Goal: Task Accomplishment & Management: Use online tool/utility

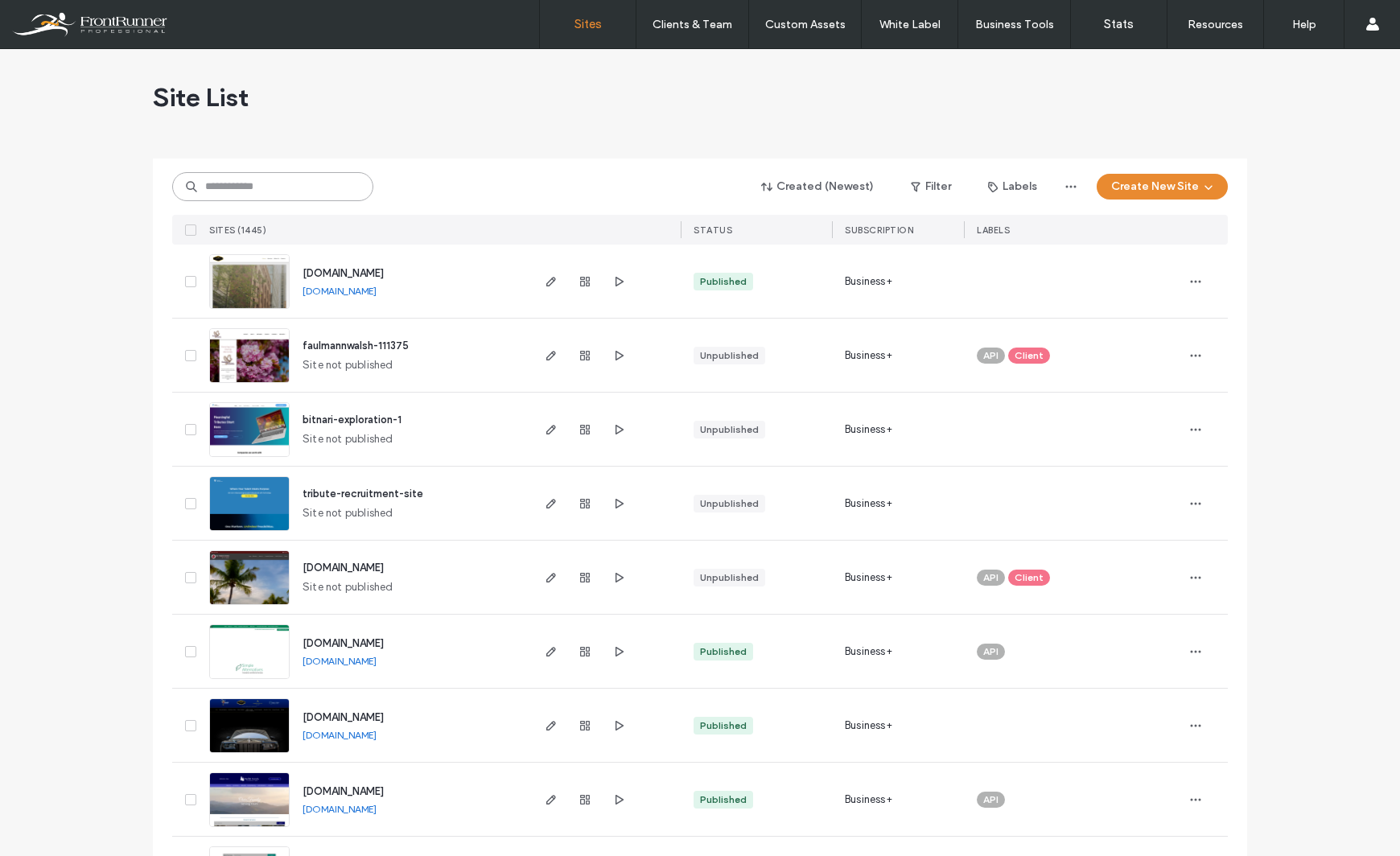
click at [235, 184] on input at bounding box center [273, 186] width 201 height 29
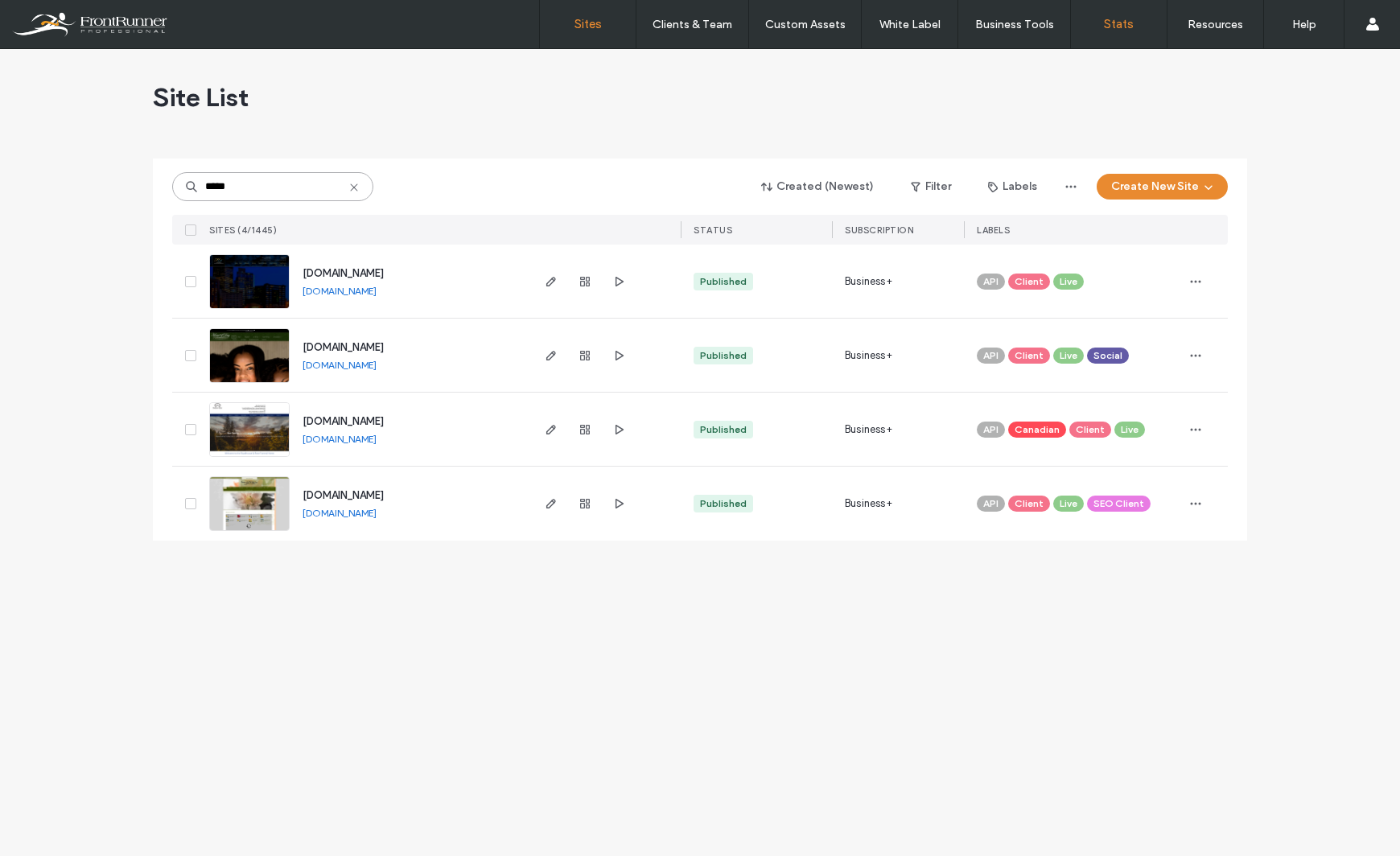
type input "*****"
click at [274, 296] on img at bounding box center [249, 309] width 79 height 109
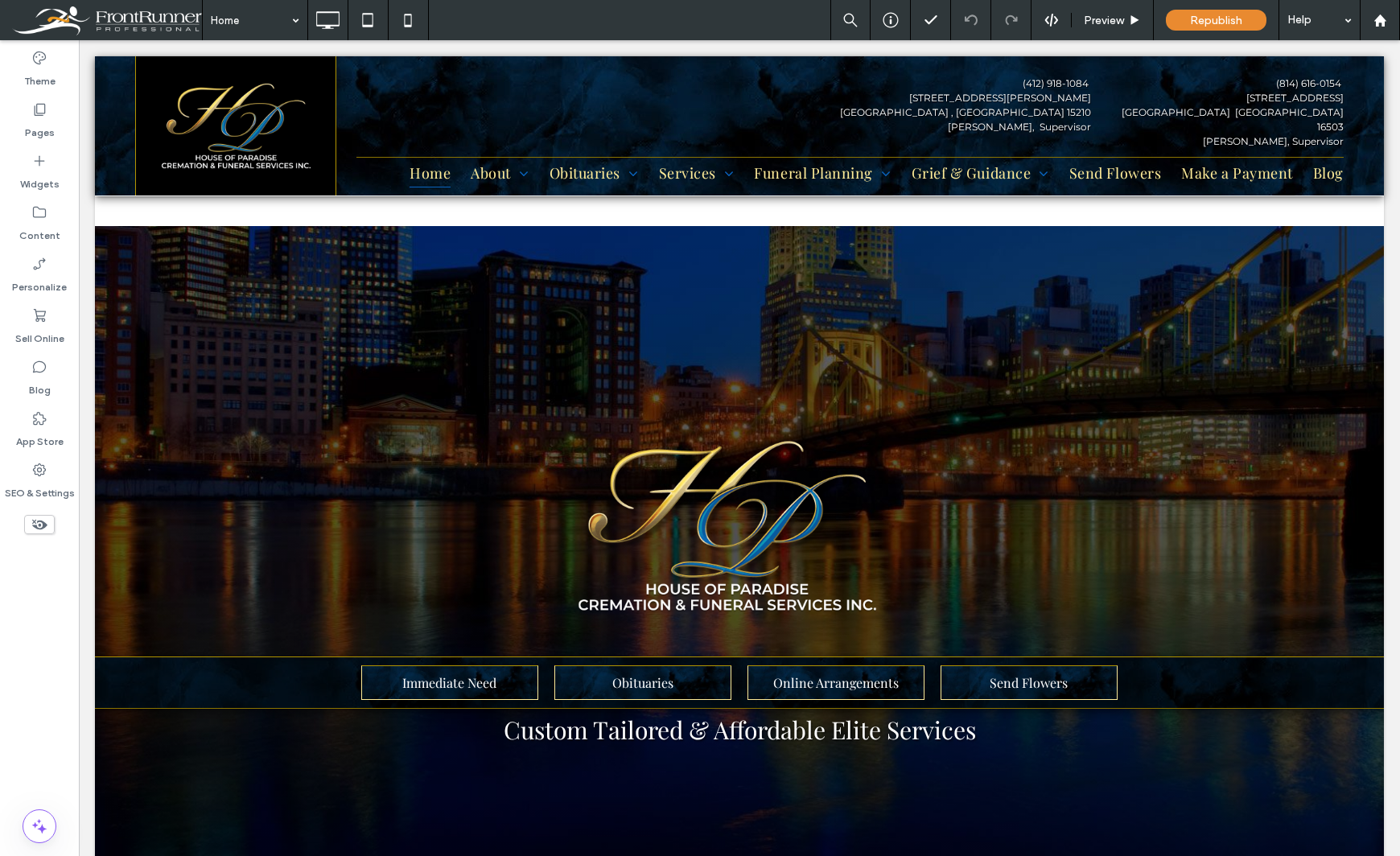
click at [37, 683] on div "Theme Pages Widgets Content Personalize Sell Online Blog App Store SEO & Settin…" at bounding box center [39, 448] width 79 height 816
click at [55, 111] on div "Pages" at bounding box center [39, 120] width 79 height 51
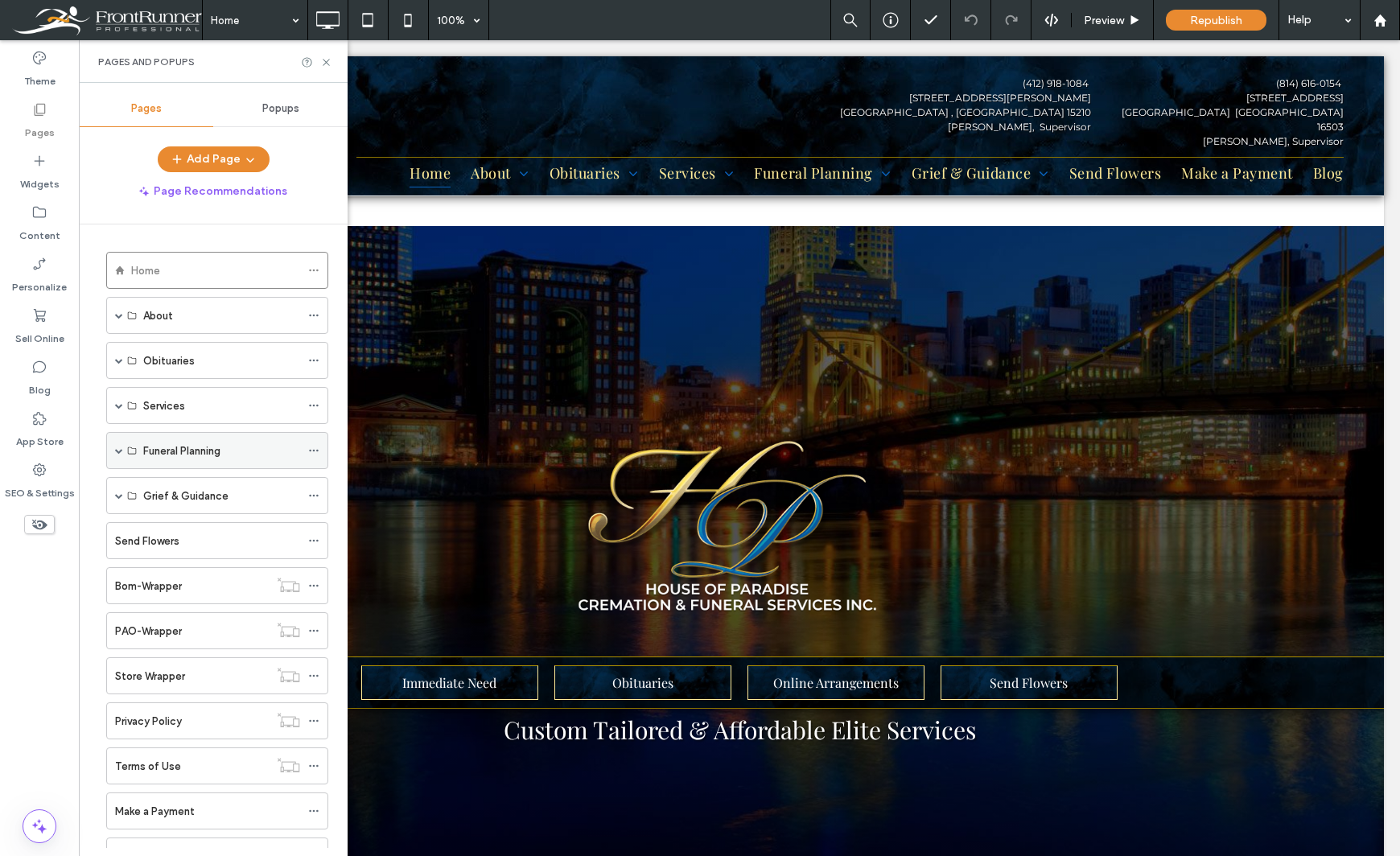
click at [115, 451] on span at bounding box center [119, 450] width 8 height 8
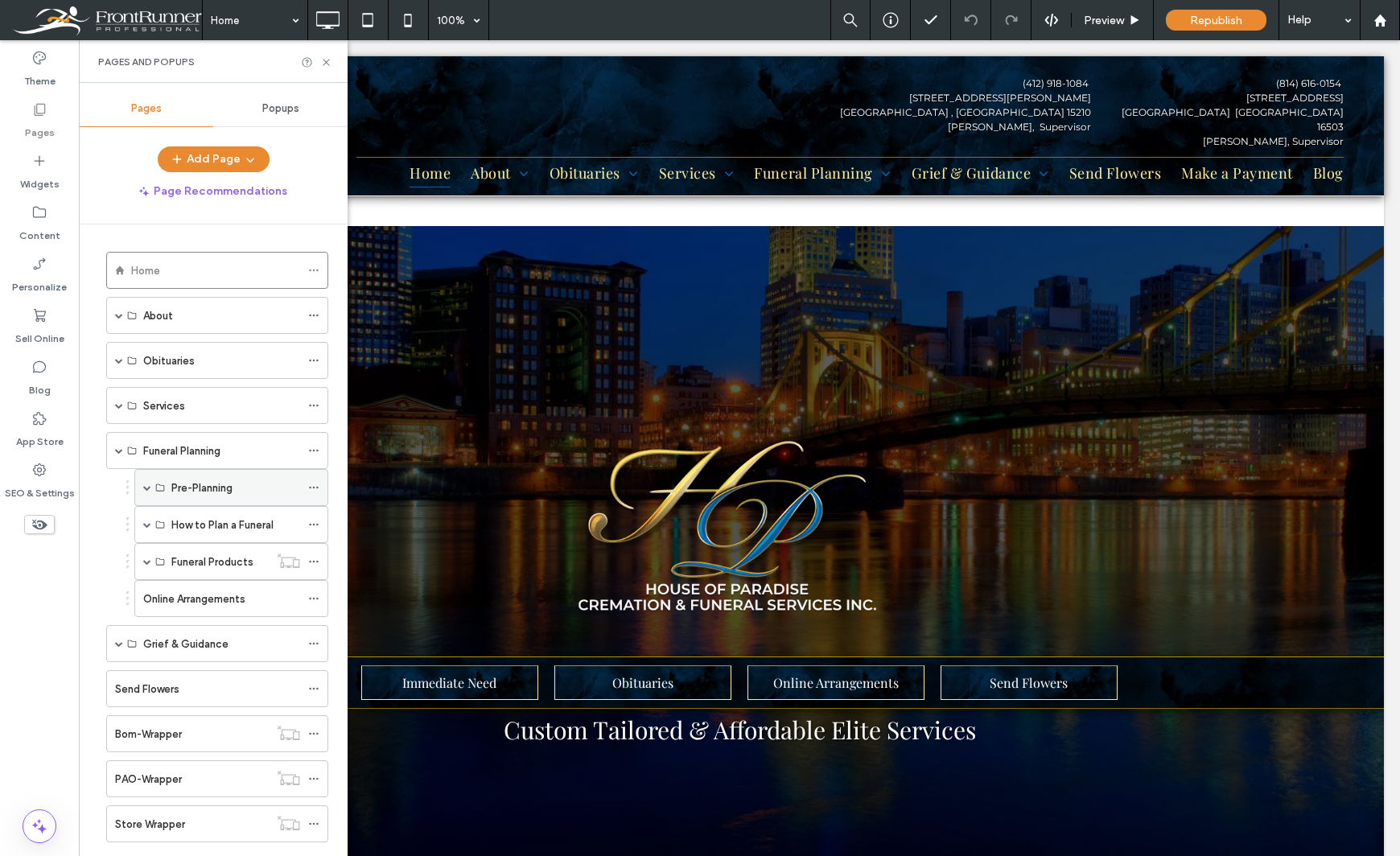
click at [148, 489] on span at bounding box center [147, 488] width 8 height 8
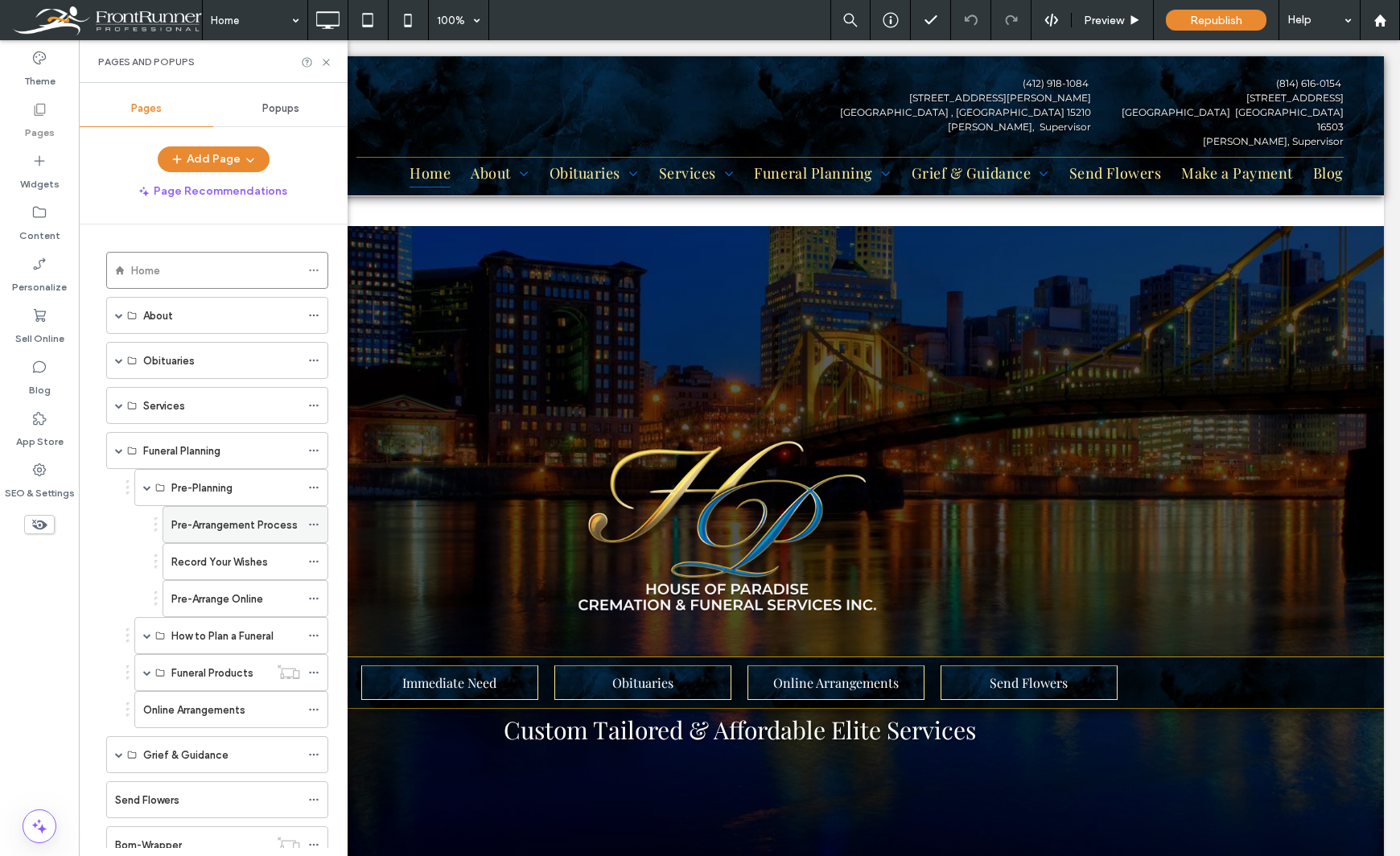
click at [252, 522] on label "Pre-Arrangement Process" at bounding box center [234, 524] width 126 height 29
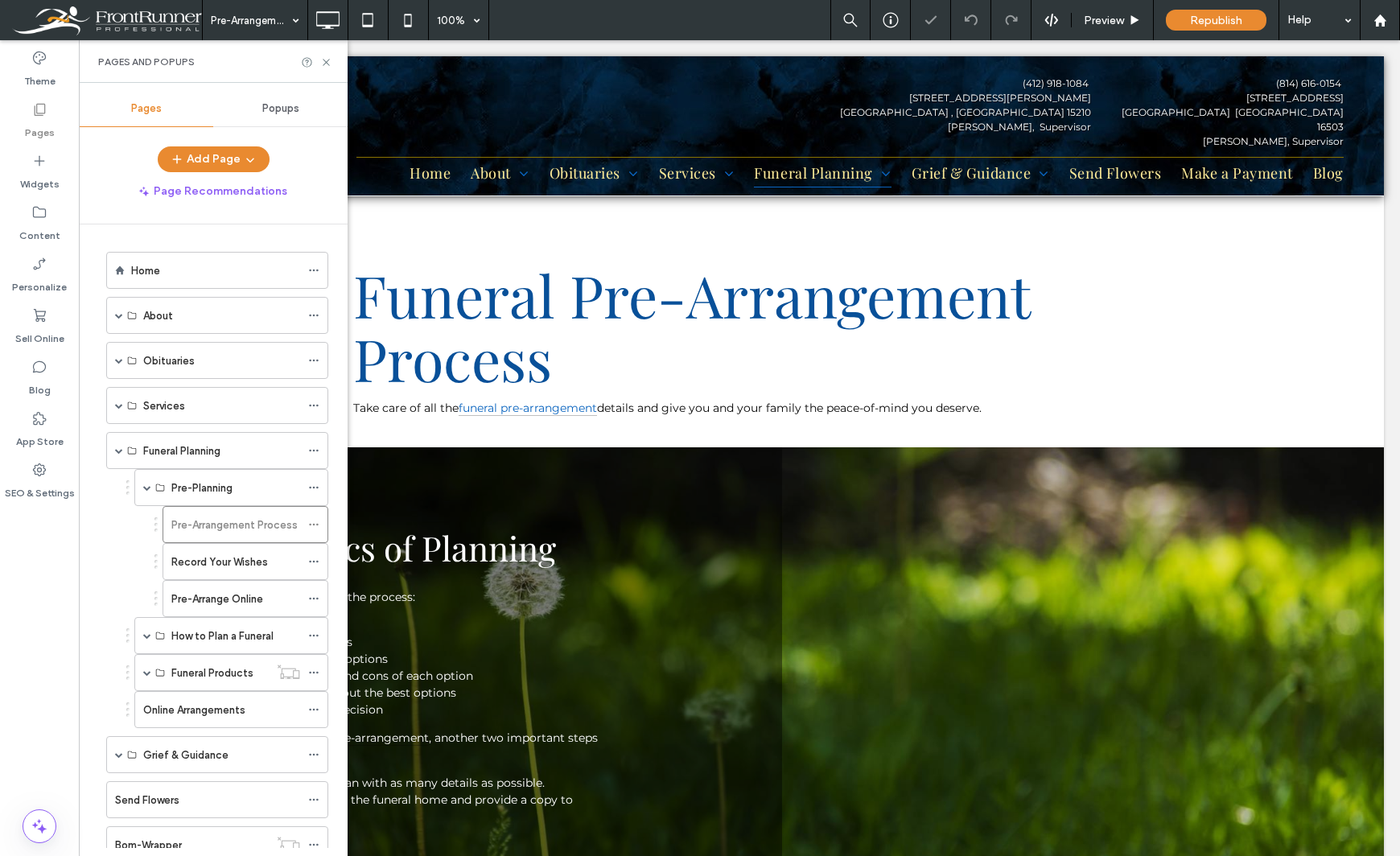
click at [651, 16] on div "Pre-Arrangement Process 100% Preview Republish Help" at bounding box center [801, 20] width 1198 height 40
click at [322, 60] on icon at bounding box center [326, 62] width 12 height 12
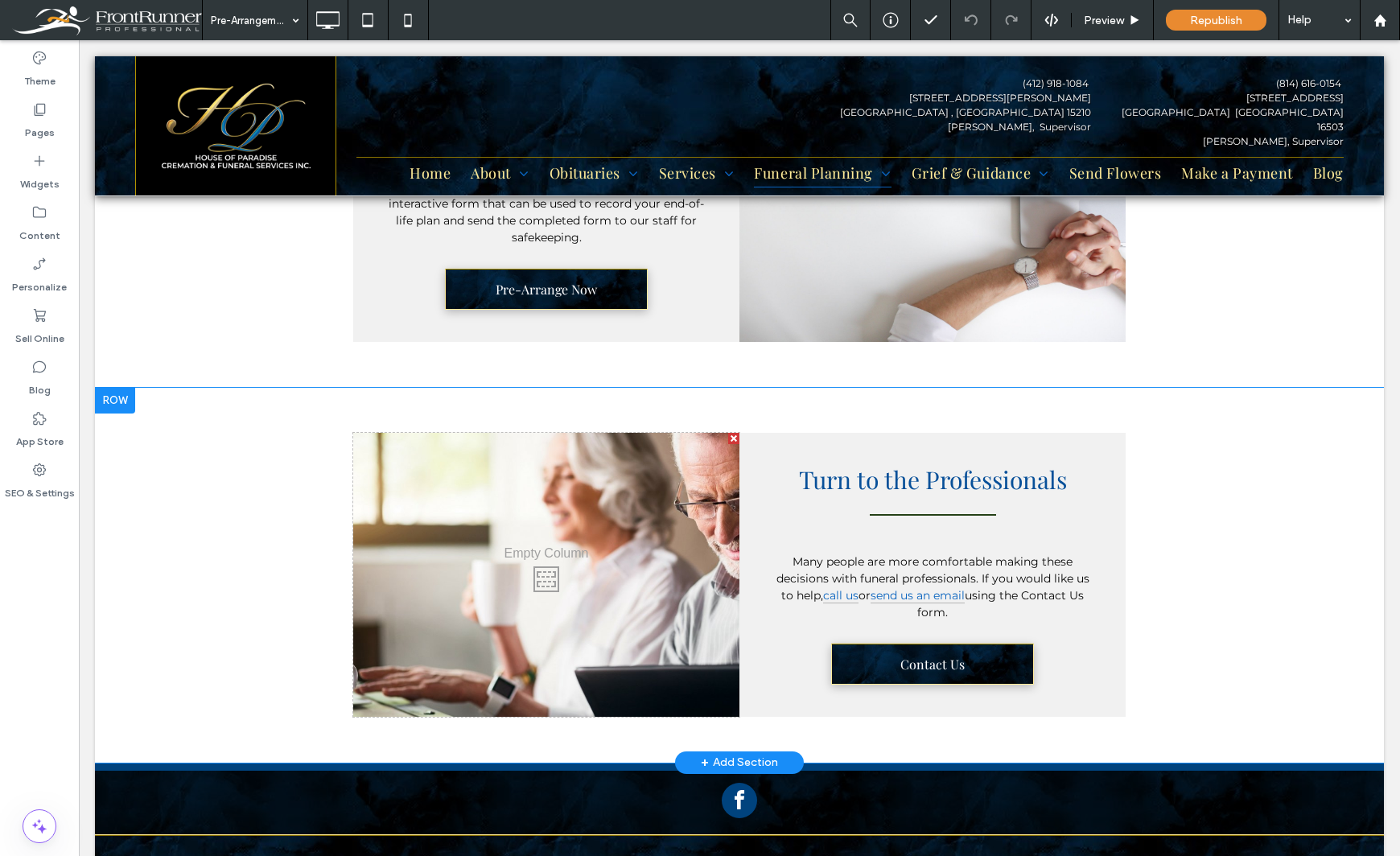
scroll to position [1155, 0]
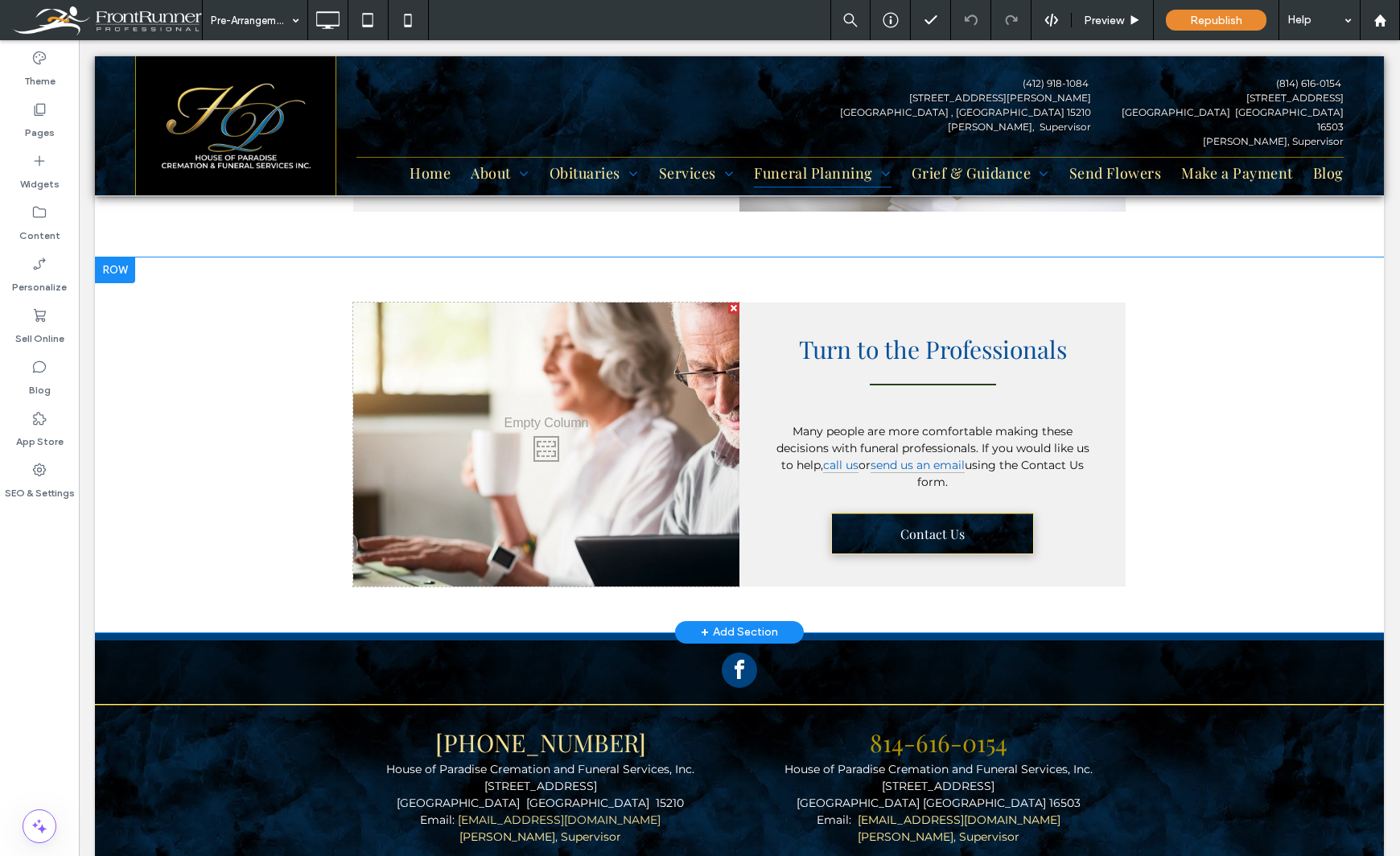
click at [117, 274] on div at bounding box center [114, 270] width 40 height 26
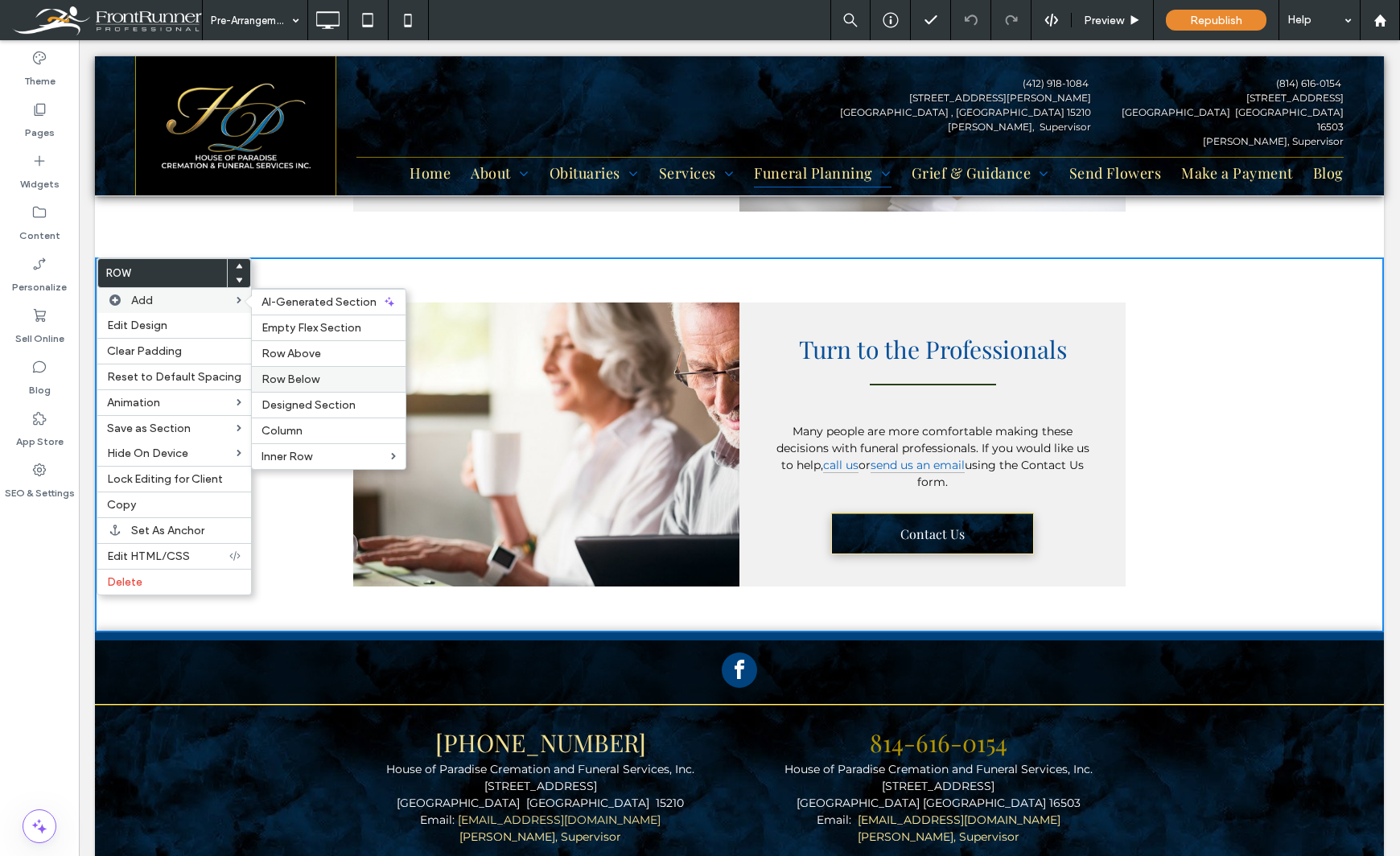
click at [303, 379] on span "Row Below" at bounding box center [290, 379] width 58 height 14
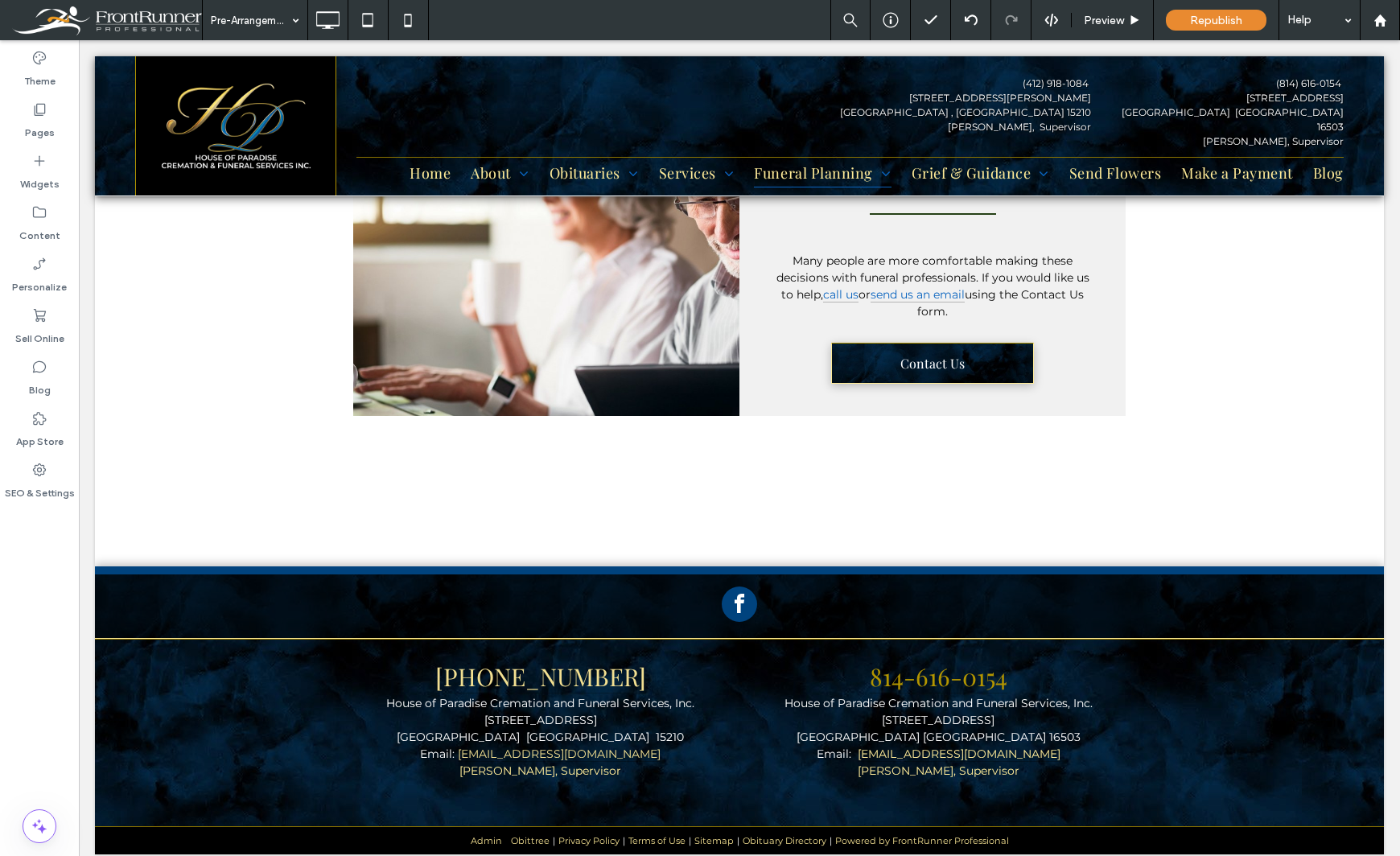
scroll to position [1341, 0]
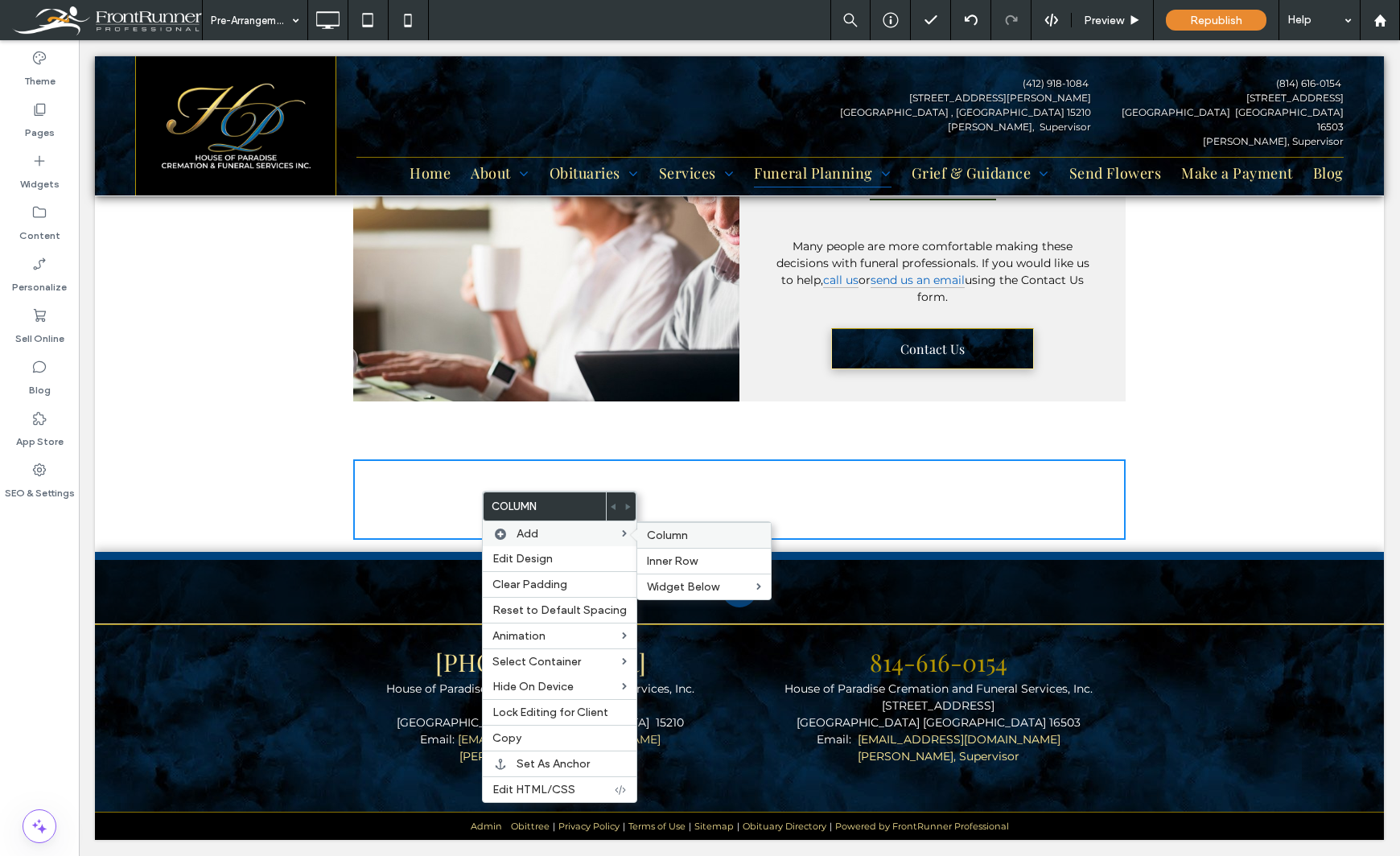
click at [677, 537] on span "Column" at bounding box center [667, 535] width 41 height 14
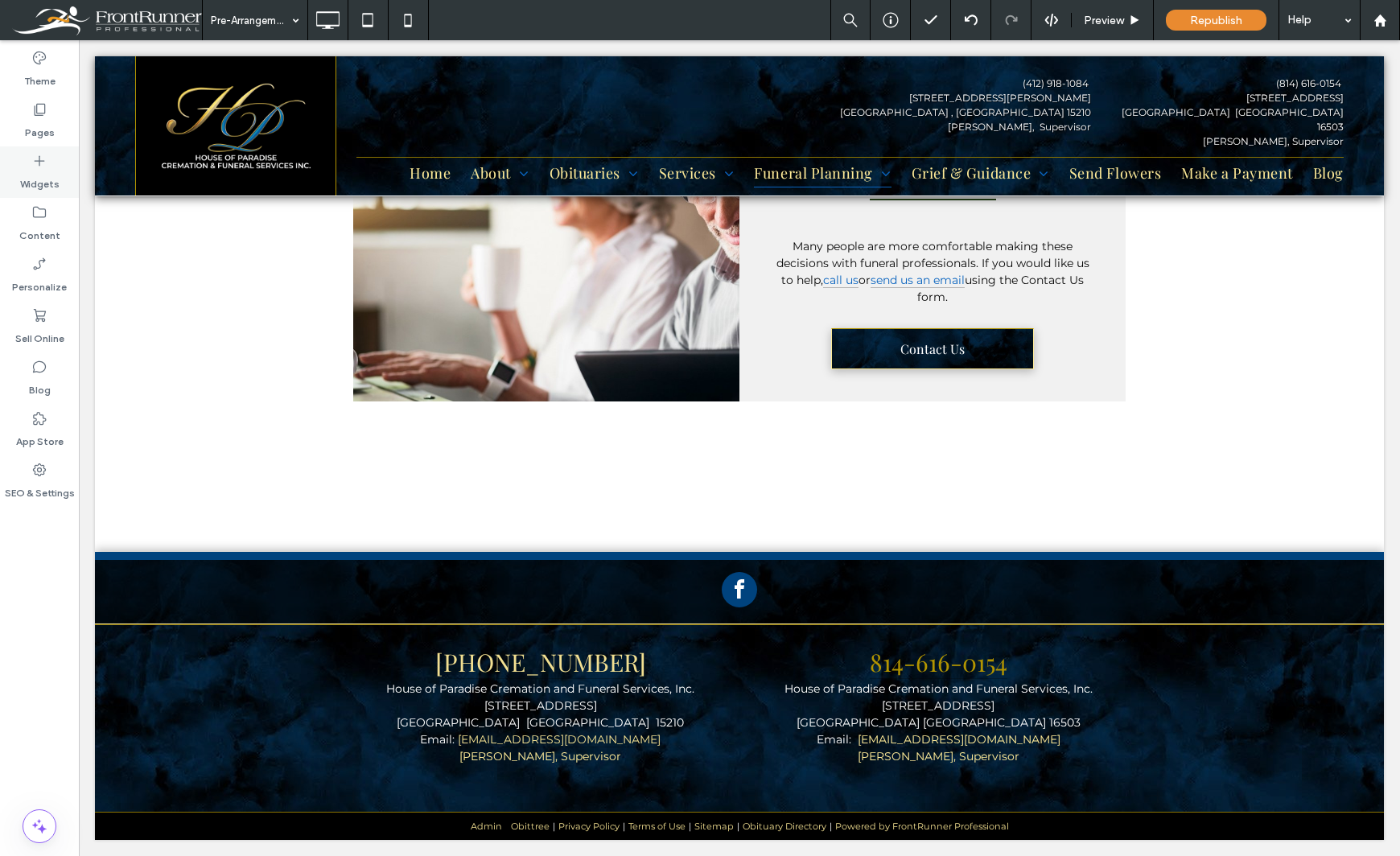
click at [49, 173] on label "Widgets" at bounding box center [39, 179] width 39 height 23
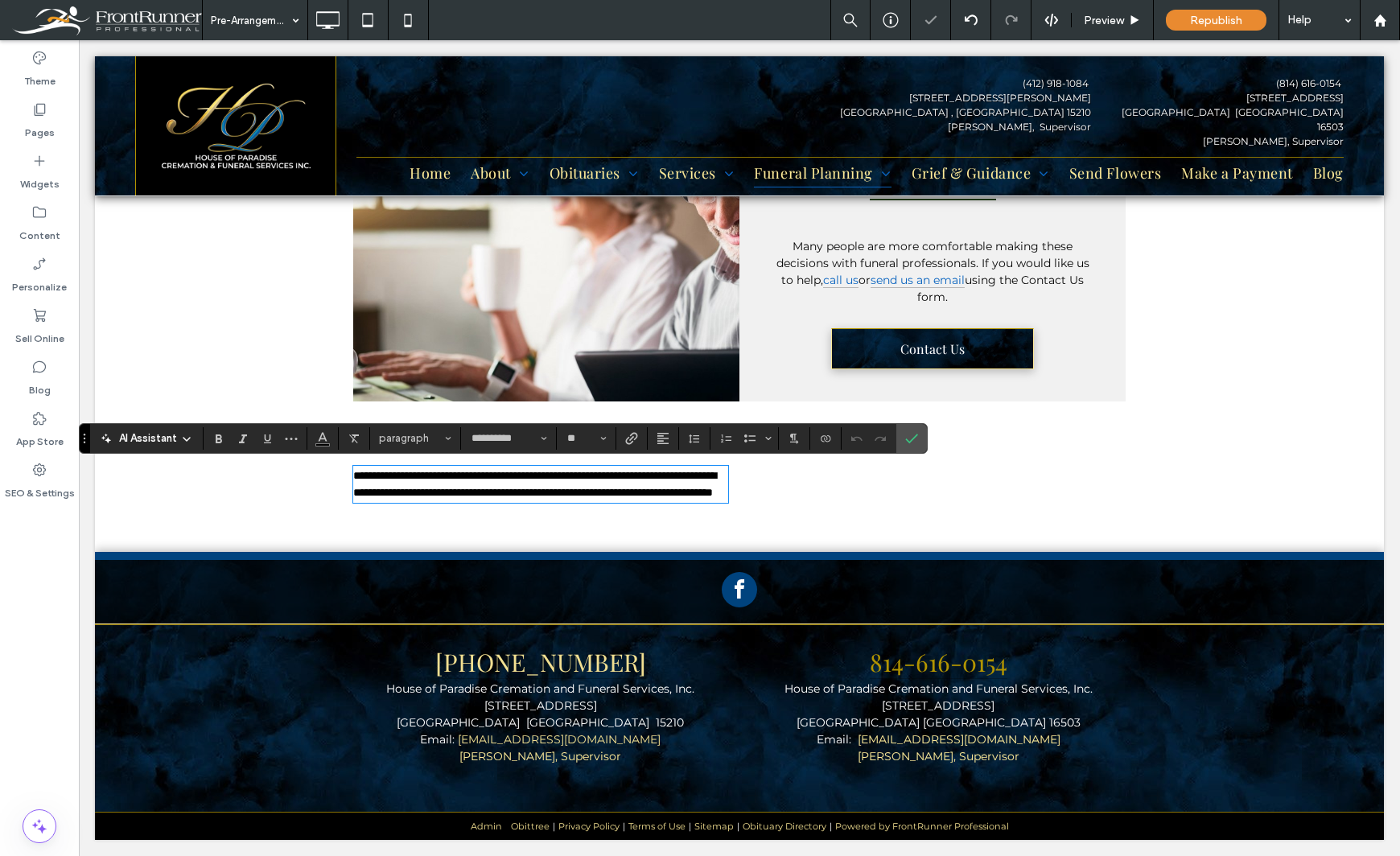
scroll to position [0, 0]
click at [450, 440] on icon "Styles" at bounding box center [448, 438] width 7 height 7
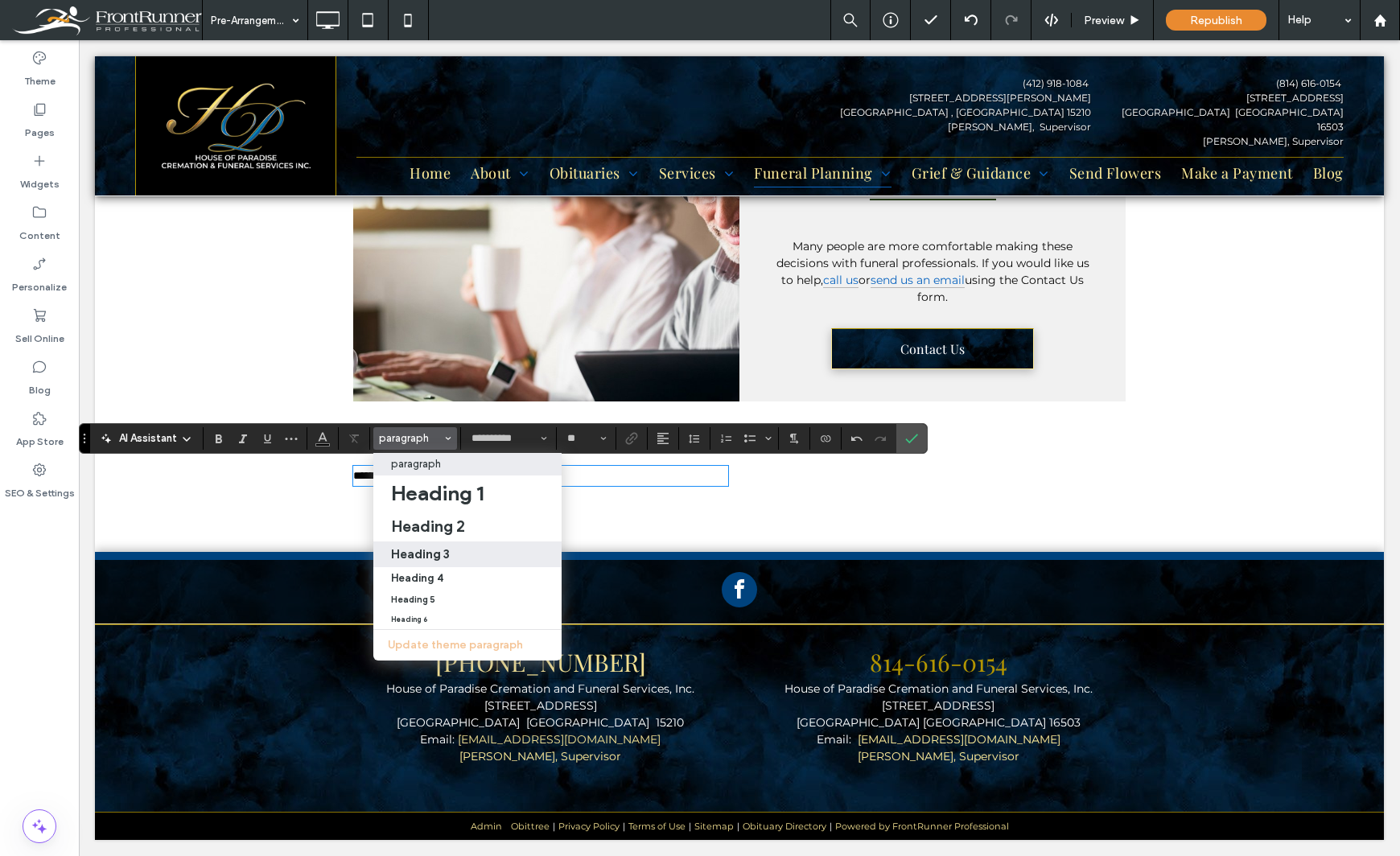
click at [454, 549] on div "Heading 3" at bounding box center [467, 554] width 153 height 16
type input "**********"
type input "**"
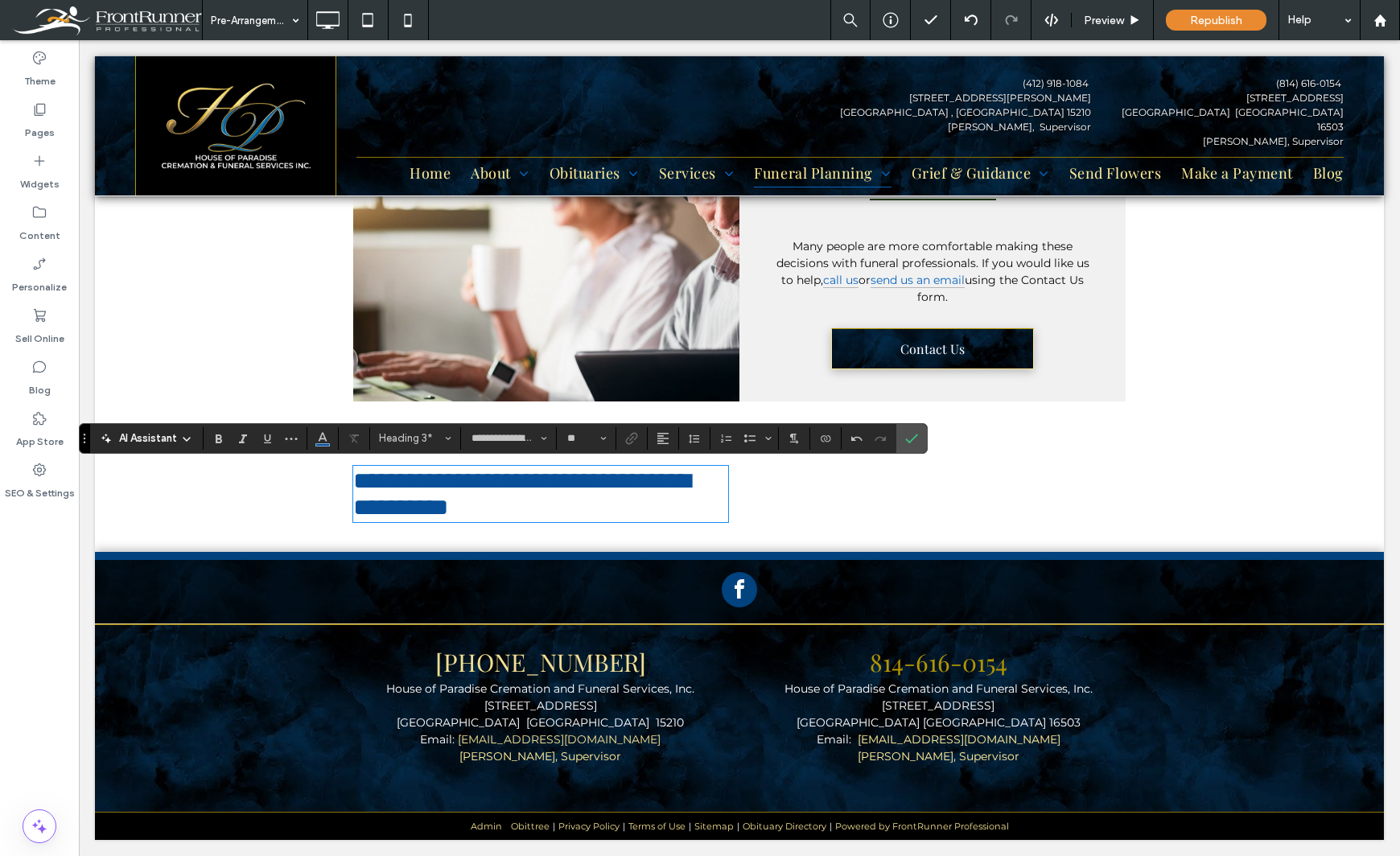
scroll to position [2, 0]
click at [46, 643] on div "Theme Pages Widgets Content Personalize Sell Online Blog App Store SEO & Settin…" at bounding box center [39, 448] width 79 height 816
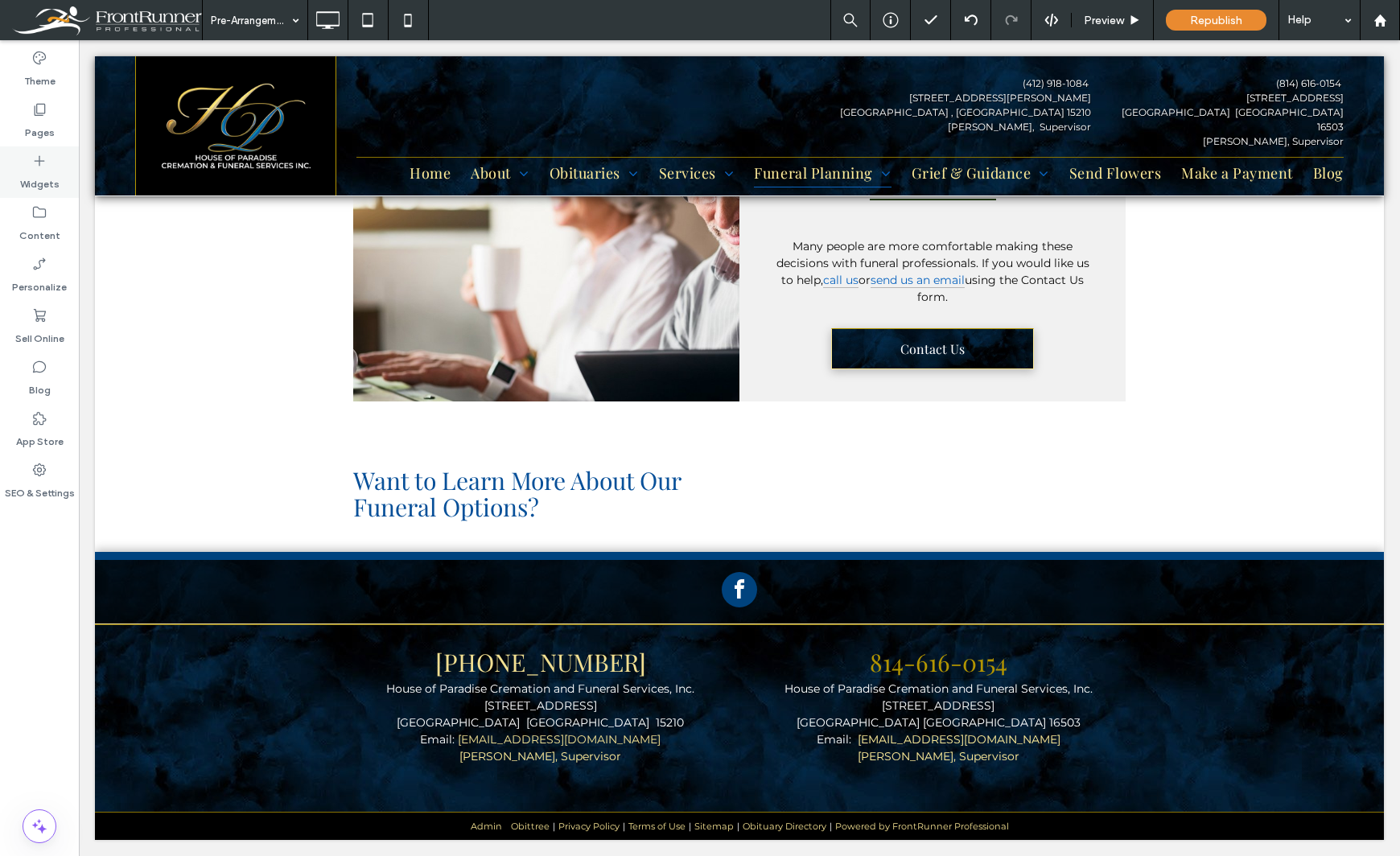
click at [38, 173] on label "Widgets" at bounding box center [39, 179] width 39 height 23
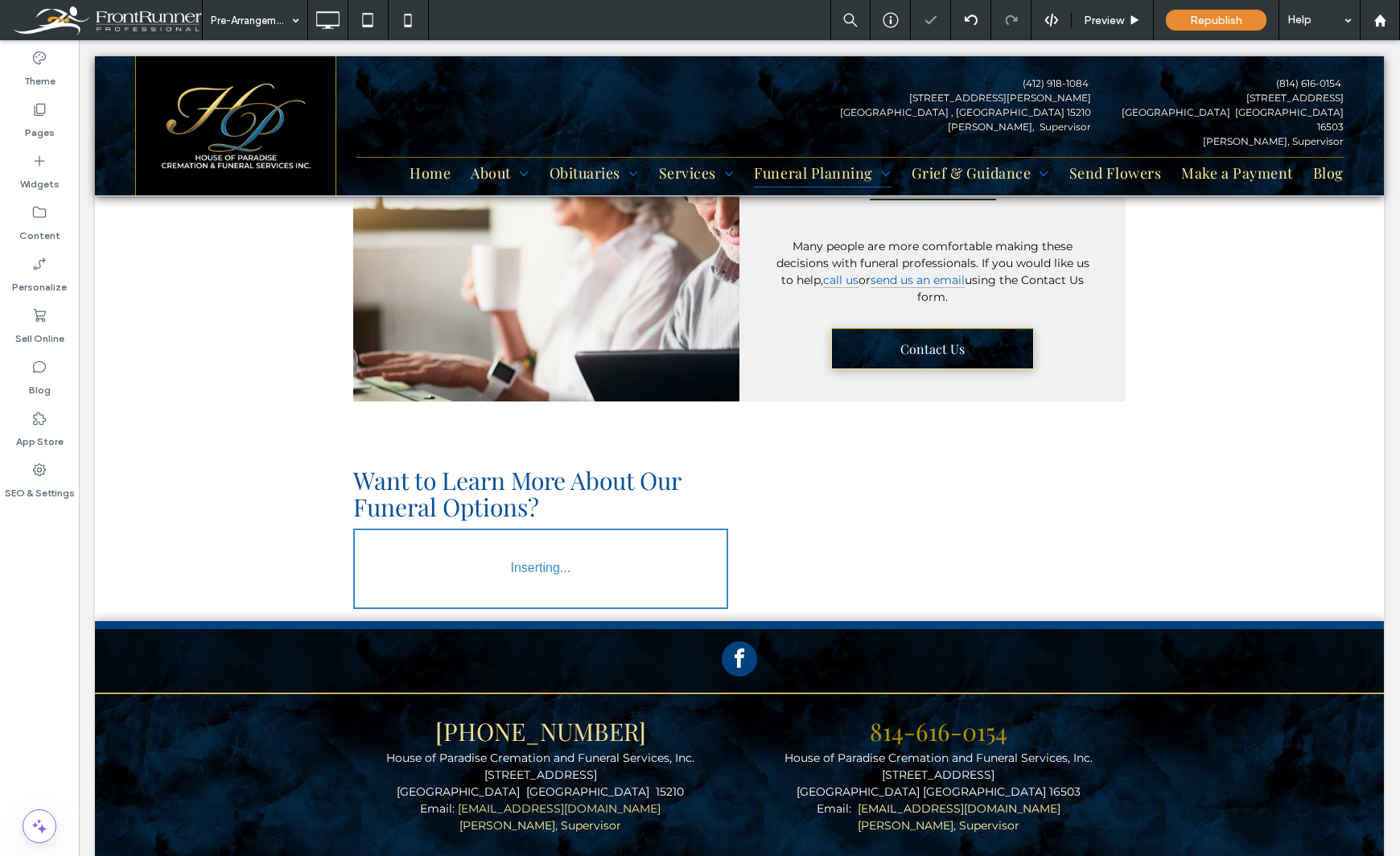
type input "**********"
type input "**"
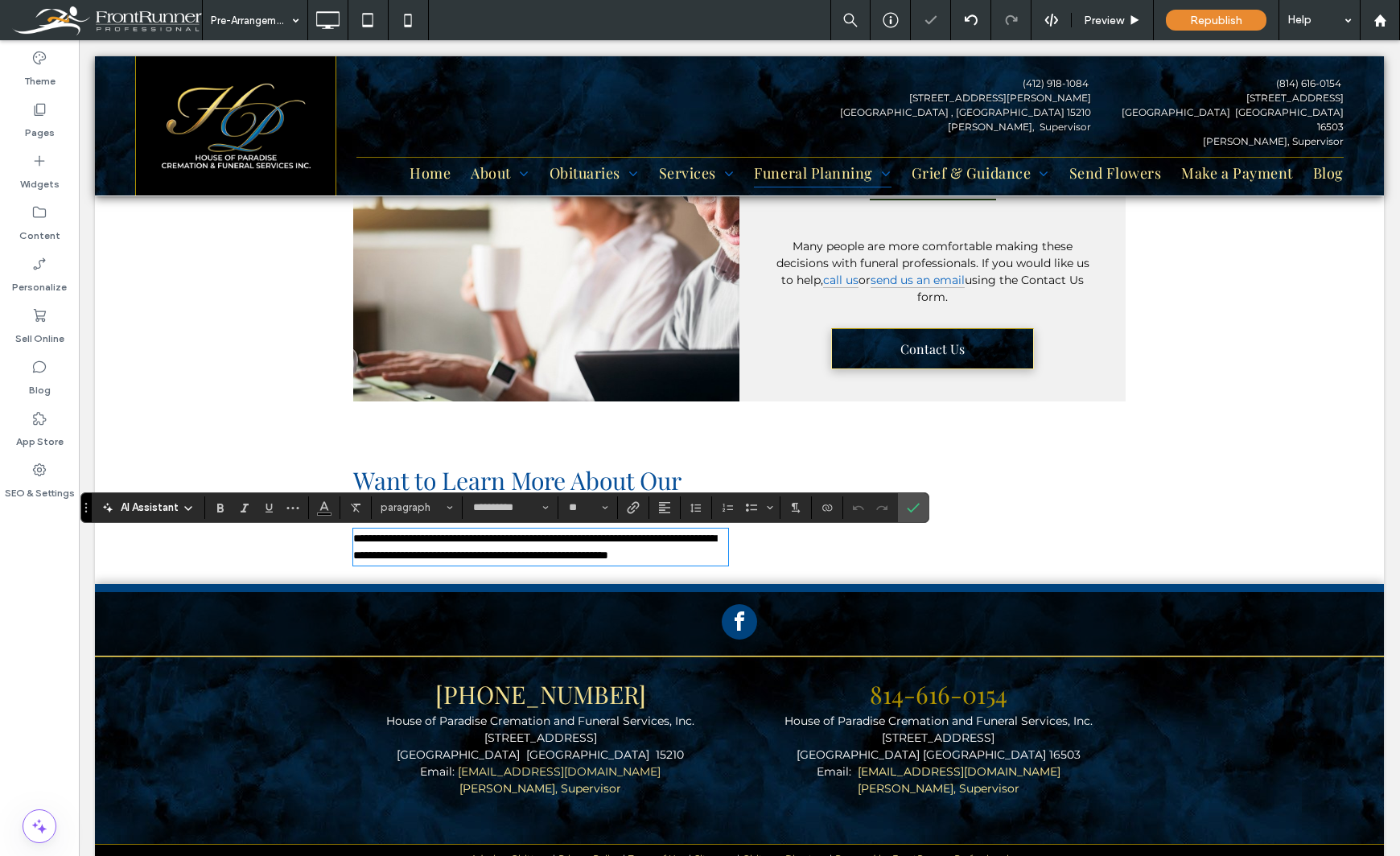
scroll to position [0, 0]
click at [33, 690] on div "Theme Pages Widgets Content Personalize Sell Online Blog App Store SEO & Settin…" at bounding box center [39, 448] width 79 height 816
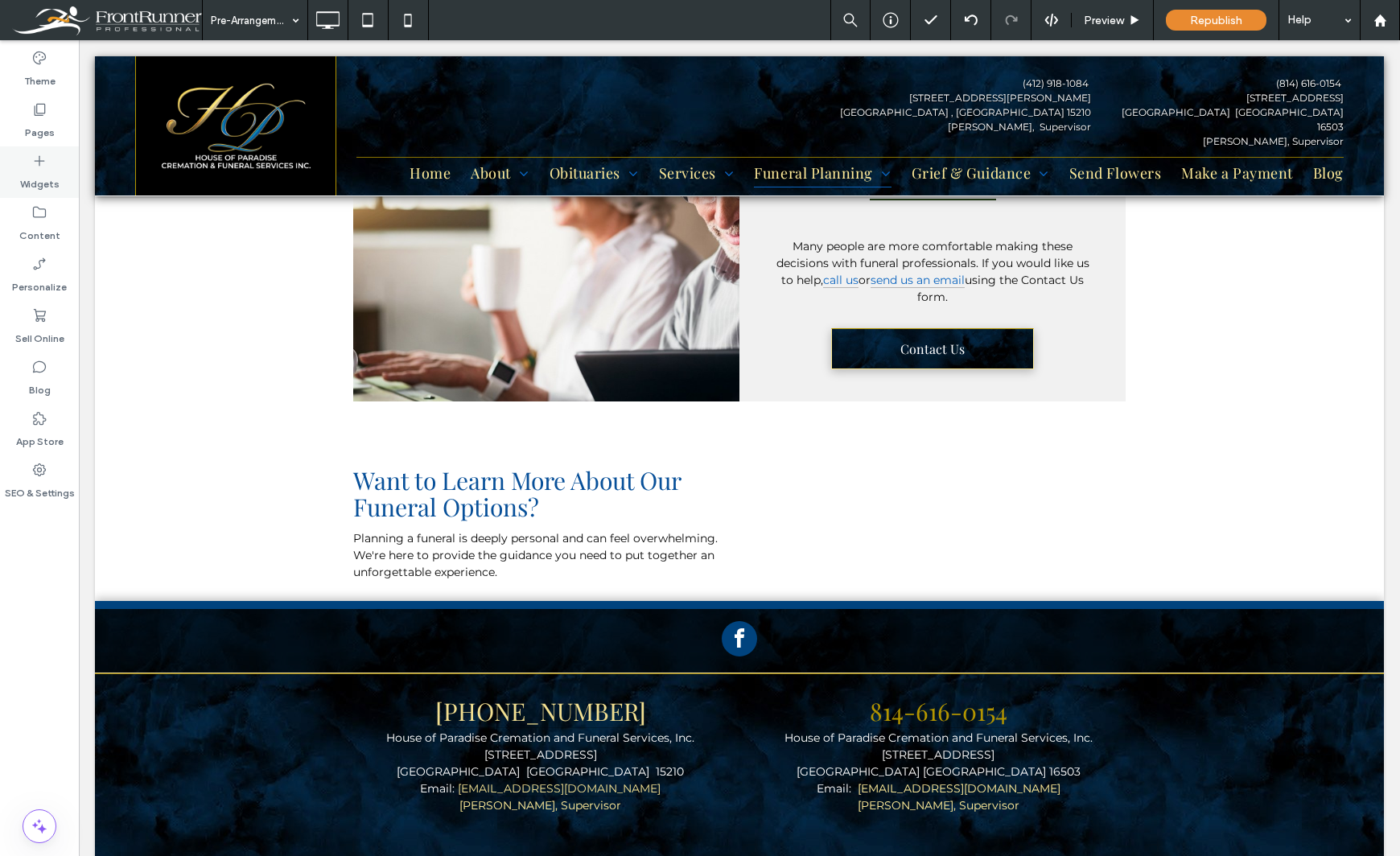
click at [44, 167] on icon at bounding box center [39, 161] width 16 height 16
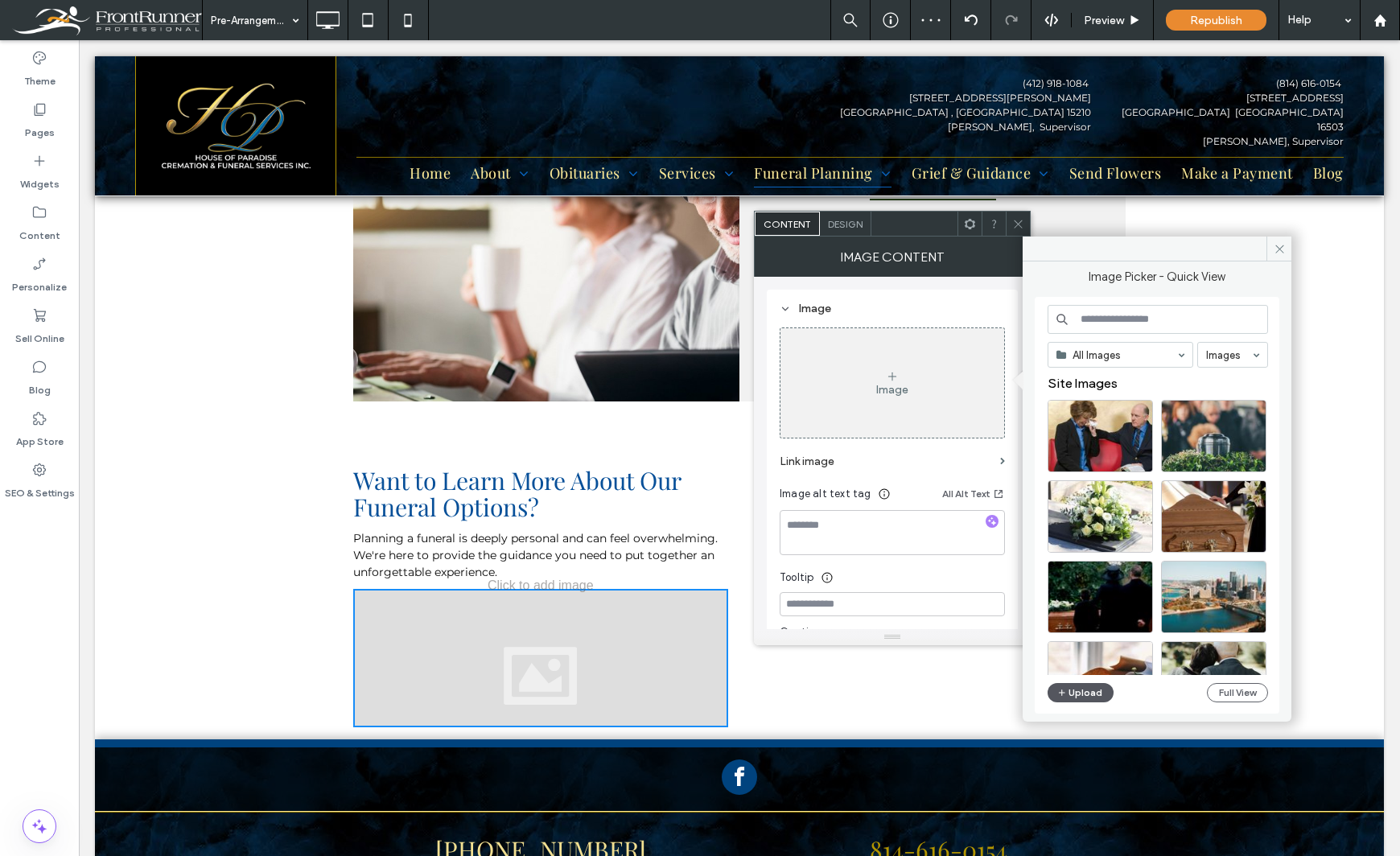
click at [1072, 693] on button "Upload" at bounding box center [1080, 692] width 66 height 20
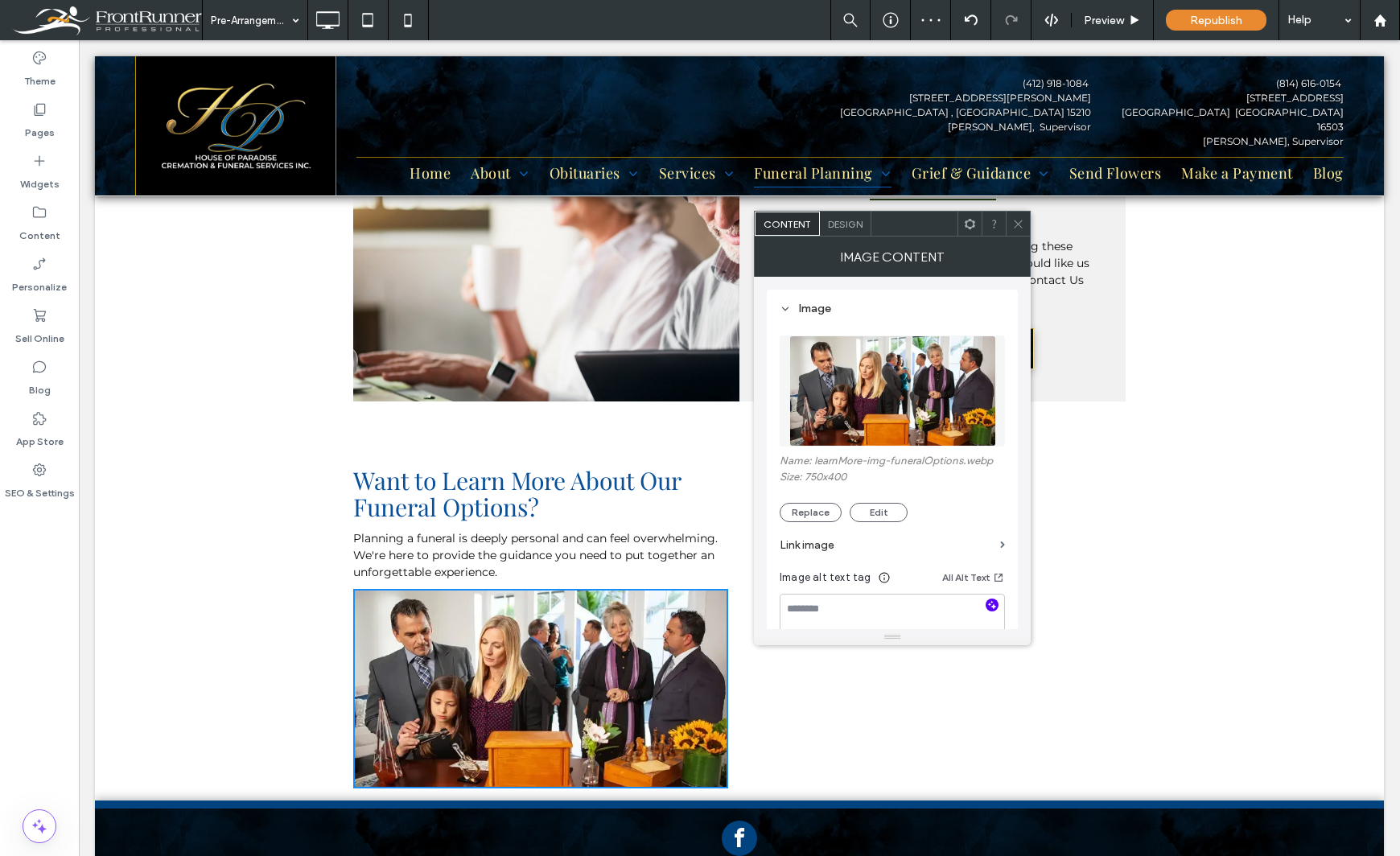
click at [994, 607] on use "button" at bounding box center [992, 605] width 9 height 9
type textarea "**********"
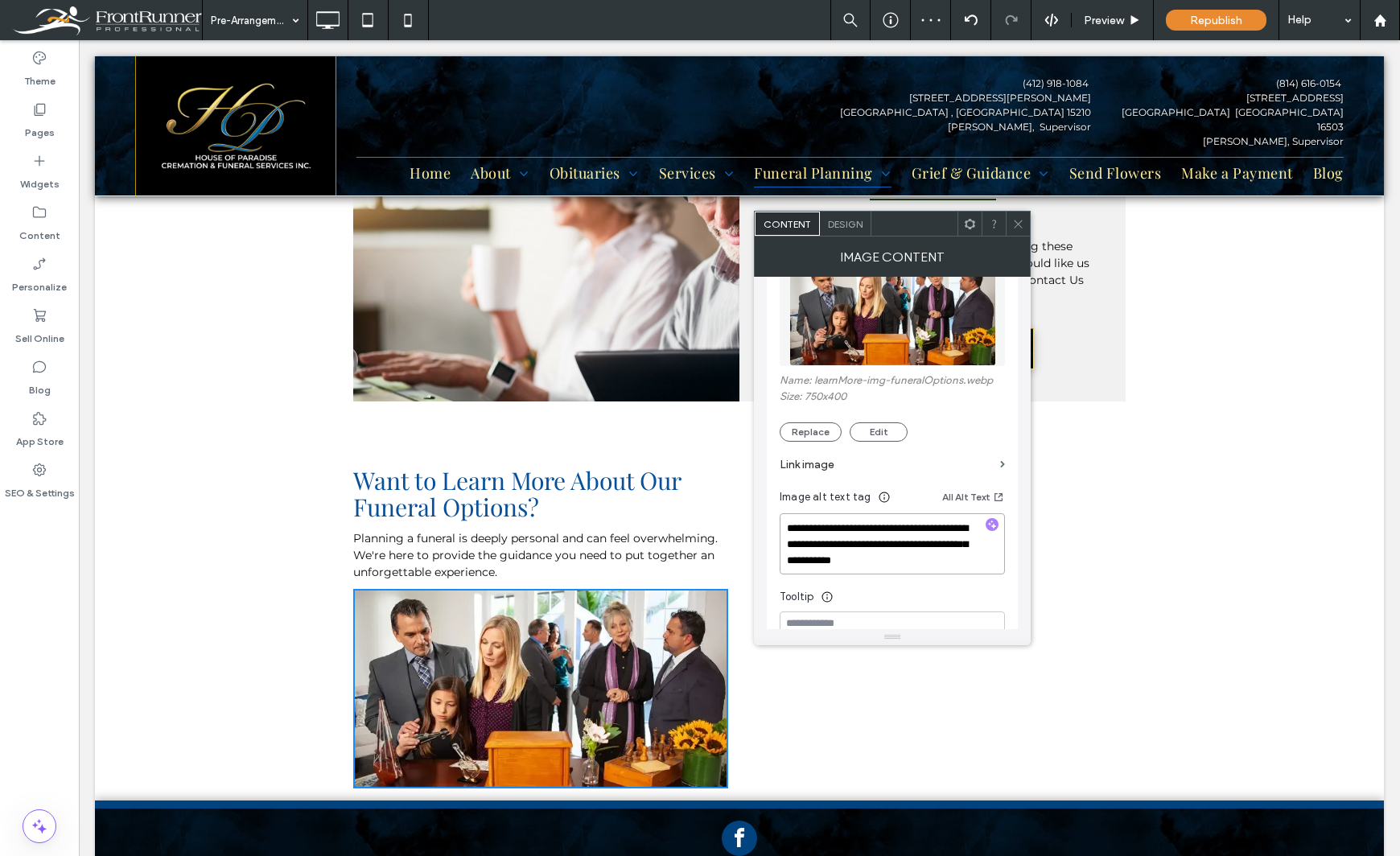
scroll to position [161, 0]
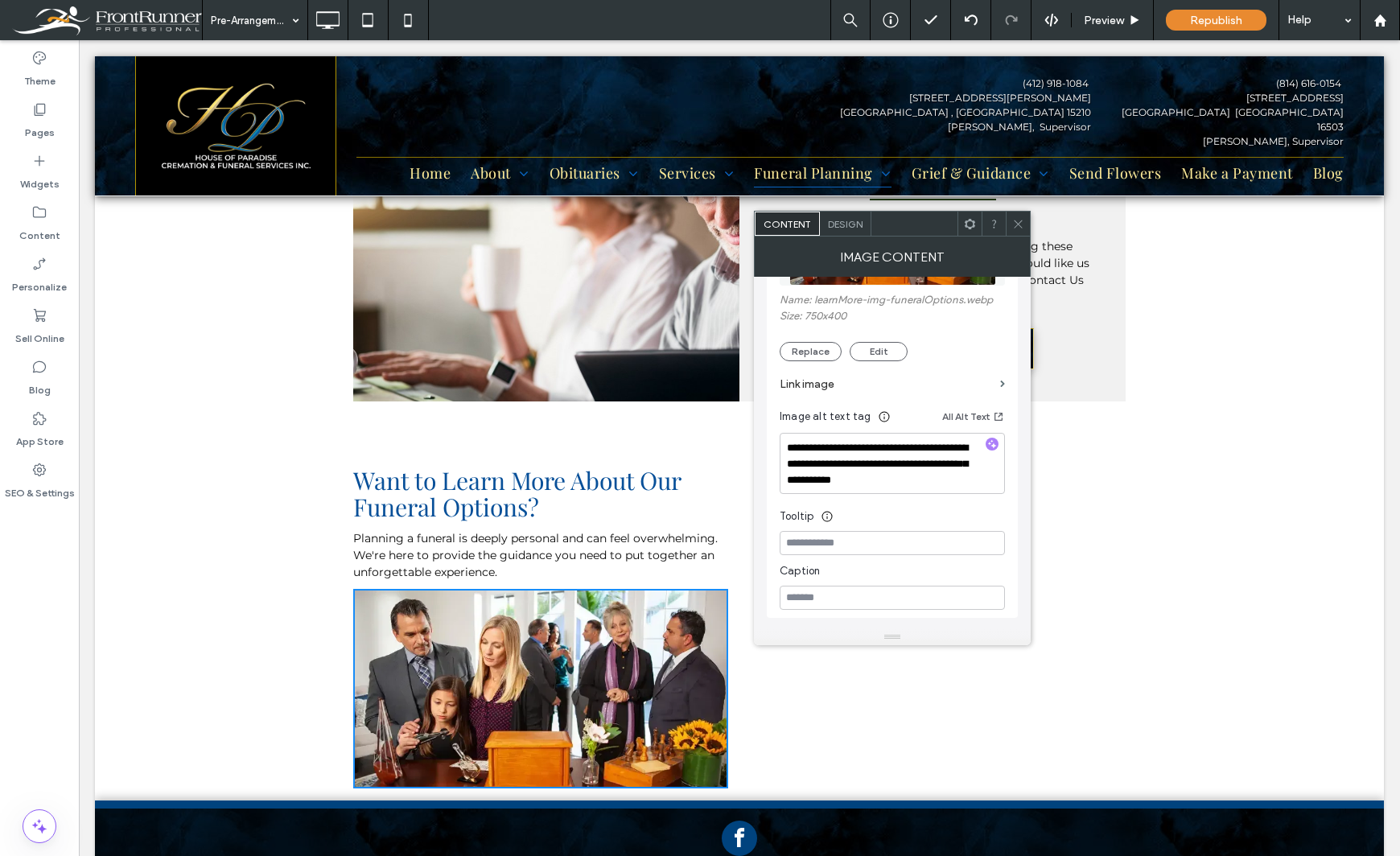
click at [61, 607] on div "Theme Pages Widgets Content Personalize Sell Online Blog App Store SEO & Settin…" at bounding box center [39, 448] width 79 height 816
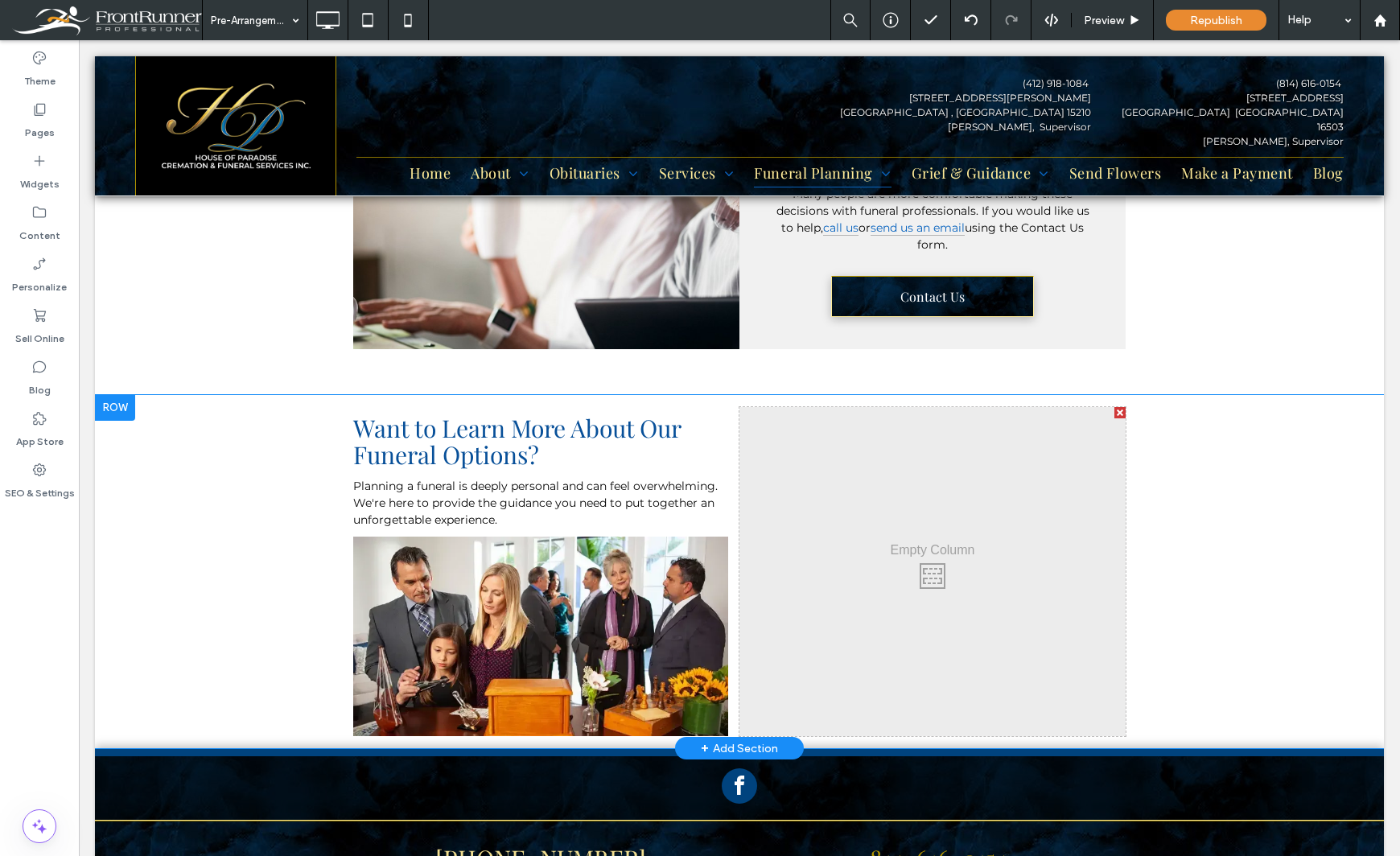
scroll to position [1421, 0]
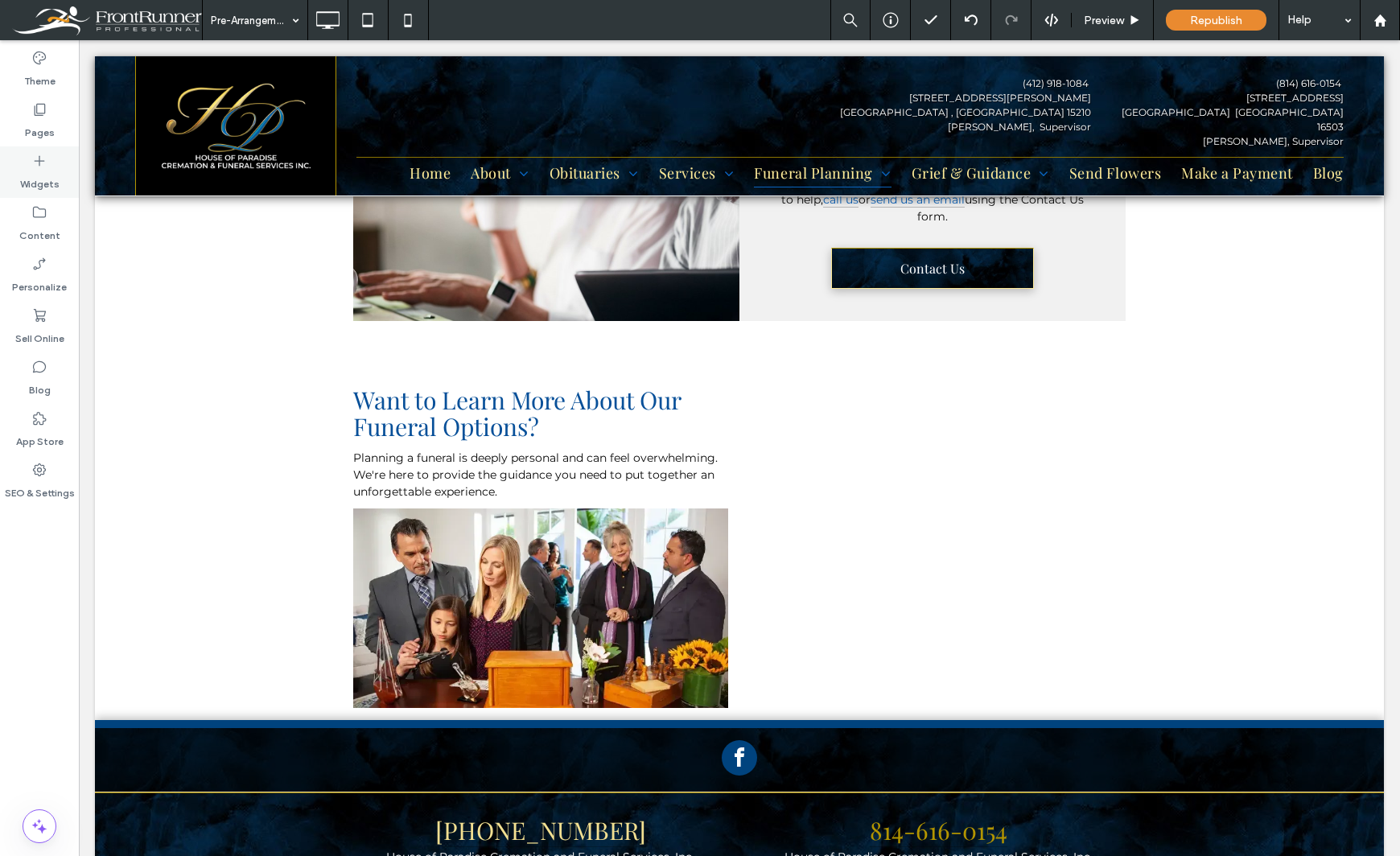
click at [37, 173] on label "Widgets" at bounding box center [39, 179] width 39 height 23
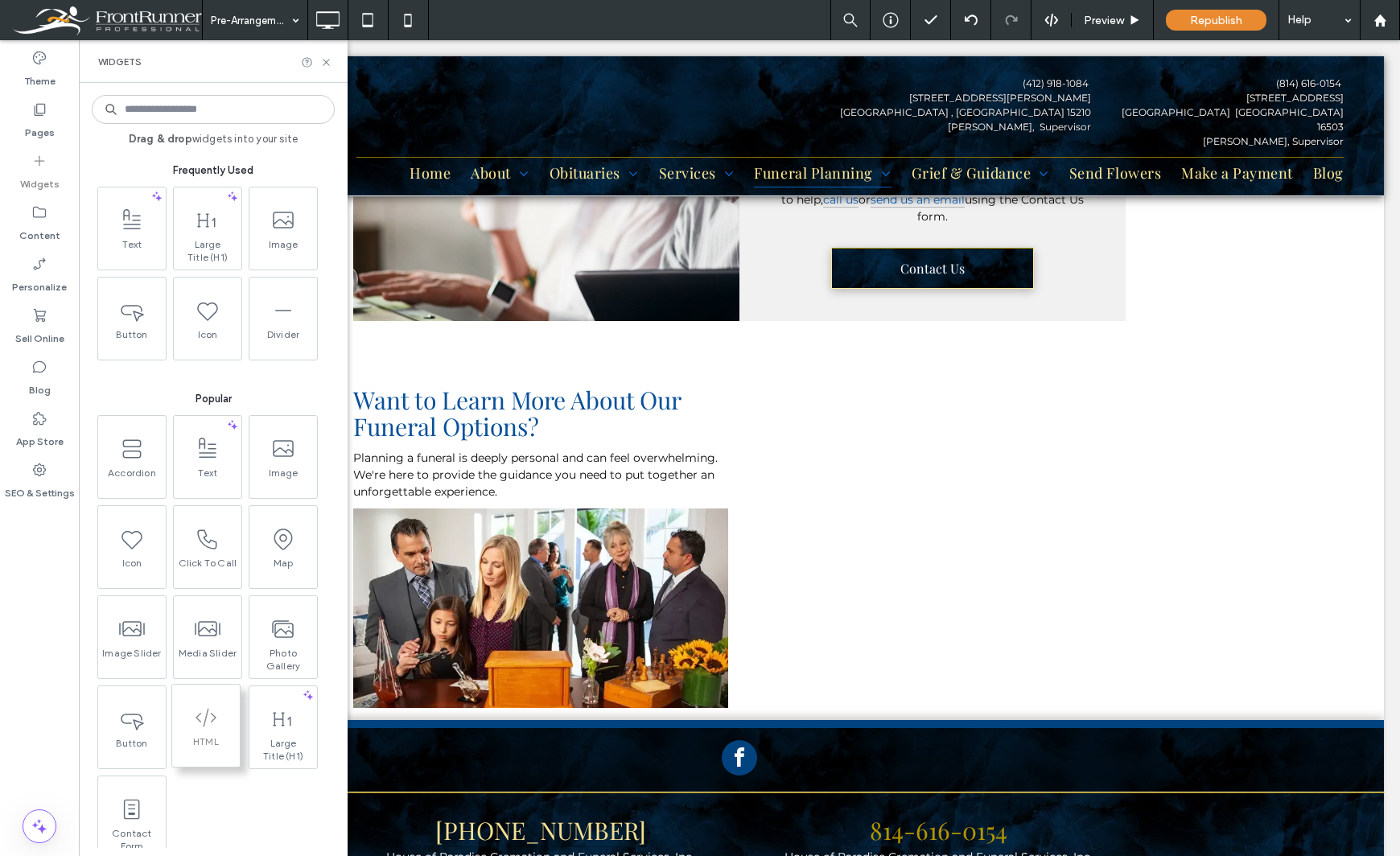
scroll to position [1429, 0]
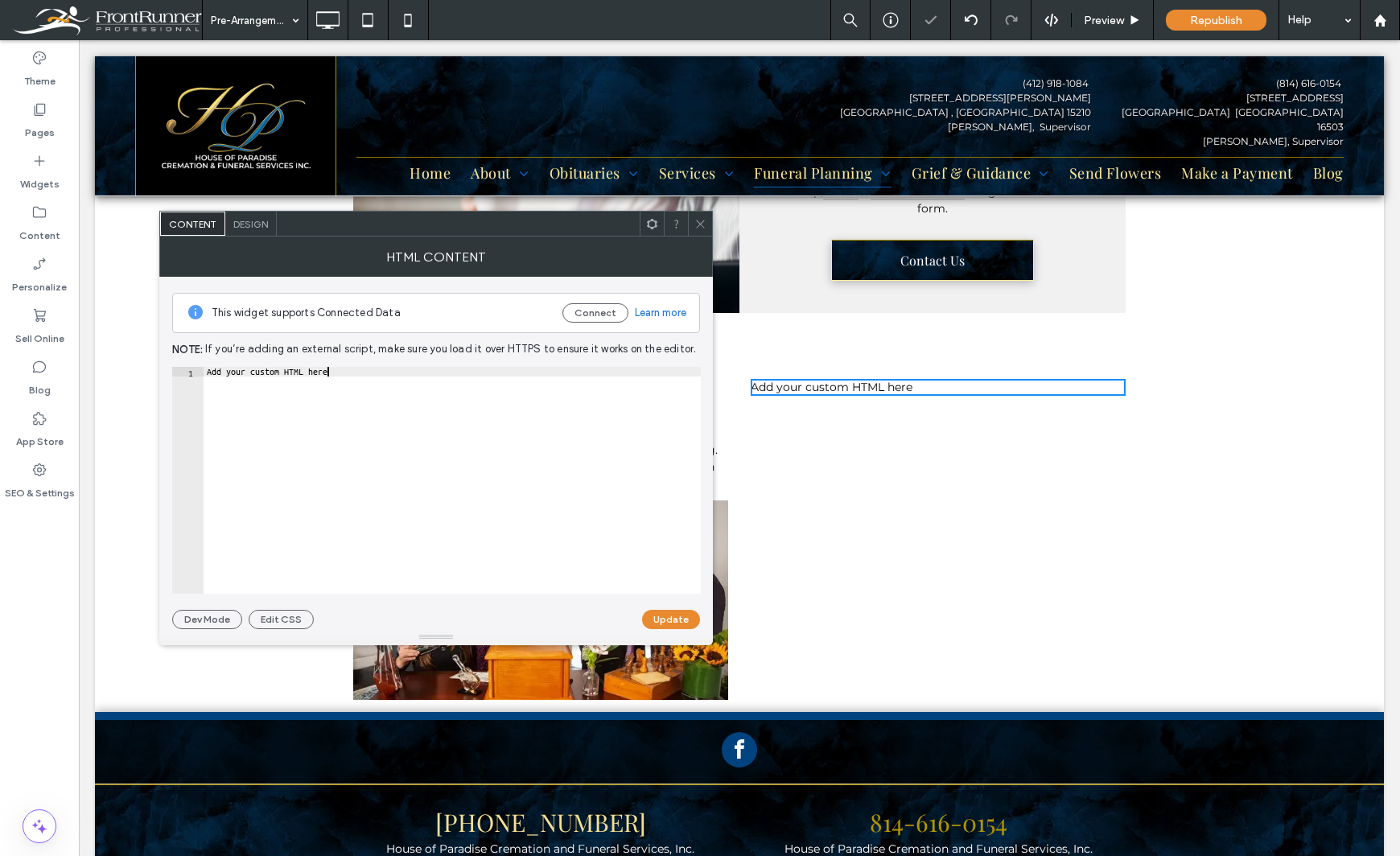
click at [377, 374] on div "Add your custom HTML here" at bounding box center [452, 490] width 498 height 246
paste textarea "**********"
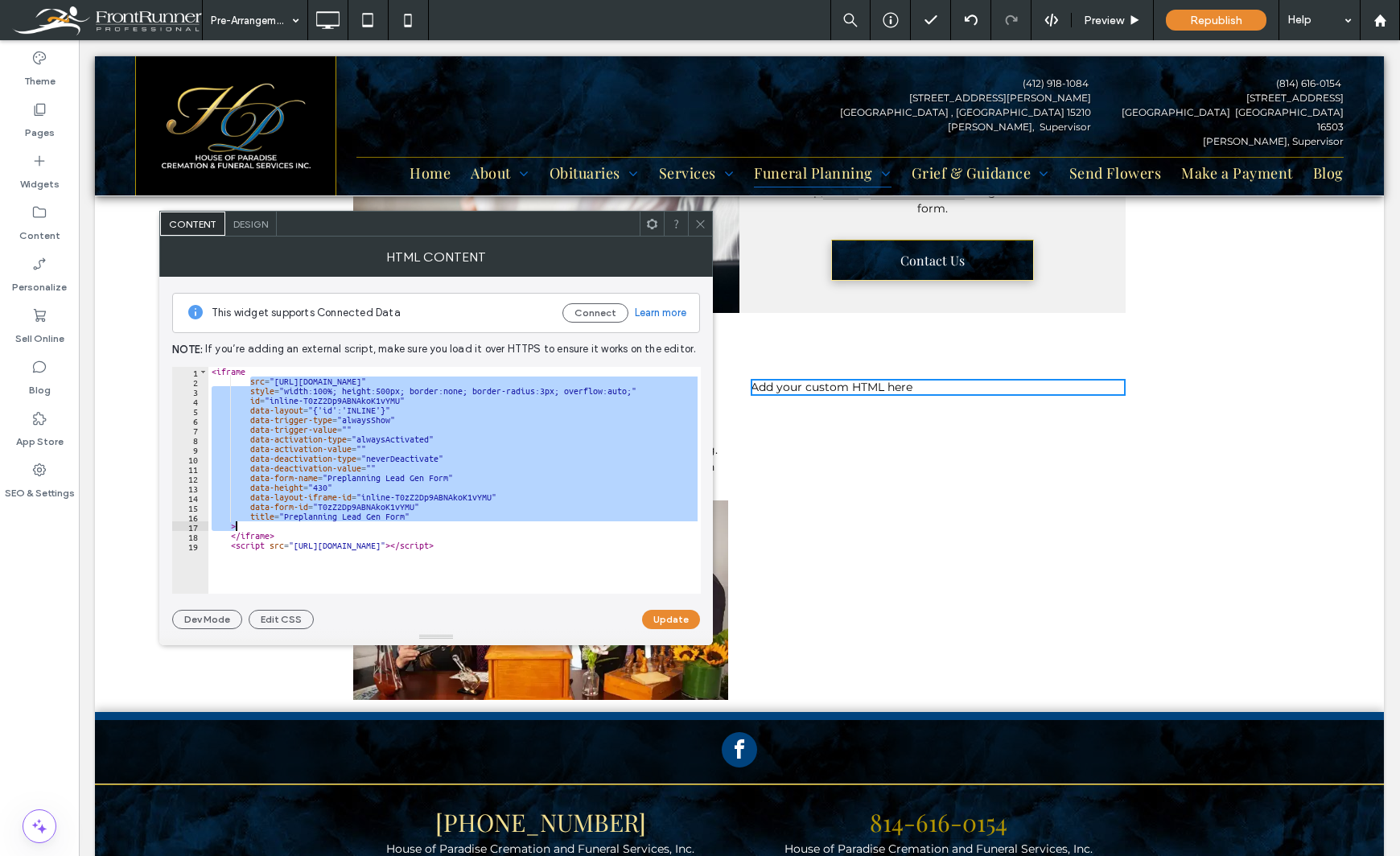
drag, startPoint x: 251, startPoint y: 381, endPoint x: 272, endPoint y: 528, distance: 148.5
click at [272, 528] on div "< iframe src = "https://api.leadconnectorhq.com/widget/form/T0zZ2Dp9ABNAkoK1vYM…" at bounding box center [454, 490] width 493 height 246
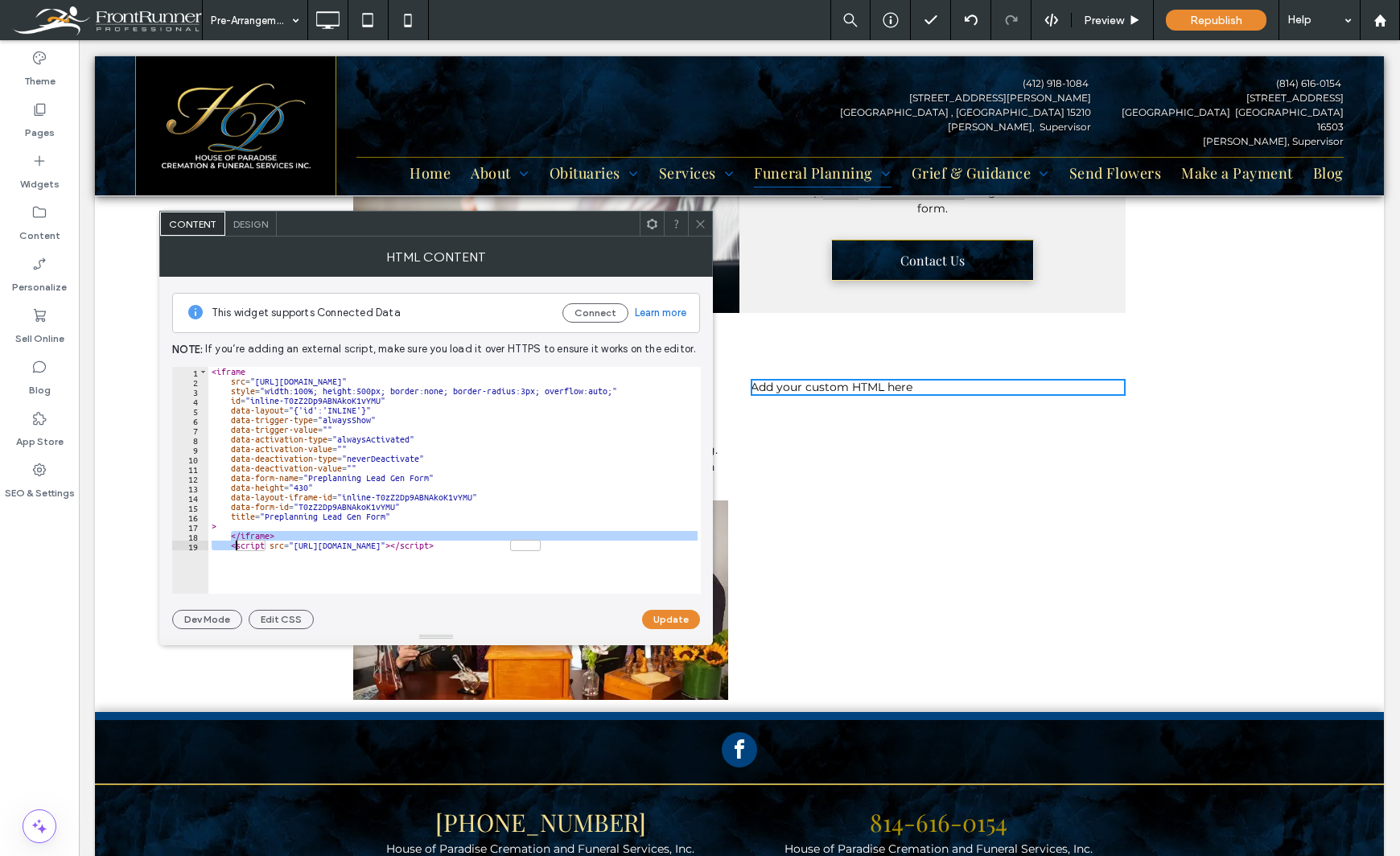
drag, startPoint x: 232, startPoint y: 537, endPoint x: 238, endPoint y: 551, distance: 15.2
click at [238, 551] on div "< iframe src = "https://api.leadconnectorhq.com/widget/form/T0zZ2Dp9ABNAkoK1vYM…" at bounding box center [454, 490] width 493 height 246
click at [344, 567] on div "< iframe src = "https://api.leadconnectorhq.com/widget/form/T0zZ2Dp9ABNAkoK1vYM…" at bounding box center [454, 480] width 493 height 227
type textarea "**********"
click at [660, 622] on button "Update" at bounding box center [671, 620] width 58 height 20
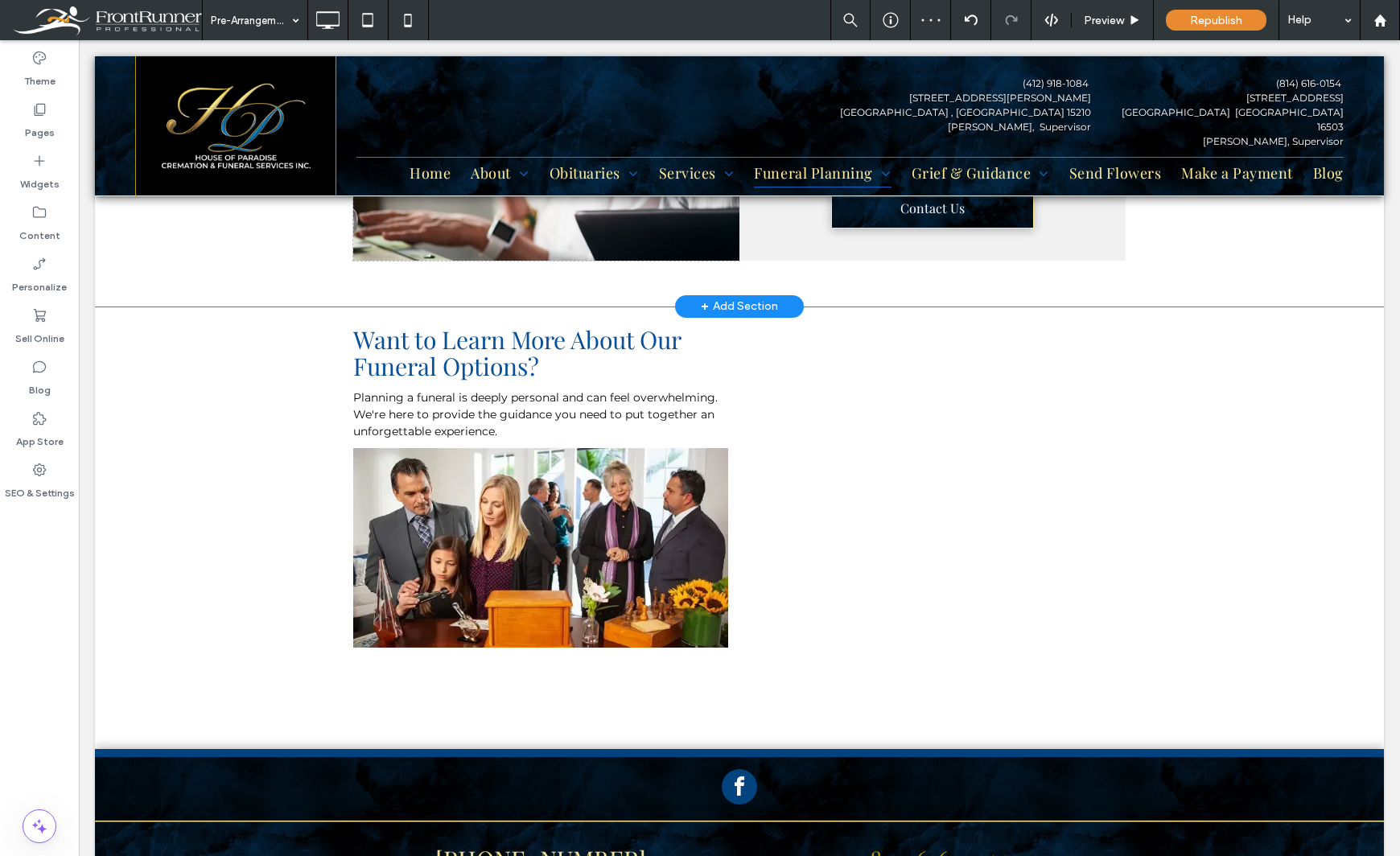
scroll to position [1437, 0]
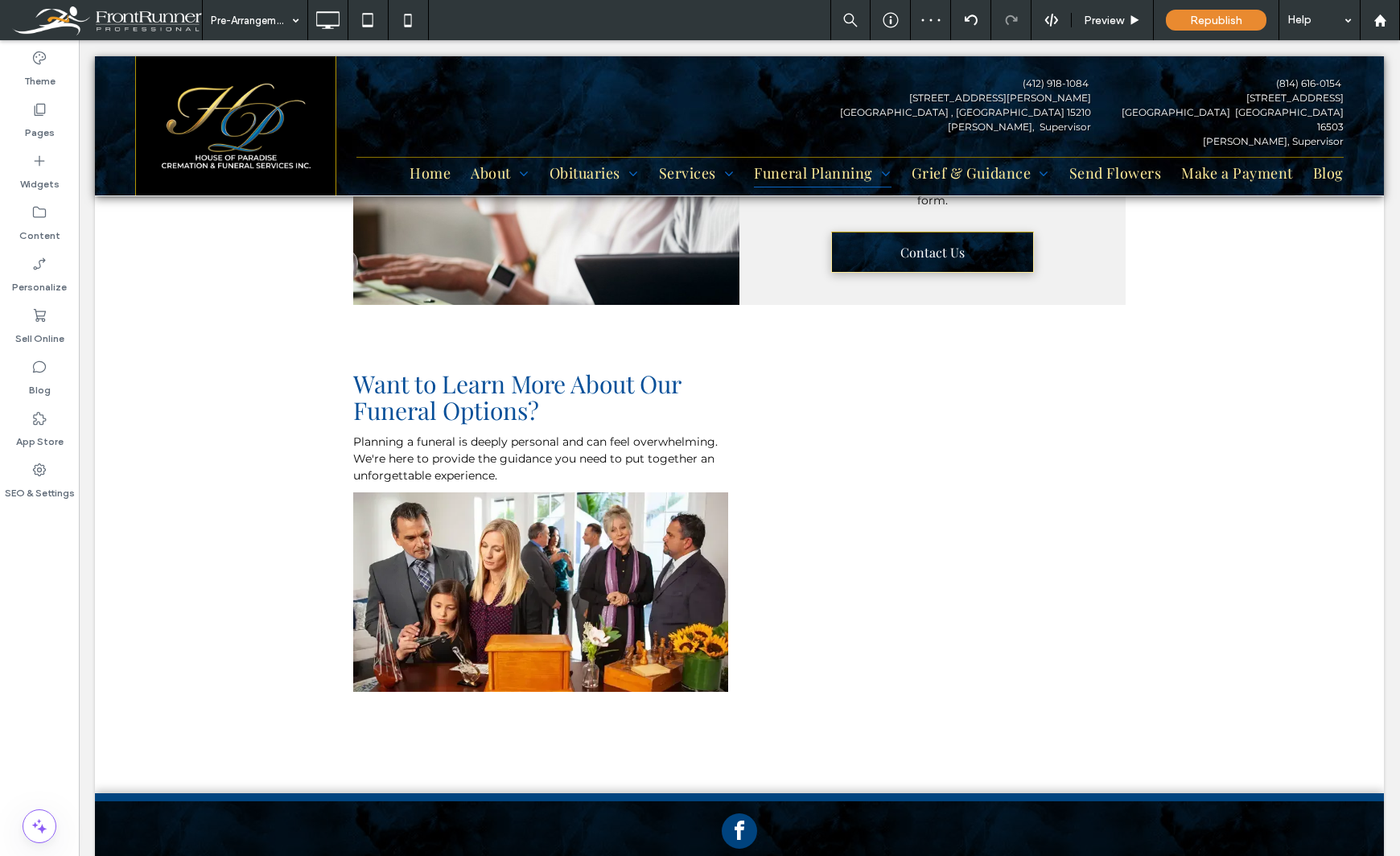
click at [46, 604] on div "Theme Pages Widgets Content Personalize Sell Online Blog App Store SEO & Settin…" at bounding box center [39, 448] width 79 height 816
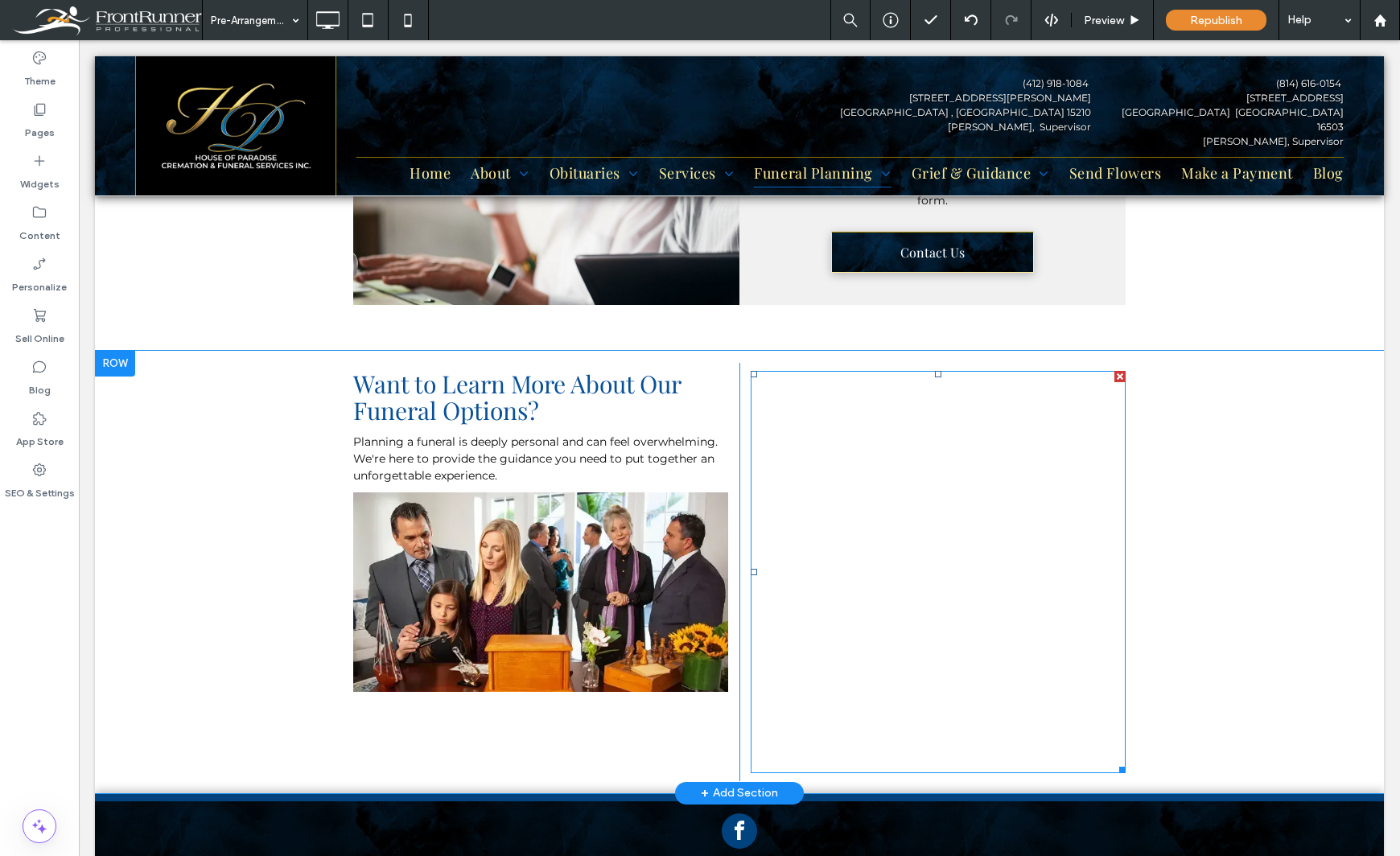
click at [797, 389] on span at bounding box center [938, 571] width 374 height 402
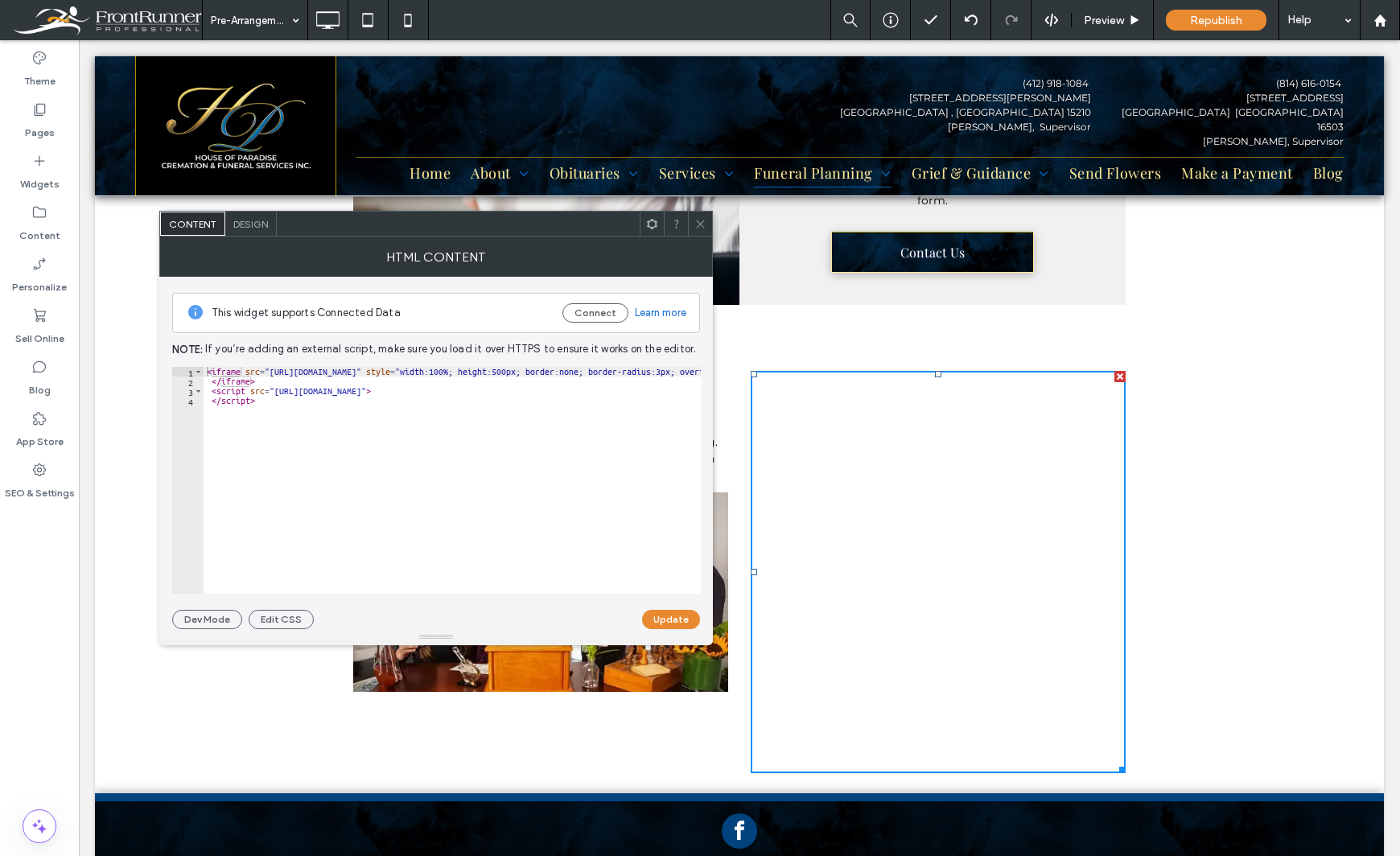
click at [42, 621] on div "Theme Pages Widgets Content Personalize Sell Online Blog App Store SEO & Settin…" at bounding box center [39, 448] width 79 height 816
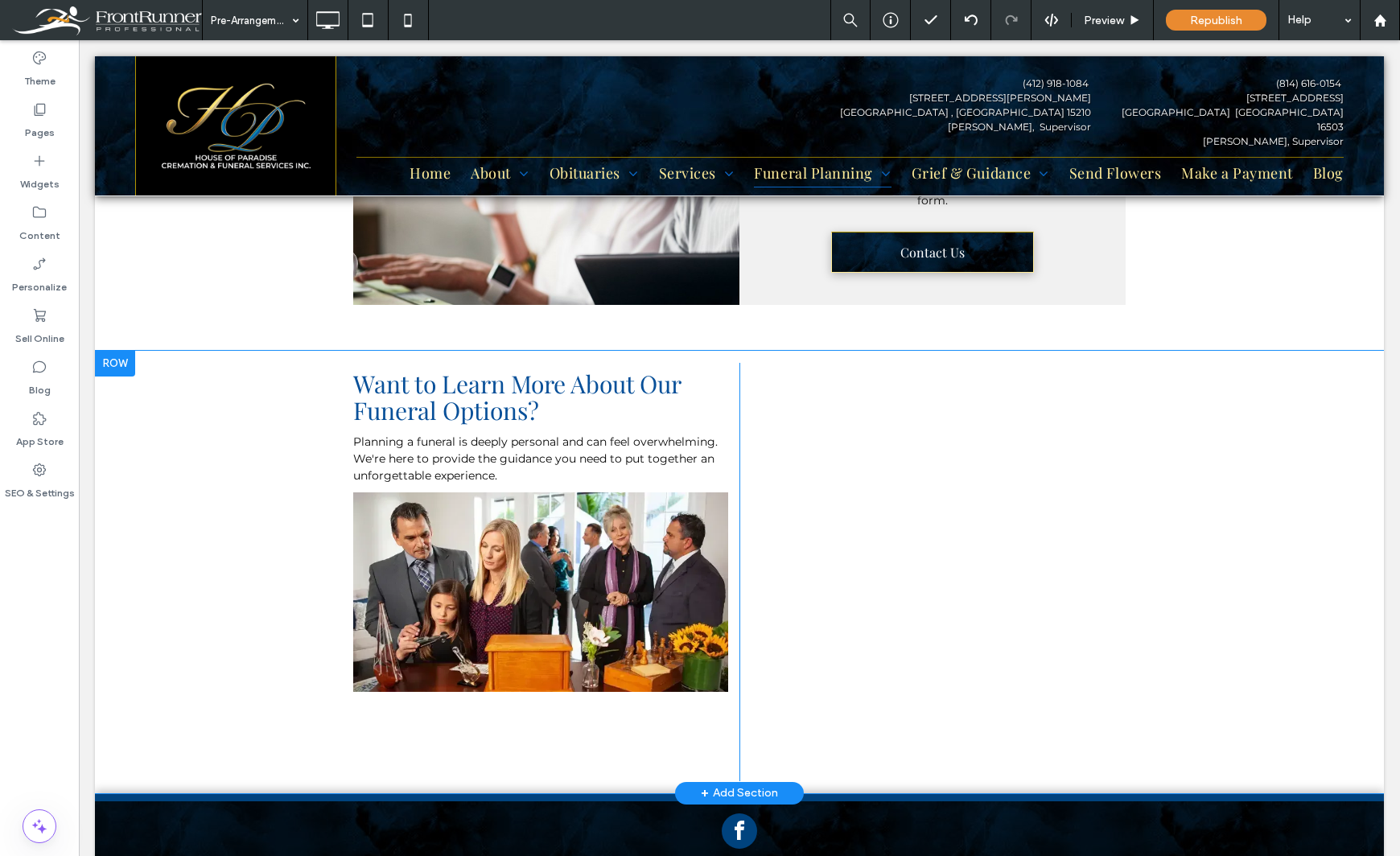
click at [594, 721] on div "Want to Learn More About Our Funeral Options? Planning a funeral is deeply pers…" at bounding box center [546, 571] width 386 height 419
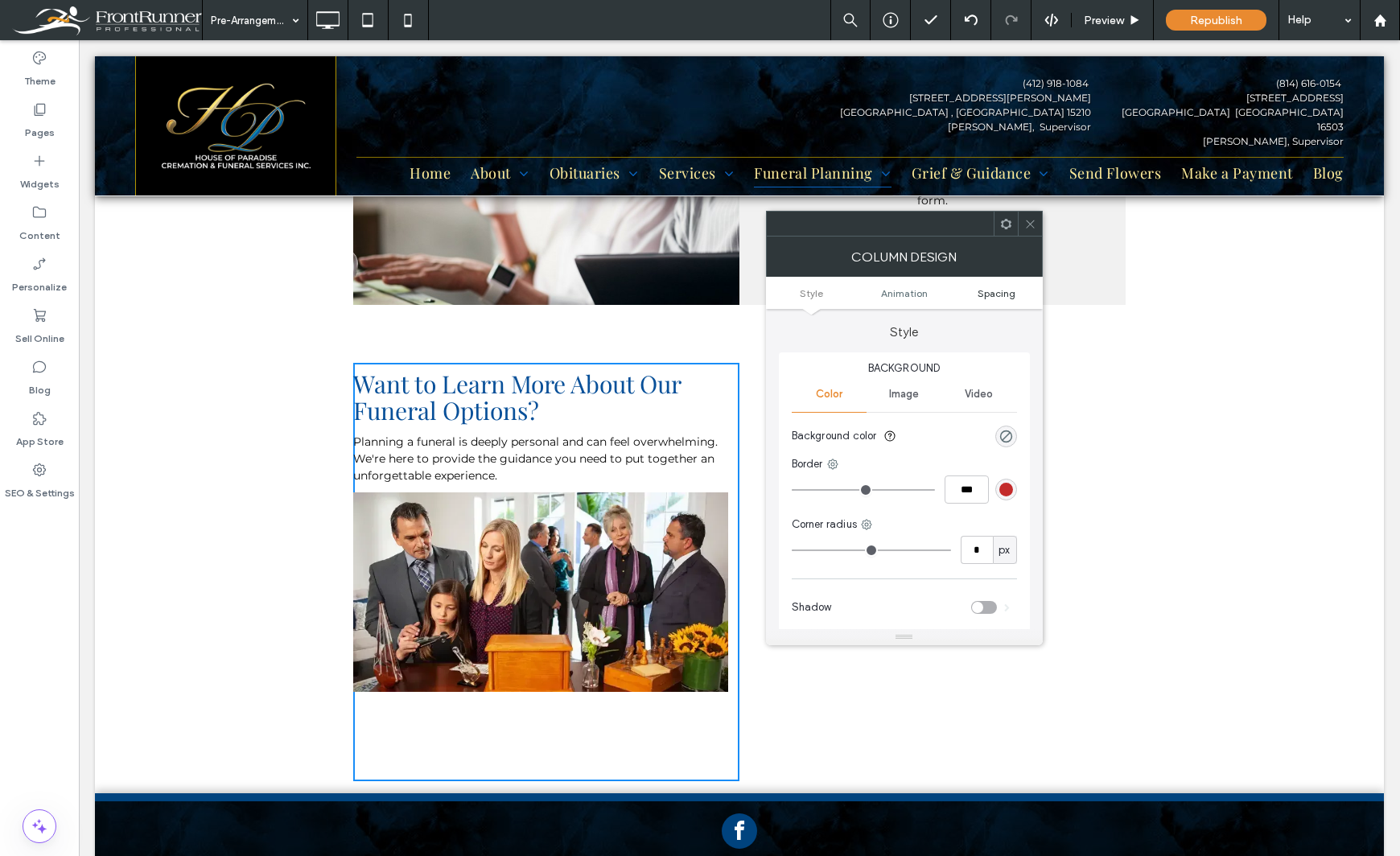
click at [983, 296] on span "Spacing" at bounding box center [996, 293] width 37 height 12
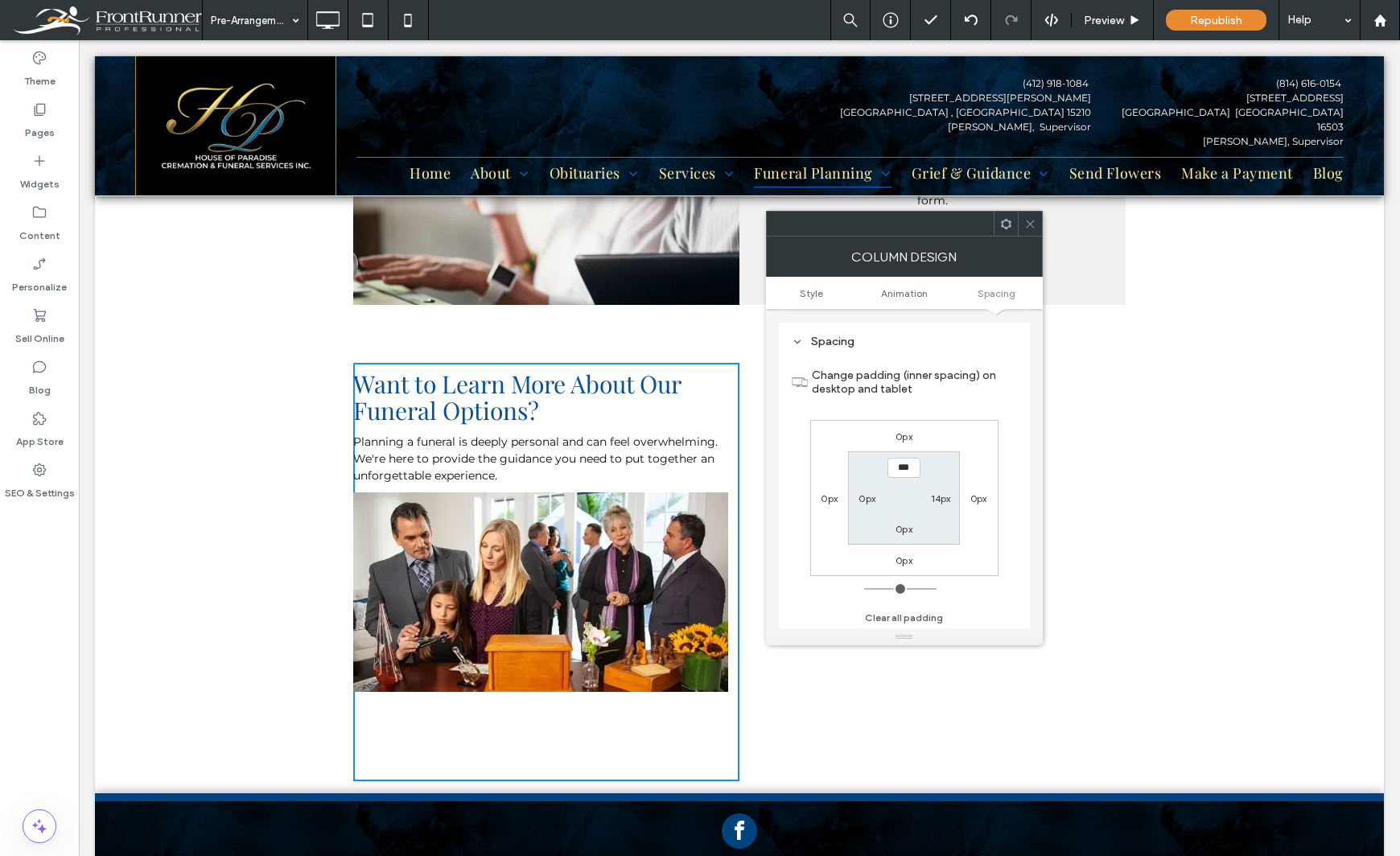
scroll to position [377, 0]
type input "****"
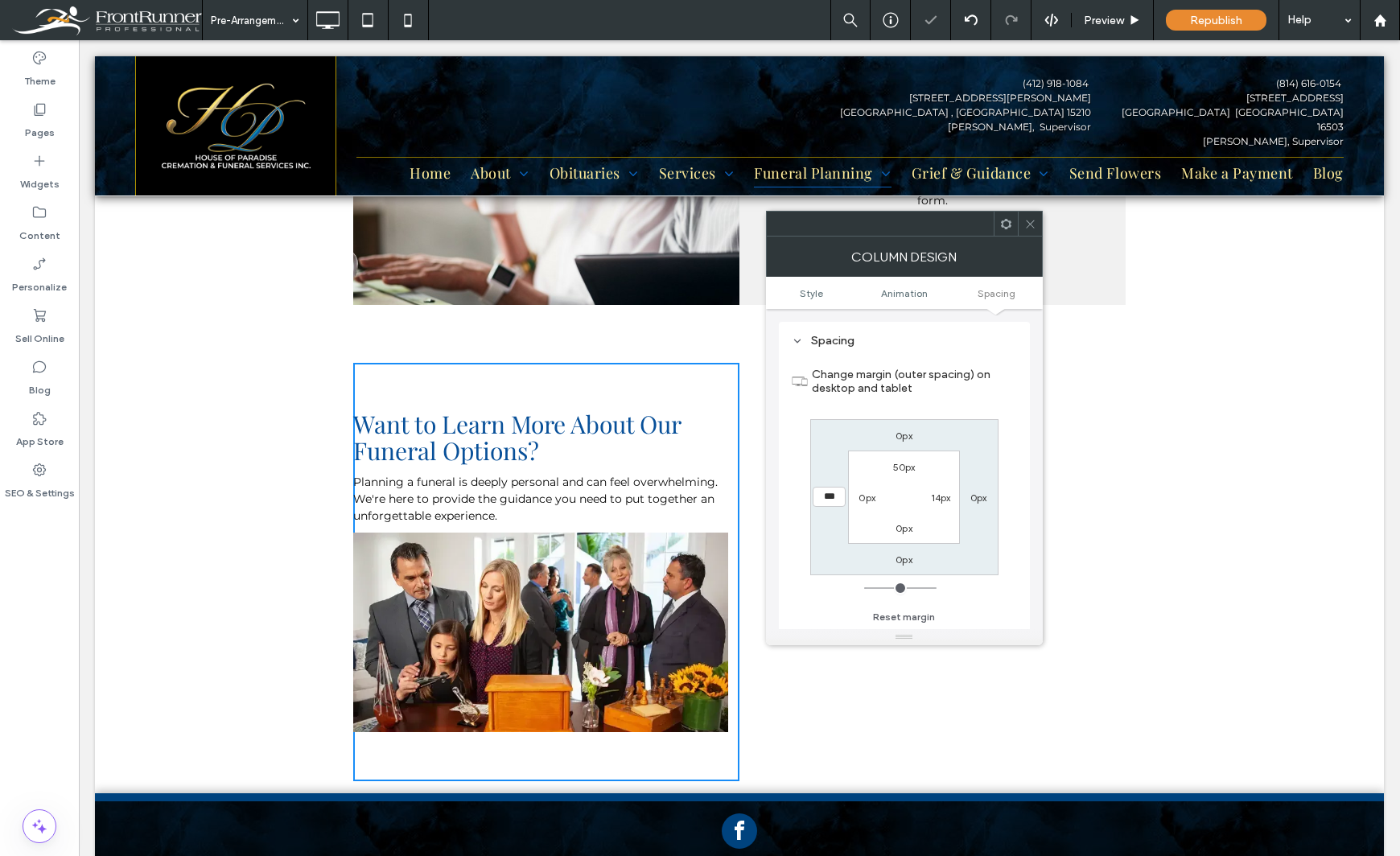
type input "**"
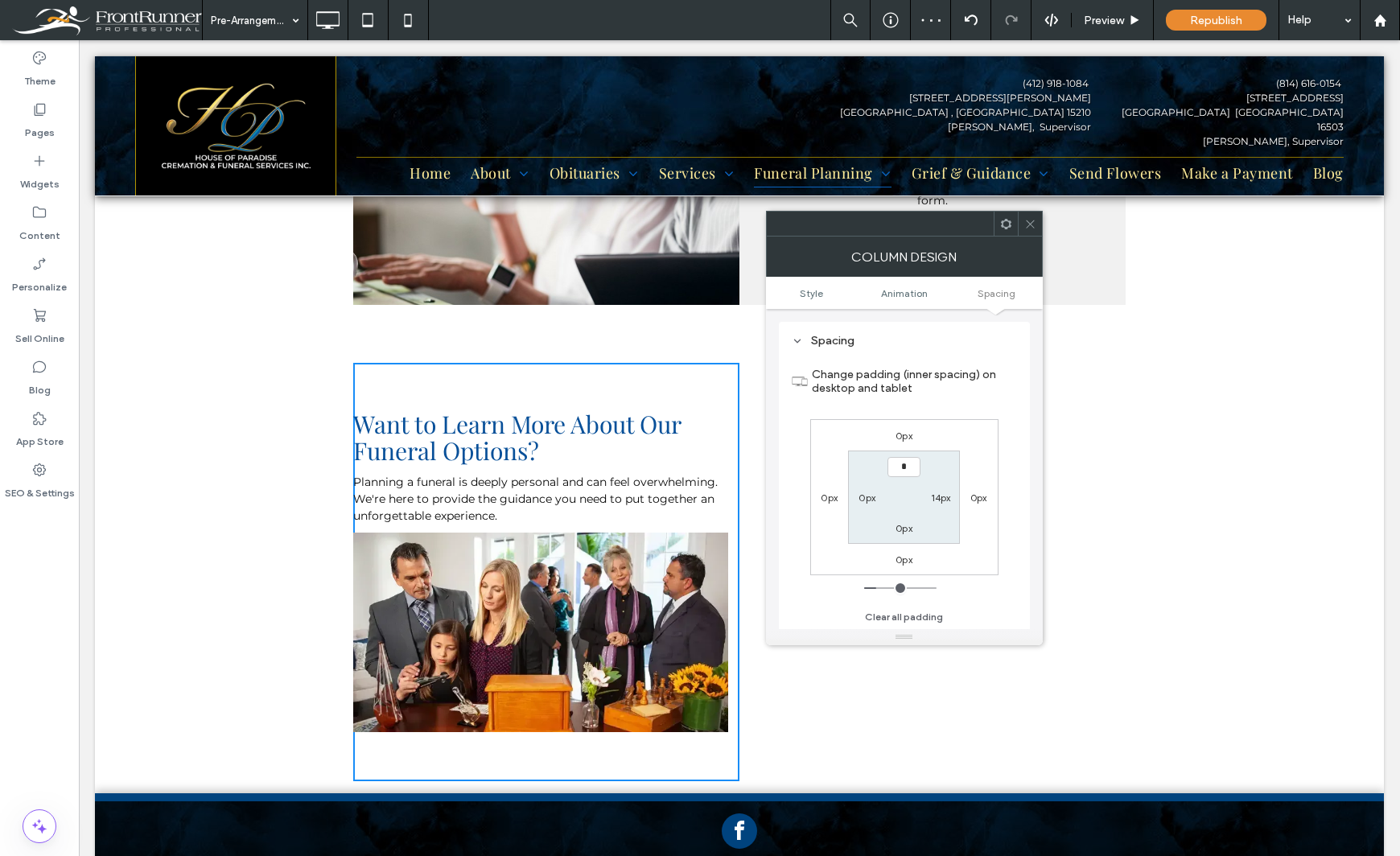
type input "**"
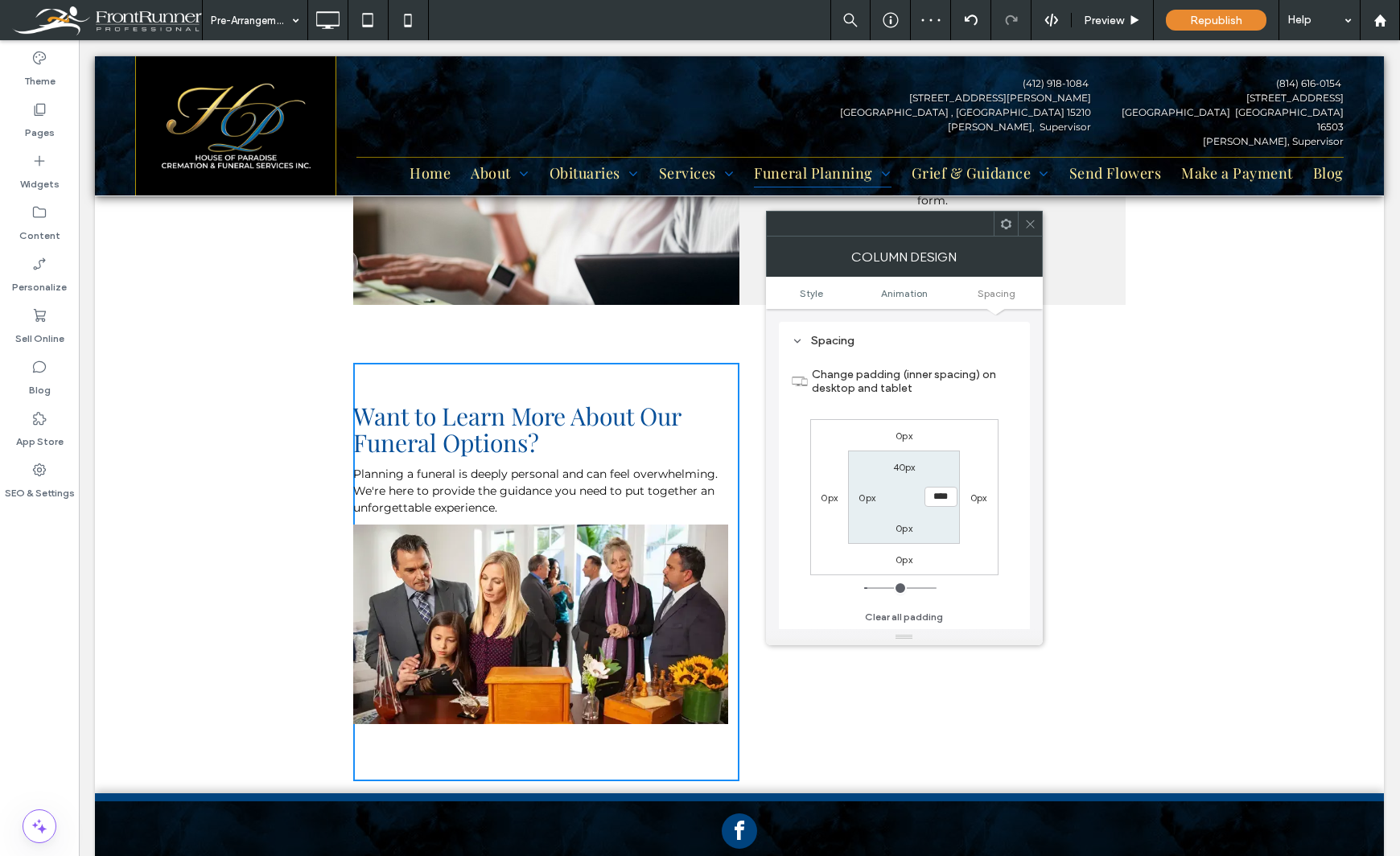
type input "**"
type input "****"
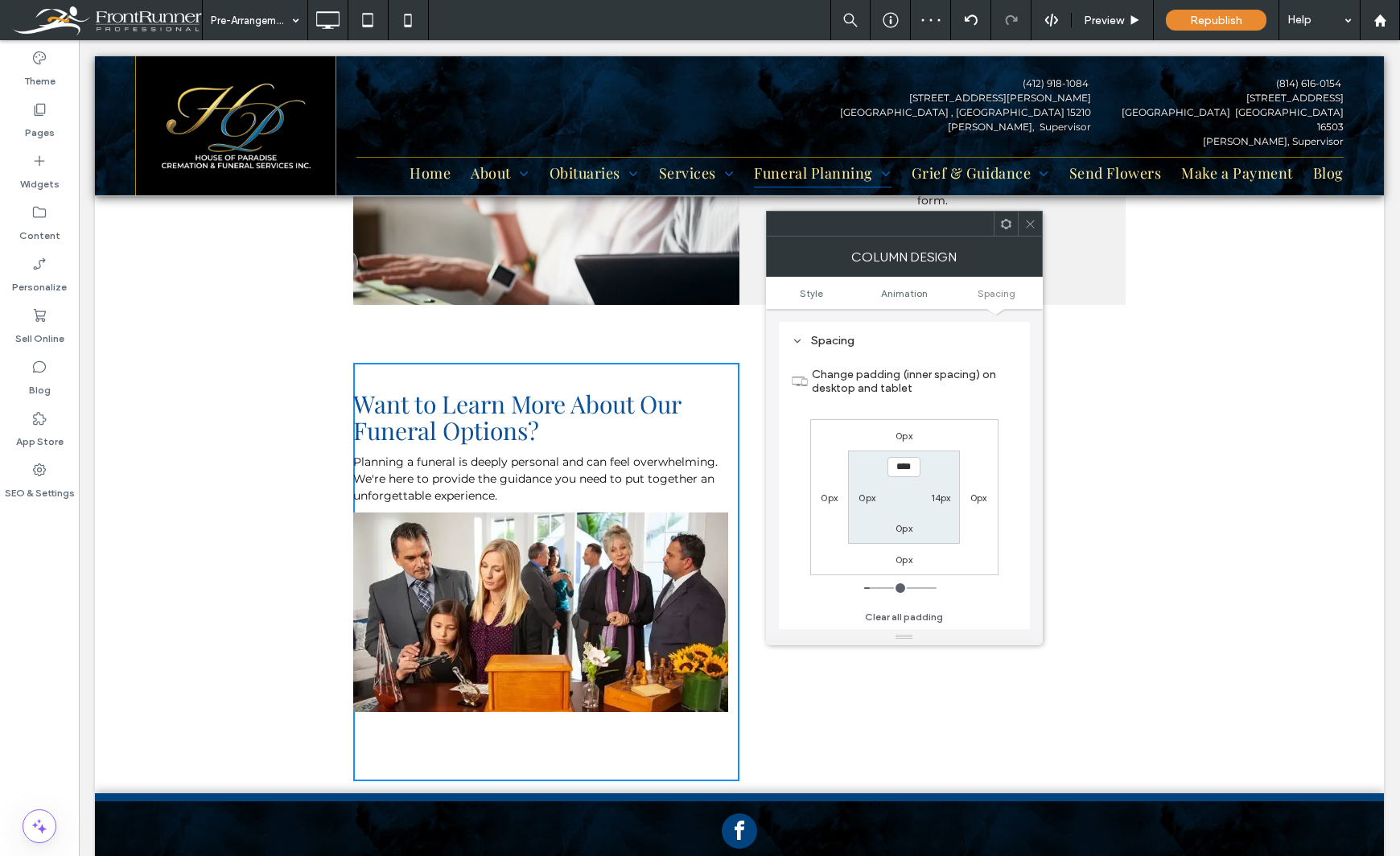
click at [33, 646] on div "Theme Pages Widgets Content Personalize Sell Online Blog App Store SEO & Settin…" at bounding box center [39, 448] width 79 height 816
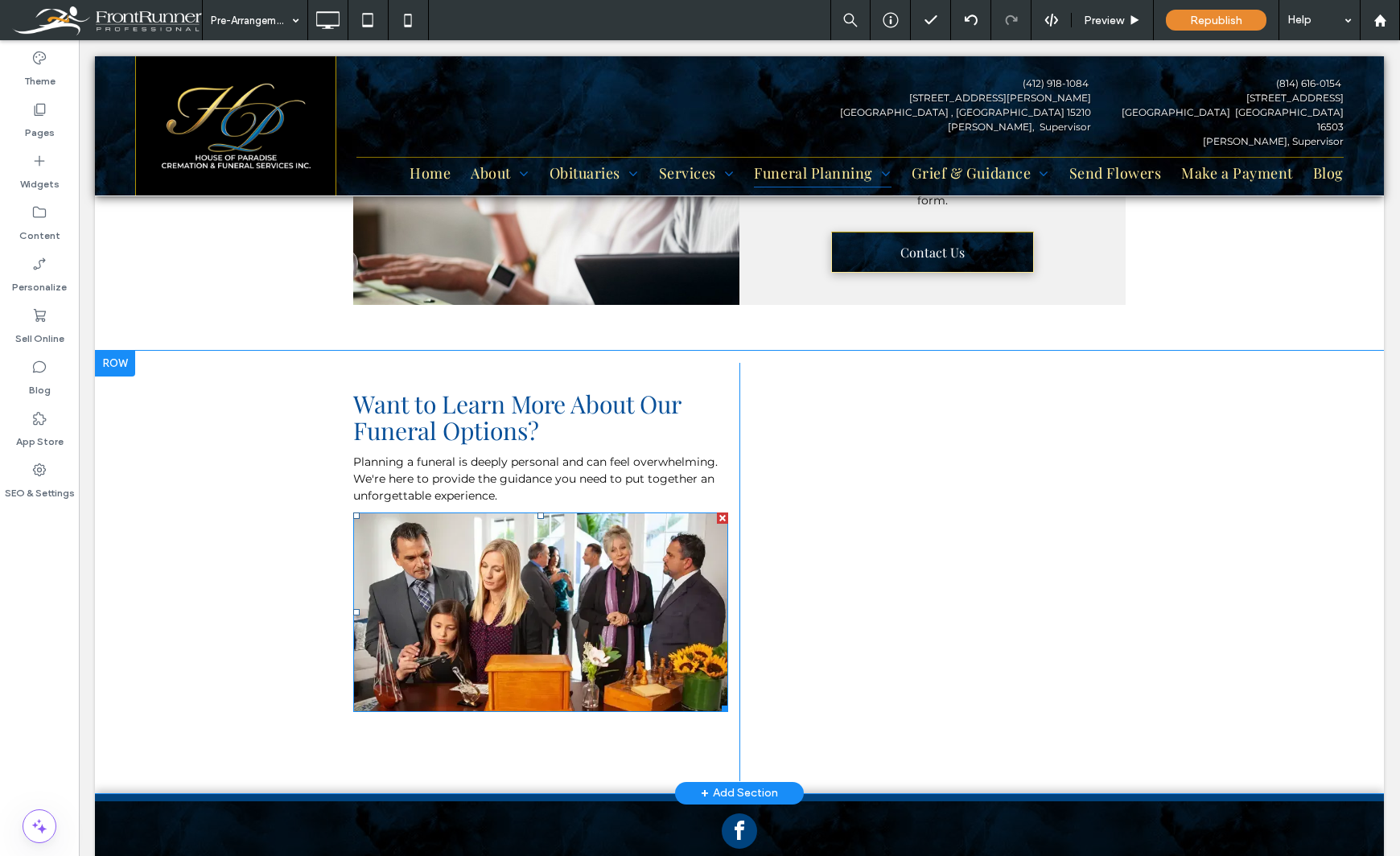
click at [579, 610] on img at bounding box center [540, 612] width 374 height 200
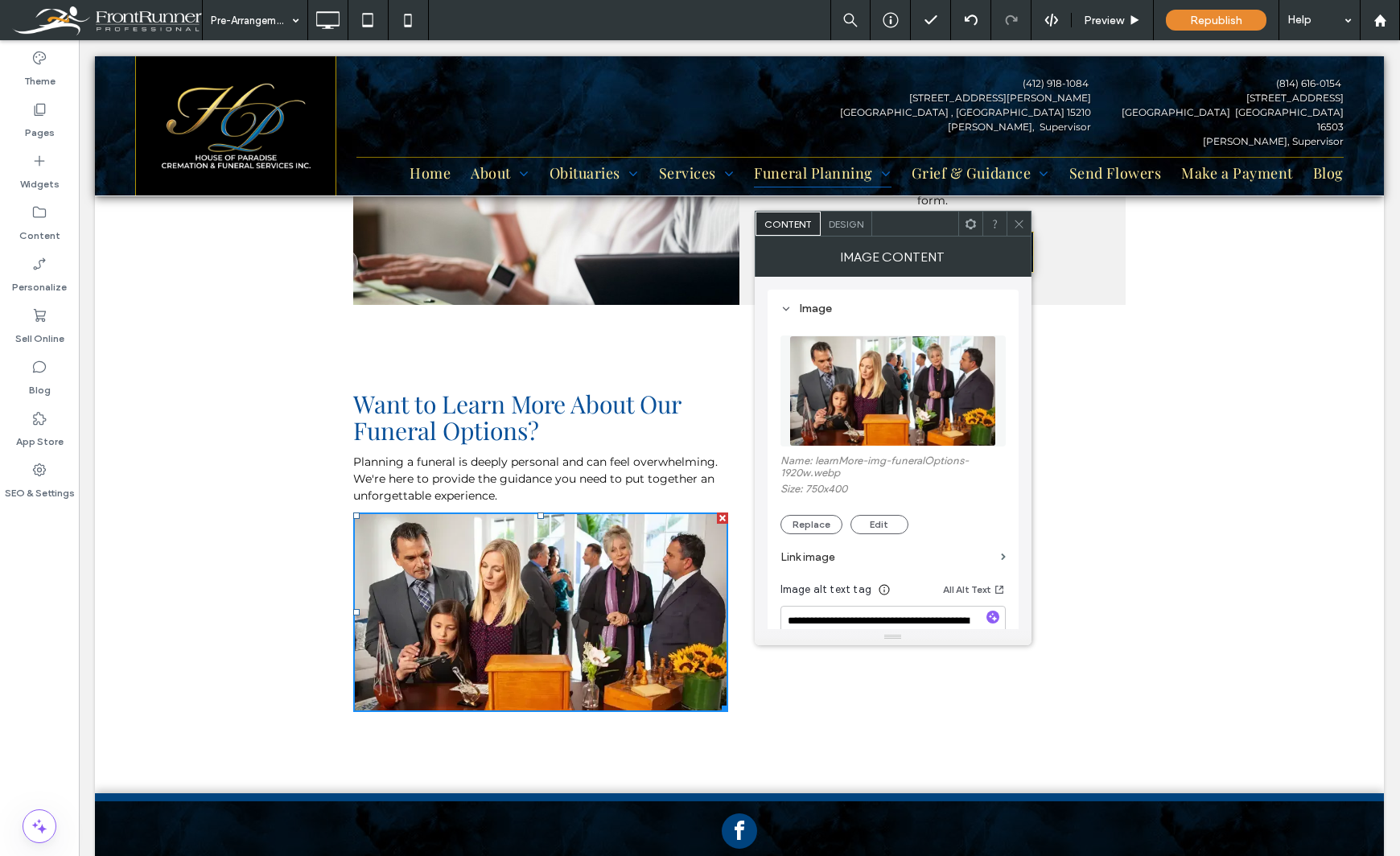
click at [852, 230] on div "Design" at bounding box center [846, 224] width 51 height 24
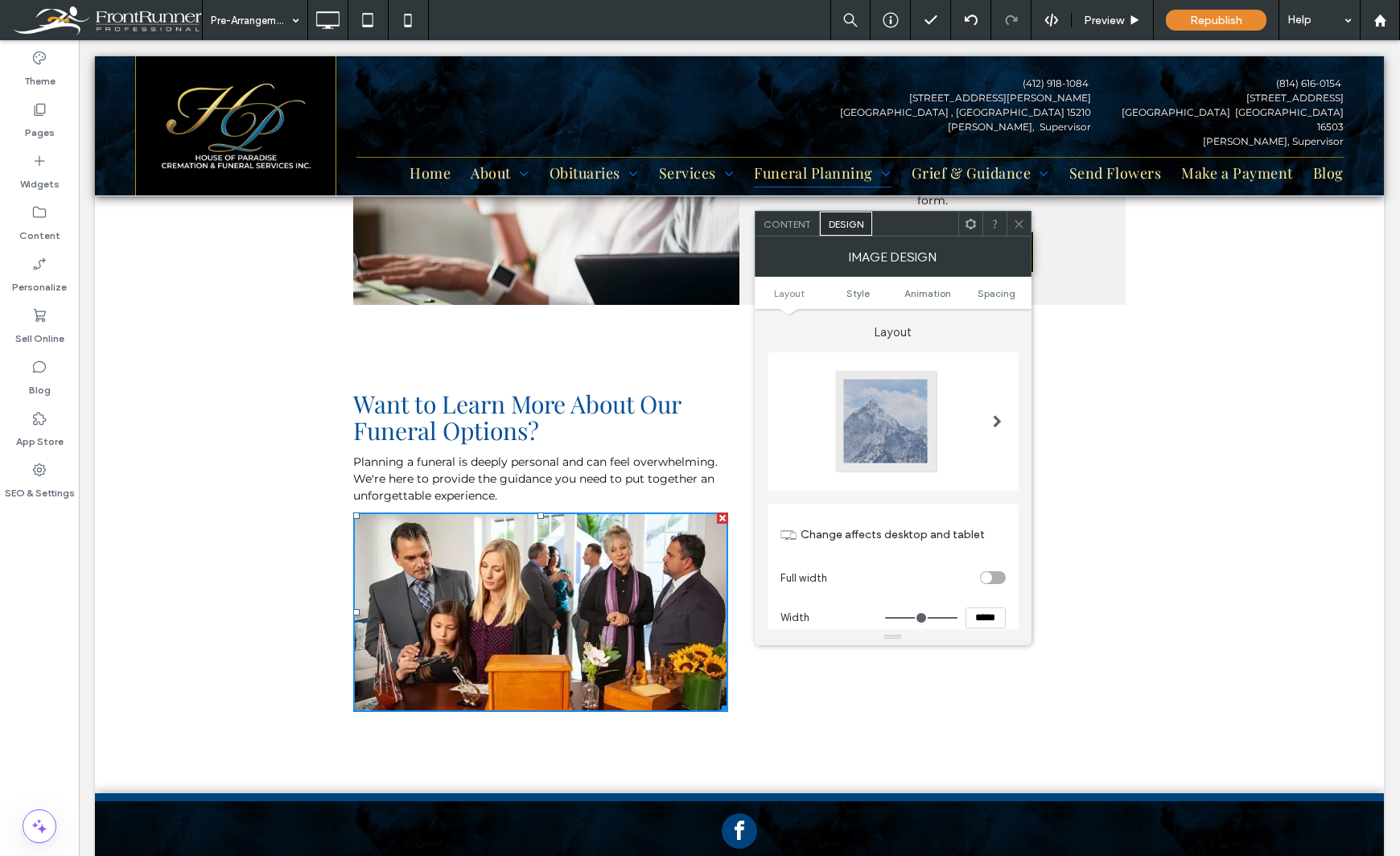
click at [892, 465] on div at bounding box center [887, 422] width 106 height 106
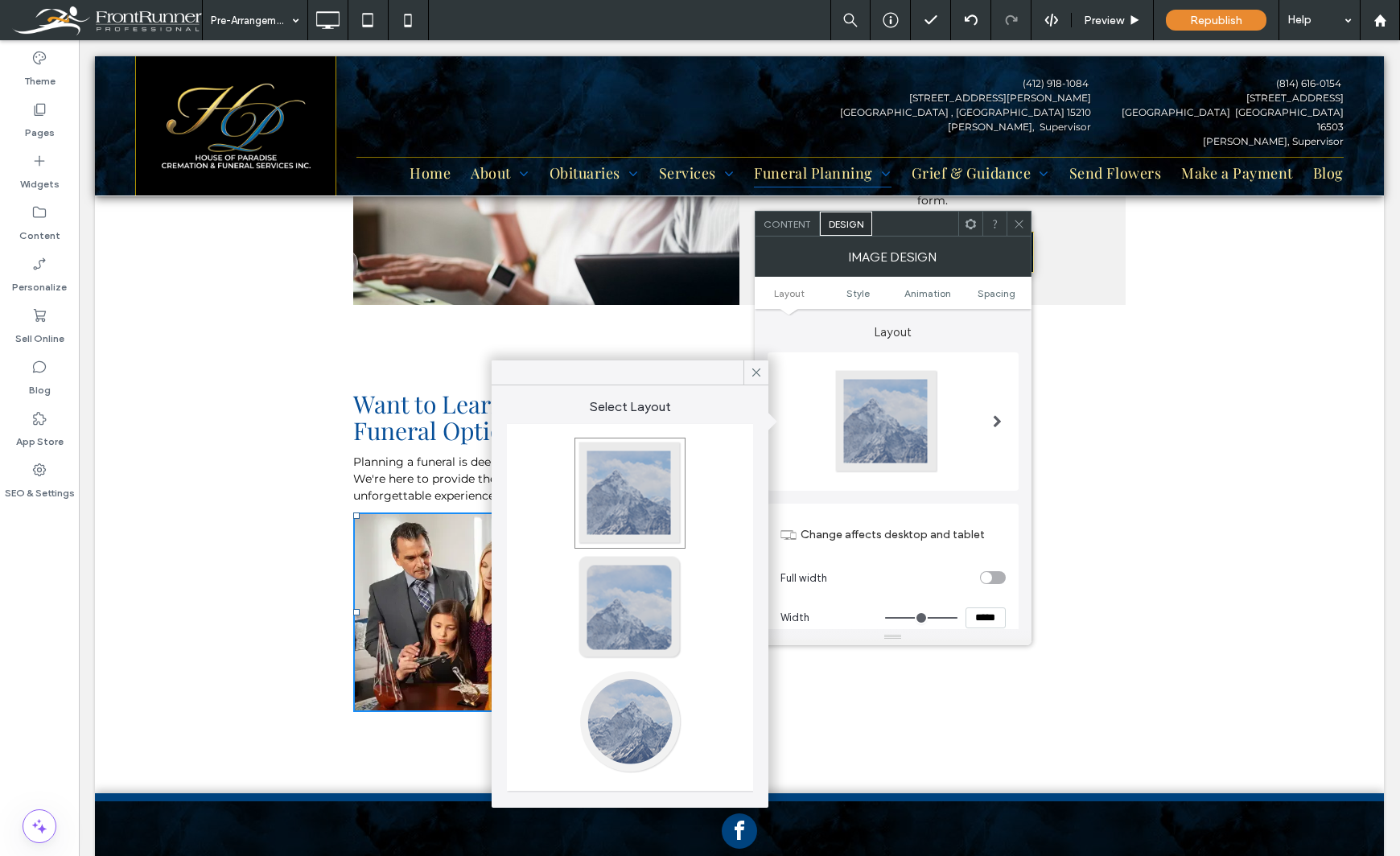
click at [623, 603] on div at bounding box center [630, 608] width 106 height 106
type input "**"
click at [641, 461] on div at bounding box center [630, 494] width 106 height 106
type input "*"
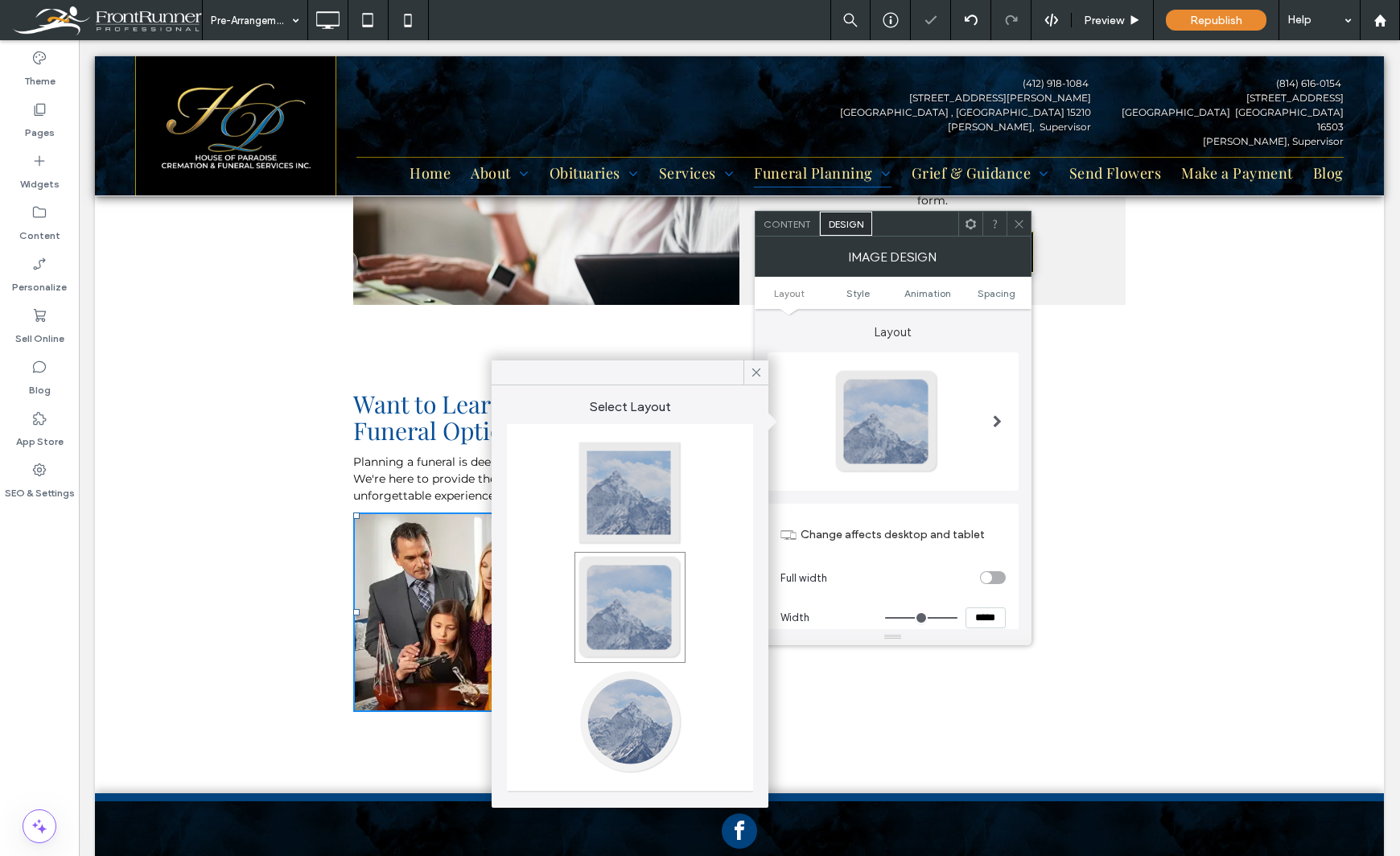
type input "*"
click at [752, 369] on icon at bounding box center [756, 372] width 15 height 15
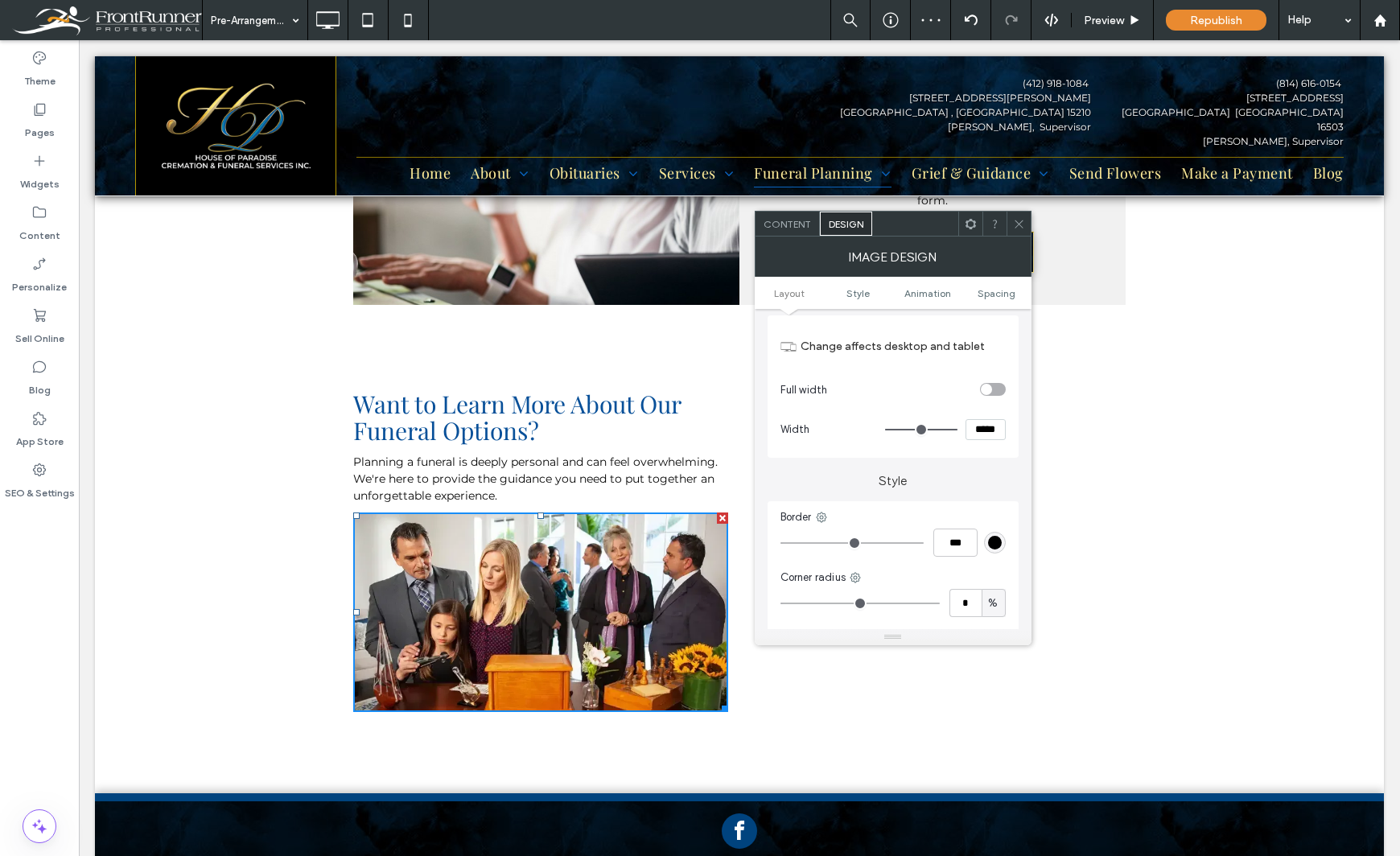
scroll to position [241, 0]
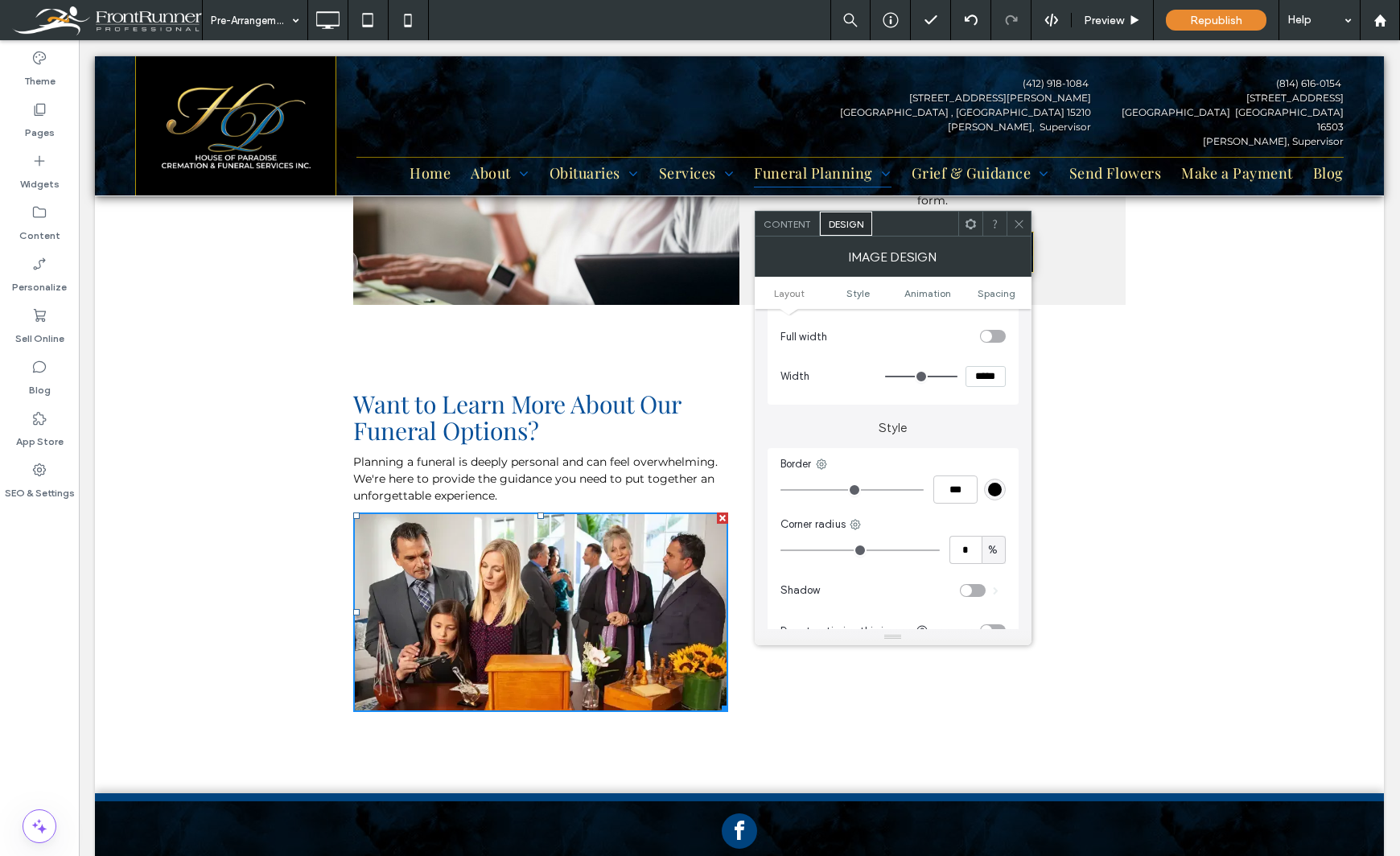
click at [992, 337] on div "toggle" at bounding box center [992, 336] width 26 height 13
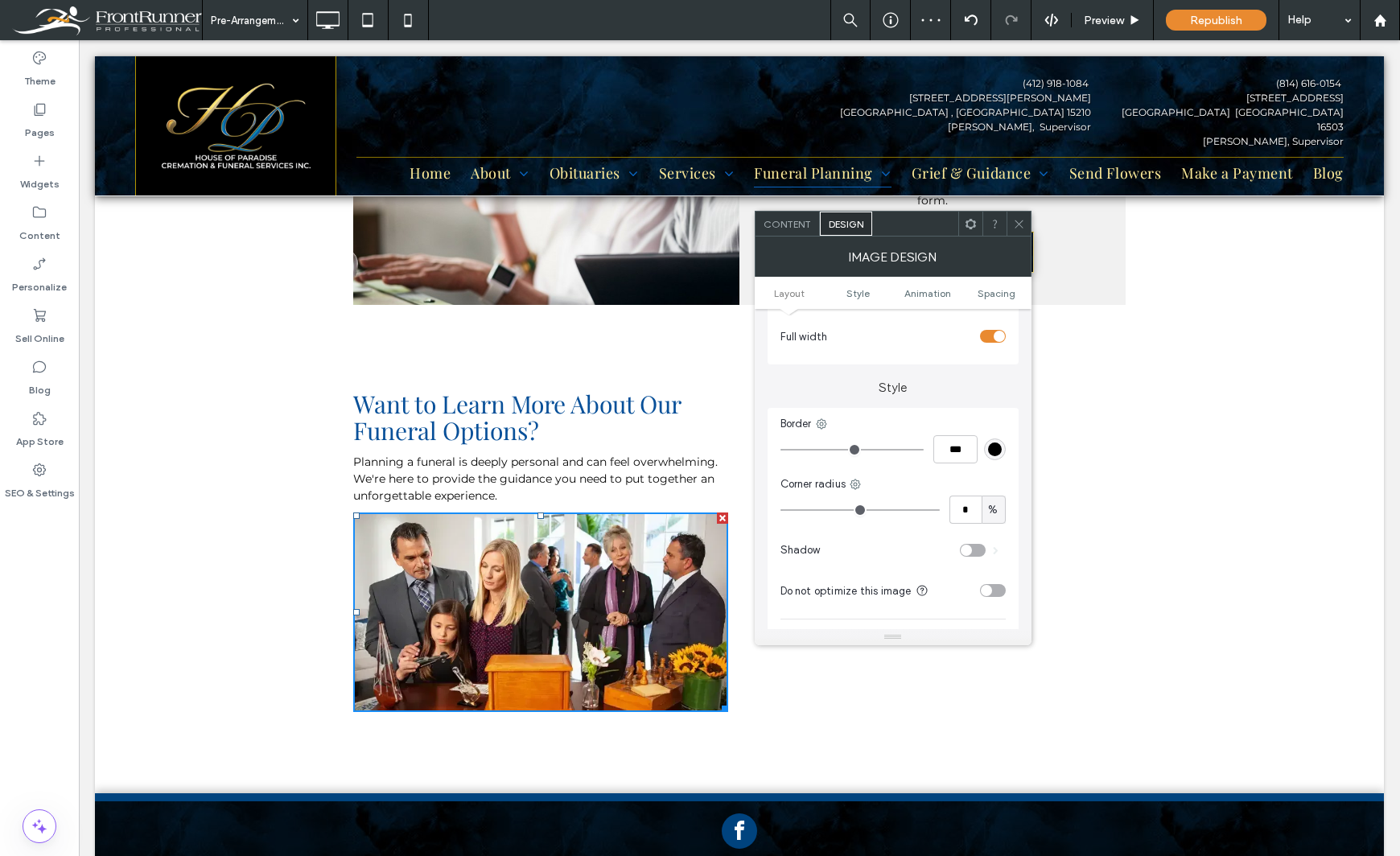
type input "*"
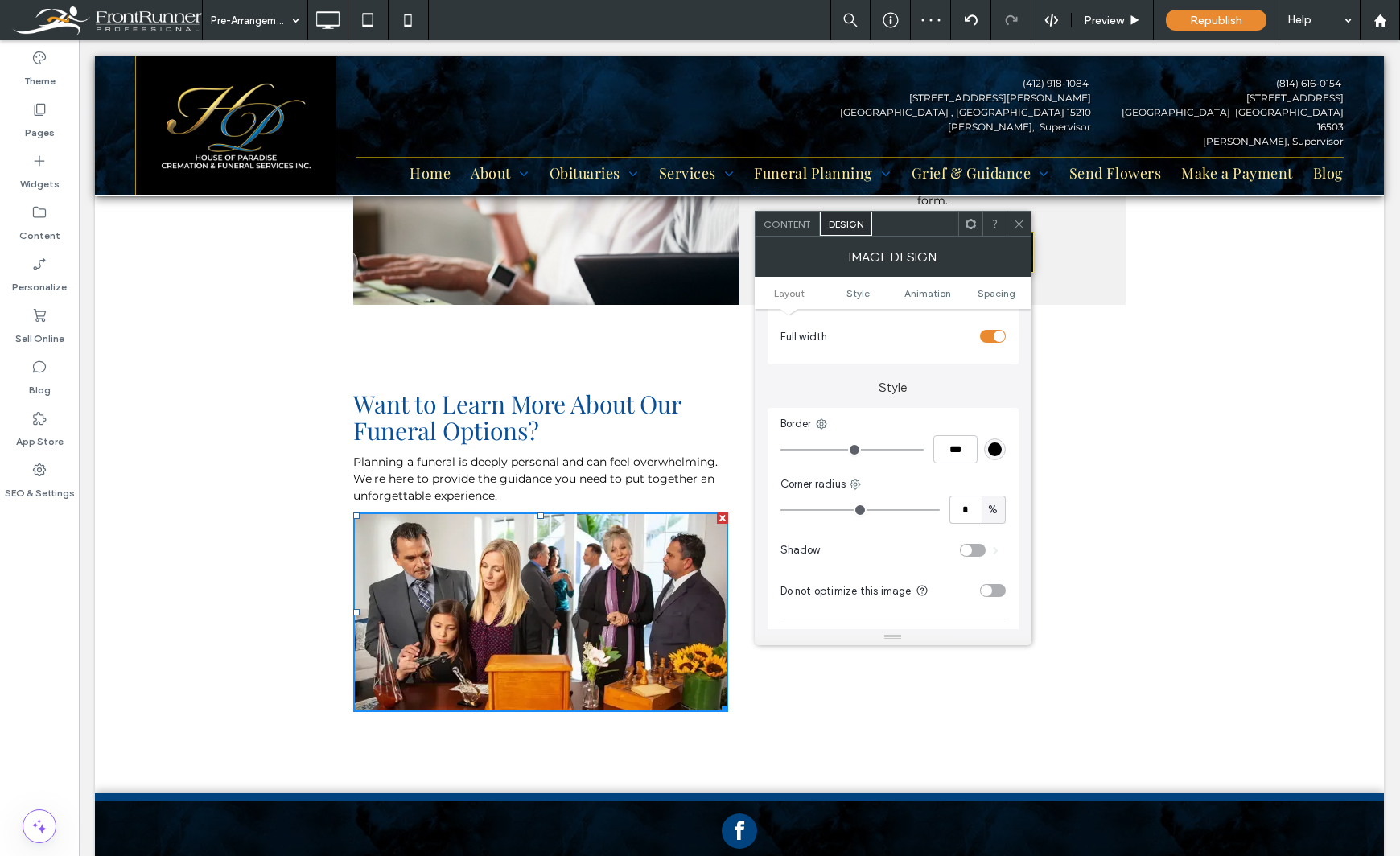
type input "*"
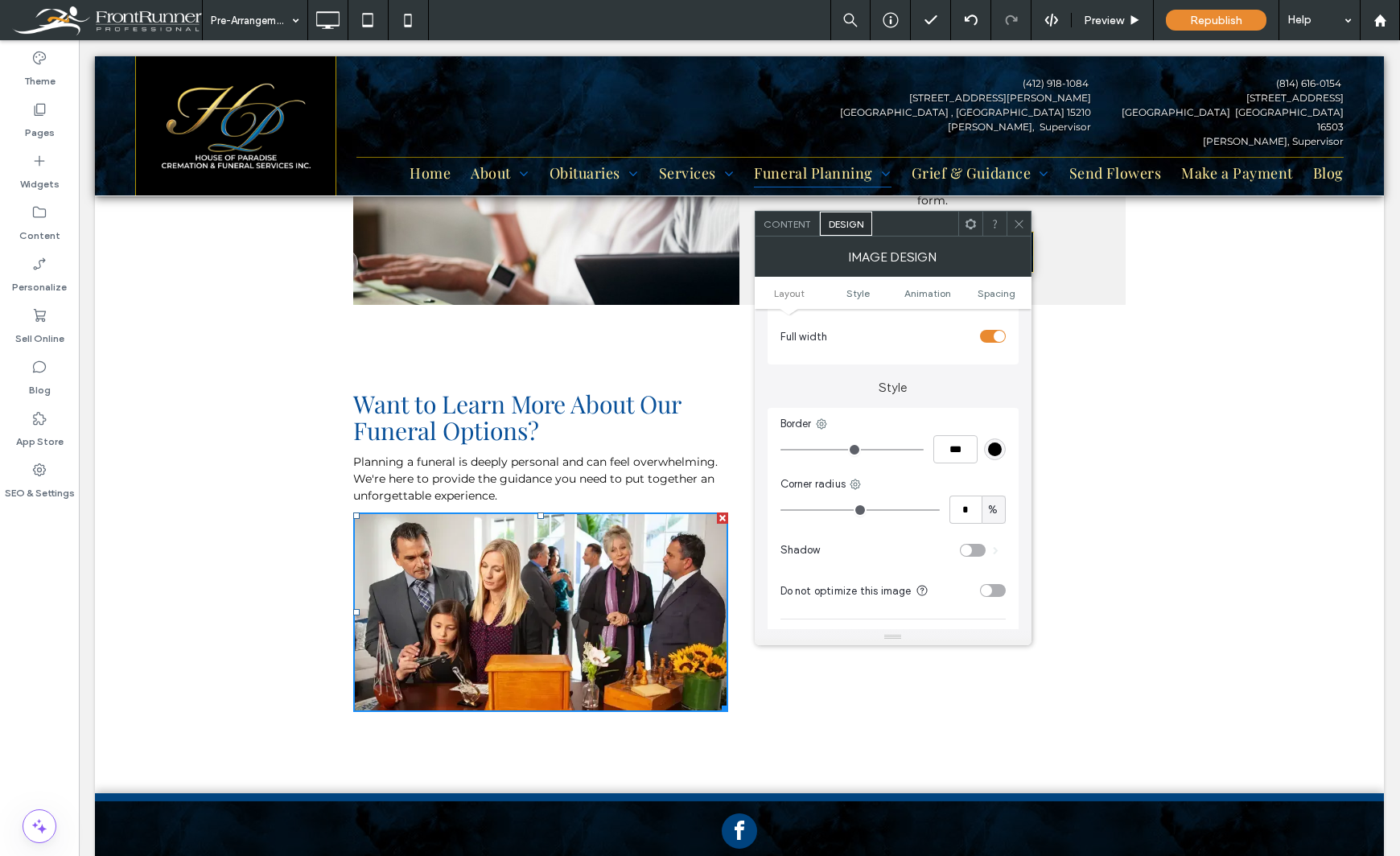
type input "*"
click at [793, 510] on input "range" at bounding box center [860, 510] width 160 height 2
click at [17, 345] on div "Theme Pages Widgets Content Personalize Sell Online Blog App Store SEO & Settin…" at bounding box center [39, 448] width 79 height 816
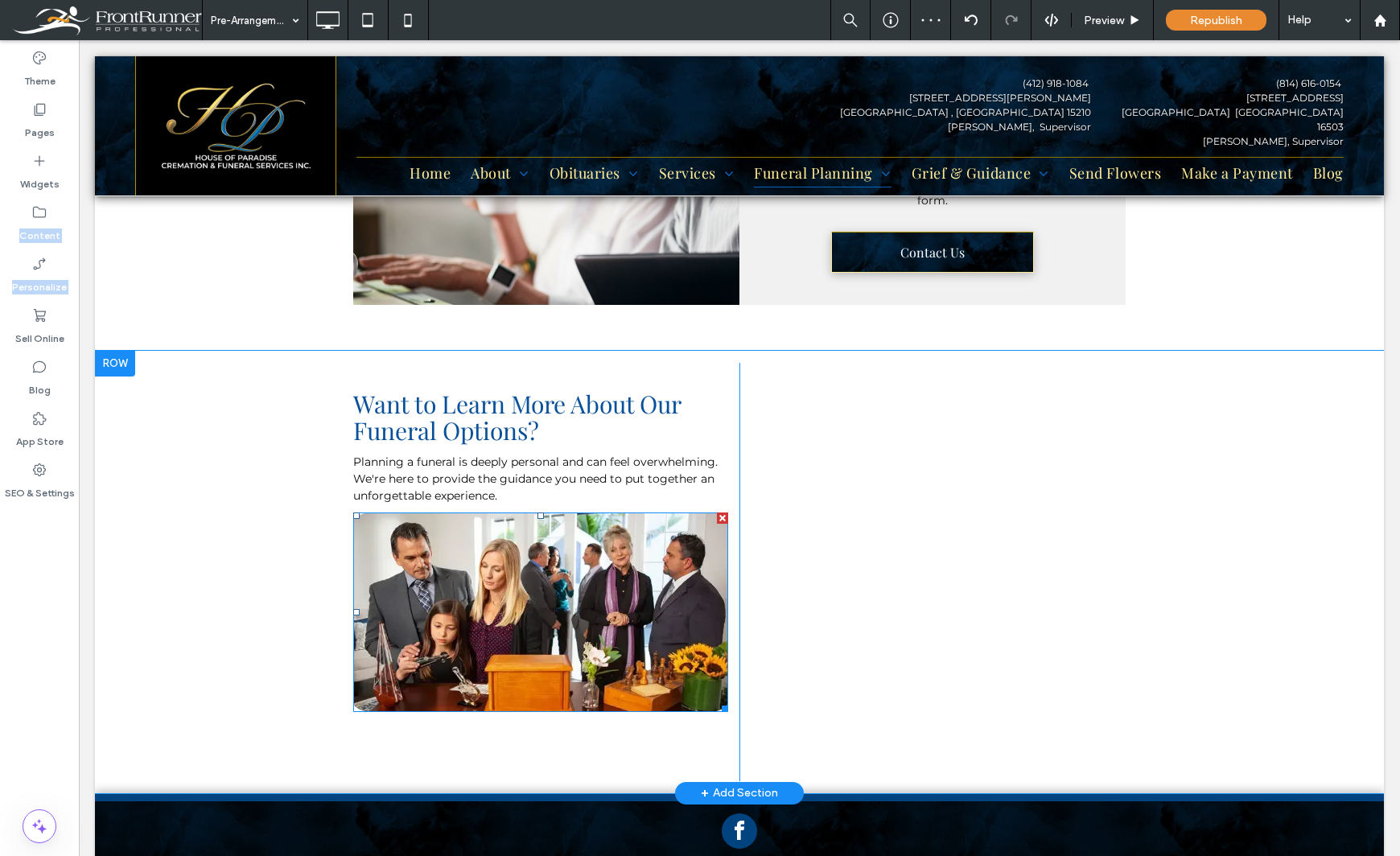
click at [645, 530] on img at bounding box center [540, 612] width 374 height 200
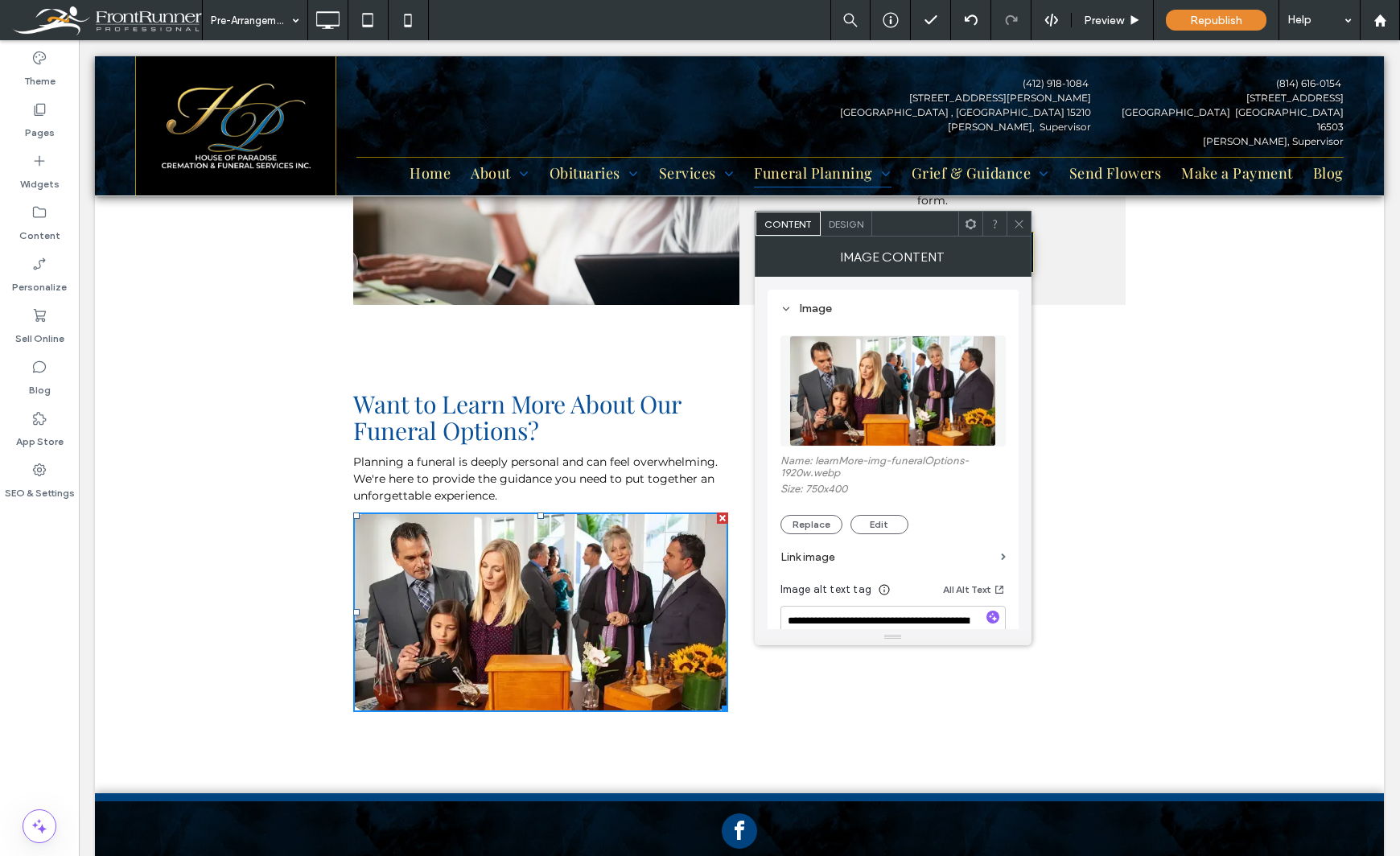
click at [37, 652] on div "Theme Pages Widgets Content Personalize Sell Online Blog App Store SEO & Settin…" at bounding box center [39, 448] width 79 height 816
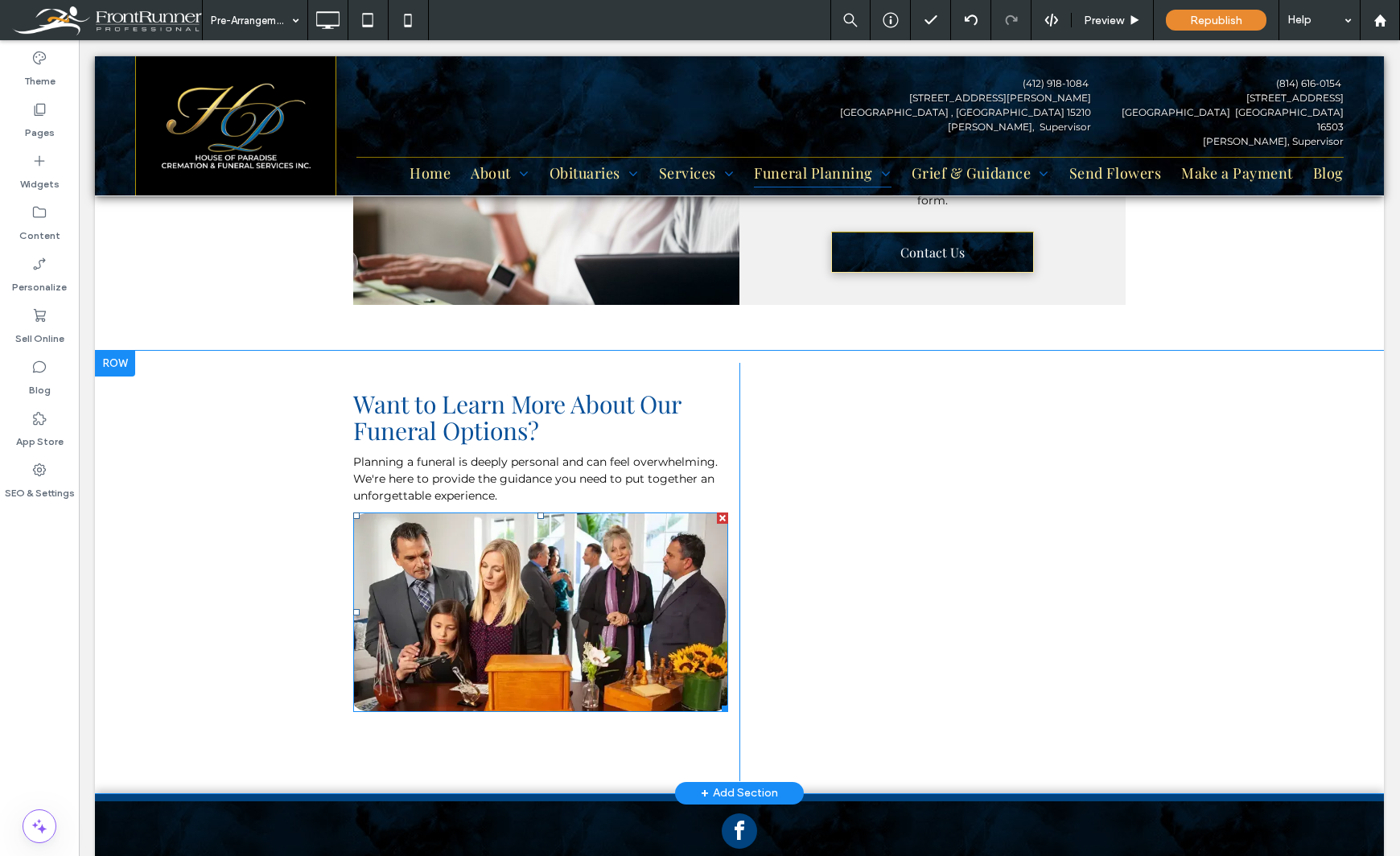
click at [384, 625] on img at bounding box center [540, 612] width 374 height 200
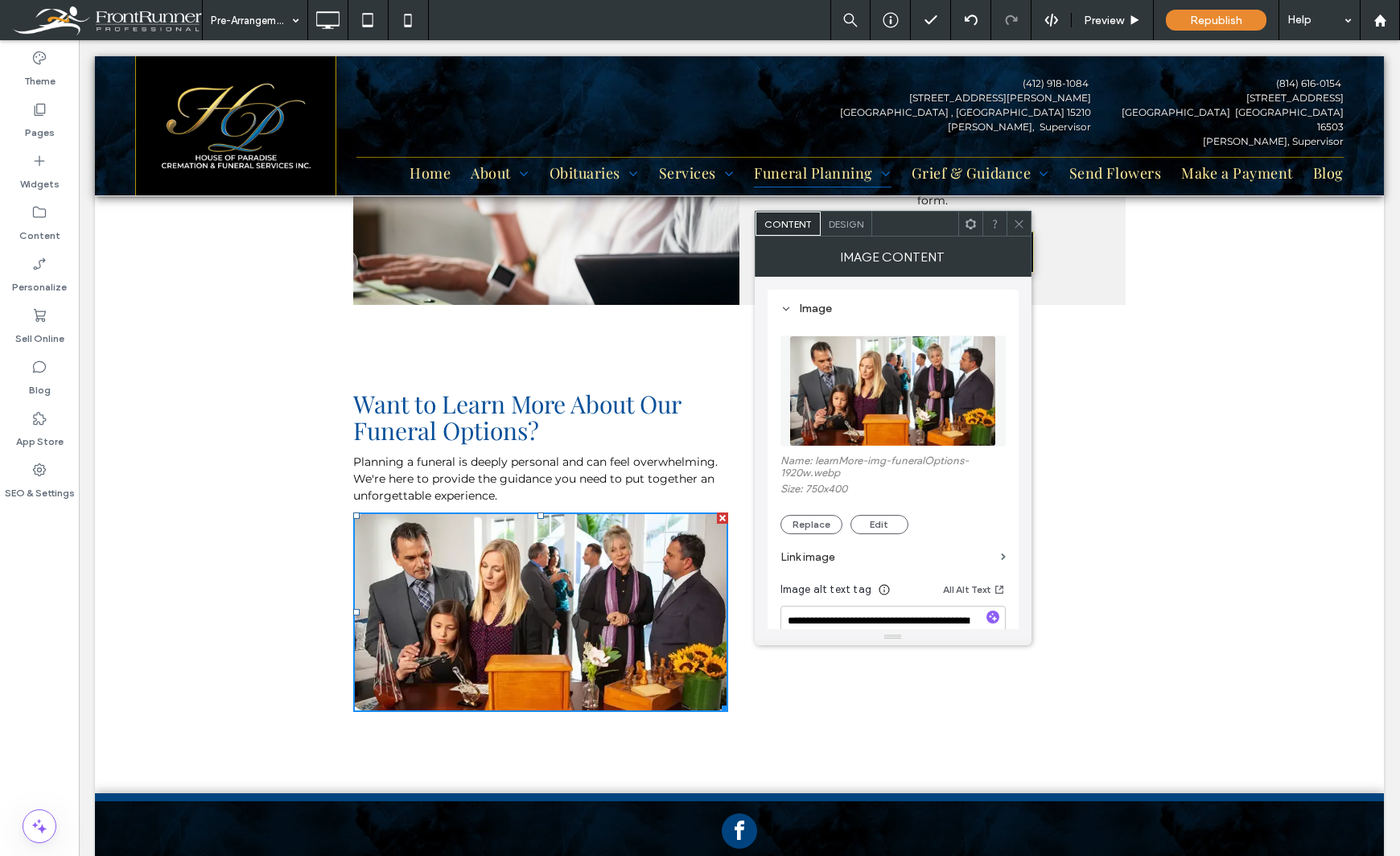
click at [852, 225] on span "Design" at bounding box center [845, 224] width 34 height 12
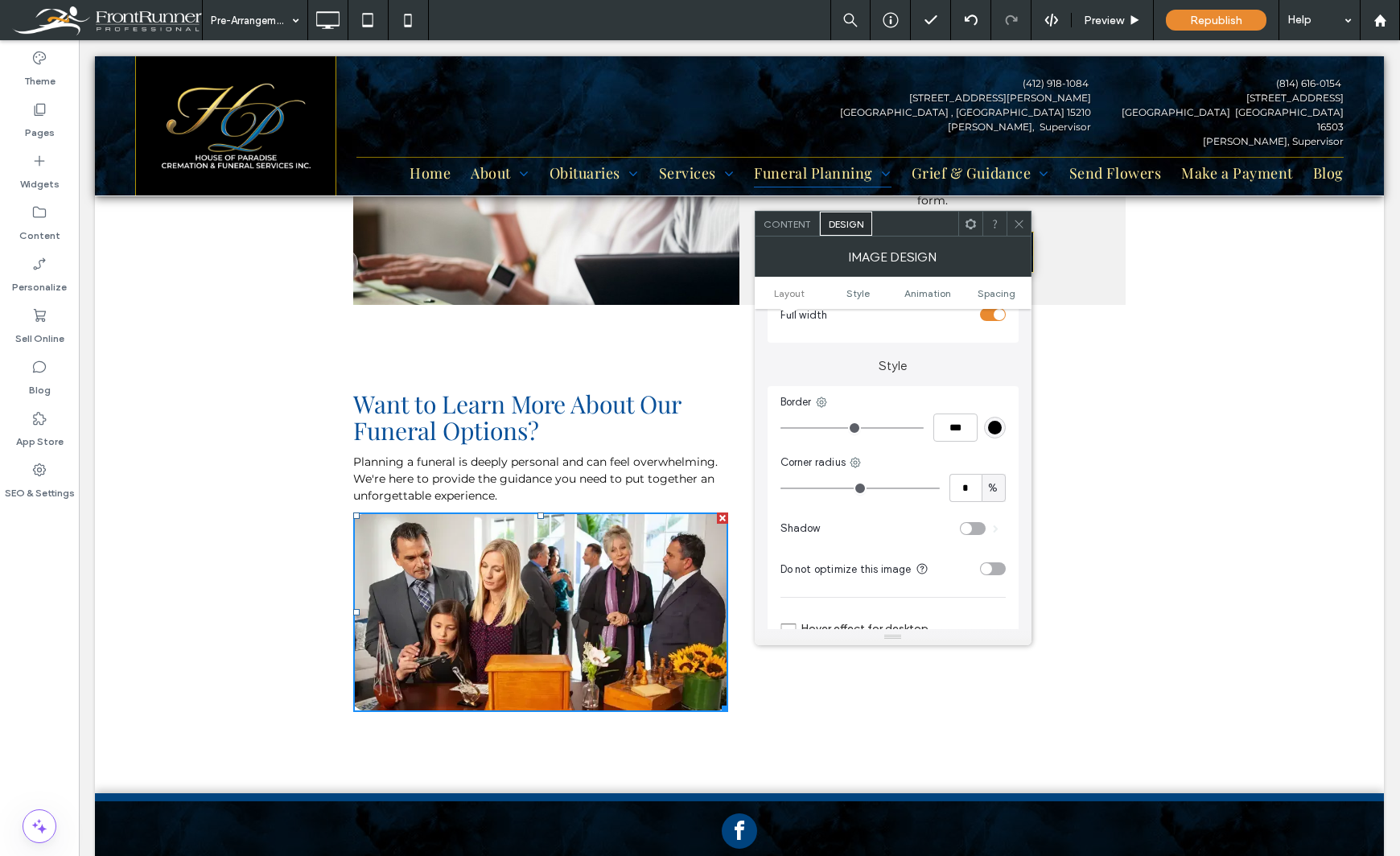
scroll to position [322, 0]
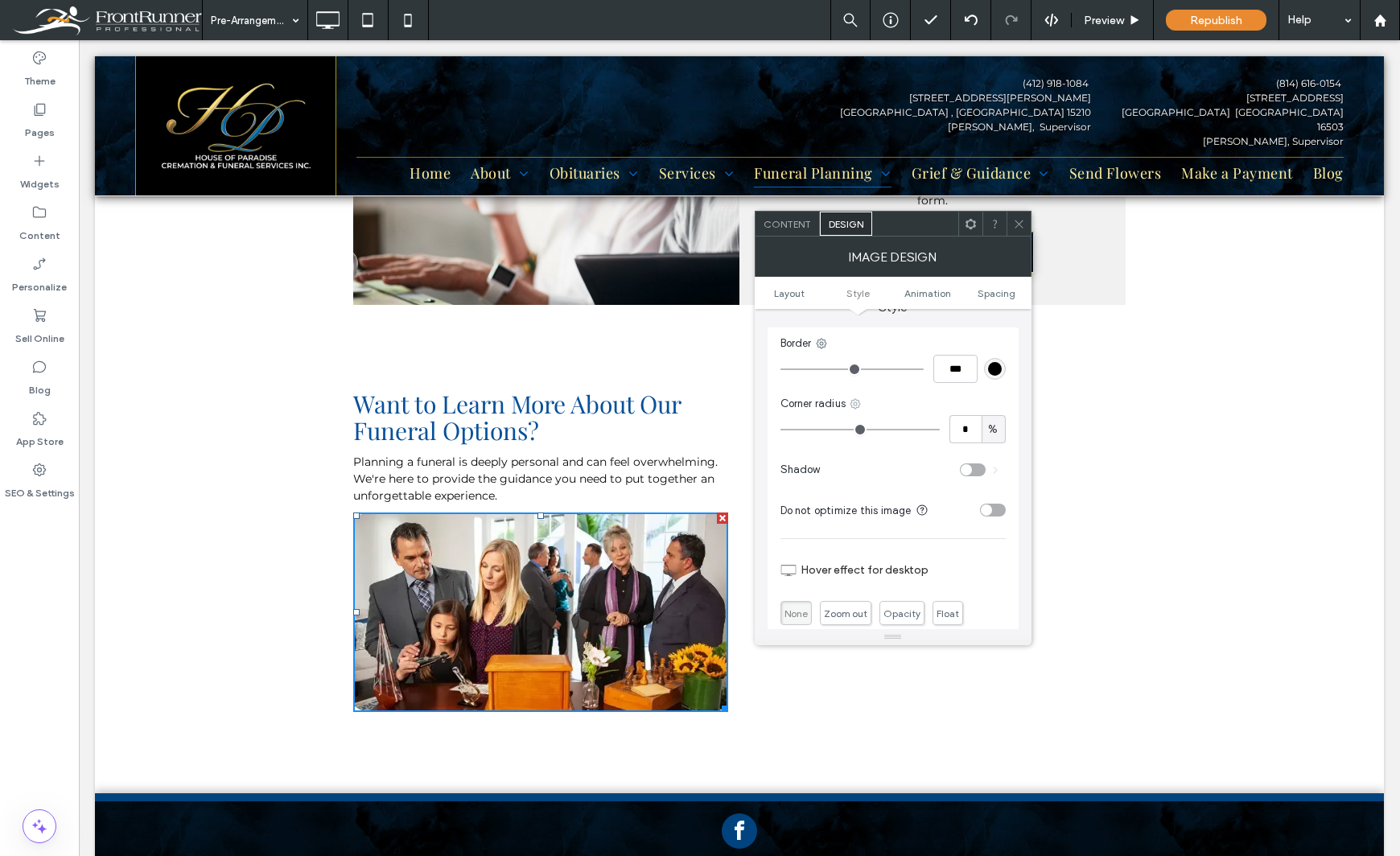
click at [852, 403] on icon at bounding box center [854, 403] width 13 height 13
type input "*"
drag, startPoint x: 795, startPoint y: 428, endPoint x: 744, endPoint y: 428, distance: 51.0
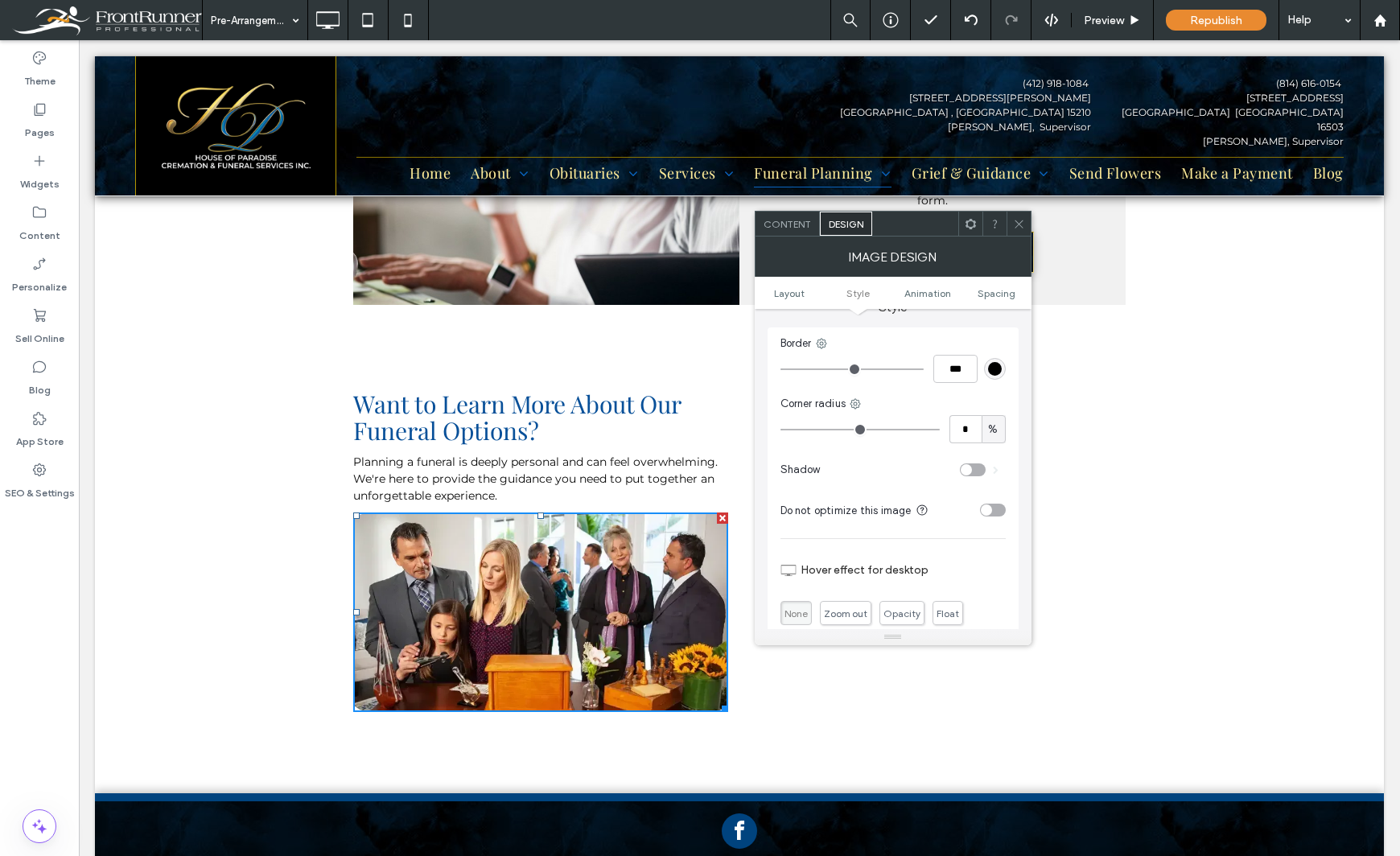
type input "*"
click at [780, 428] on input "range" at bounding box center [860, 429] width 160 height 2
click at [34, 643] on div "Theme Pages Widgets Content Personalize Sell Online Blog App Store SEO & Settin…" at bounding box center [39, 448] width 79 height 816
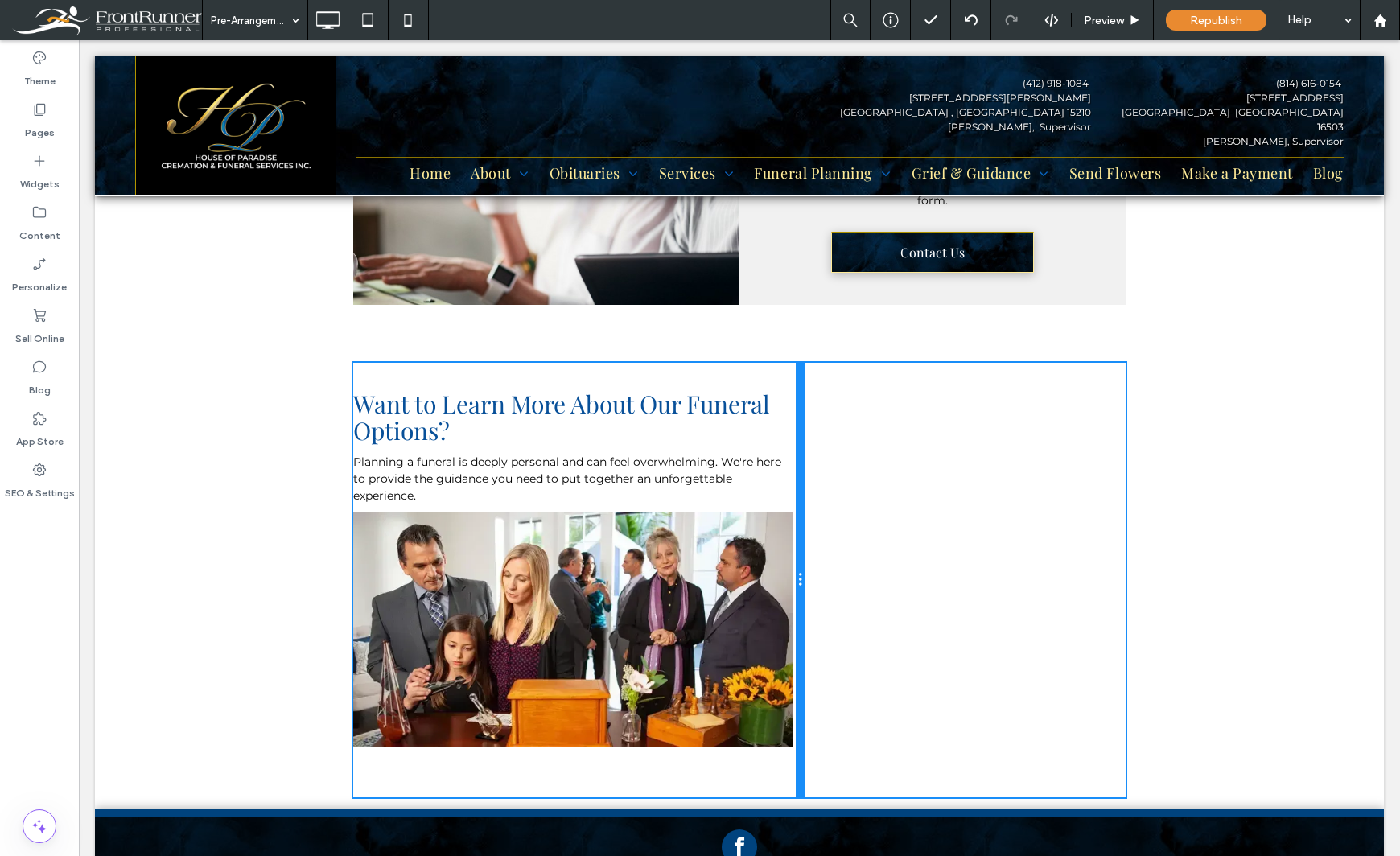
drag, startPoint x: 732, startPoint y: 518, endPoint x: 1233, endPoint y: 572, distance: 503.9
click at [774, 518] on div "Want to Learn More About Our Funeral Options? Planning a funeral is deeply pers…" at bounding box center [577, 579] width 450 height 434
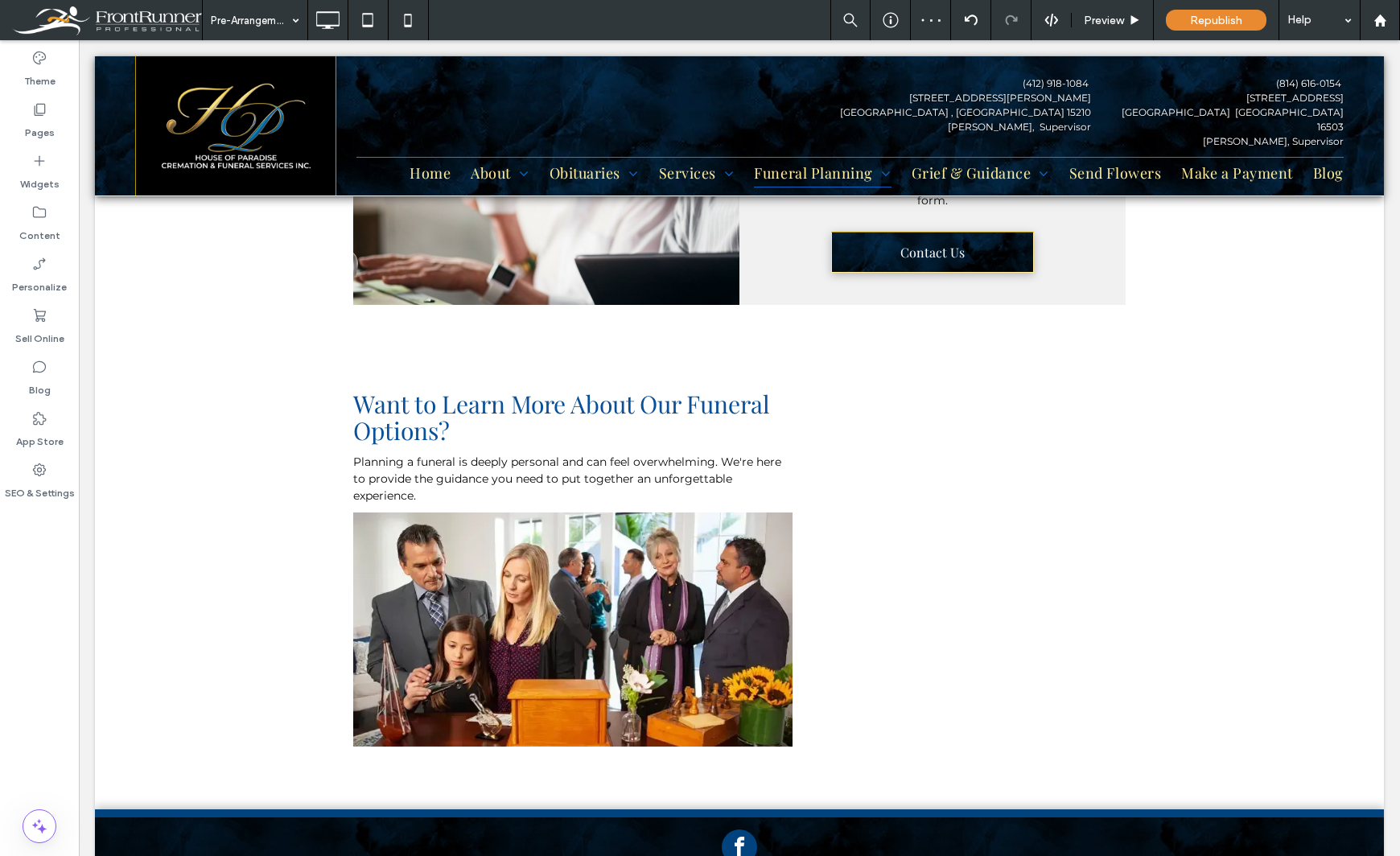
click at [51, 658] on div "Theme Pages Widgets Content Personalize Sell Online Blog App Store SEO & Settin…" at bounding box center [39, 448] width 79 height 816
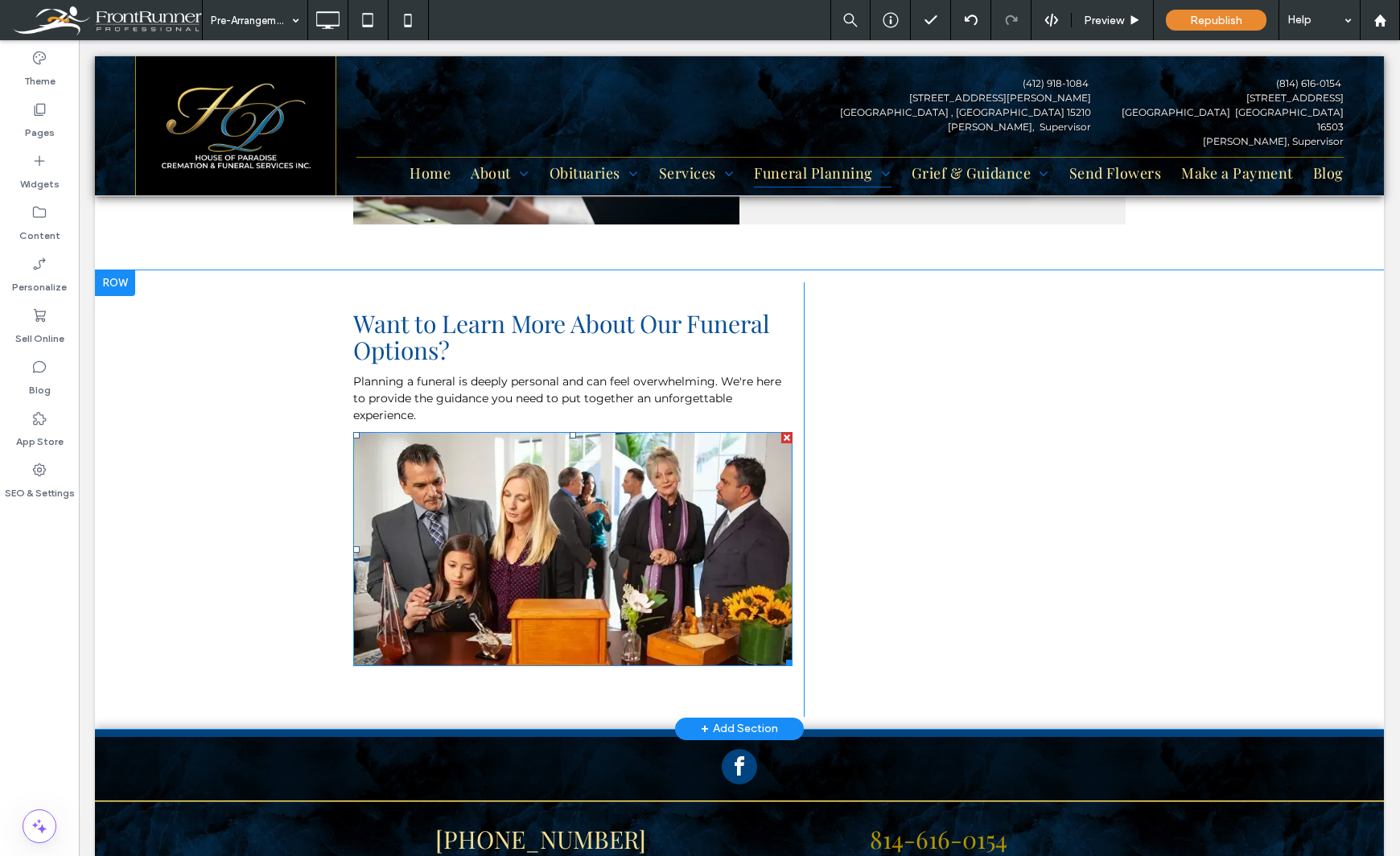
scroll to position [1437, 0]
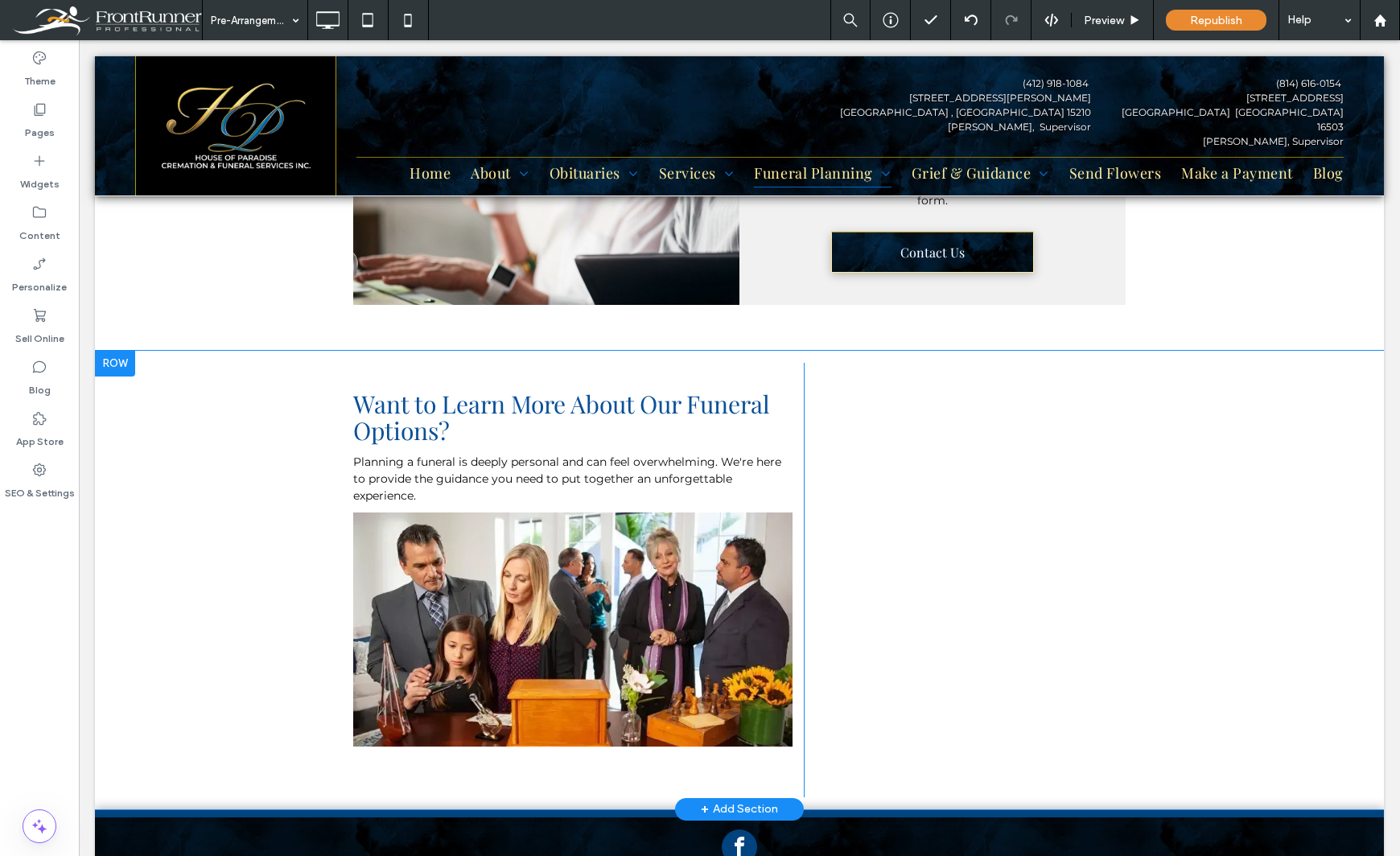
click at [124, 366] on div at bounding box center [114, 363] width 40 height 26
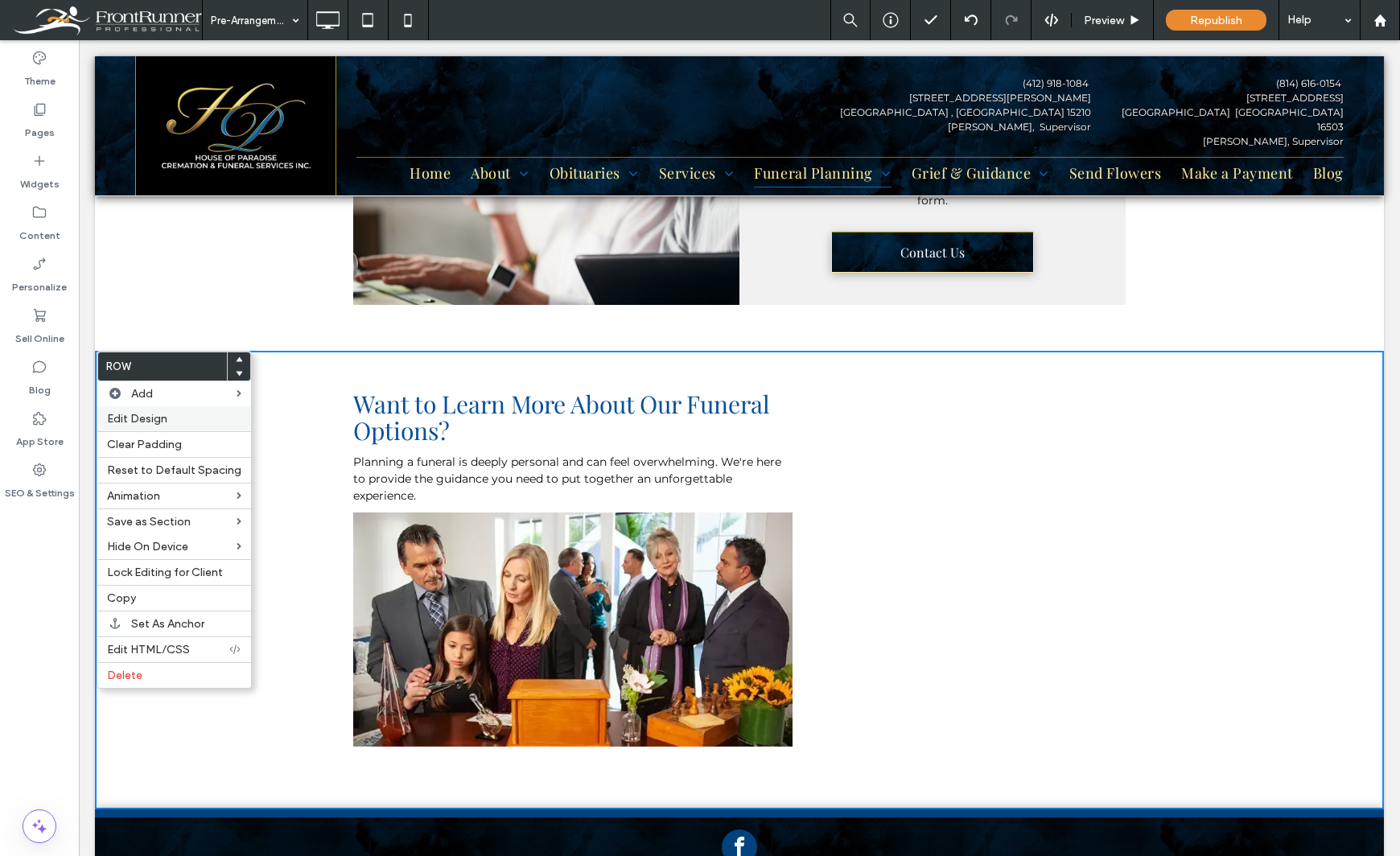
click at [160, 416] on span "Edit Design" at bounding box center [137, 419] width 60 height 14
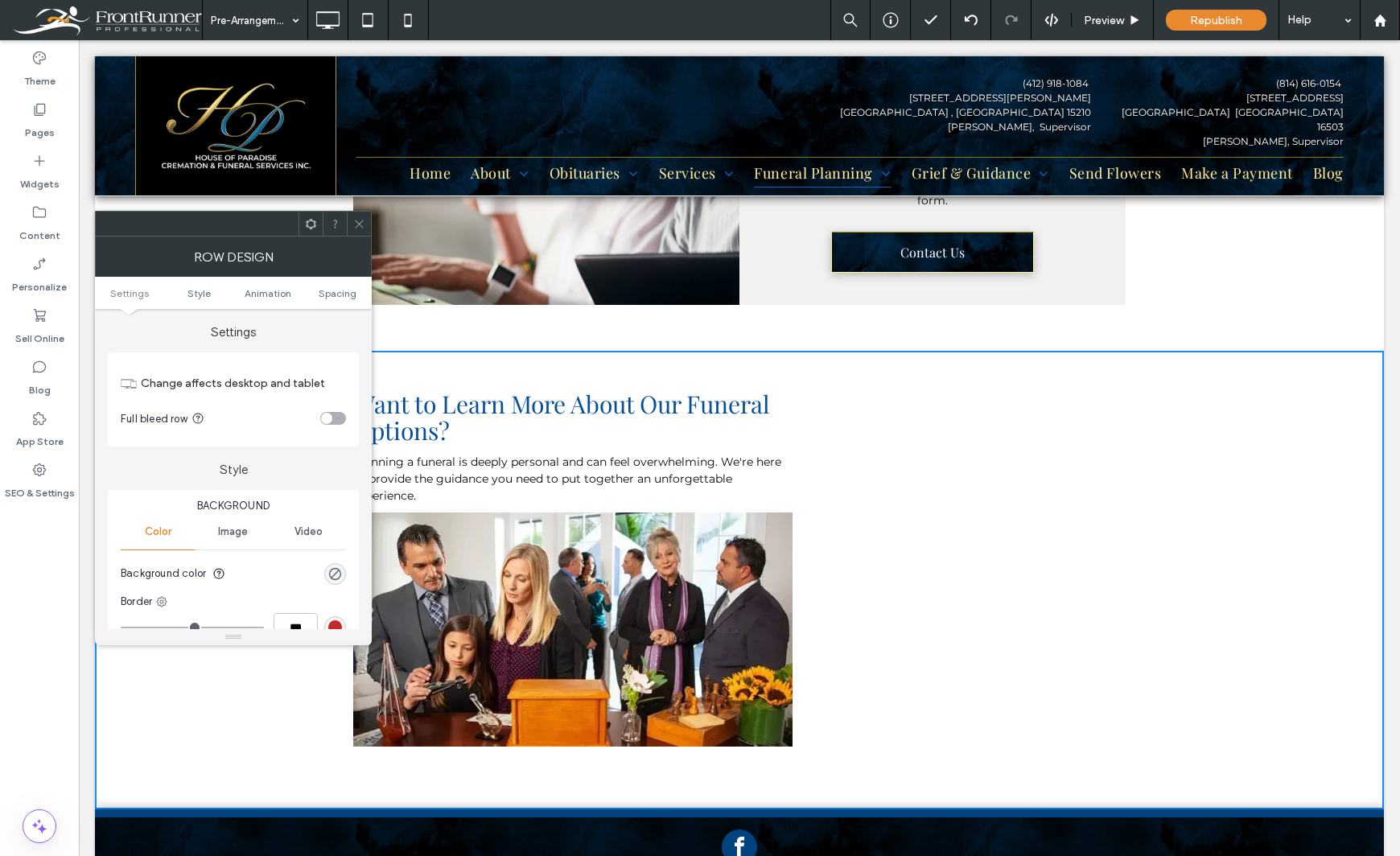
click at [346, 576] on div "Background Color Image Video Background color Border *** Shadow" at bounding box center [233, 601] width 251 height 223
click at [344, 576] on div "rgba(0, 0, 0, 0)" at bounding box center [335, 574] width 22 height 22
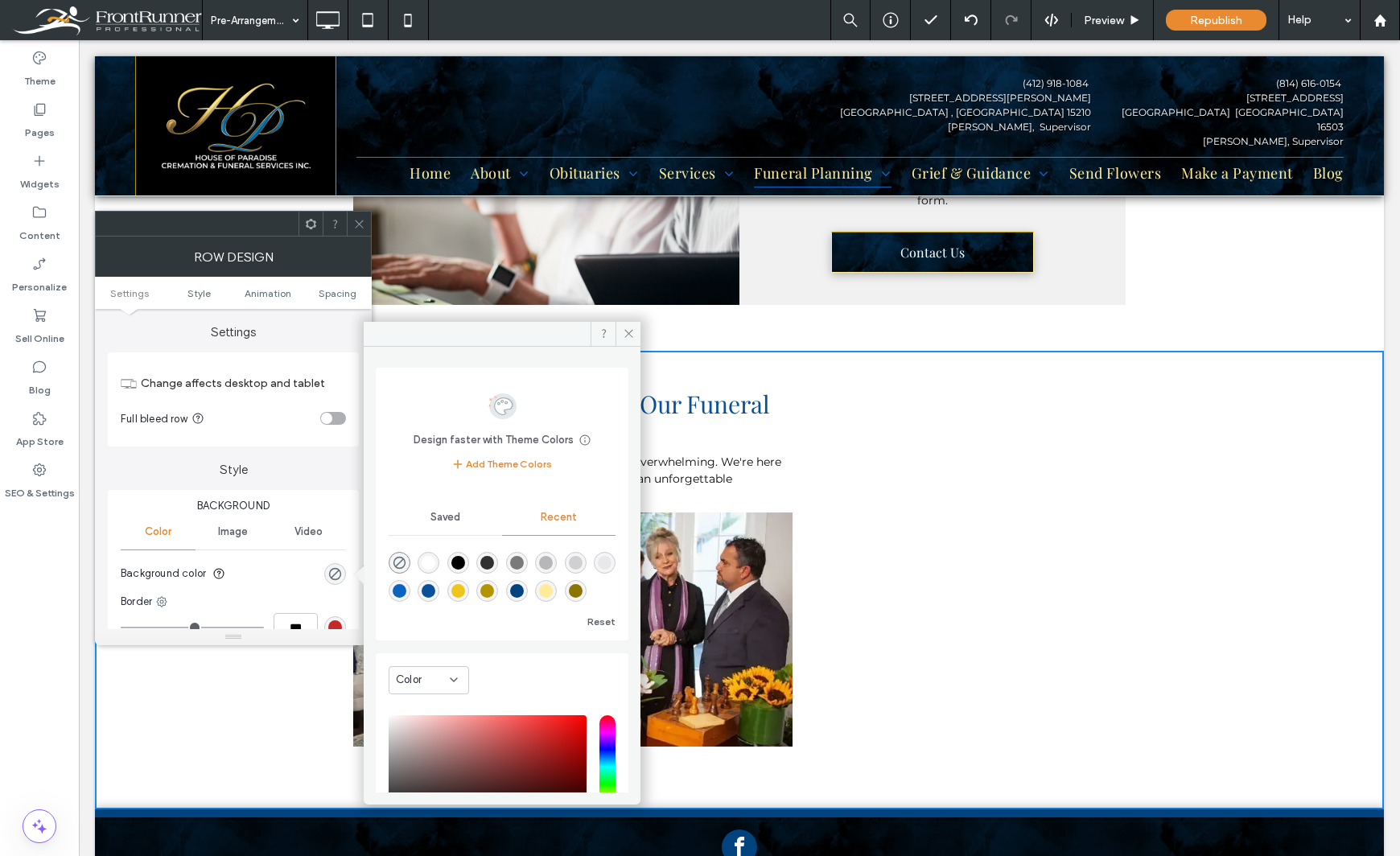
click at [594, 573] on div "rgba(0, 0, 0, 0.05)" at bounding box center [605, 562] width 22 height 22
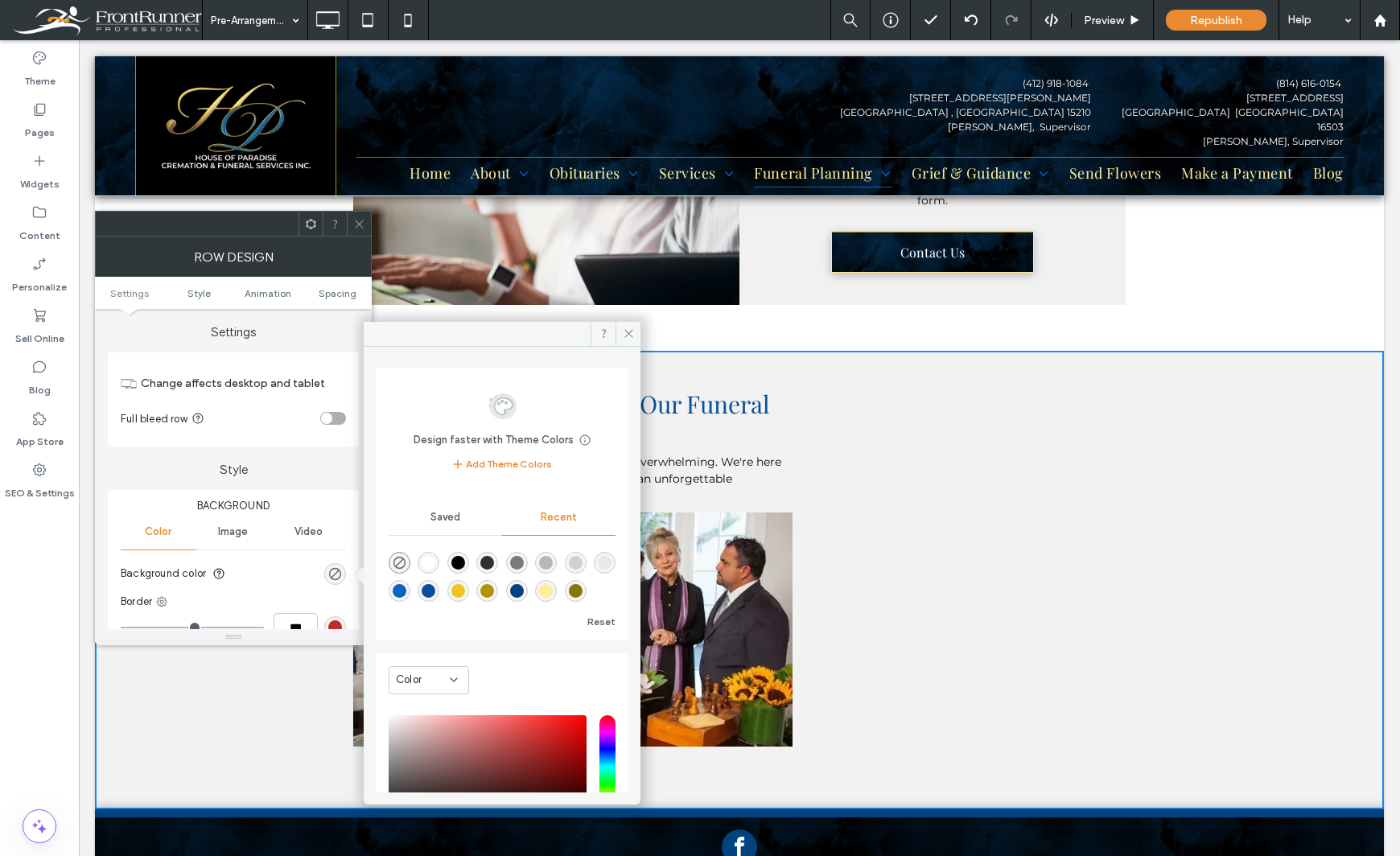
type input "*"
type input "**"
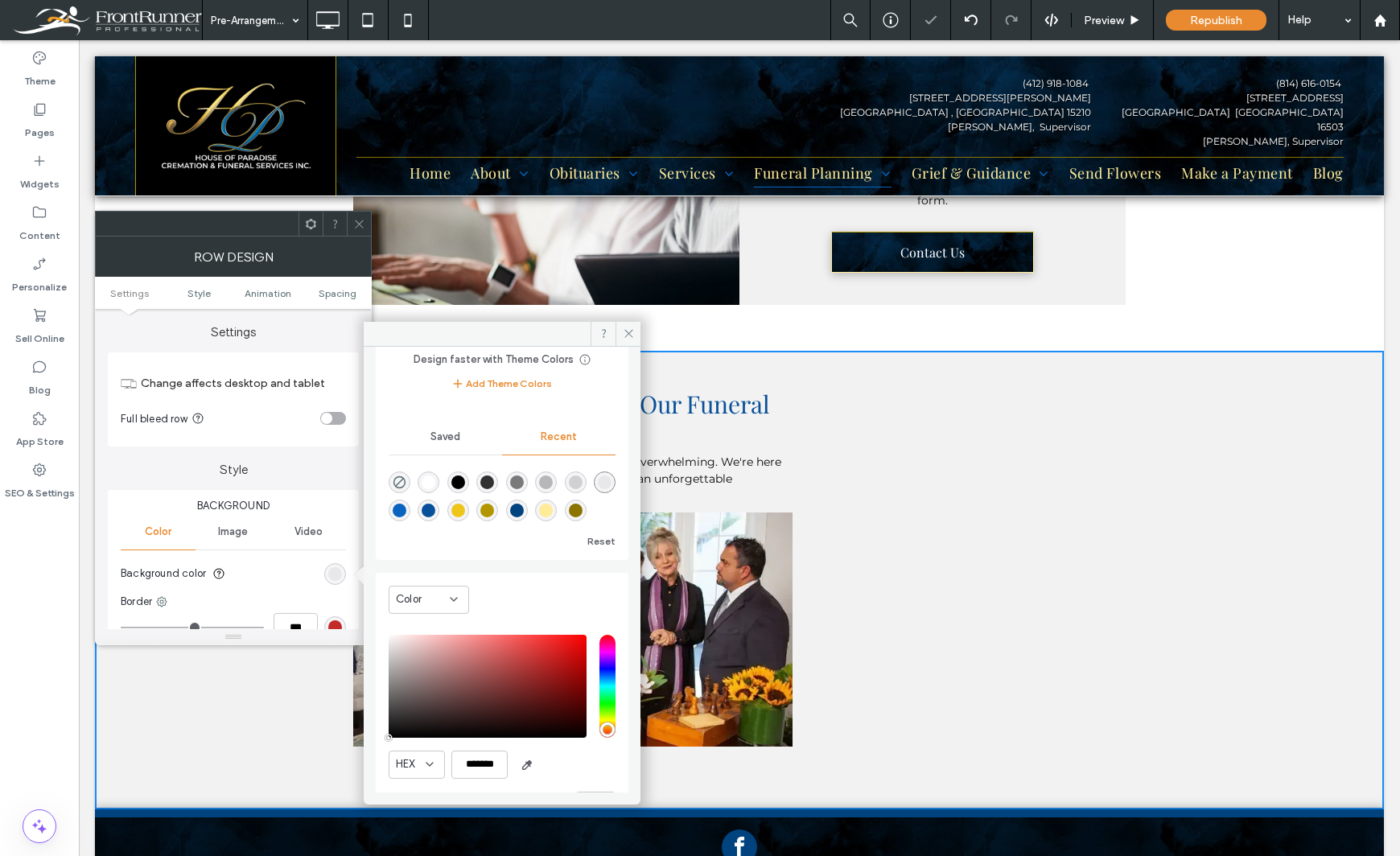
scroll to position [128, 0]
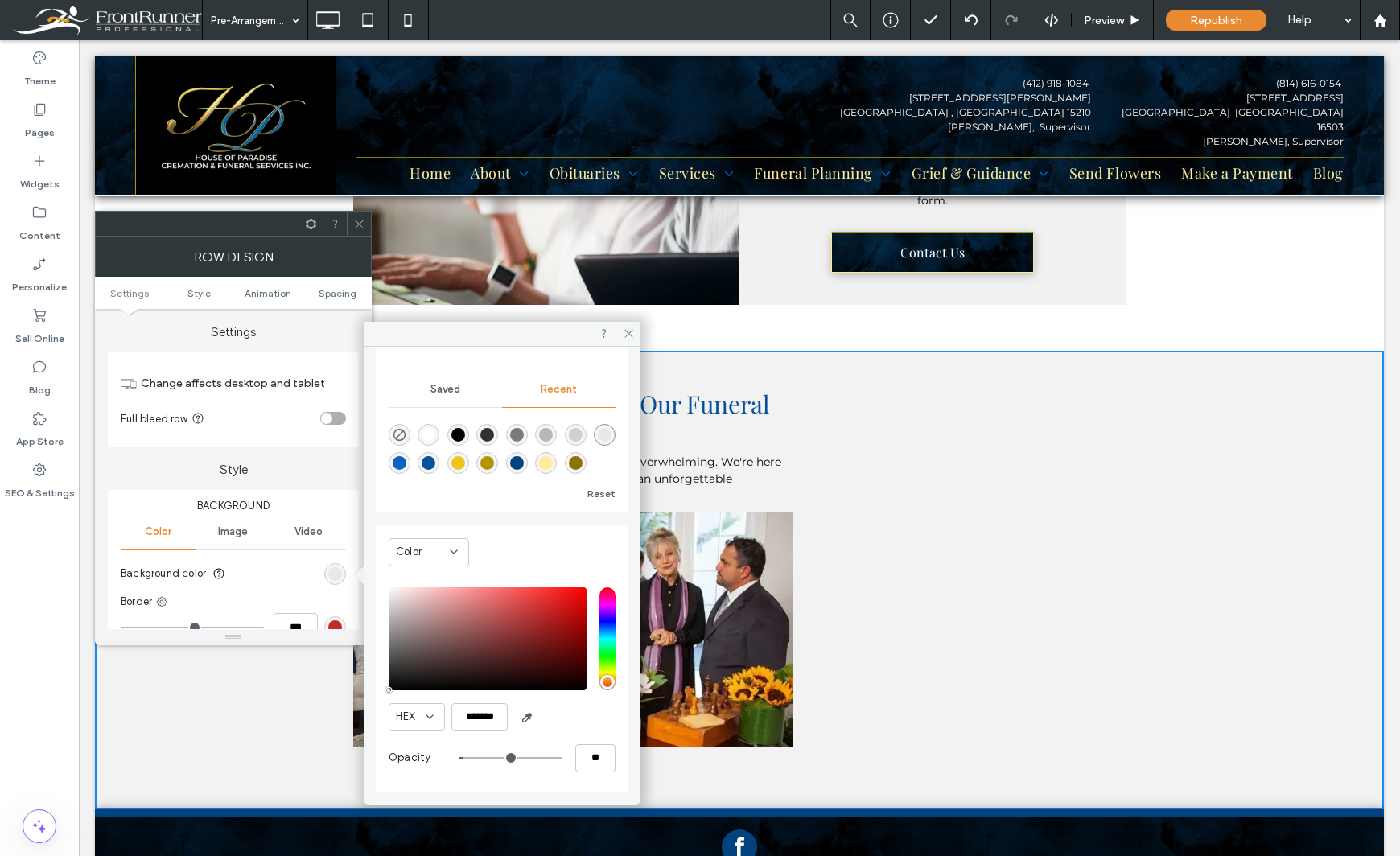
click at [56, 738] on div "Theme Pages Widgets Content Personalize Sell Online Blog App Store SEO & Settin…" at bounding box center [39, 448] width 79 height 816
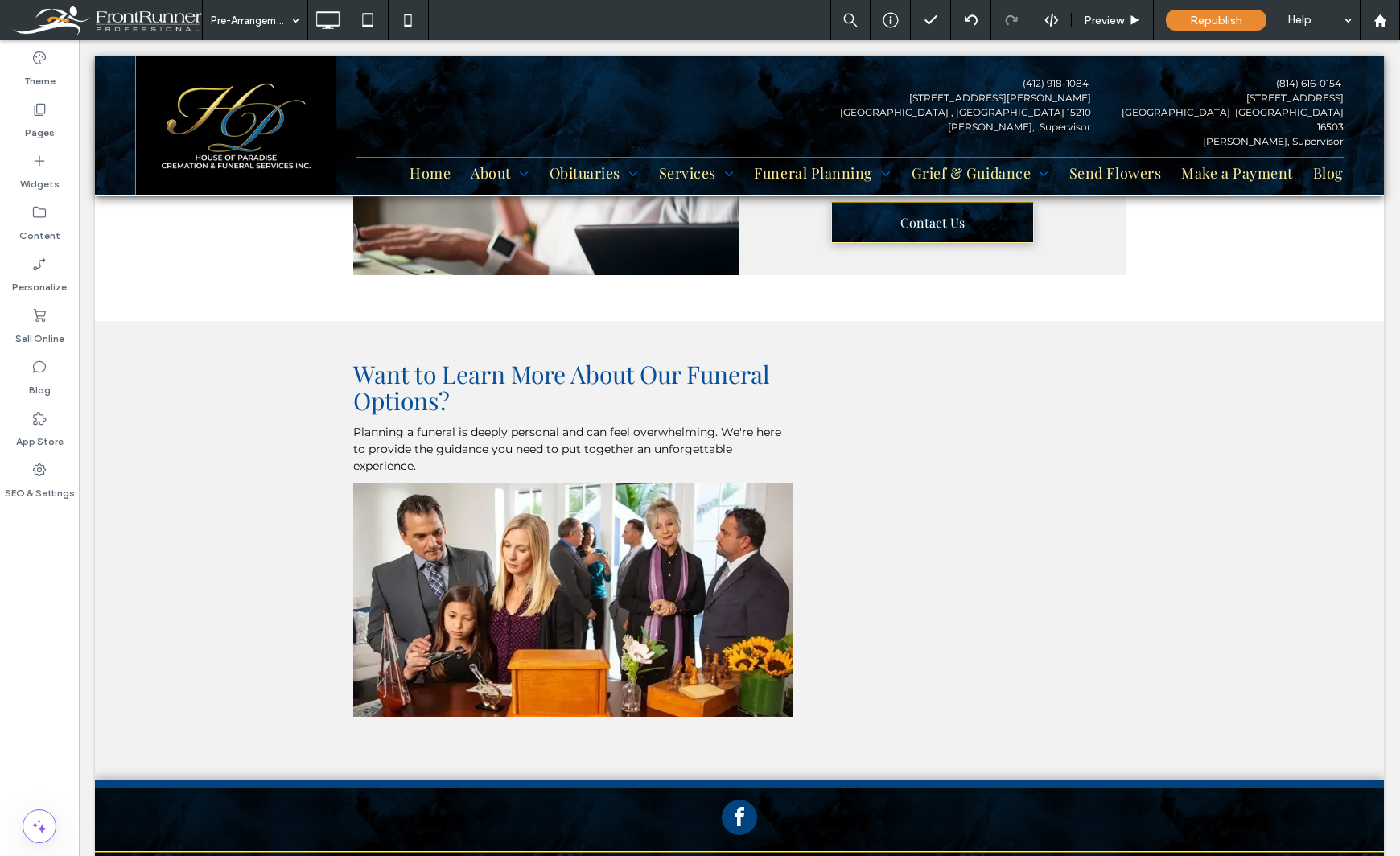
scroll to position [1453, 0]
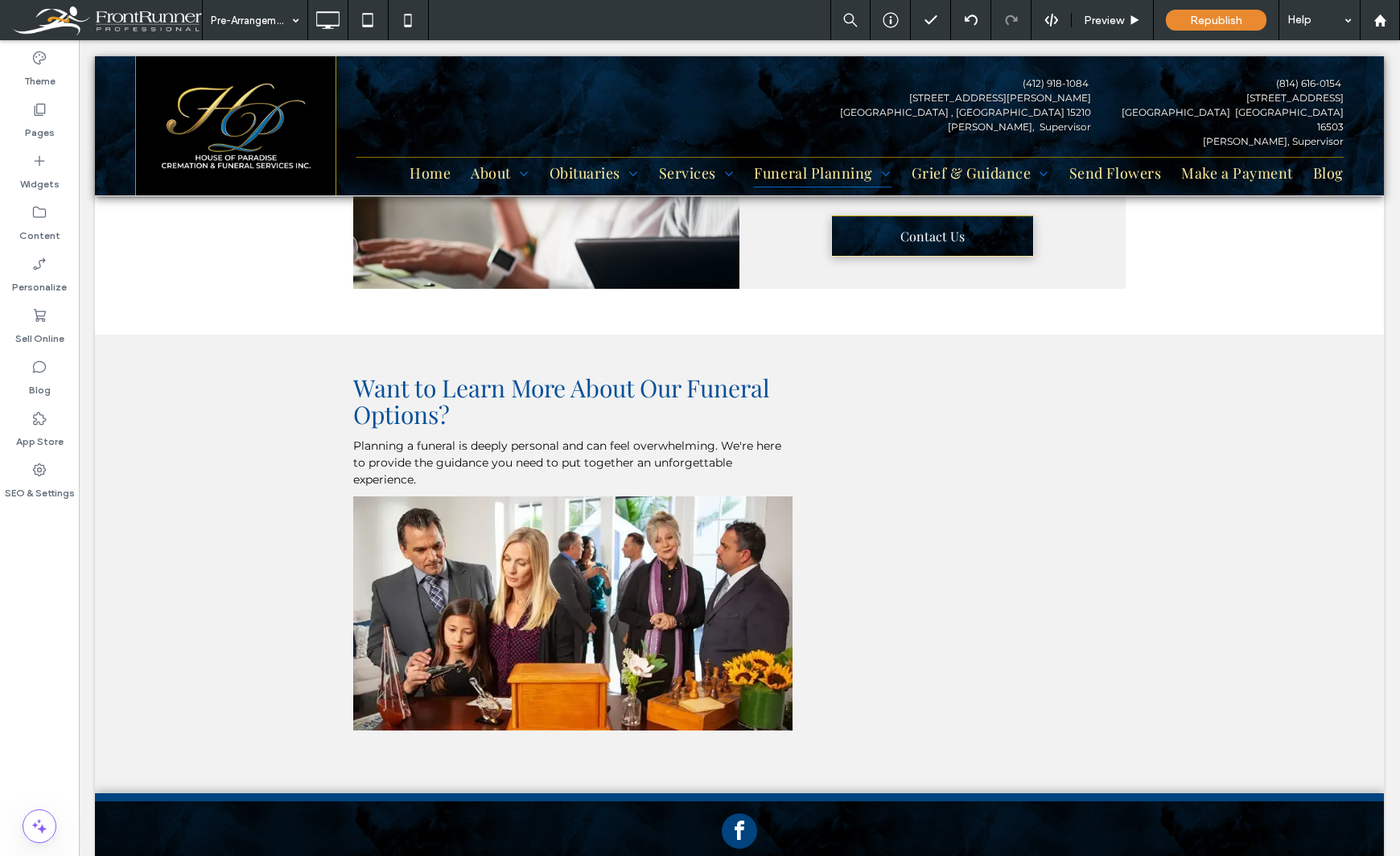
click at [52, 695] on div "Theme Pages Widgets Content Personalize Sell Online Blog App Store SEO & Settin…" at bounding box center [39, 448] width 79 height 816
click at [362, 31] on icon at bounding box center [367, 20] width 33 height 33
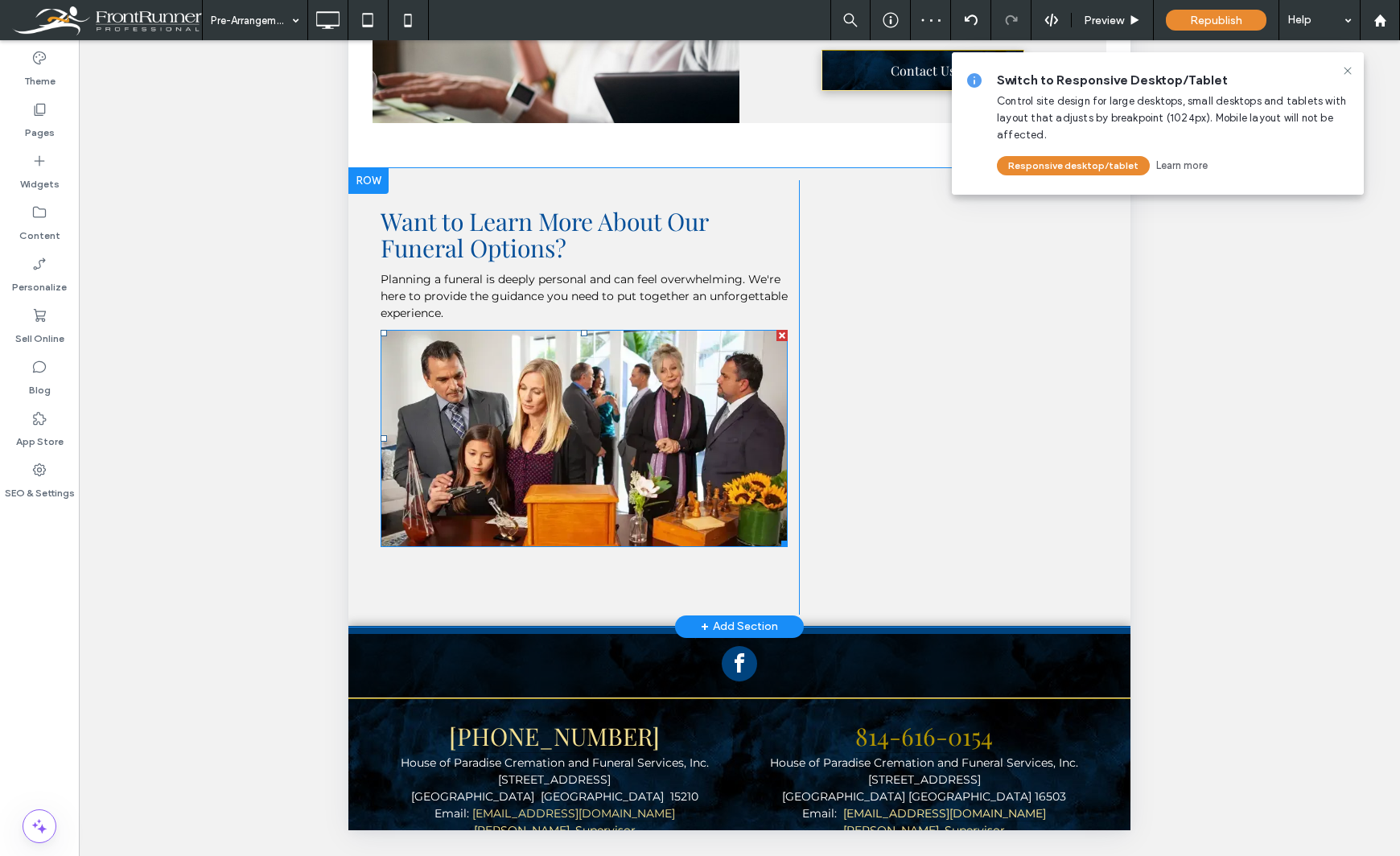
scroll to position [1455, 0]
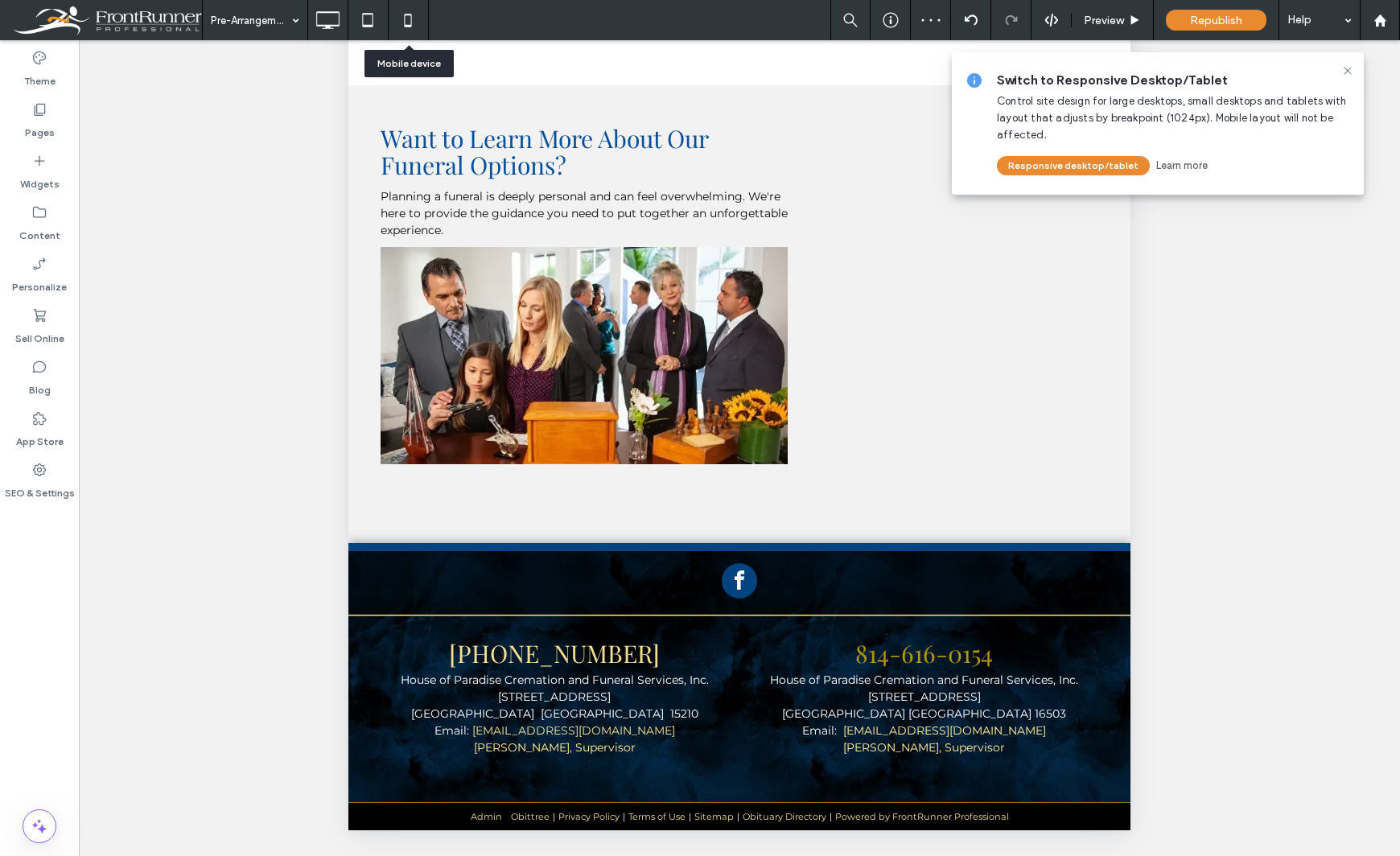
click at [413, 27] on icon at bounding box center [408, 20] width 33 height 33
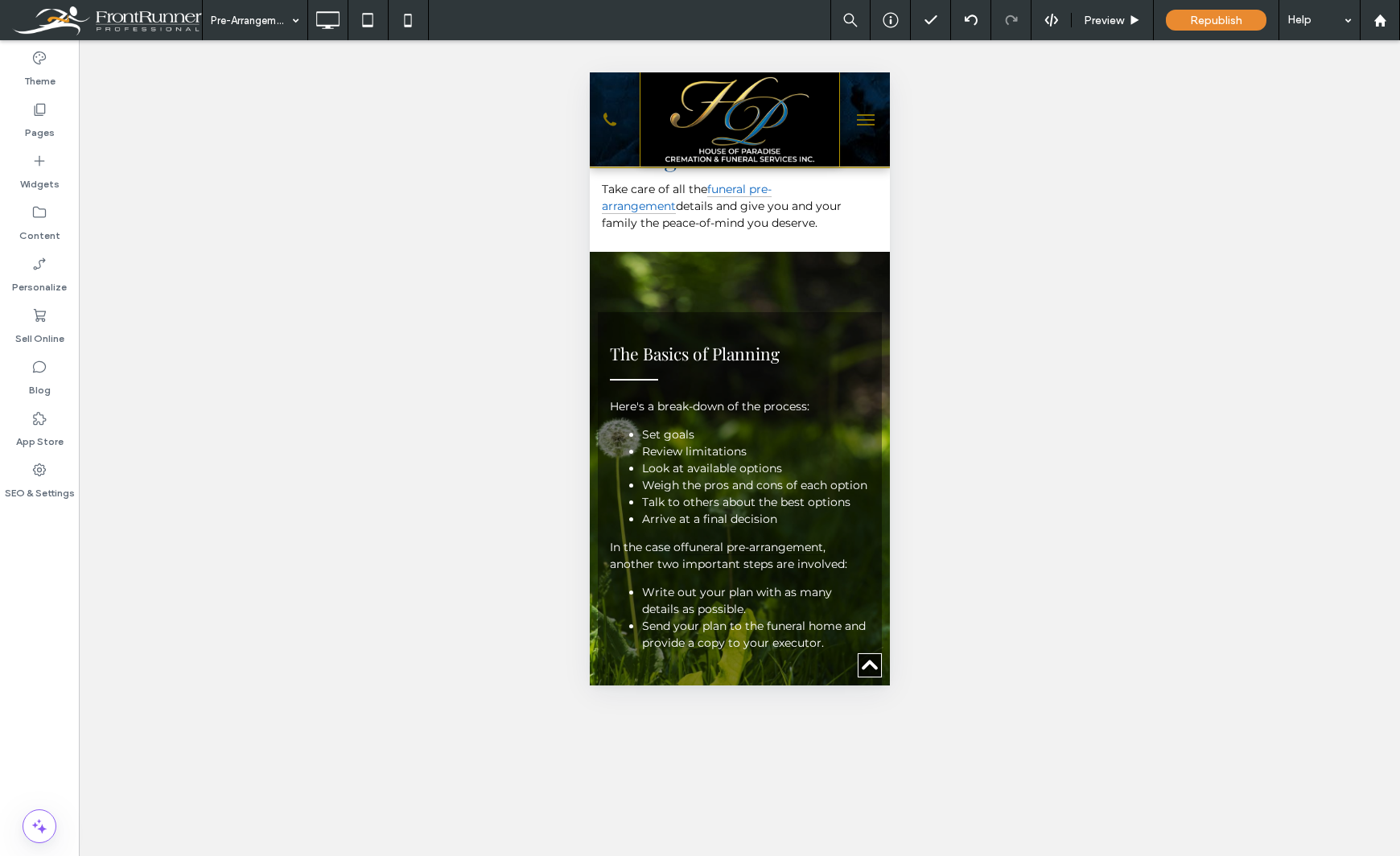
scroll to position [0, 0]
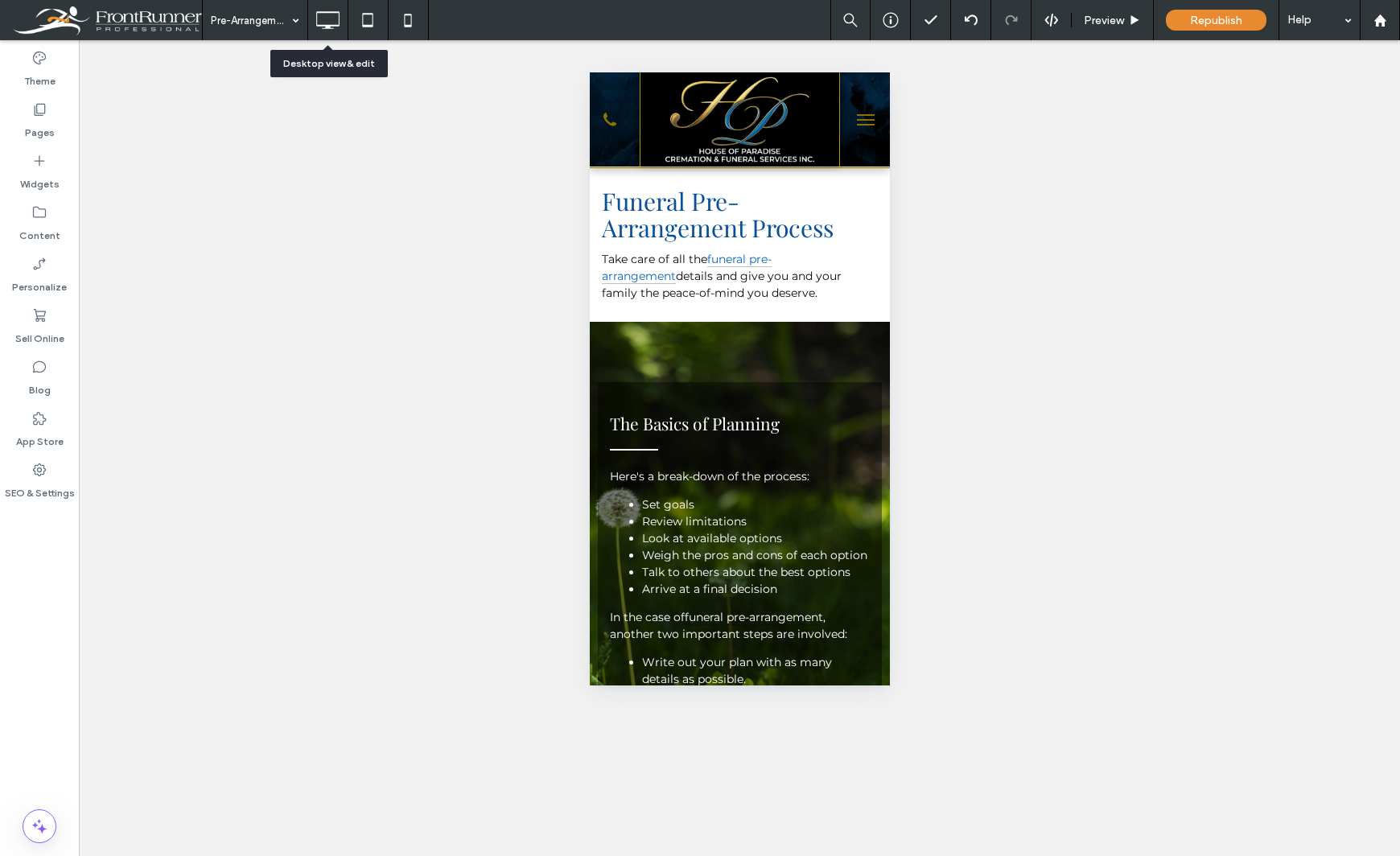
click at [315, 20] on icon at bounding box center [327, 20] width 33 height 33
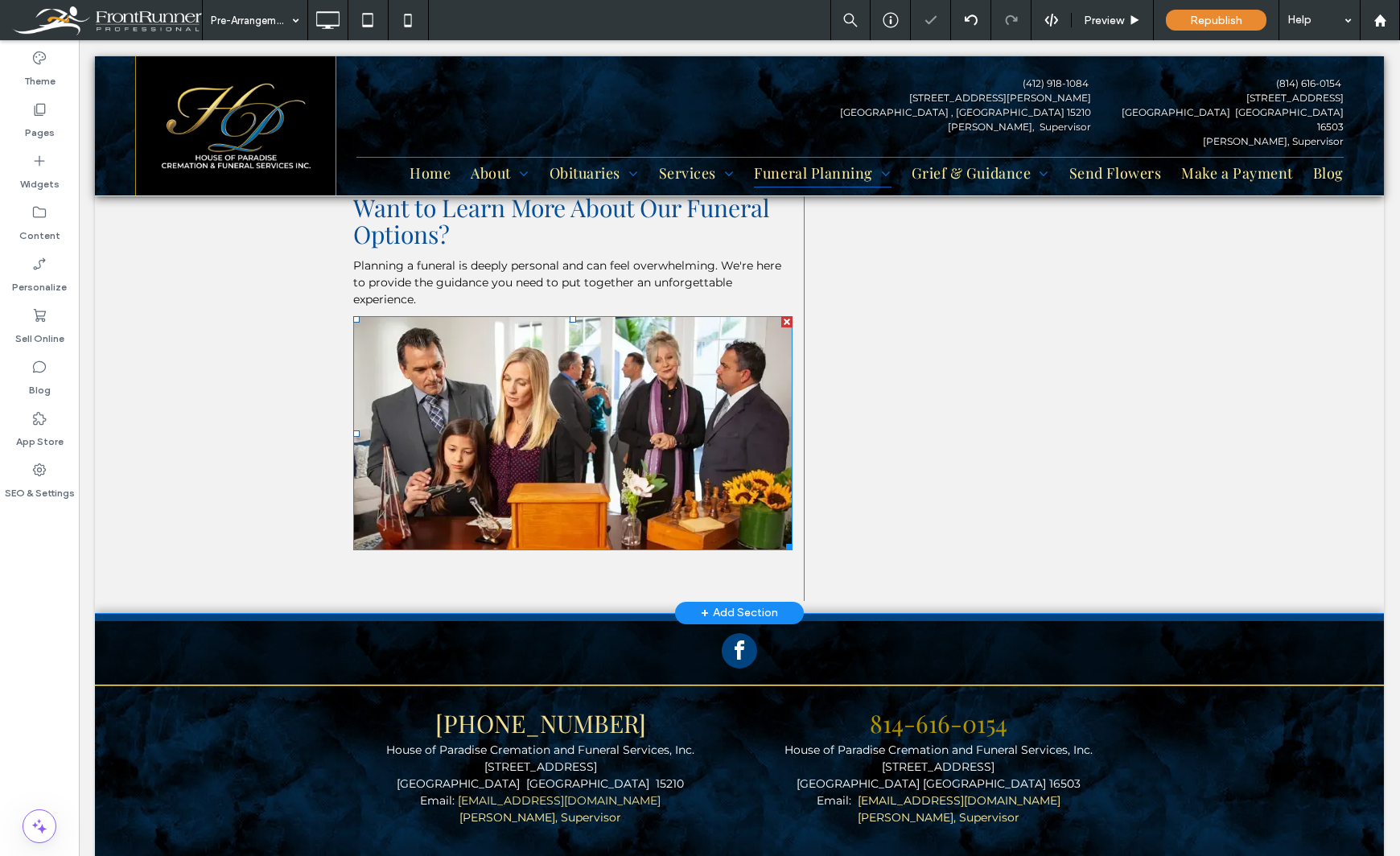
scroll to position [1534, 0]
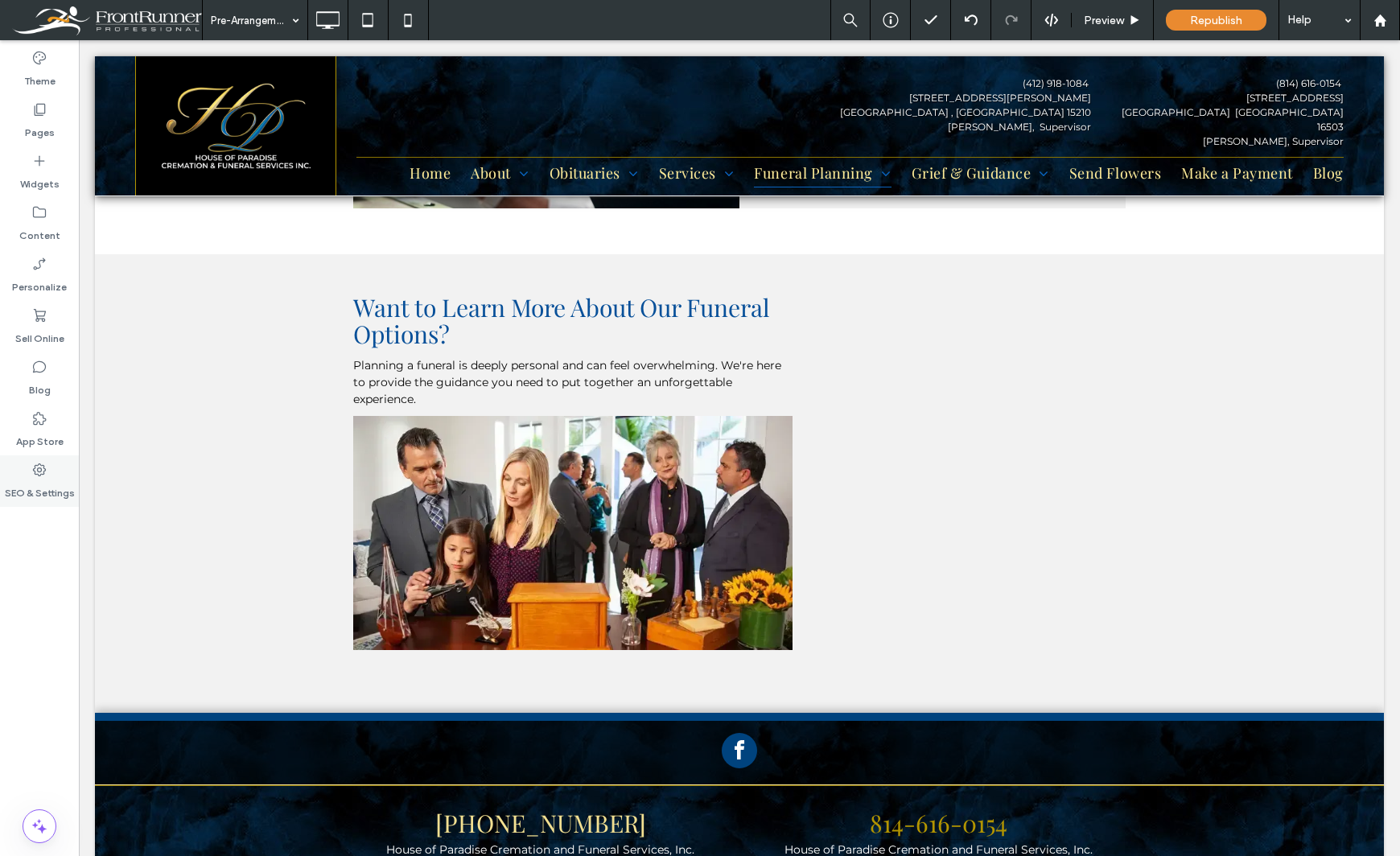
click at [34, 468] on use at bounding box center [38, 469] width 13 height 13
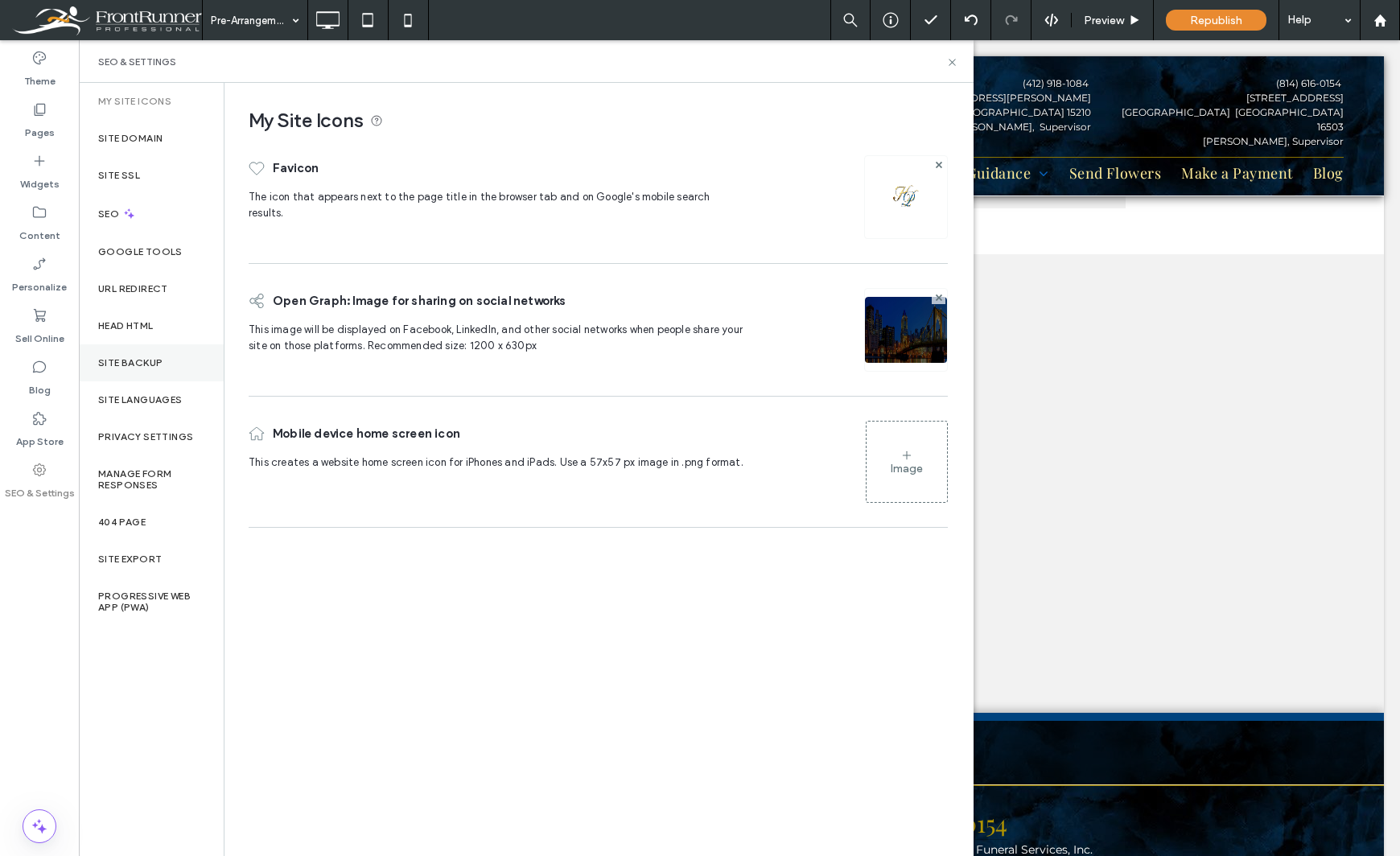
click at [121, 358] on label "Site Backup" at bounding box center [130, 362] width 64 height 11
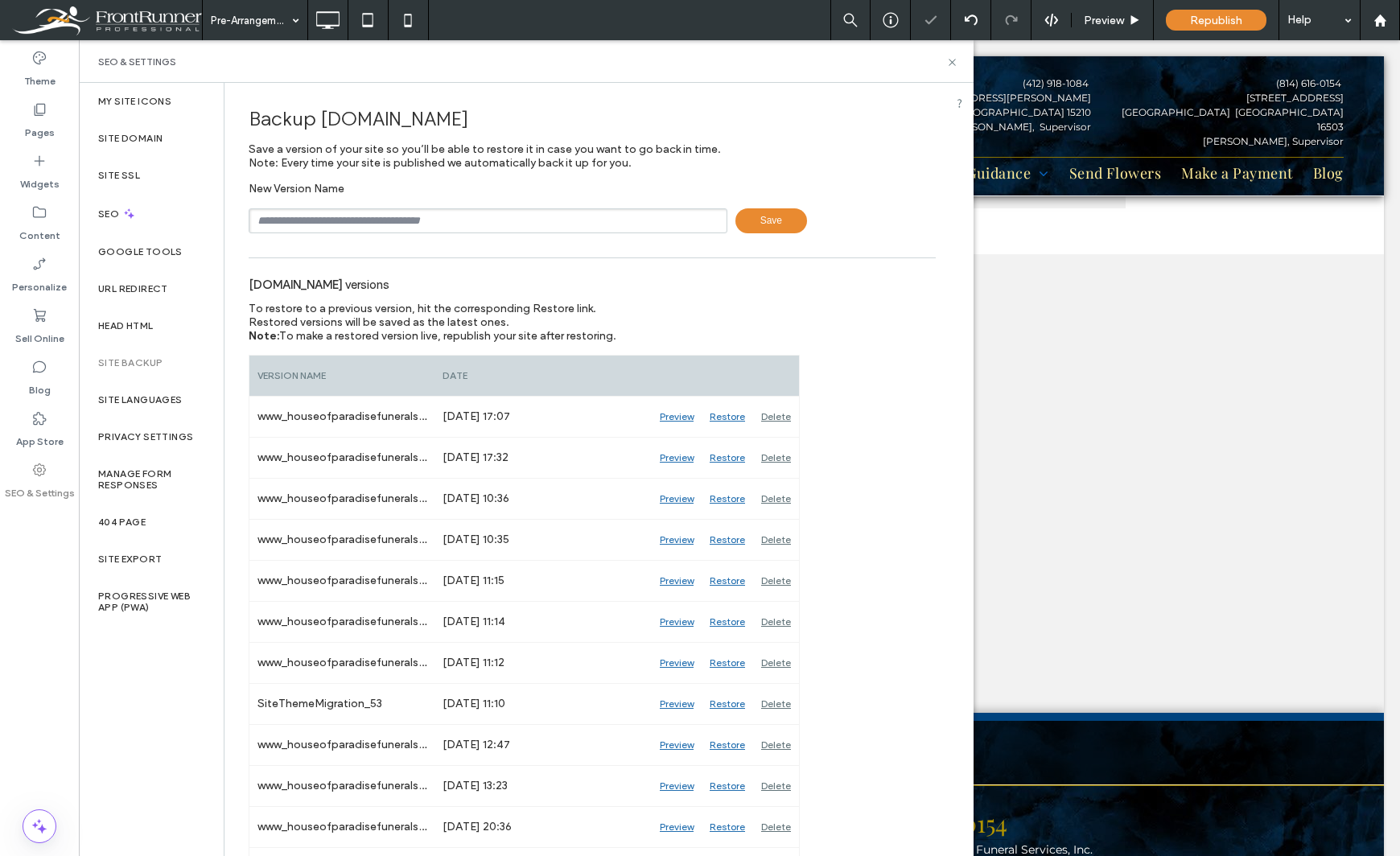
click at [404, 223] on input "text" at bounding box center [488, 220] width 479 height 25
type input "**********"
click at [770, 222] on span "Save" at bounding box center [770, 220] width 72 height 25
click at [952, 66] on icon at bounding box center [952, 62] width 12 height 12
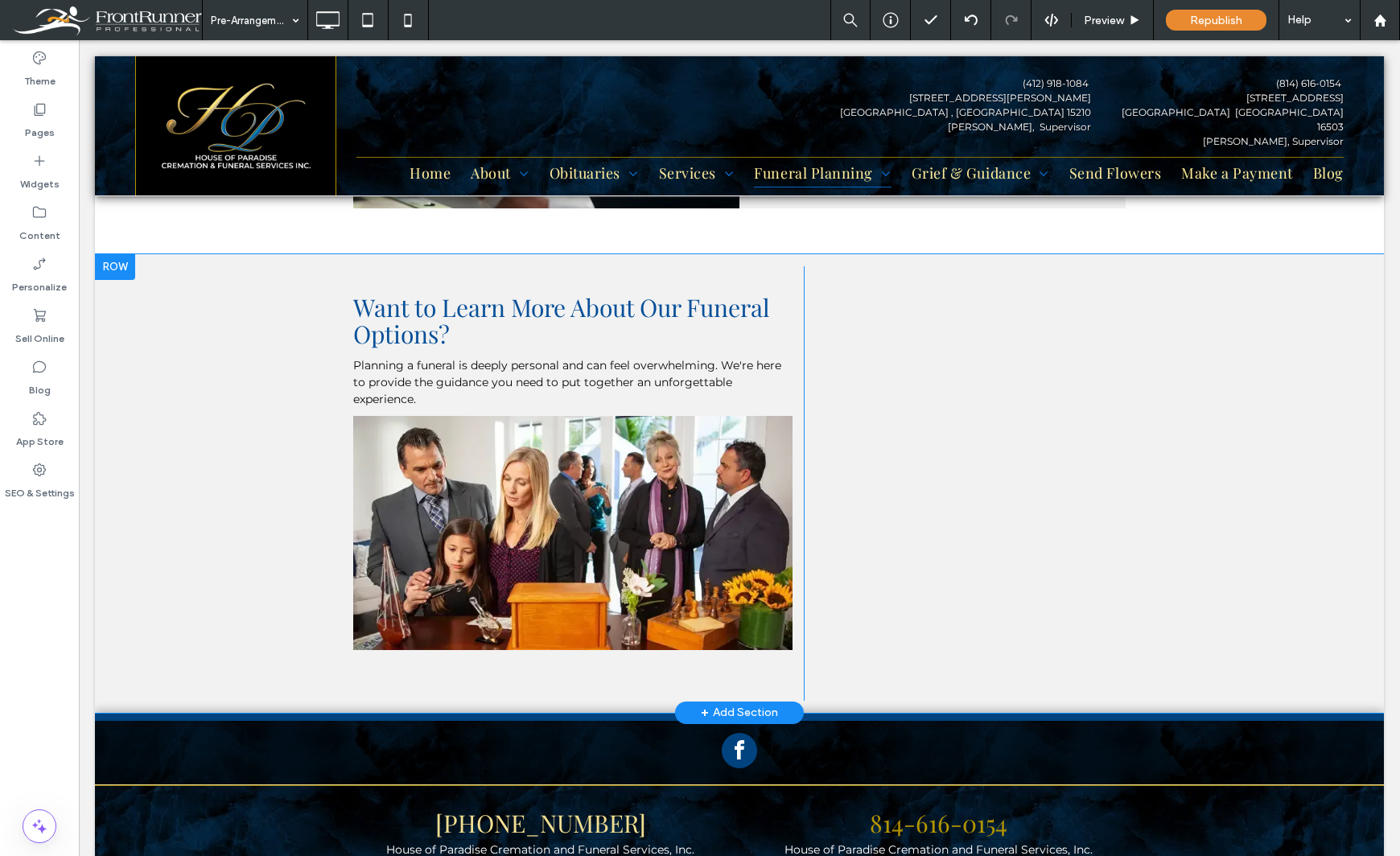
click at [131, 265] on div at bounding box center [114, 267] width 40 height 26
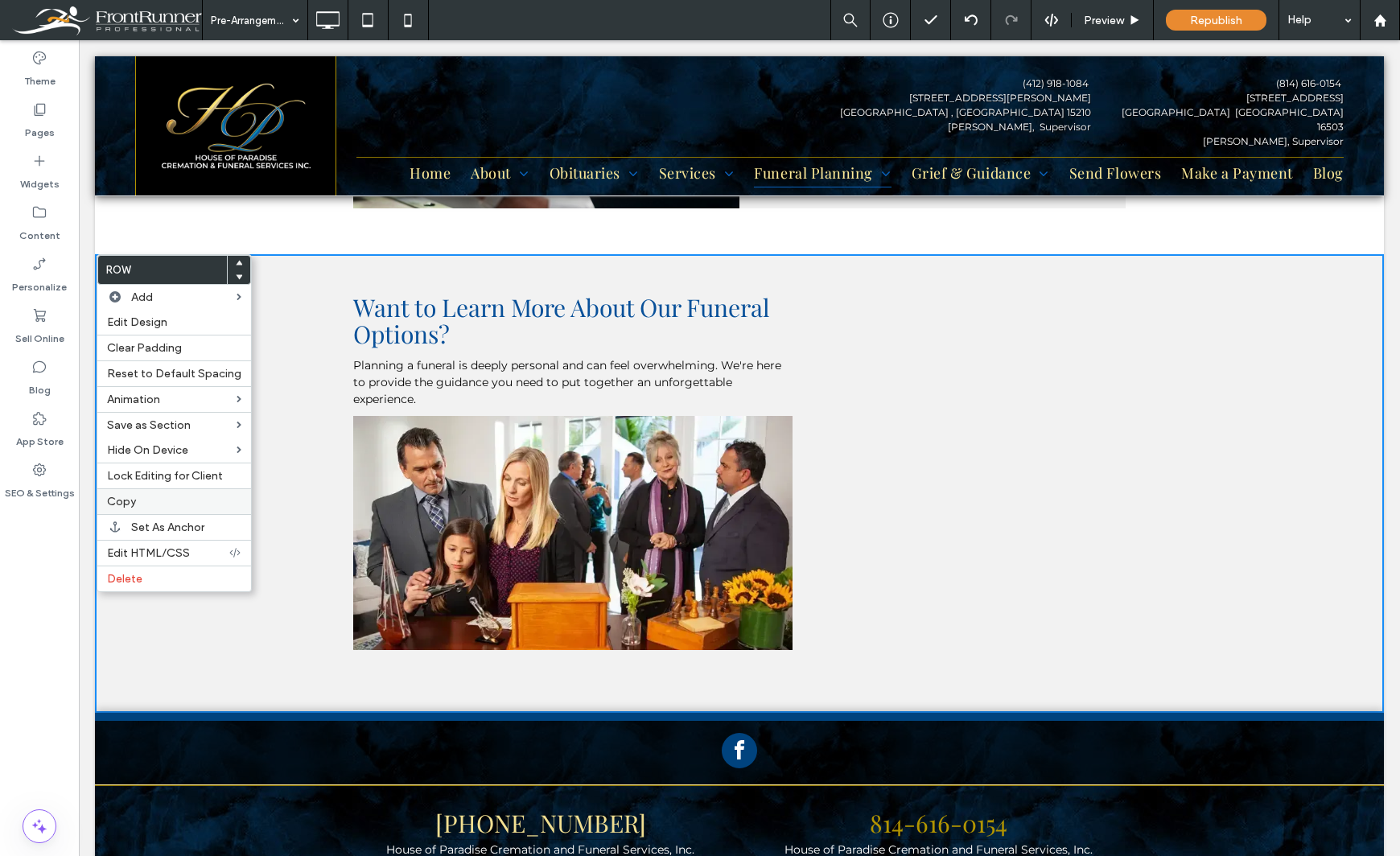
click at [133, 502] on span "Copy" at bounding box center [121, 501] width 29 height 14
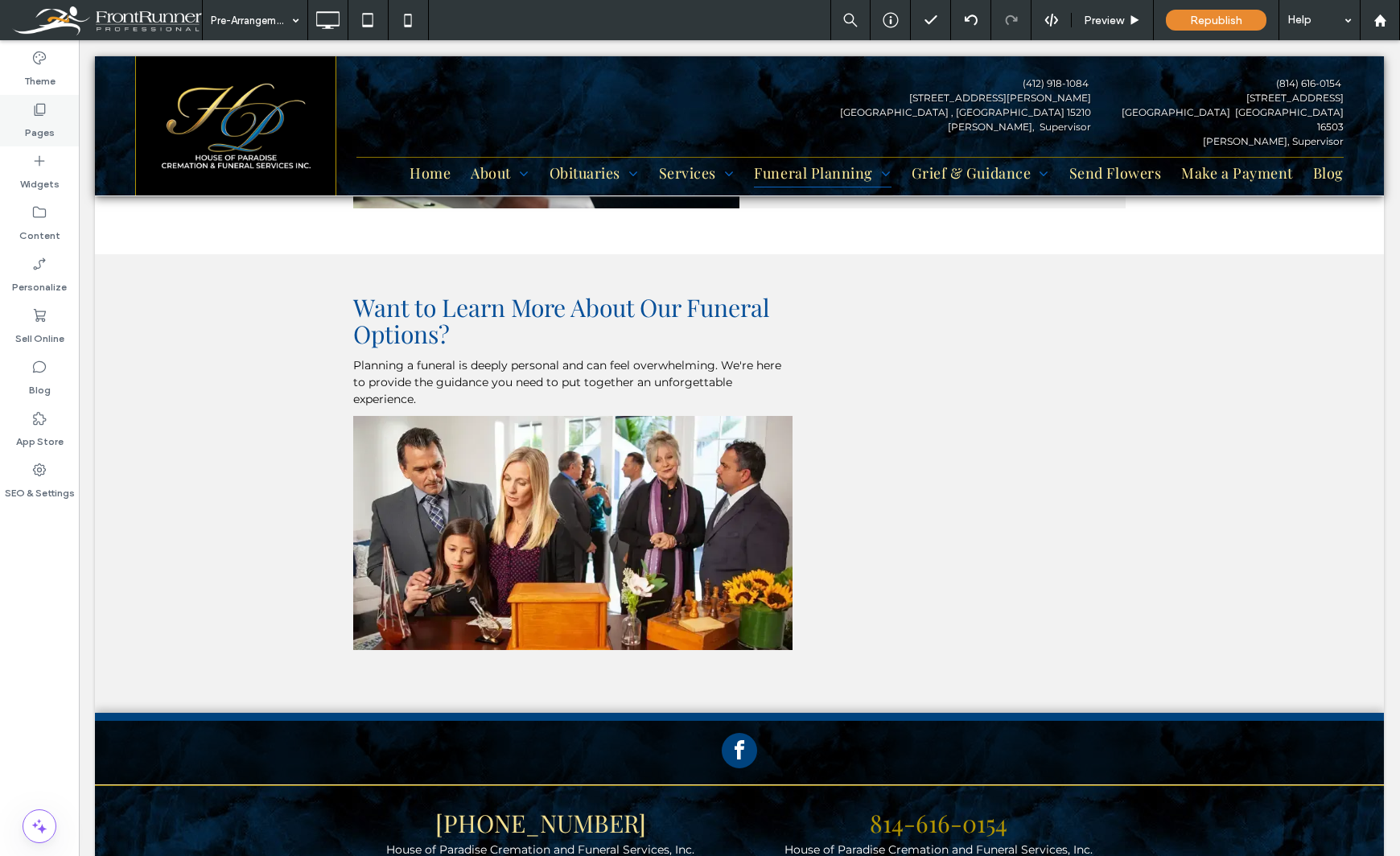
click at [55, 122] on div "Pages" at bounding box center [39, 120] width 79 height 51
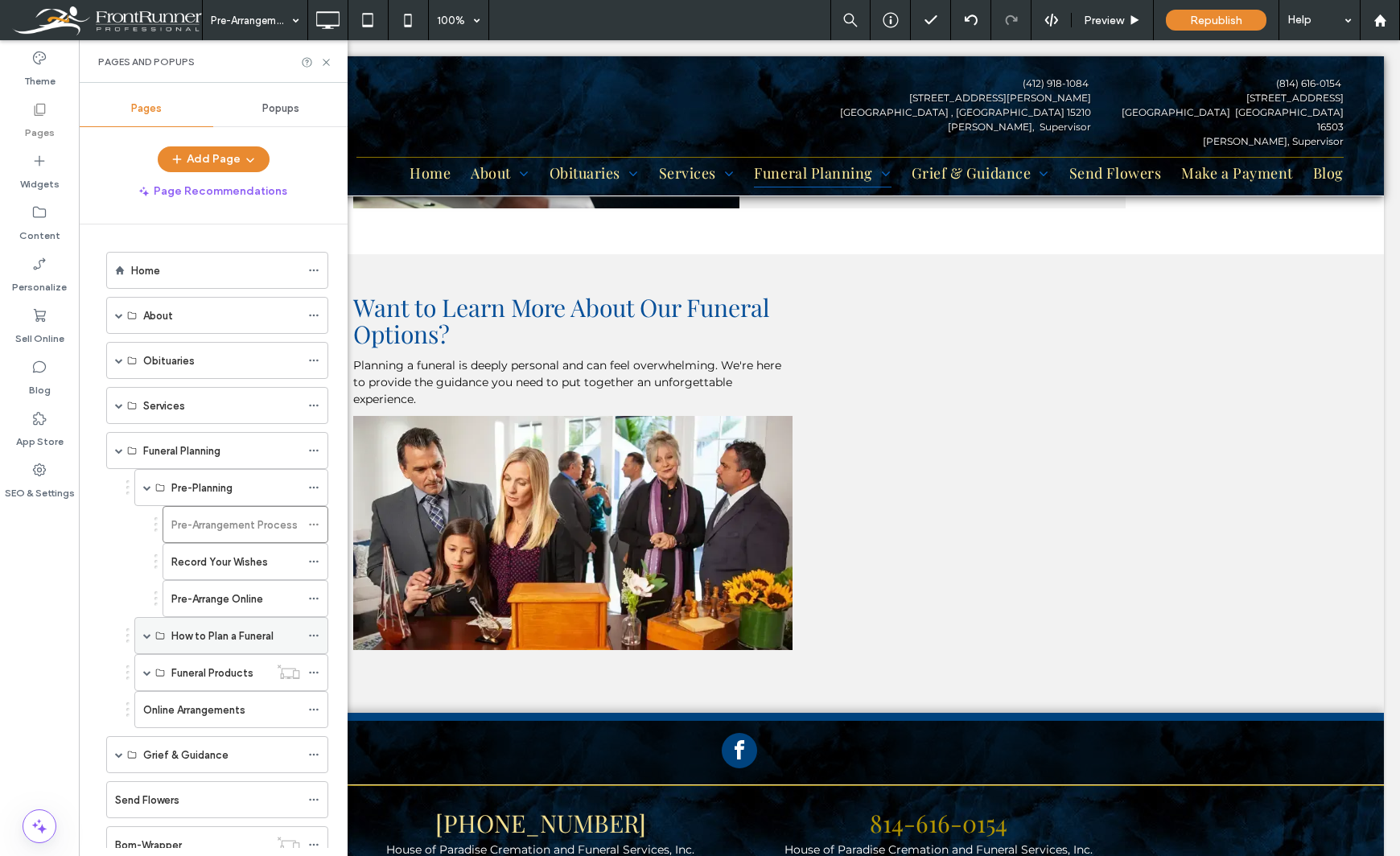
click at [147, 637] on span at bounding box center [147, 635] width 8 height 8
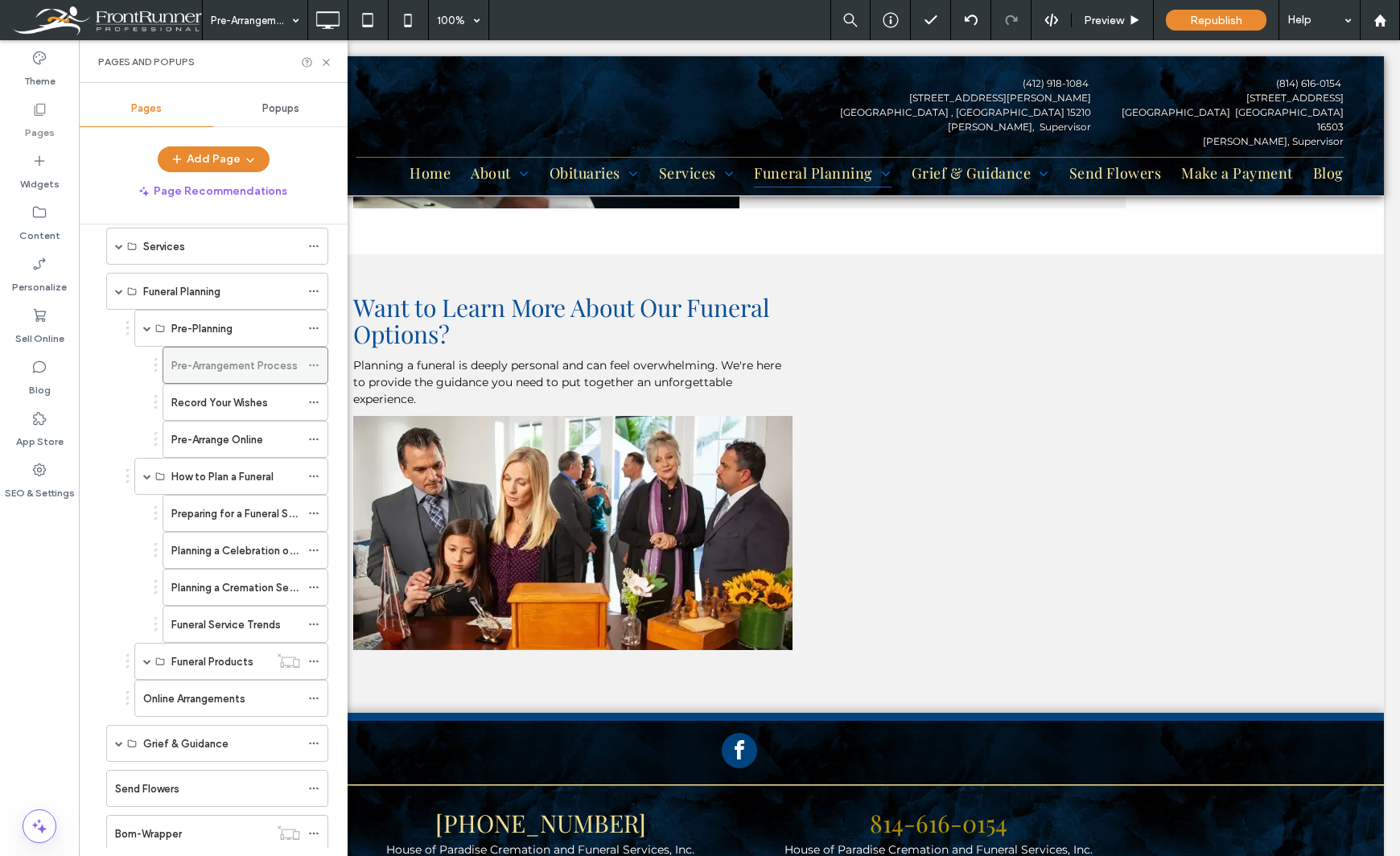
scroll to position [161, 0]
click at [117, 295] on span at bounding box center [119, 290] width 8 height 35
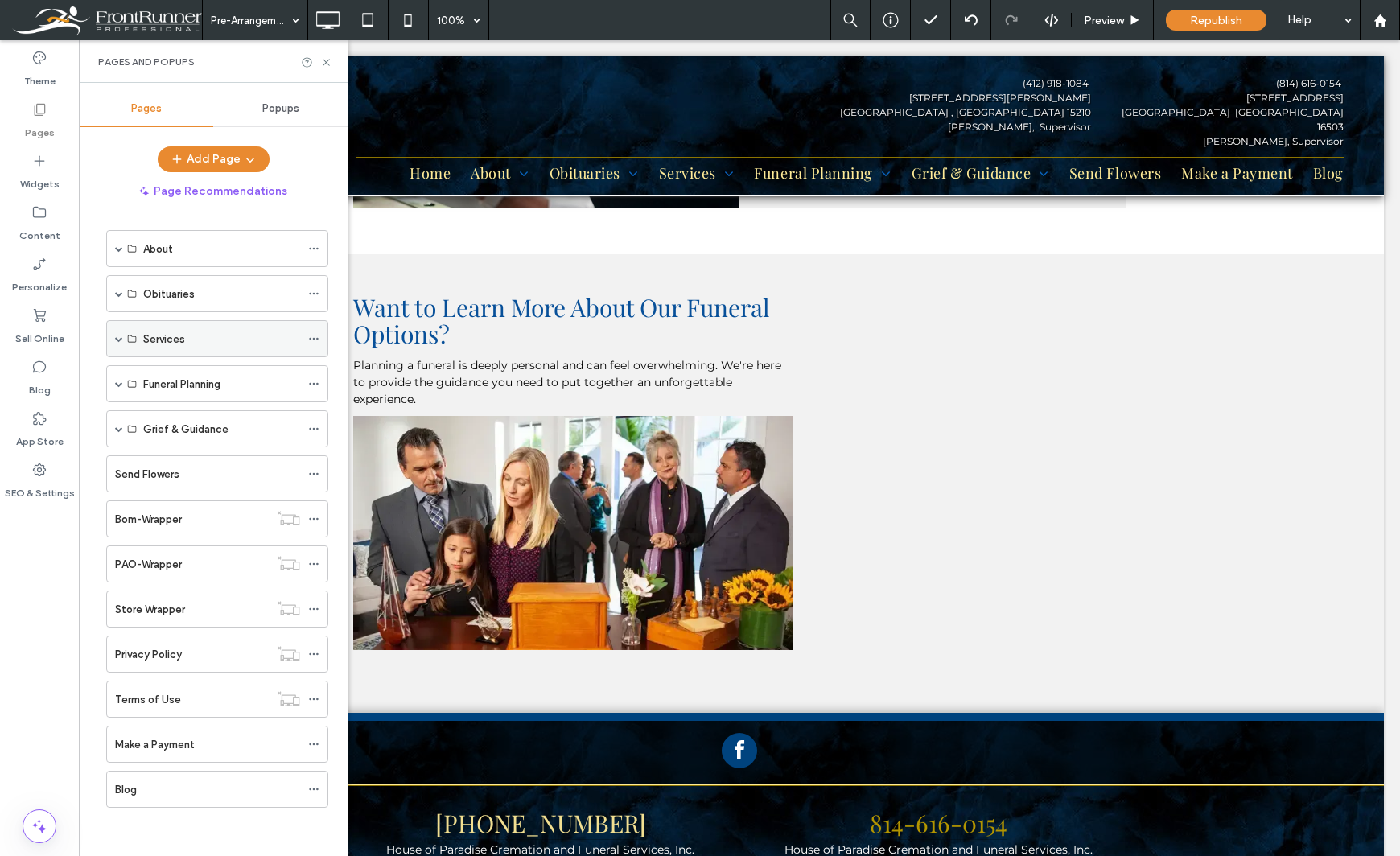
click at [118, 340] on span at bounding box center [119, 339] width 8 height 8
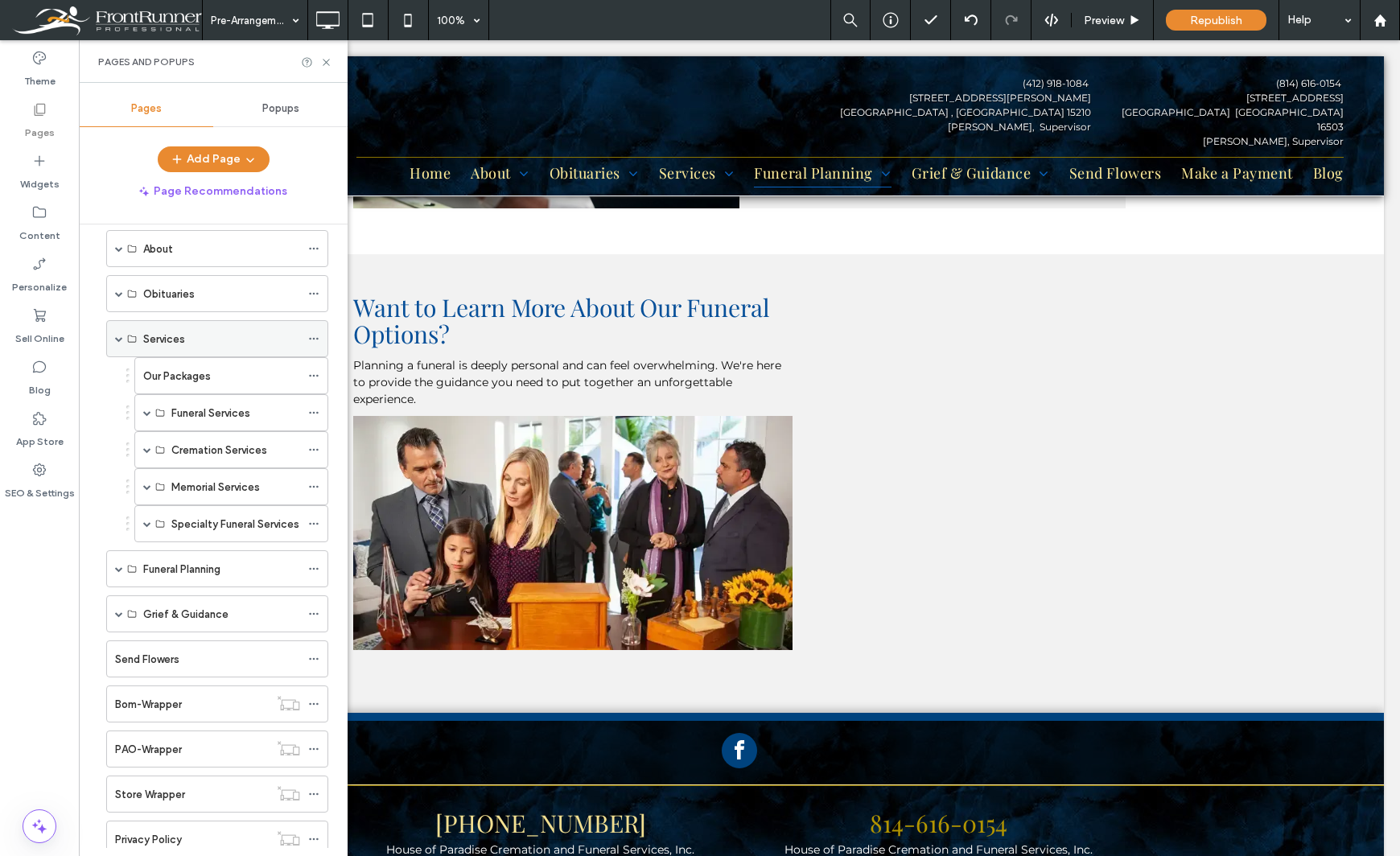
scroll to position [161, 0]
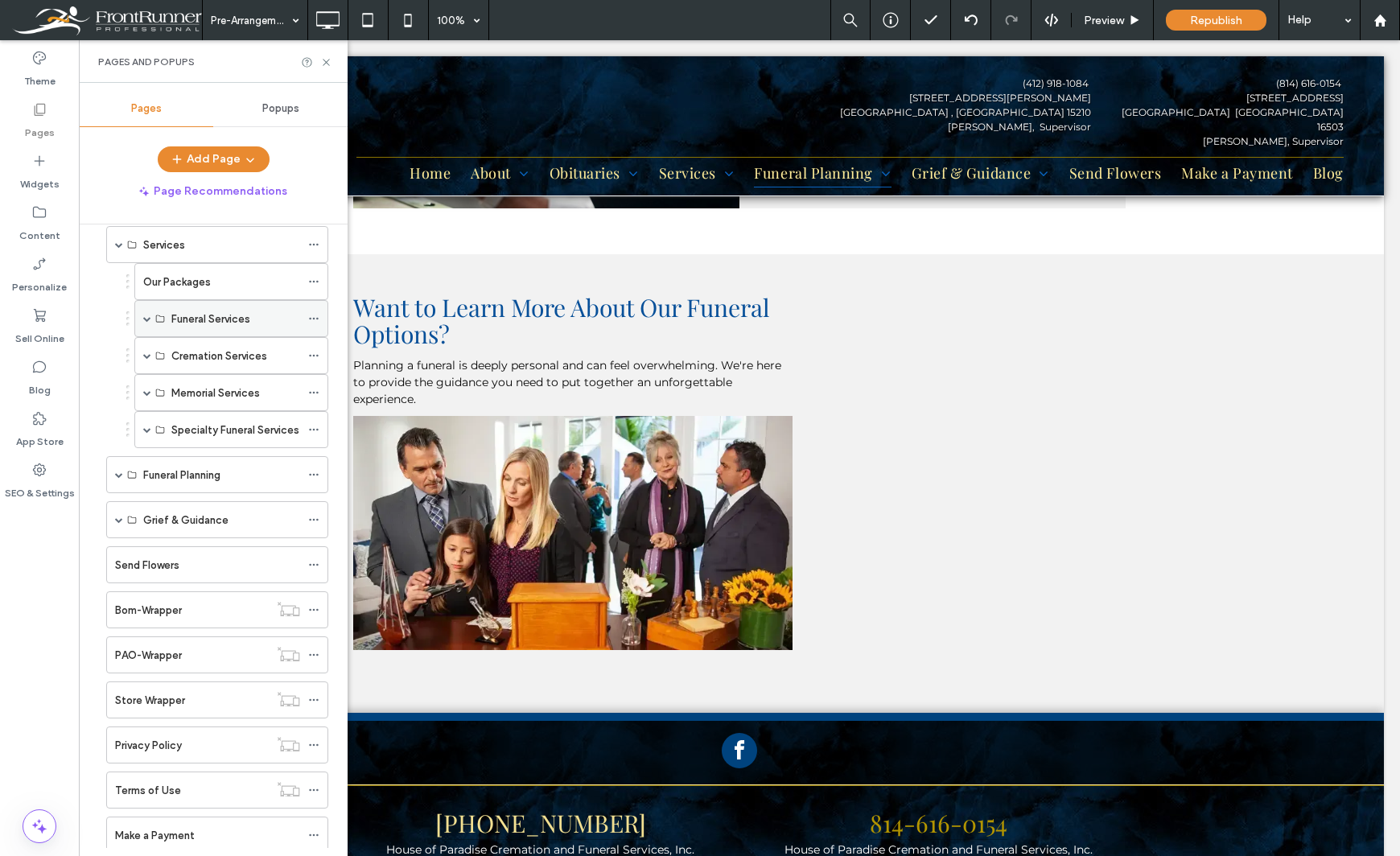
click at [145, 317] on span at bounding box center [147, 318] width 8 height 8
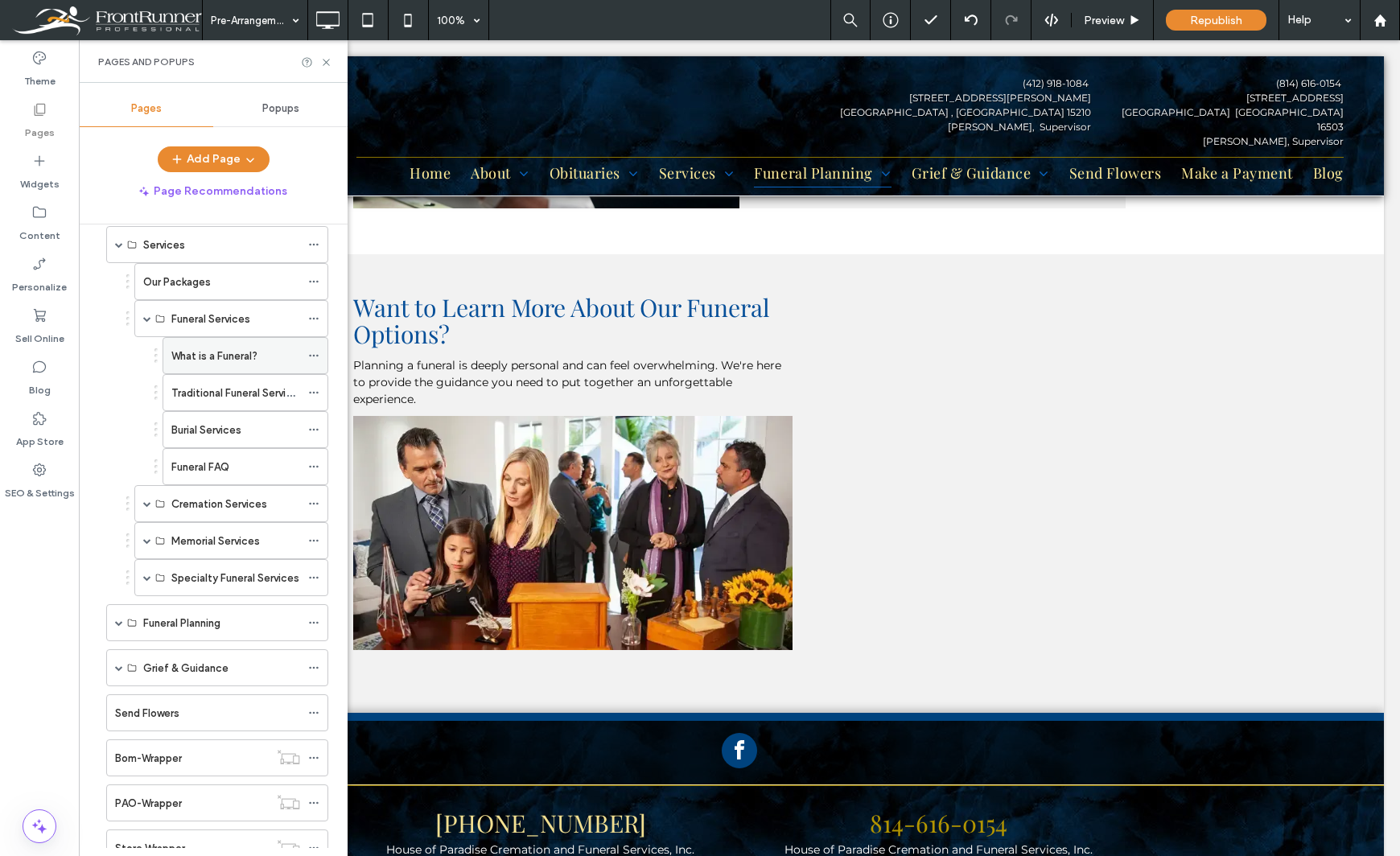
click at [191, 351] on label "What is a Funeral?" at bounding box center [214, 356] width 86 height 29
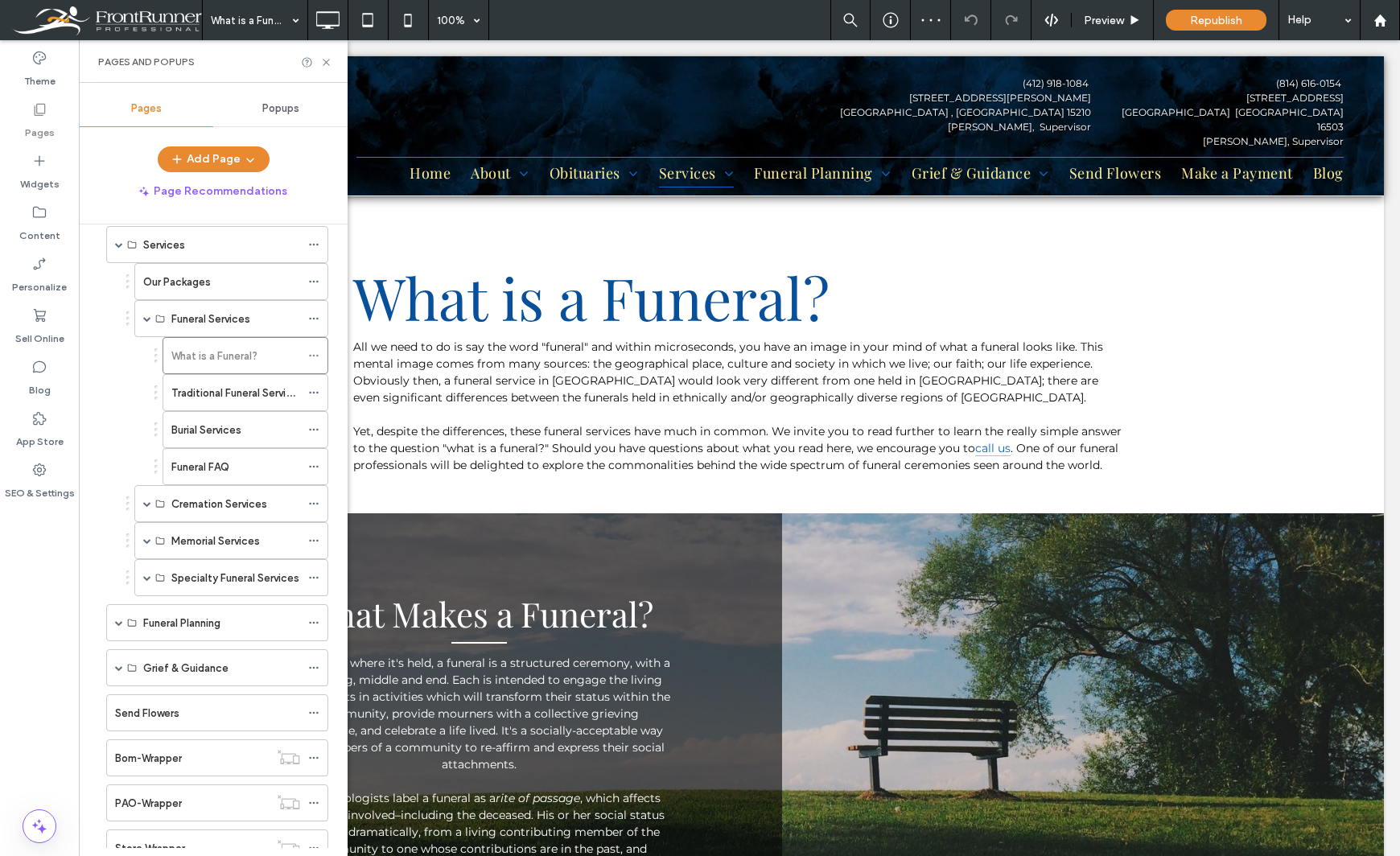
scroll to position [918, 0]
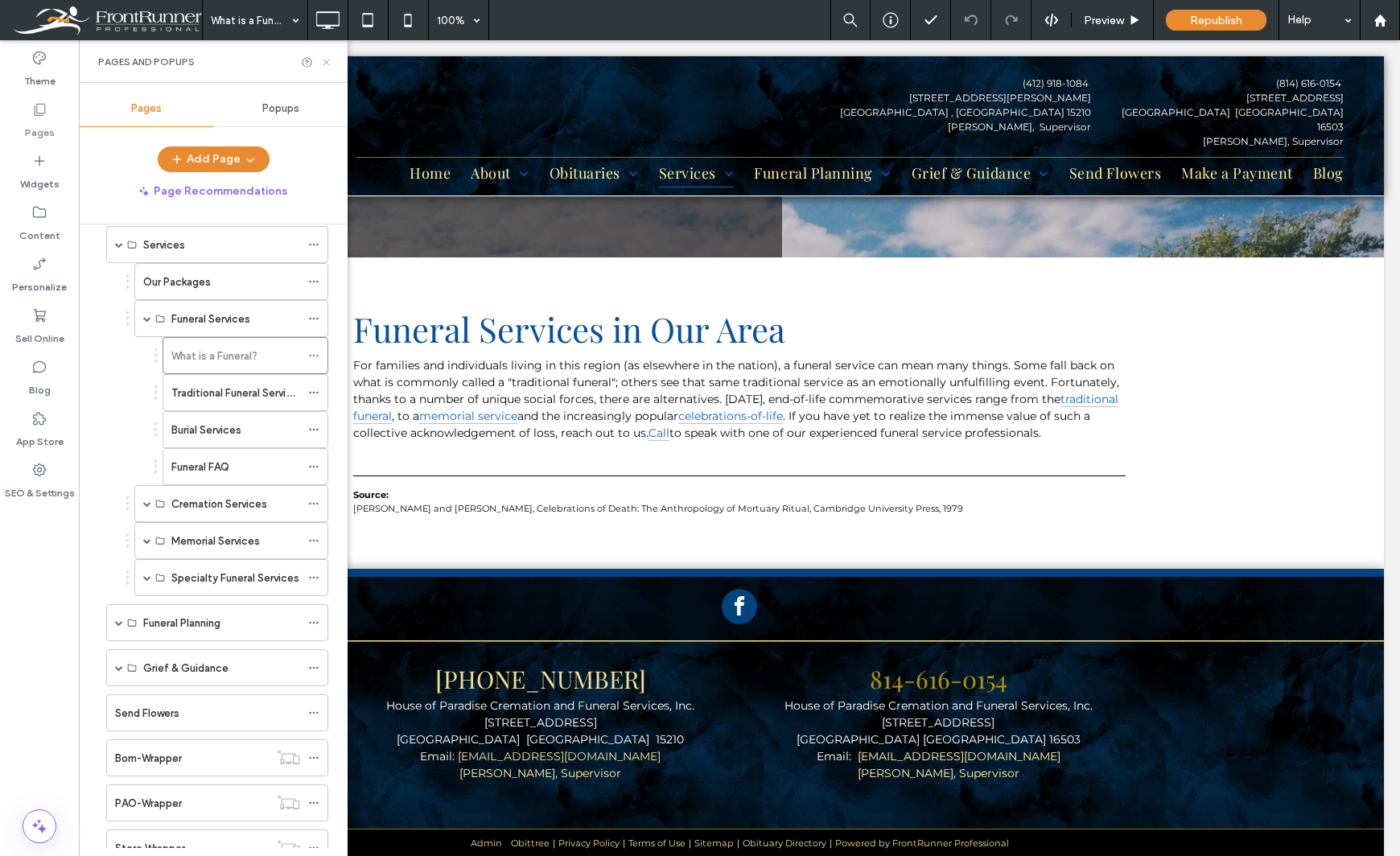
click at [326, 57] on icon at bounding box center [326, 62] width 12 height 12
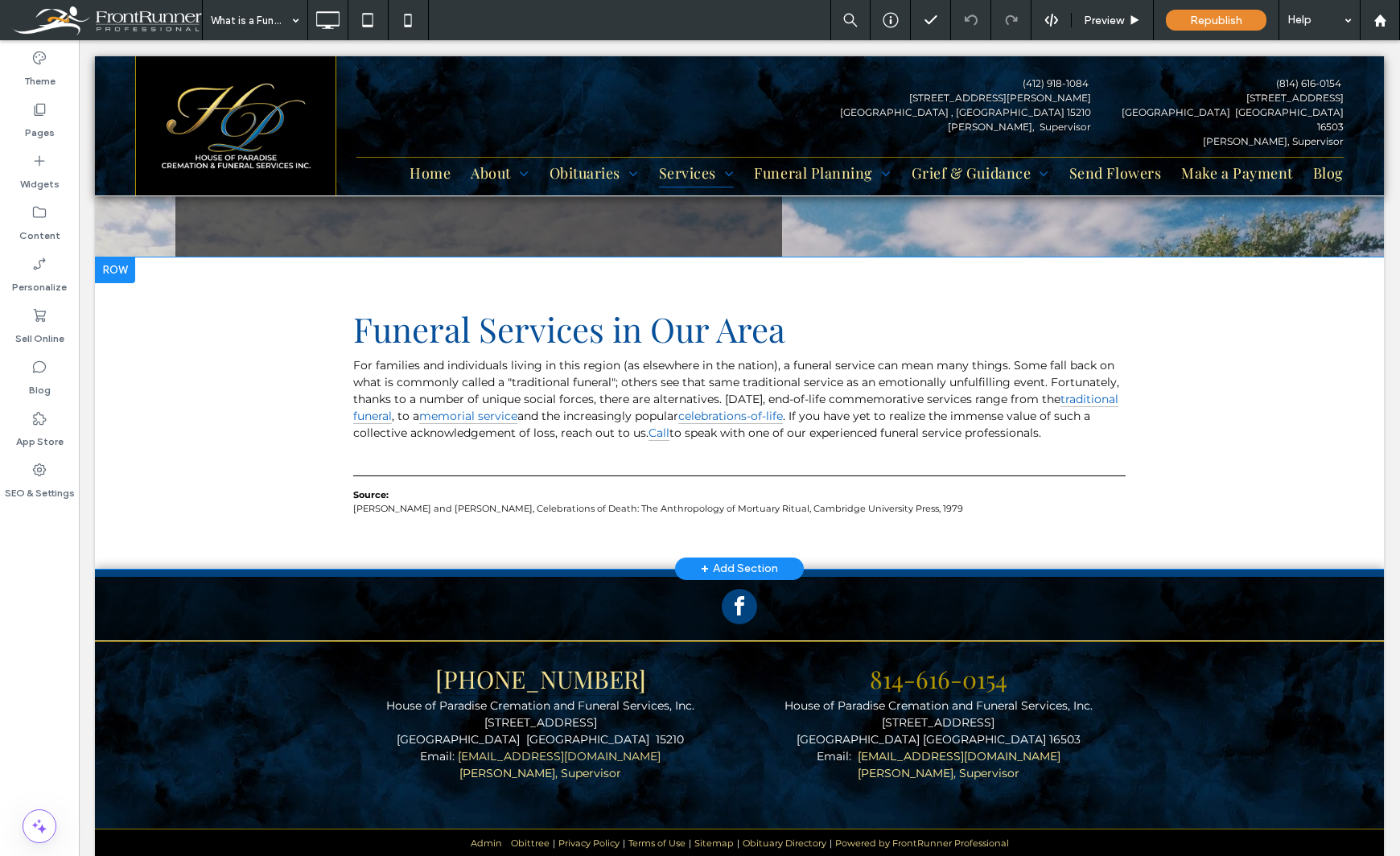
click at [122, 257] on div at bounding box center [114, 270] width 40 height 26
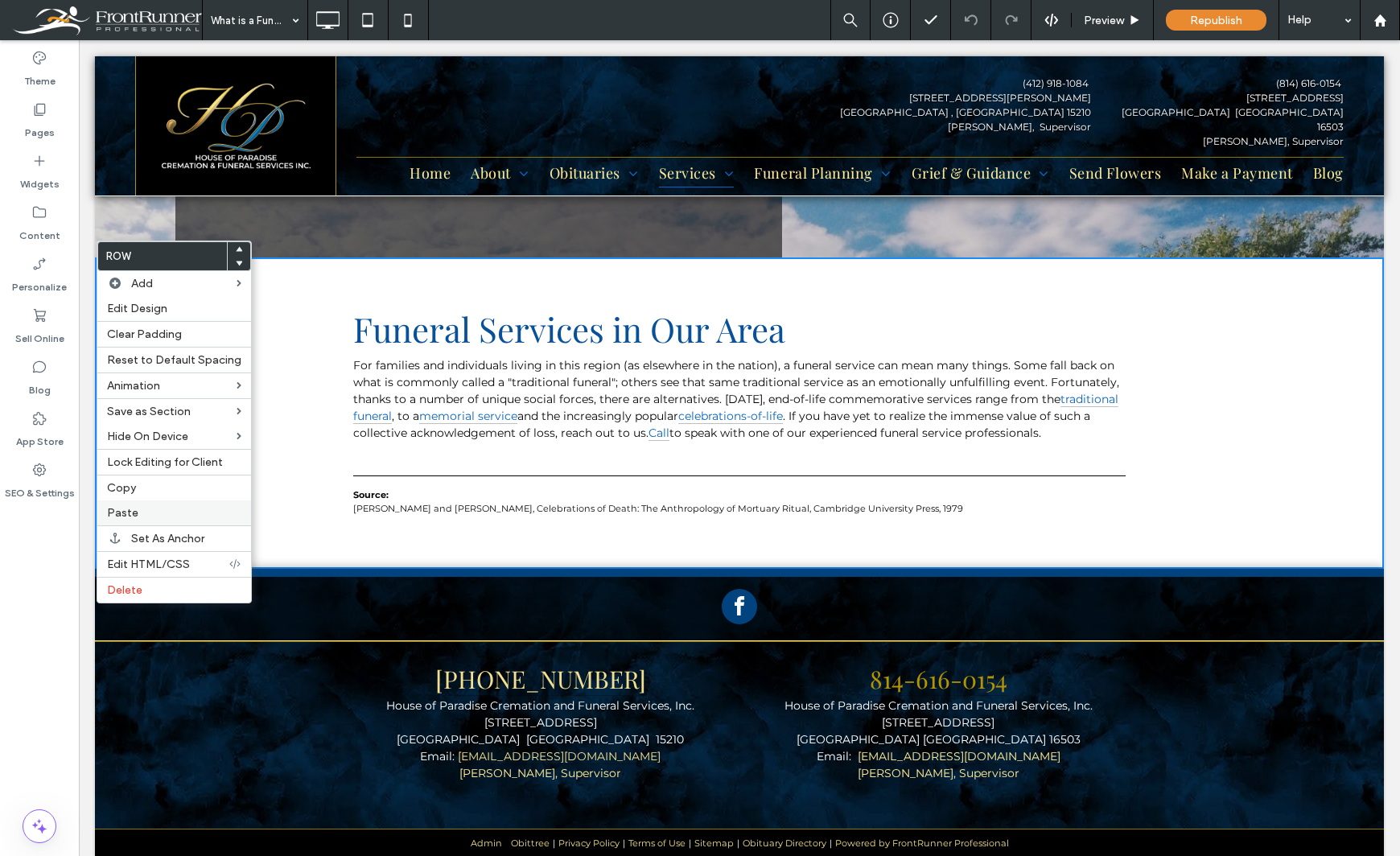
click at [134, 511] on span "Paste" at bounding box center [123, 513] width 32 height 14
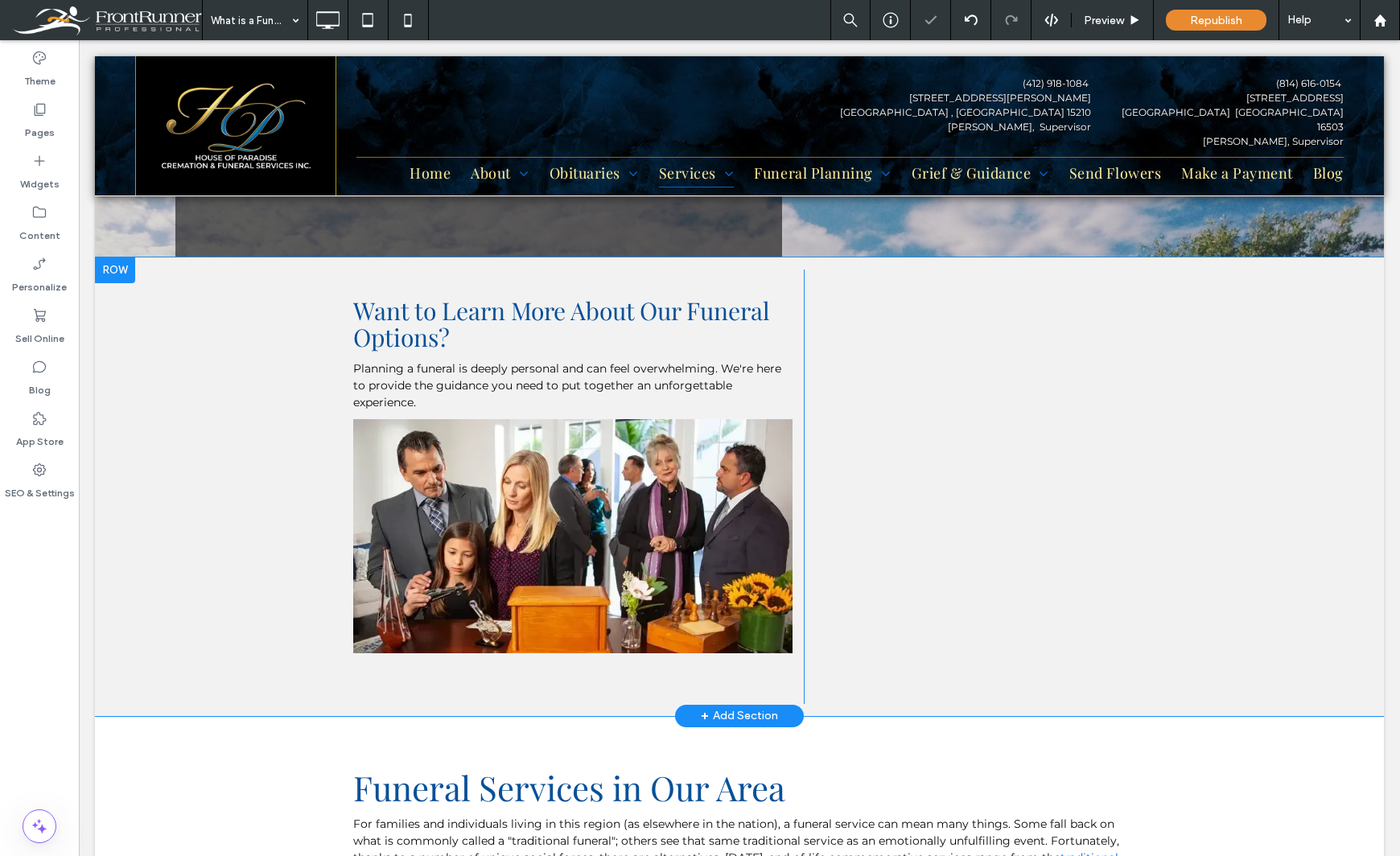
click at [110, 257] on div at bounding box center [114, 270] width 40 height 26
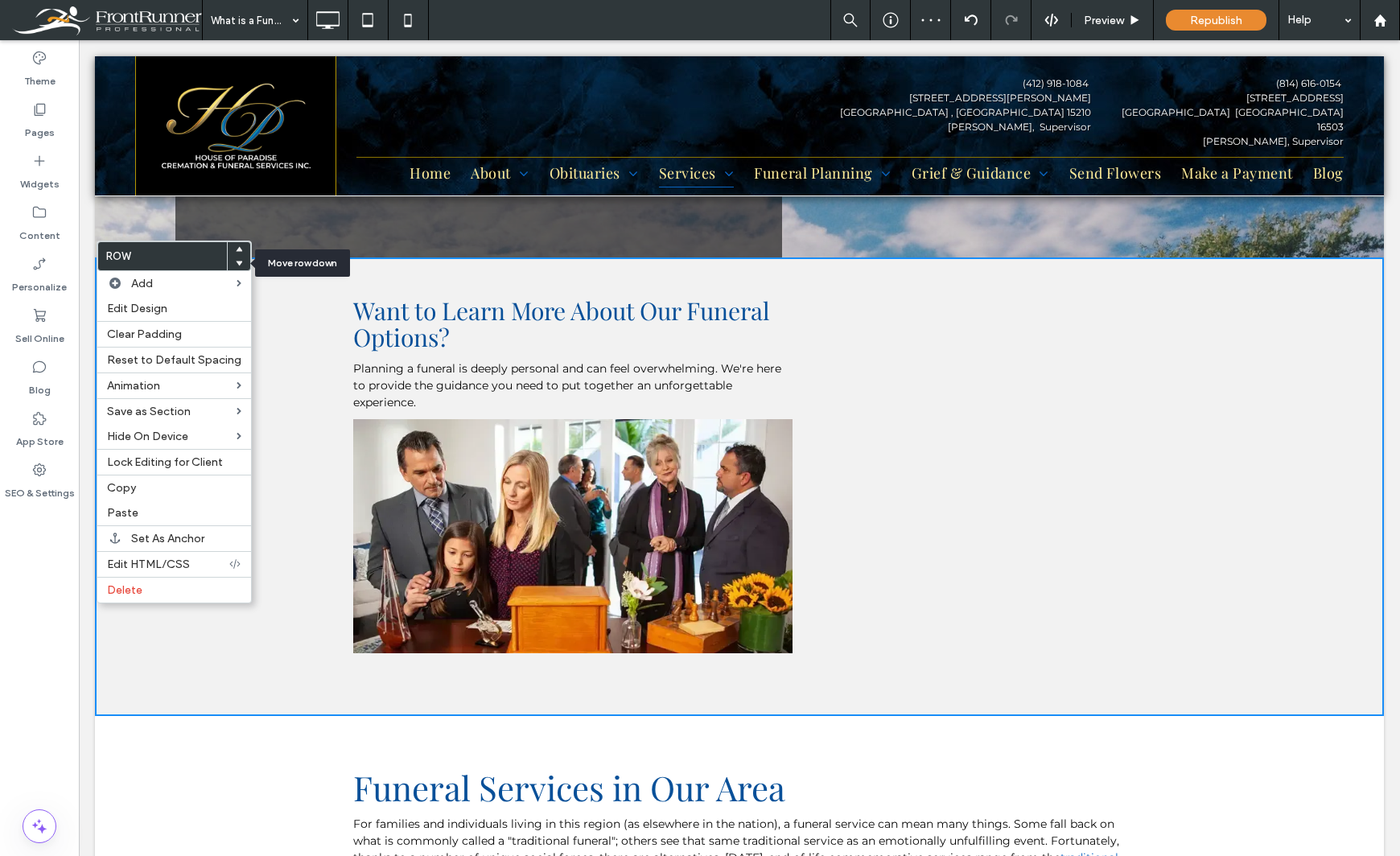
click at [235, 265] on icon at bounding box center [238, 263] width 7 height 7
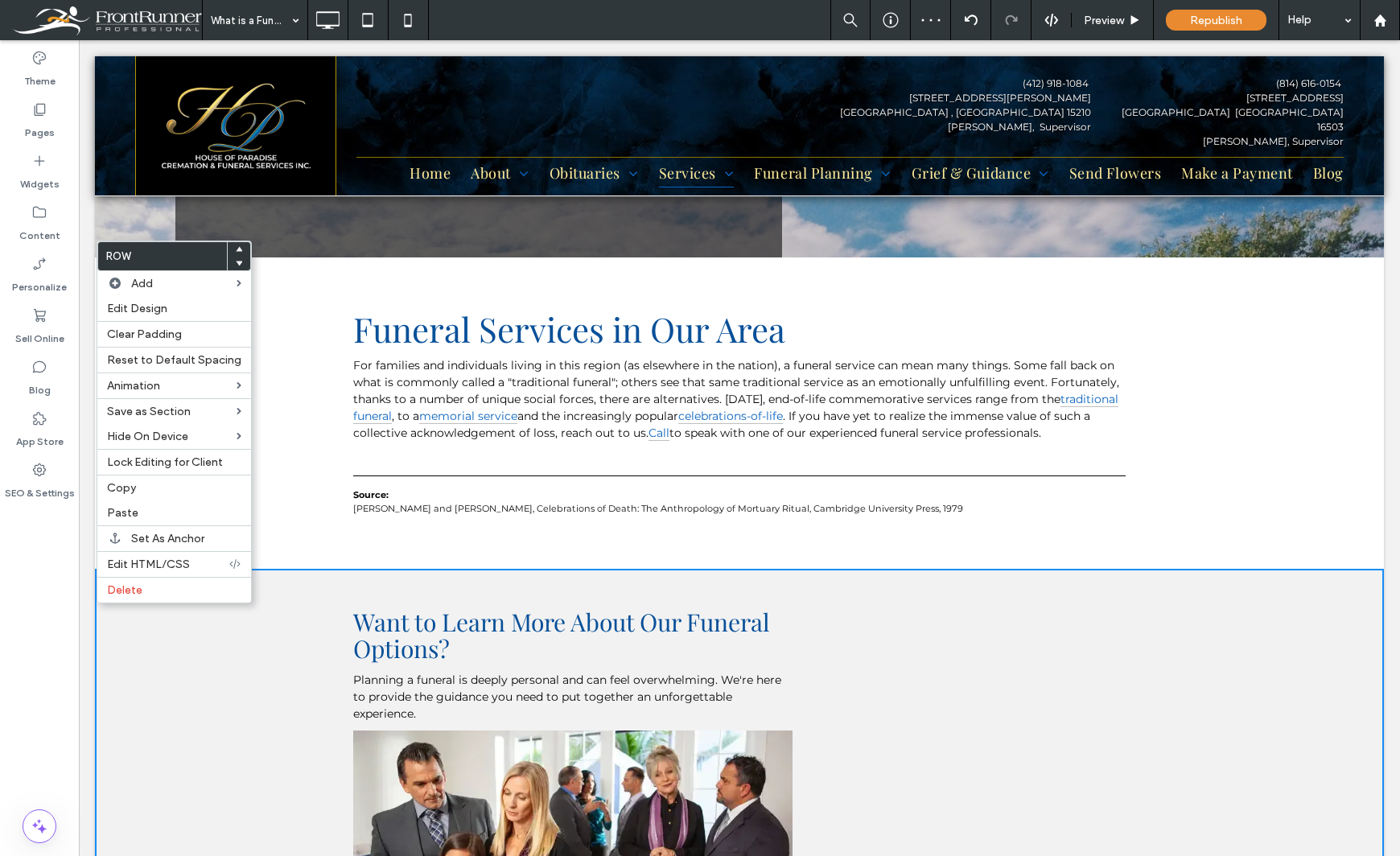
click at [52, 650] on div "Theme Pages Widgets Content Personalize Sell Online Blog App Store SEO & Settin…" at bounding box center [39, 448] width 79 height 816
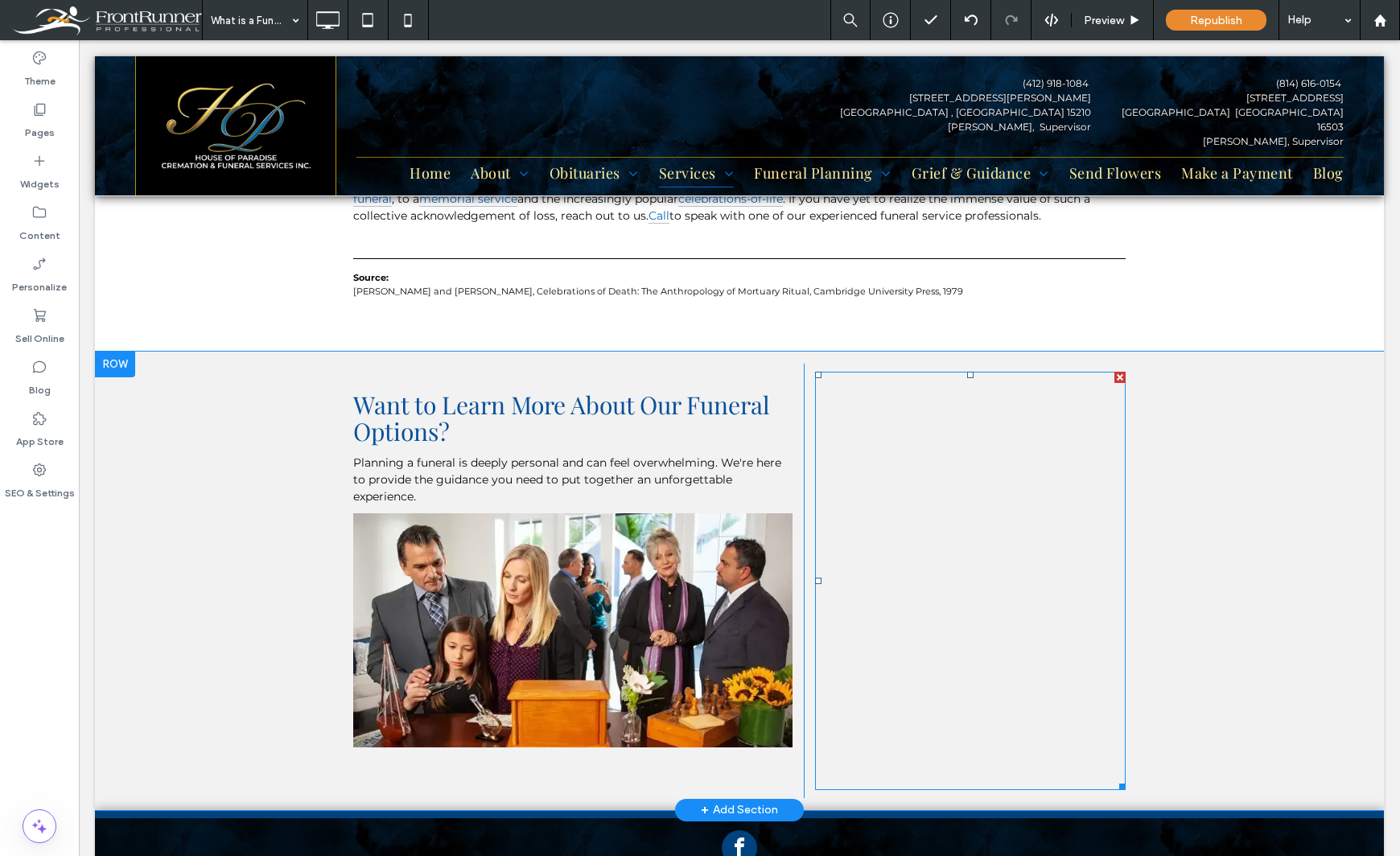
scroll to position [1217, 0]
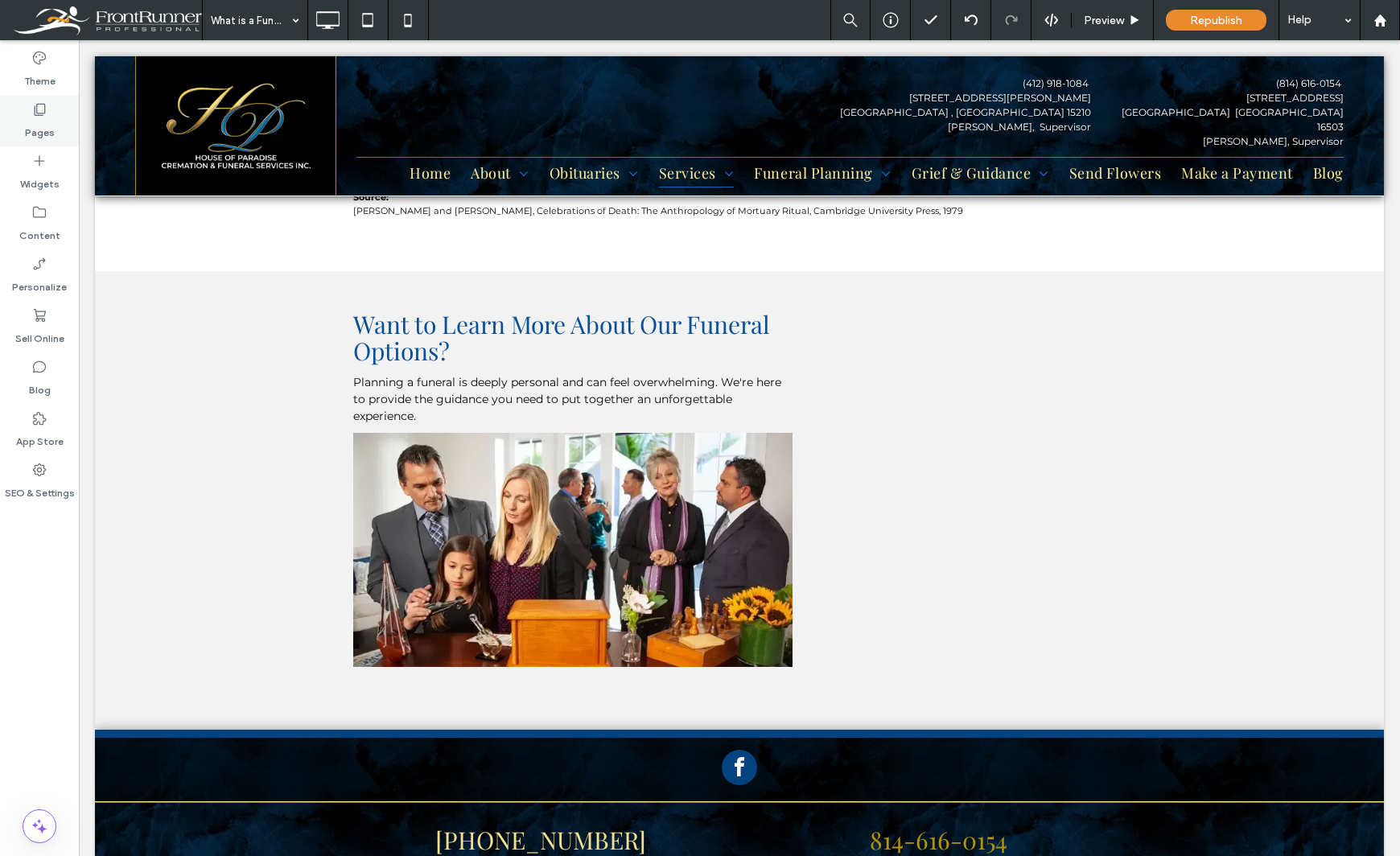
click at [46, 123] on label "Pages" at bounding box center [39, 128] width 30 height 23
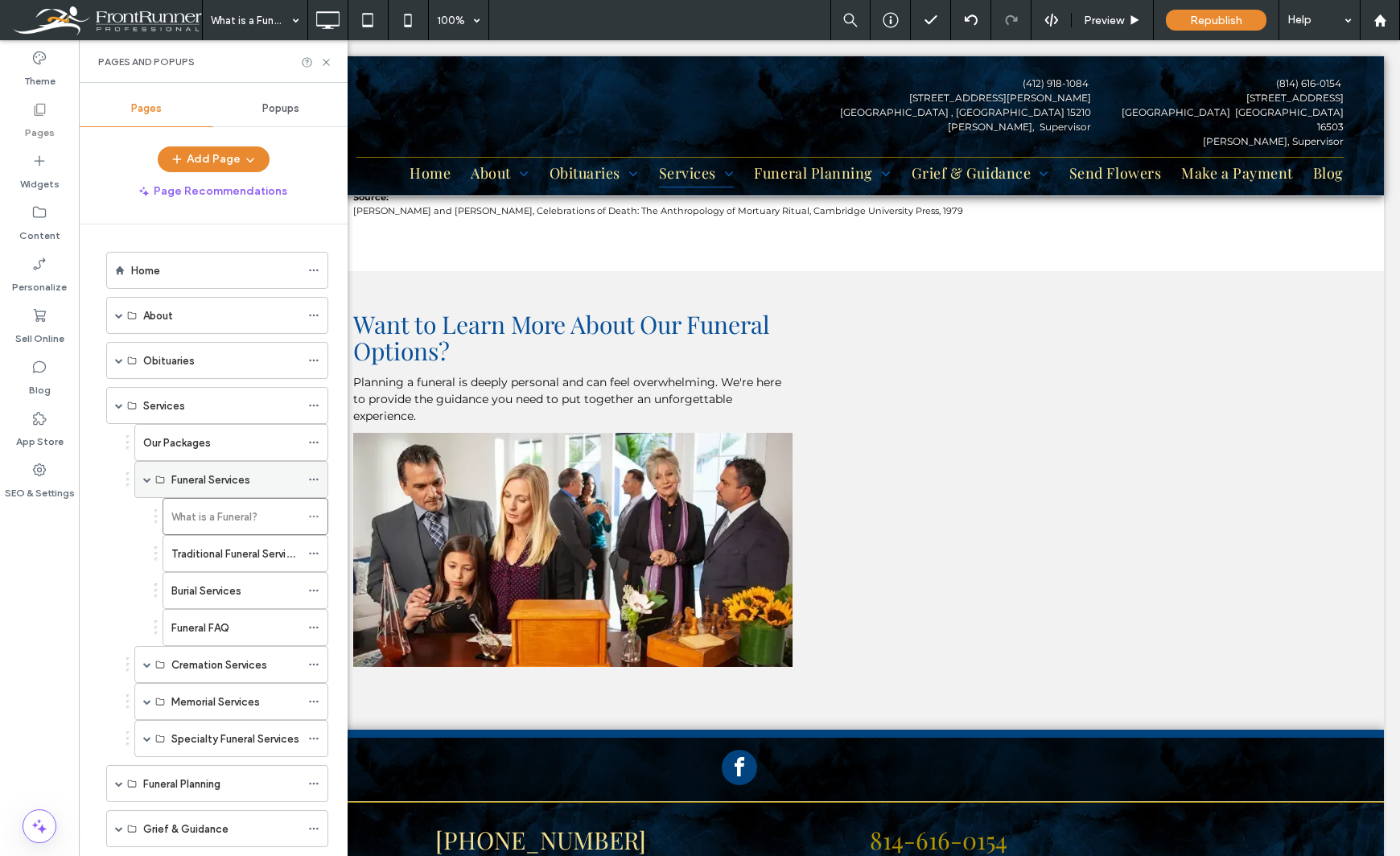
click at [145, 481] on span at bounding box center [147, 480] width 8 height 8
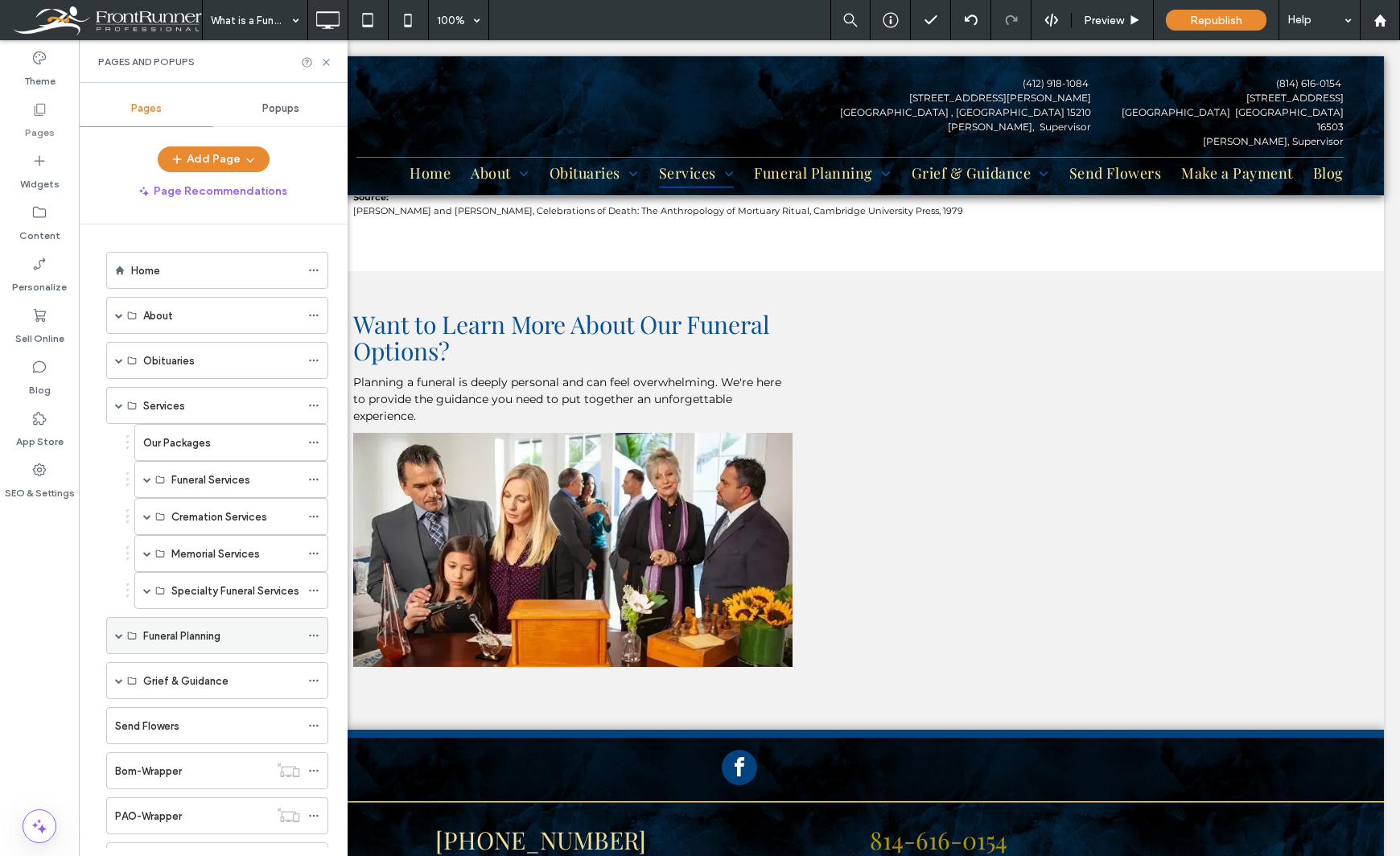
click at [116, 639] on span at bounding box center [119, 635] width 8 height 35
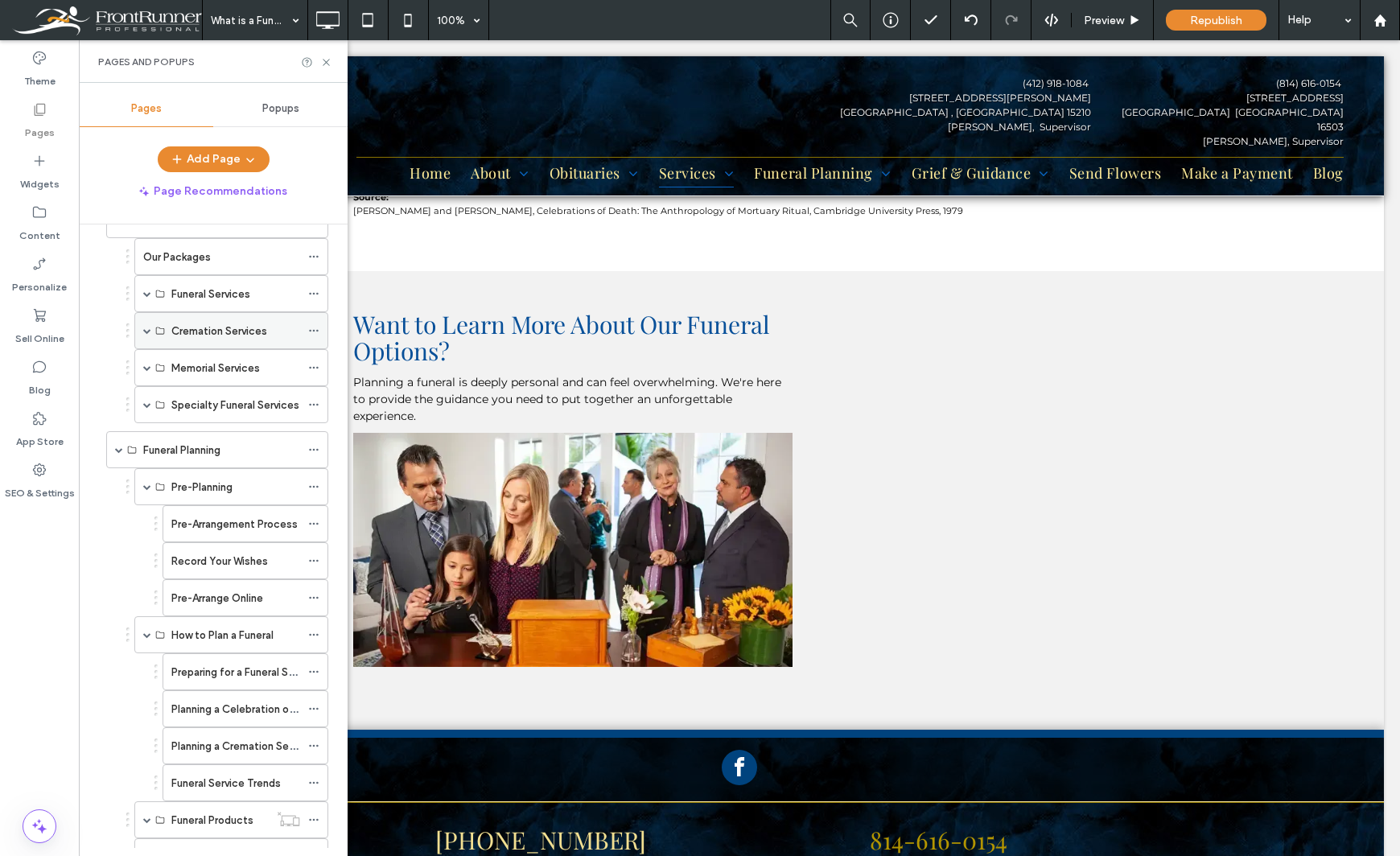
scroll to position [241, 0]
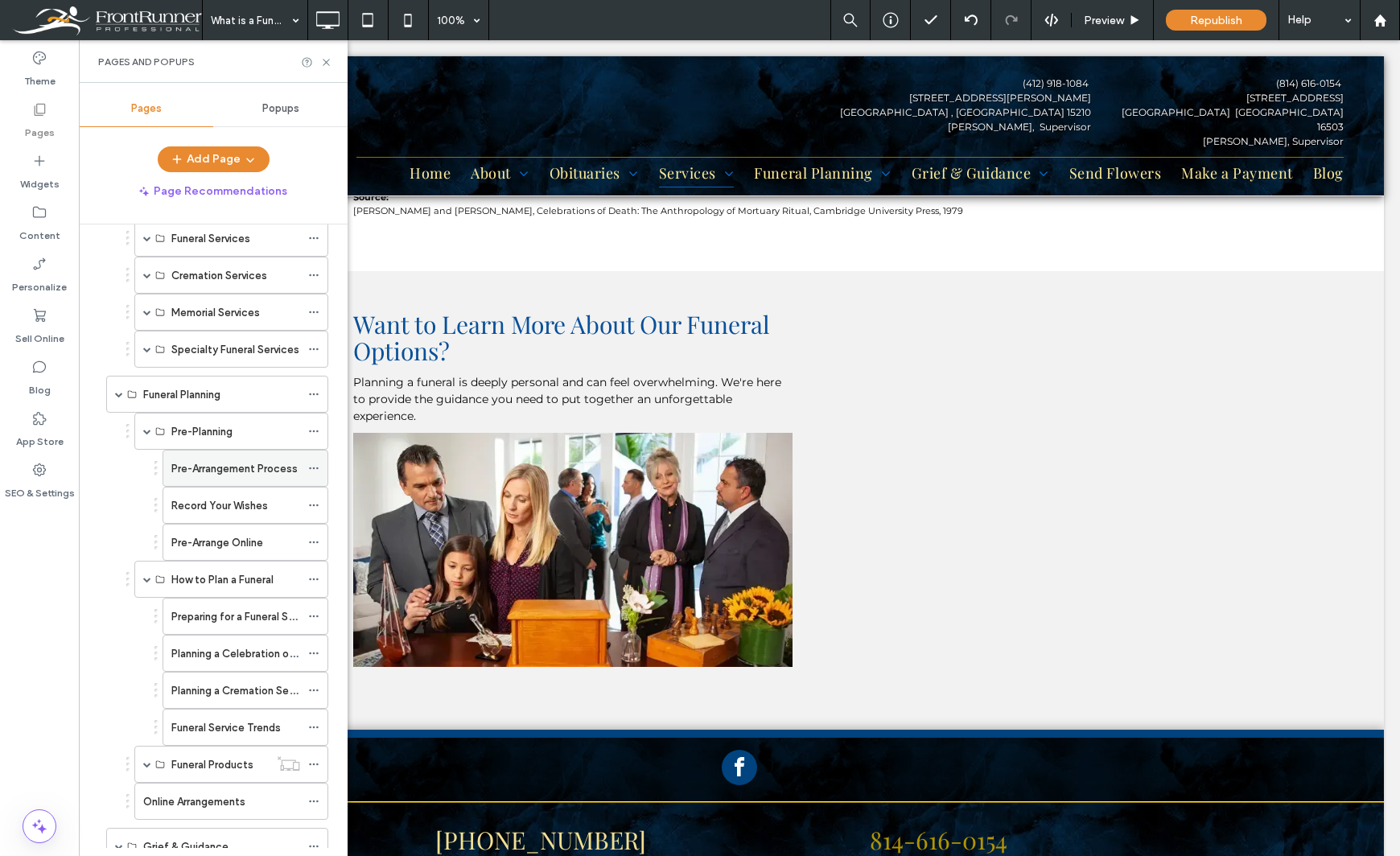
click at [222, 467] on label "Pre-Arrangement Process" at bounding box center [234, 468] width 126 height 29
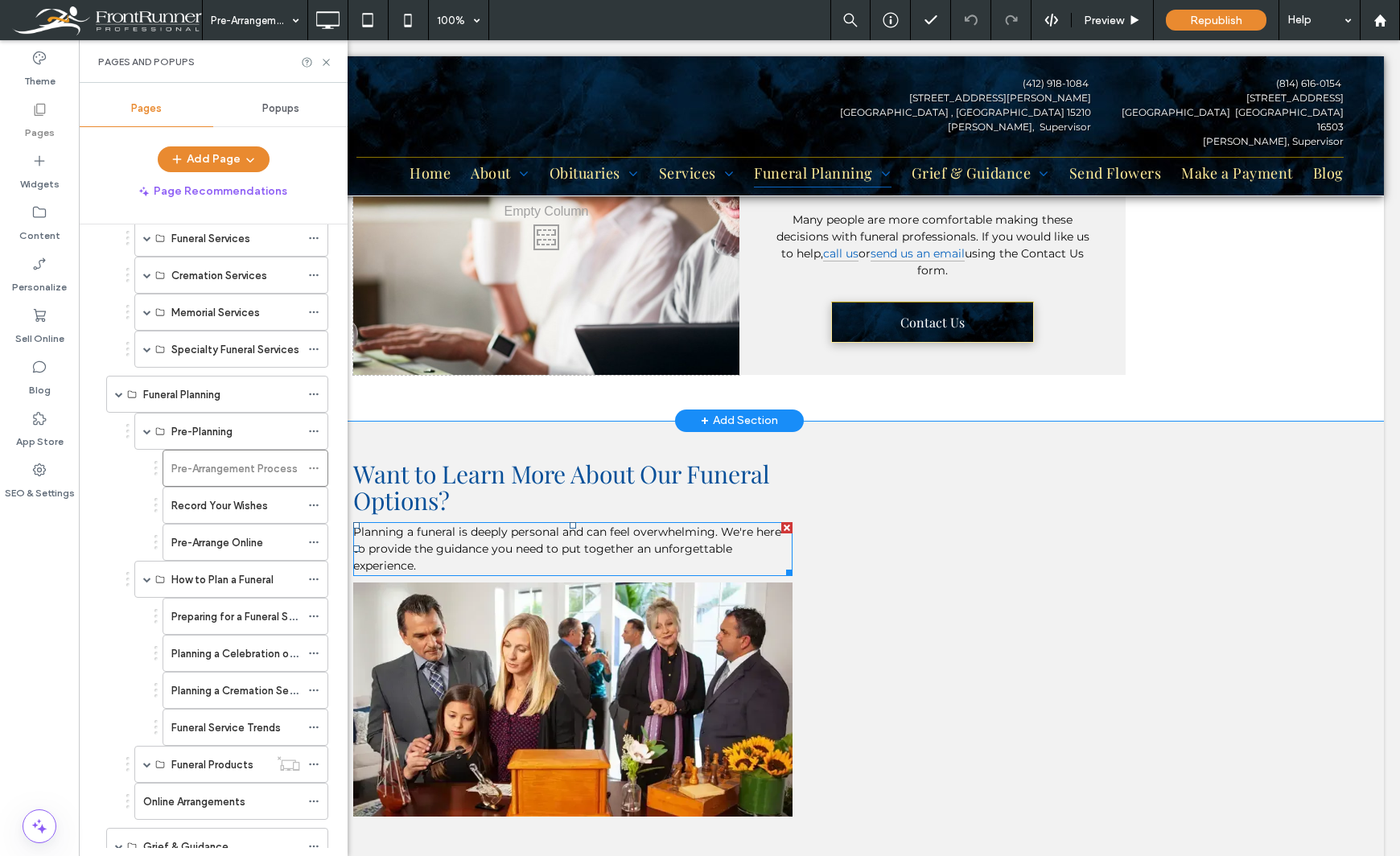
scroll to position [1448, 0]
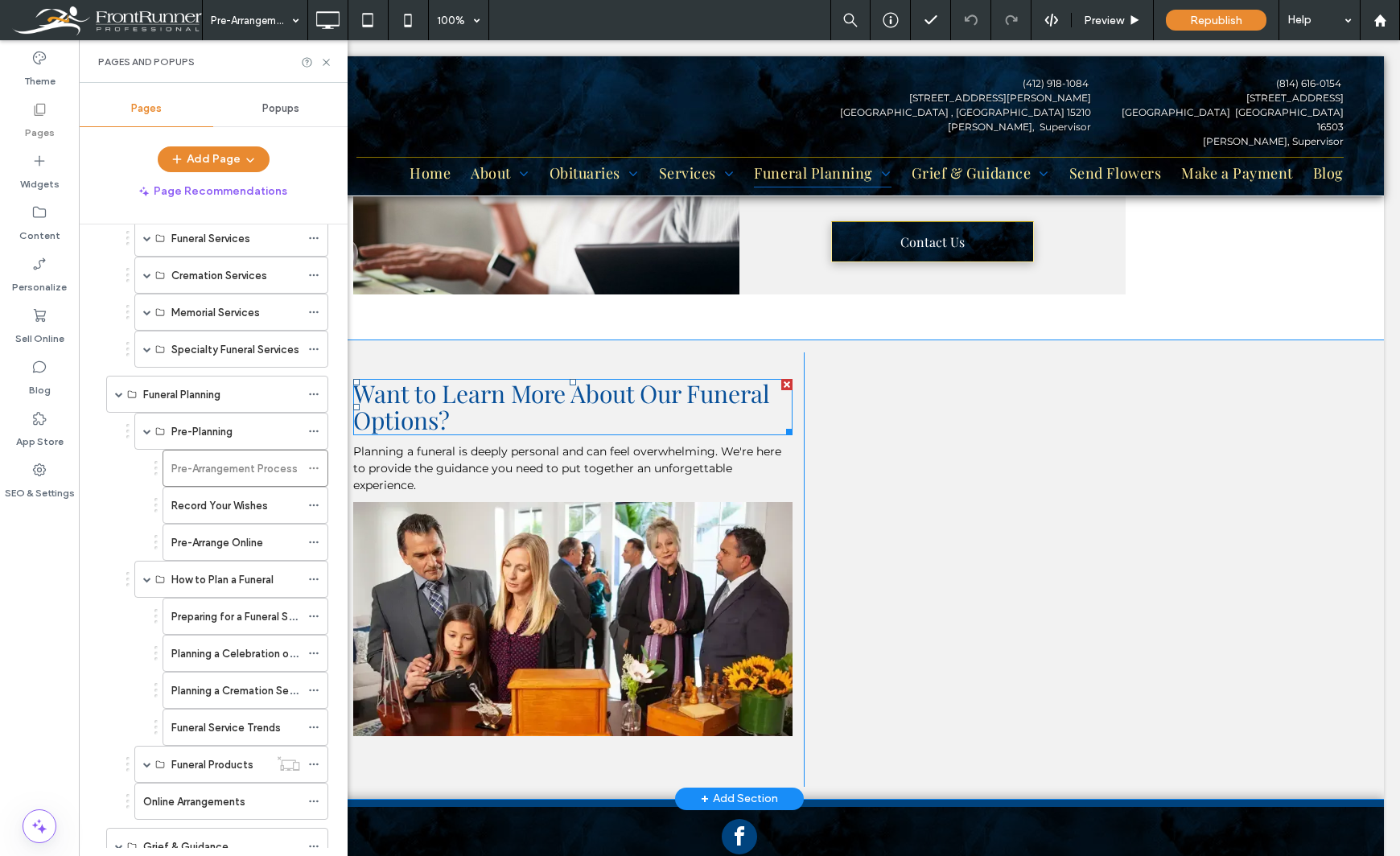
click at [574, 392] on span "Want to Learn More About Our Funeral Options?" at bounding box center [561, 407] width 417 height 59
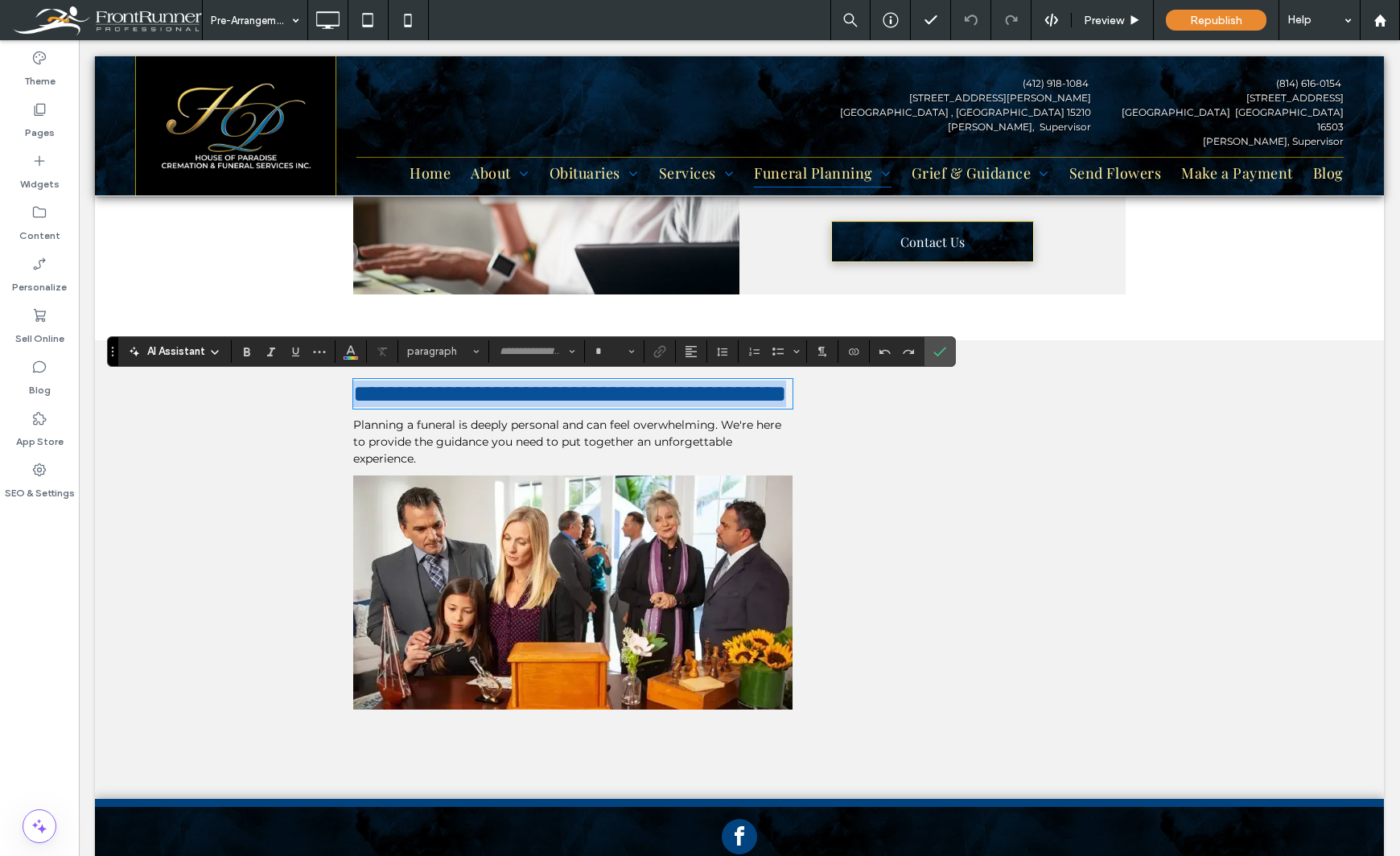
type input "**********"
type input "**"
click at [737, 392] on span "**********" at bounding box center [568, 394] width 433 height 24
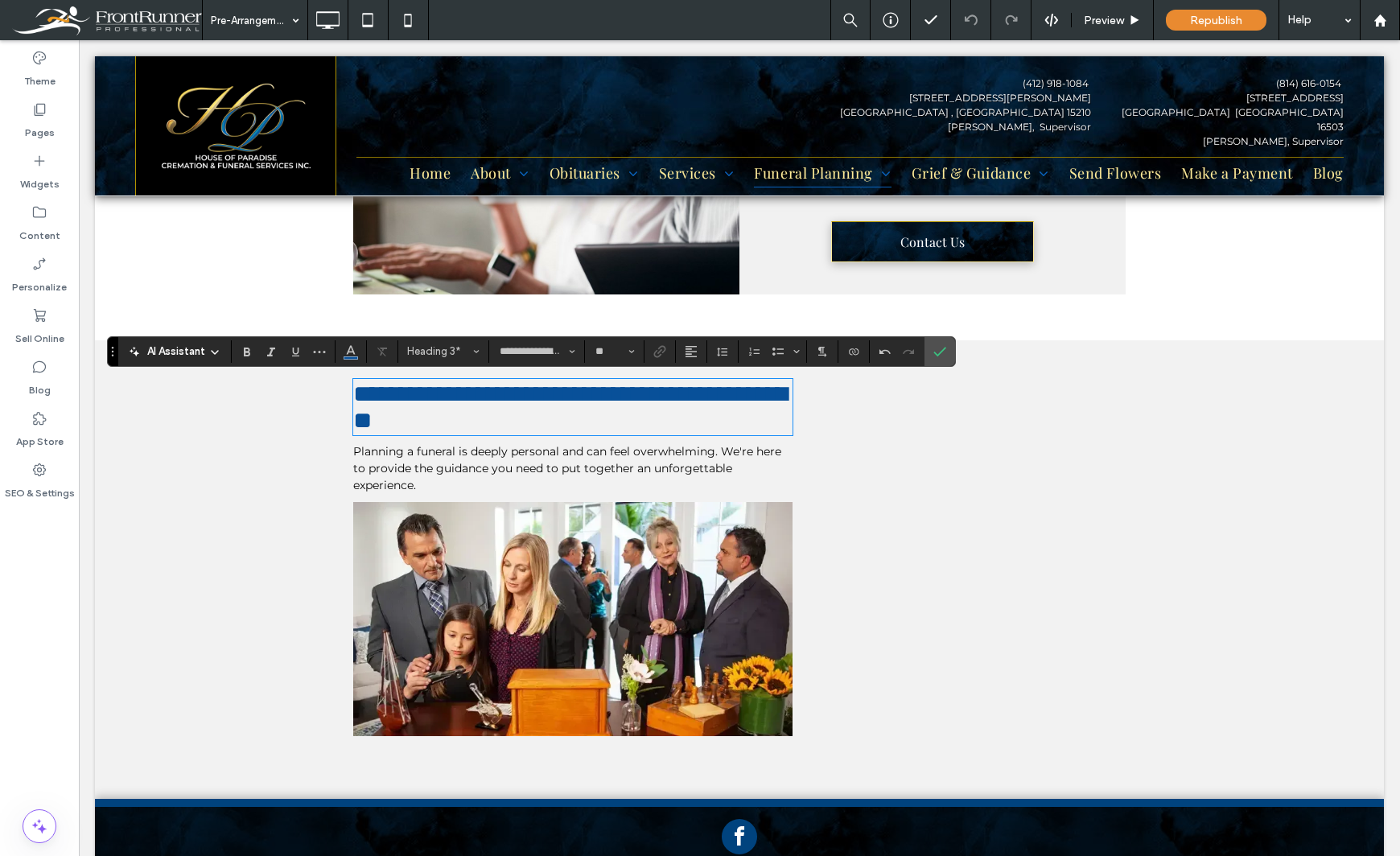
scroll to position [2, 0]
click at [469, 470] on span "Planning a funeral is deeply personal and can feel overwhelming. We're here to …" at bounding box center [567, 468] width 428 height 48
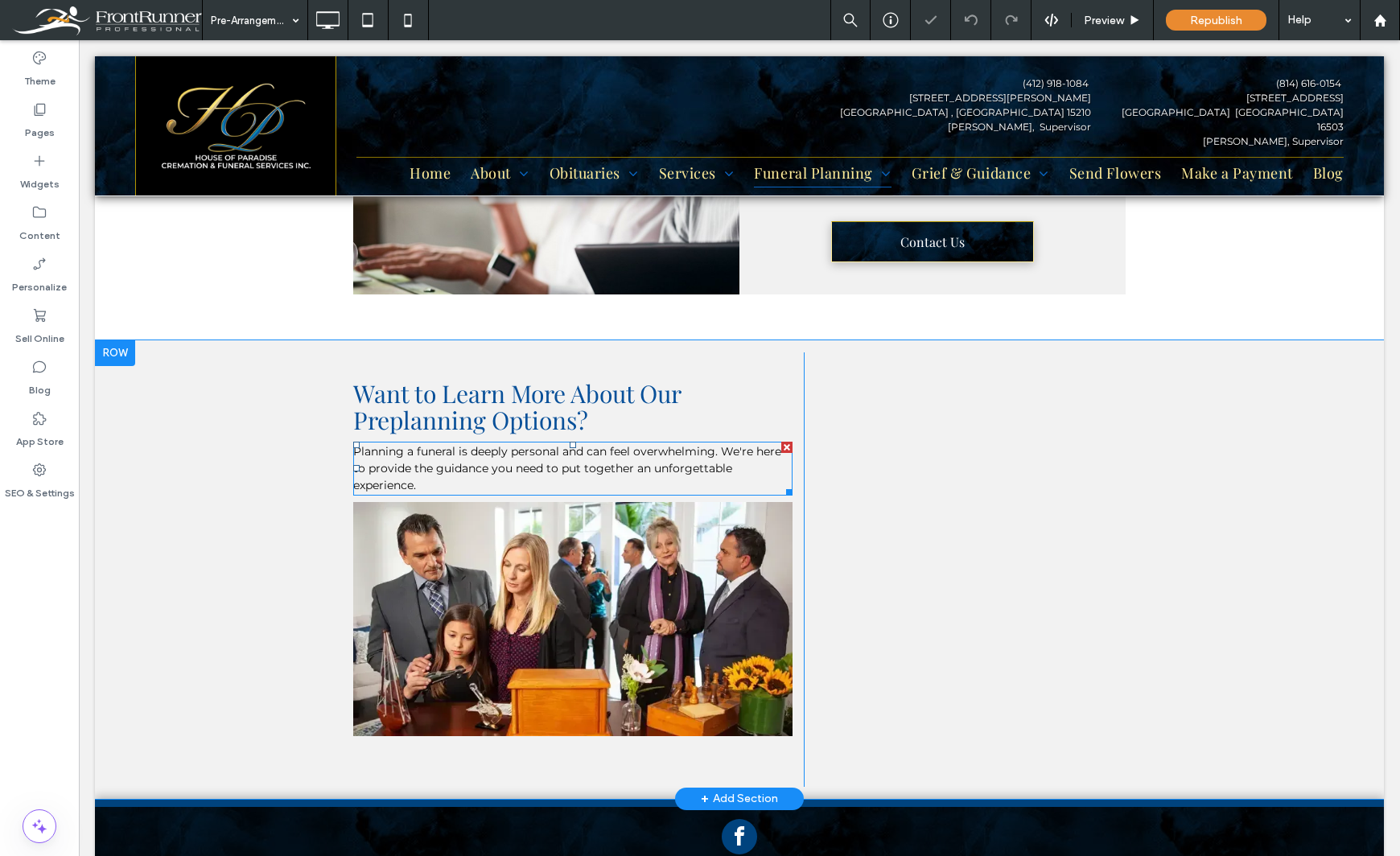
click at [469, 470] on span "Planning a funeral is deeply personal and can feel overwhelming. We're here to …" at bounding box center [567, 468] width 428 height 48
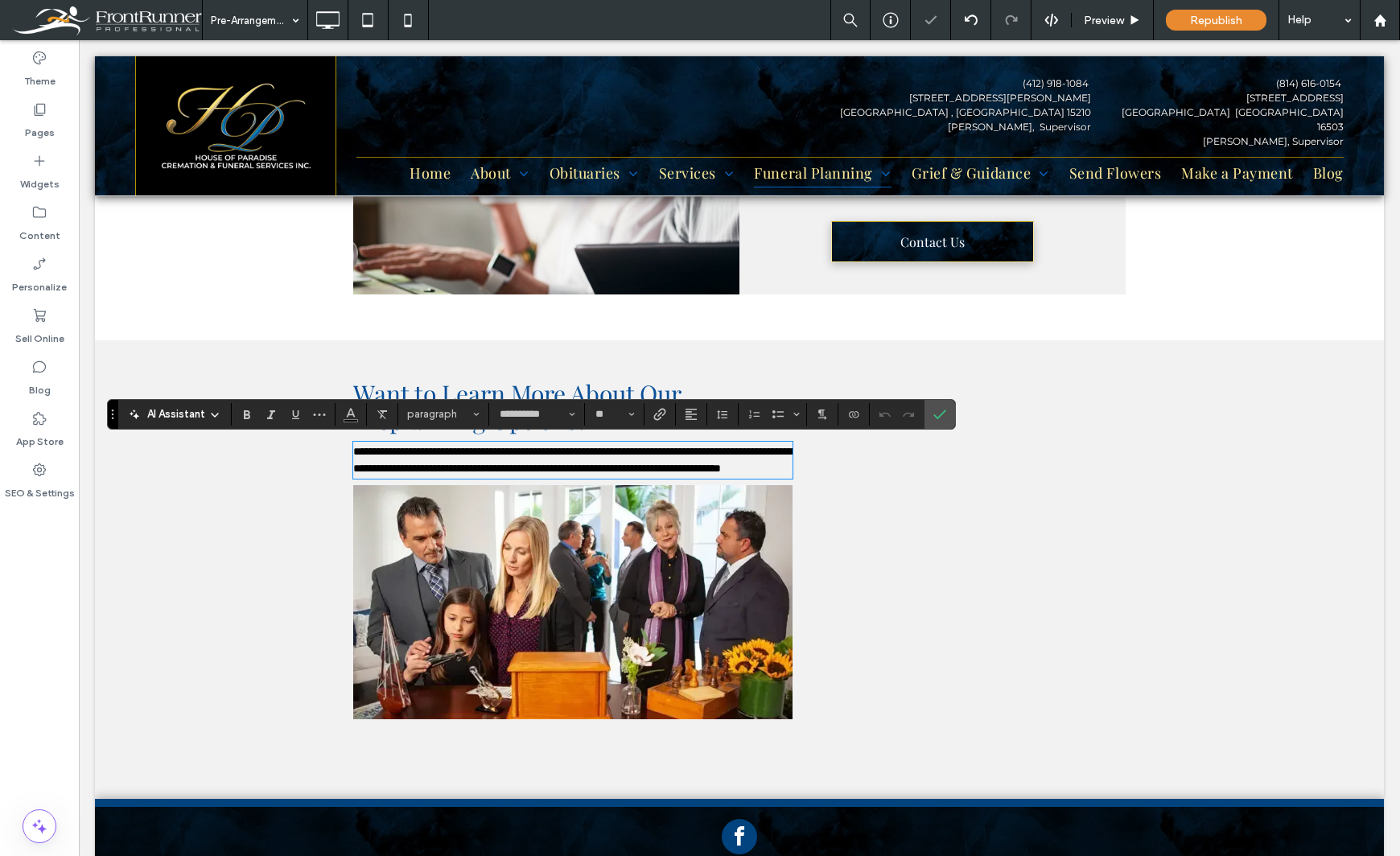
scroll to position [0, 0]
click at [38, 678] on div "Theme Pages Widgets Content Personalize Sell Online Blog App Store SEO & Settin…" at bounding box center [39, 448] width 79 height 816
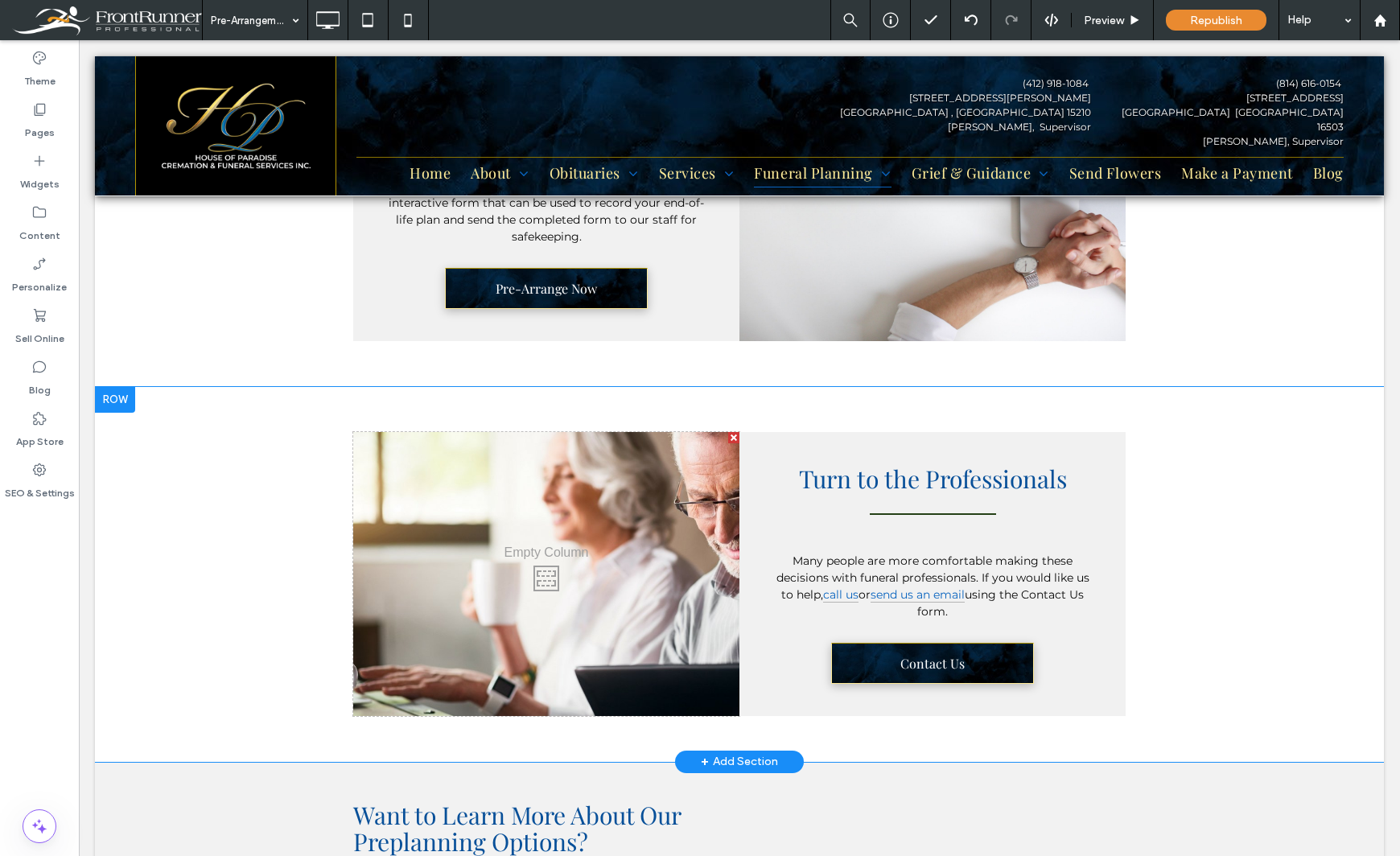
scroll to position [1528, 0]
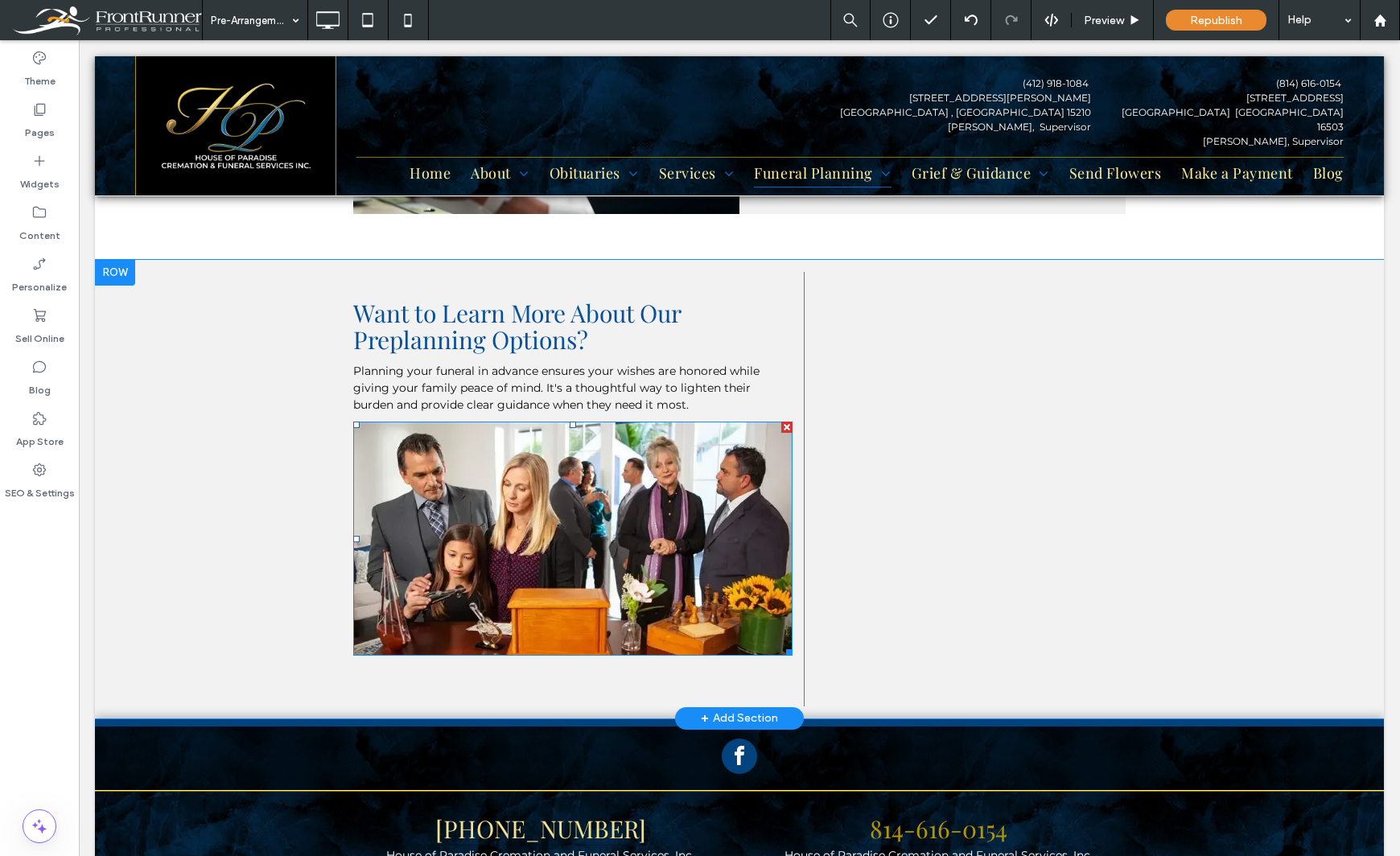
click at [546, 550] on img at bounding box center [572, 539] width 439 height 234
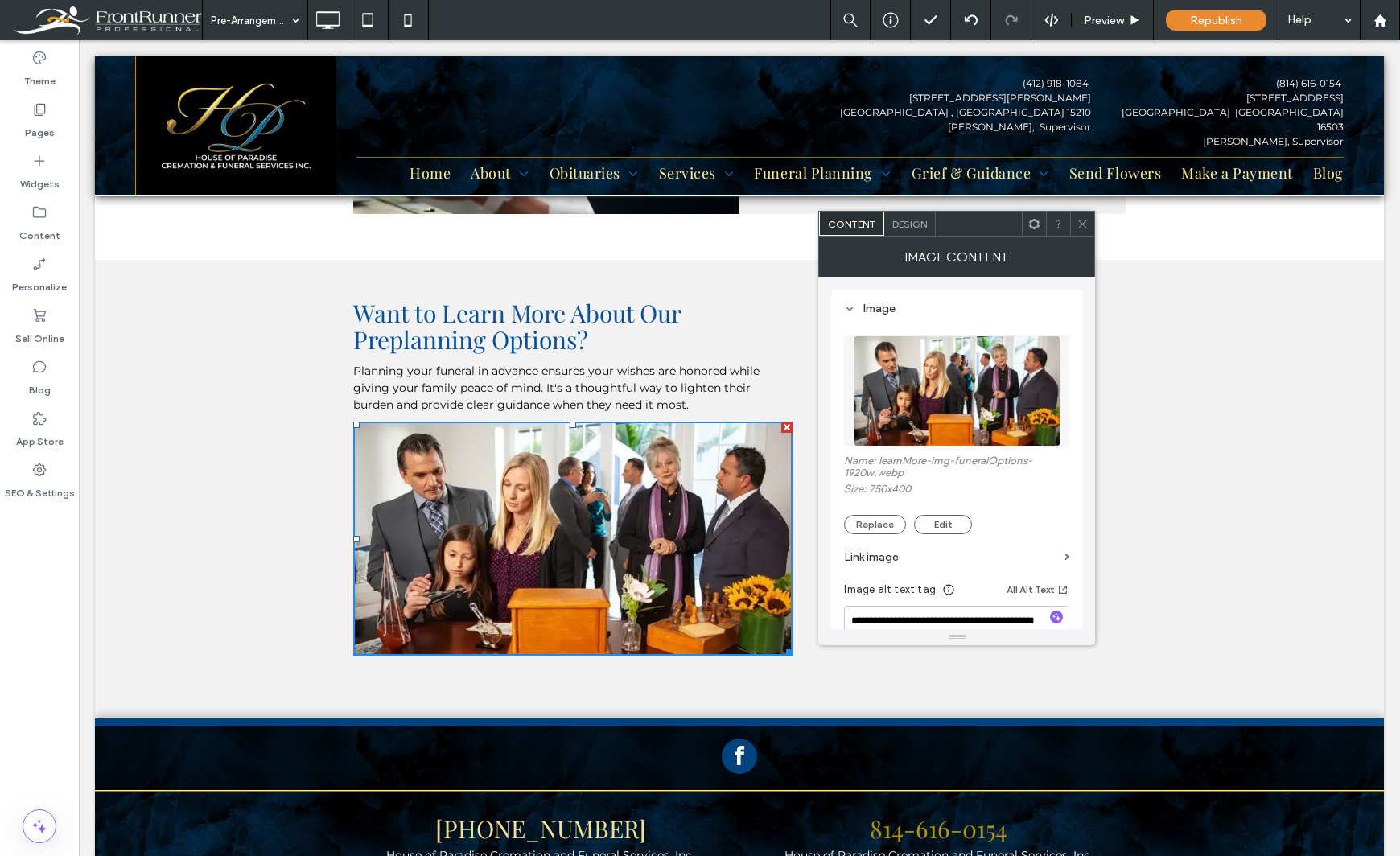
click at [1021, 383] on img at bounding box center [957, 390] width 207 height 111
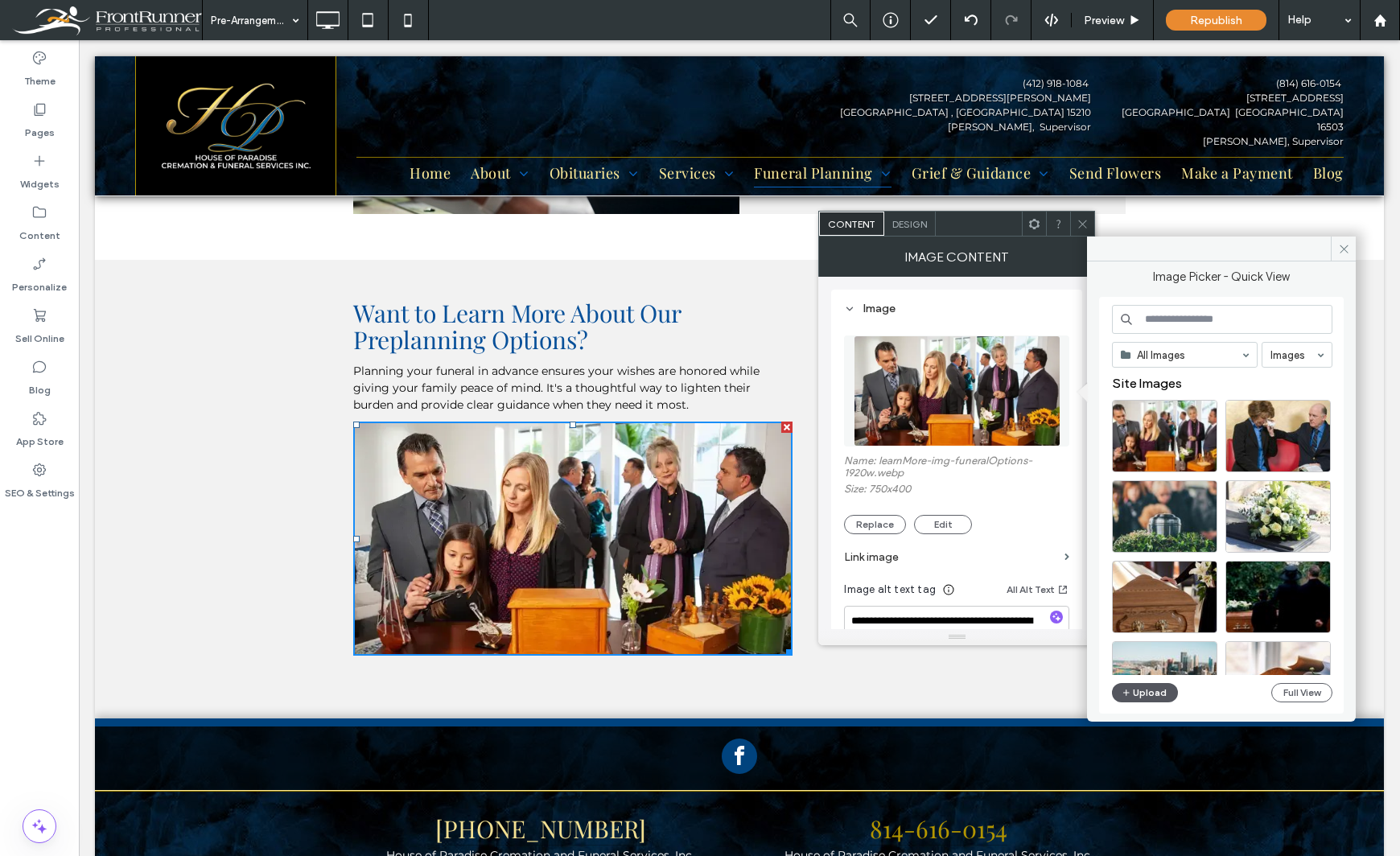
click at [1144, 695] on button "Upload" at bounding box center [1144, 692] width 66 height 20
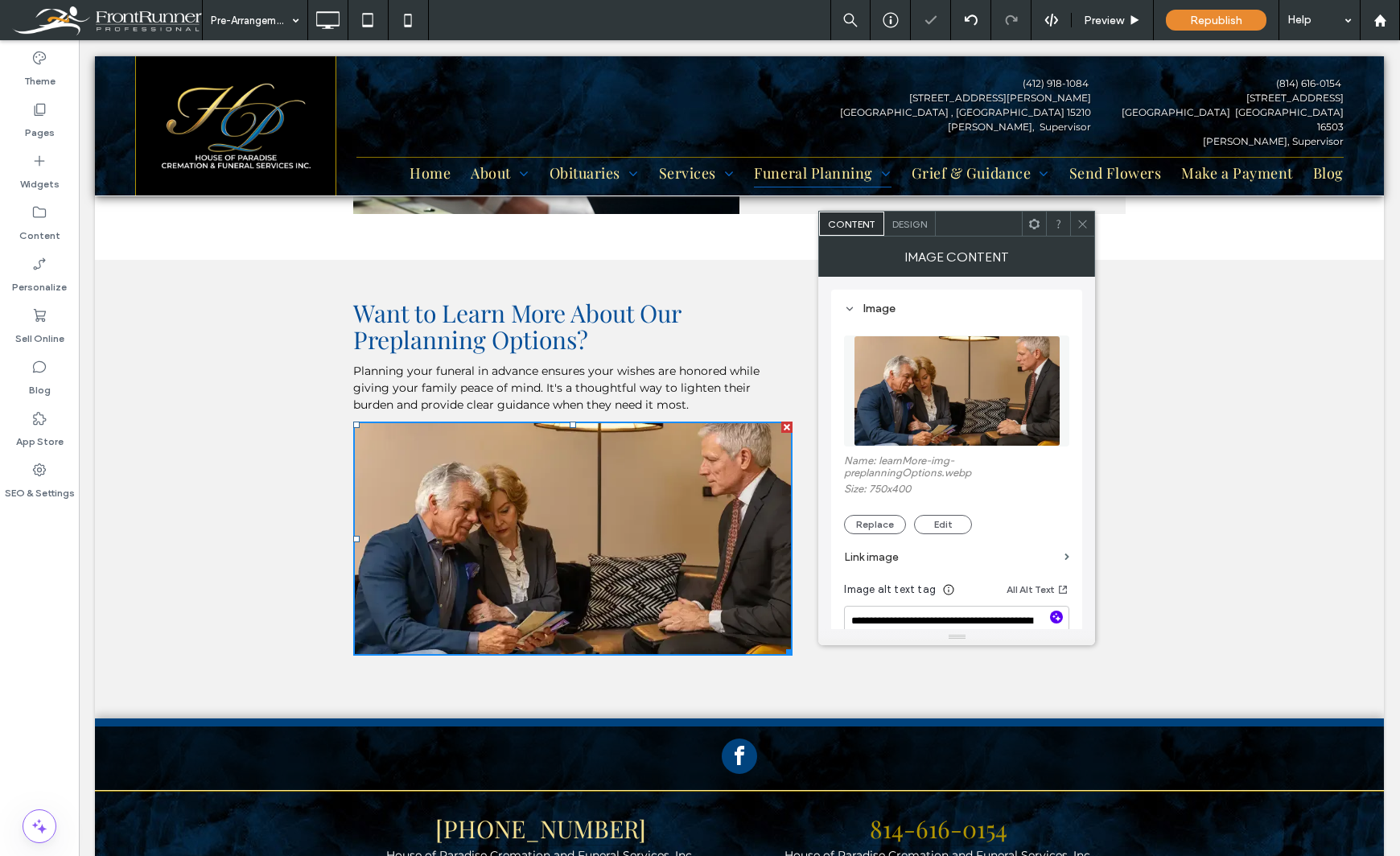
click at [1055, 615] on icon "button" at bounding box center [1055, 617] width 11 height 11
type textarea "**********"
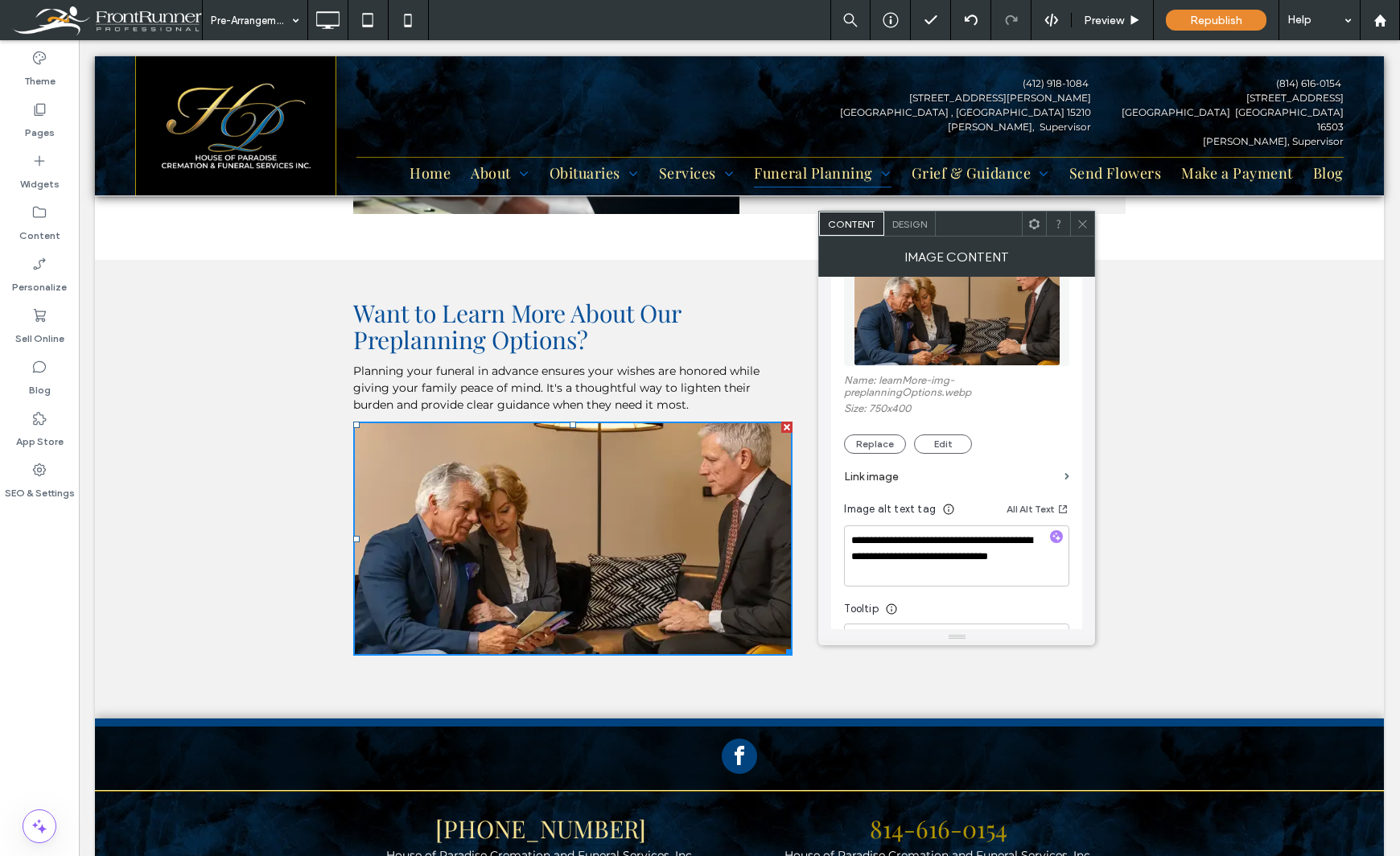
click at [827, 576] on div "**********" at bounding box center [956, 453] width 277 height 353
click at [48, 597] on div "Theme Pages Widgets Content Personalize Sell Online Blog App Store SEO & Settin…" at bounding box center [39, 448] width 79 height 816
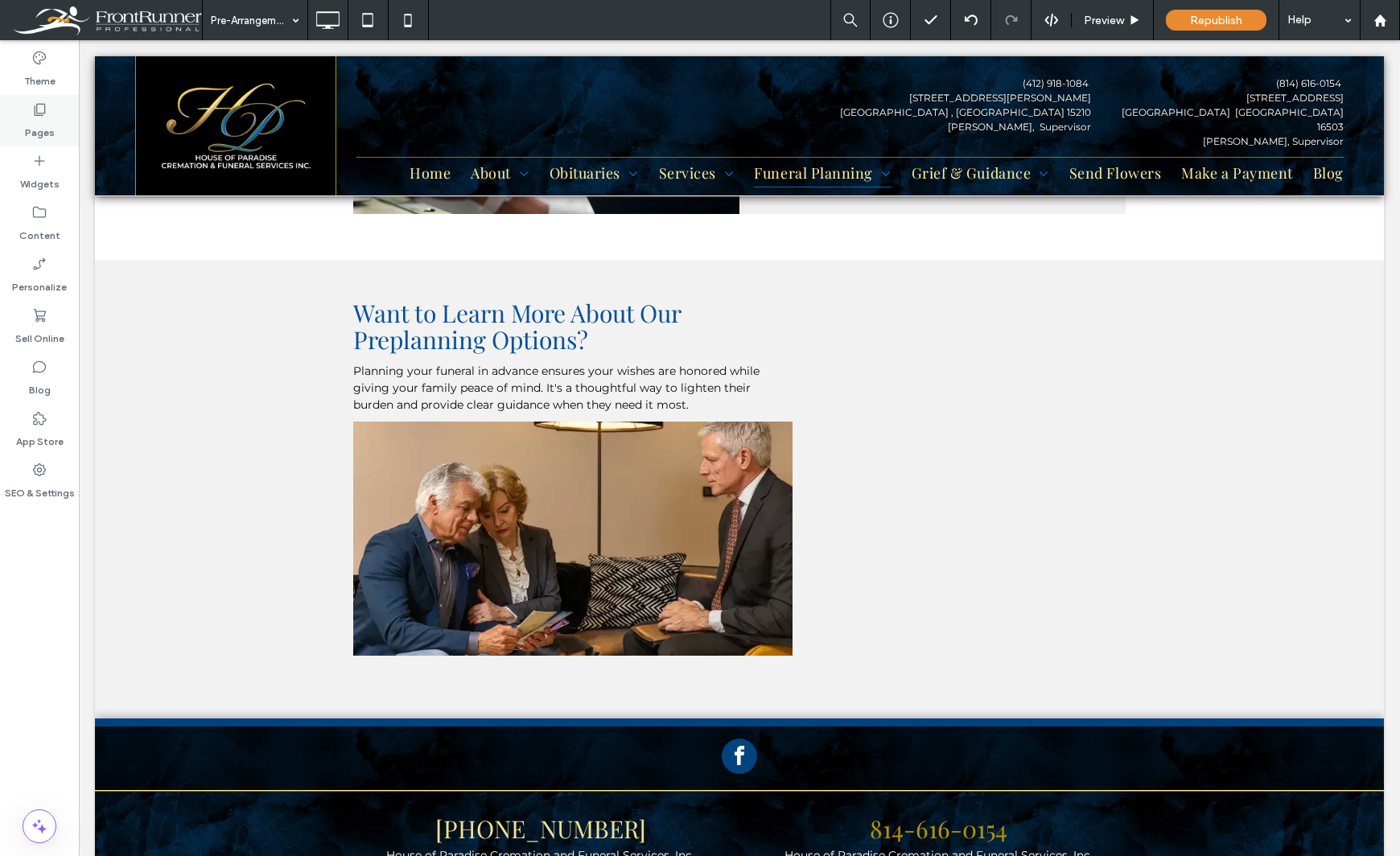
click at [39, 120] on label "Pages" at bounding box center [39, 128] width 30 height 23
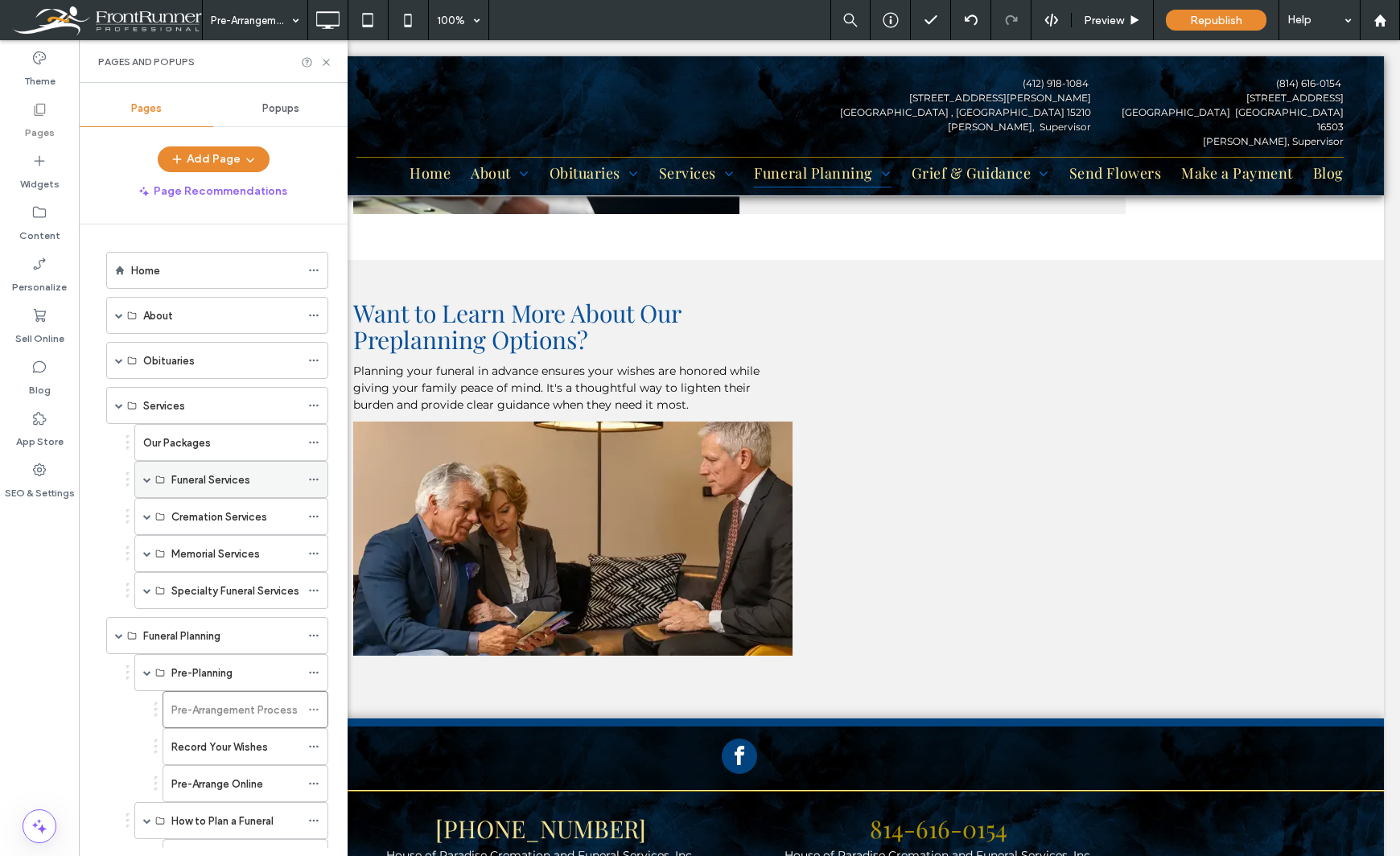
click at [143, 479] on span at bounding box center [147, 480] width 8 height 8
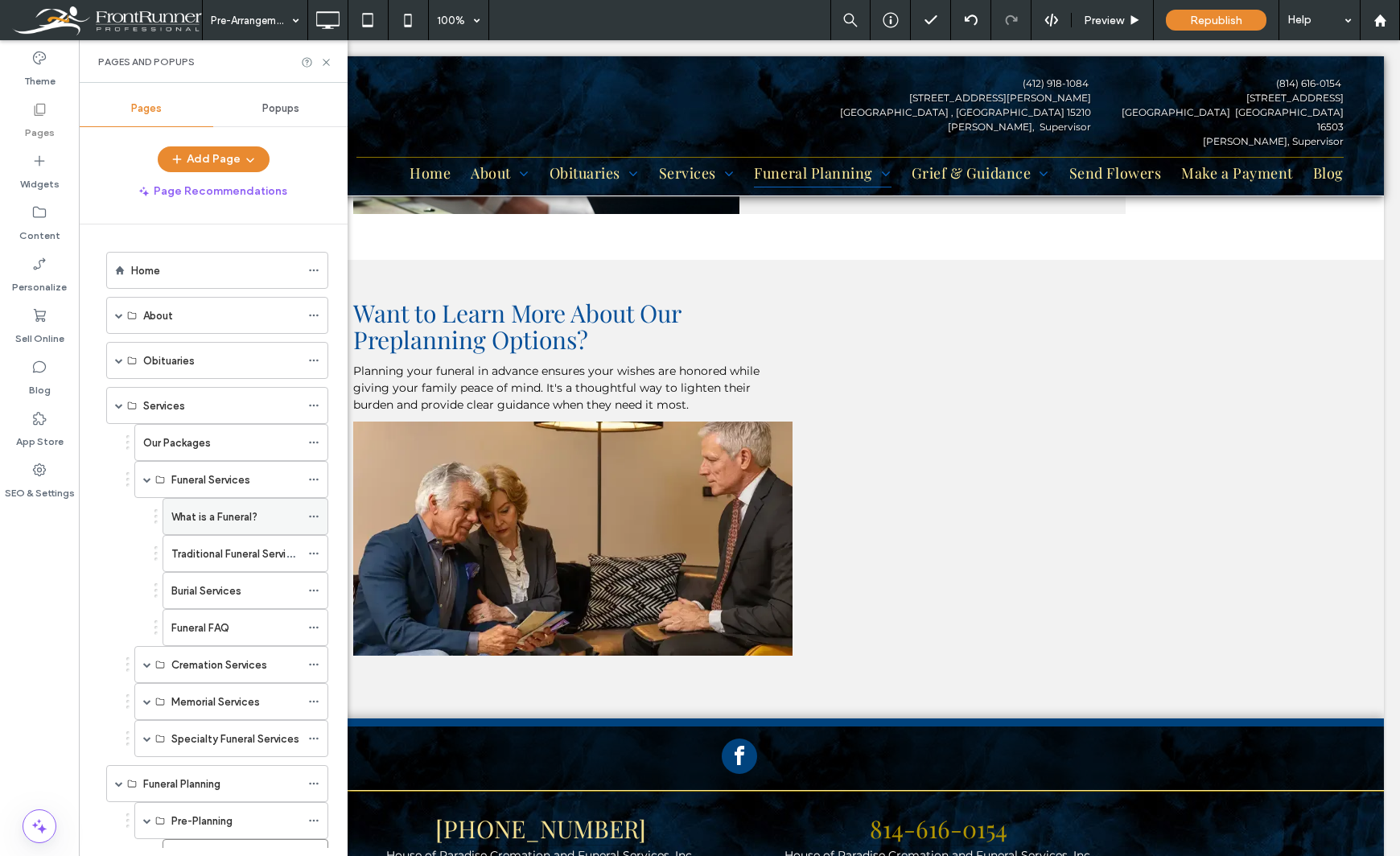
click at [191, 513] on label "What is a Funeral?" at bounding box center [214, 516] width 86 height 29
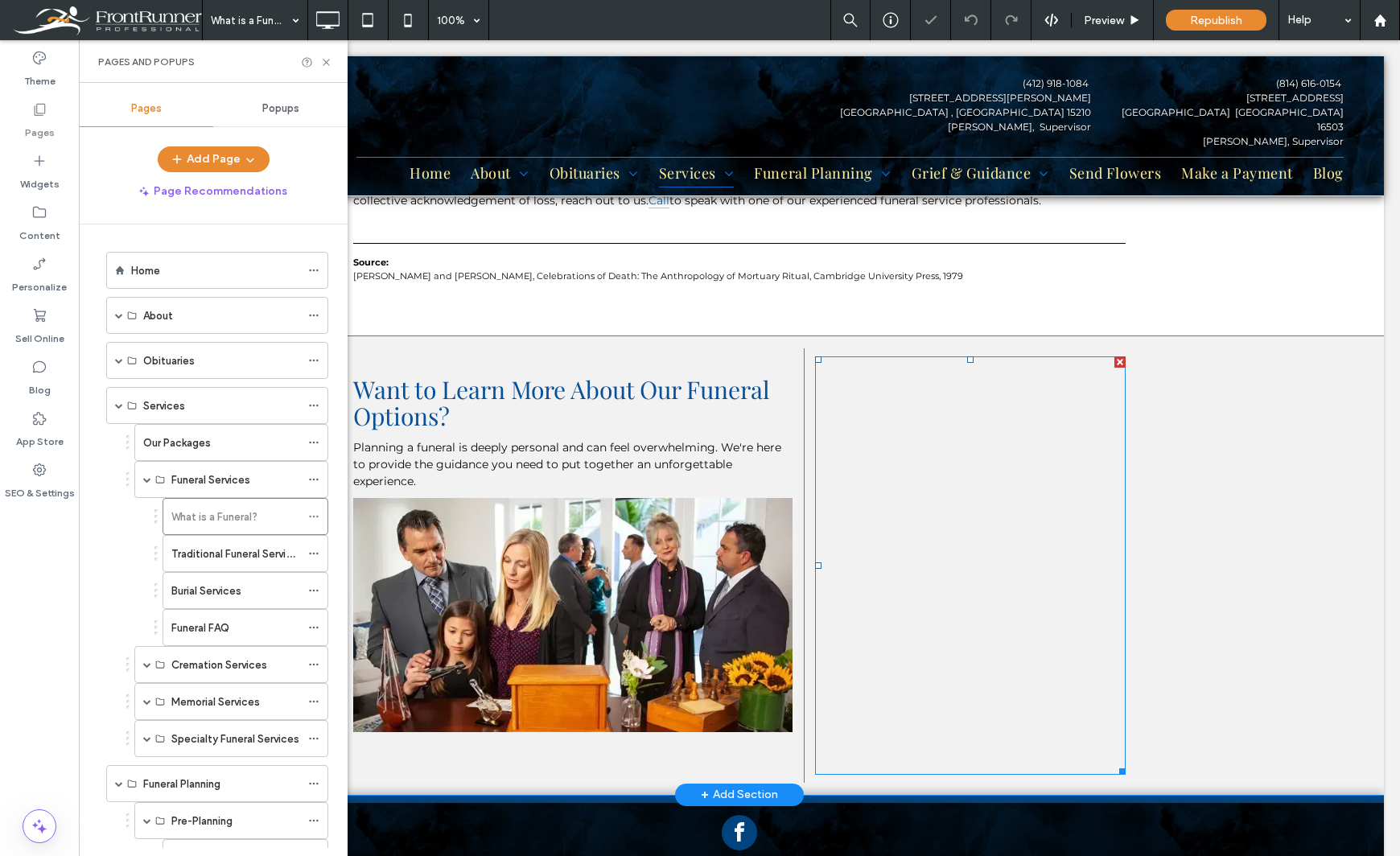
scroll to position [1136, 0]
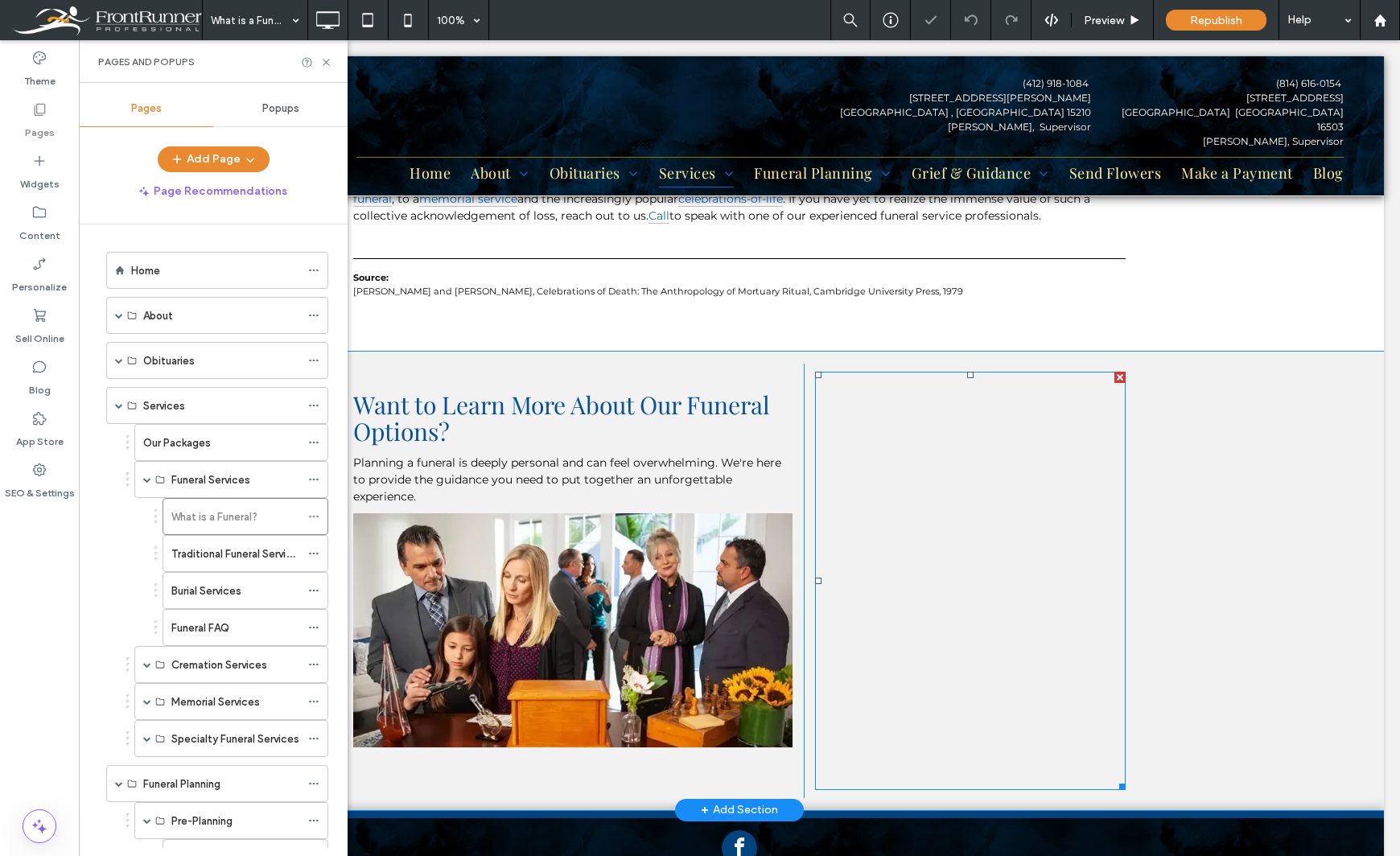
click at [850, 523] on span at bounding box center [969, 580] width 310 height 419
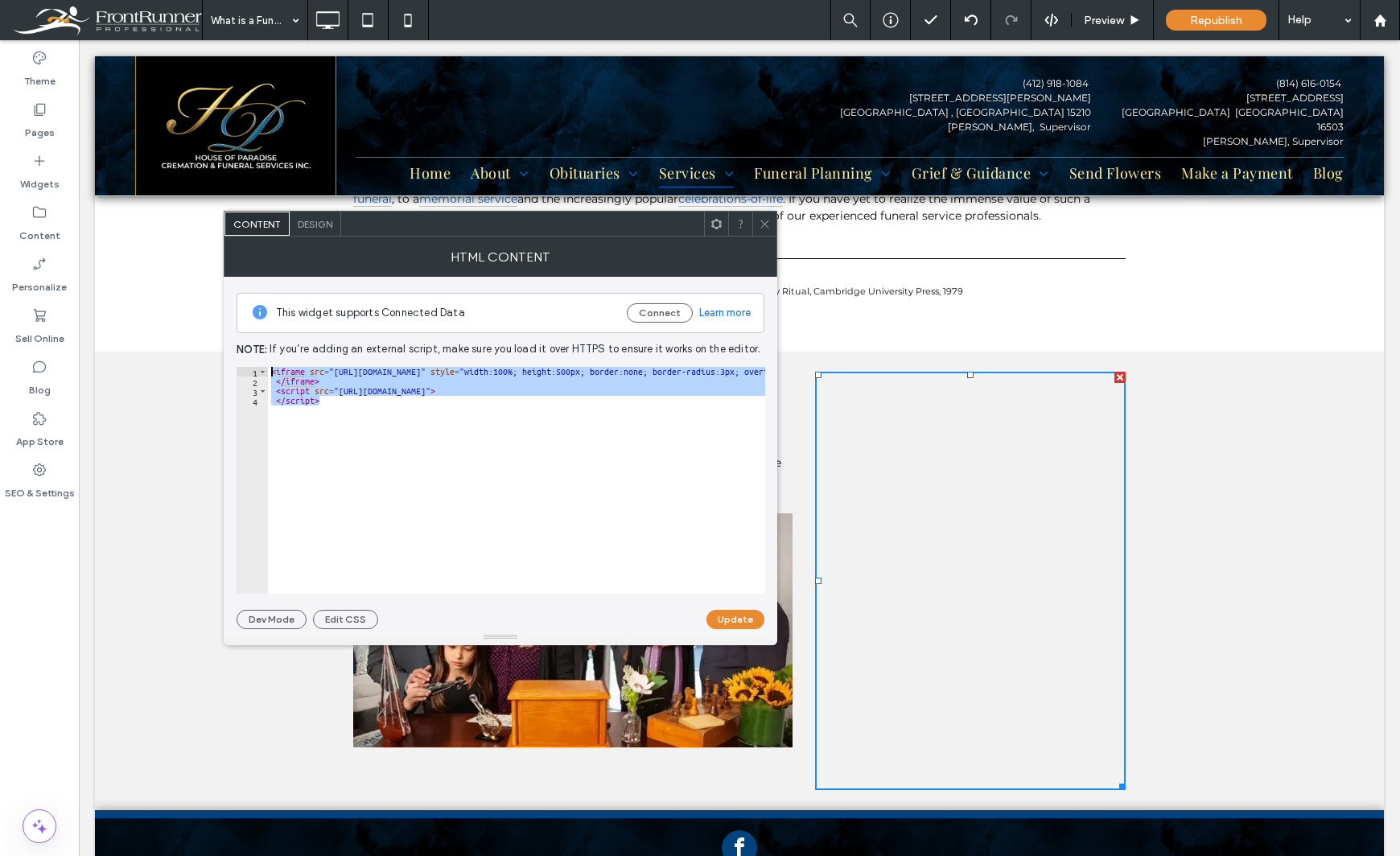
drag, startPoint x: 567, startPoint y: 445, endPoint x: 89, endPoint y: 300, distance: 499.5
paste textarea "**********"
type textarea "**********"
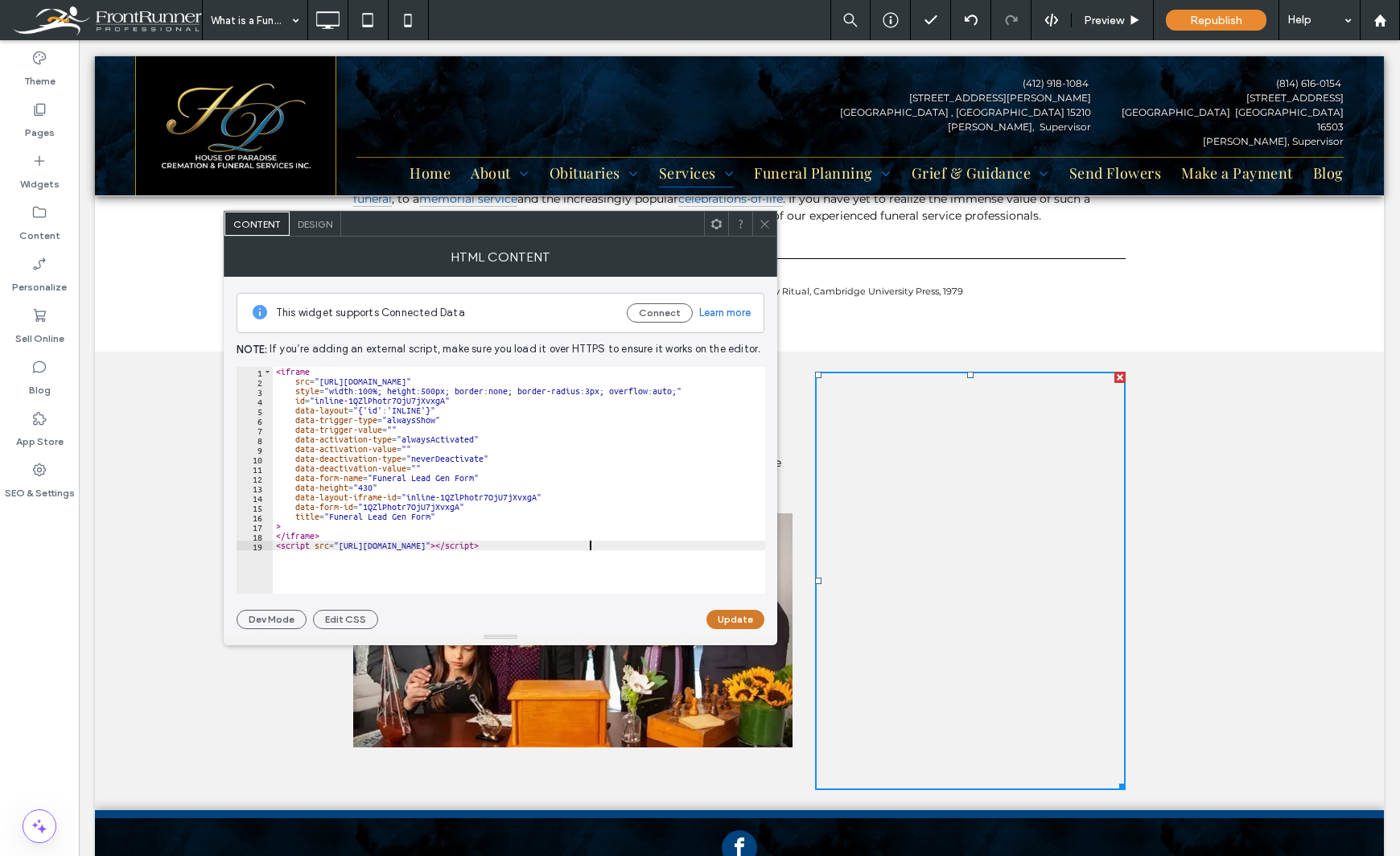
click at [726, 618] on button "Update" at bounding box center [735, 620] width 58 height 20
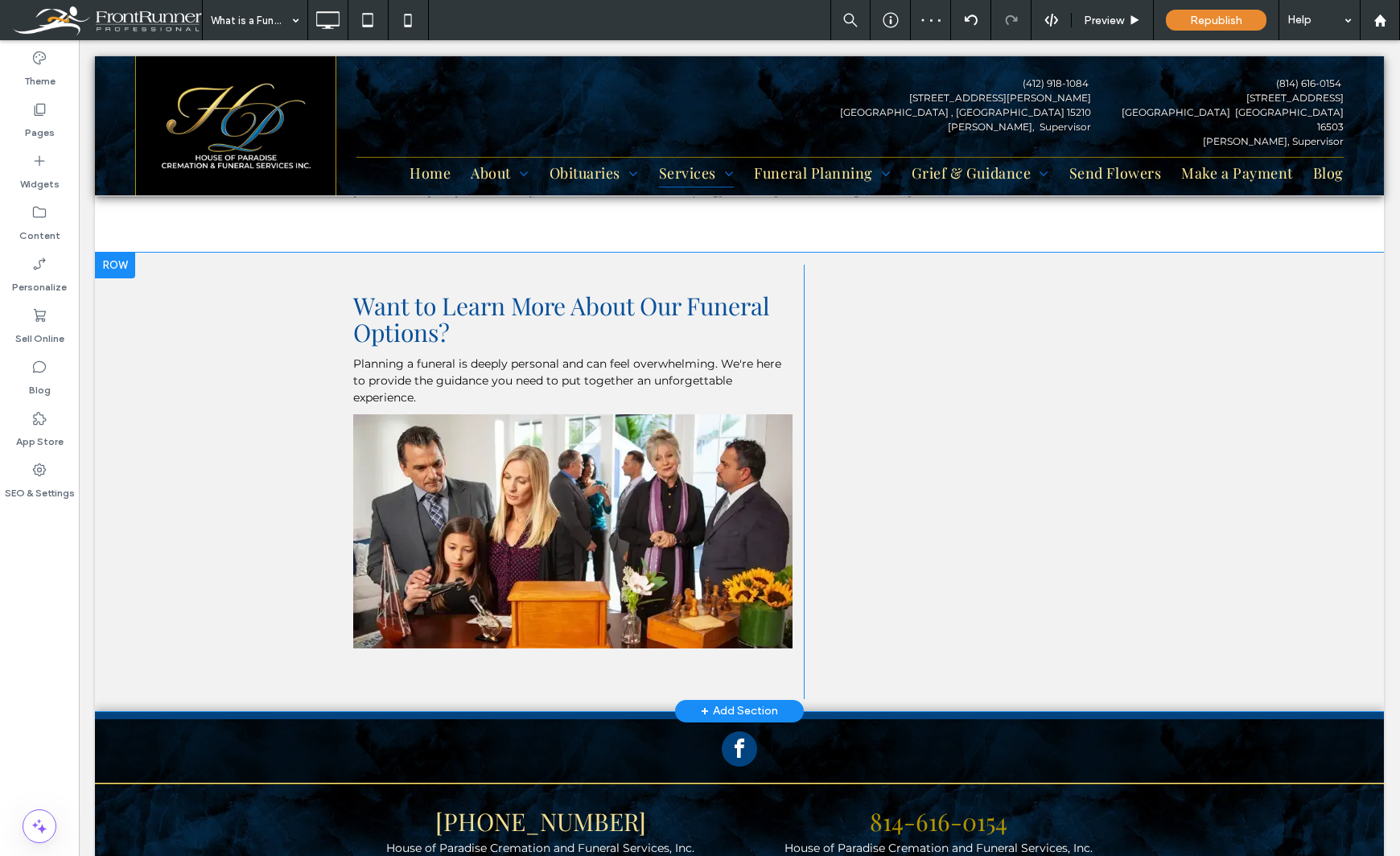
scroll to position [1207, 0]
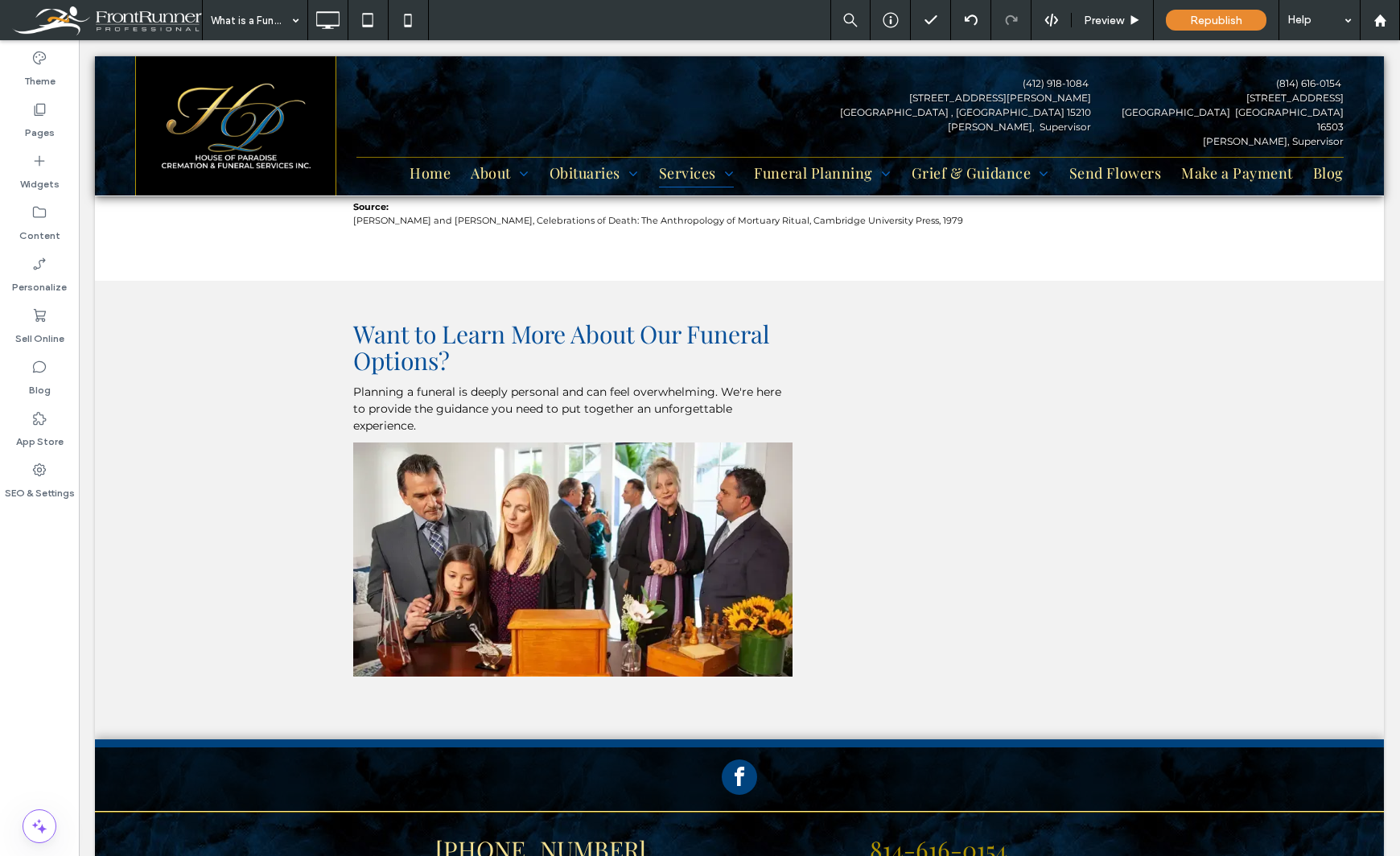
click at [49, 656] on div "Theme Pages Widgets Content Personalize Sell Online Blog App Store SEO & Settin…" at bounding box center [39, 448] width 79 height 816
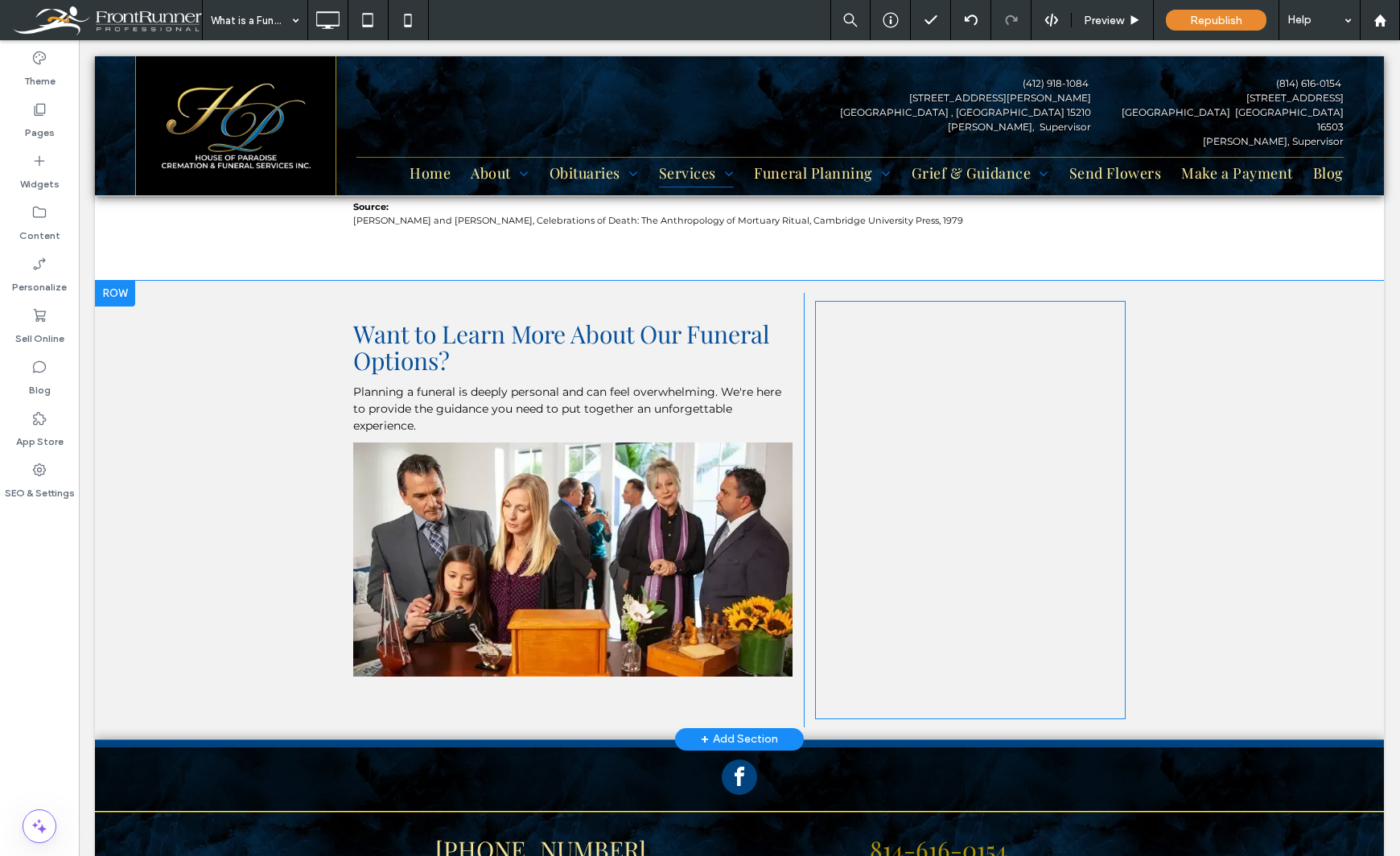
click at [918, 448] on span at bounding box center [969, 509] width 310 height 419
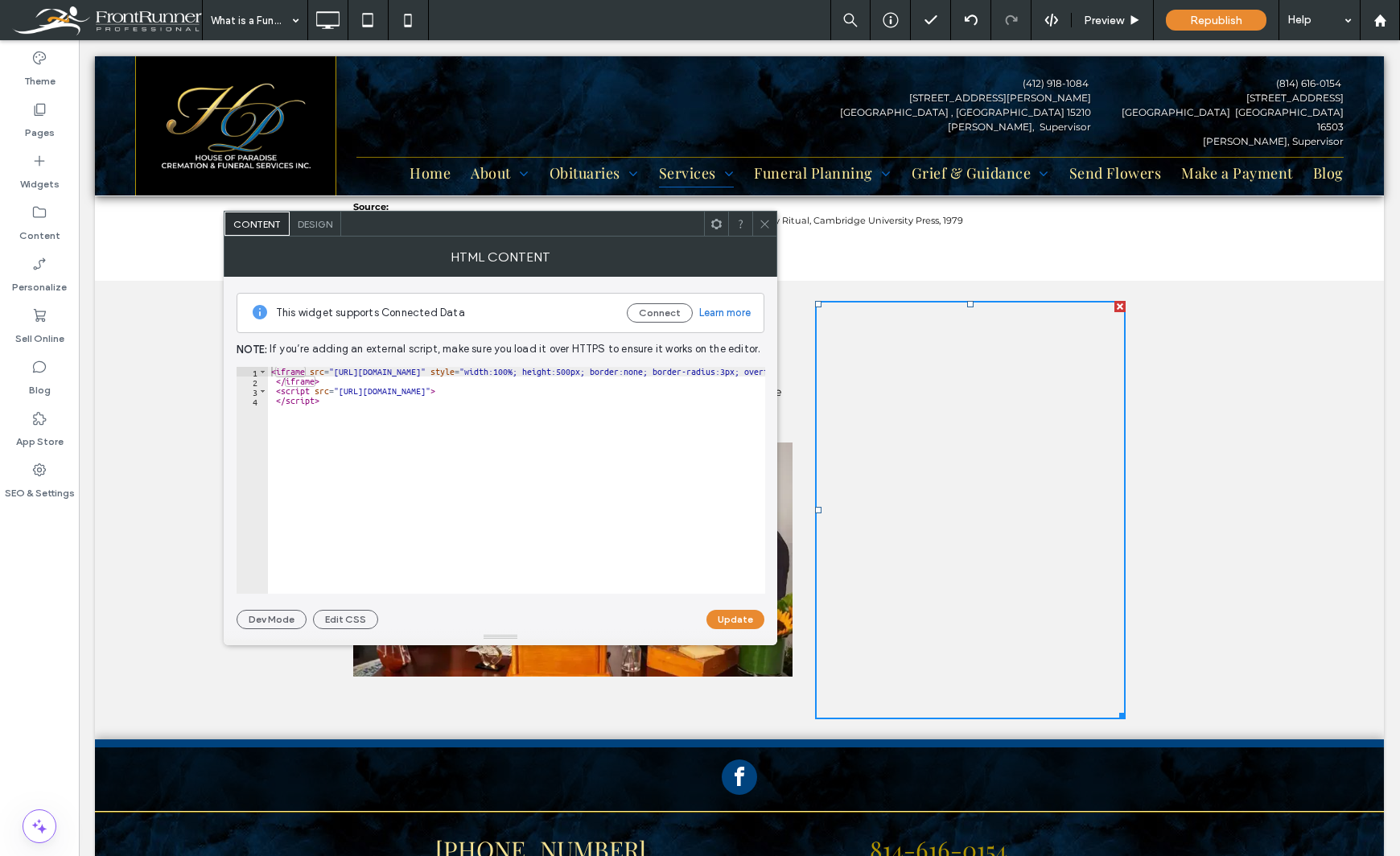
scroll to position [0, 0]
drag, startPoint x: 324, startPoint y: 583, endPoint x: 109, endPoint y: 538, distance: 219.7
click at [33, 120] on label "Pages" at bounding box center [39, 128] width 30 height 23
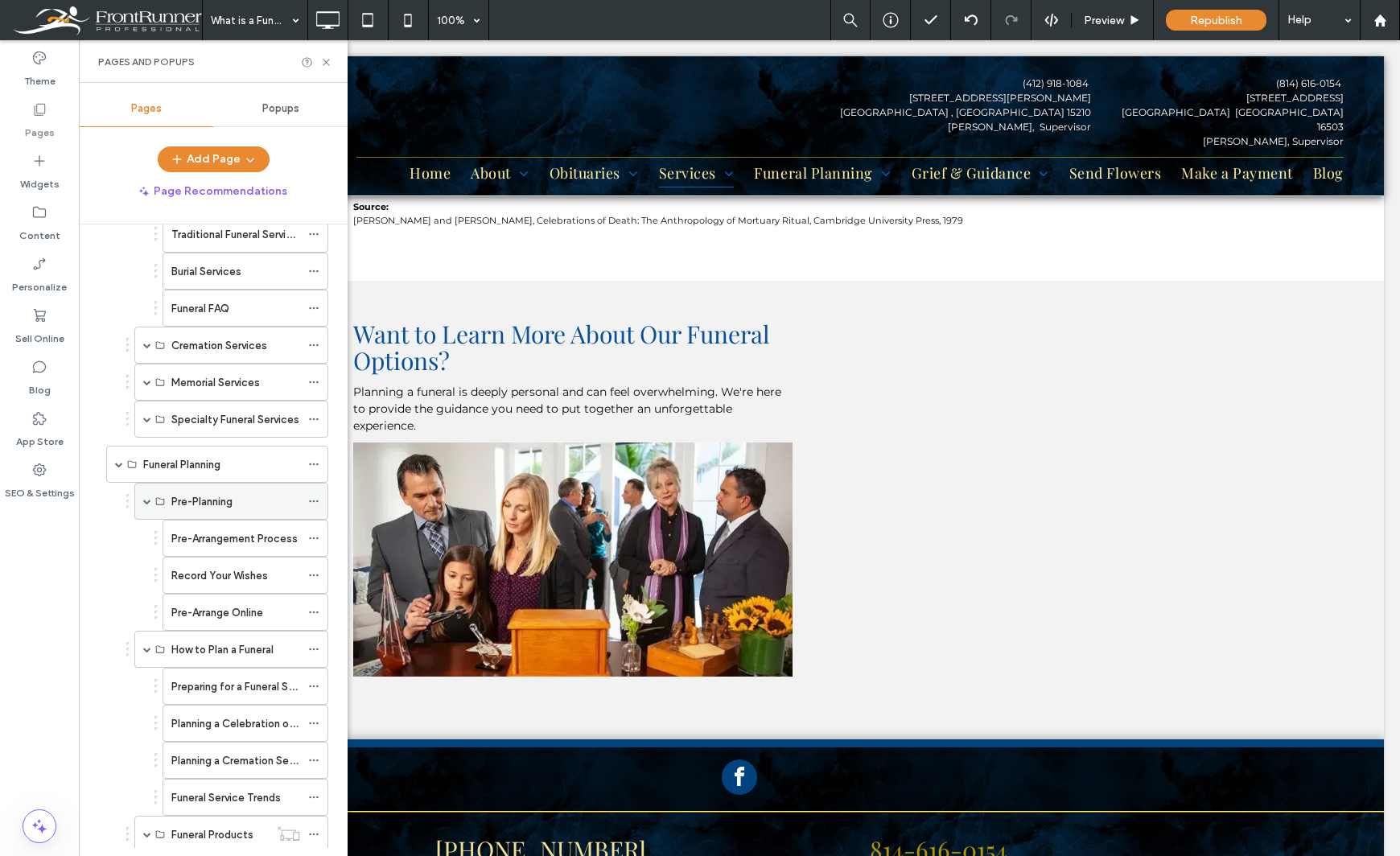
scroll to position [322, 0]
click at [208, 531] on label "Pre-Arrangement Process" at bounding box center [234, 536] width 126 height 29
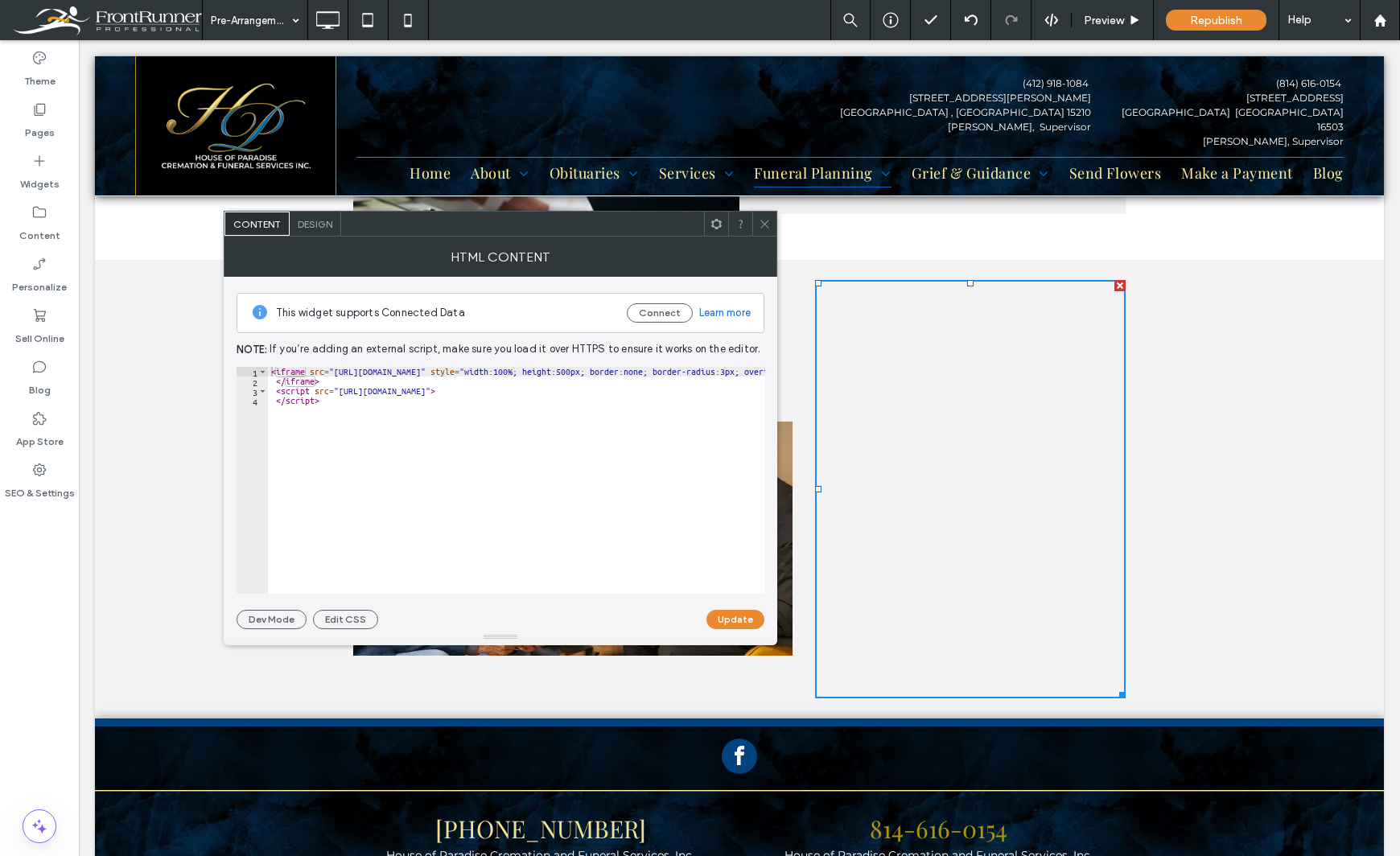
click at [56, 630] on div "Theme Pages Widgets Content Personalize Sell Online Blog App Store SEO & Settin…" at bounding box center [39, 448] width 79 height 816
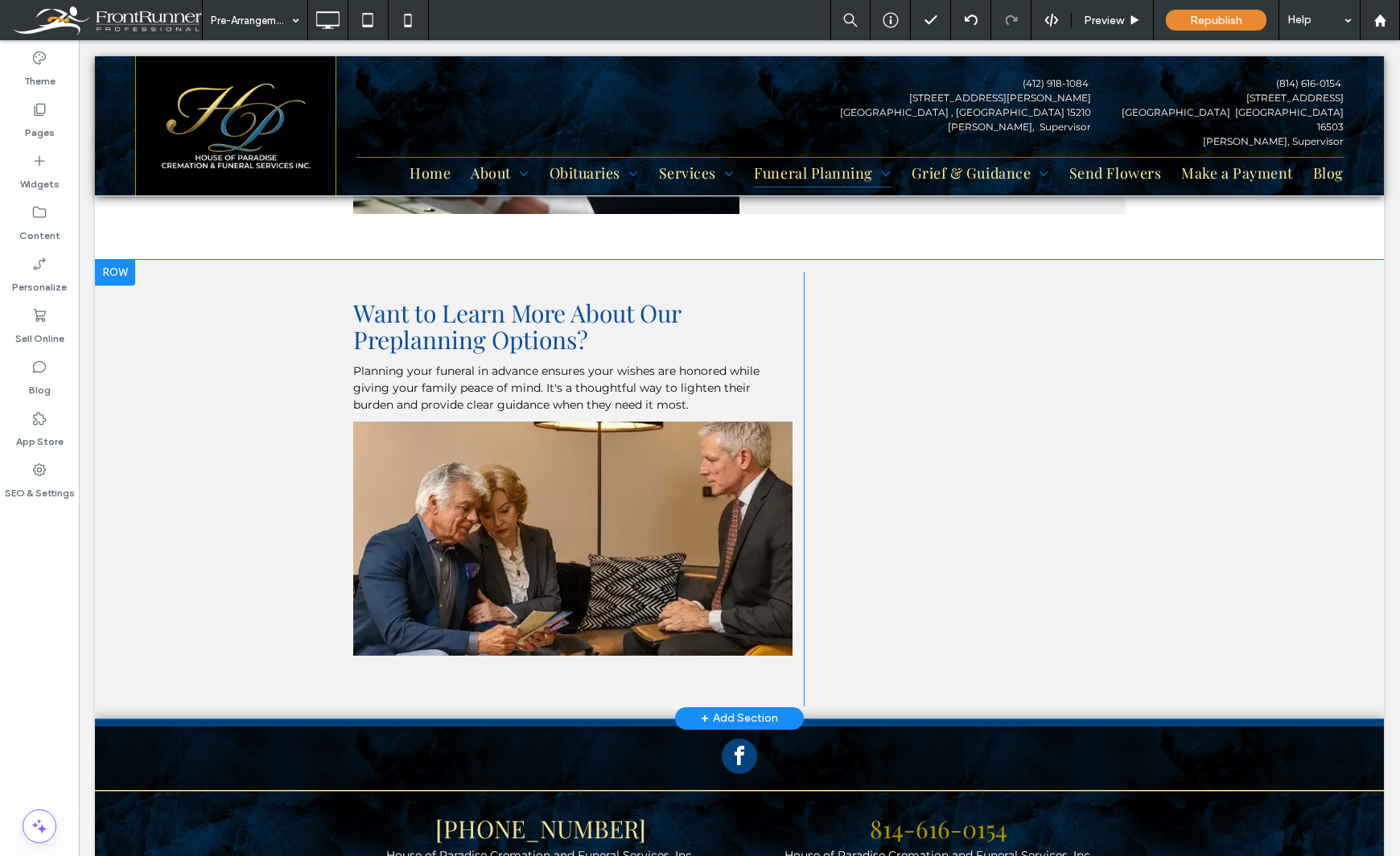
click at [114, 267] on div at bounding box center [114, 273] width 40 height 26
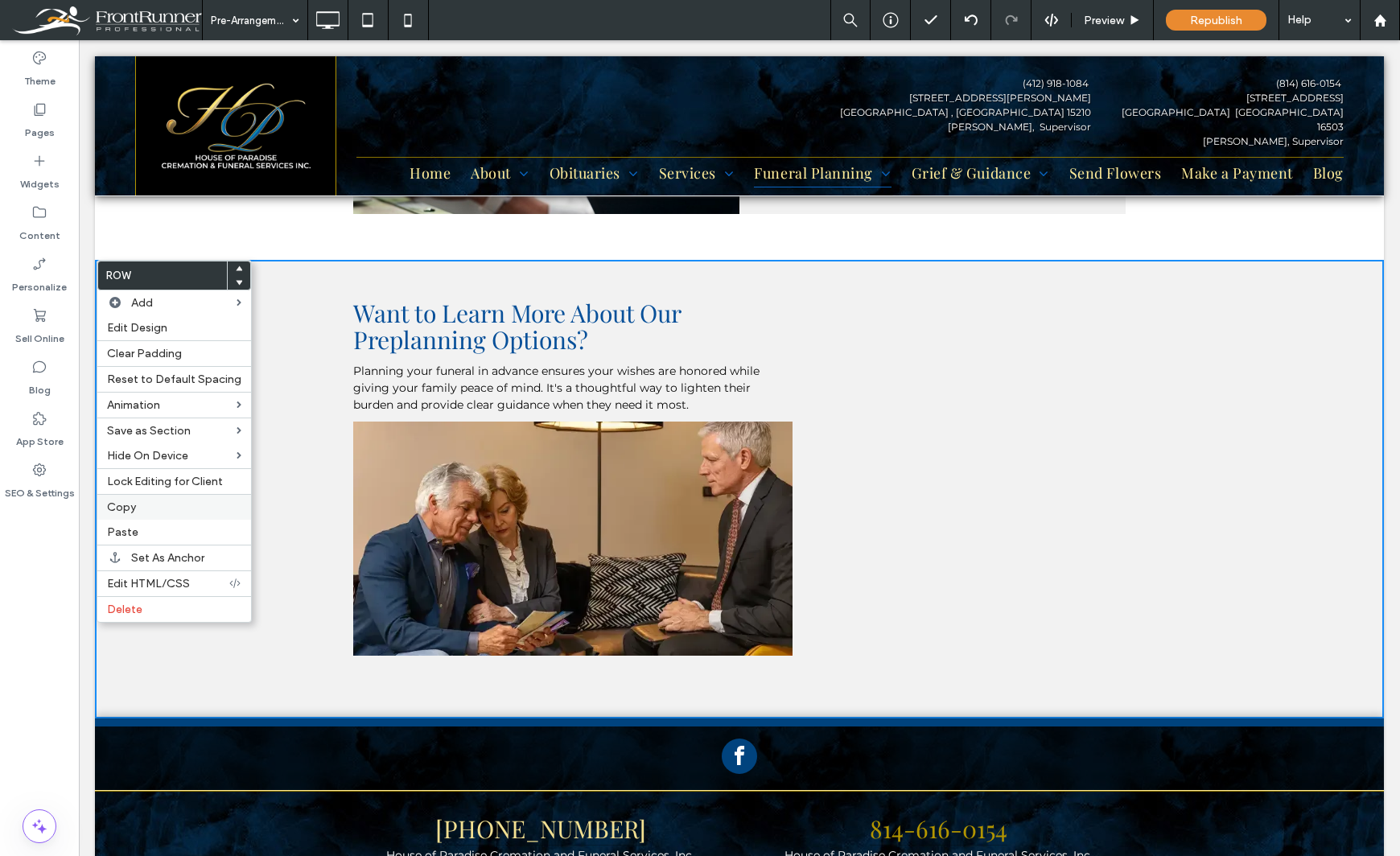
click at [133, 507] on span "Copy" at bounding box center [121, 507] width 29 height 14
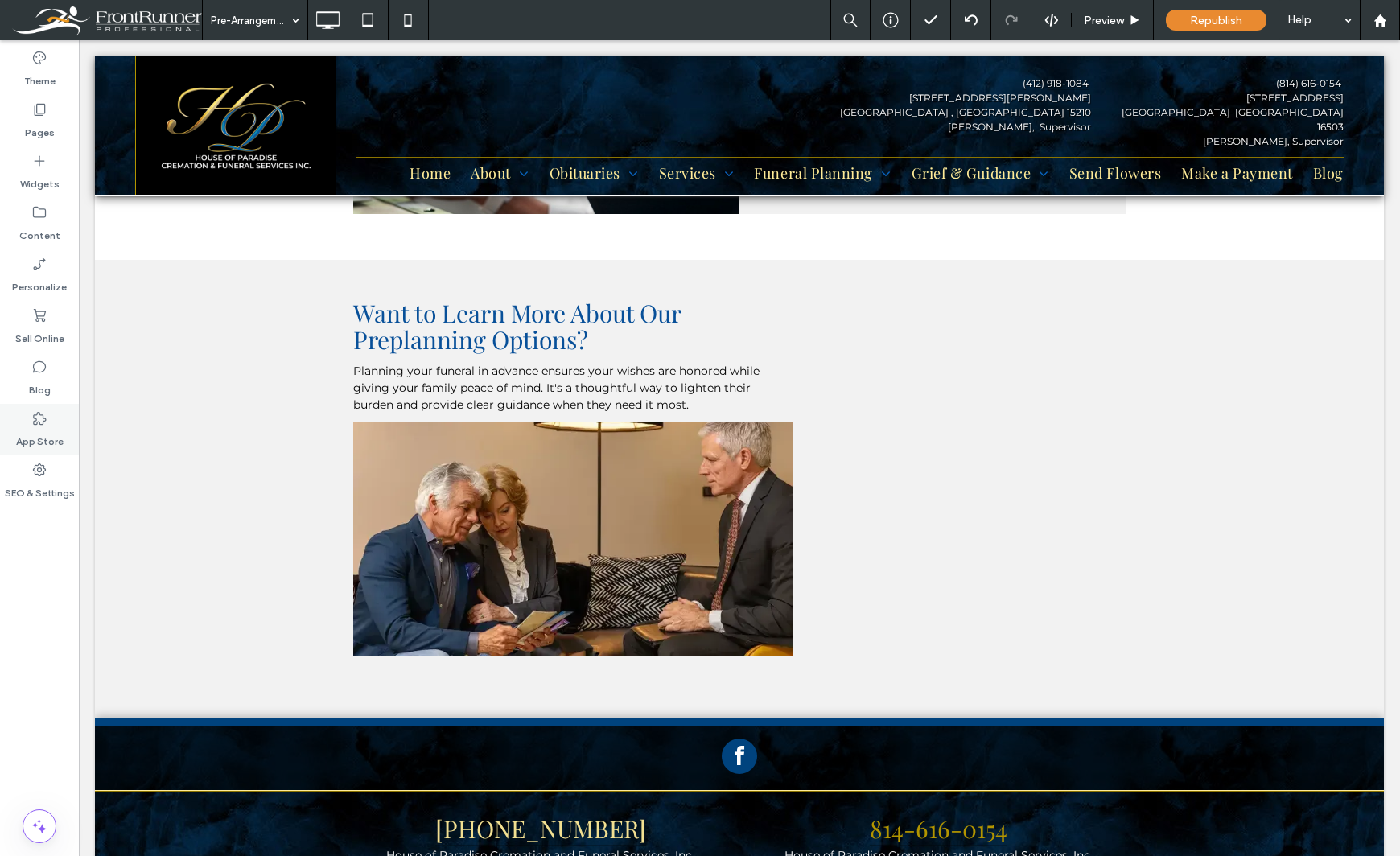
drag, startPoint x: 24, startPoint y: 130, endPoint x: 46, endPoint y: 432, distance: 302.8
click at [24, 130] on div "Pages" at bounding box center [39, 120] width 79 height 51
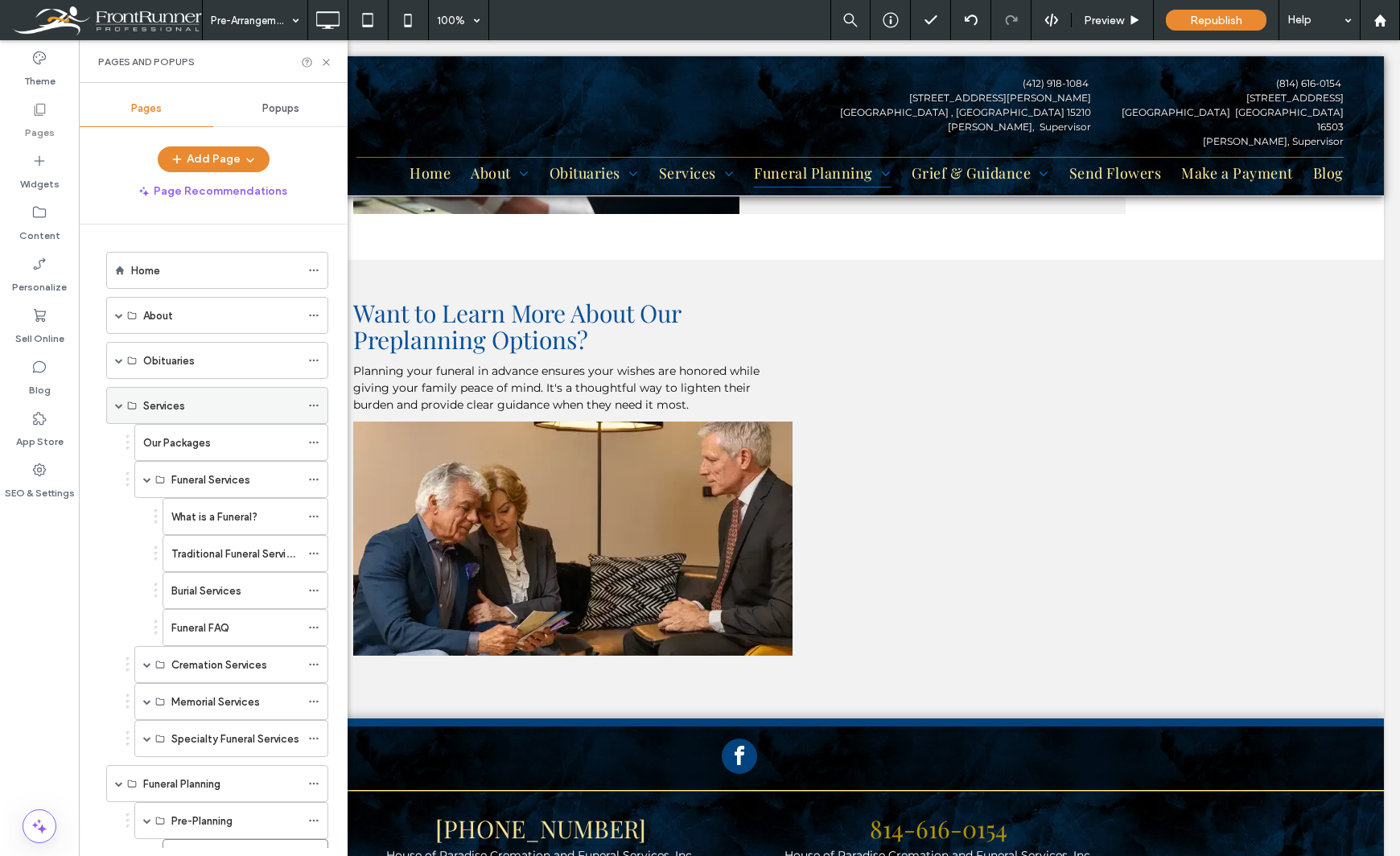
click at [120, 407] on span at bounding box center [119, 405] width 8 height 8
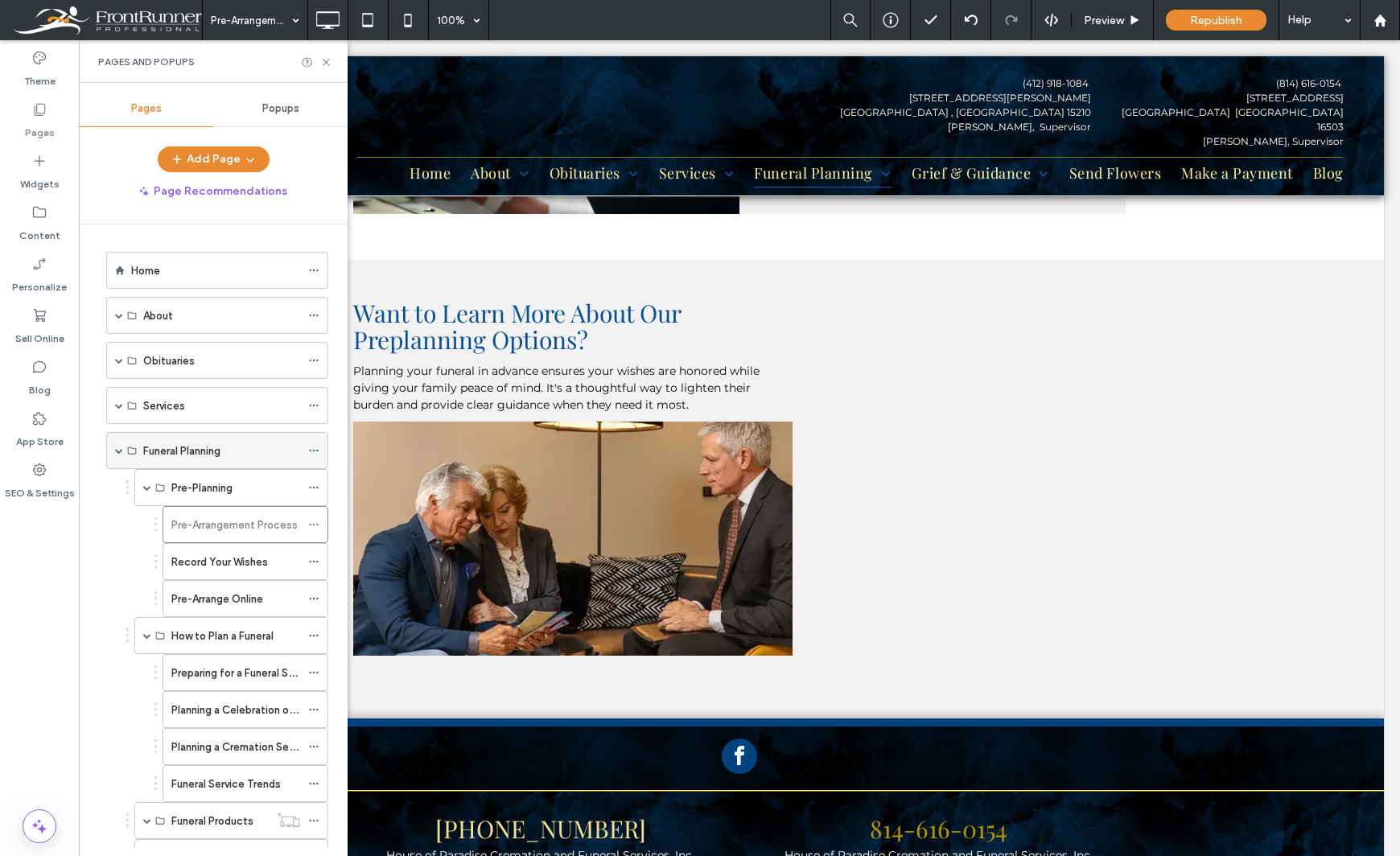
click at [118, 449] on span at bounding box center [119, 450] width 8 height 8
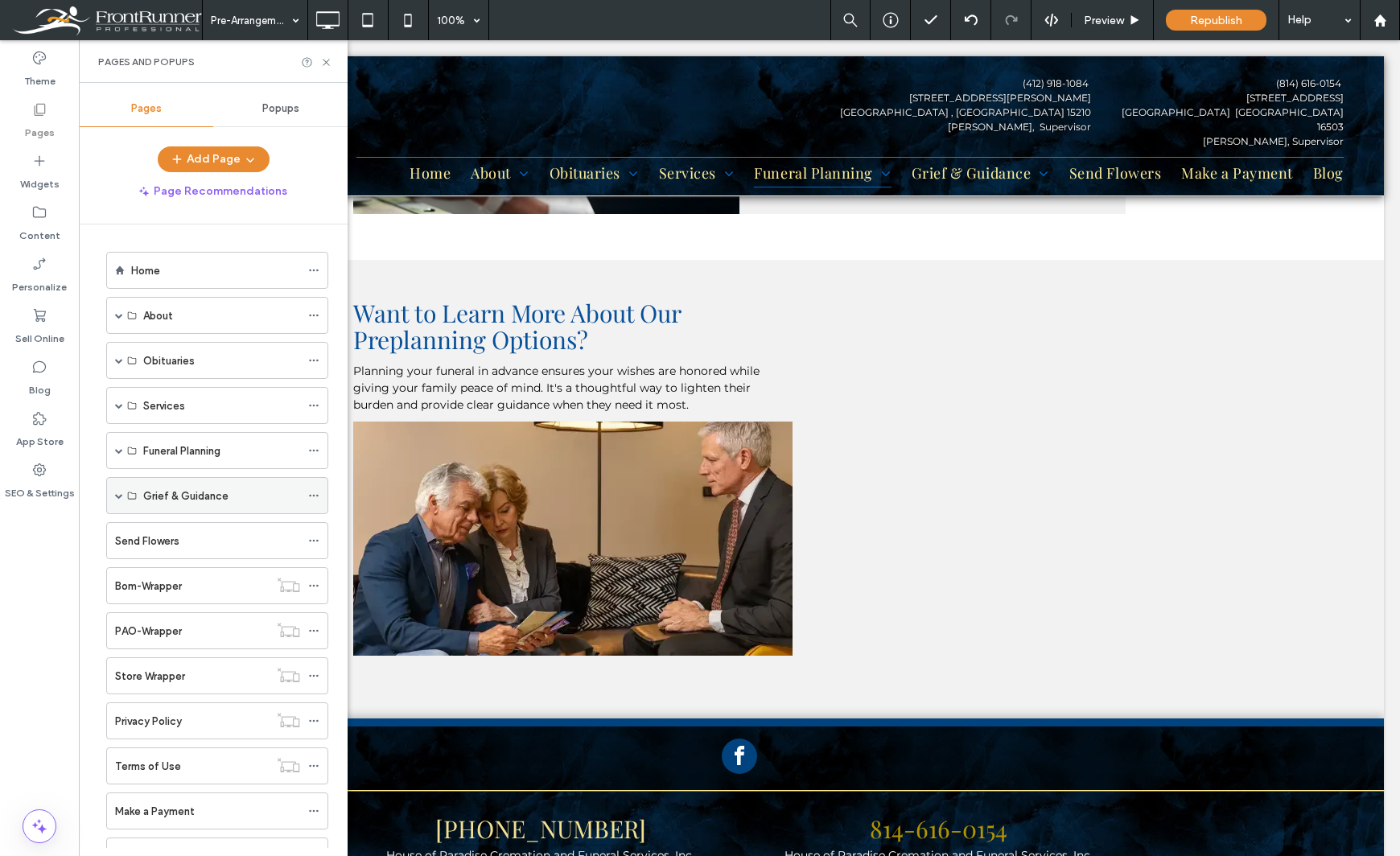
click at [119, 494] on span at bounding box center [119, 495] width 8 height 8
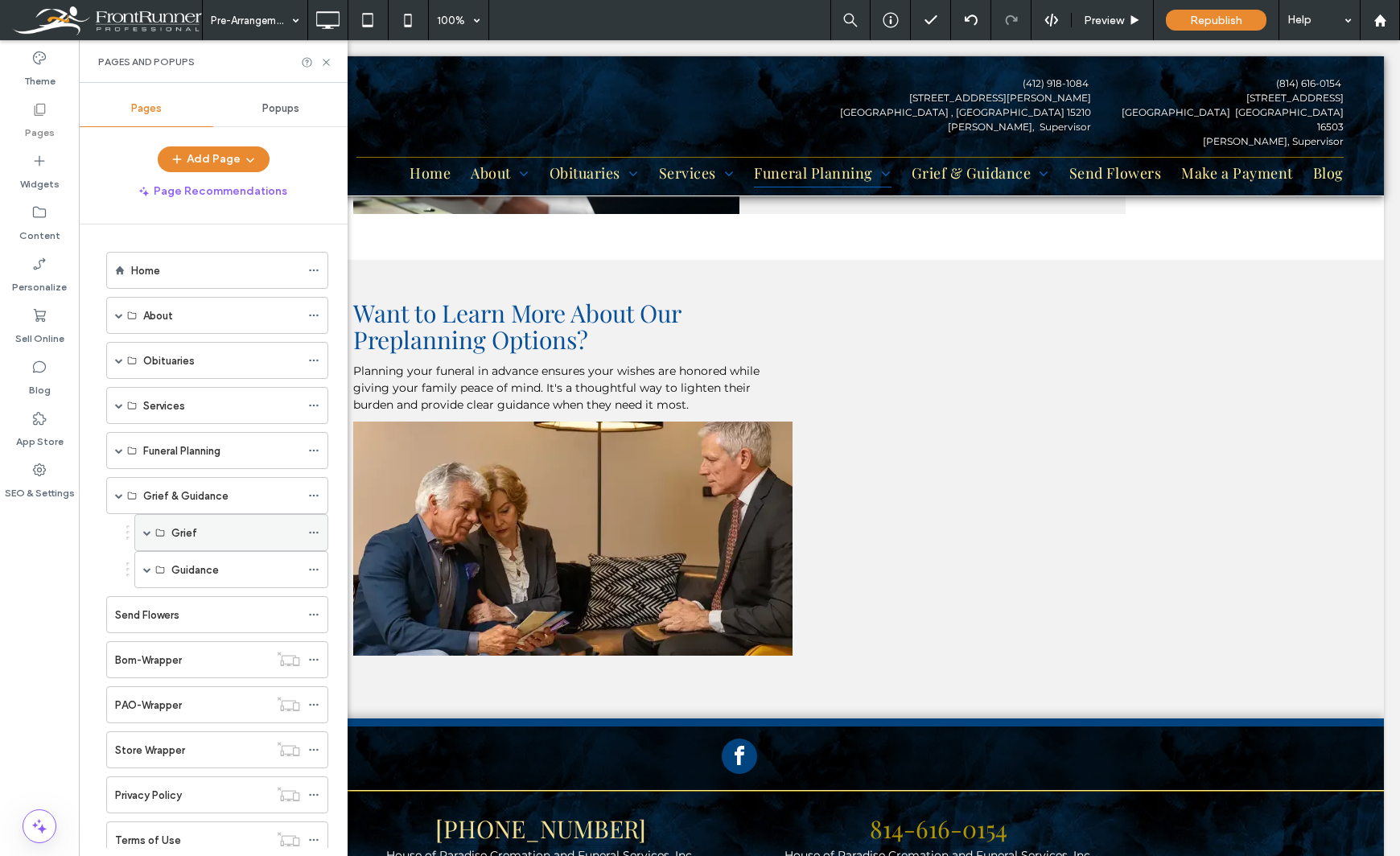
click at [147, 535] on span at bounding box center [147, 532] width 8 height 8
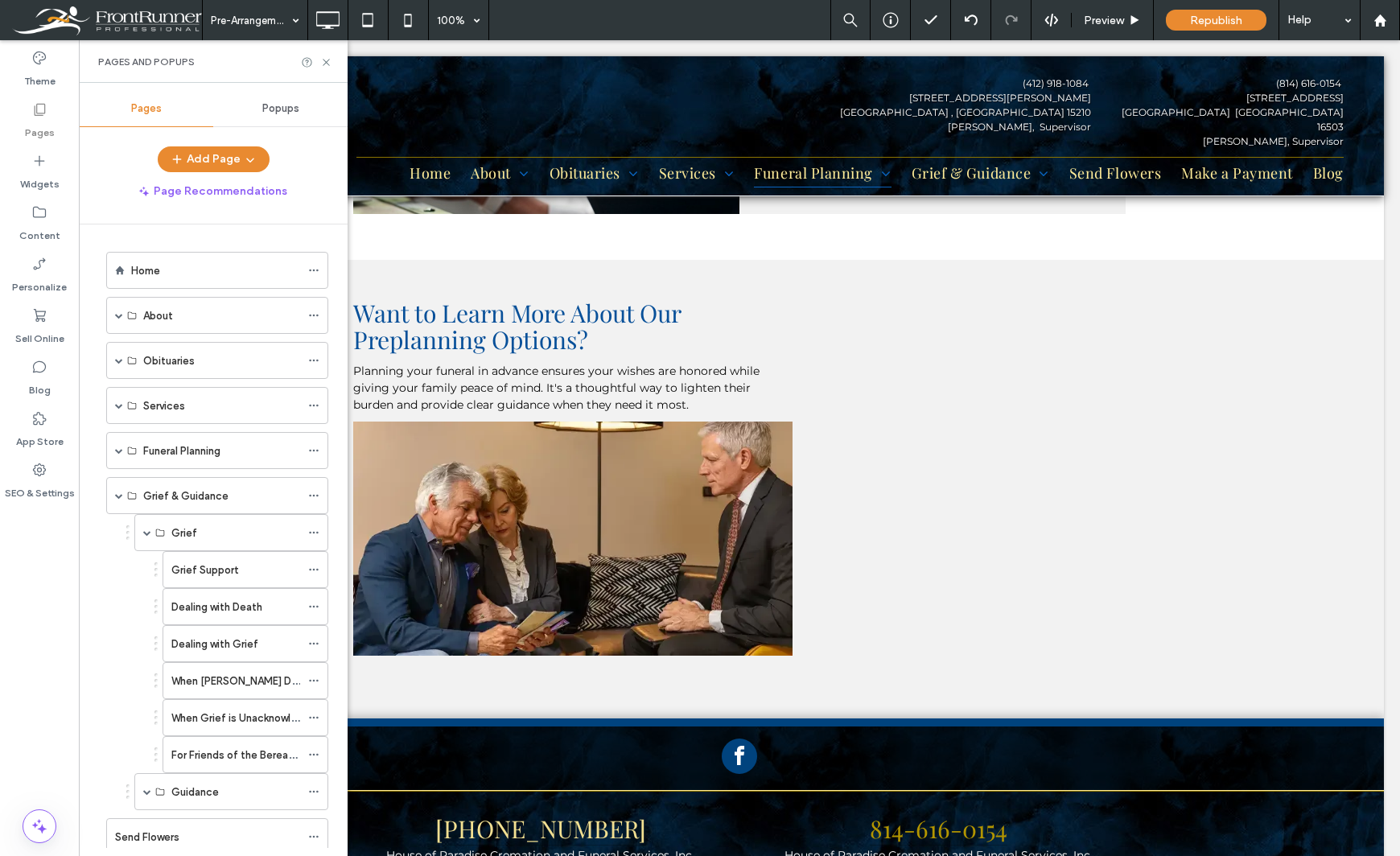
click at [204, 571] on label "Grief Support" at bounding box center [205, 569] width 67 height 29
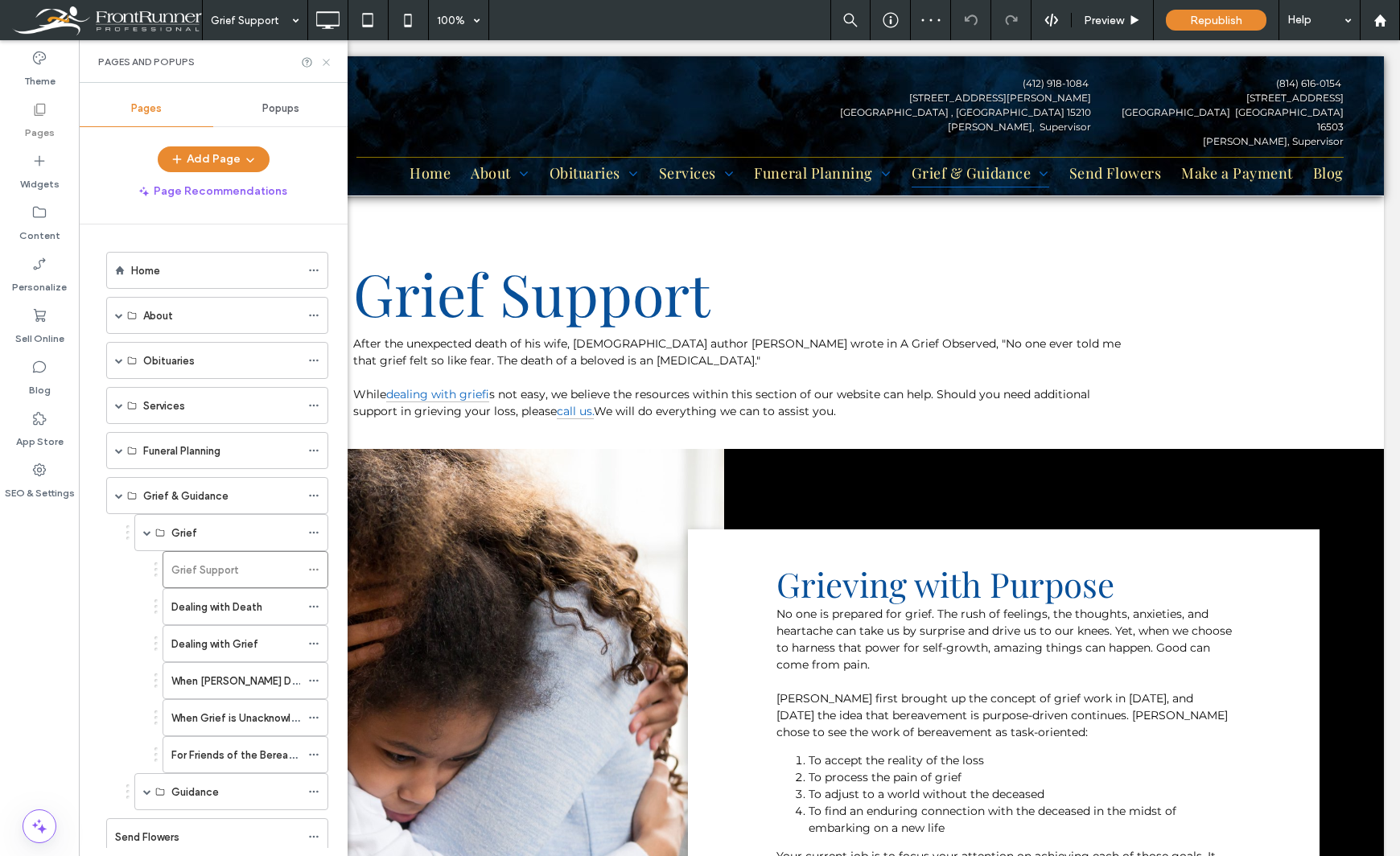
click at [320, 62] on icon at bounding box center [326, 62] width 12 height 12
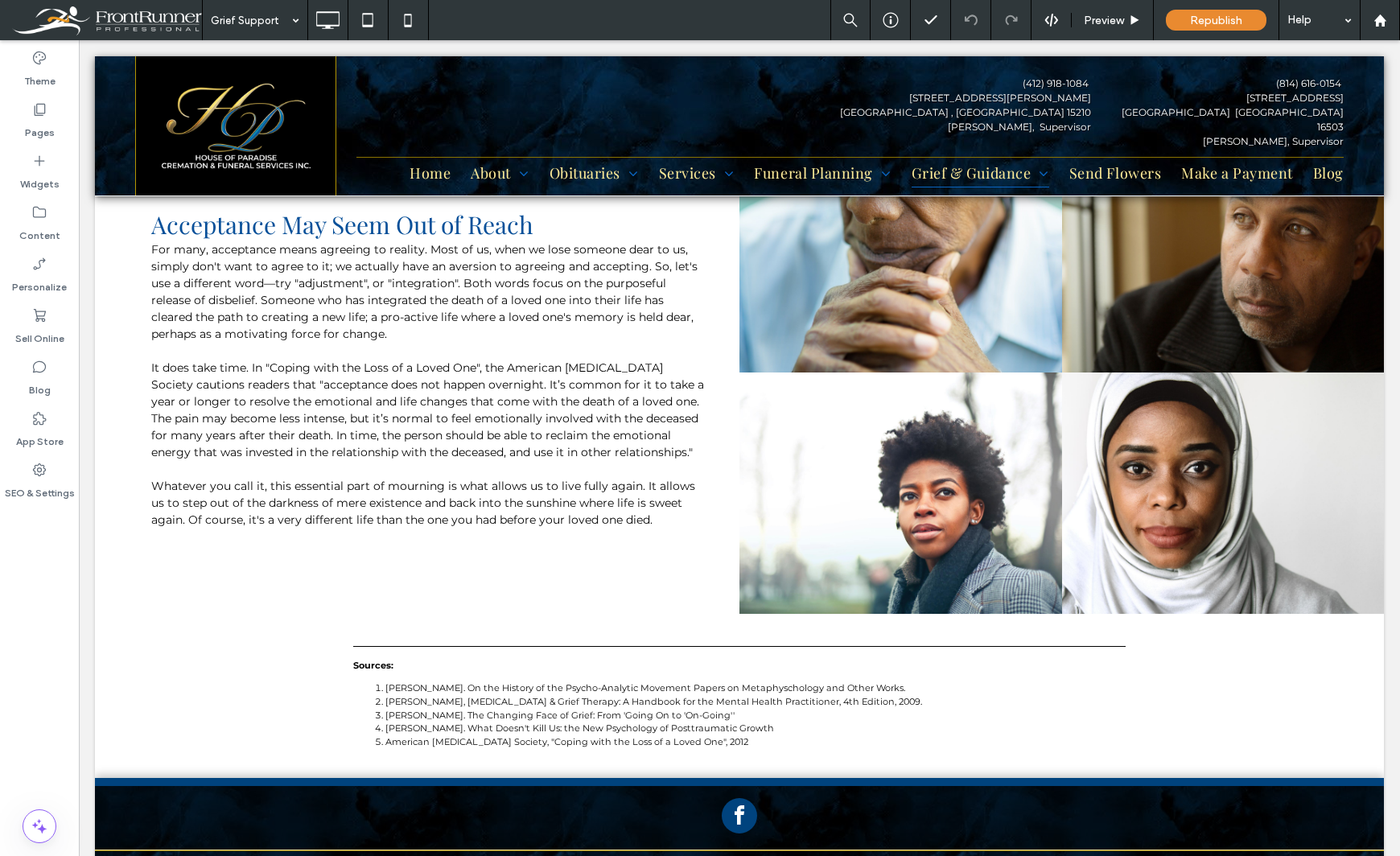
scroll to position [2188, 0]
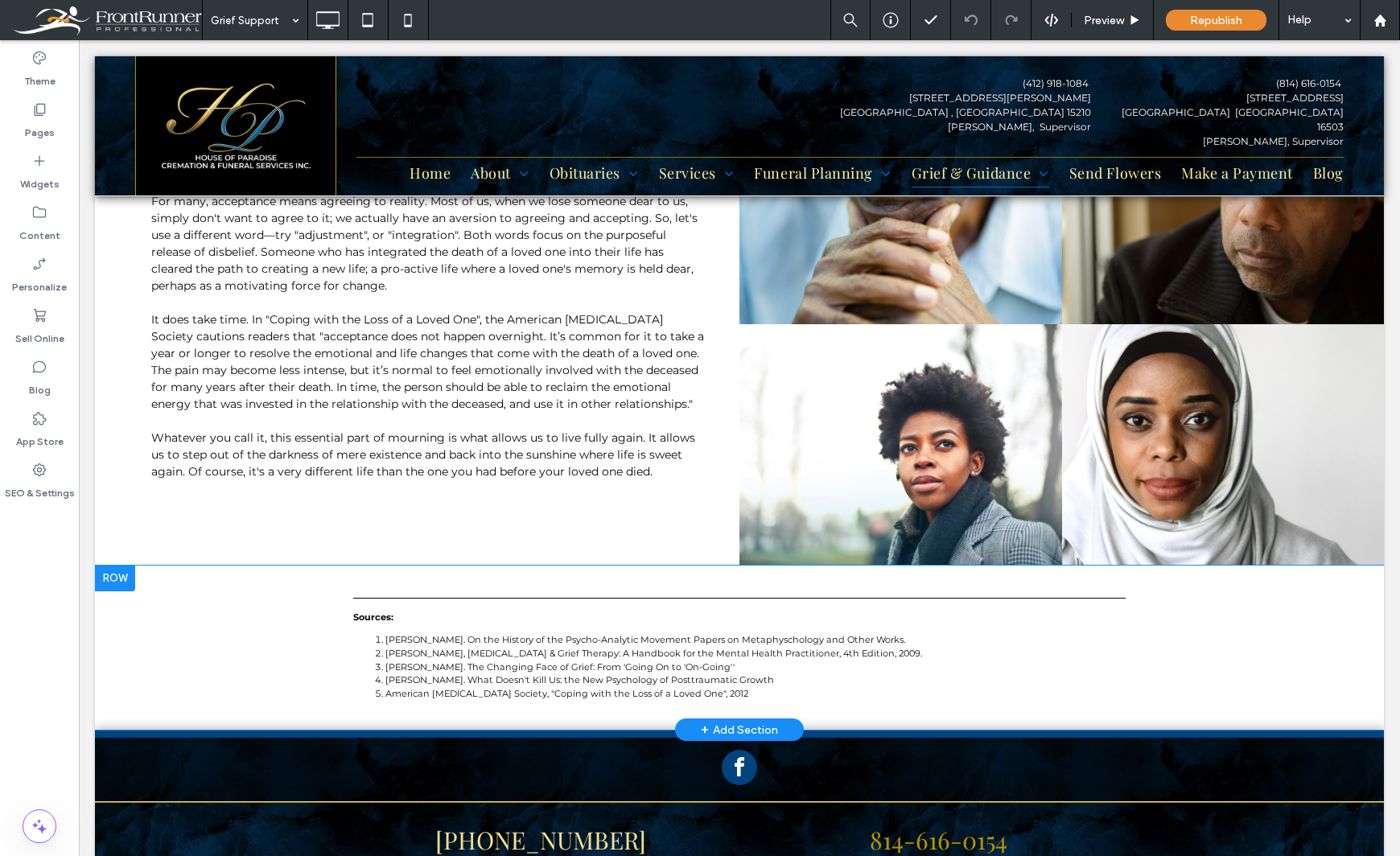
click at [120, 565] on div at bounding box center [114, 578] width 40 height 26
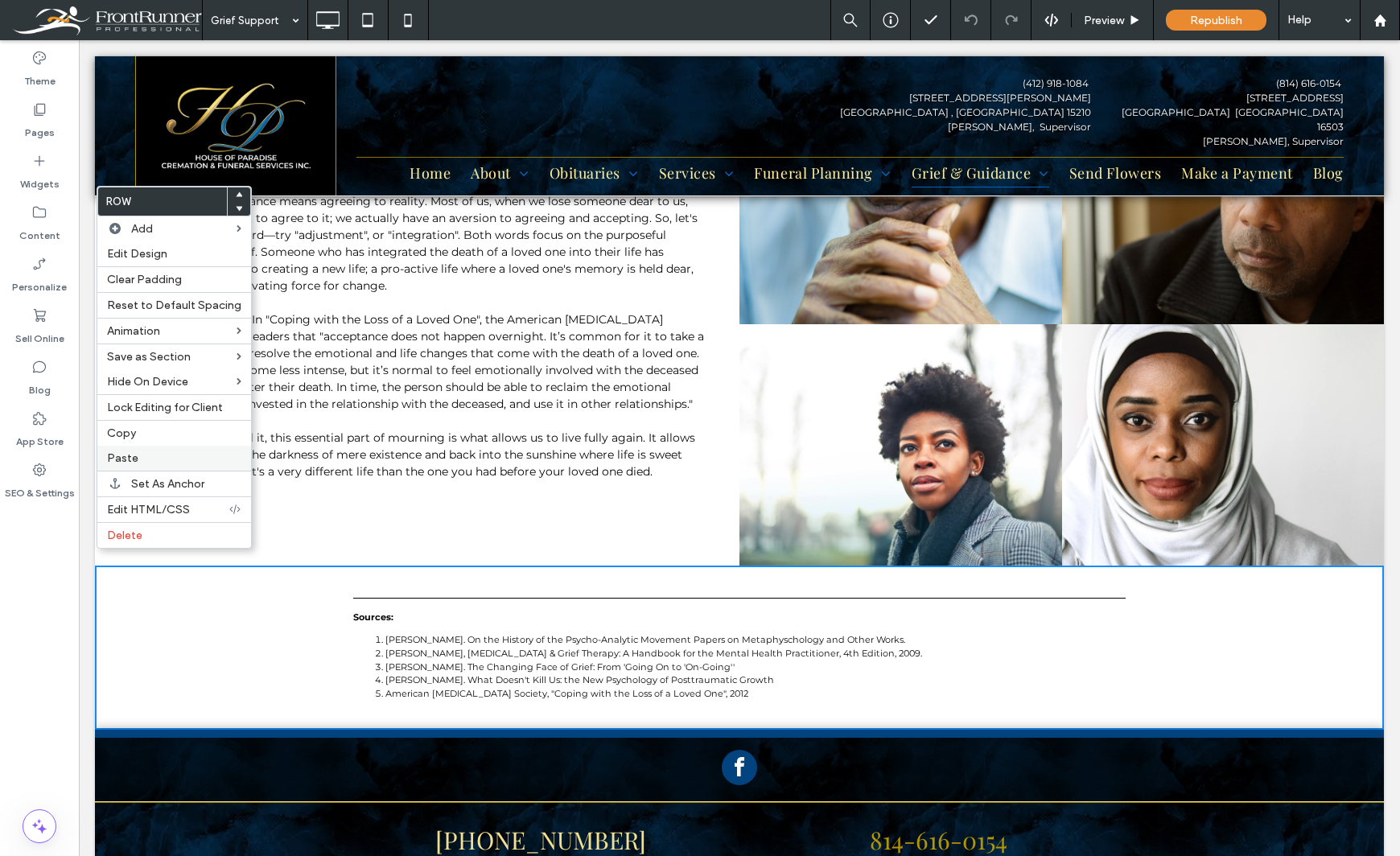
click at [137, 458] on label "Paste" at bounding box center [174, 458] width 134 height 14
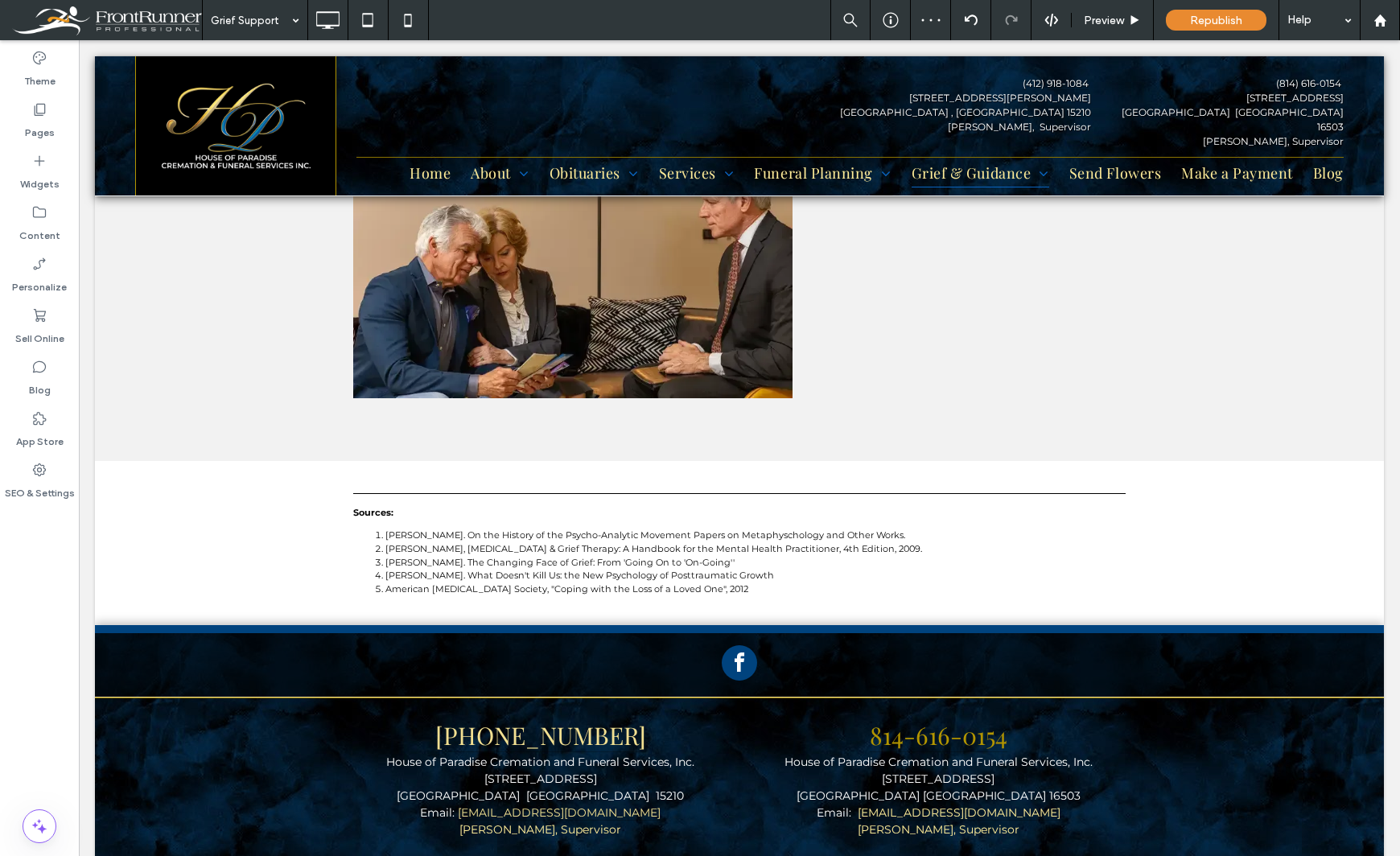
click at [43, 625] on div "Theme Pages Widgets Content Personalize Sell Online Blog App Store SEO & Settin…" at bounding box center [39, 448] width 79 height 816
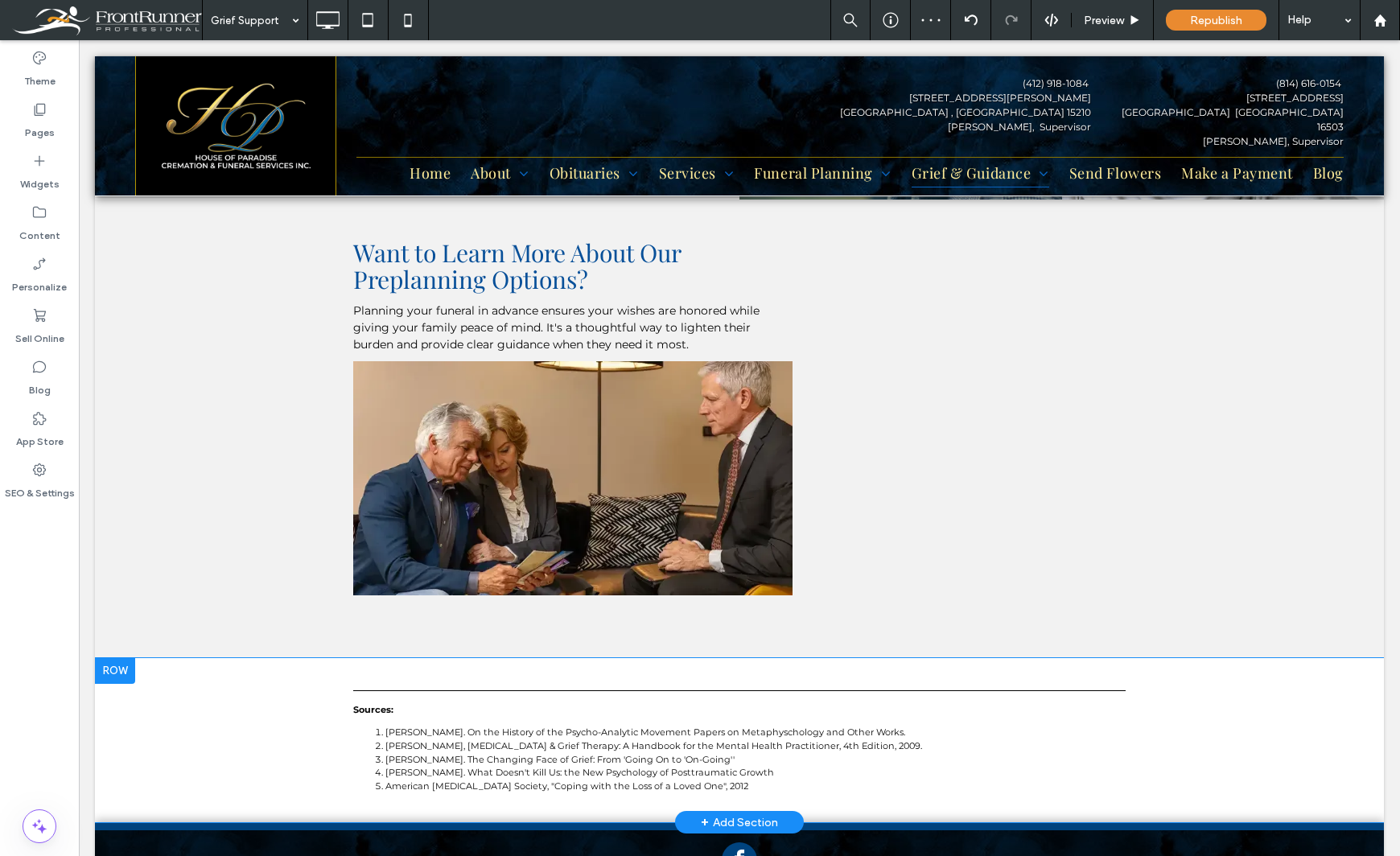
scroll to position [2348, 0]
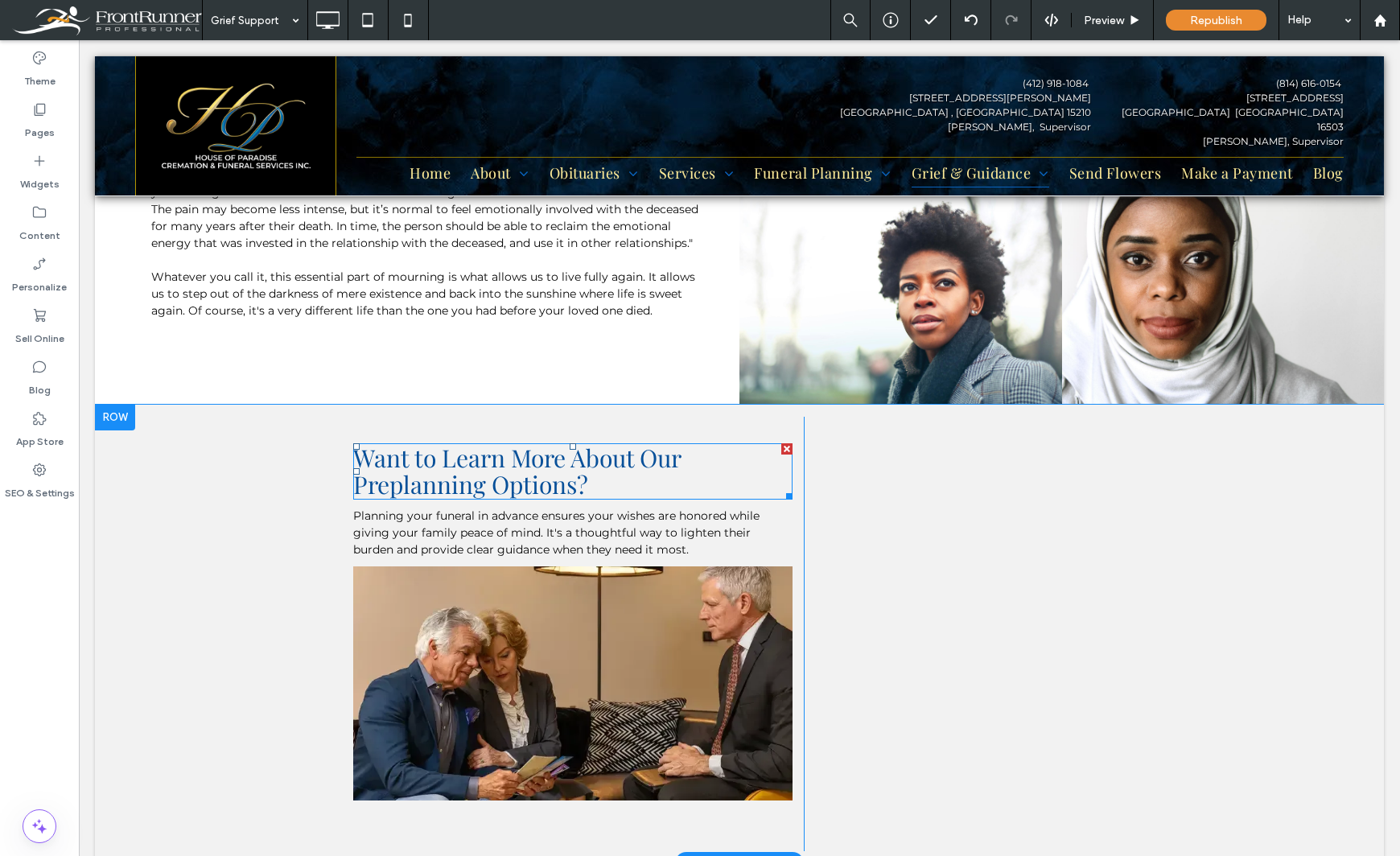
click at [638, 441] on span "Want to Learn More About Our Preplanning Options?" at bounding box center [516, 471] width 327 height 59
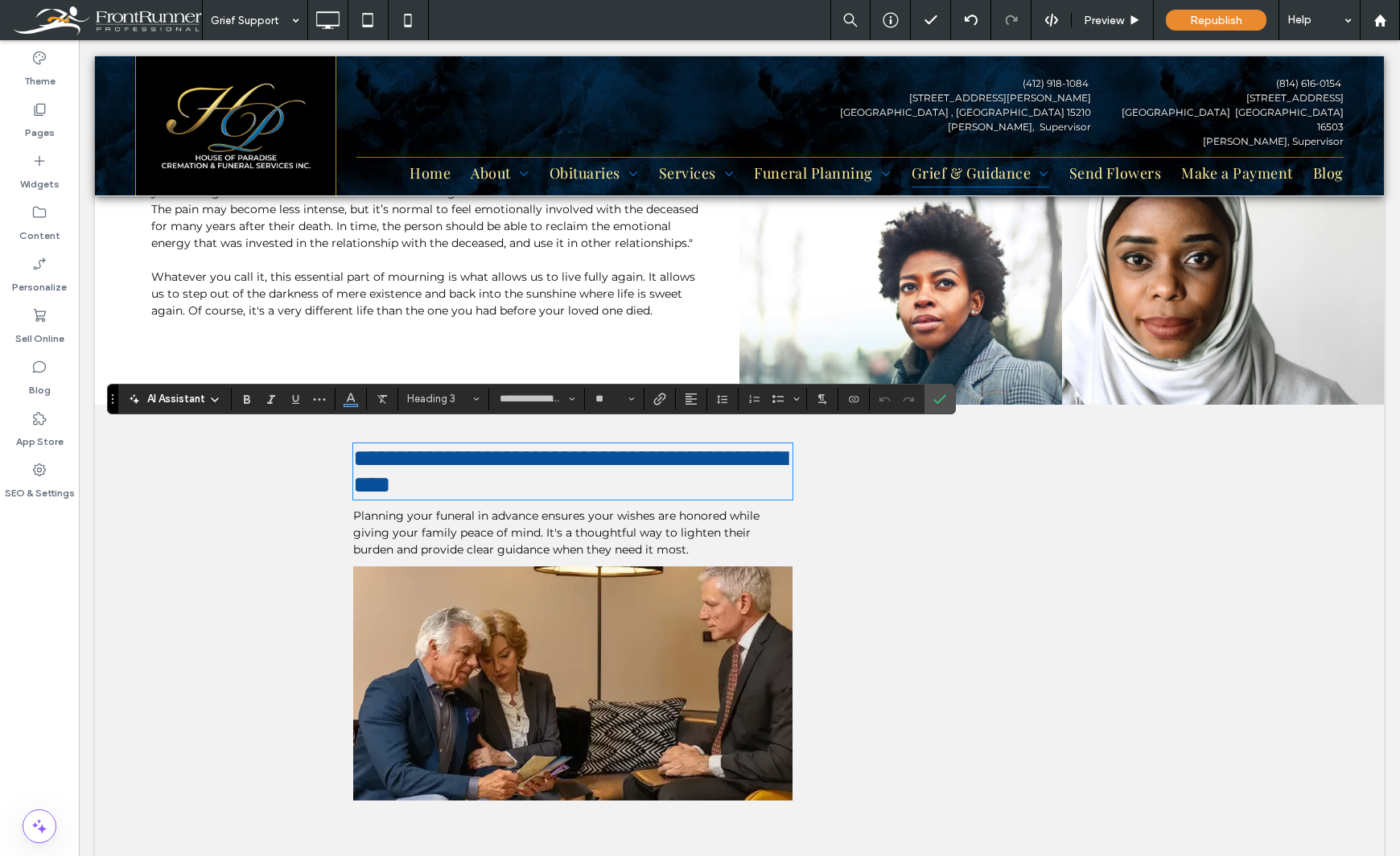
type input "**********"
type input "**"
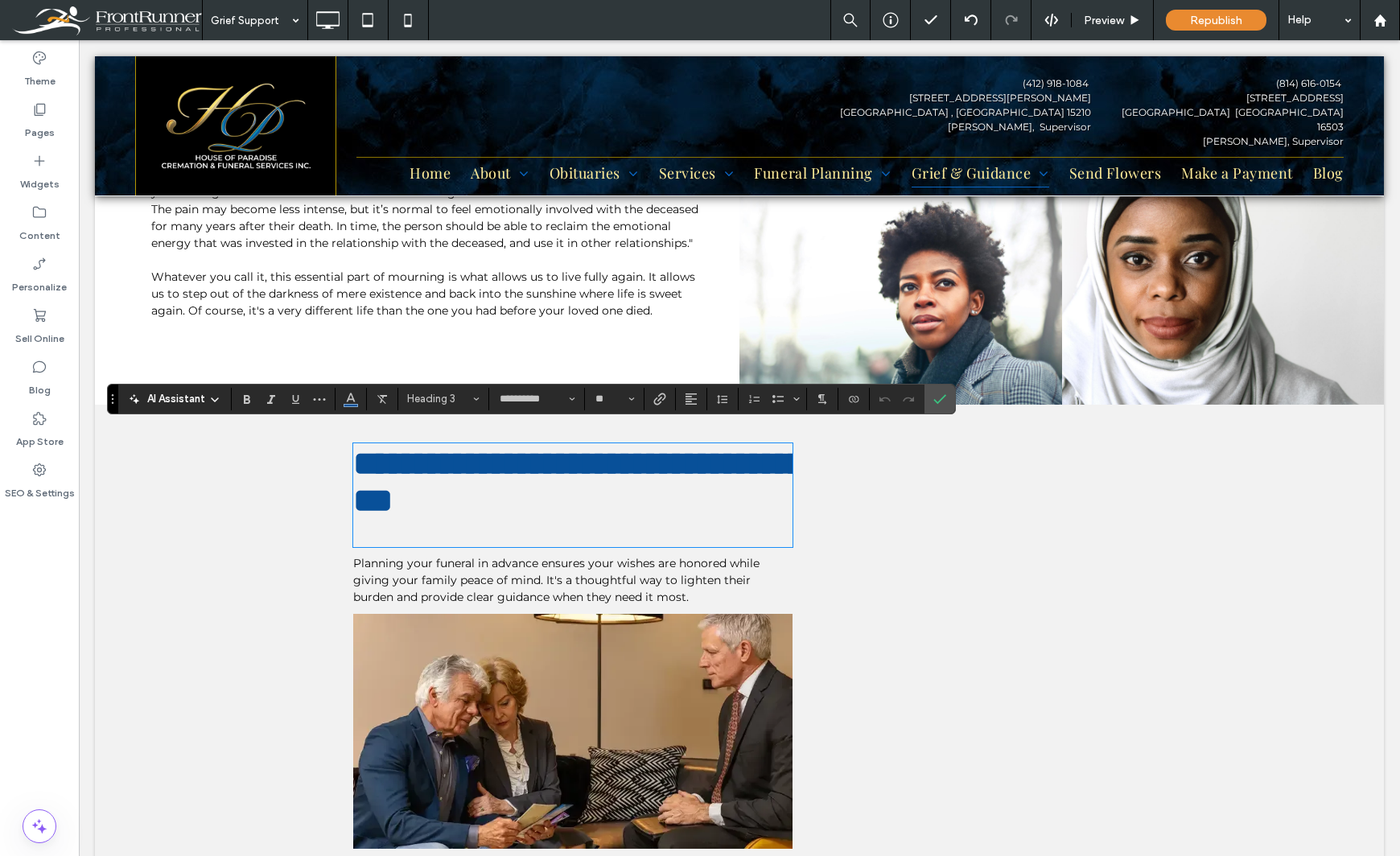
scroll to position [0, 0]
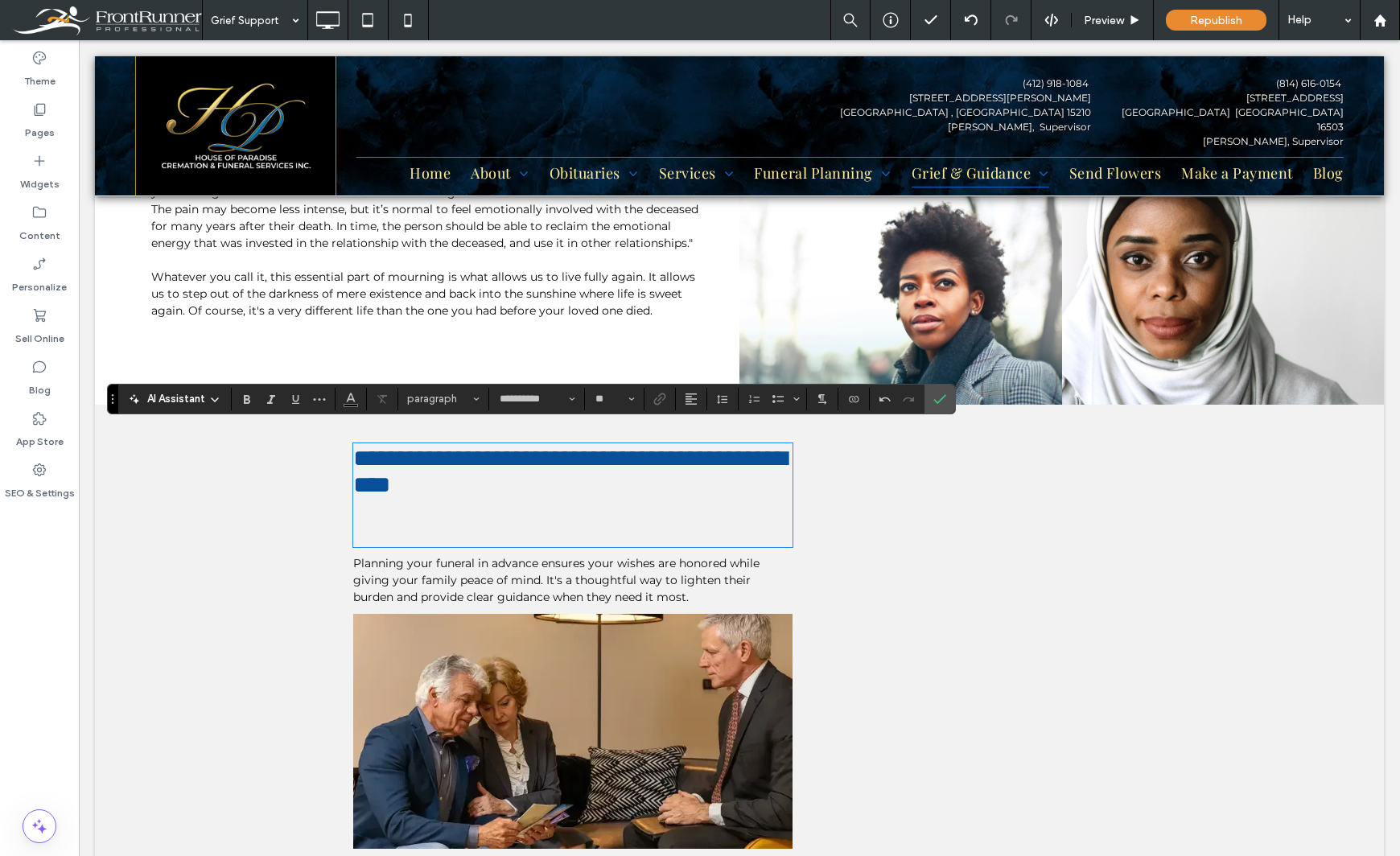
type input "**********"
type input "**"
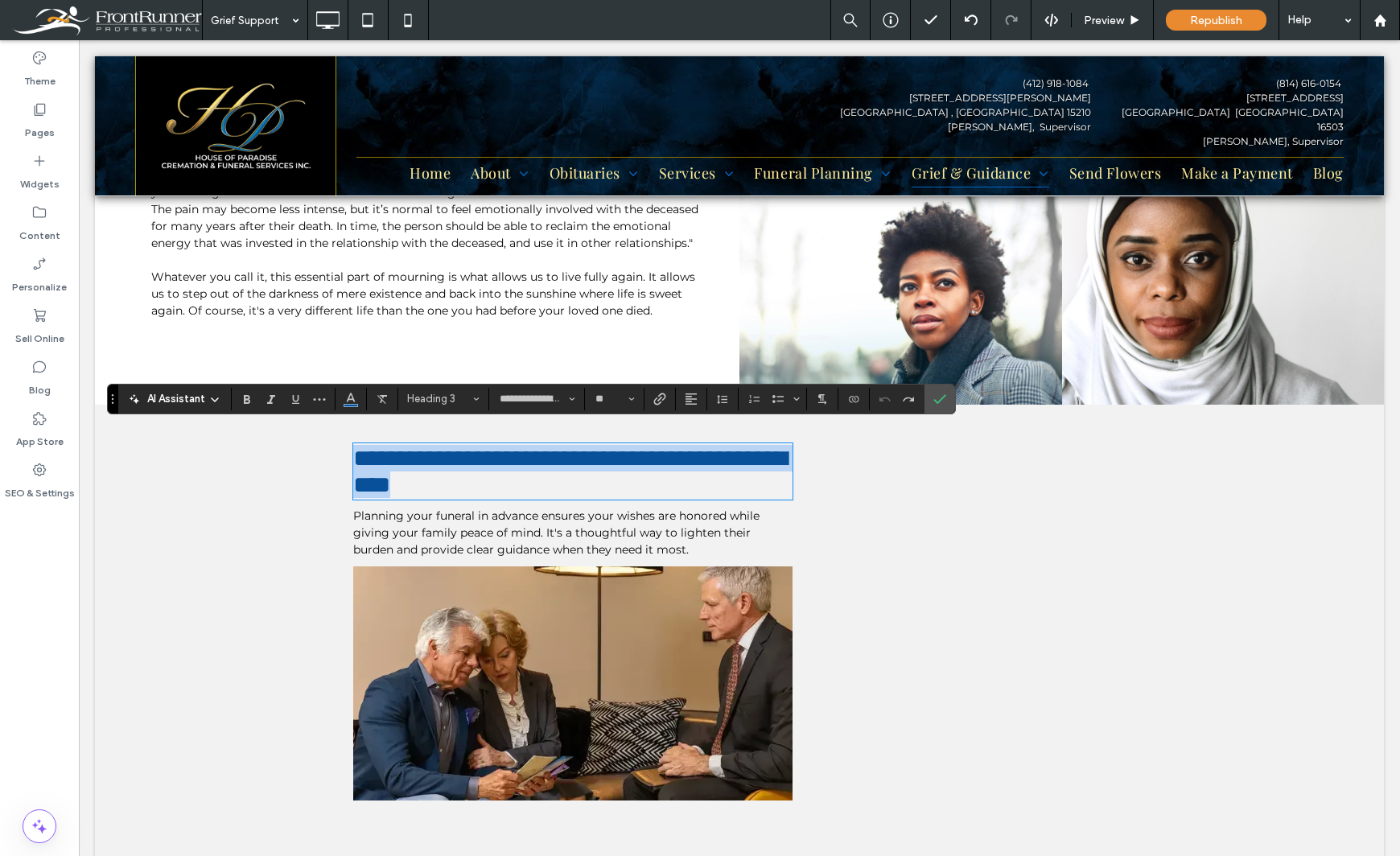
type input "**********"
type input "**"
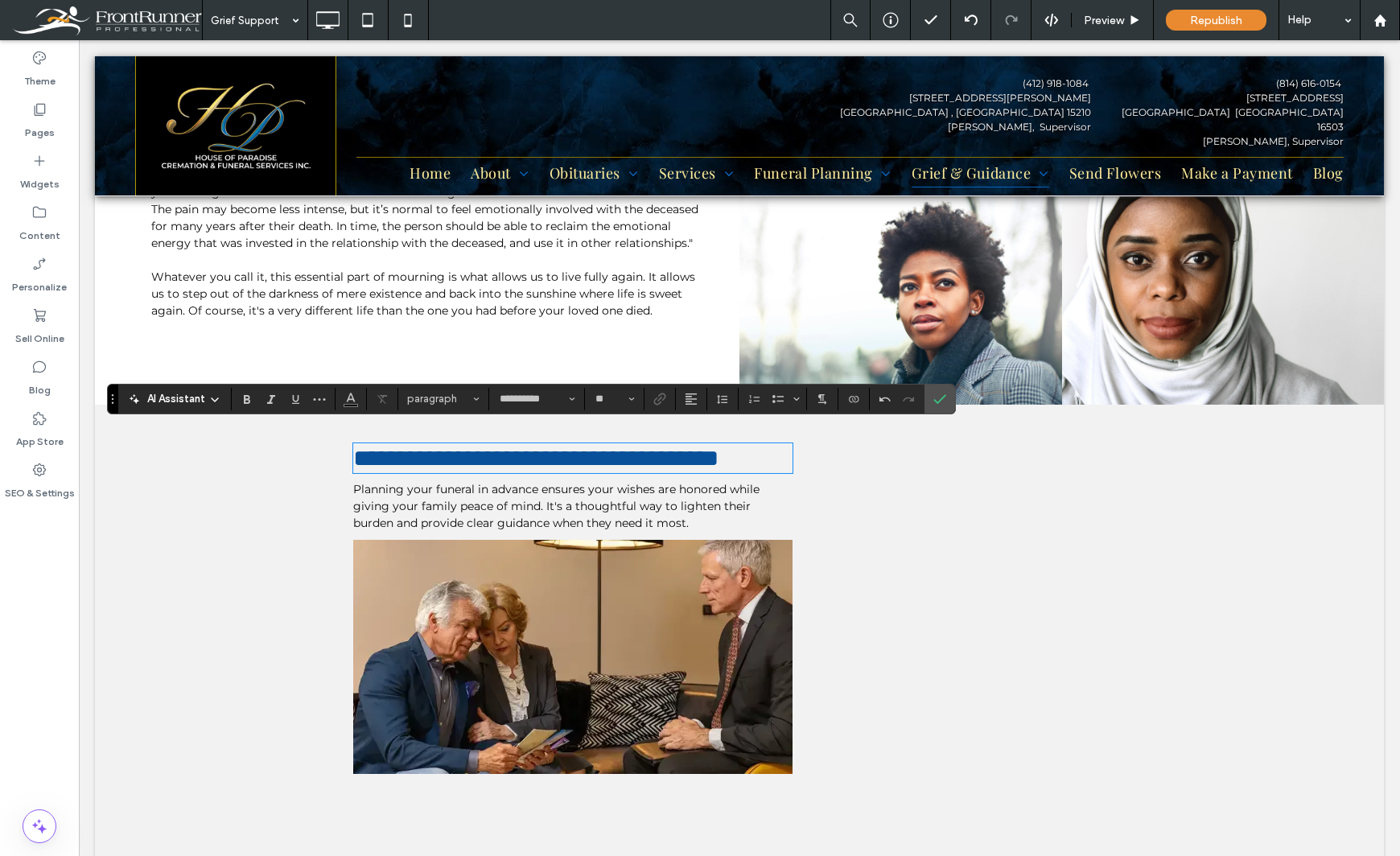
scroll to position [2, 0]
click at [463, 497] on span "Planning your funeral in advance ensures your wishes are honored while giving y…" at bounding box center [556, 505] width 406 height 48
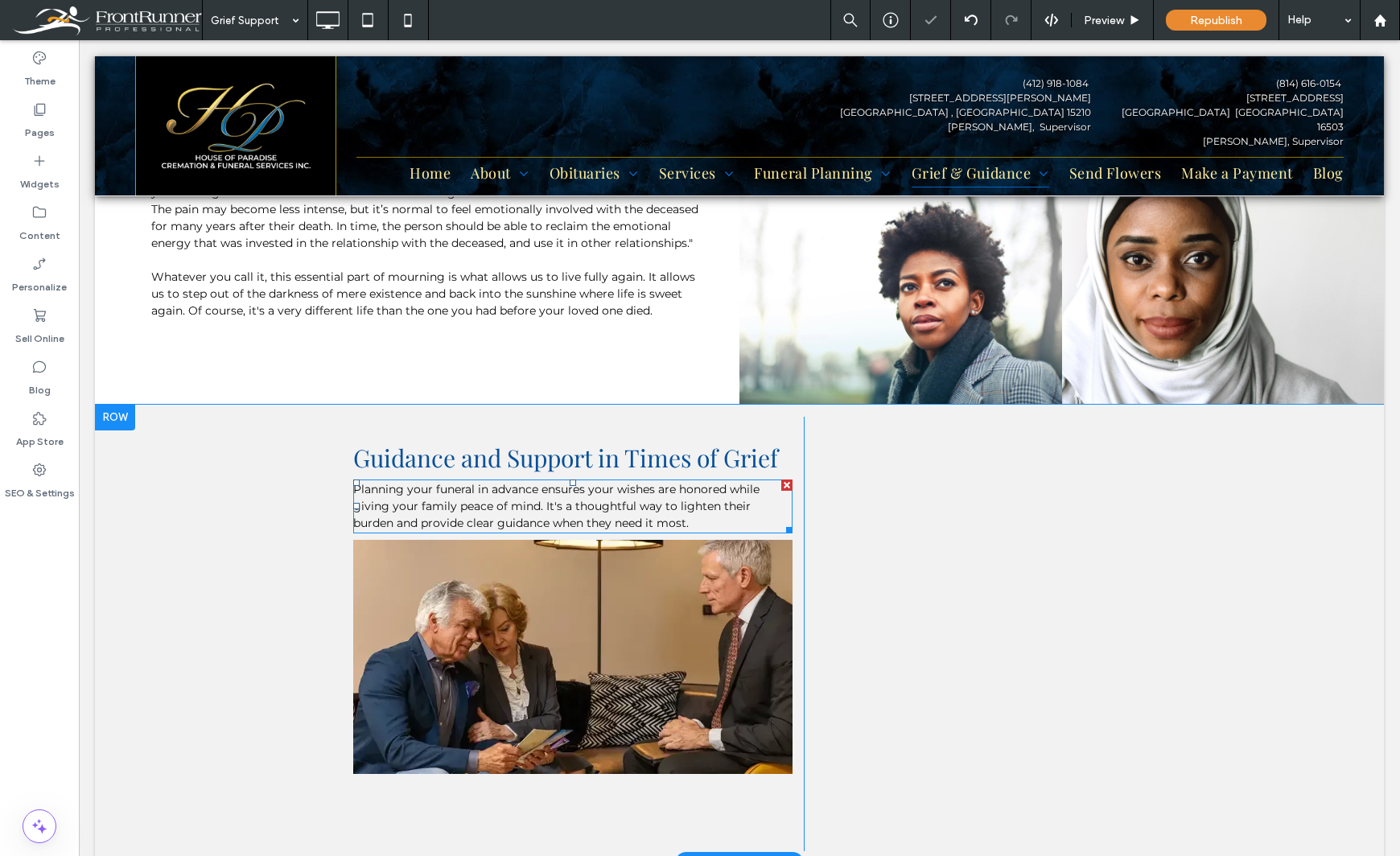
click at [463, 497] on span "Planning your funeral in advance ensures your wishes are honored while giving y…" at bounding box center [556, 505] width 406 height 48
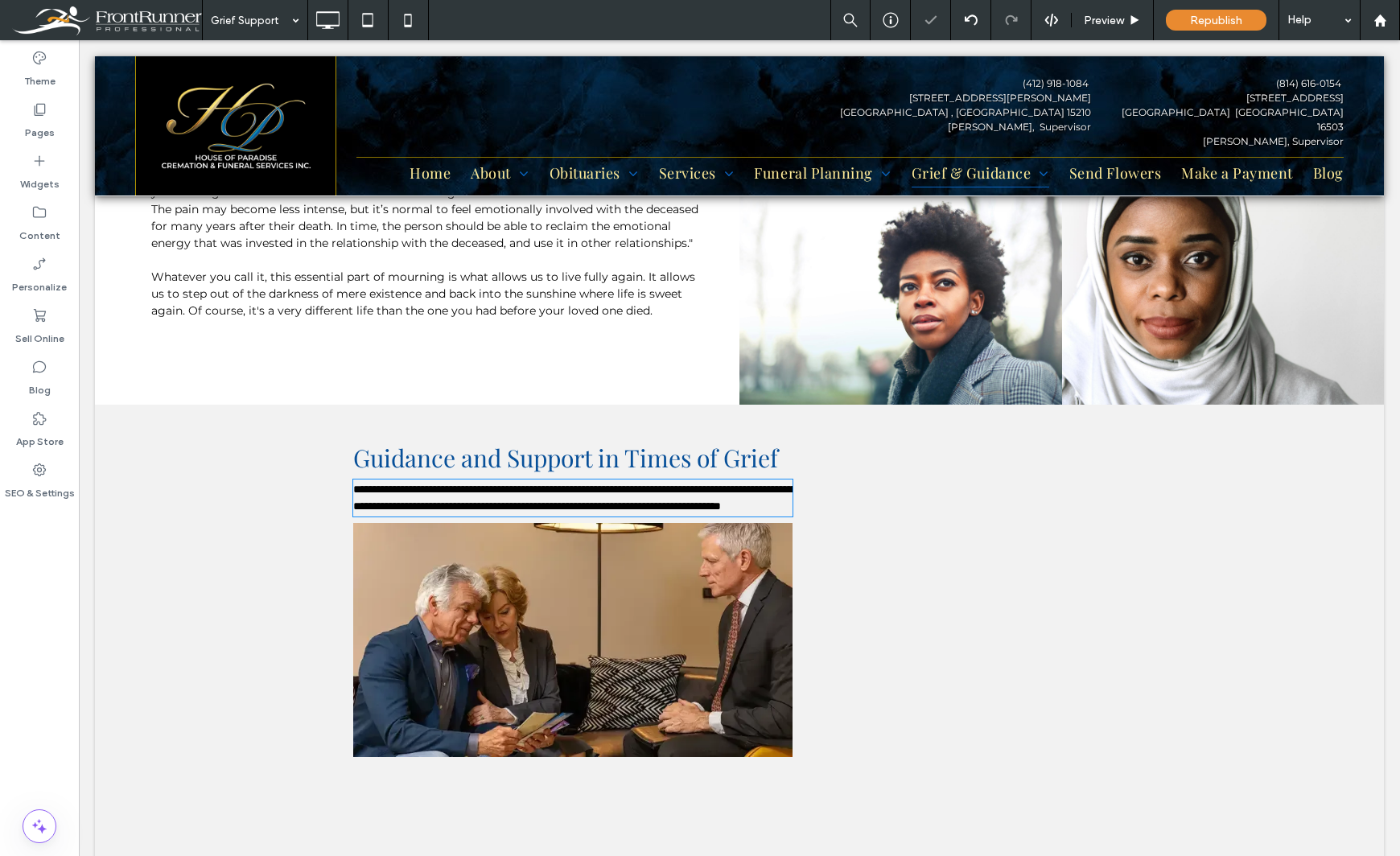
type input "**********"
type input "**"
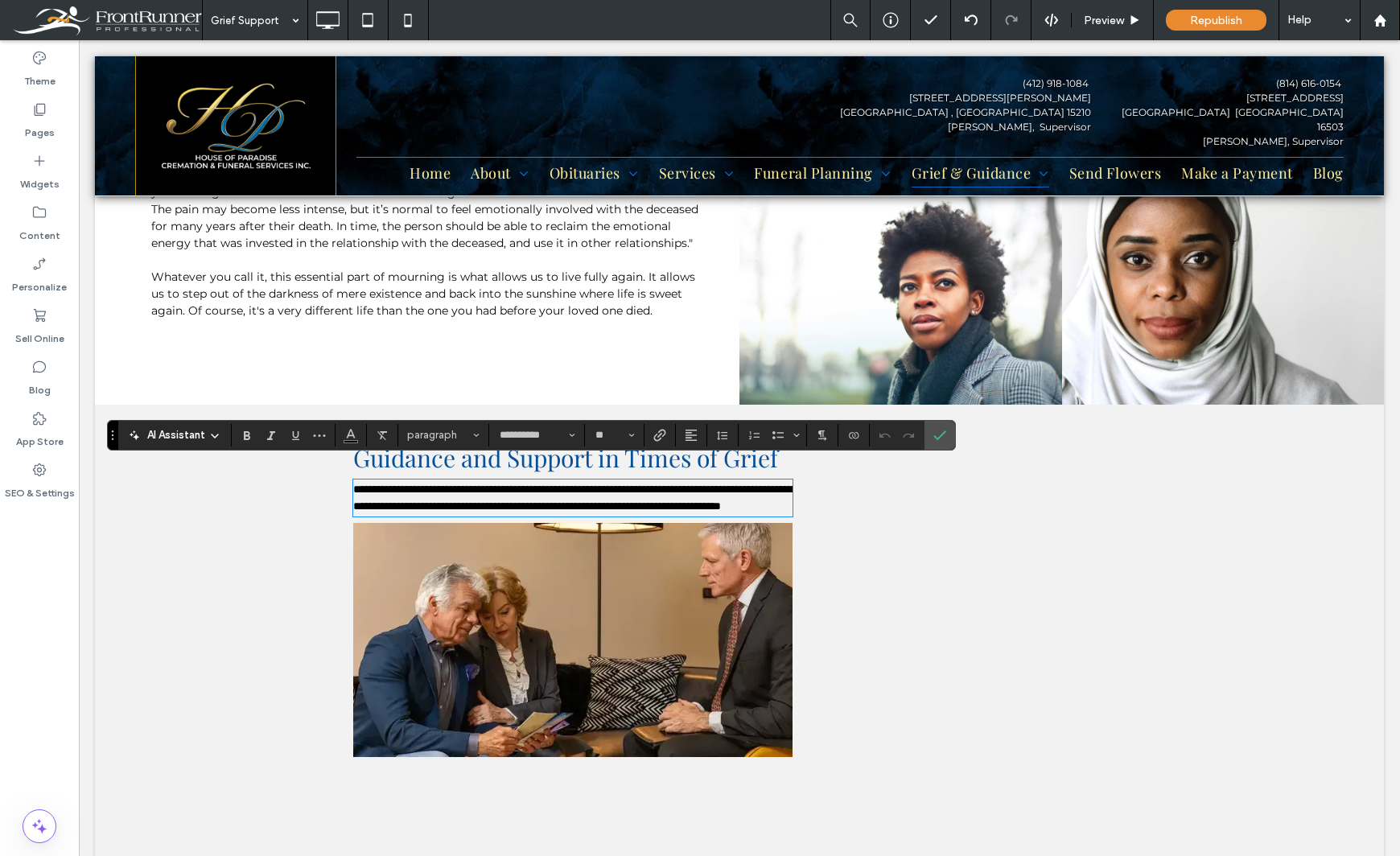
scroll to position [0, 0]
click at [438, 491] on span "**********" at bounding box center [574, 497] width 443 height 29
click at [935, 436] on use "Confirm" at bounding box center [939, 435] width 13 height 10
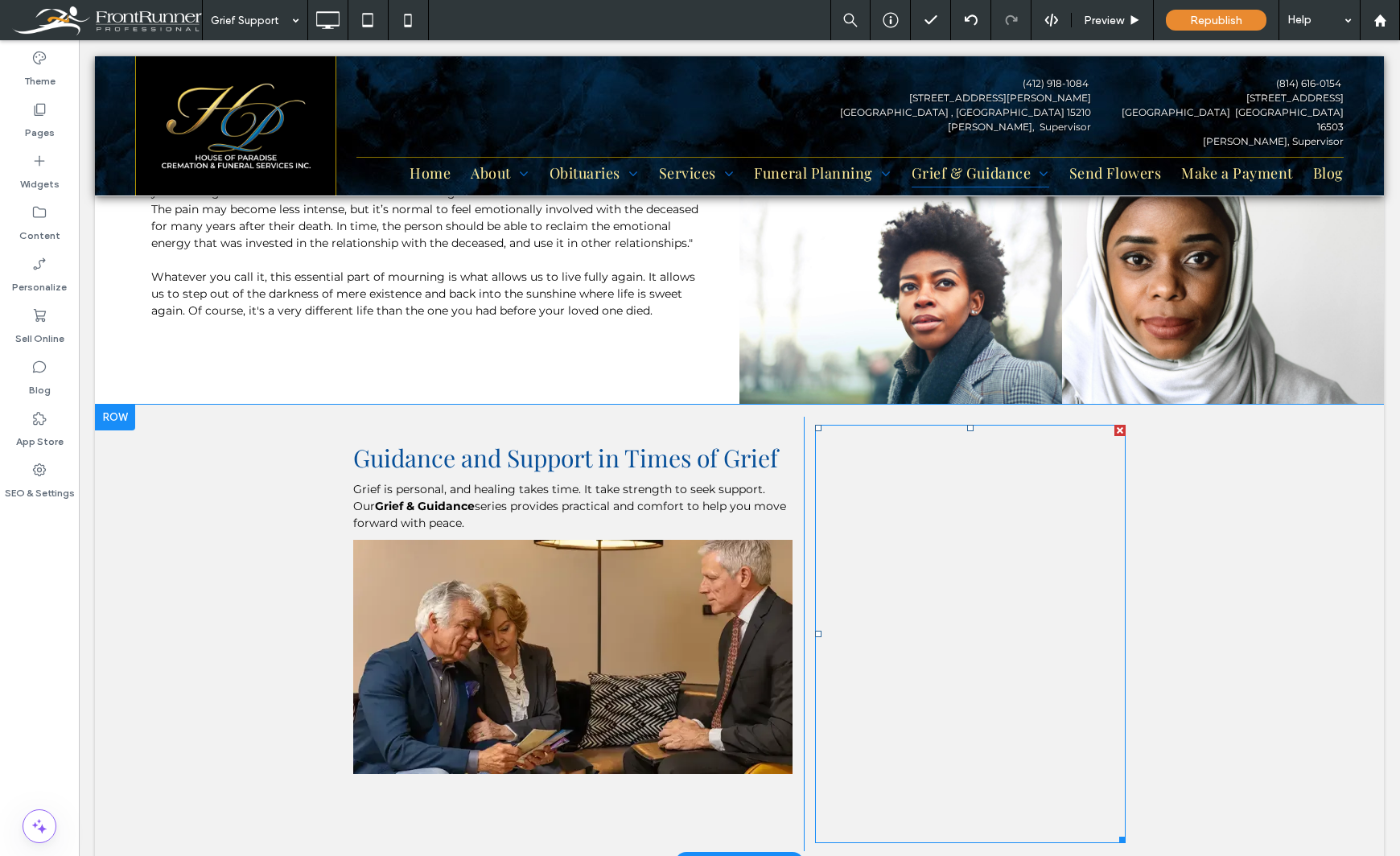
click at [967, 550] on span at bounding box center [969, 633] width 310 height 419
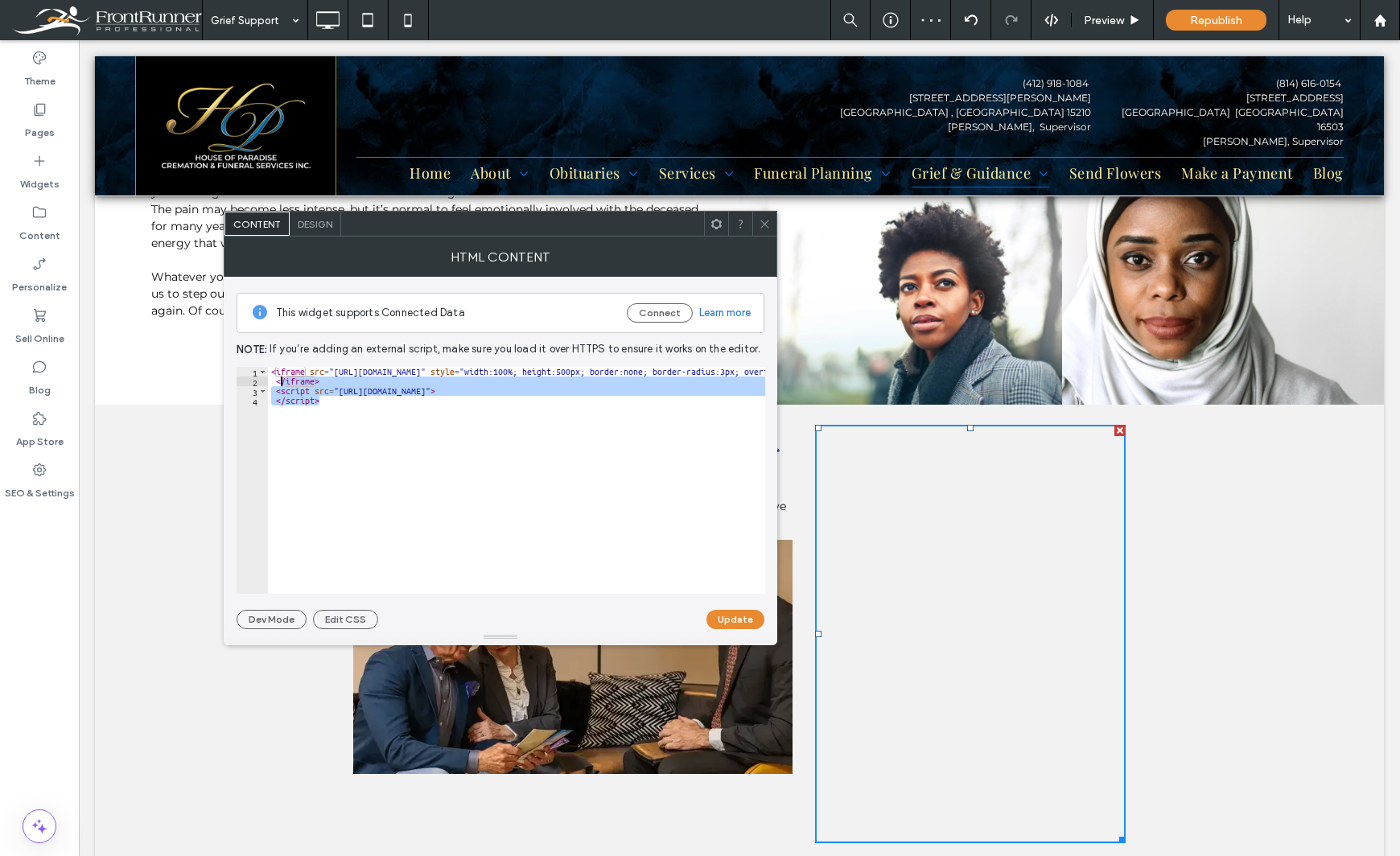
drag, startPoint x: 451, startPoint y: 436, endPoint x: 83, endPoint y: 317, distance: 386.8
paste textarea "Cursor at row 19"
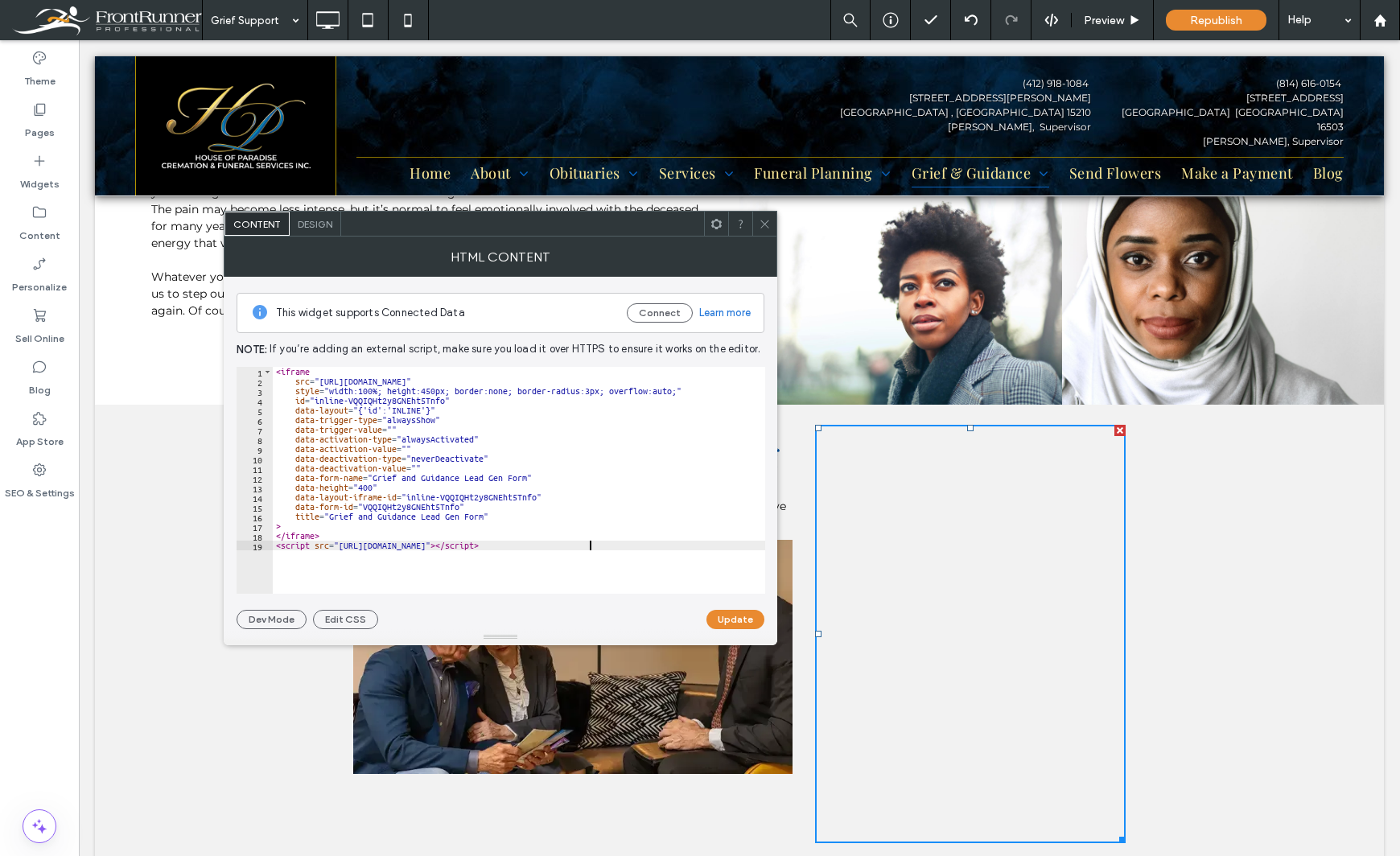
type textarea "**********"
click at [735, 619] on button "Update" at bounding box center [735, 620] width 58 height 20
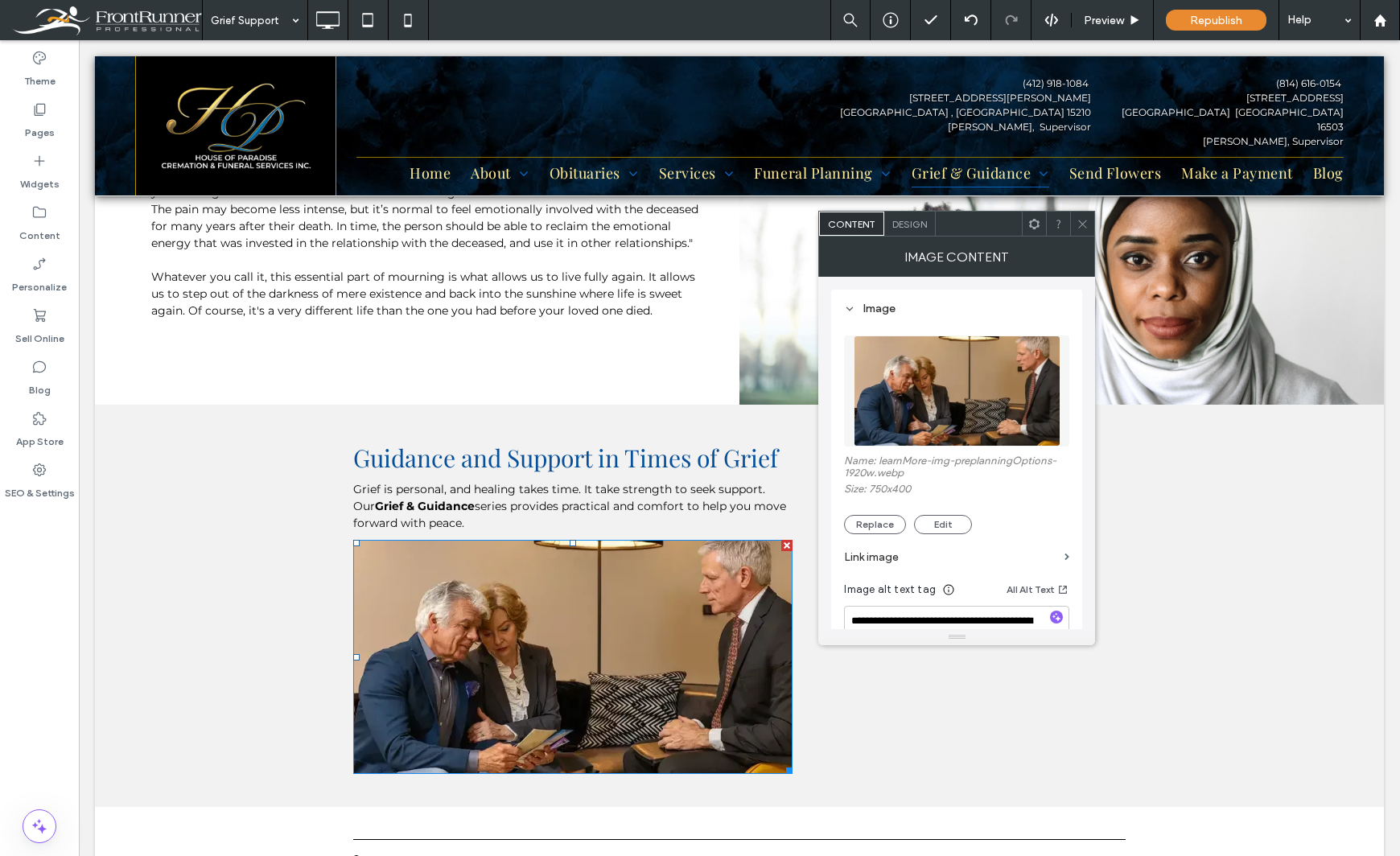
click at [1013, 372] on img at bounding box center [957, 390] width 207 height 111
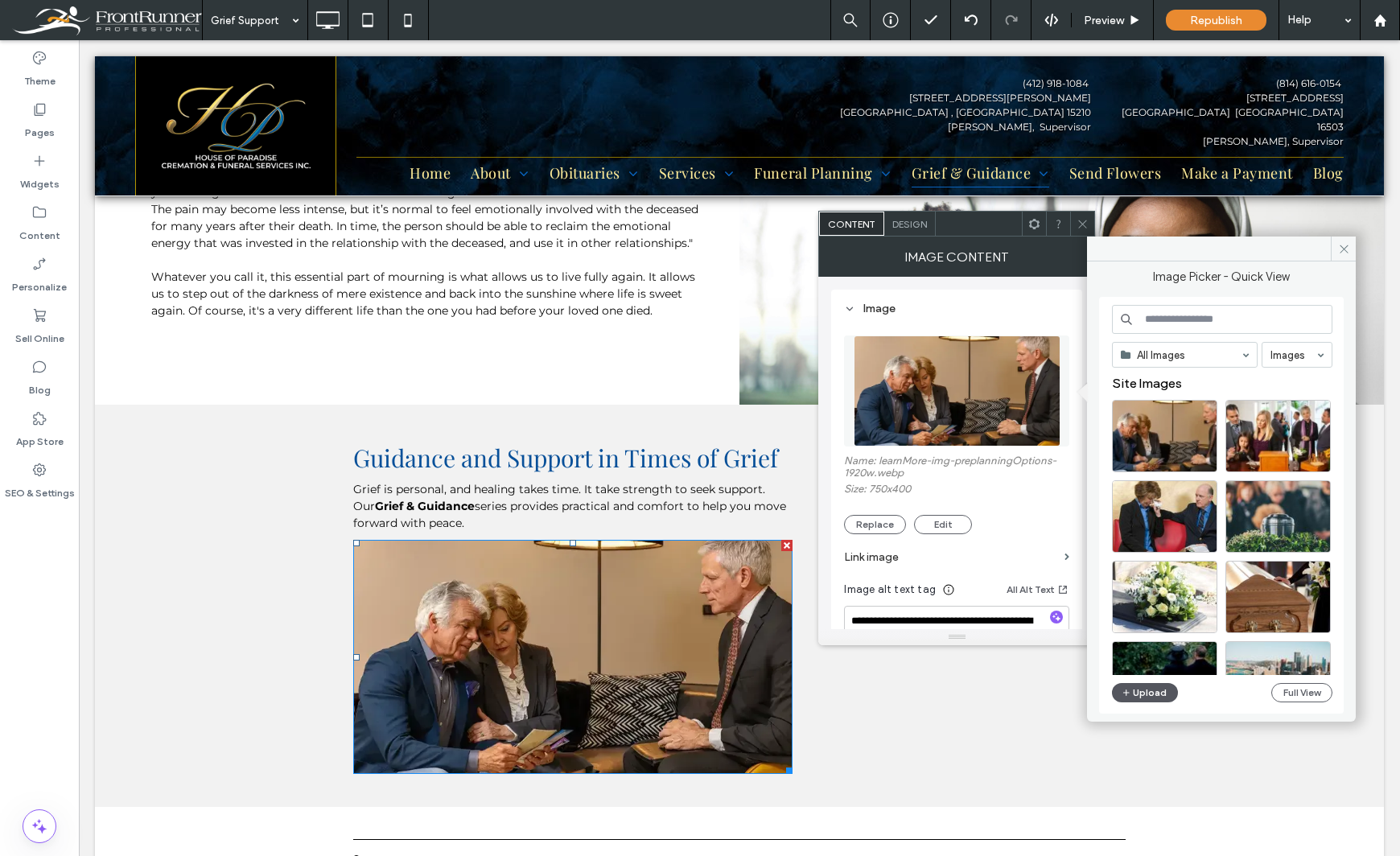
click at [1123, 691] on icon "button" at bounding box center [1126, 691] width 10 height 13
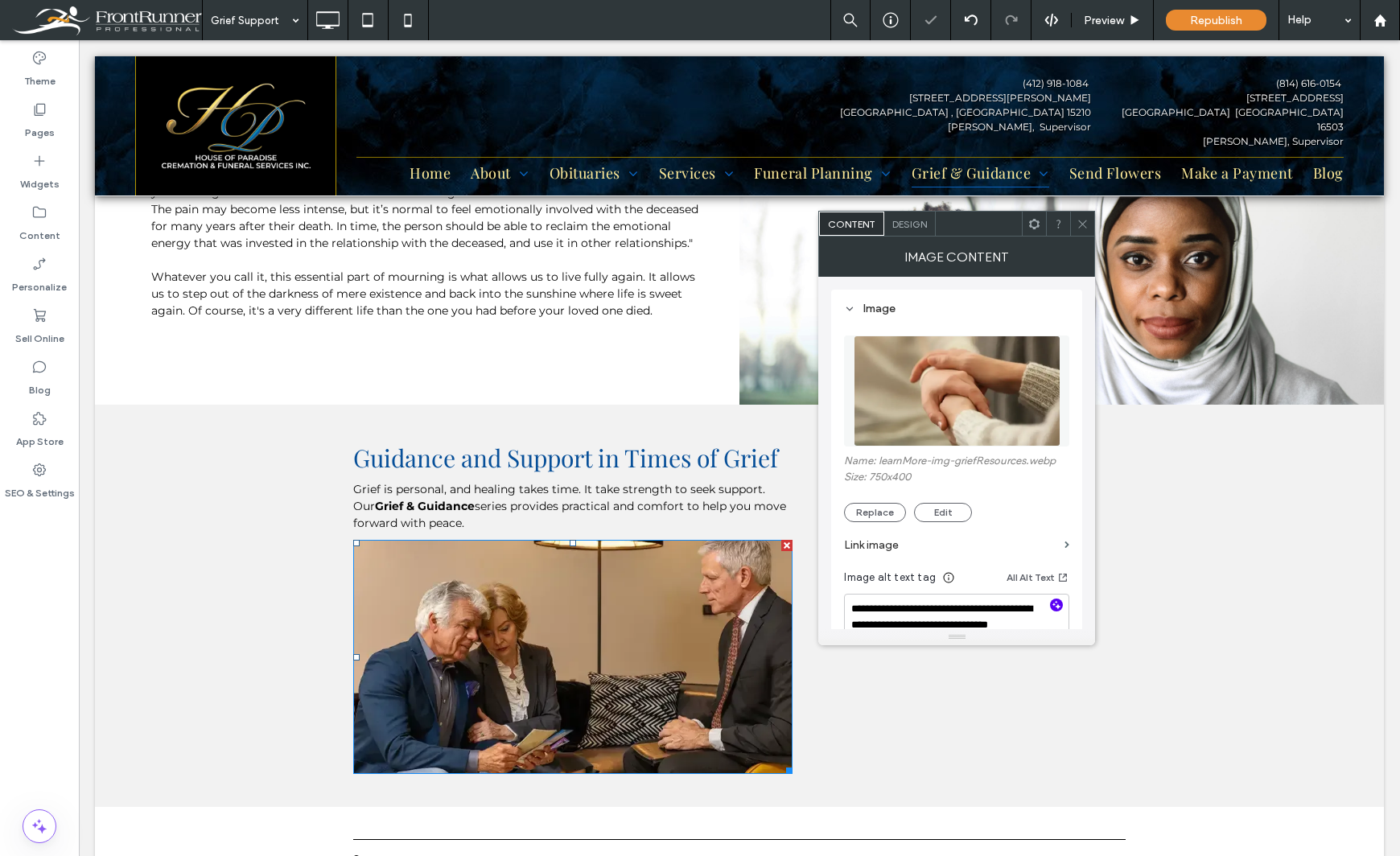
click at [1057, 603] on icon "button" at bounding box center [1055, 604] width 11 height 11
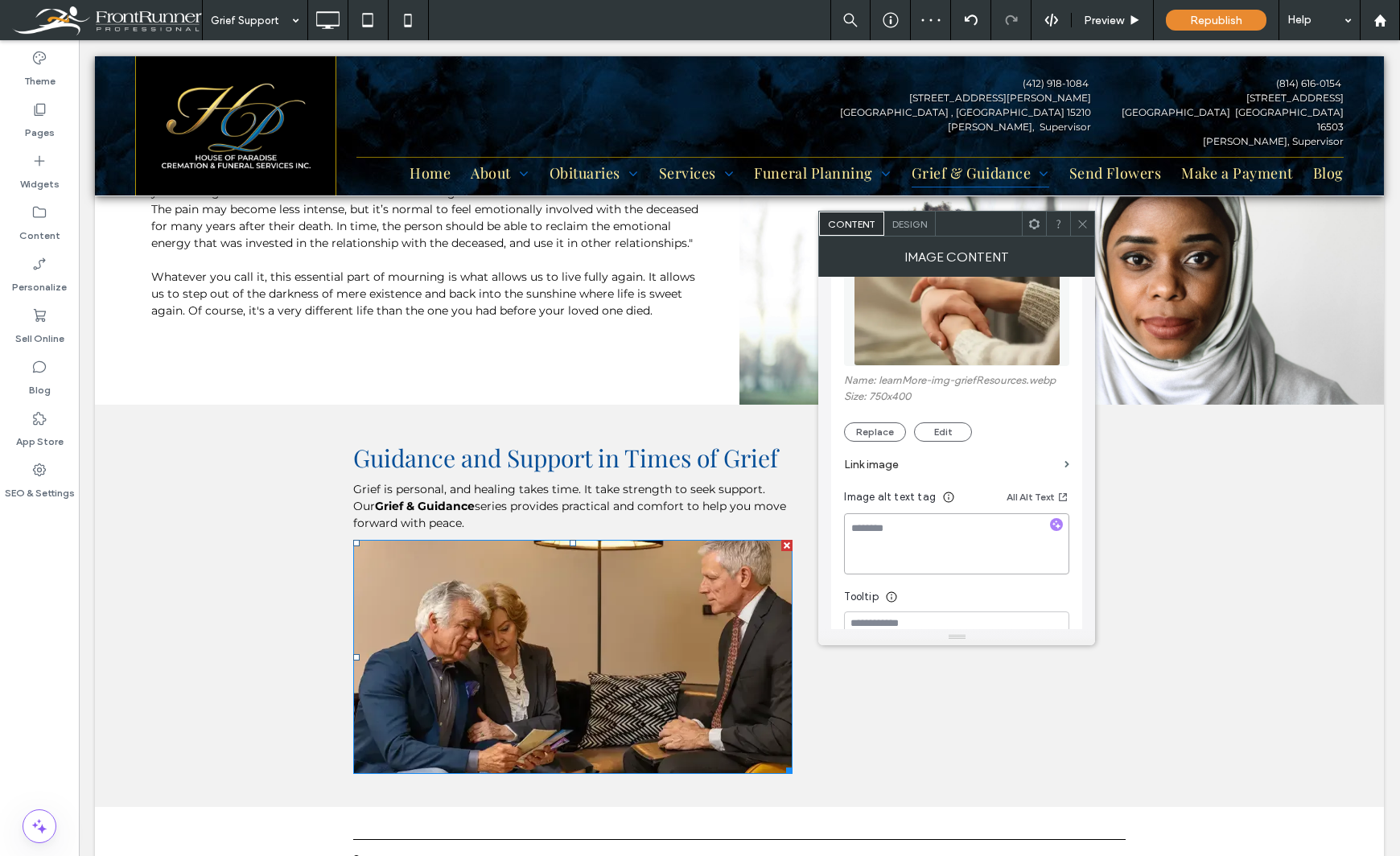
type textarea "**********"
click at [16, 631] on div "Theme Pages Widgets Content Personalize Sell Online Blog App Store SEO & Settin…" at bounding box center [39, 448] width 79 height 816
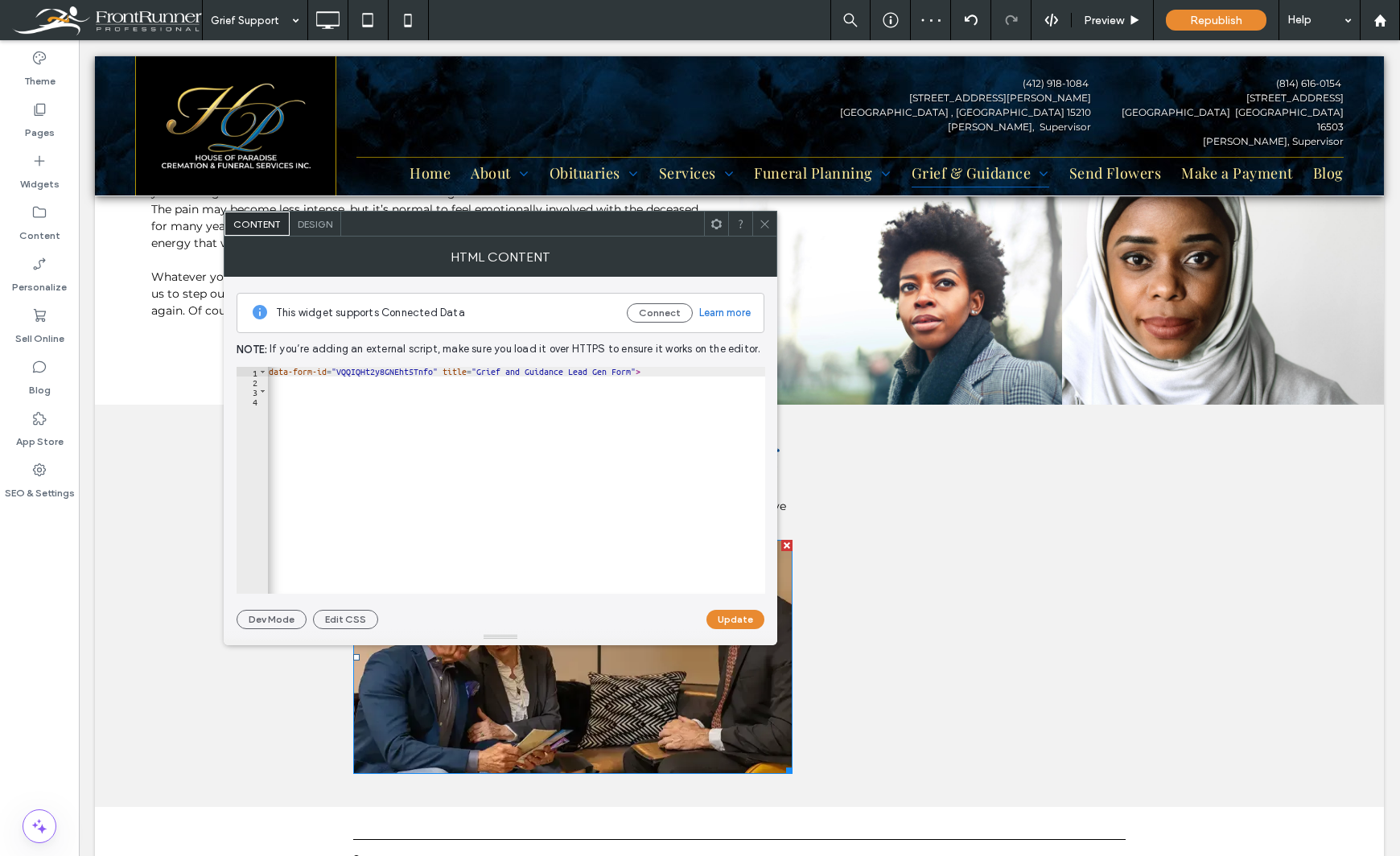
scroll to position [0, 2430]
click at [765, 227] on icon at bounding box center [765, 224] width 12 height 12
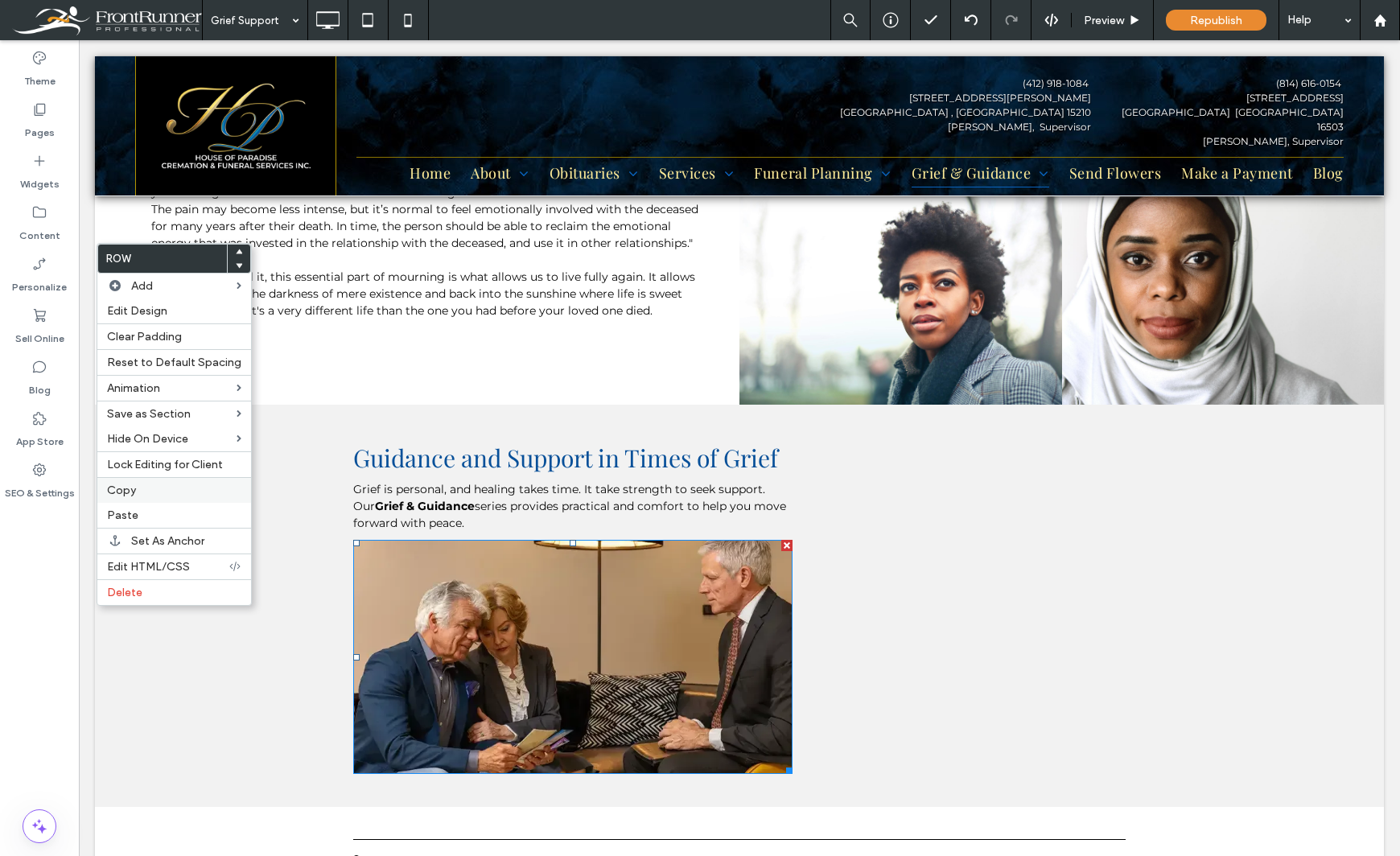
click at [134, 495] on span "Copy" at bounding box center [121, 491] width 29 height 14
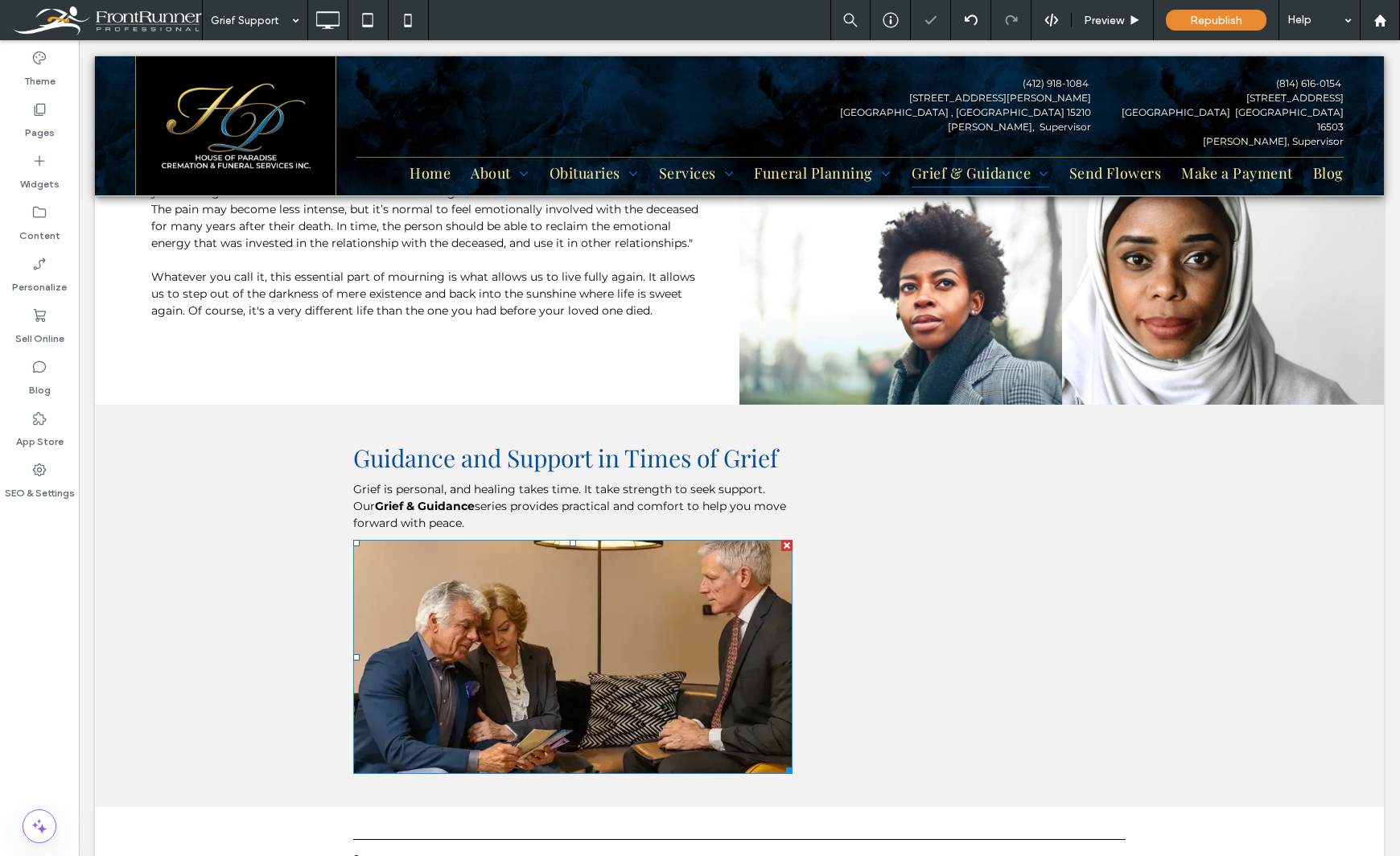
click at [46, 612] on div "Theme Pages Widgets Content Personalize Sell Online Blog App Store SEO & Settin…" at bounding box center [39, 448] width 79 height 816
click at [39, 117] on label "Pages" at bounding box center [39, 128] width 30 height 23
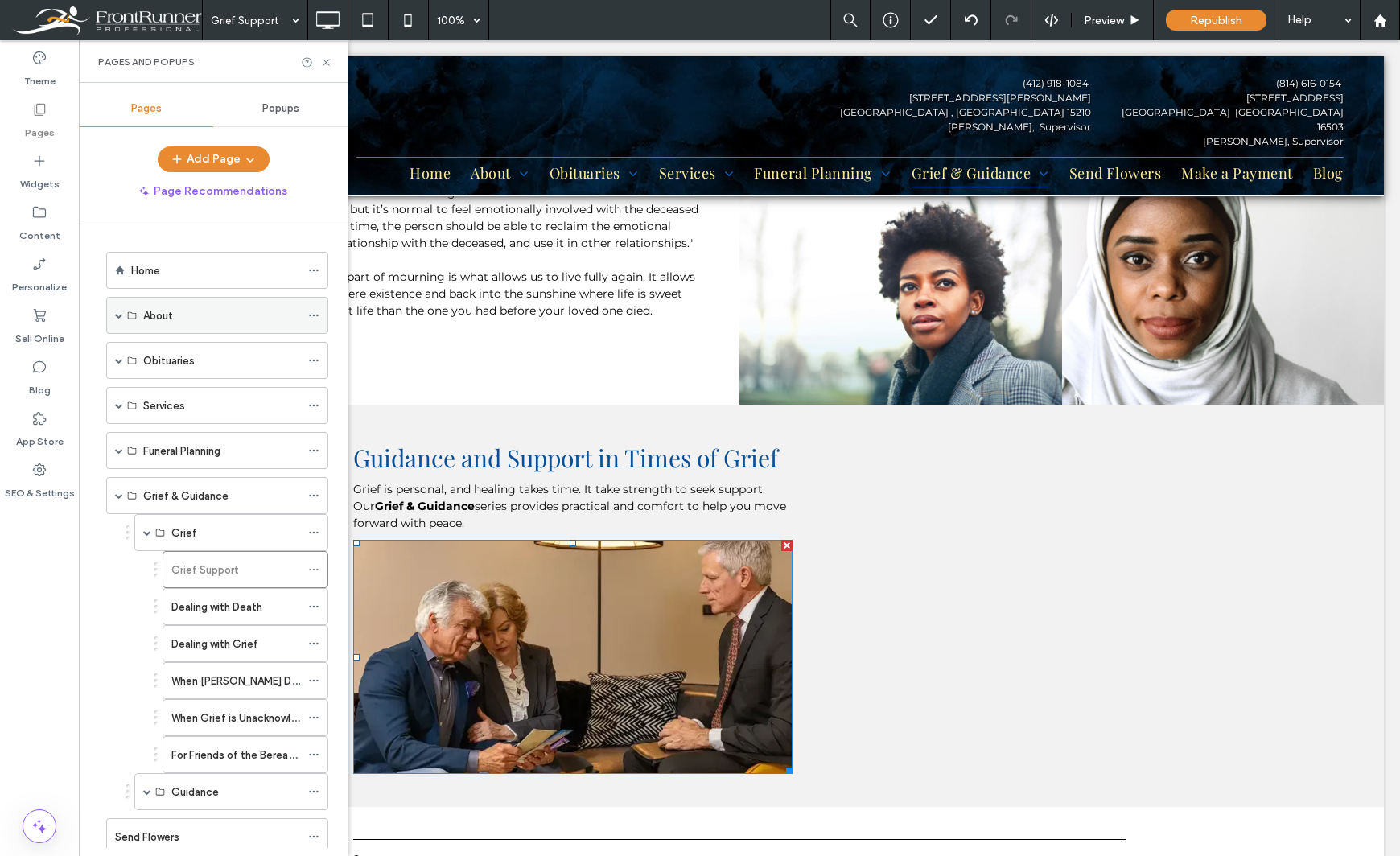
click at [116, 311] on span at bounding box center [119, 315] width 8 height 8
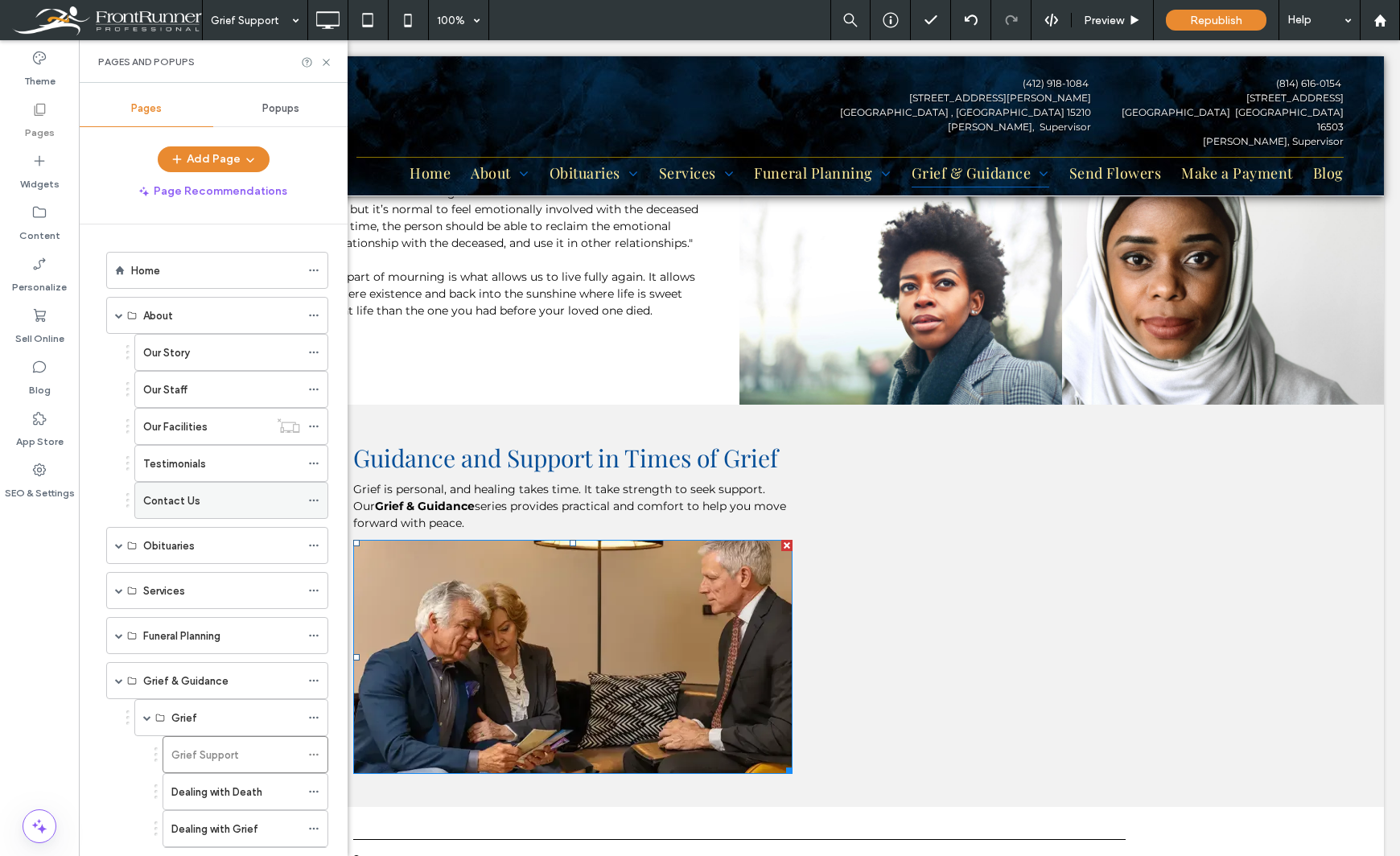
click at [175, 495] on label "Contact Us" at bounding box center [171, 500] width 57 height 29
click at [327, 63] on use at bounding box center [325, 62] width 7 height 7
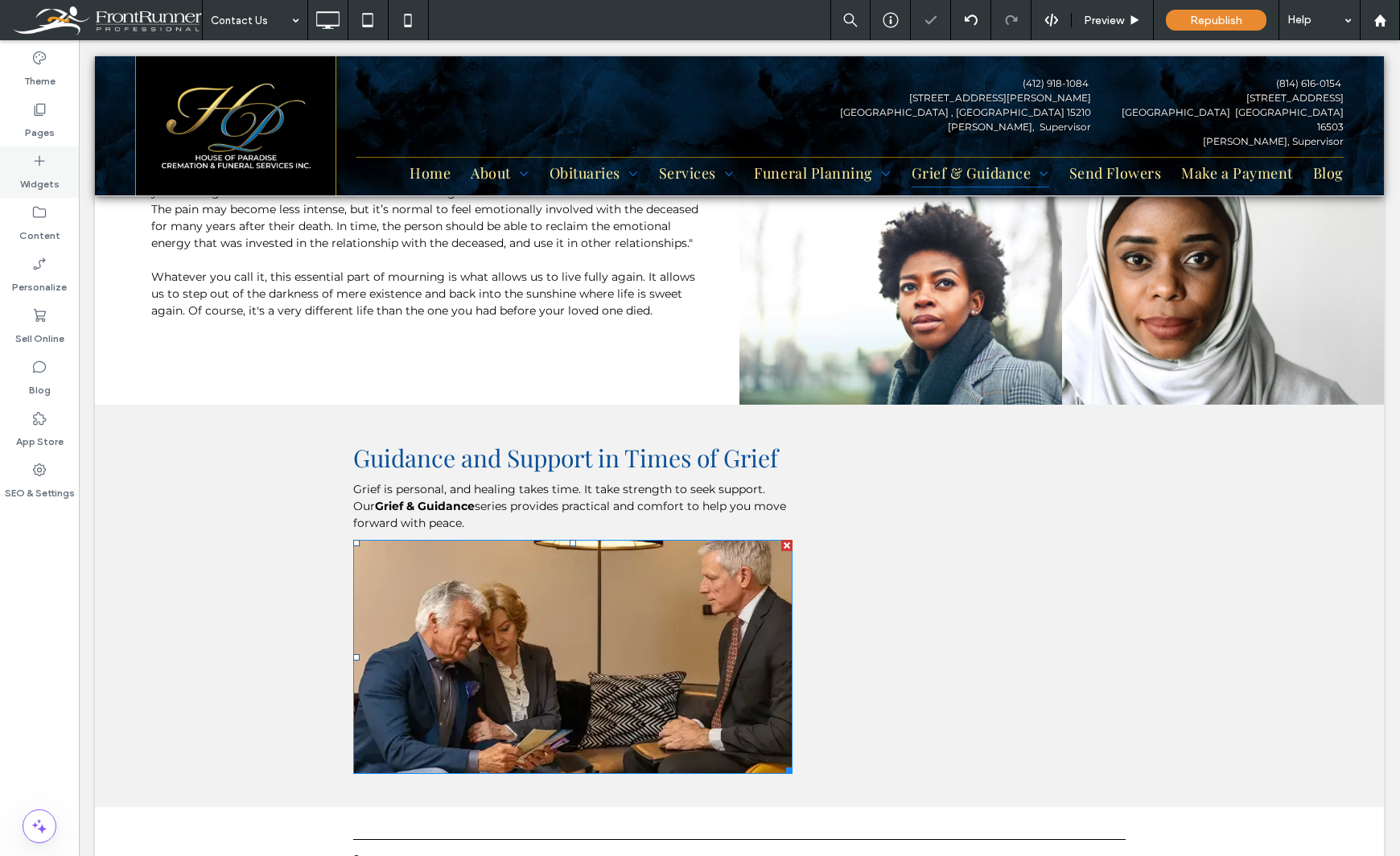
click at [25, 160] on div "Widgets" at bounding box center [39, 172] width 79 height 51
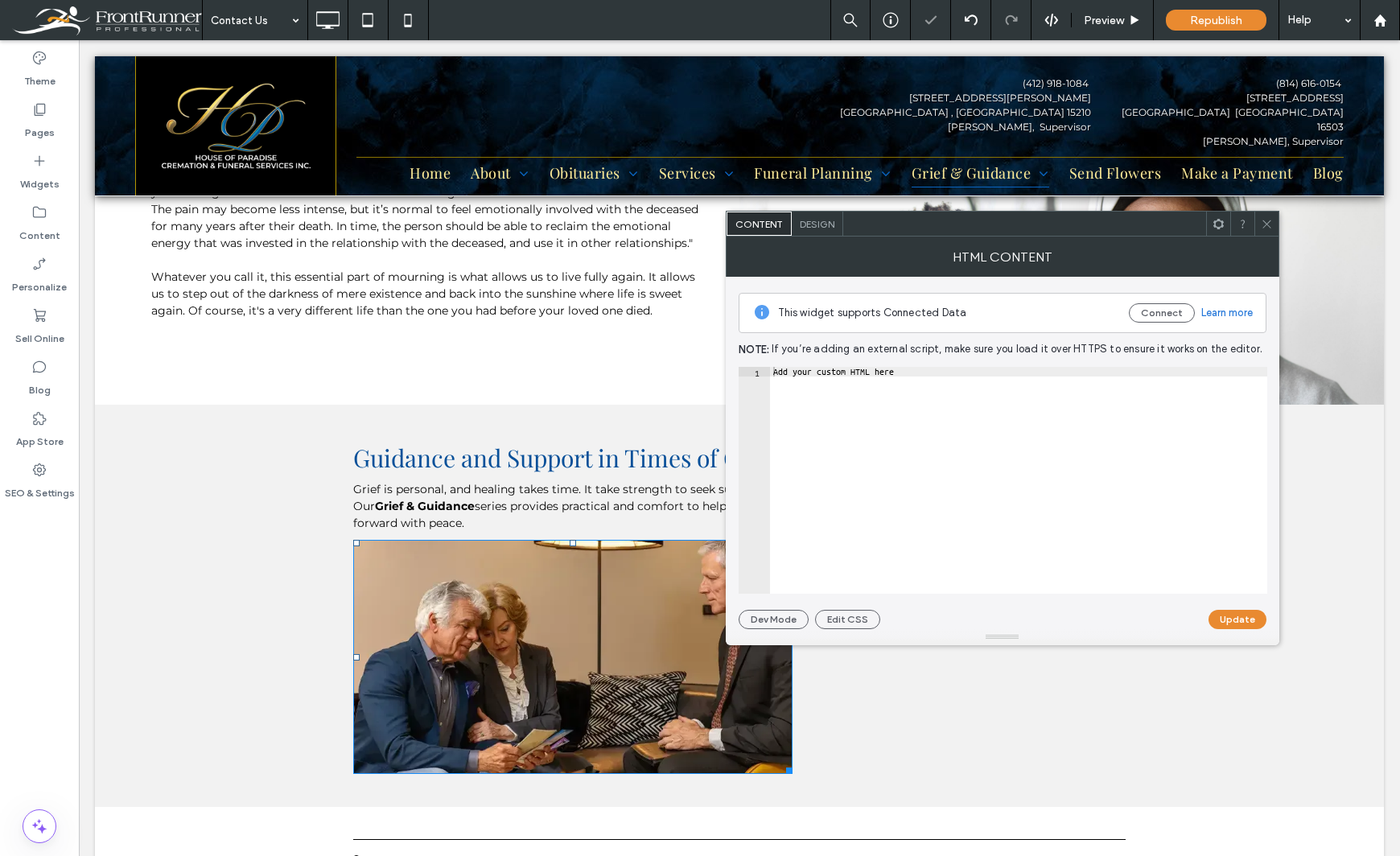
click at [917, 378] on div "Add your custom HTML here" at bounding box center [1018, 490] width 498 height 246
paste textarea "**********"
type textarea "**********"
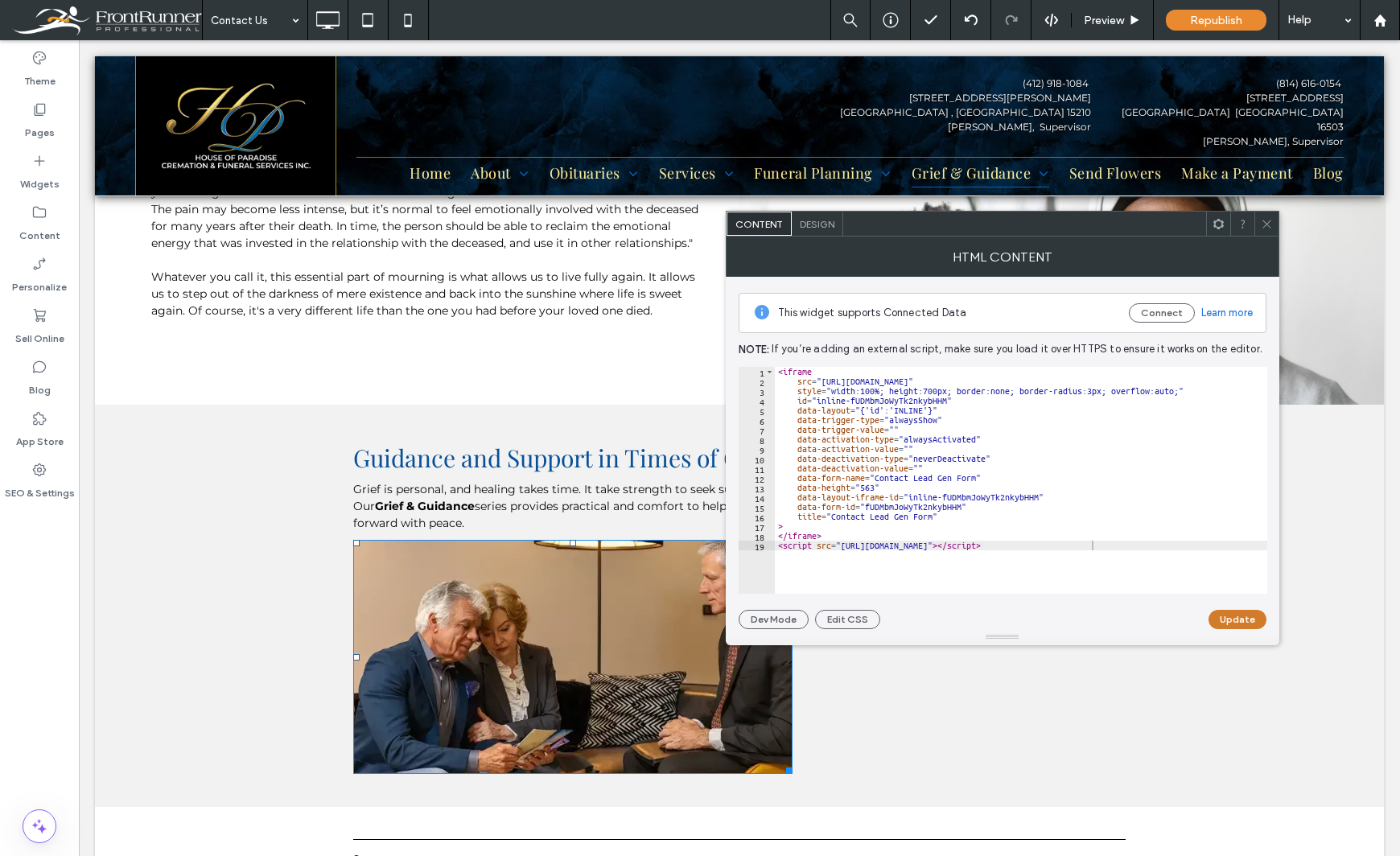
click at [1236, 623] on button "Update" at bounding box center [1236, 620] width 58 height 20
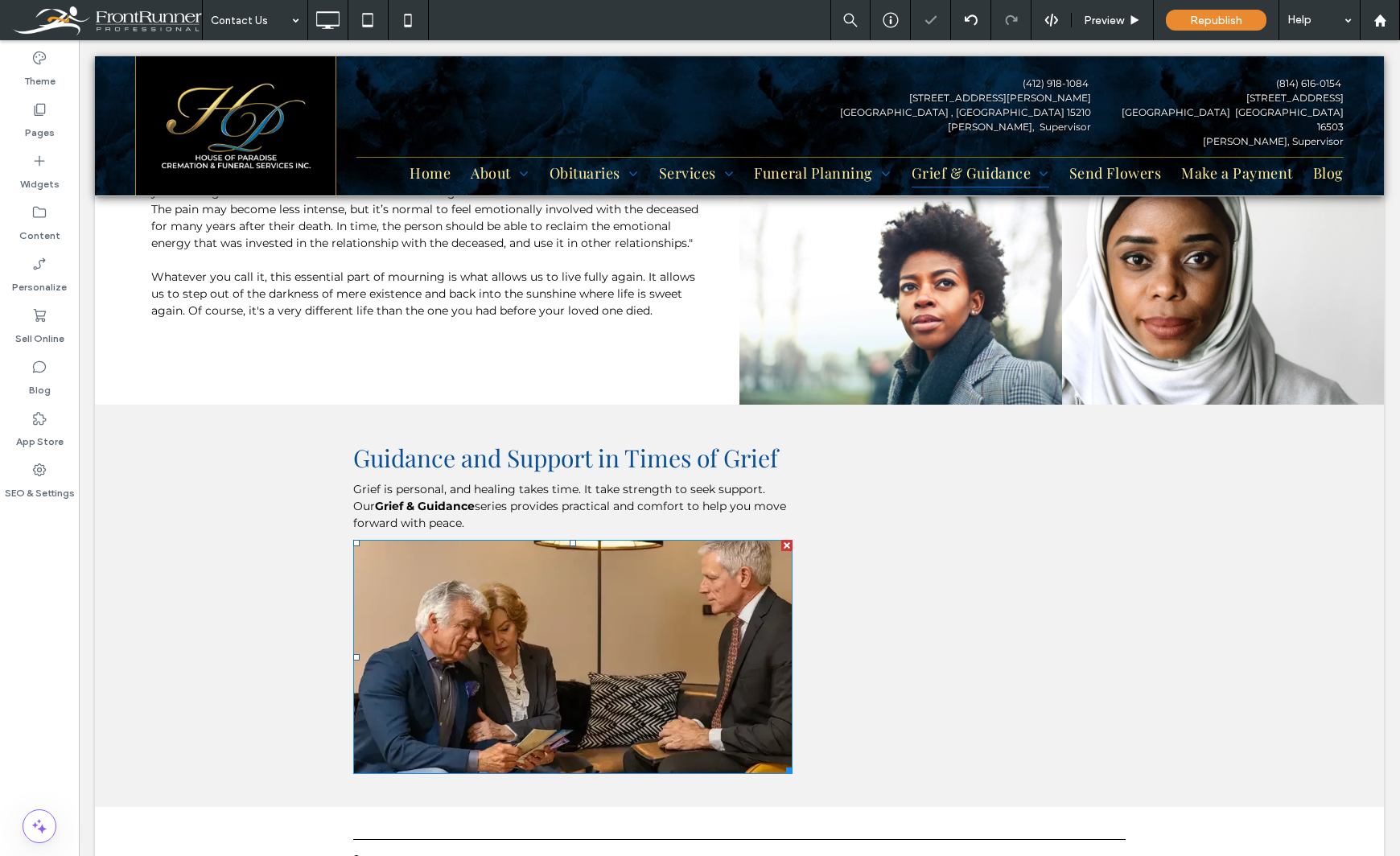
click at [41, 670] on div "Theme Pages Widgets Content Personalize Sell Online Blog App Store SEO & Settin…" at bounding box center [39, 448] width 79 height 816
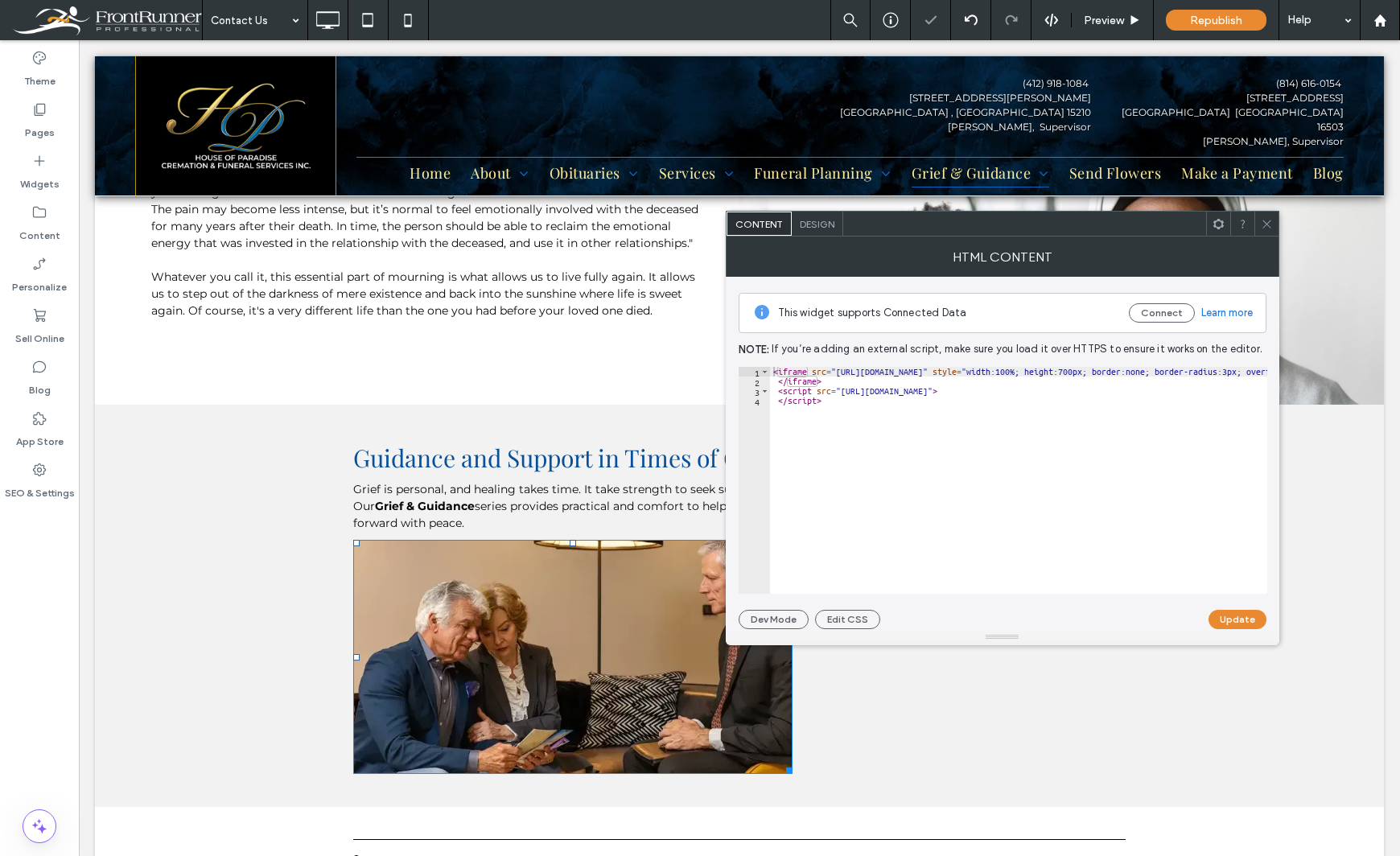
click at [825, 230] on span "Design" at bounding box center [817, 224] width 34 height 12
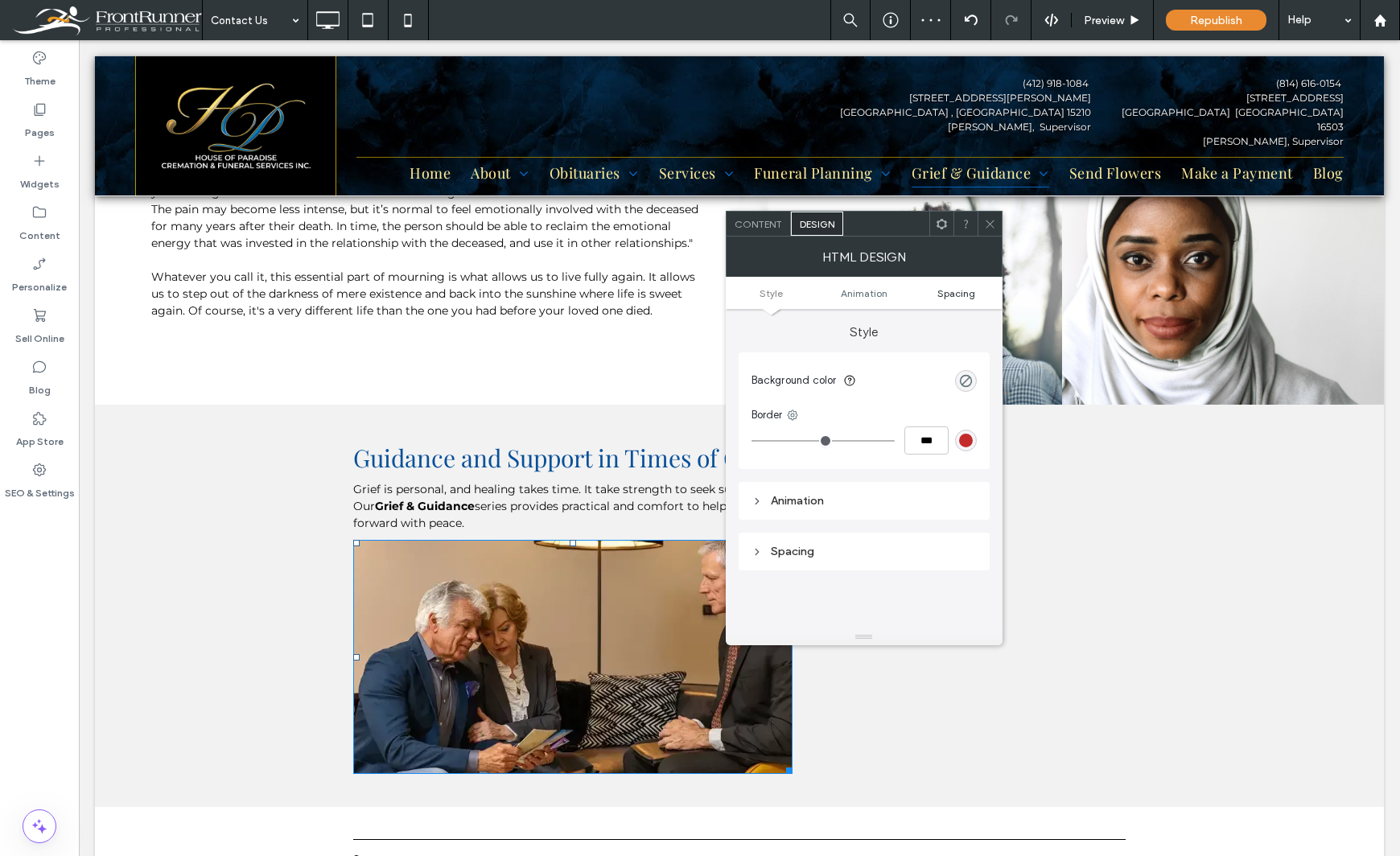
click at [963, 296] on span "Spacing" at bounding box center [956, 293] width 37 height 12
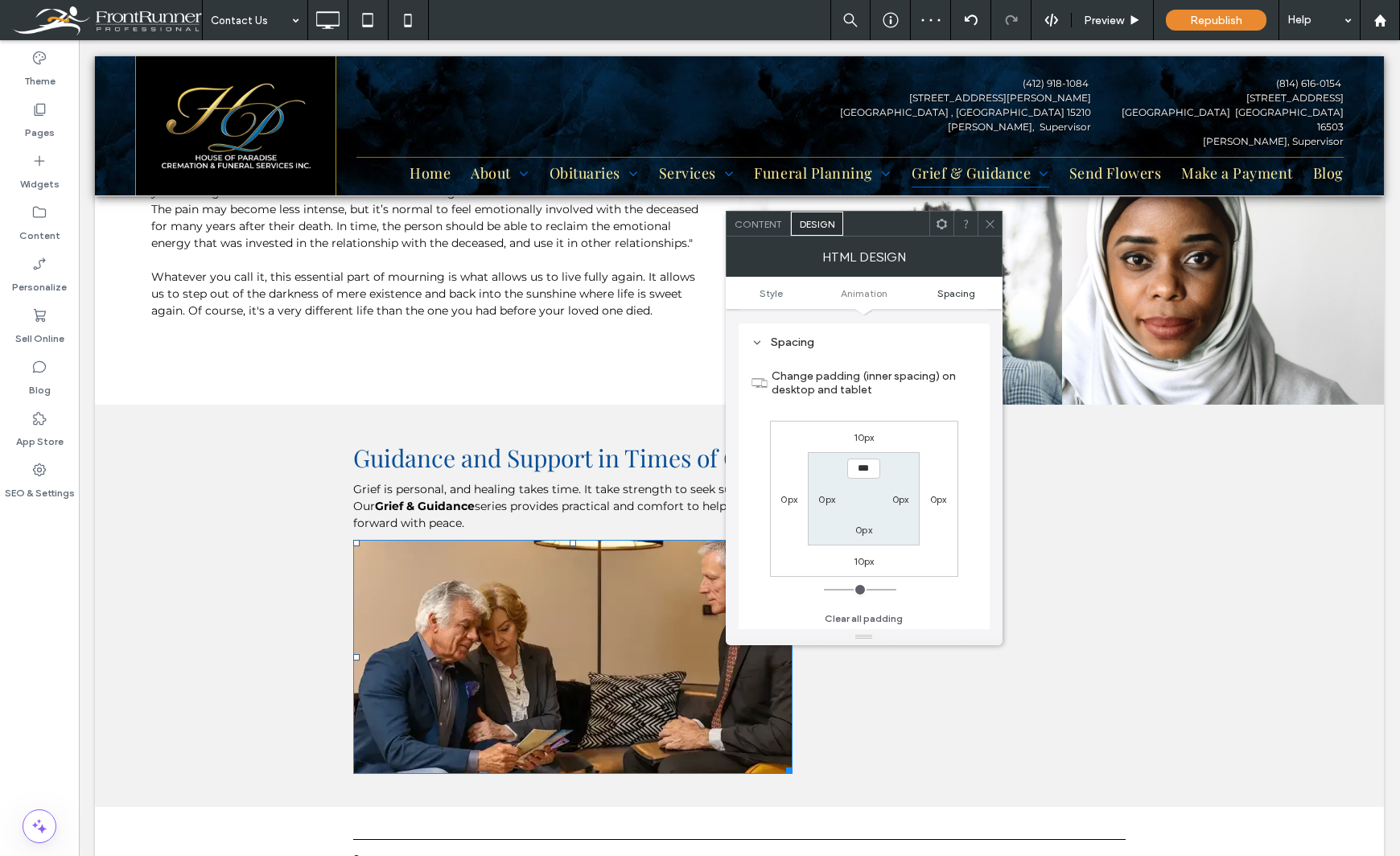
scroll to position [211, 0]
click at [987, 223] on icon at bounding box center [990, 224] width 12 height 12
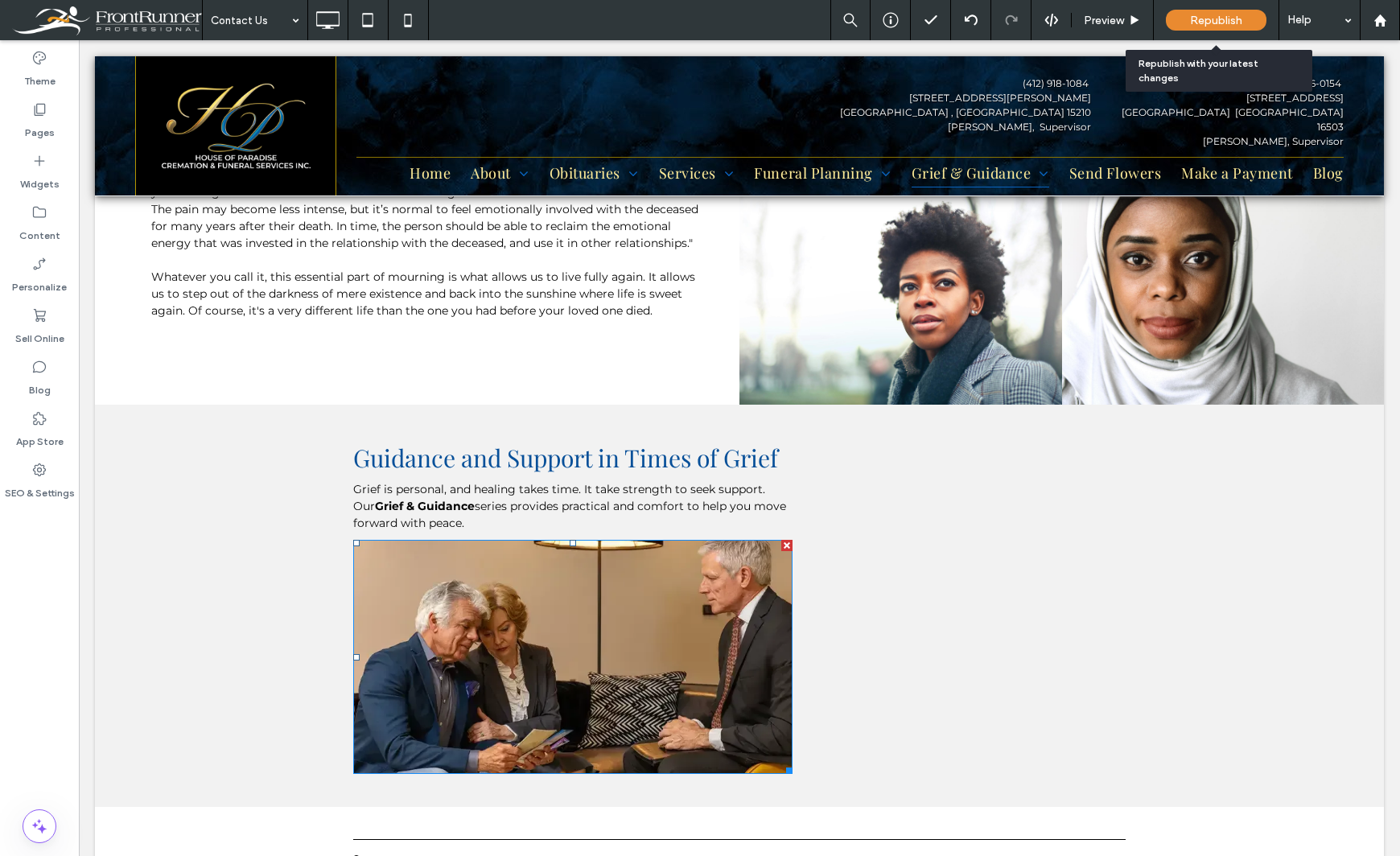
click at [1189, 19] on div "Republish" at bounding box center [1216, 20] width 100 height 21
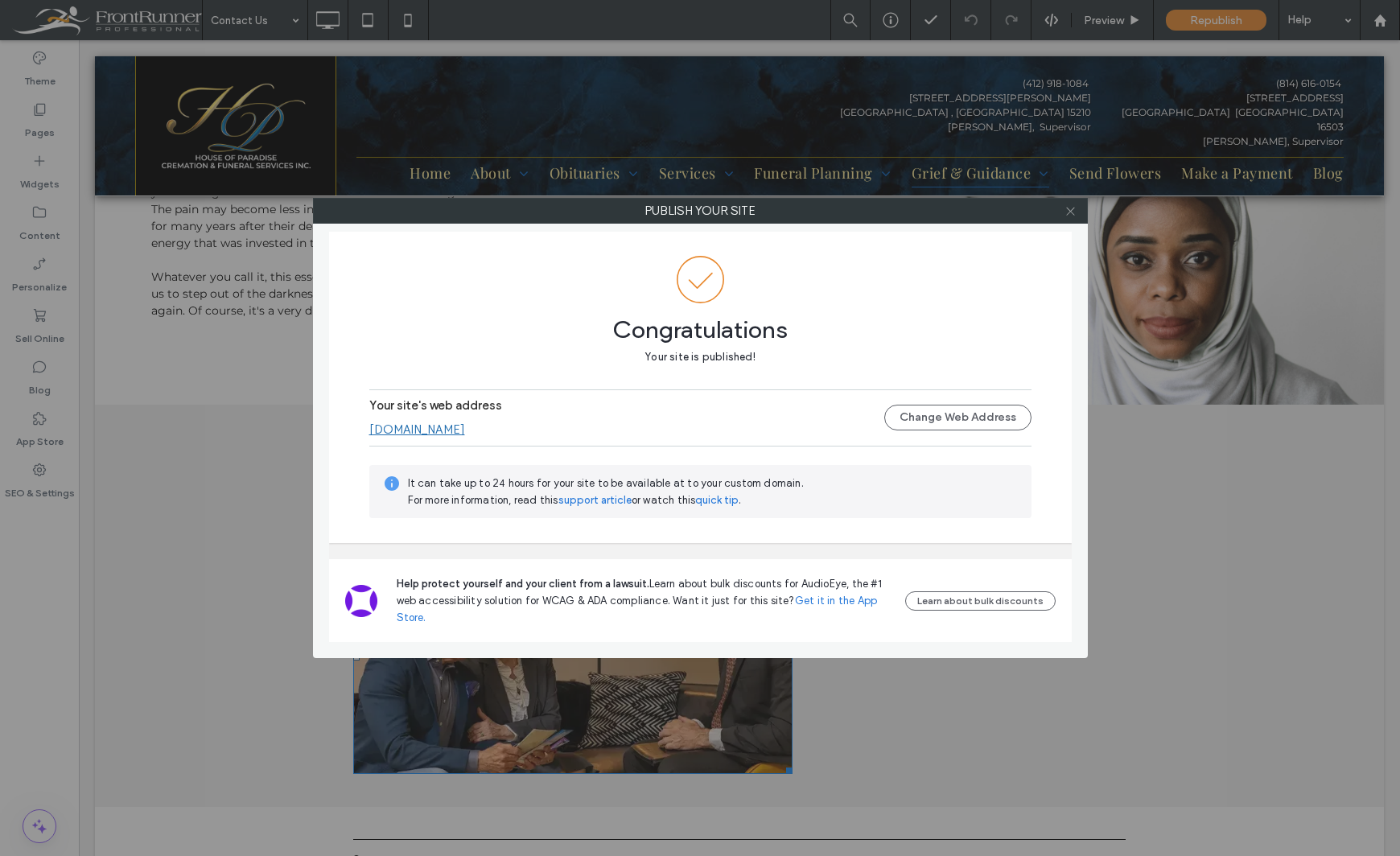
click at [1074, 212] on icon at bounding box center [1070, 211] width 12 height 12
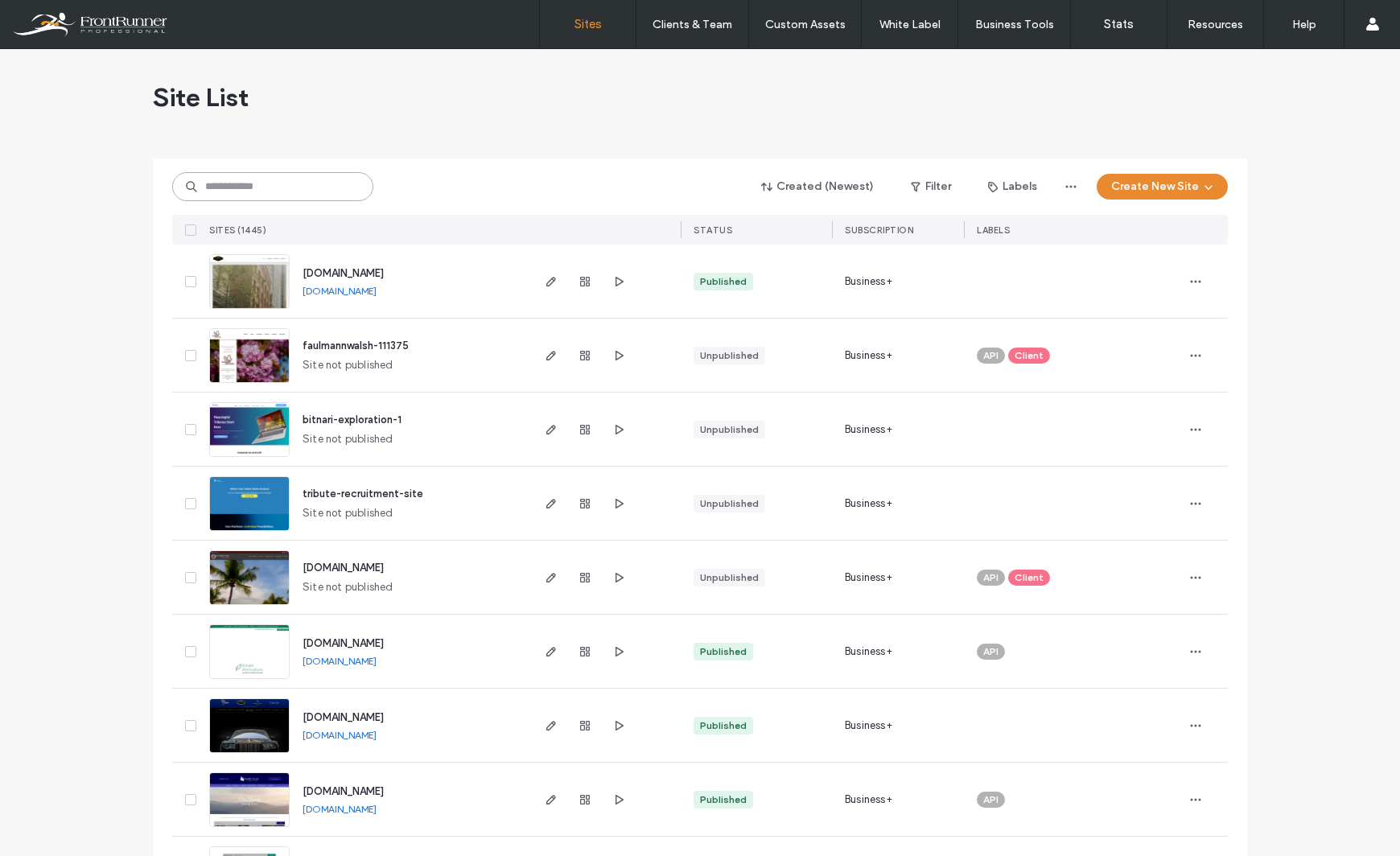
click at [295, 183] on input at bounding box center [273, 186] width 201 height 29
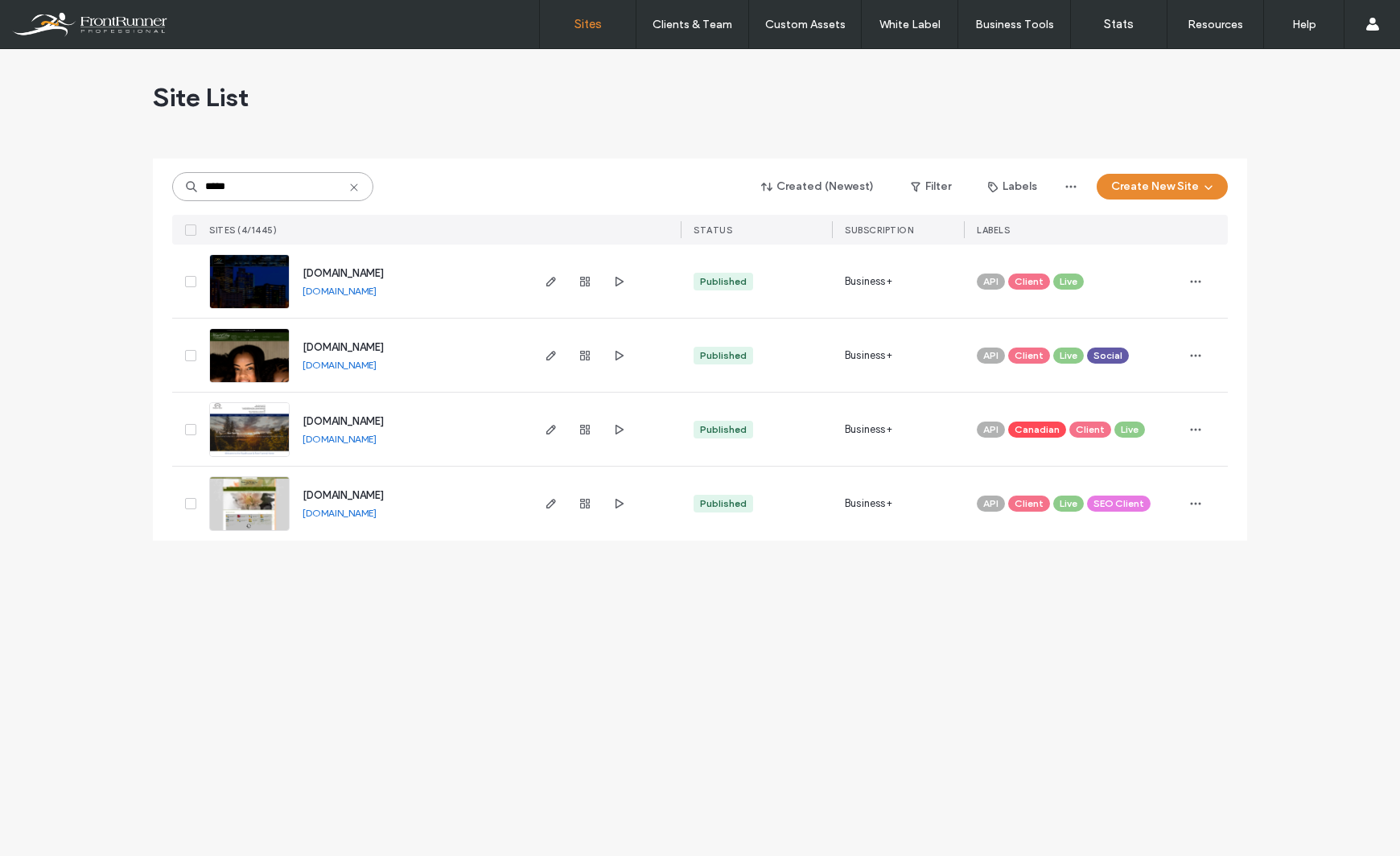
type input "*****"
click at [336, 274] on span "[DOMAIN_NAME]" at bounding box center [343, 273] width 81 height 12
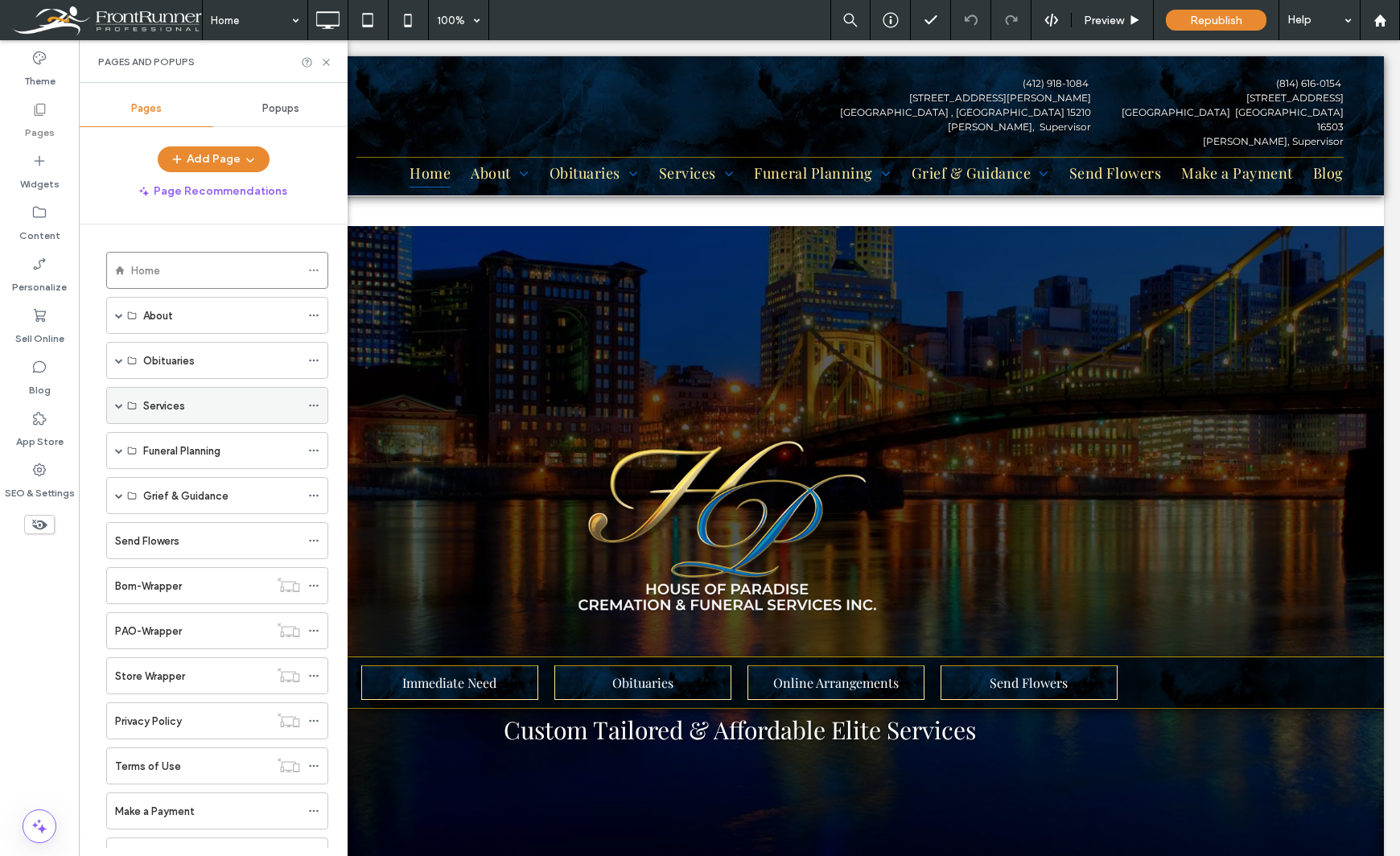
click at [115, 408] on span at bounding box center [119, 405] width 8 height 8
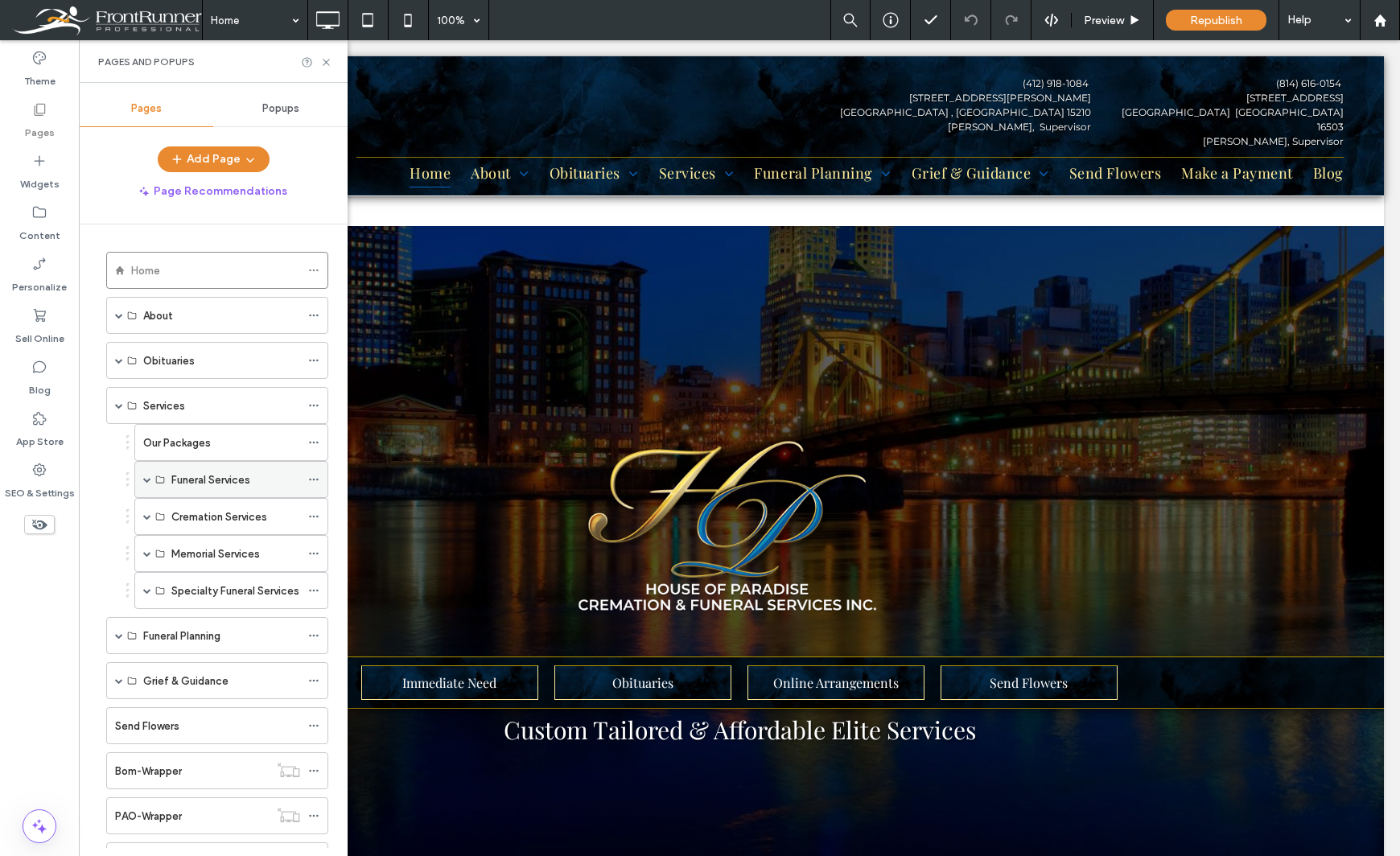
click at [145, 484] on span at bounding box center [147, 480] width 8 height 35
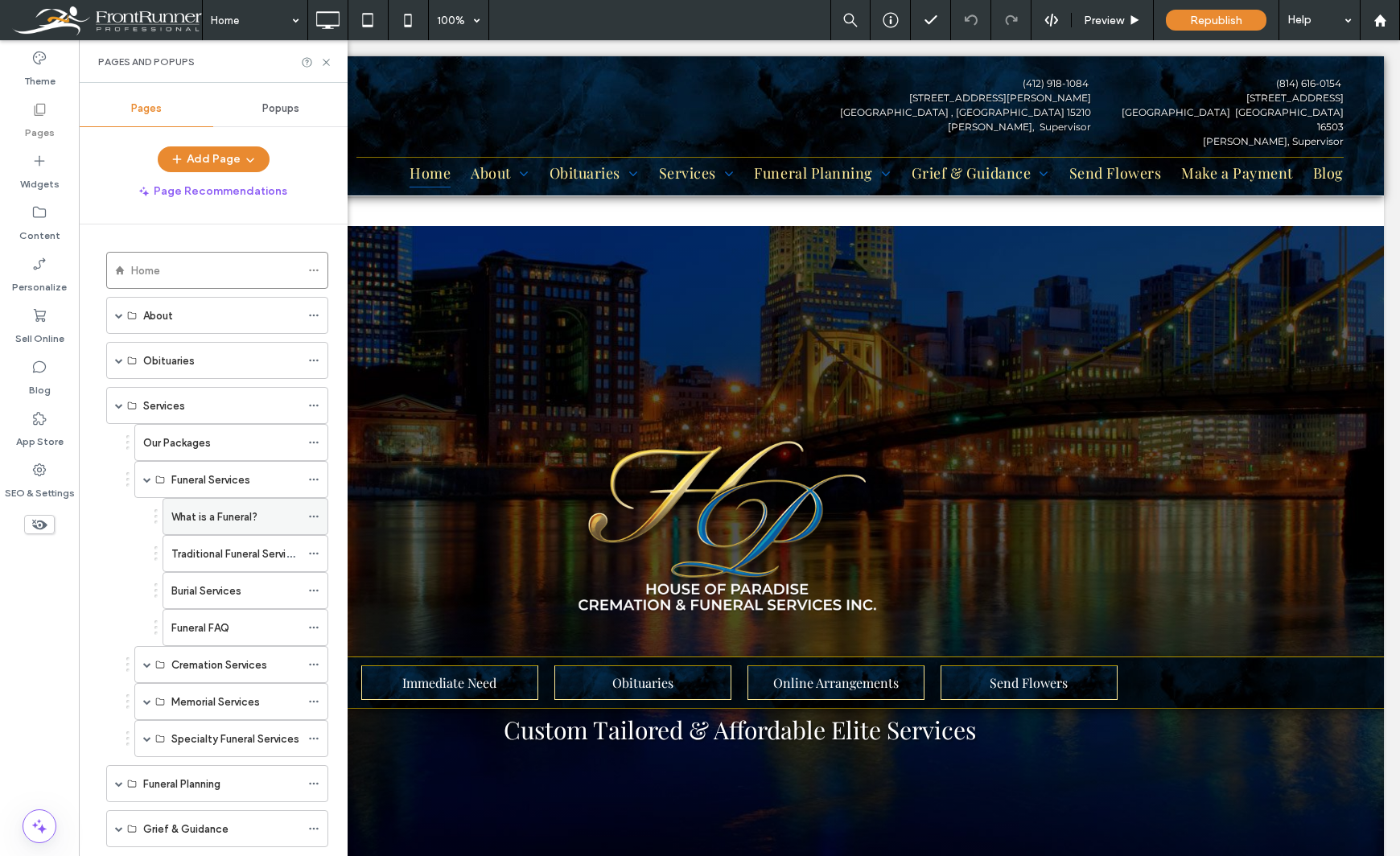
click at [185, 516] on label "What is a Funeral?" at bounding box center [214, 516] width 86 height 29
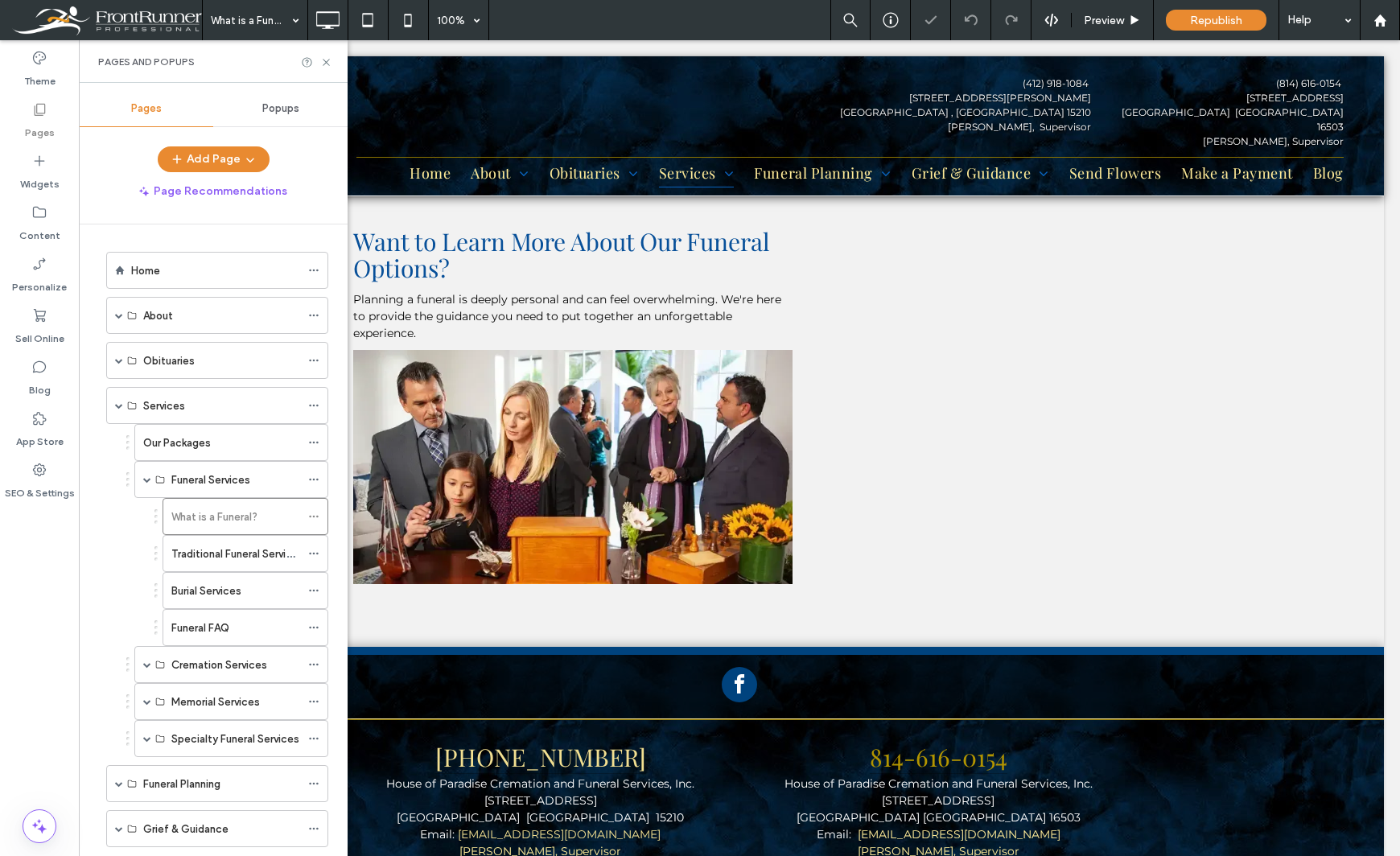
scroll to position [1136, 0]
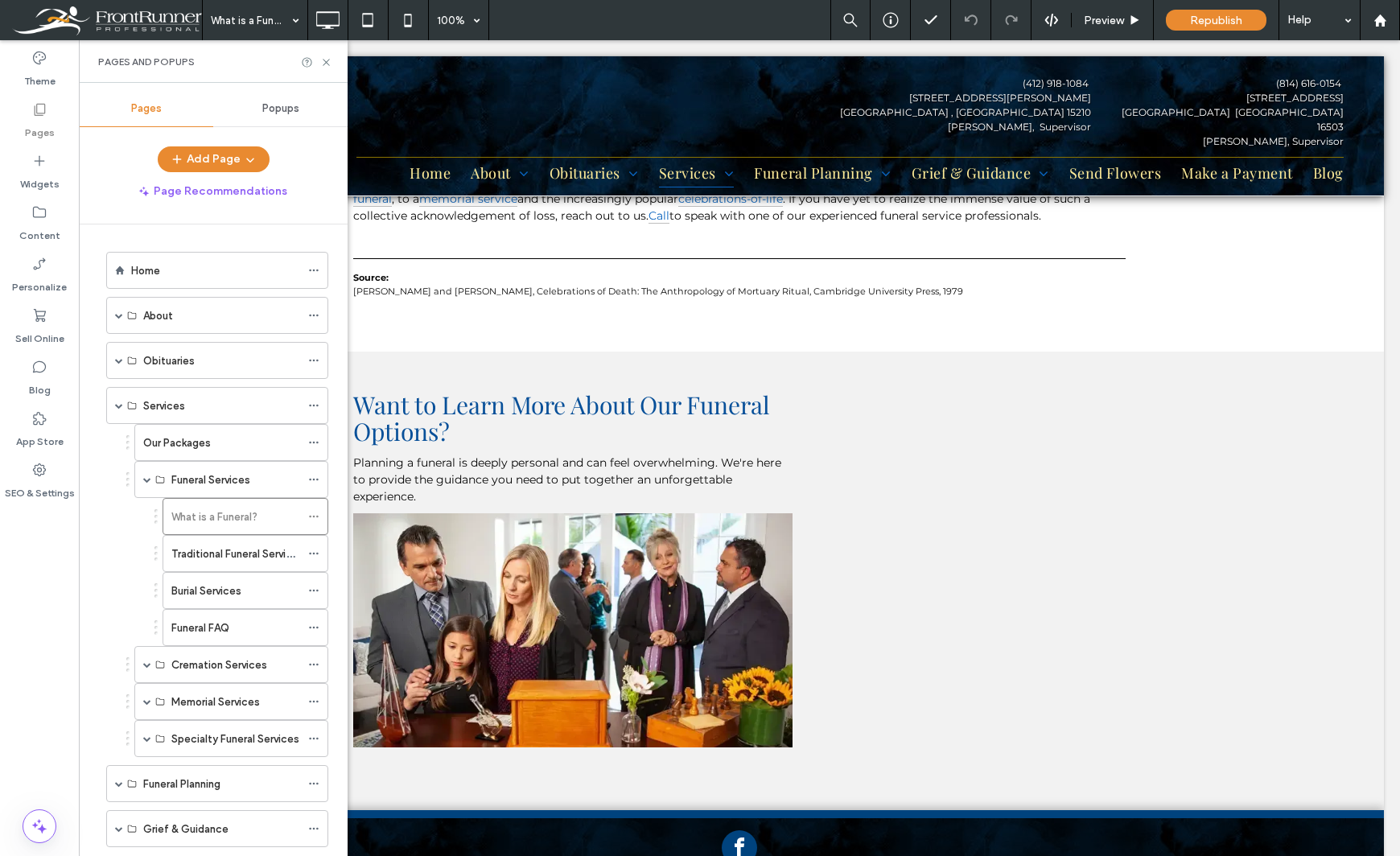
drag, startPoint x: 37, startPoint y: 176, endPoint x: 121, endPoint y: 457, distance: 293.3
click at [37, 176] on label "Widgets" at bounding box center [39, 179] width 39 height 23
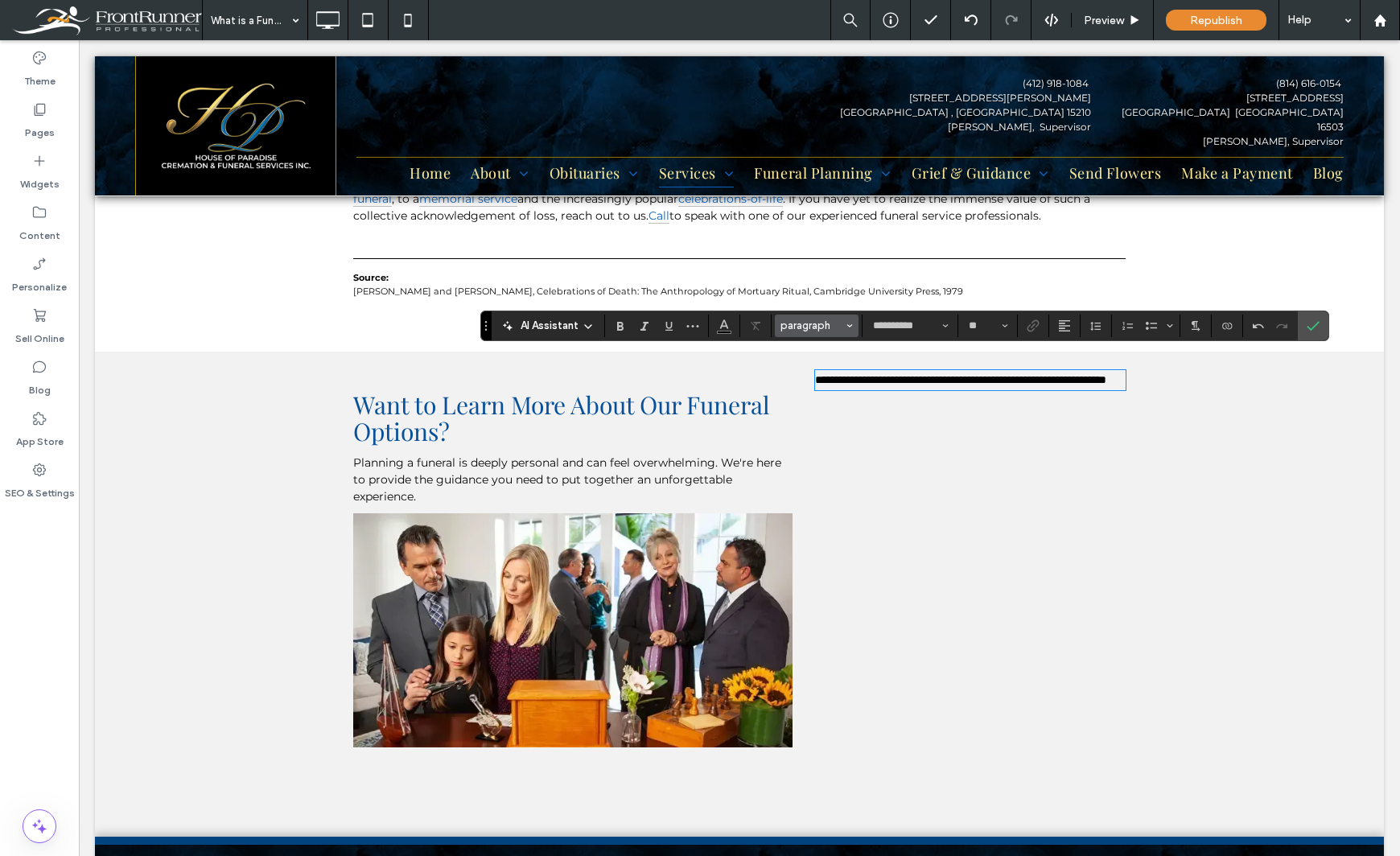
click at [827, 332] on button "paragraph" at bounding box center [816, 325] width 84 height 23
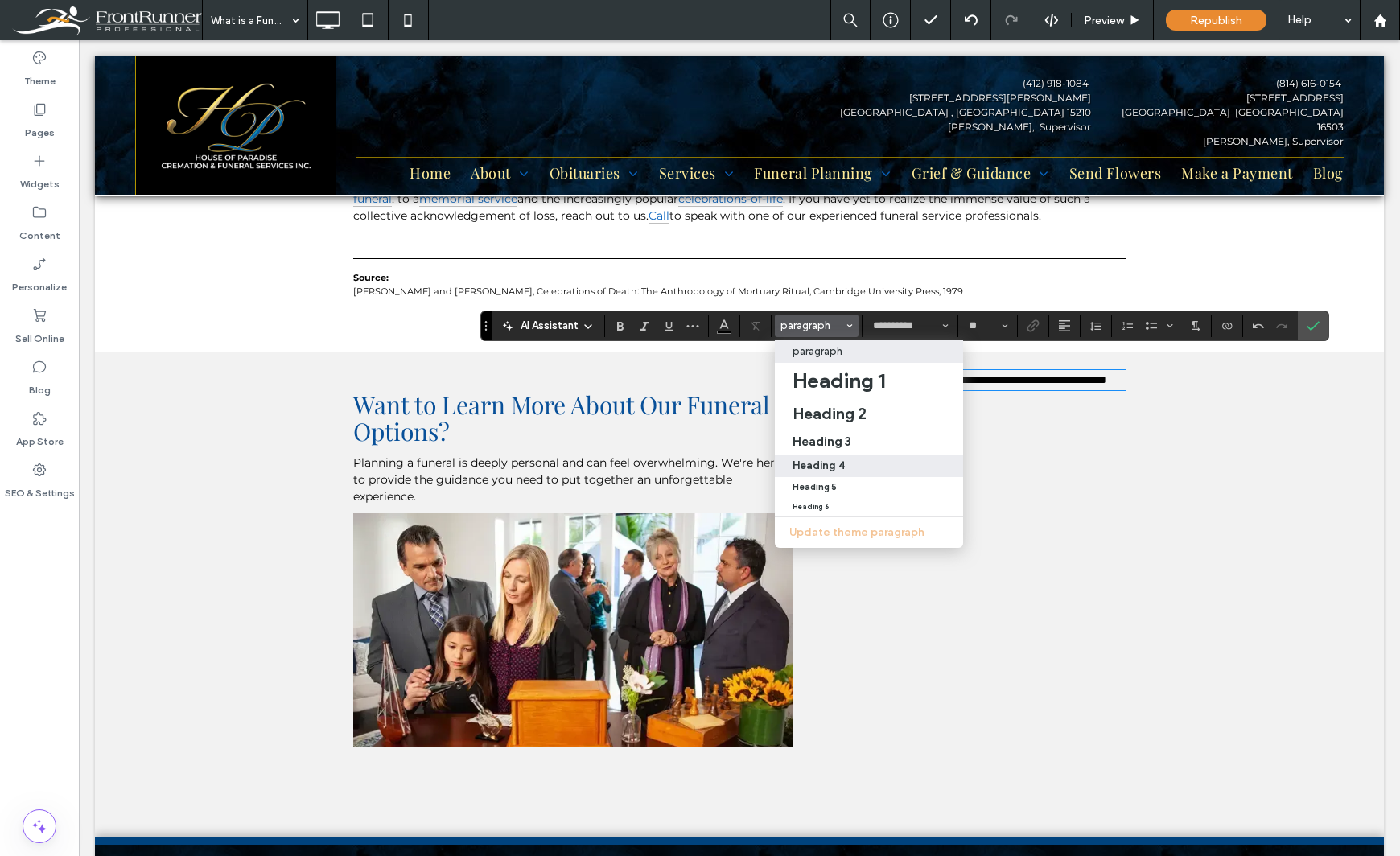
click at [823, 457] on label "Heading 4" at bounding box center [868, 465] width 188 height 23
type input "**"
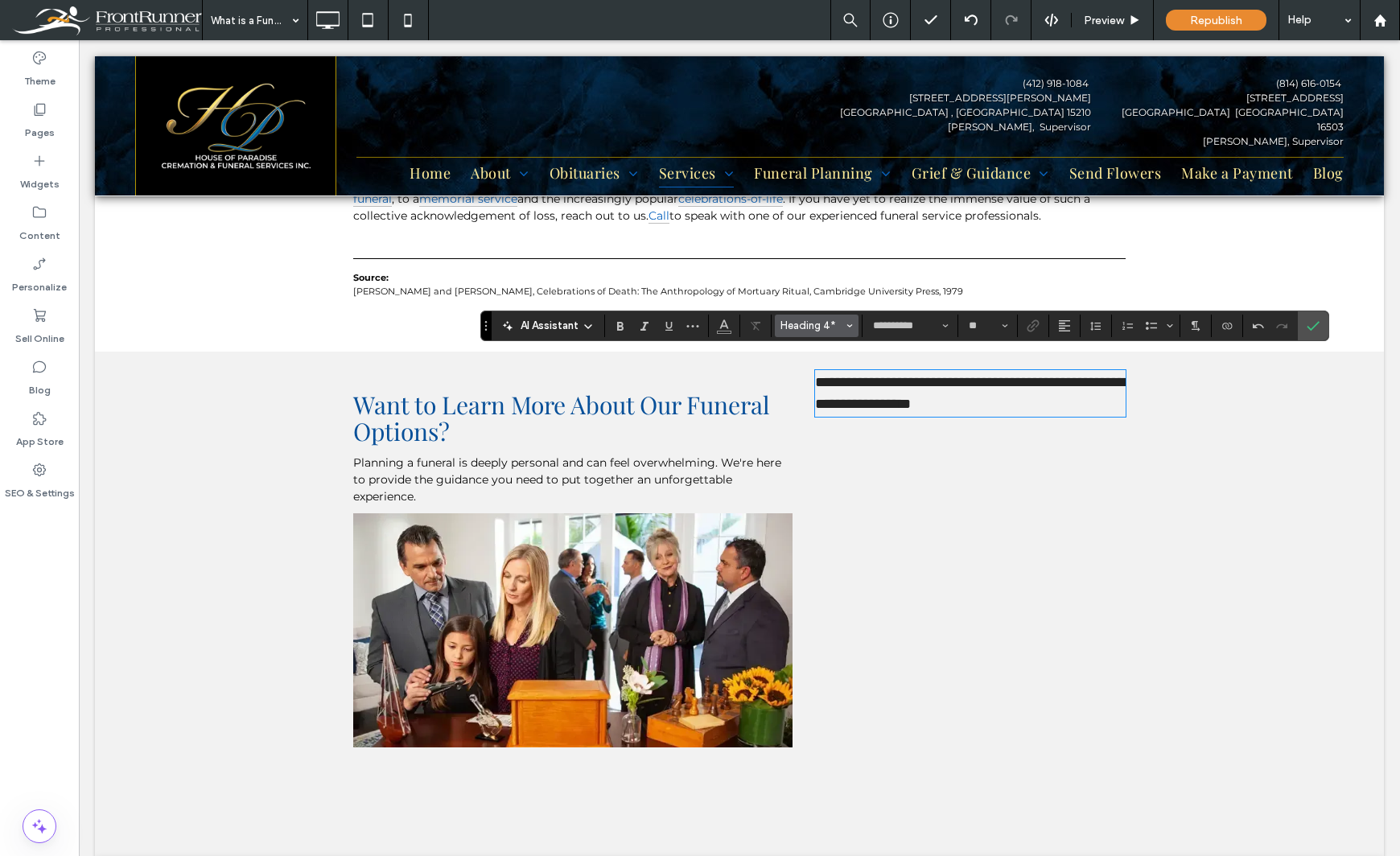
click at [829, 336] on button "Heading 4*" at bounding box center [816, 325] width 84 height 23
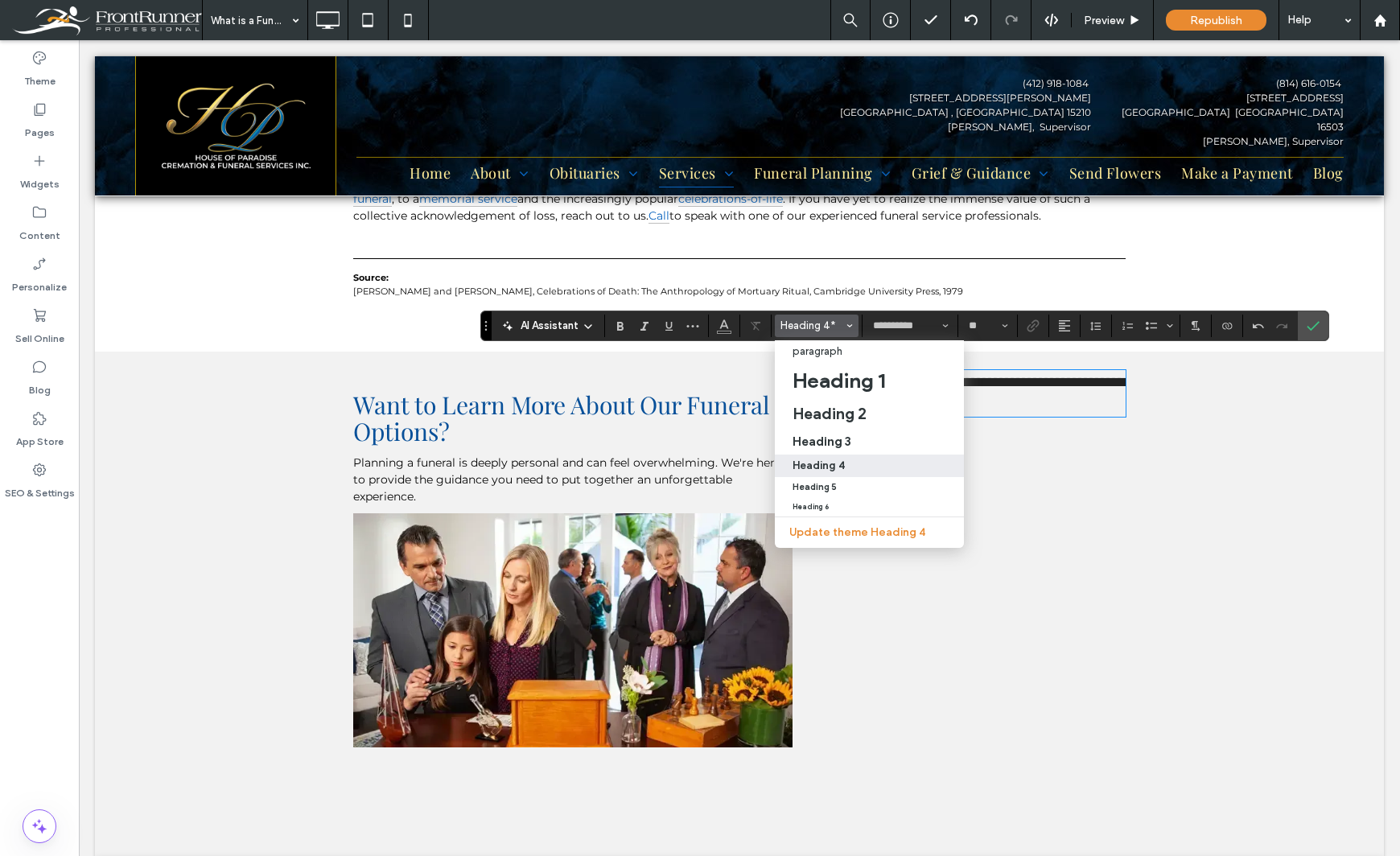
click at [634, 388] on span "Want to Learn More About Our Funeral Options?" at bounding box center [561, 418] width 417 height 59
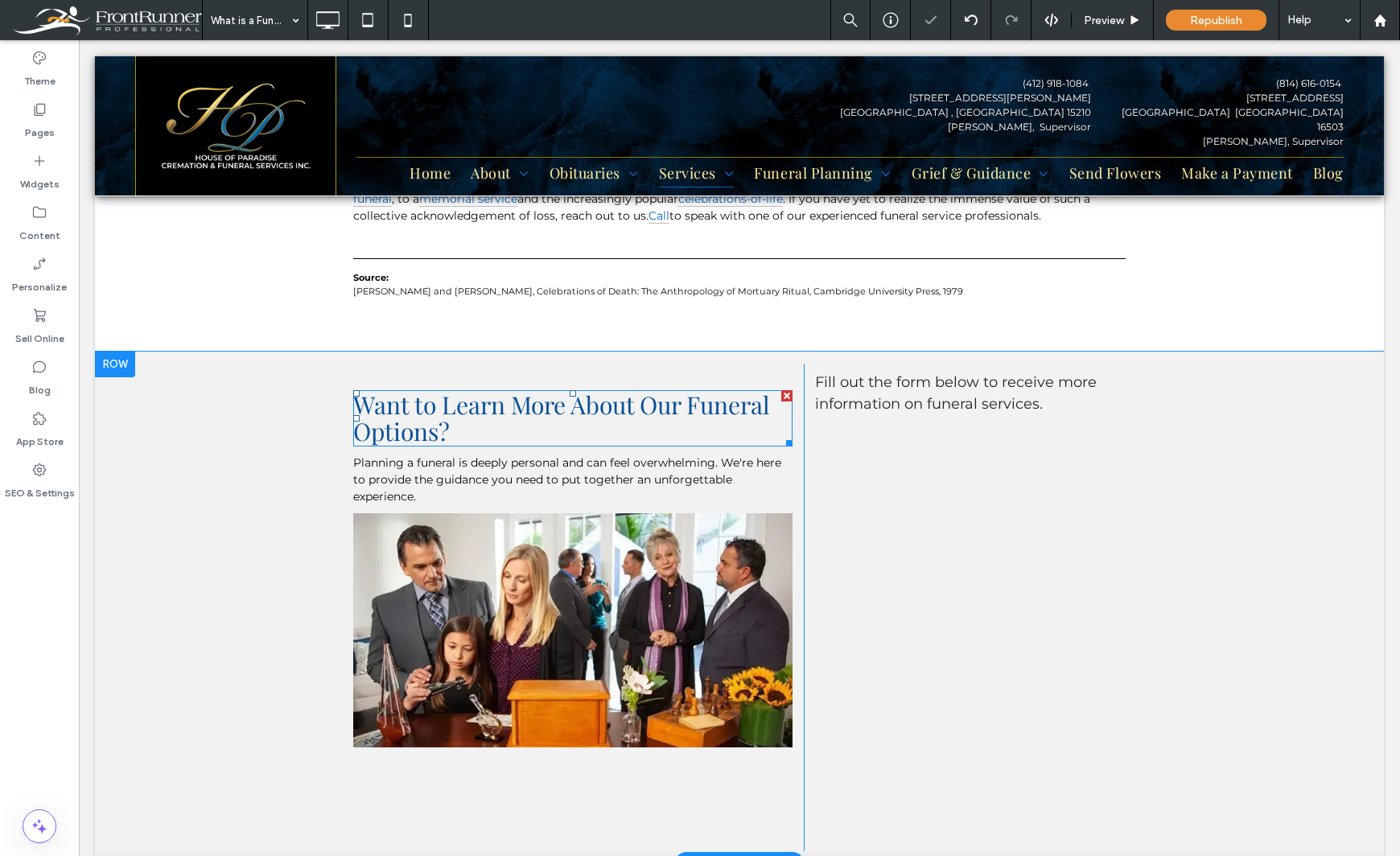
click at [655, 390] on span "Want to Learn More About Our Funeral Options?" at bounding box center [561, 418] width 417 height 59
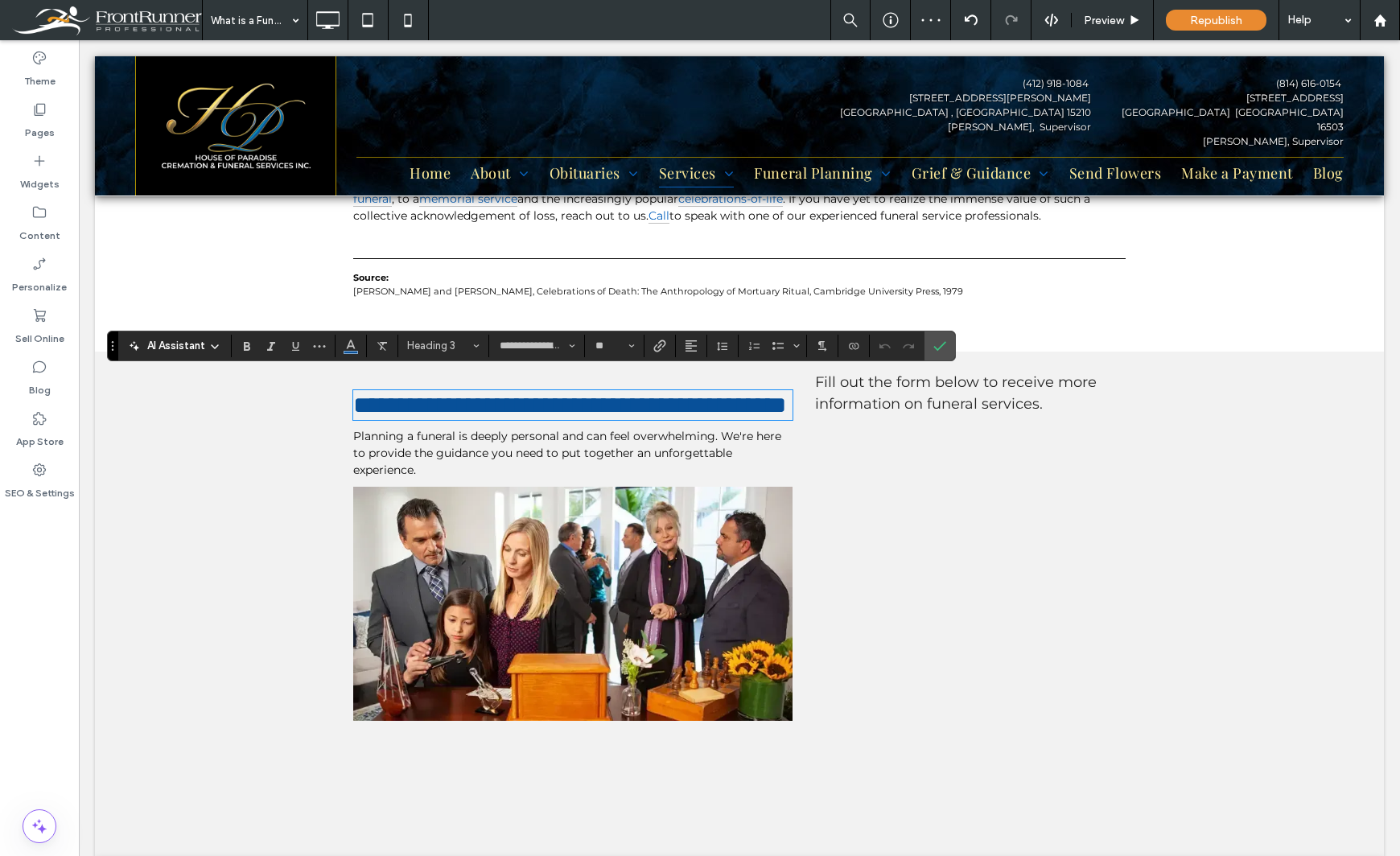
click at [948, 374] on h4 "Fill out the form below to receive more information on funeral services." at bounding box center [969, 393] width 310 height 43
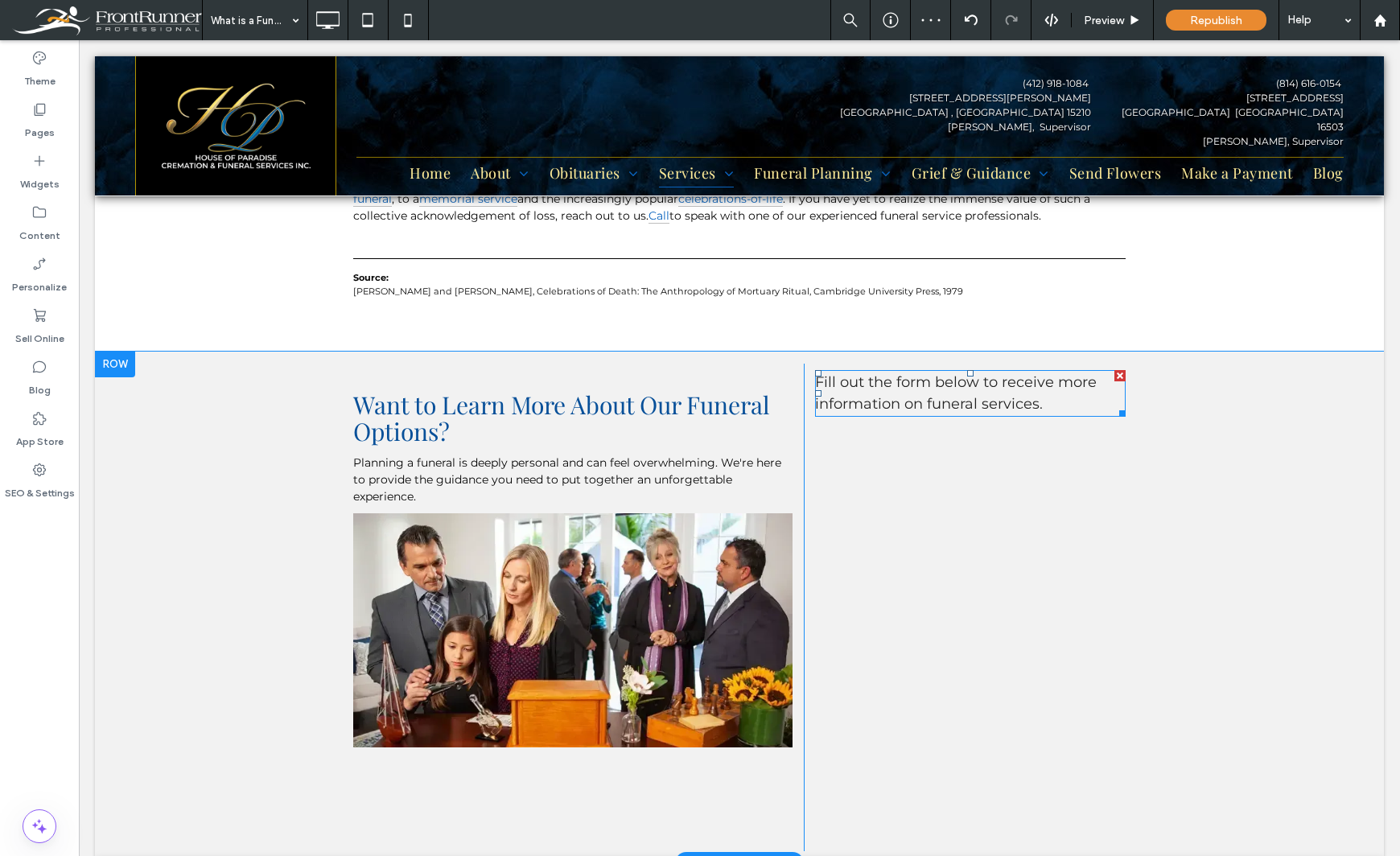
click at [1045, 373] on span "Fill out the form below to receive more information on funeral services." at bounding box center [956, 393] width 282 height 39
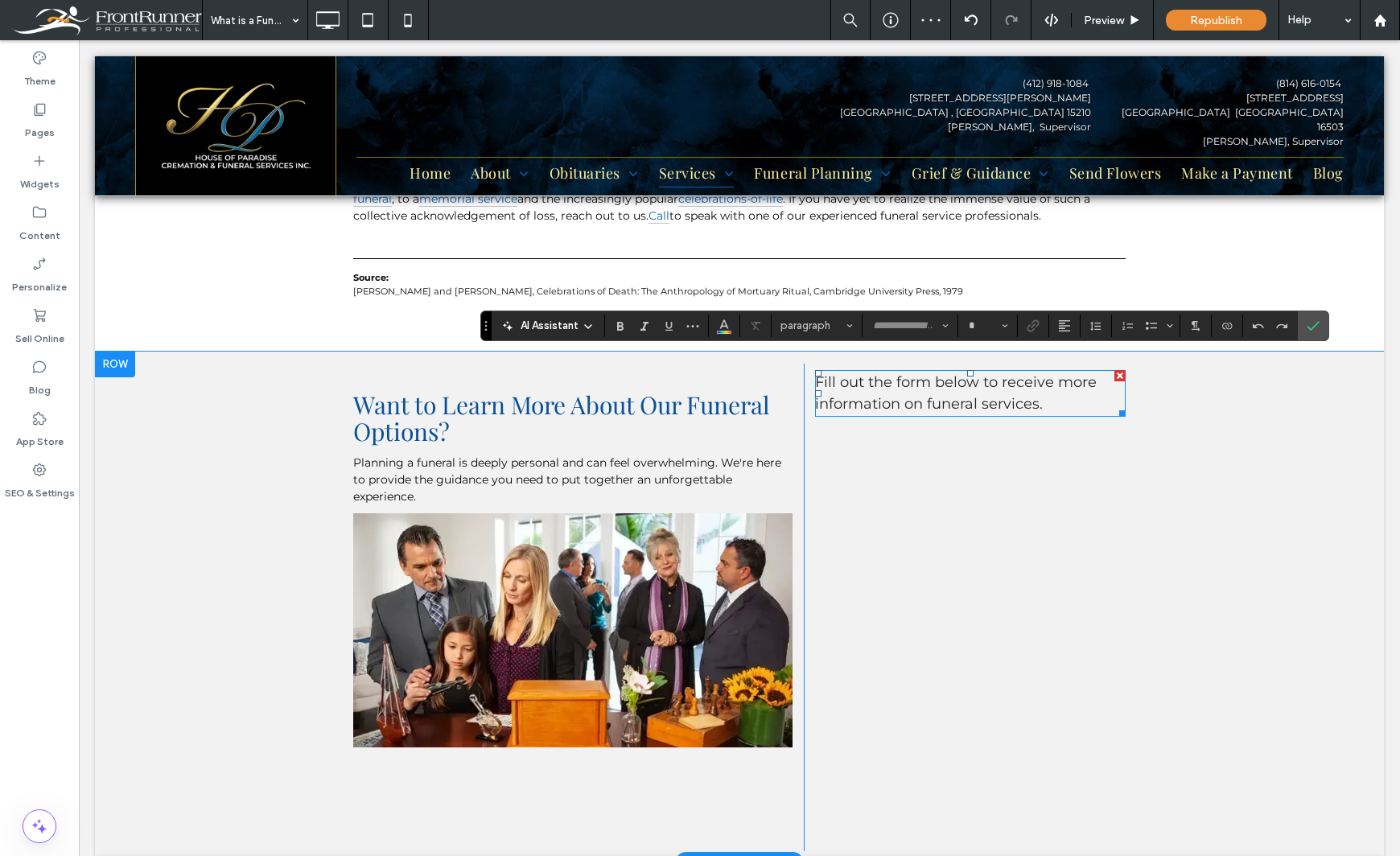
type input "**********"
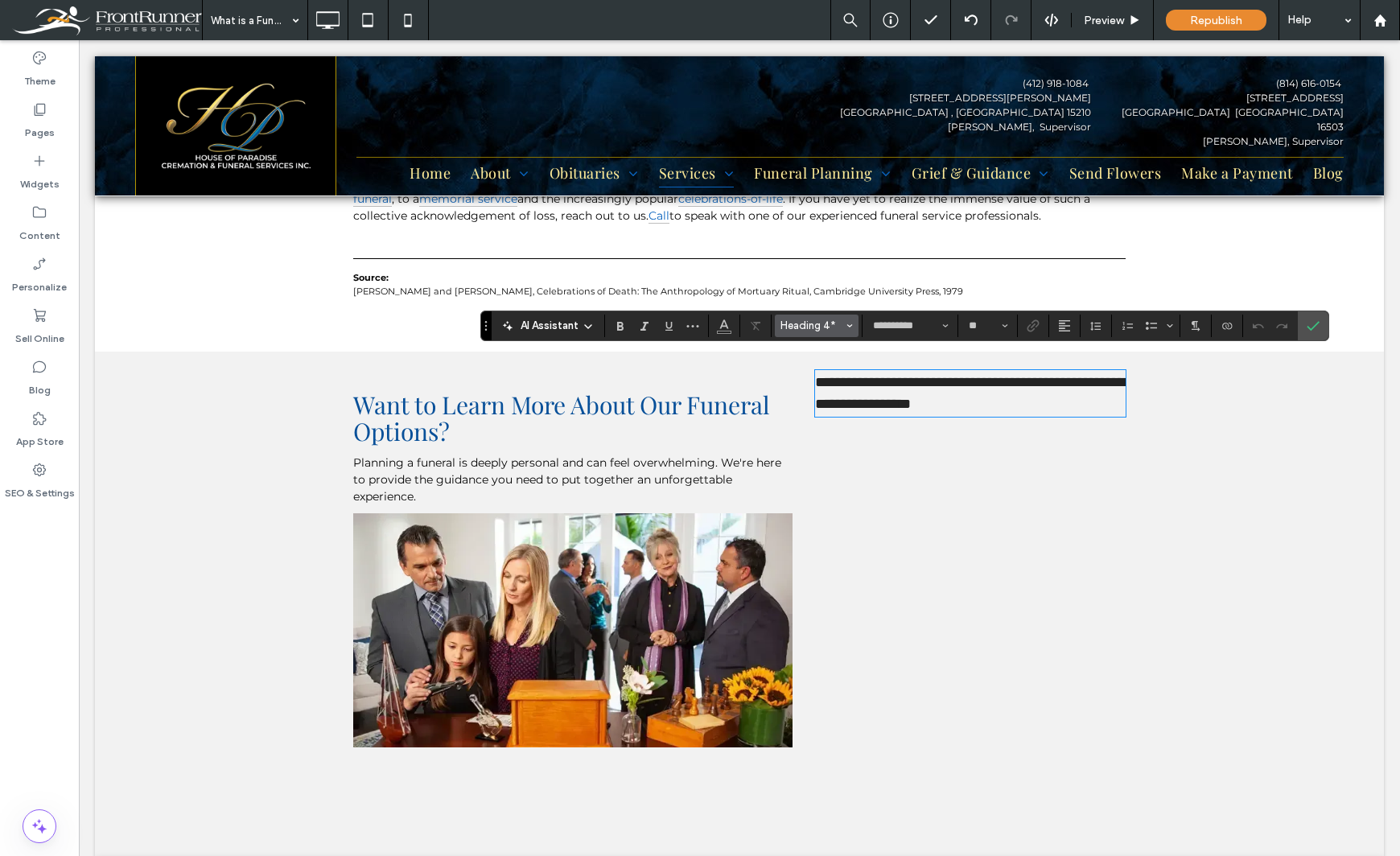
click at [844, 321] on button "Heading 4*" at bounding box center [816, 325] width 84 height 23
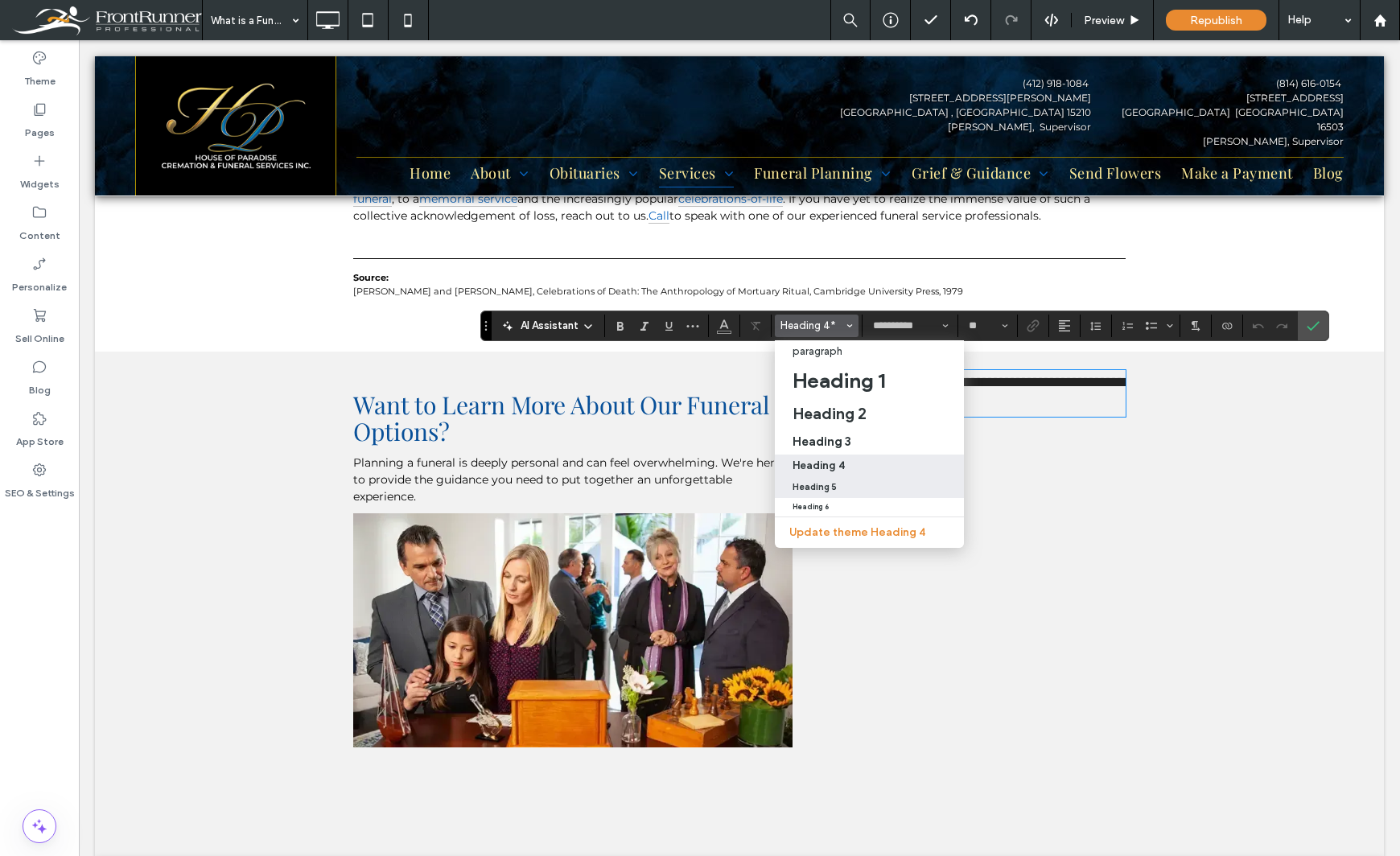
click at [831, 480] on label "Heading 5" at bounding box center [869, 487] width 189 height 21
type input "**"
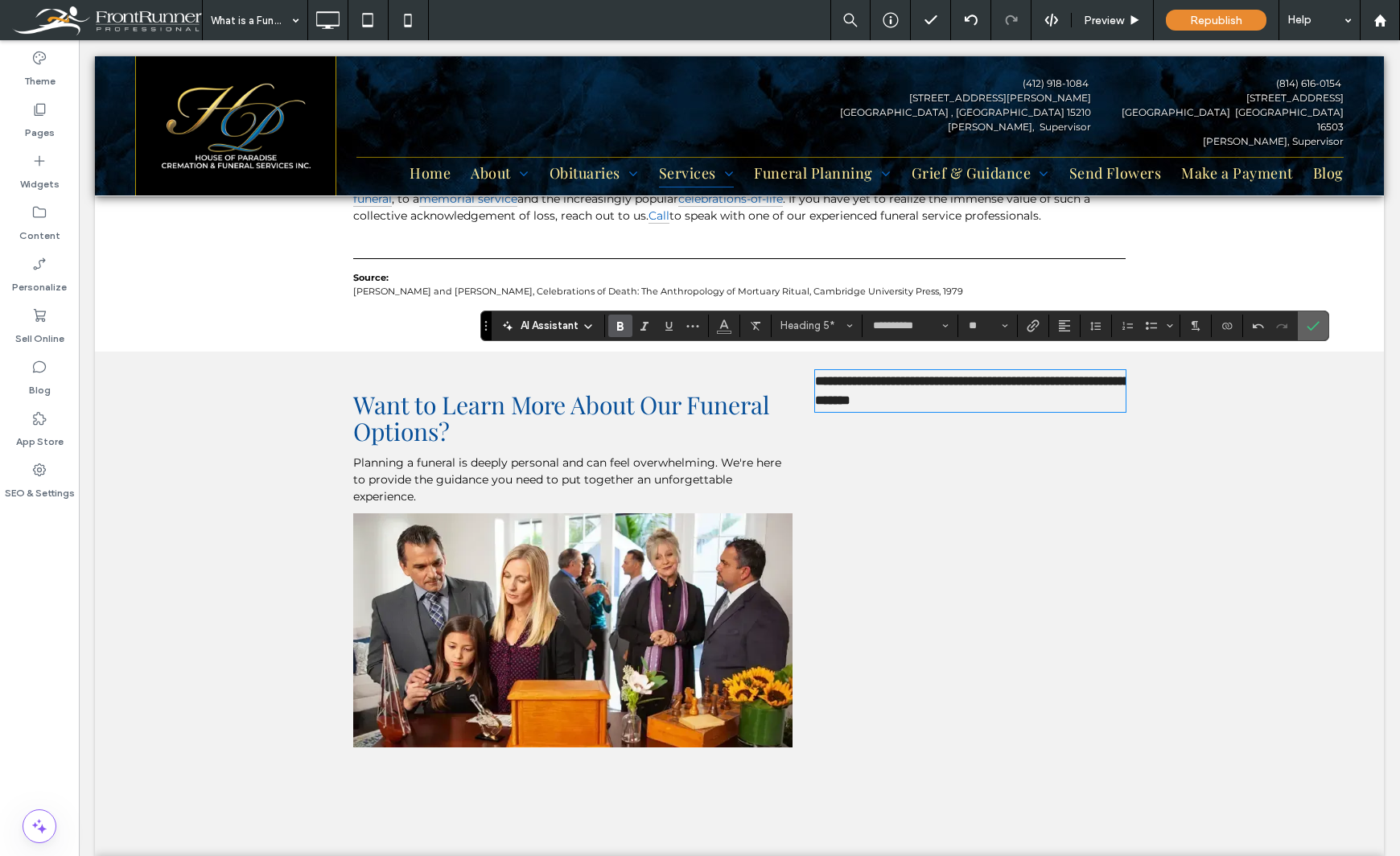
click at [1314, 330] on icon "Confirm" at bounding box center [1312, 325] width 13 height 13
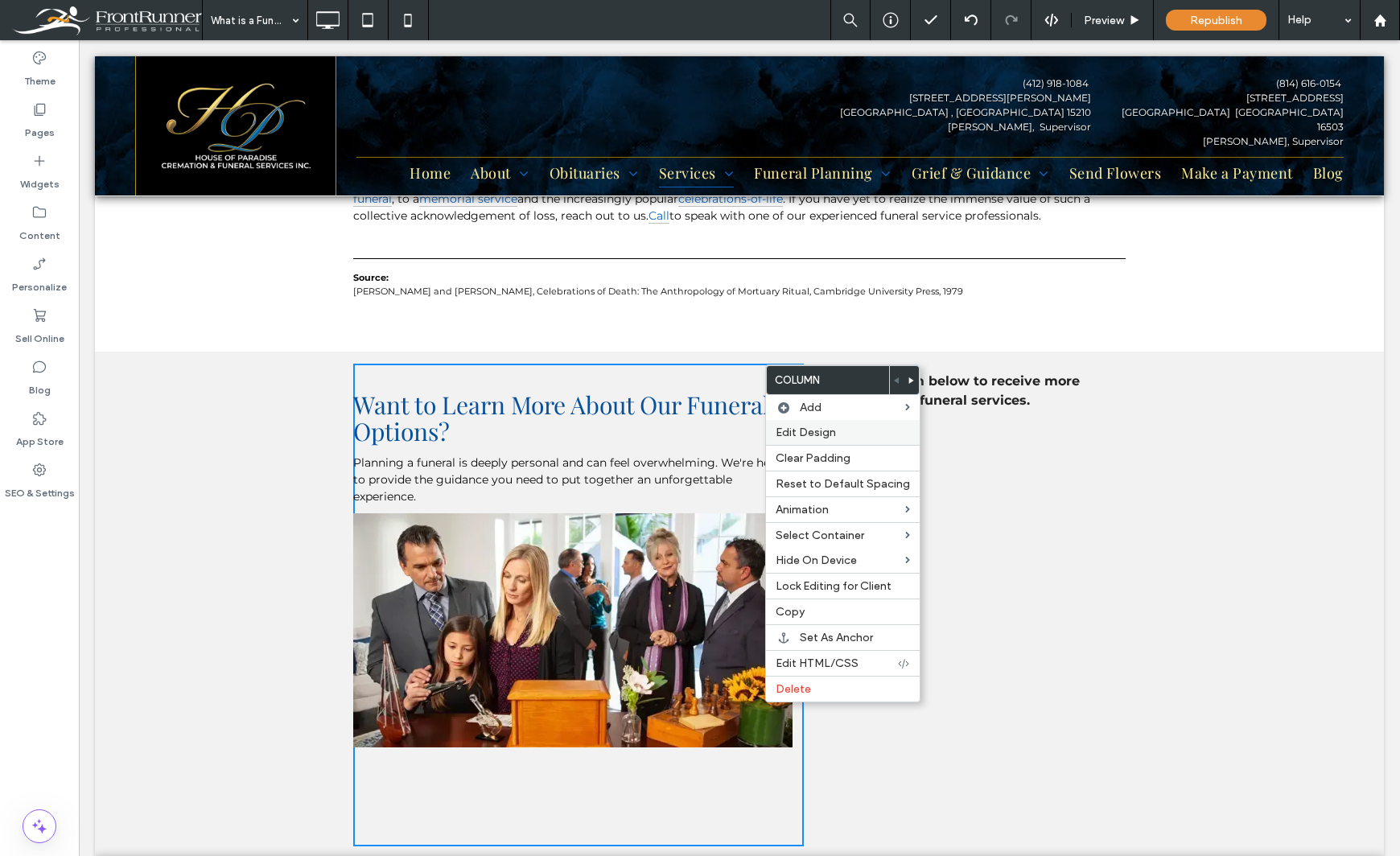
click at [791, 428] on span "Edit Design" at bounding box center [805, 432] width 60 height 14
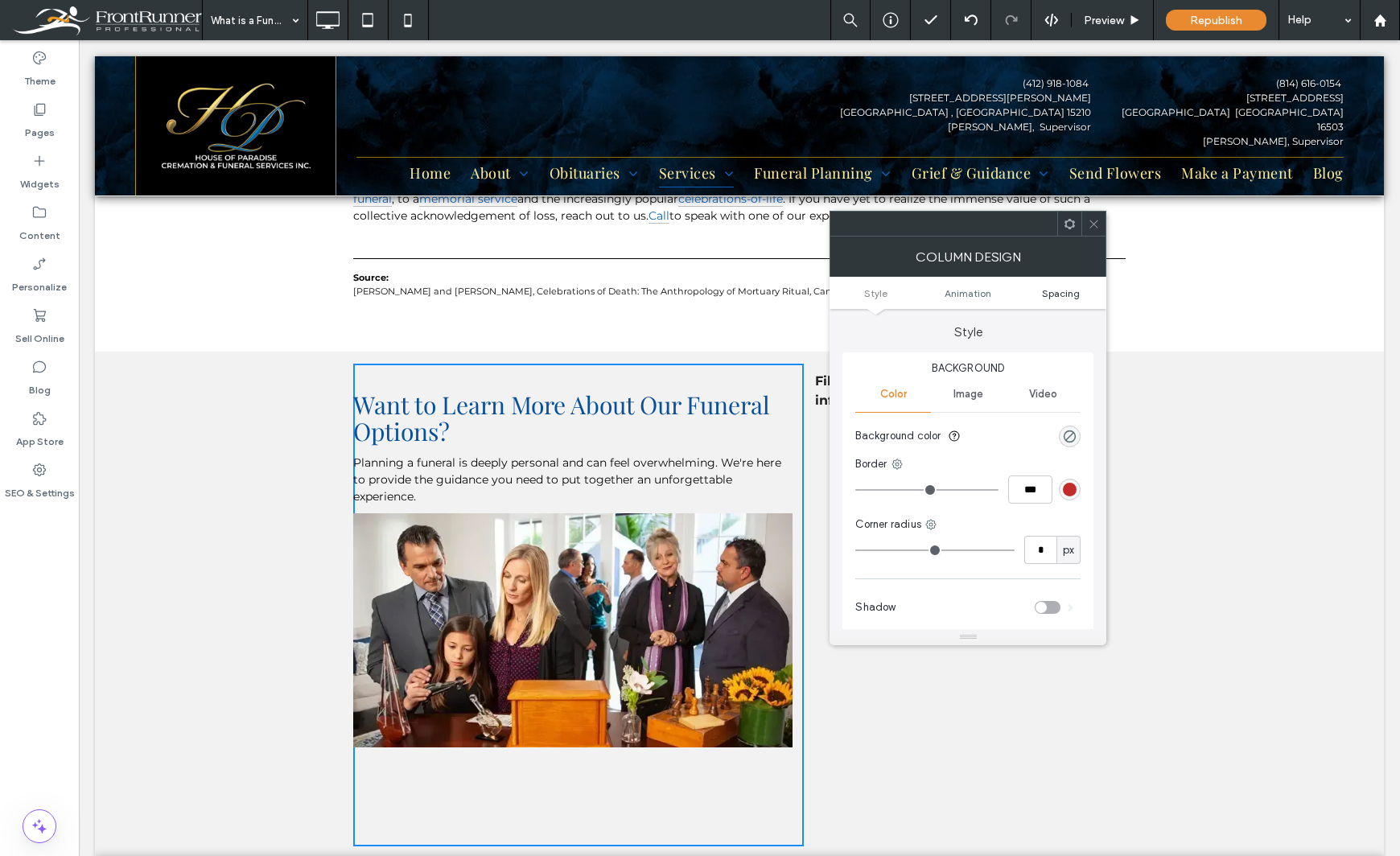
click at [1068, 296] on span "Spacing" at bounding box center [1060, 293] width 37 height 12
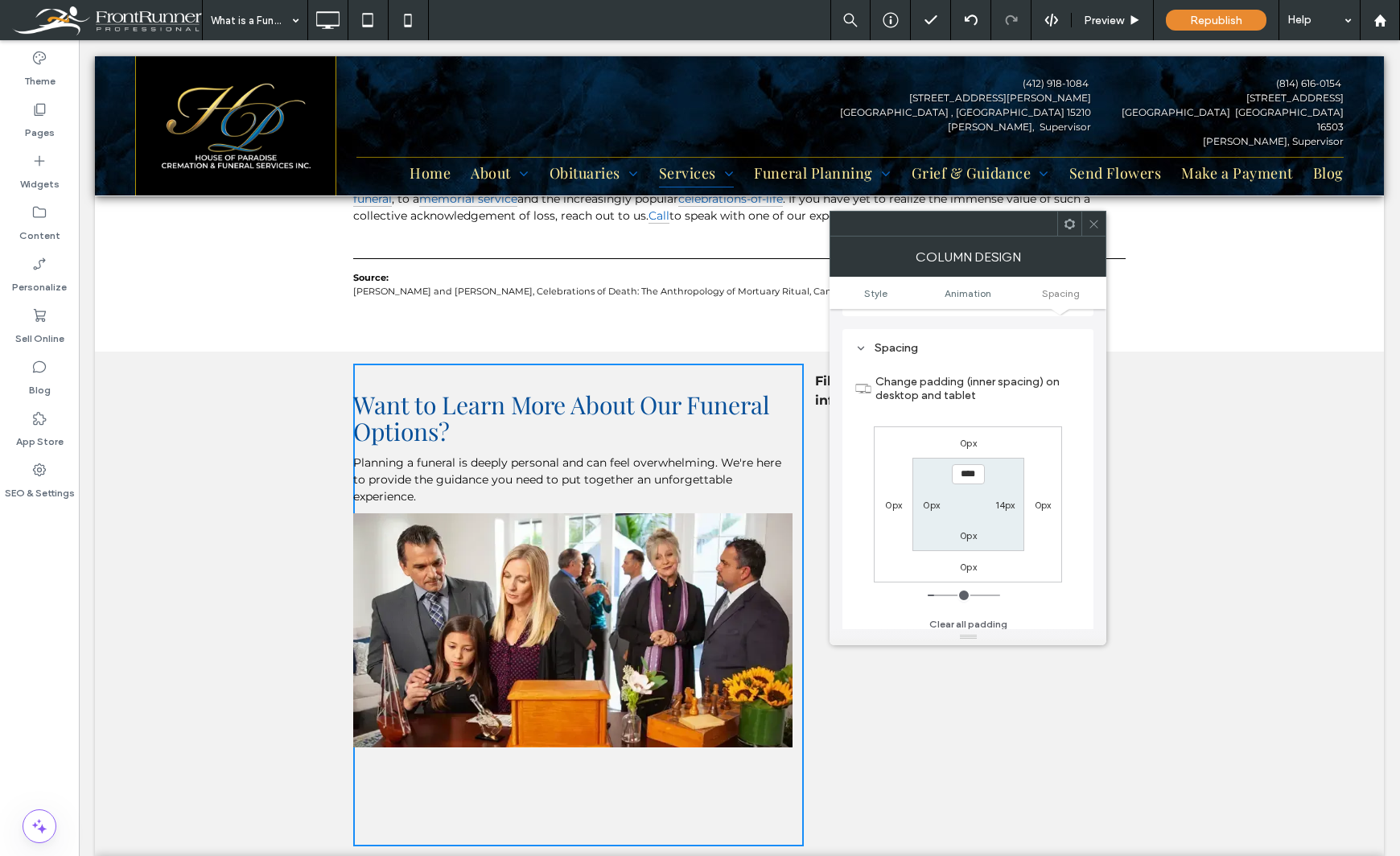
scroll to position [377, 0]
click at [28, 631] on div "Theme Pages Widgets Content Personalize Sell Online Blog App Store SEO & Settin…" at bounding box center [39, 448] width 79 height 816
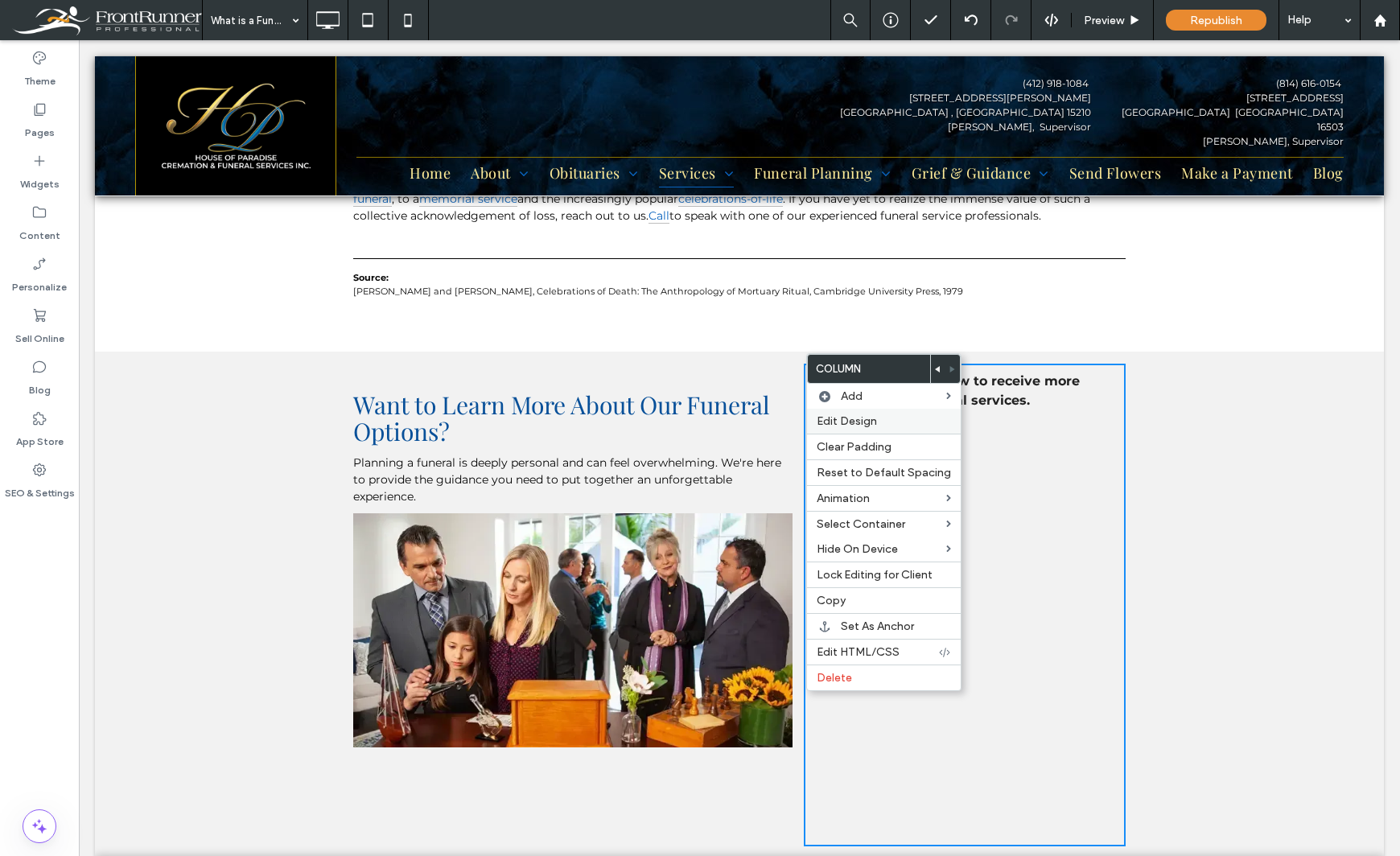
click at [837, 413] on div "Edit Design" at bounding box center [884, 421] width 154 height 25
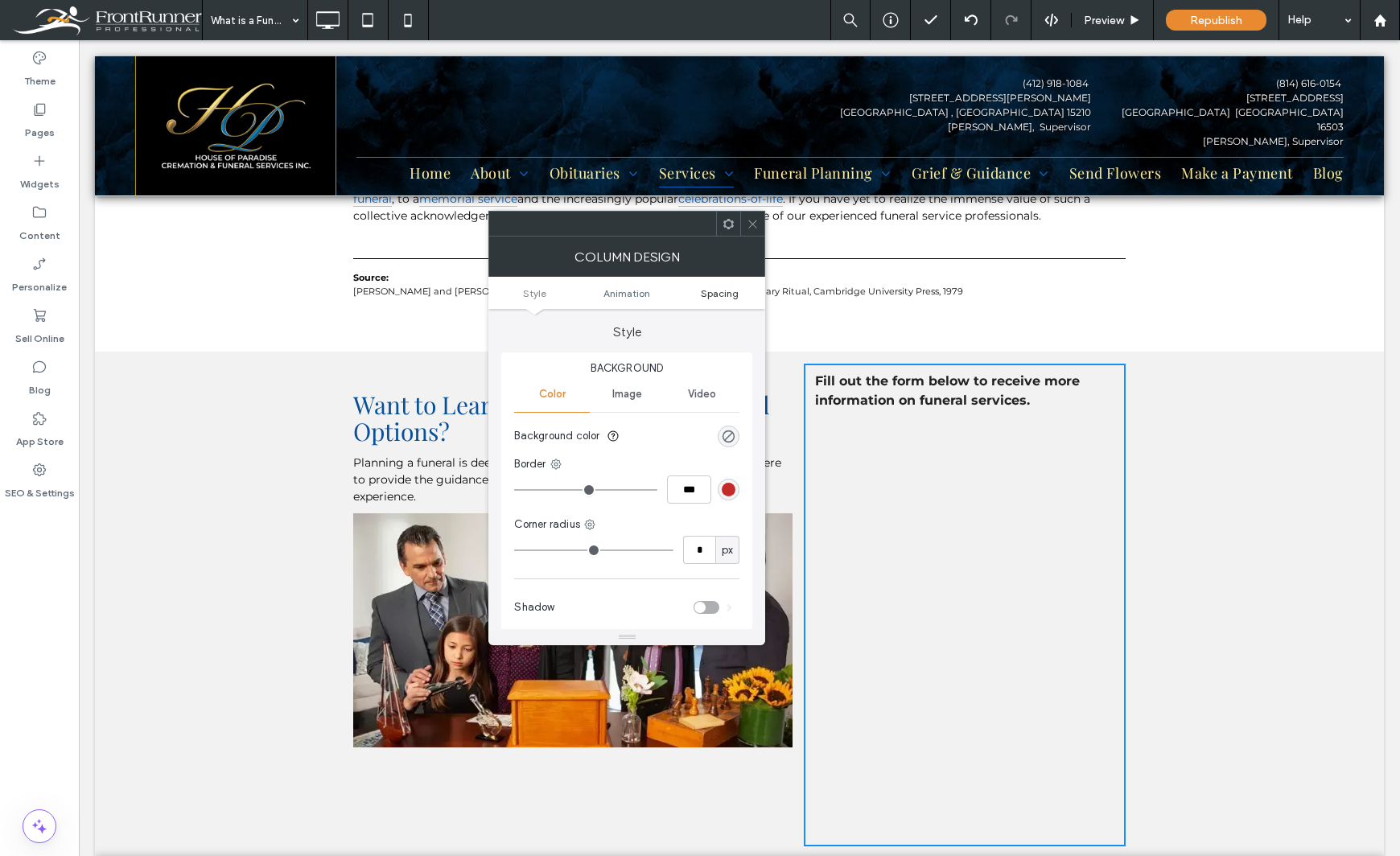
click at [728, 293] on span "Spacing" at bounding box center [719, 293] width 37 height 12
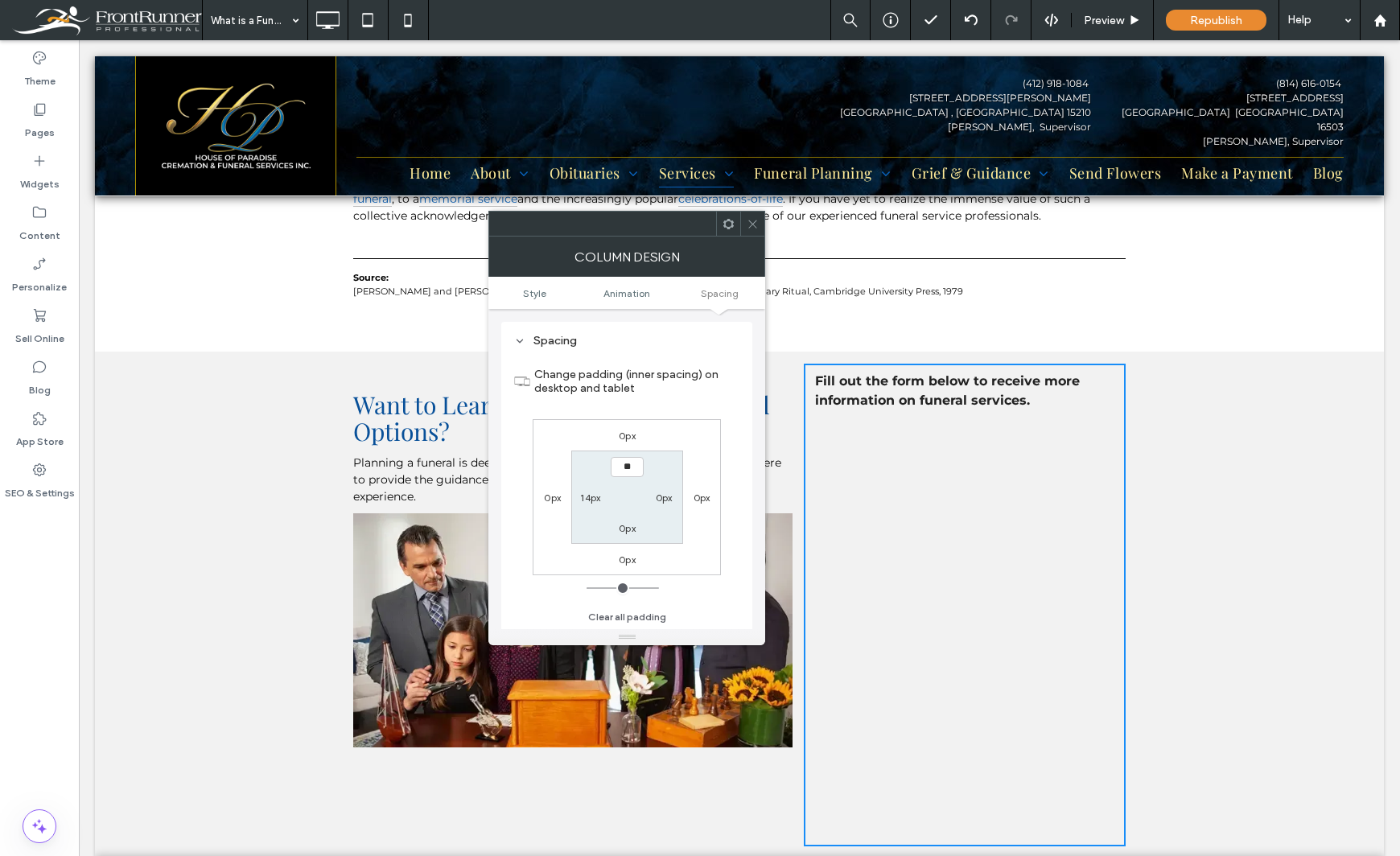
type input "****"
type input "**"
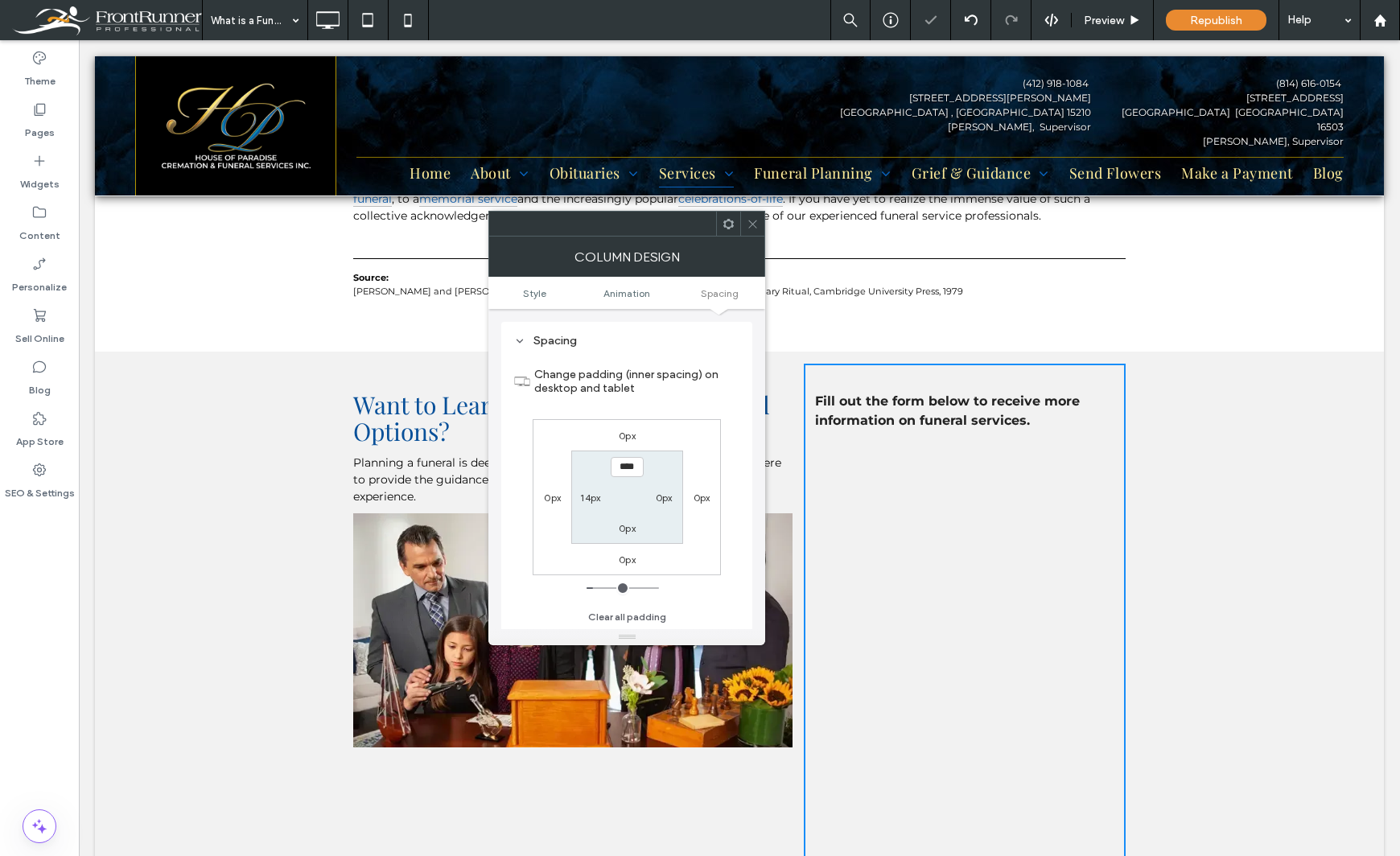
click at [46, 576] on div "Theme Pages Widgets Content Personalize Sell Online Blog App Store SEO & Settin…" at bounding box center [39, 448] width 79 height 816
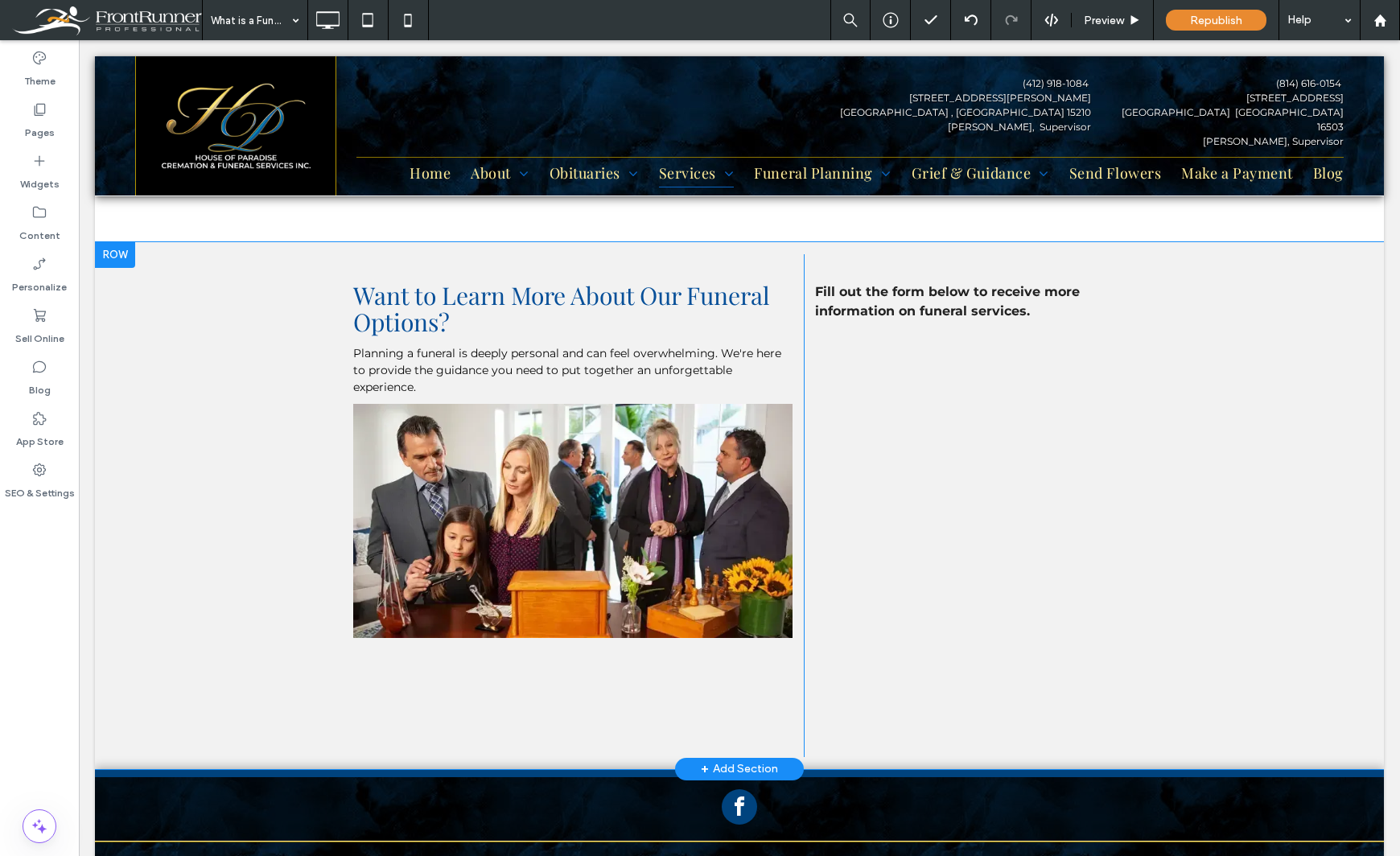
scroll to position [1217, 0]
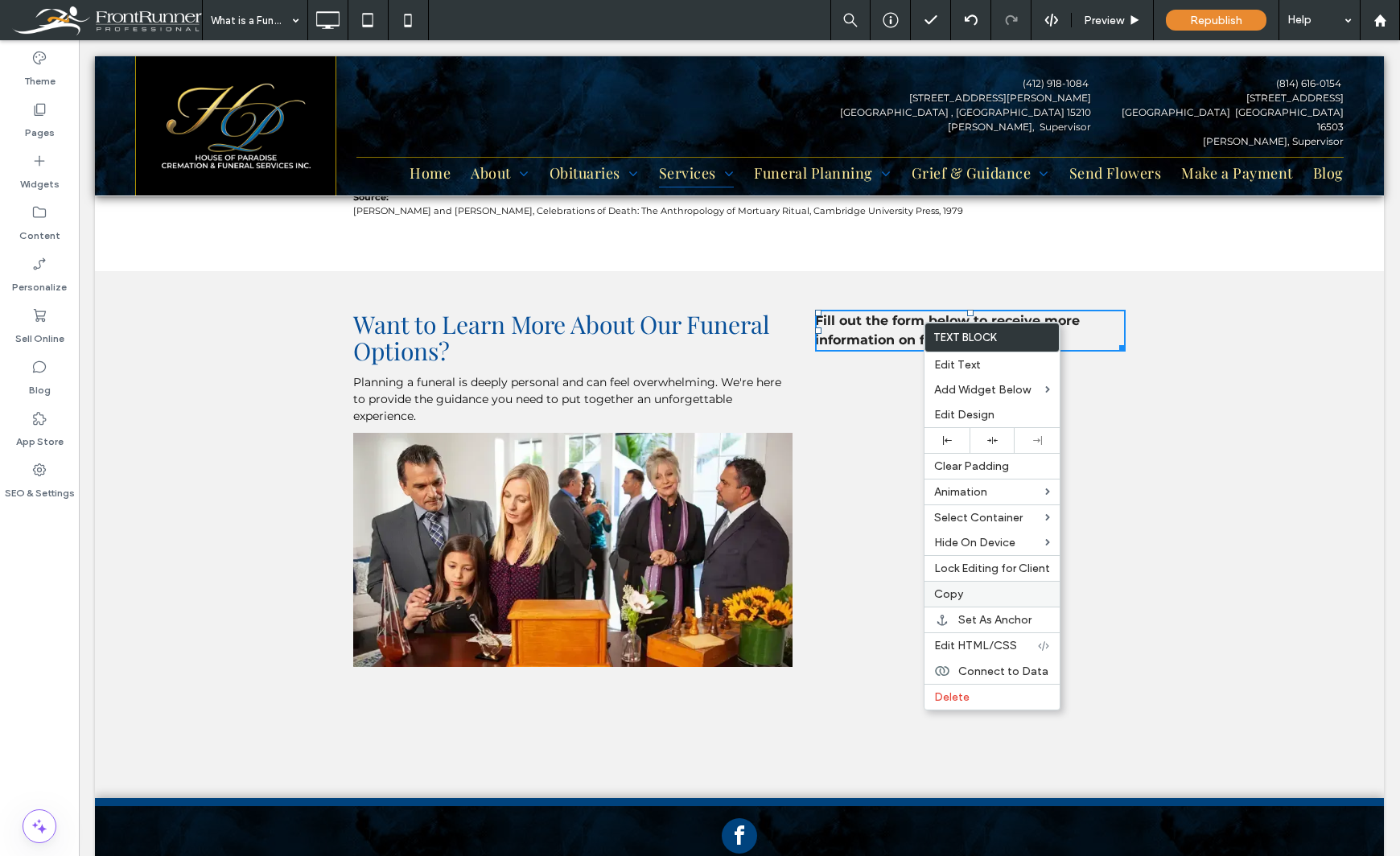
click at [964, 600] on label "Copy" at bounding box center [992, 594] width 116 height 14
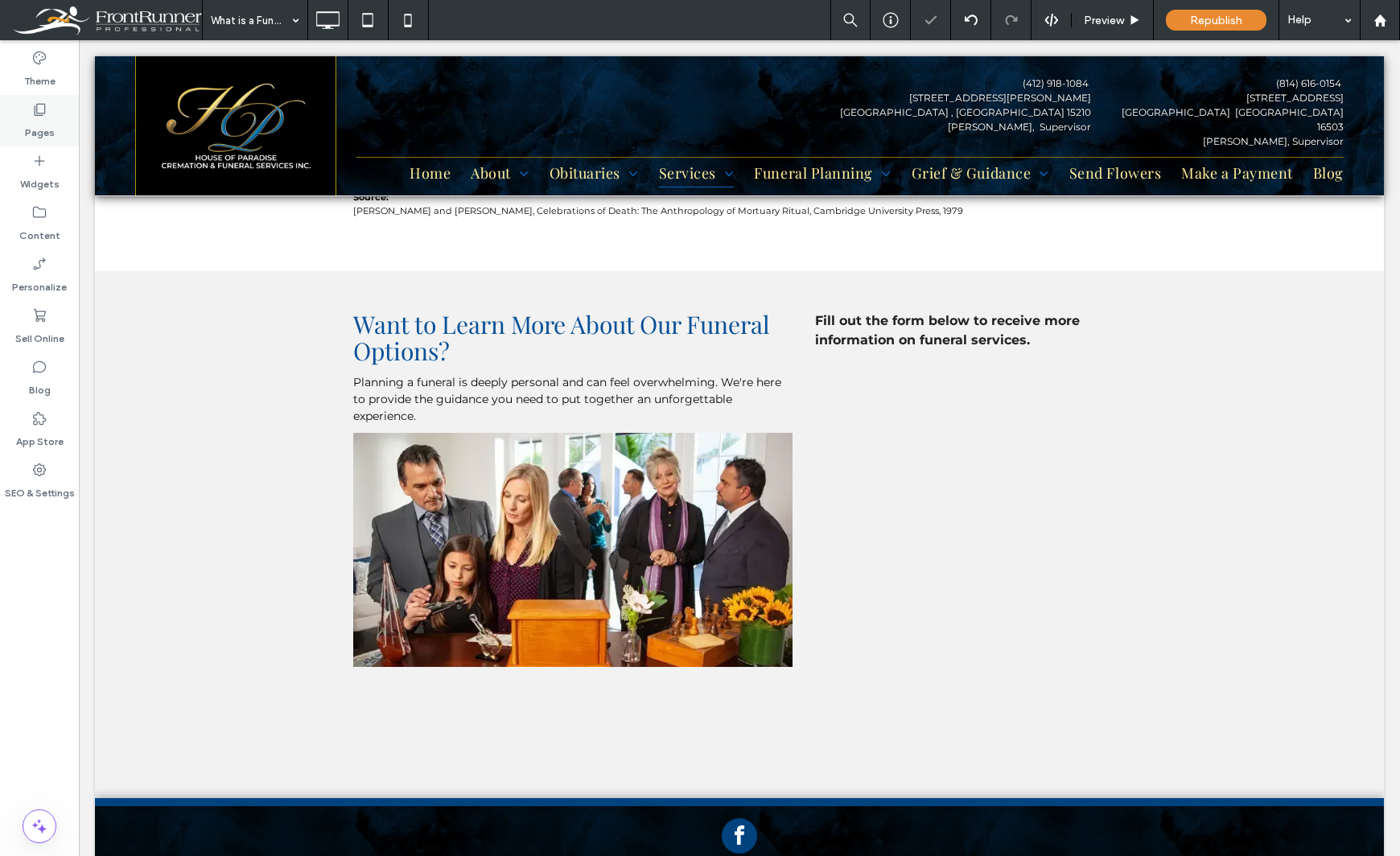
click at [35, 134] on label "Pages" at bounding box center [39, 128] width 30 height 23
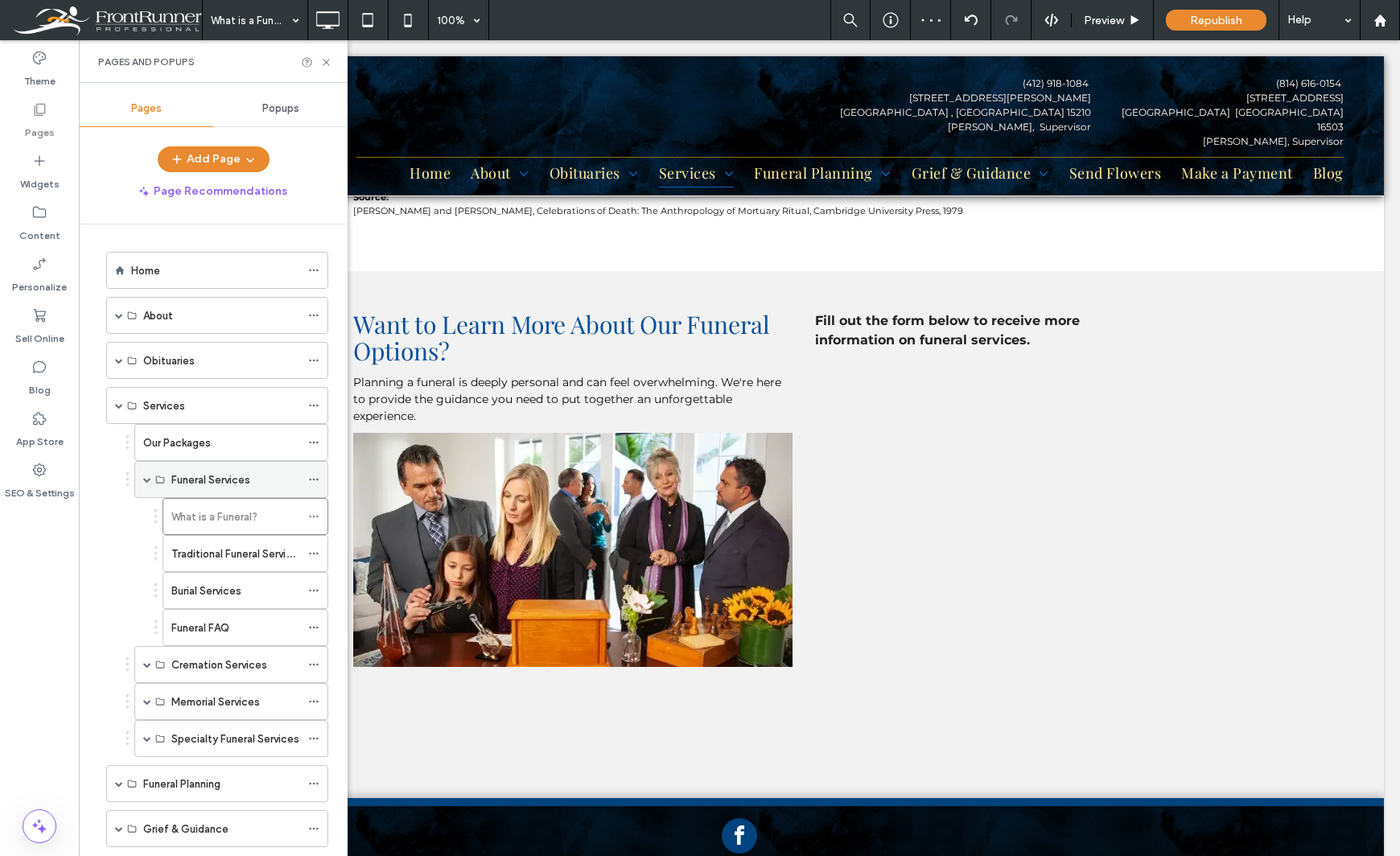
click at [146, 477] on span at bounding box center [147, 480] width 8 height 8
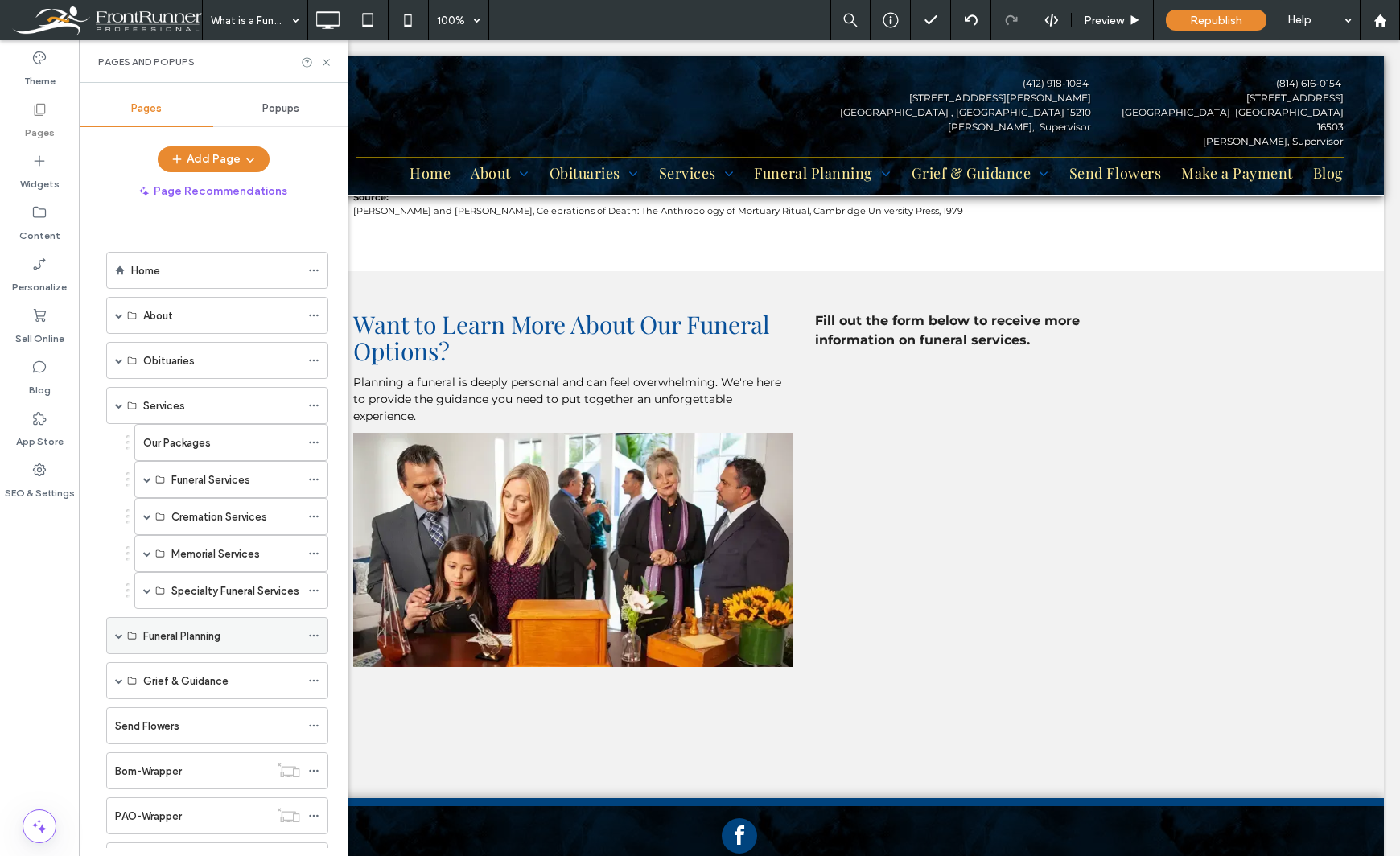
click at [120, 636] on span at bounding box center [119, 635] width 8 height 8
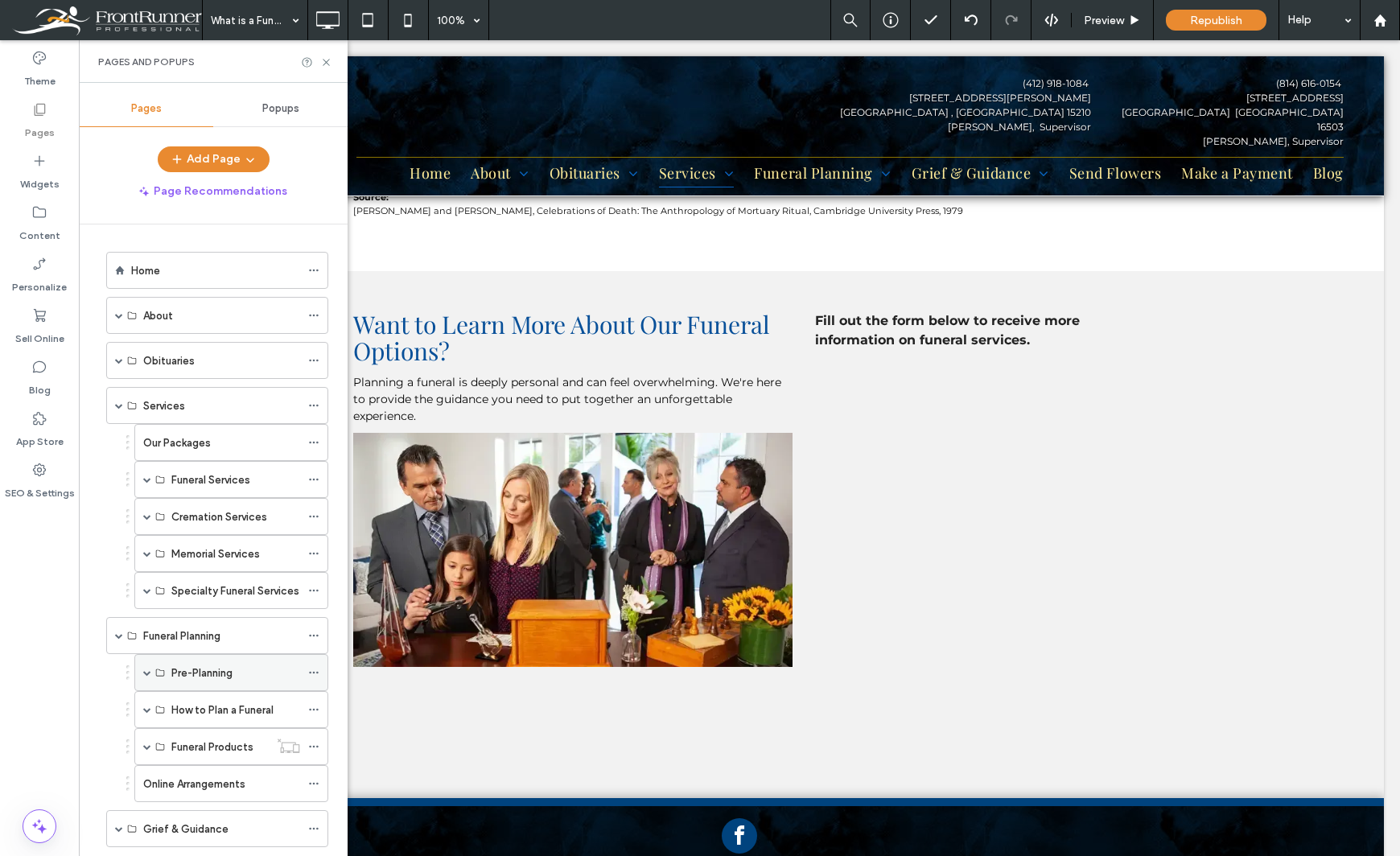
click at [145, 673] on span at bounding box center [147, 673] width 8 height 8
click at [195, 701] on label "Pre-Arrangement Process" at bounding box center [234, 709] width 126 height 29
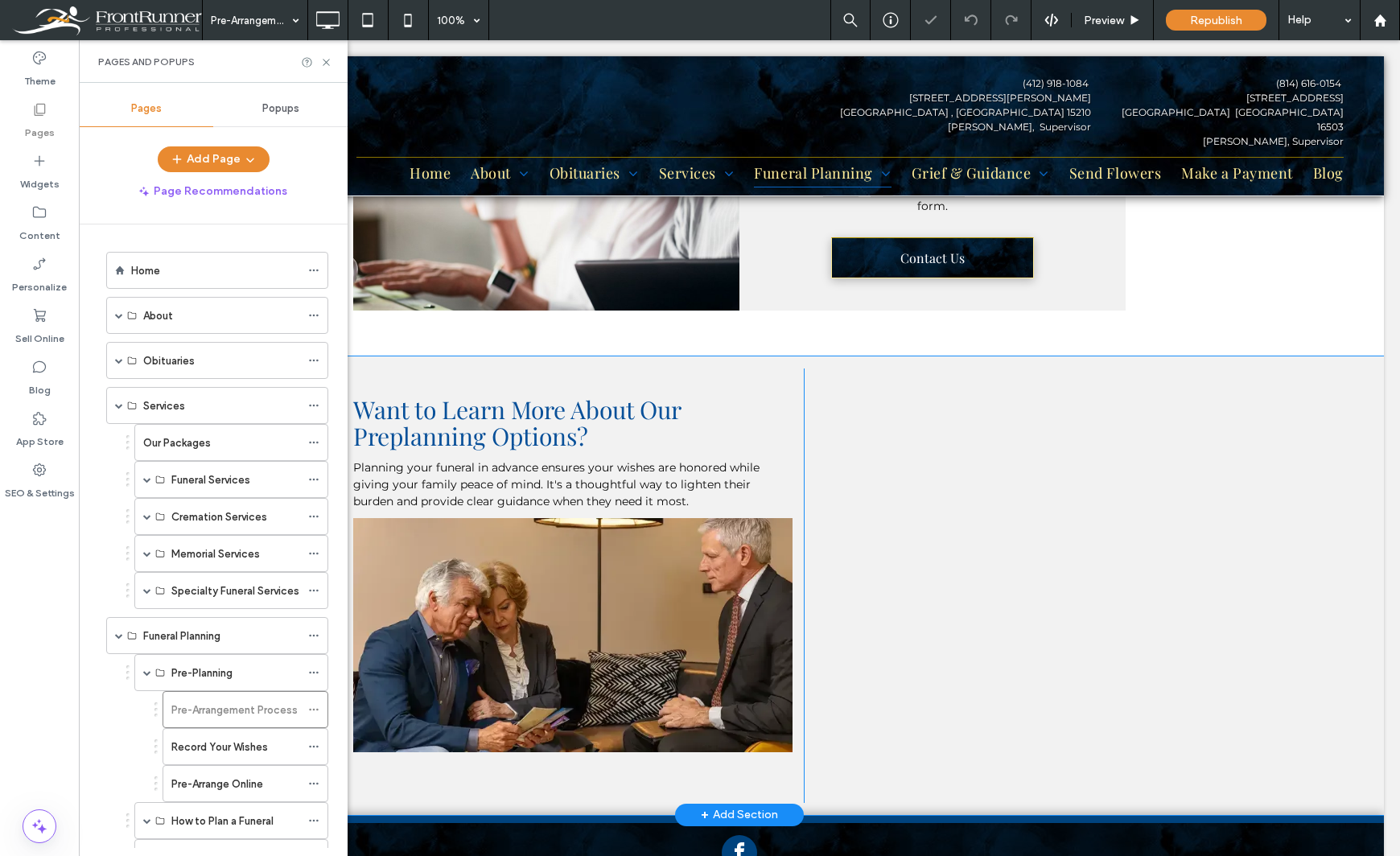
scroll to position [1448, 0]
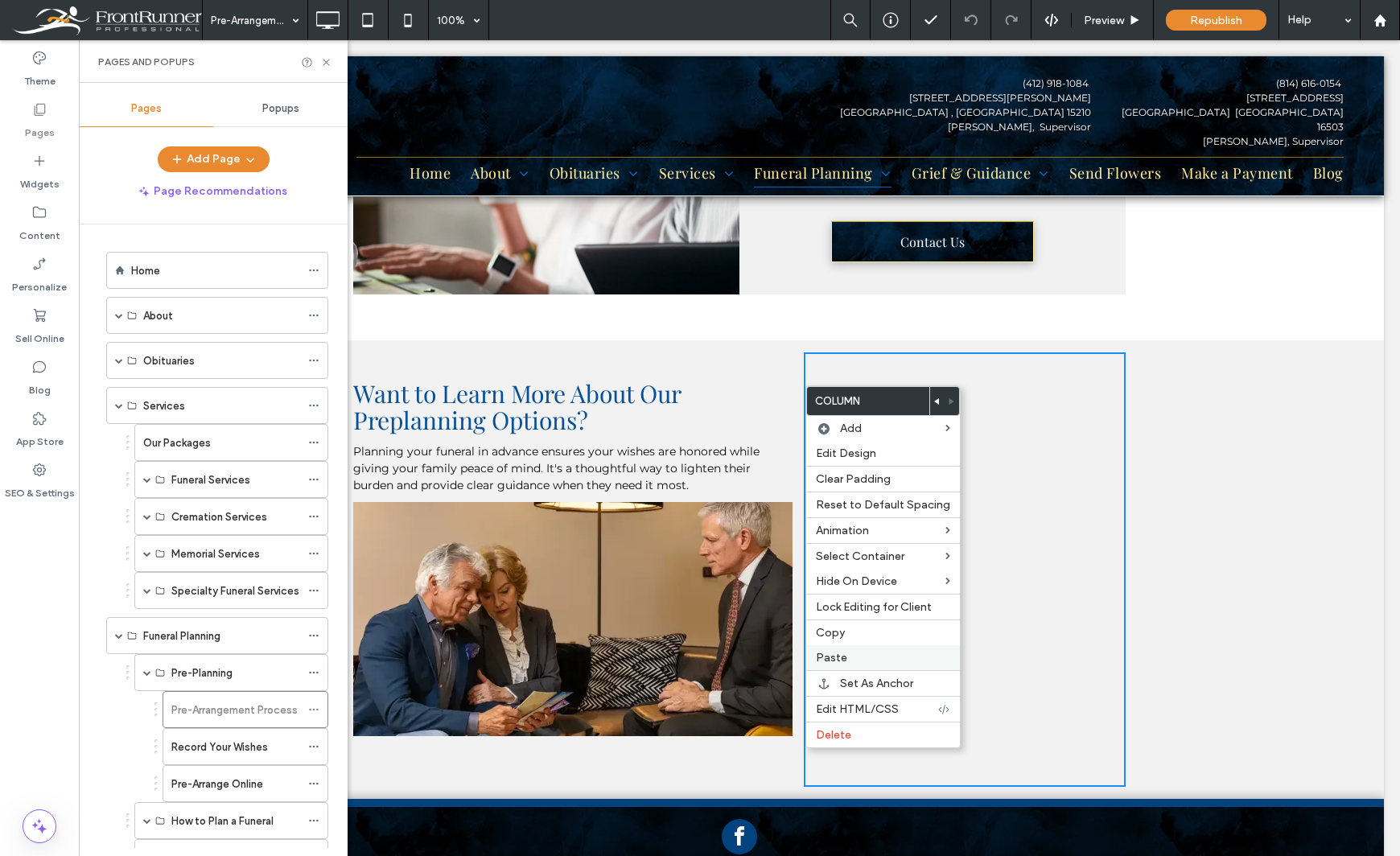
click at [856, 657] on label "Paste" at bounding box center [883, 658] width 134 height 14
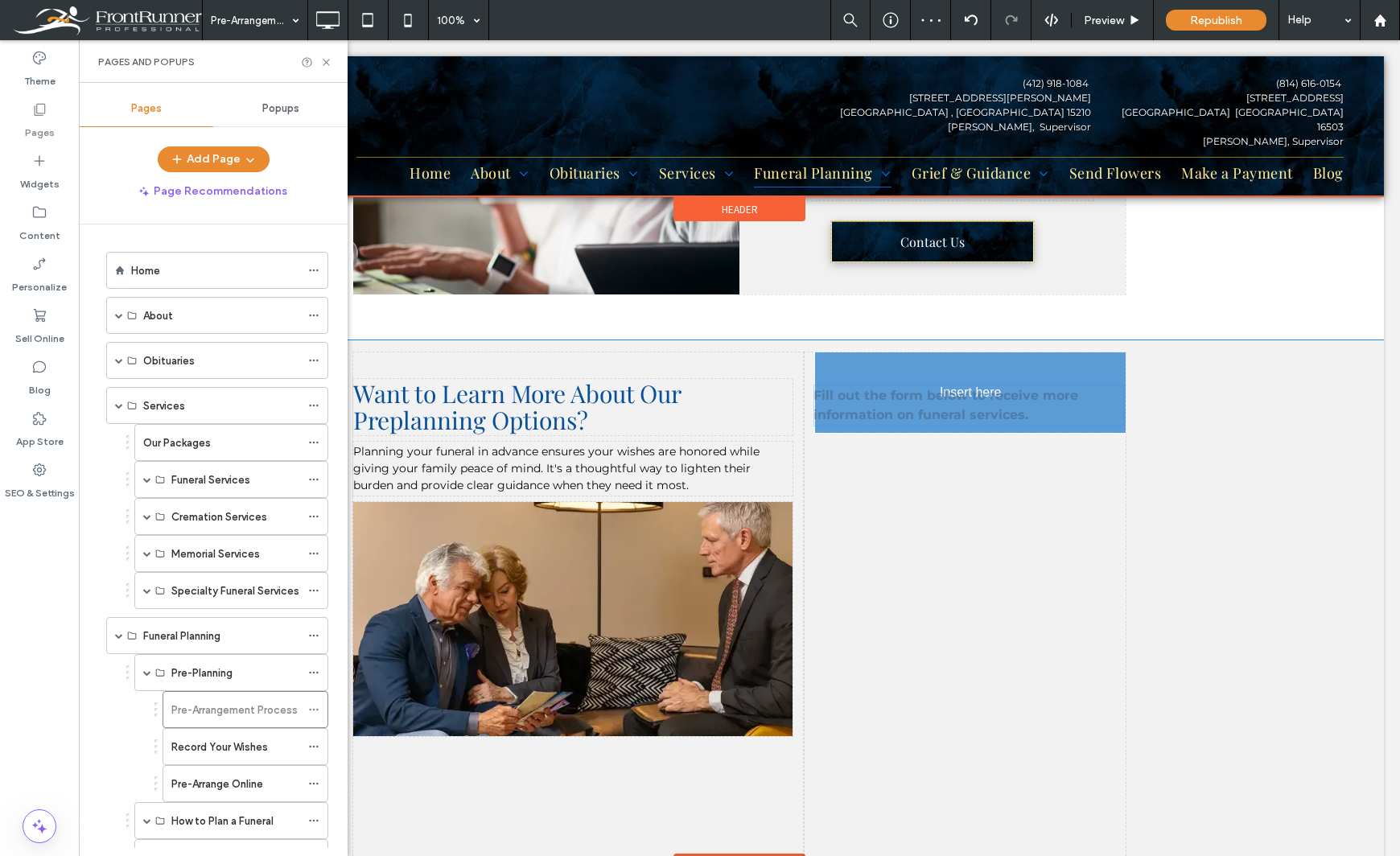
drag, startPoint x: 893, startPoint y: 809, endPoint x: 977, endPoint y: 447, distance: 371.6
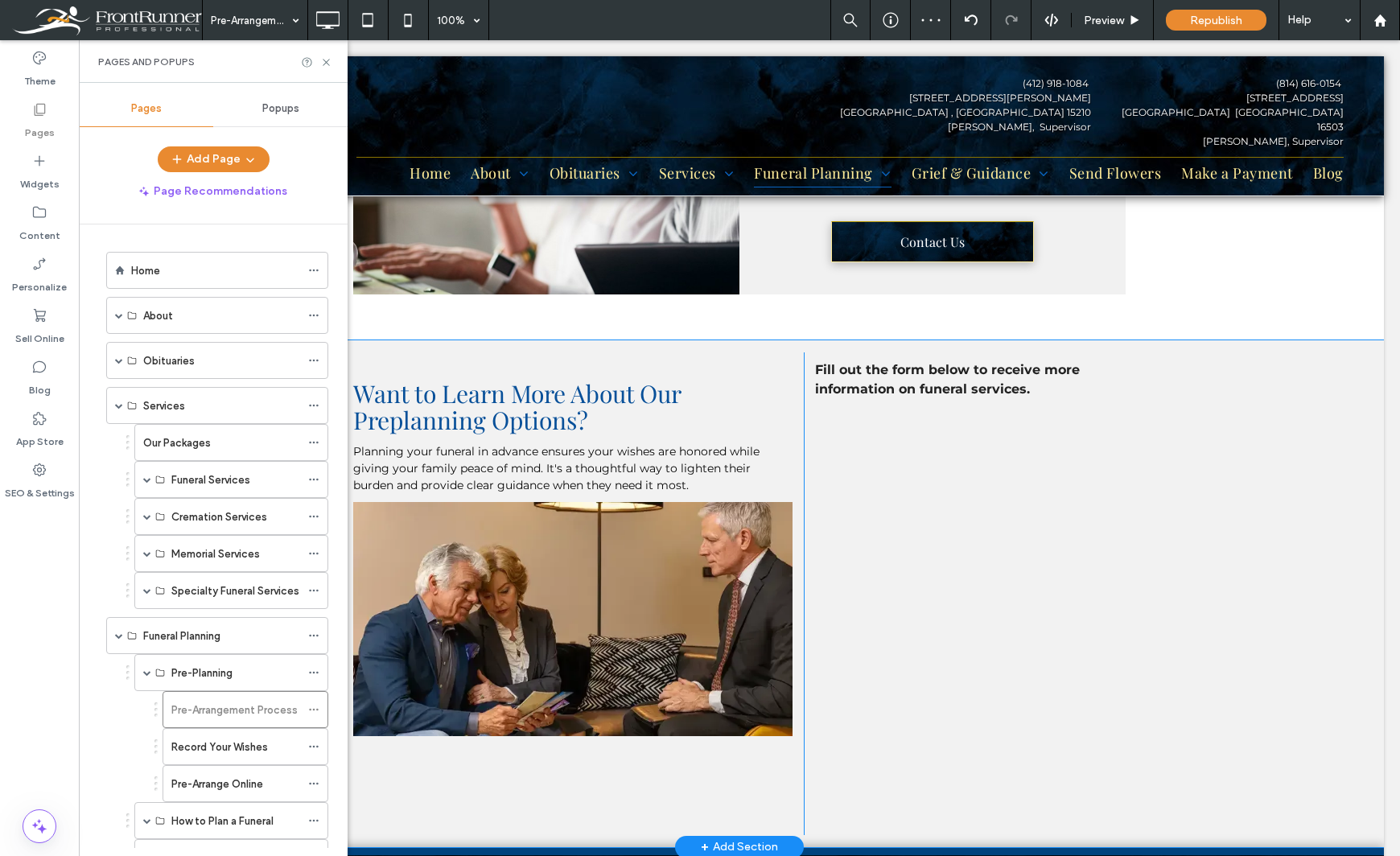
click at [804, 405] on div "Fill out the form below to receive more information on funeral services. Click …" at bounding box center [965, 594] width 322 height 483
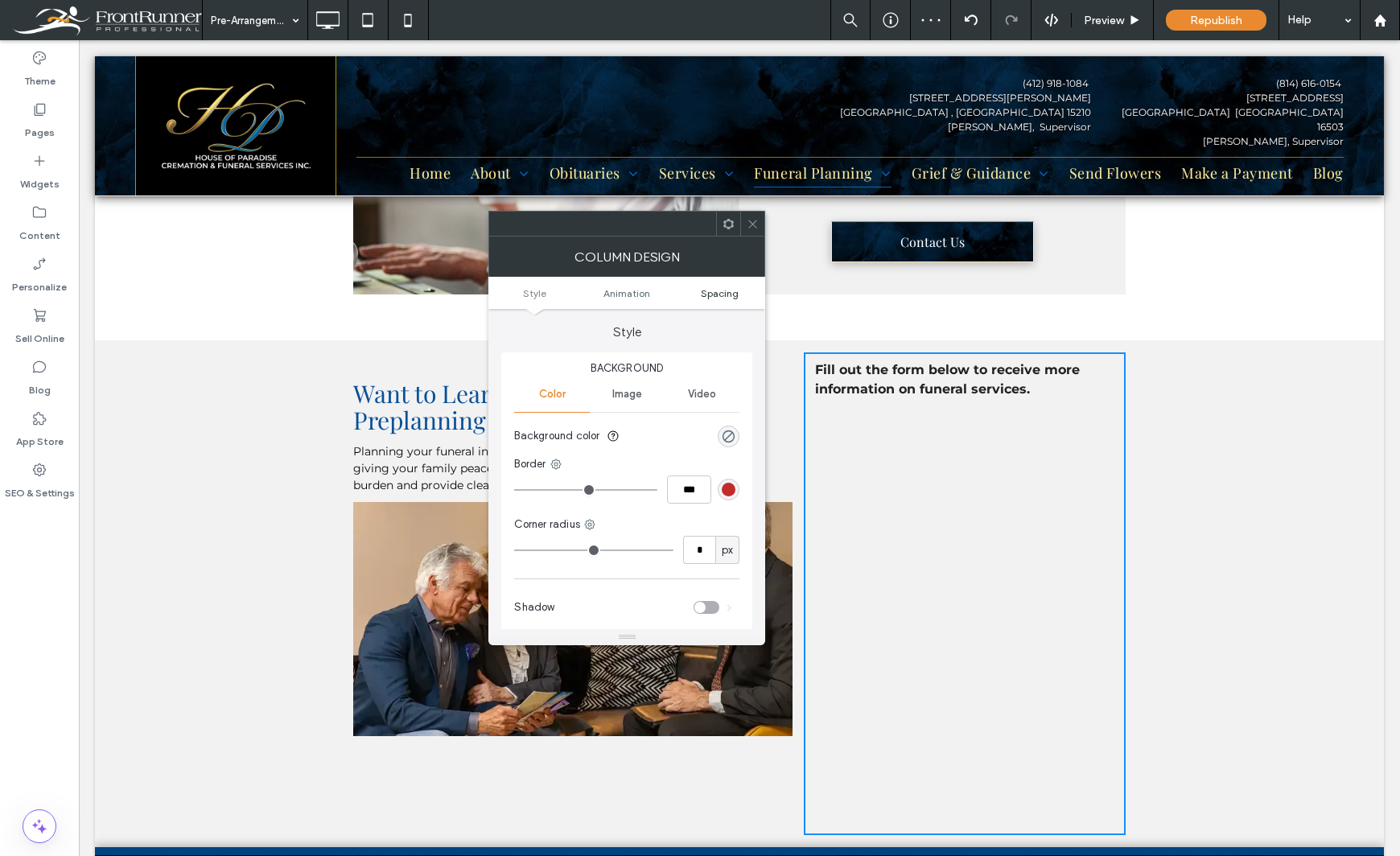
click at [725, 296] on span "Spacing" at bounding box center [719, 293] width 37 height 12
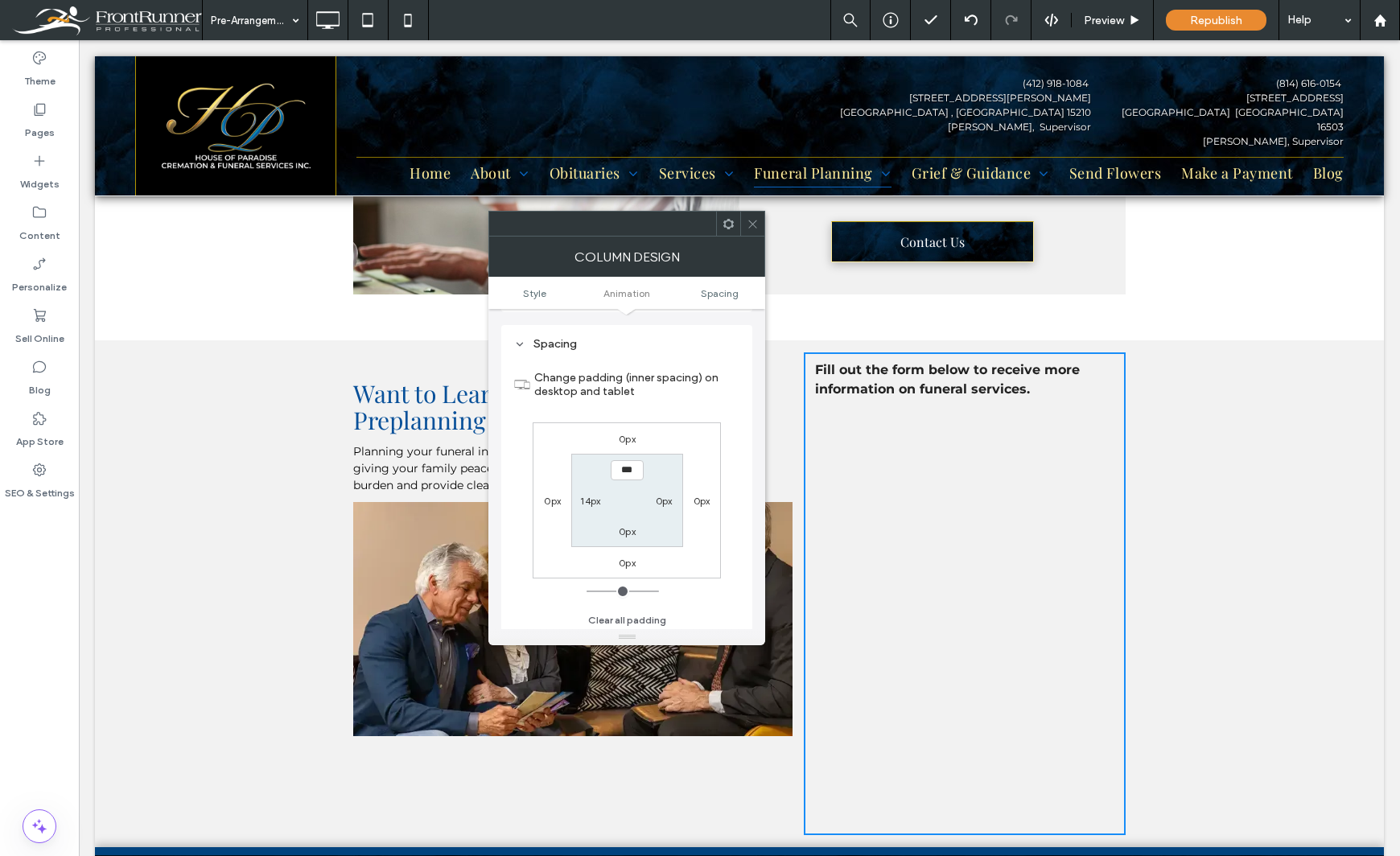
scroll to position [377, 0]
type input "****"
type input "**"
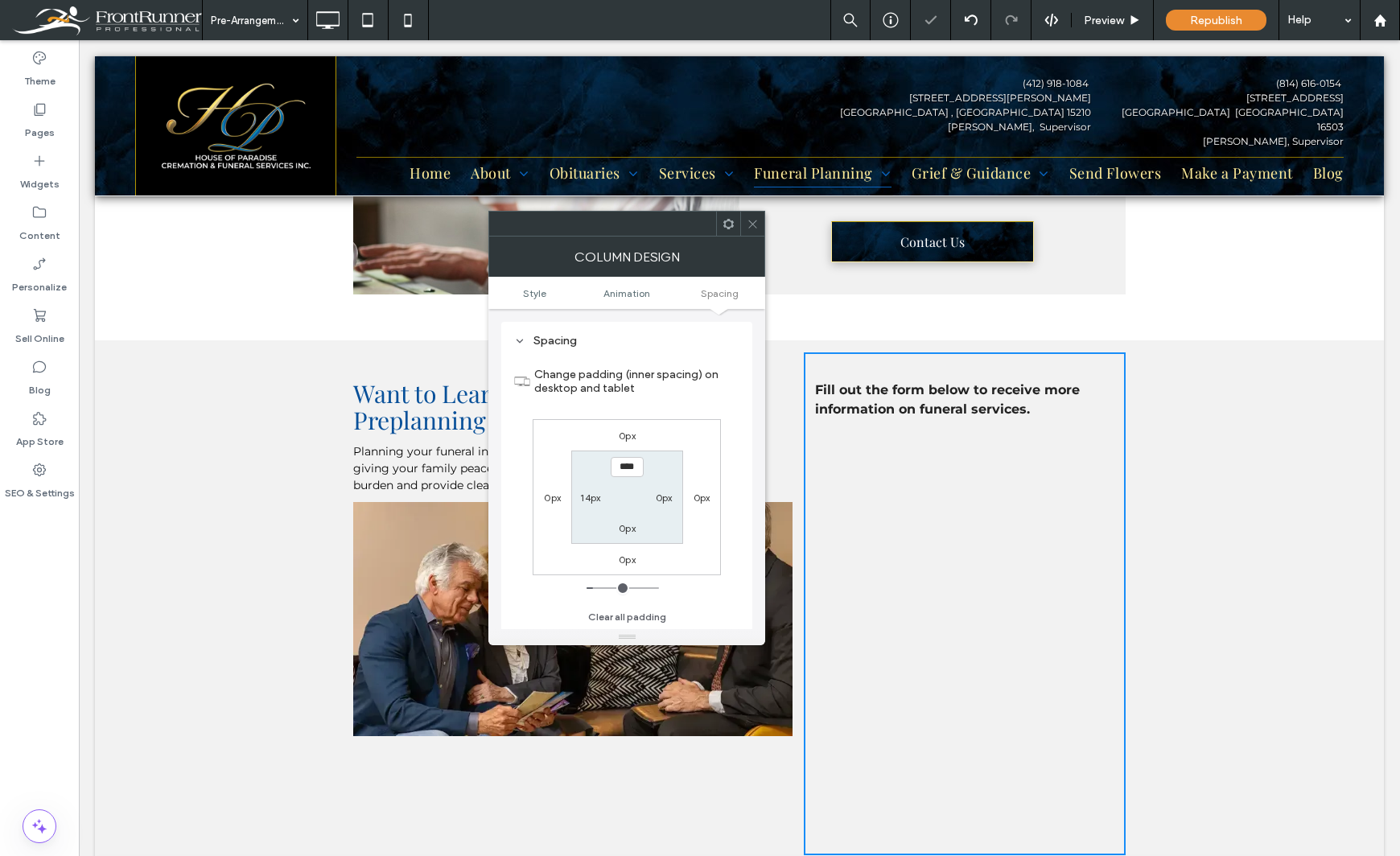
click at [27, 616] on div "Theme Pages Widgets Content Personalize Sell Online Blog App Store SEO & Settin…" at bounding box center [39, 448] width 79 height 816
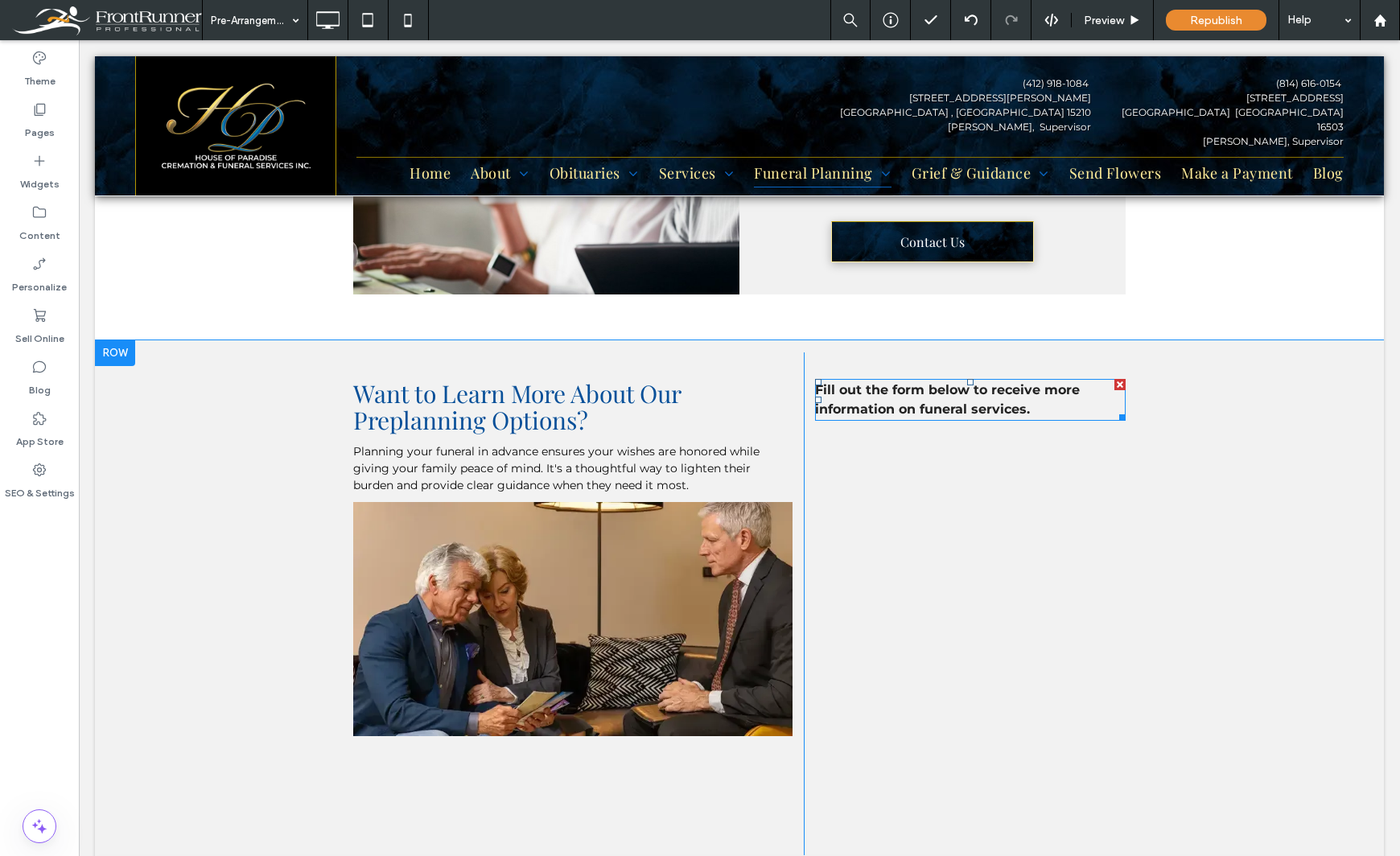
click at [1047, 394] on strong "Fill out the form below to receive more information on funeral services." at bounding box center [947, 399] width 265 height 34
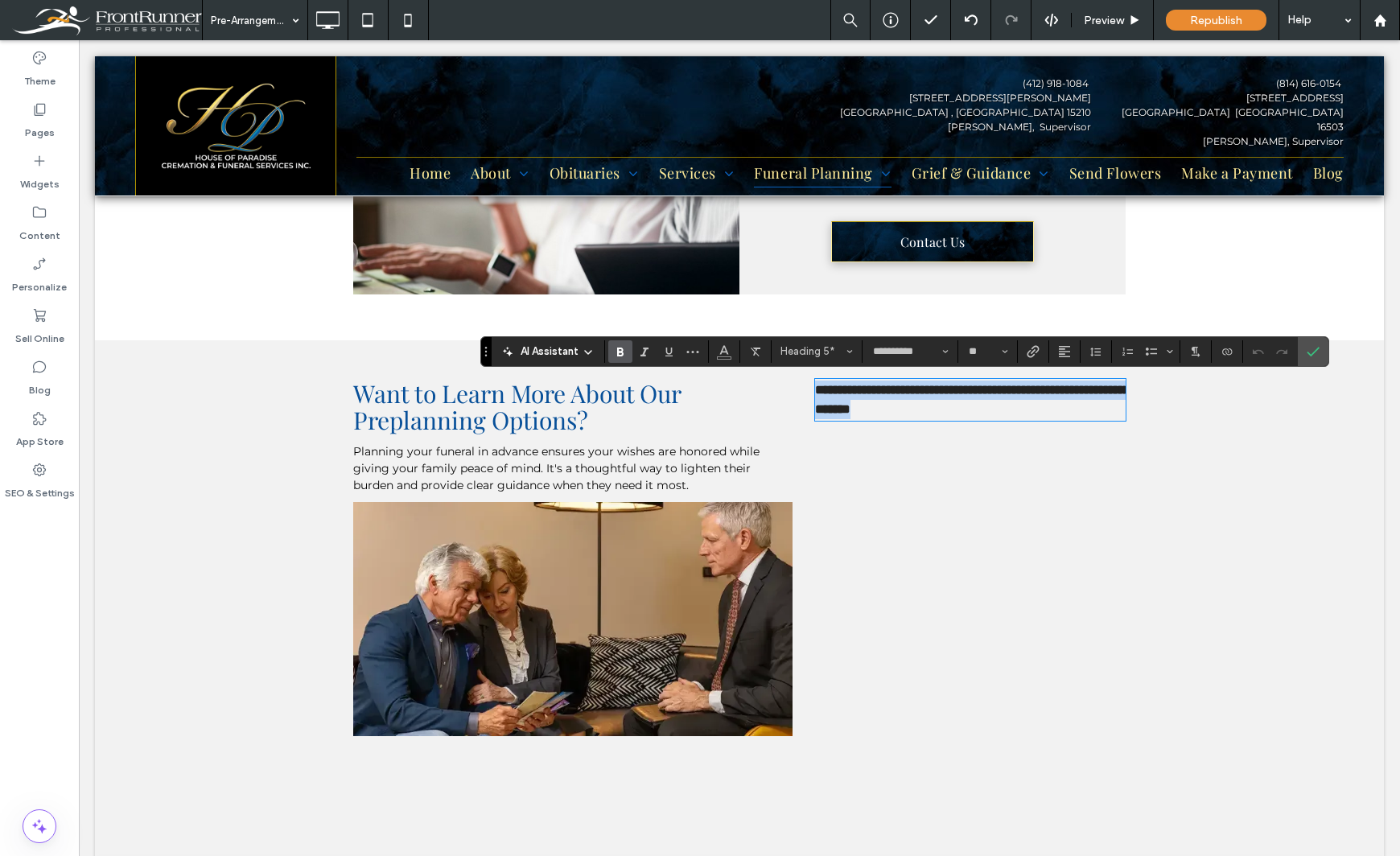
click at [1032, 392] on strong "**********" at bounding box center [971, 399] width 314 height 32
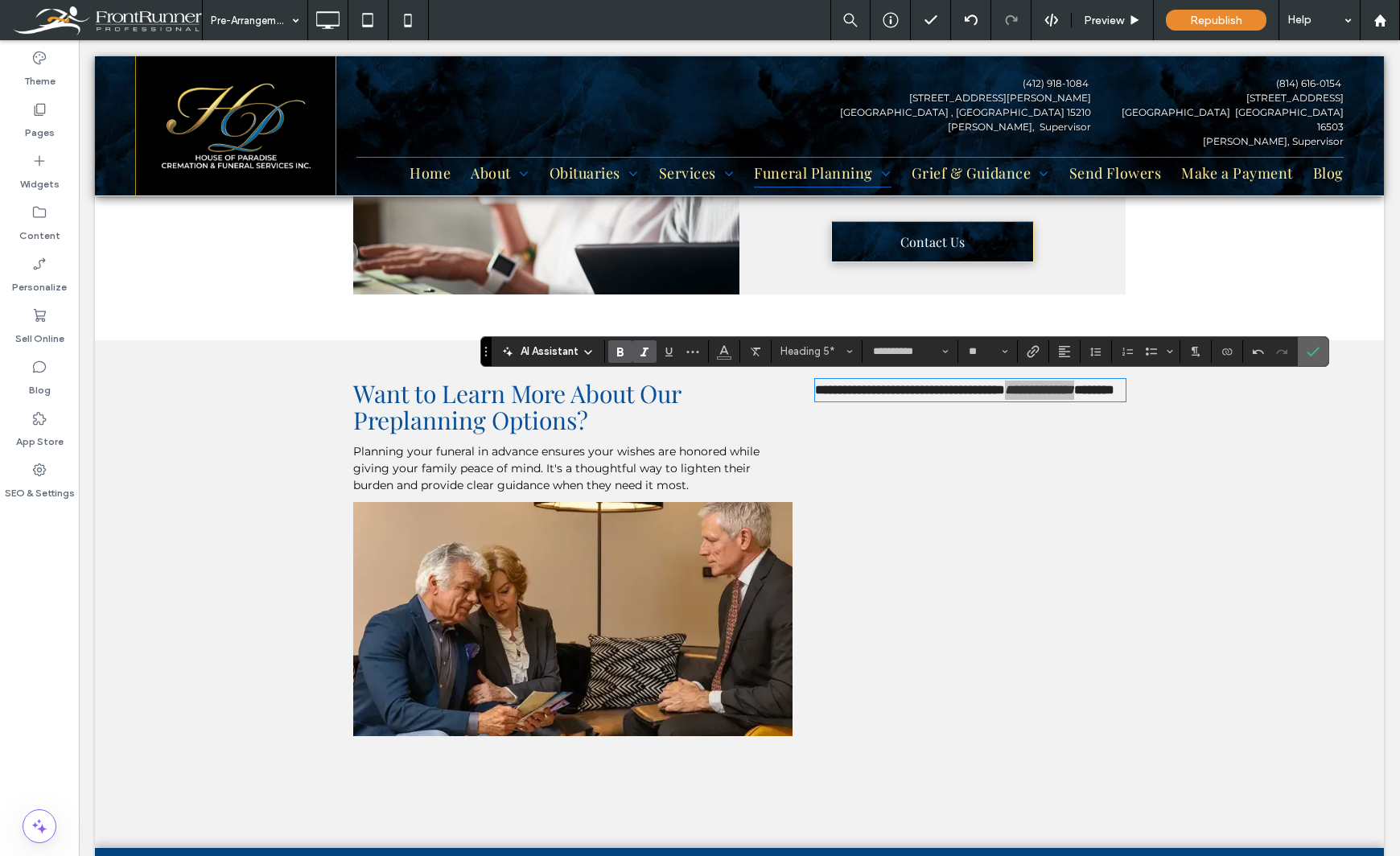
click at [1316, 349] on use "Confirm" at bounding box center [1312, 352] width 13 height 10
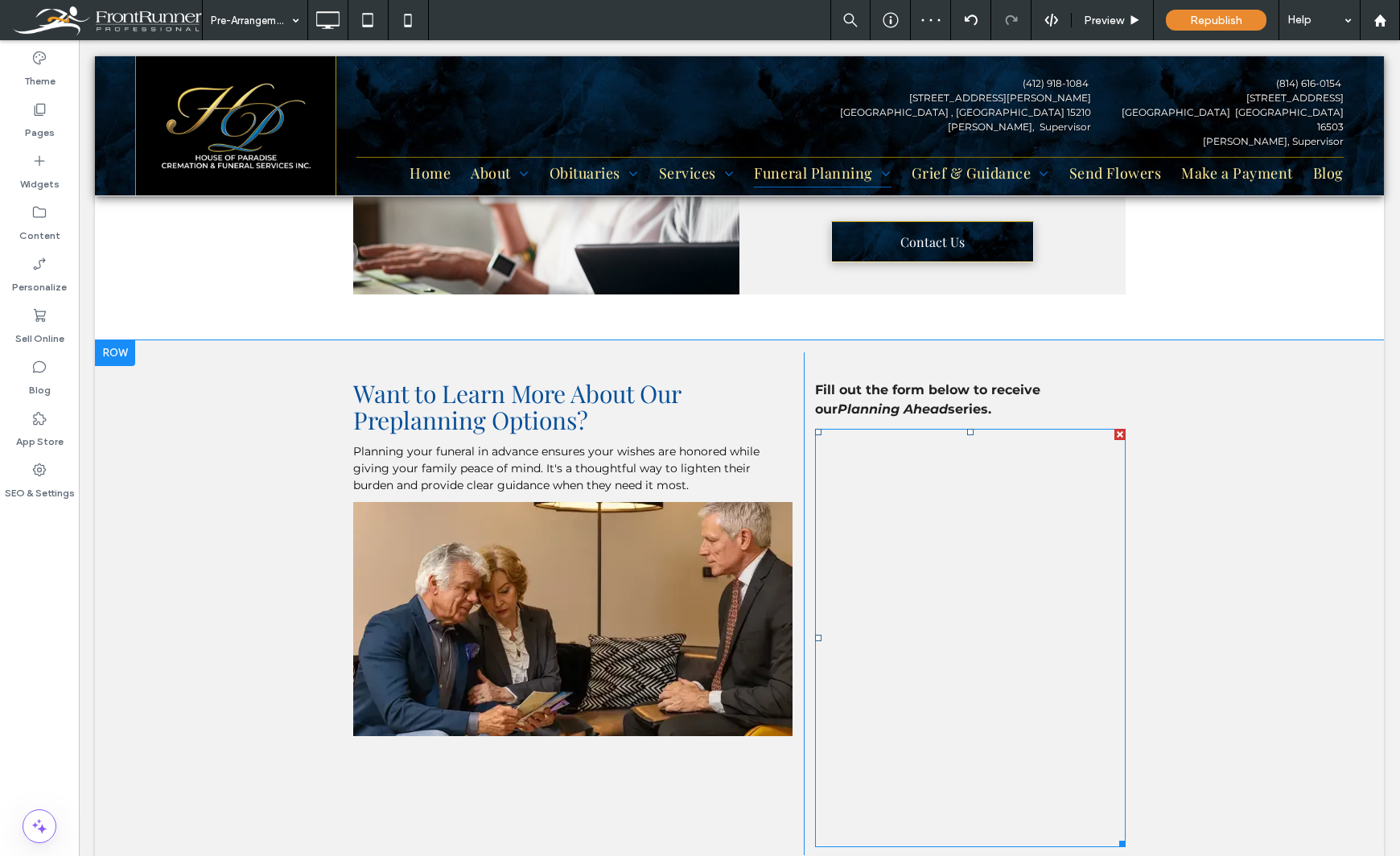
click at [912, 440] on span at bounding box center [969, 637] width 310 height 419
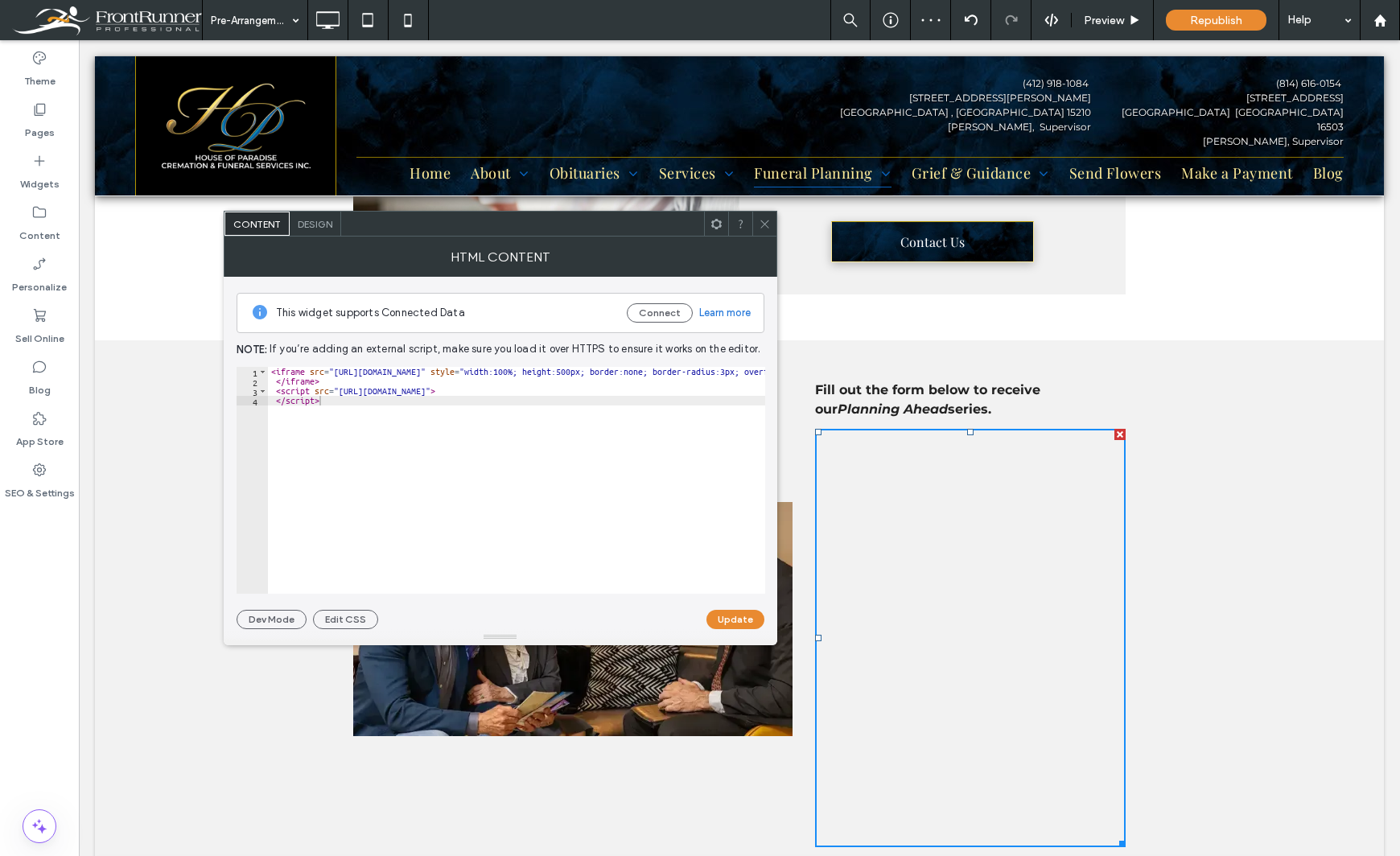
click at [322, 230] on span "Design" at bounding box center [314, 224] width 34 height 12
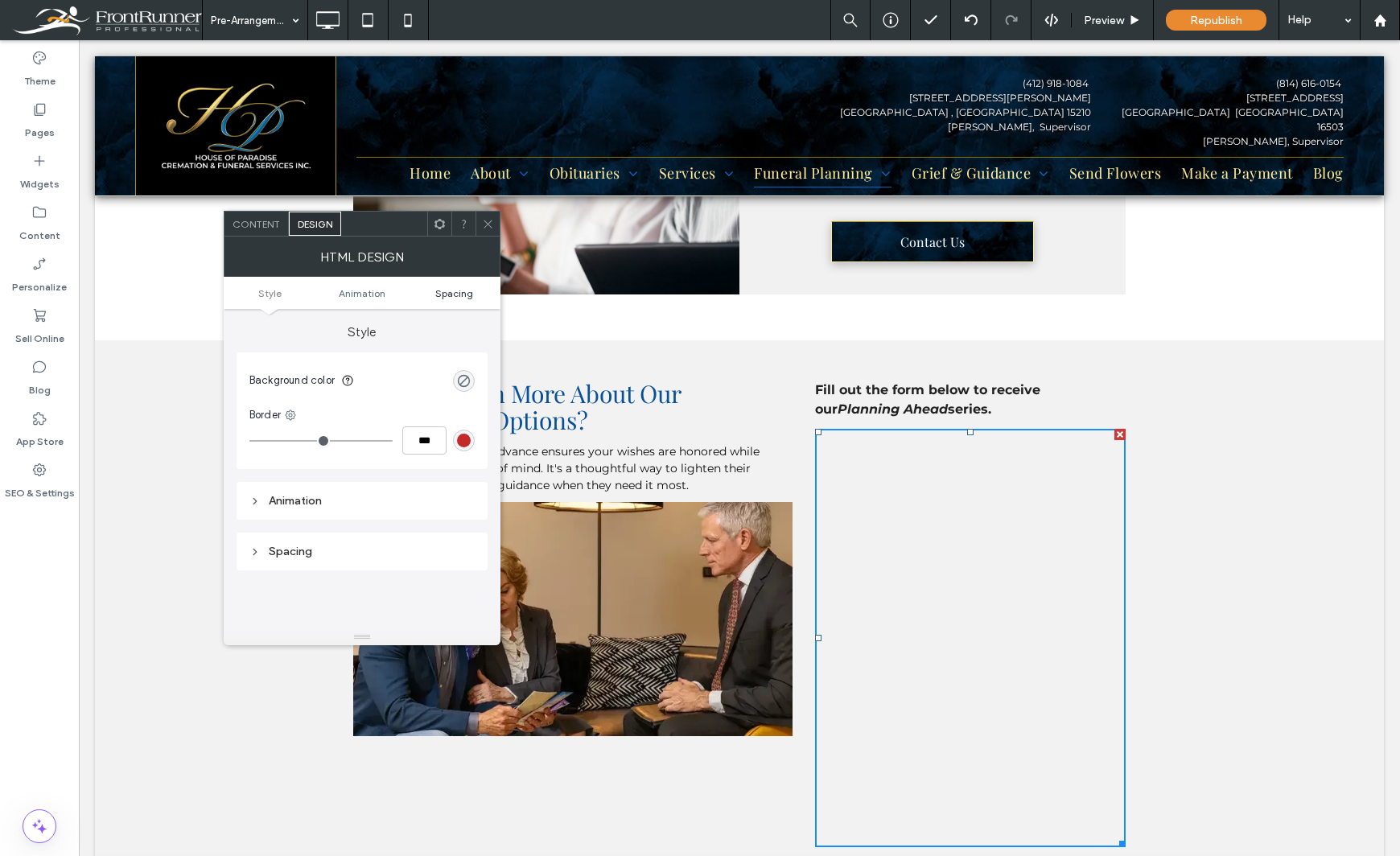
click at [434, 289] on link "Spacing" at bounding box center [454, 293] width 93 height 12
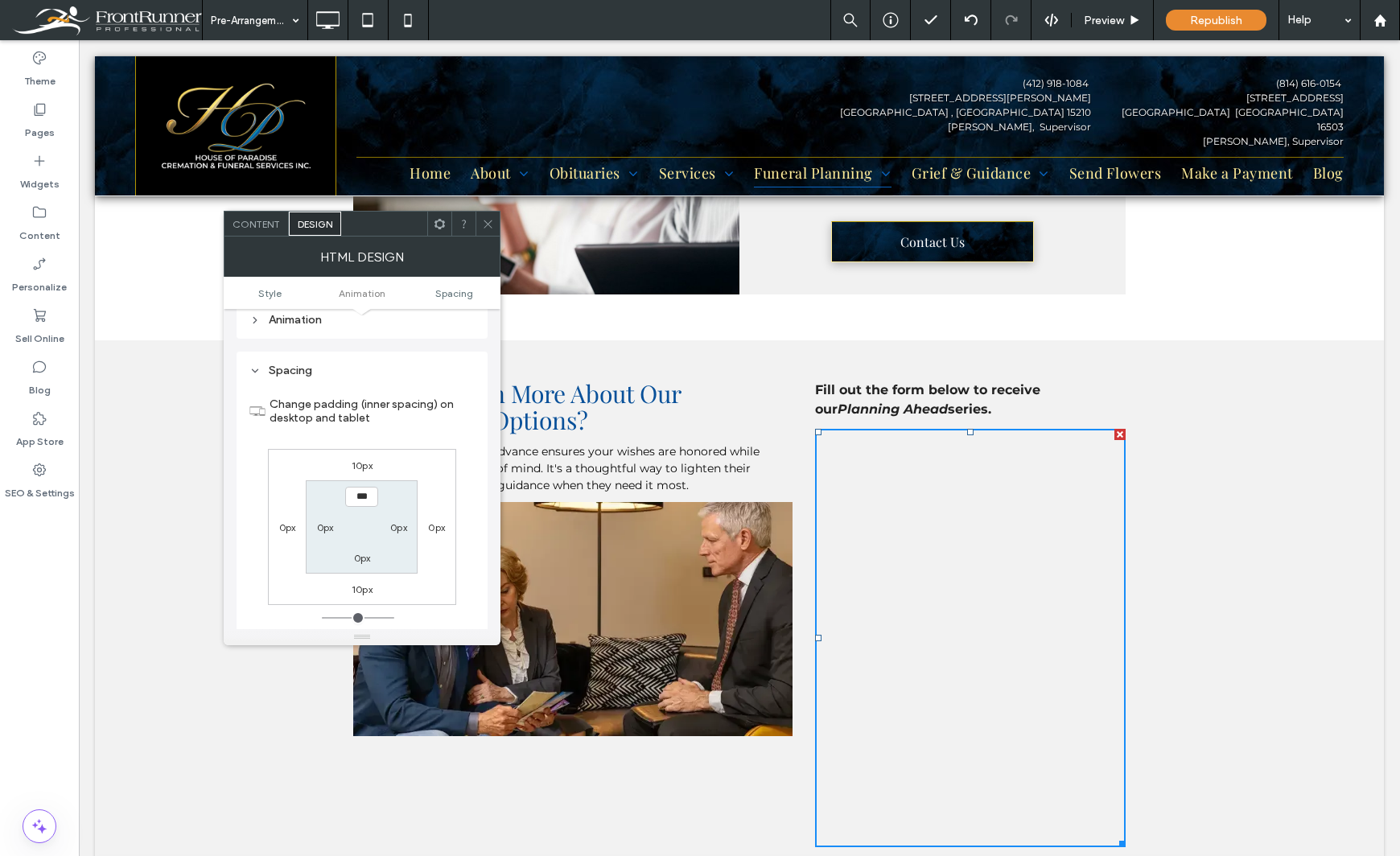
scroll to position [211, 0]
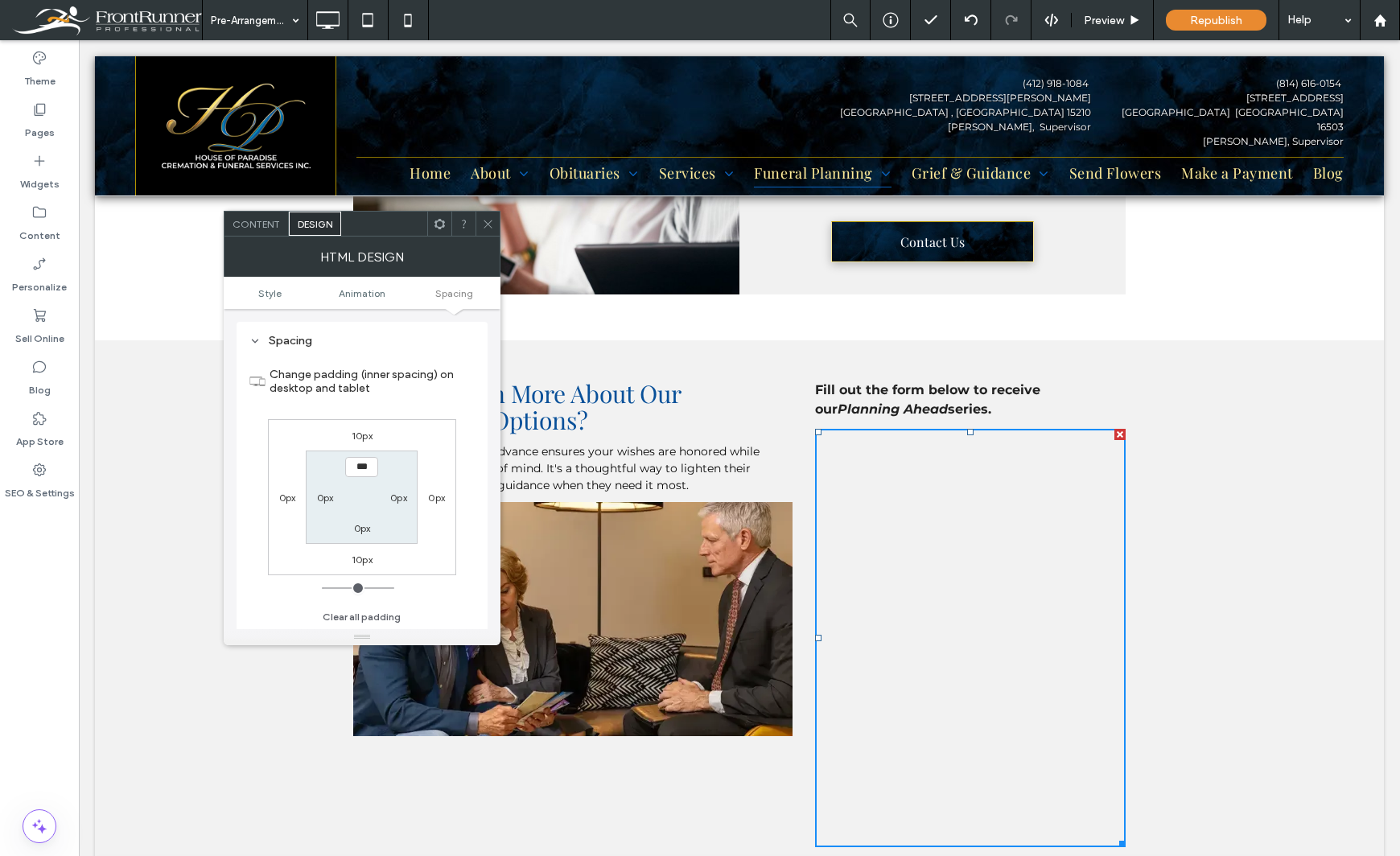
click at [359, 433] on label "10px" at bounding box center [362, 435] width 21 height 12
type input "**"
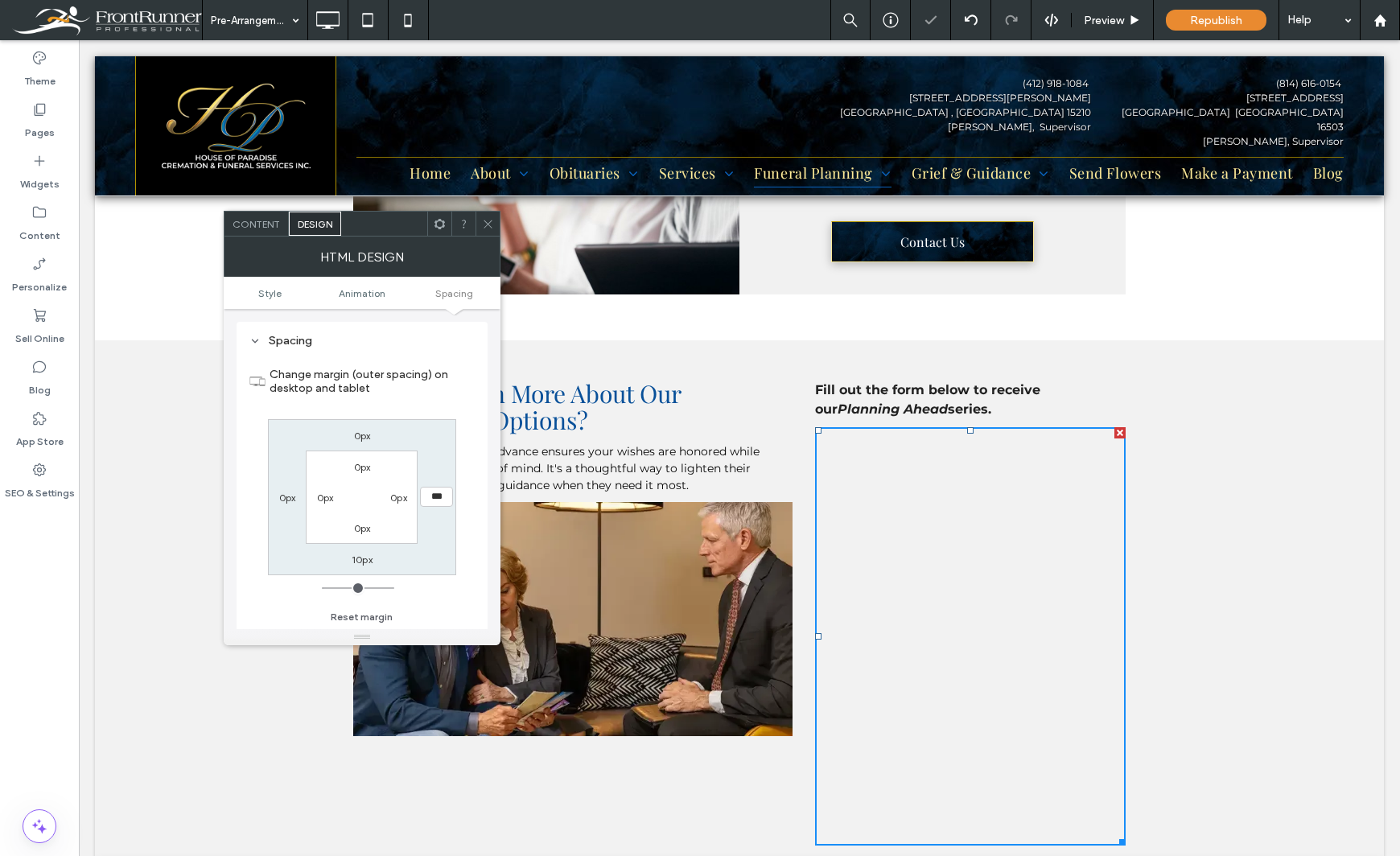
type input "**"
type input "*"
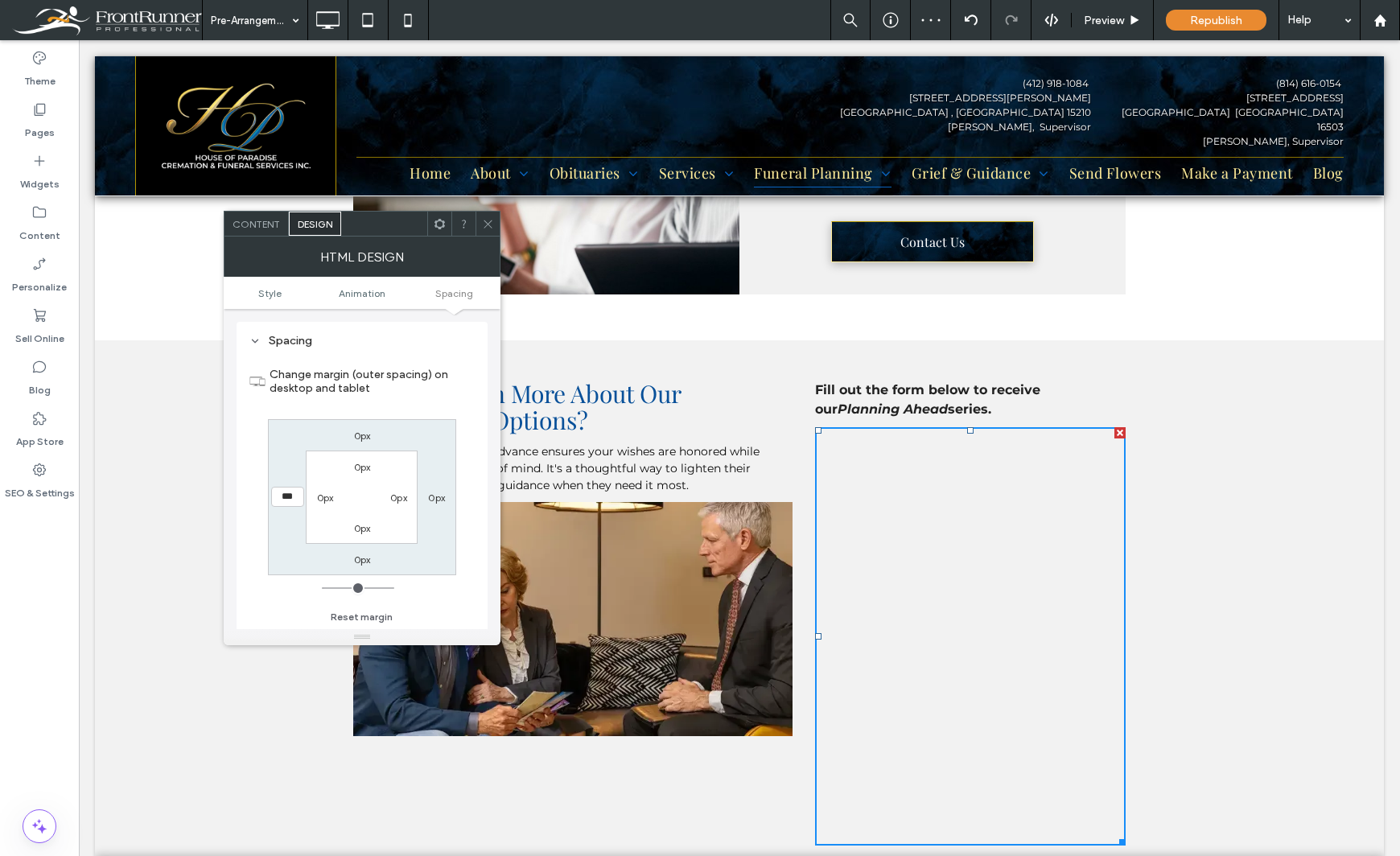
click at [36, 626] on div "Theme Pages Widgets Content Personalize Sell Online Blog App Store SEO & Settin…" at bounding box center [39, 448] width 79 height 816
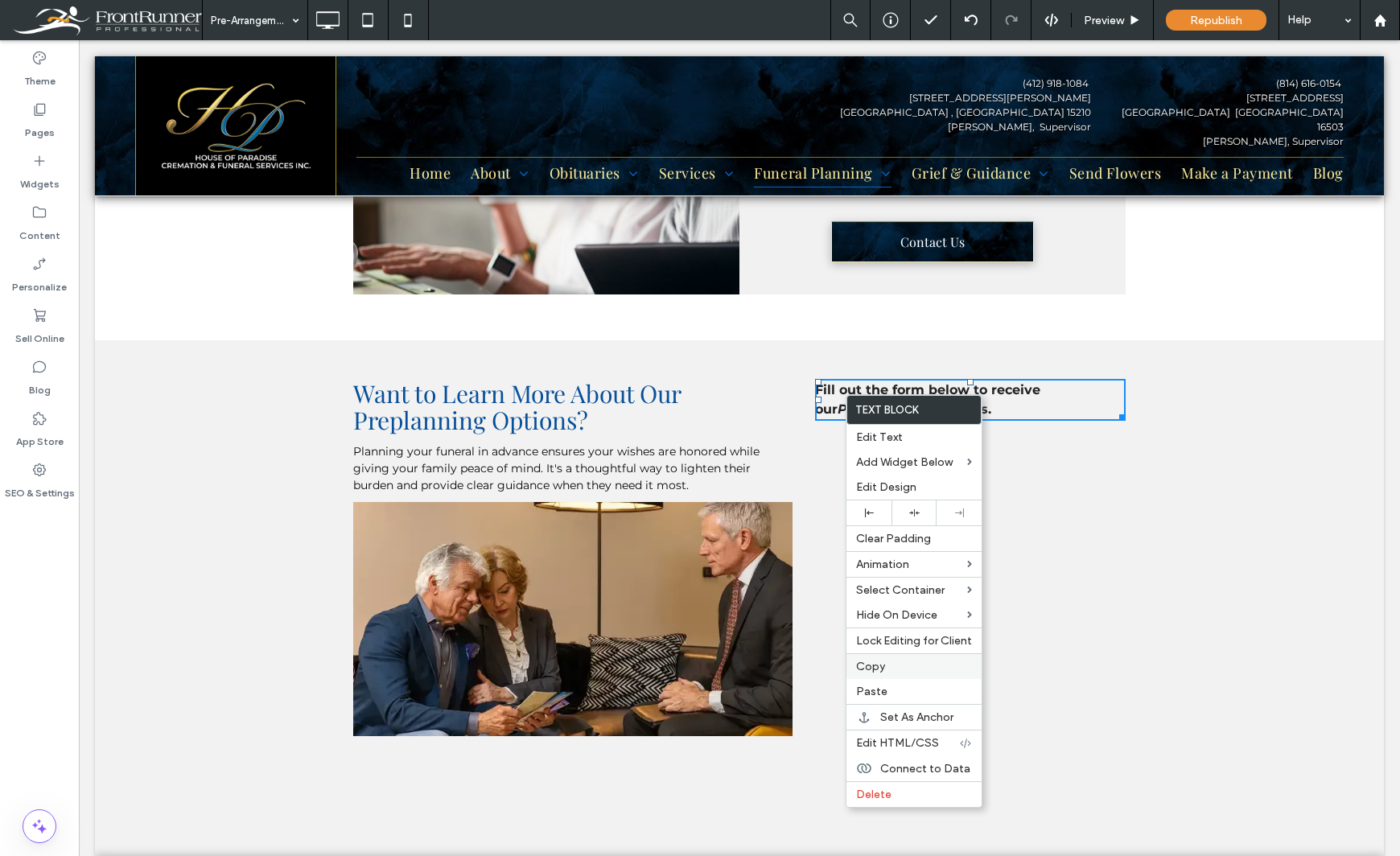
click at [884, 668] on span "Copy" at bounding box center [870, 667] width 29 height 14
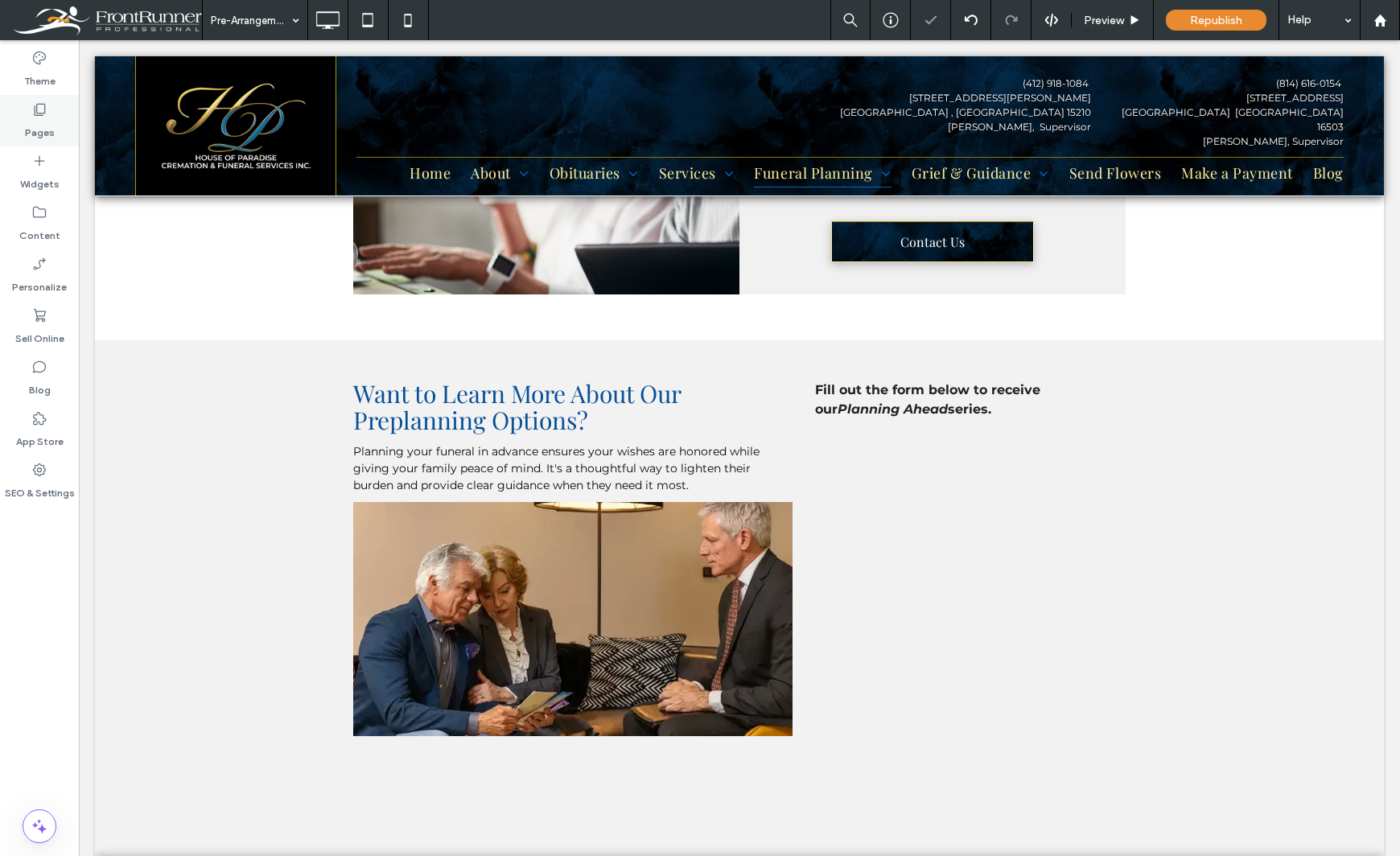
click at [35, 117] on label "Pages" at bounding box center [39, 128] width 30 height 23
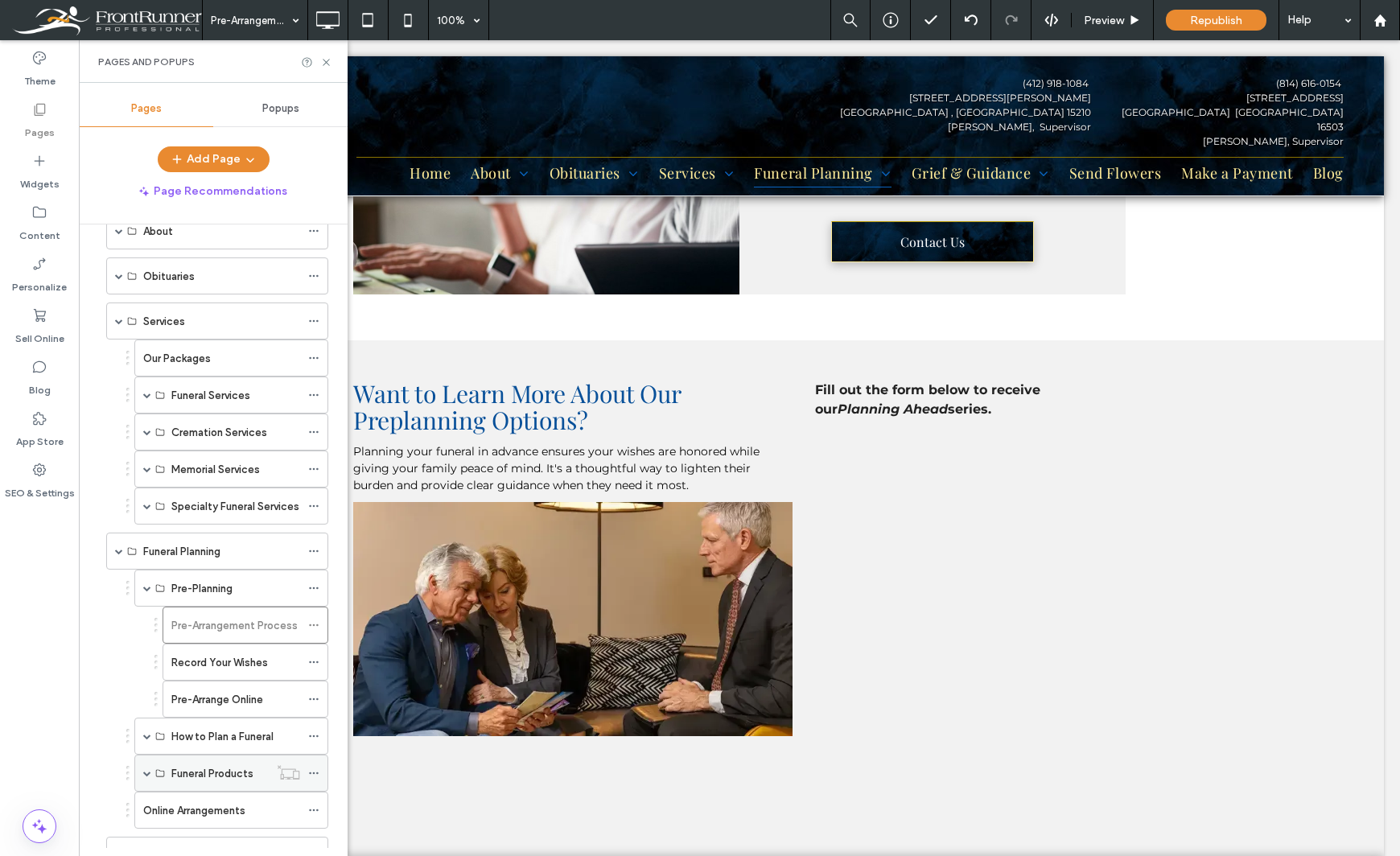
scroll to position [81, 0]
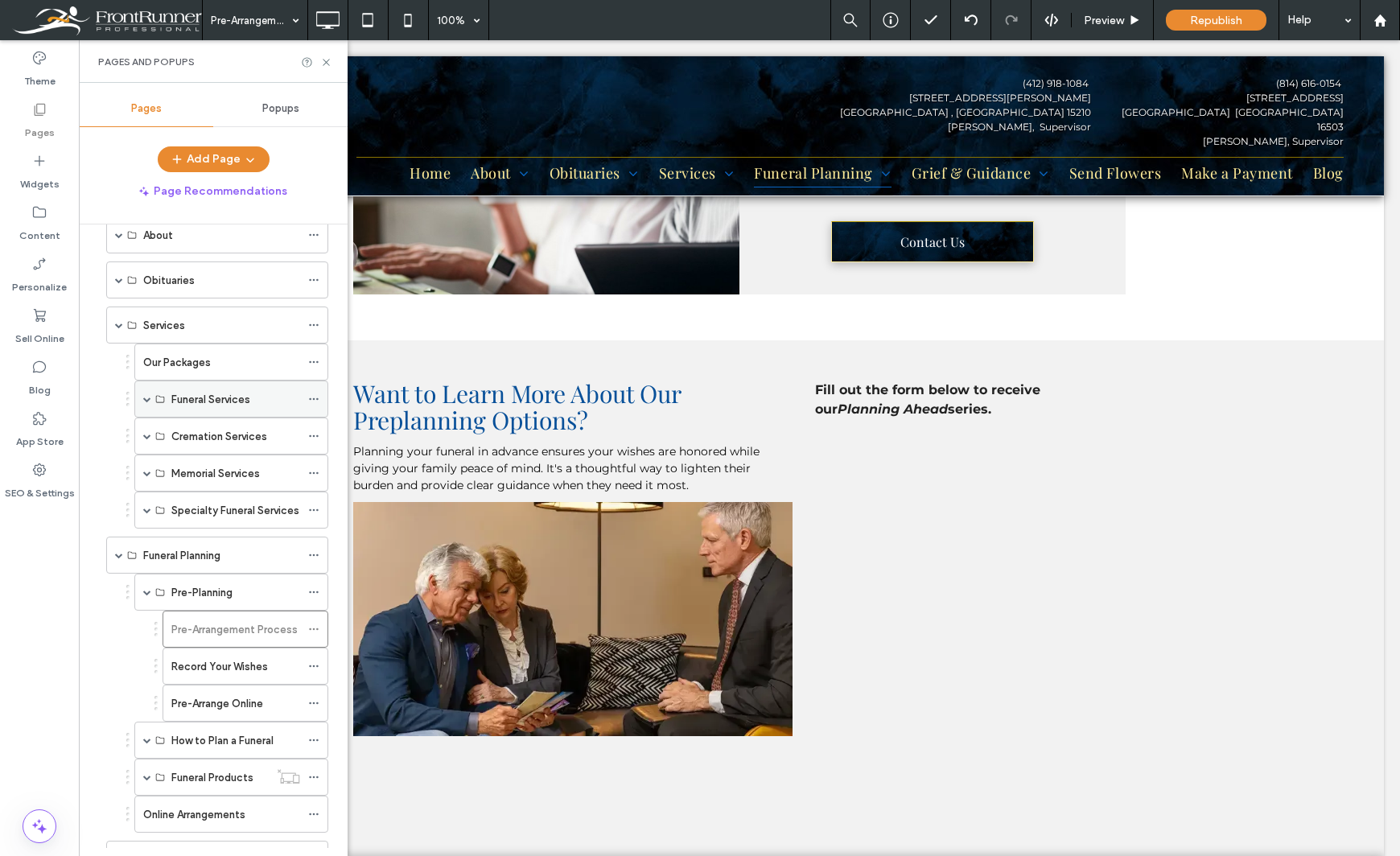
click at [146, 400] on span at bounding box center [147, 399] width 8 height 8
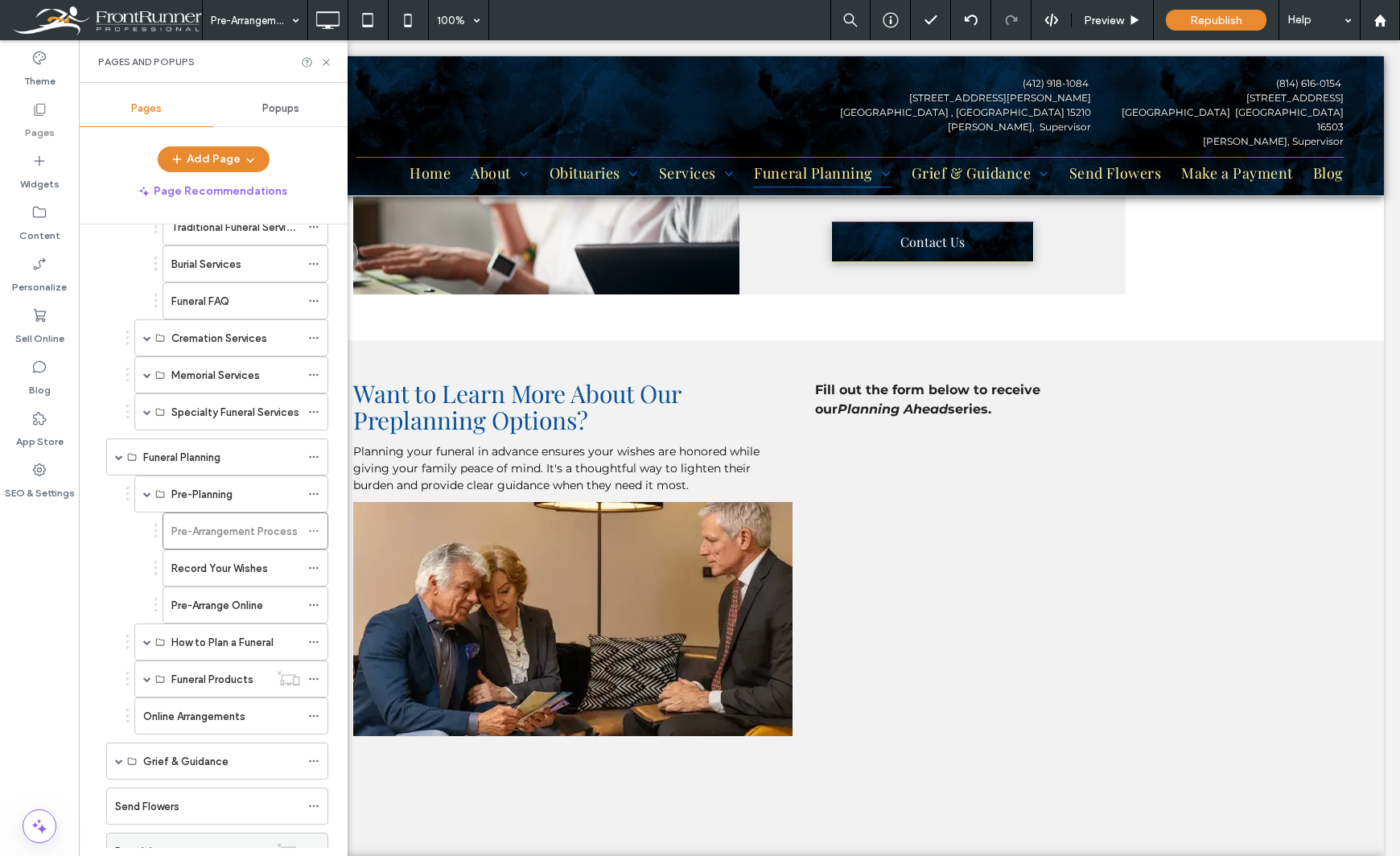
scroll to position [659, 0]
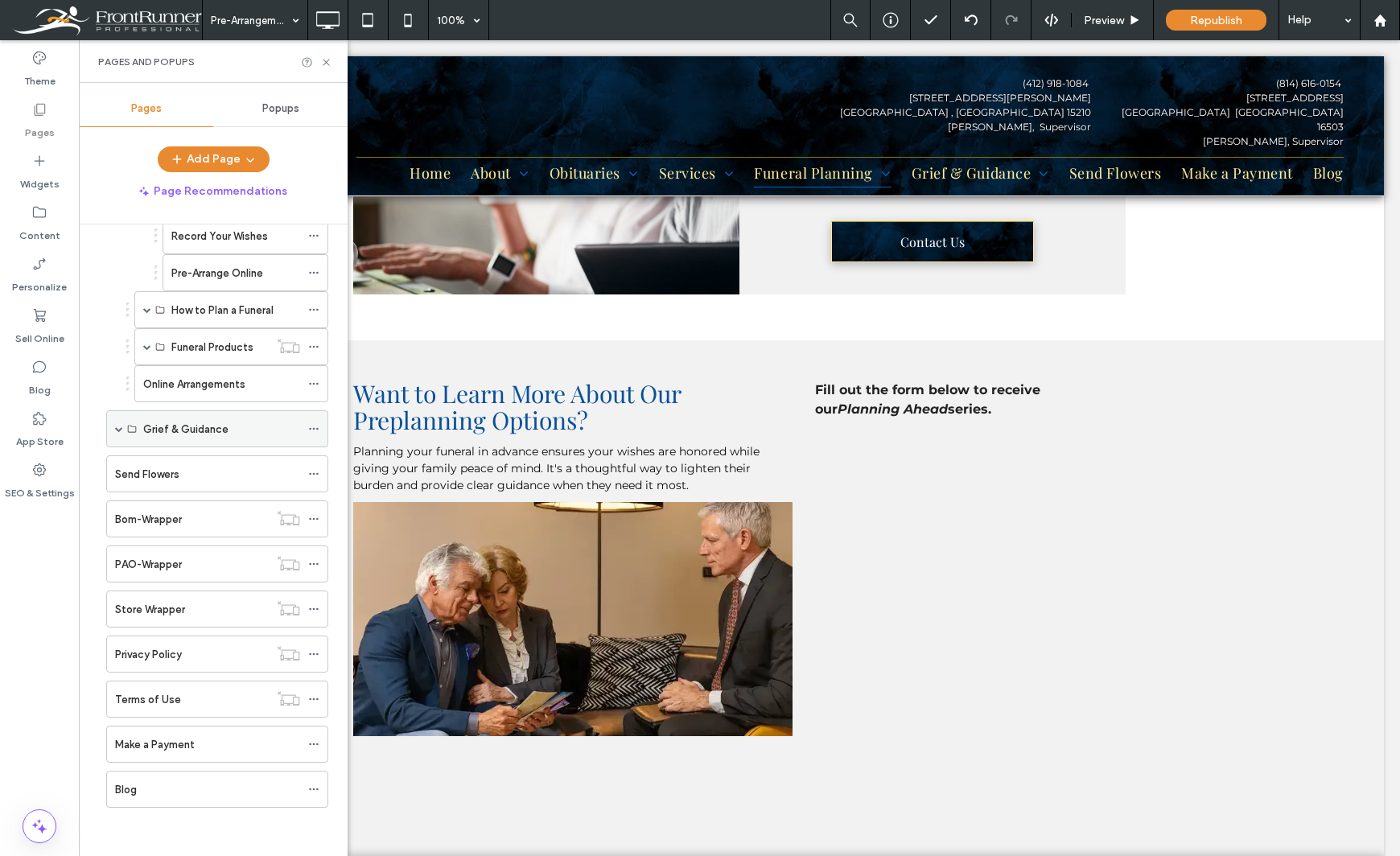
click at [116, 428] on span at bounding box center [119, 428] width 8 height 8
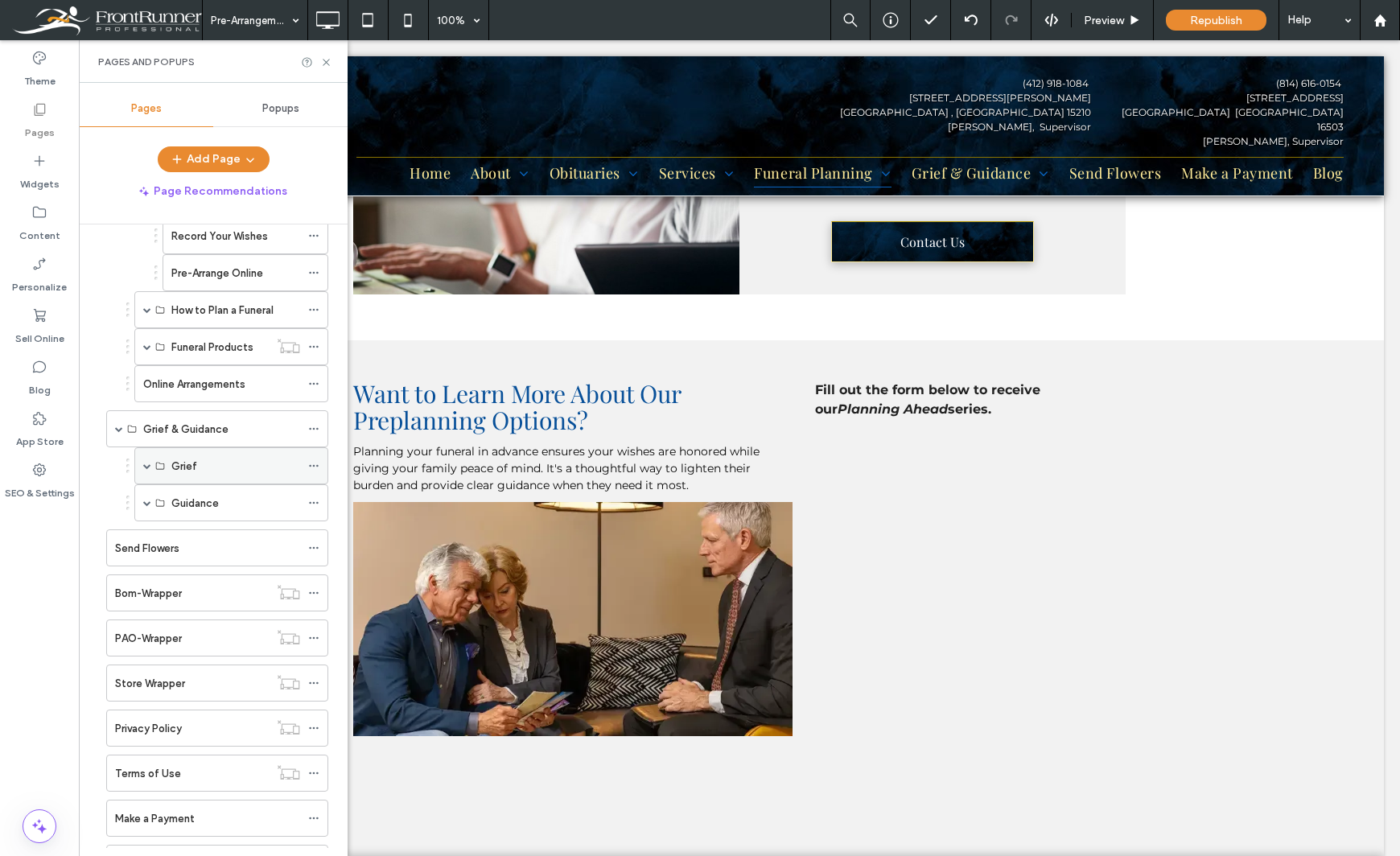
click at [183, 464] on label "Grief" at bounding box center [184, 466] width 26 height 29
click at [147, 464] on span at bounding box center [147, 466] width 8 height 8
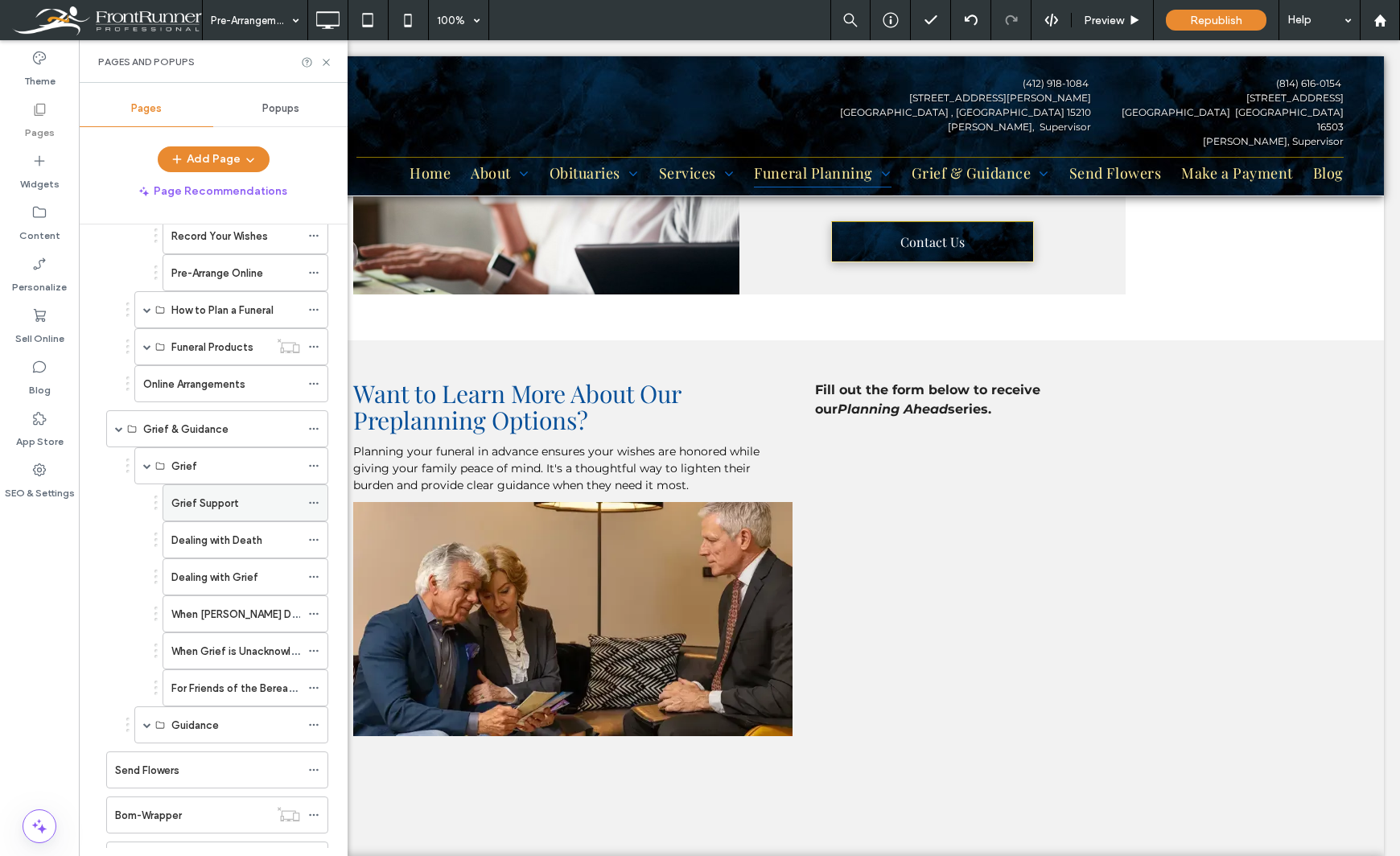
click at [212, 497] on label "Grief Support" at bounding box center [205, 502] width 67 height 29
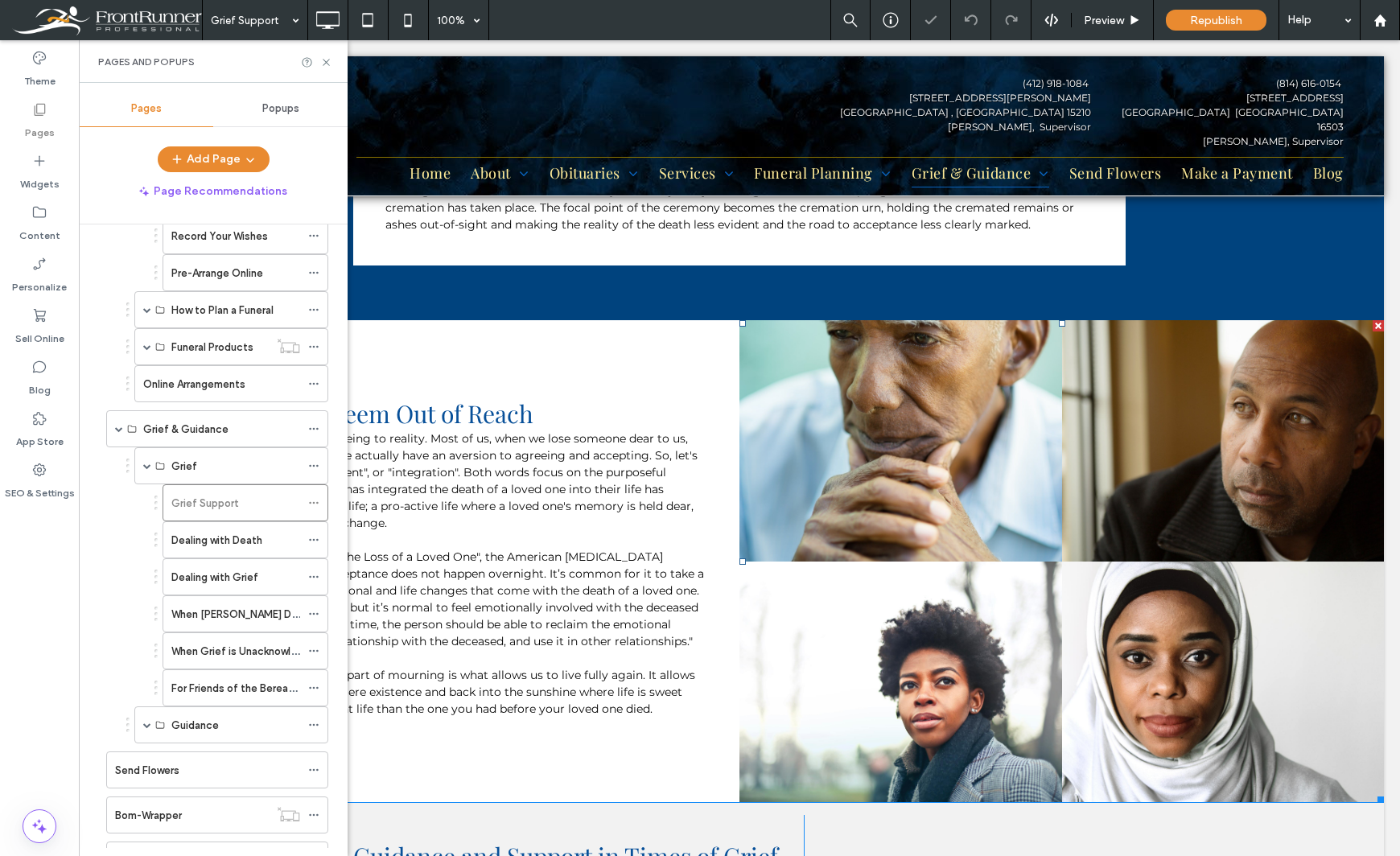
scroll to position [2252, 0]
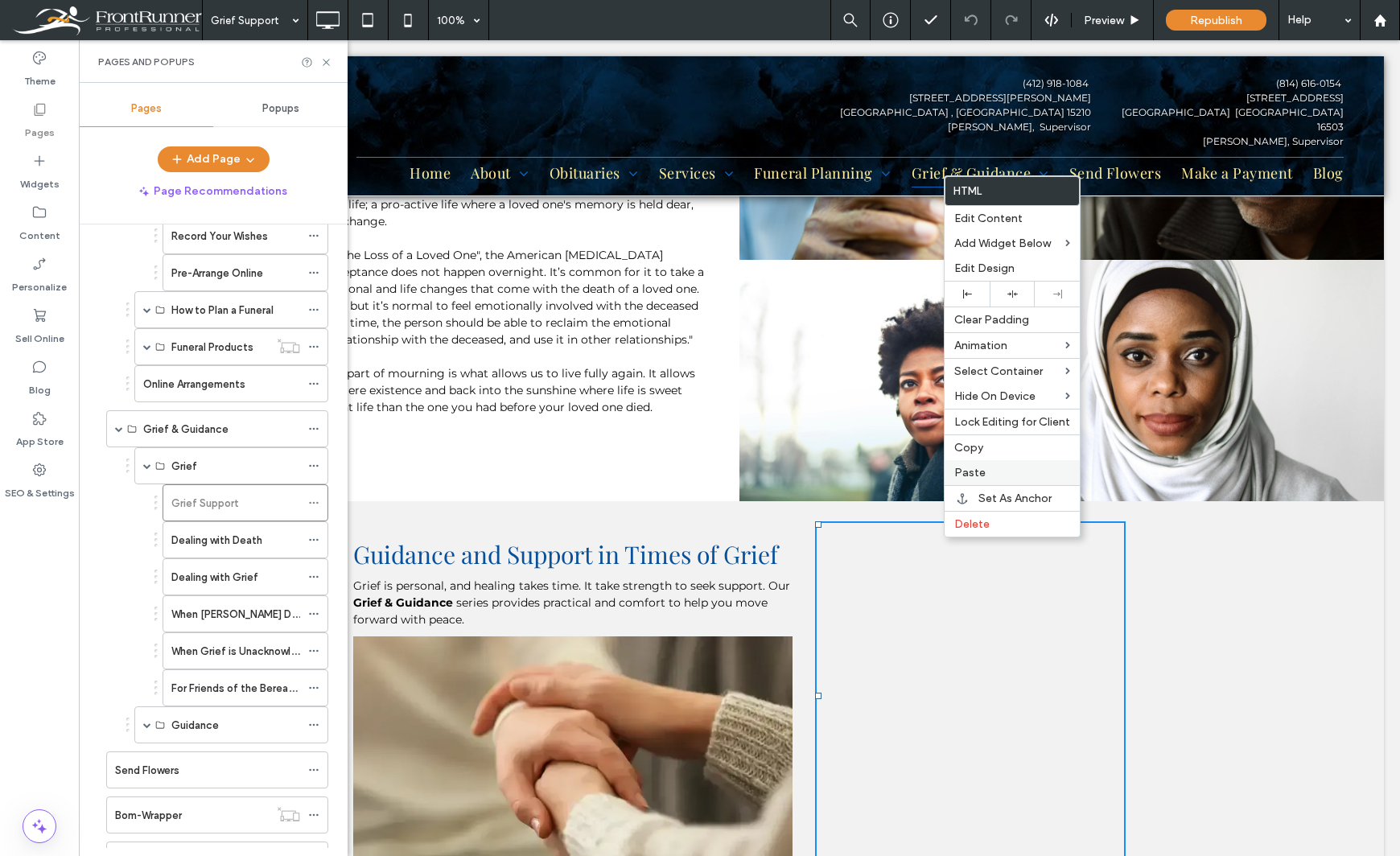
click at [999, 466] on label "Paste" at bounding box center [1012, 473] width 116 height 14
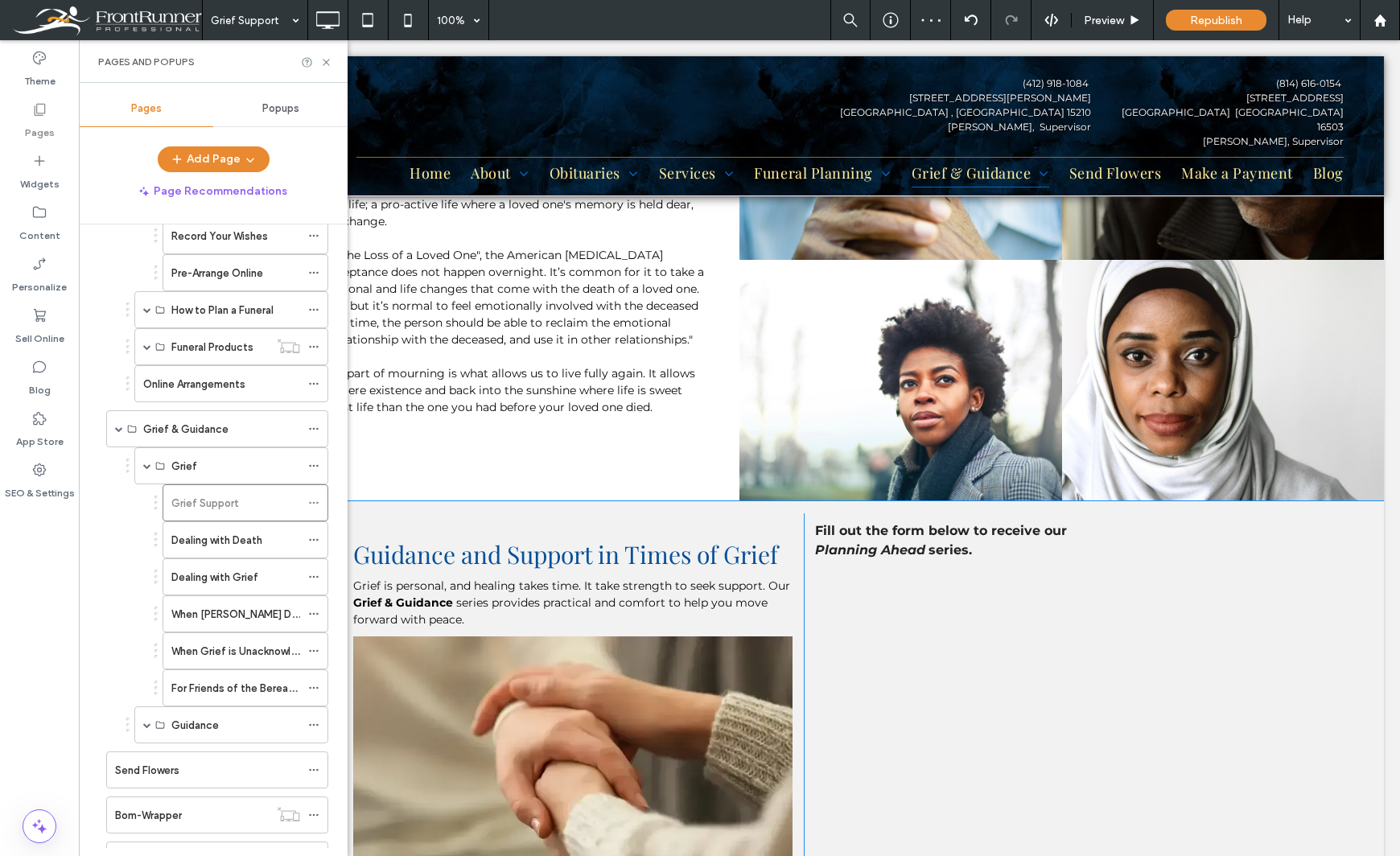
click at [805, 523] on div "Fill out the form below to receive our Planning Ahead series. Click To Paste" at bounding box center [965, 720] width 322 height 414
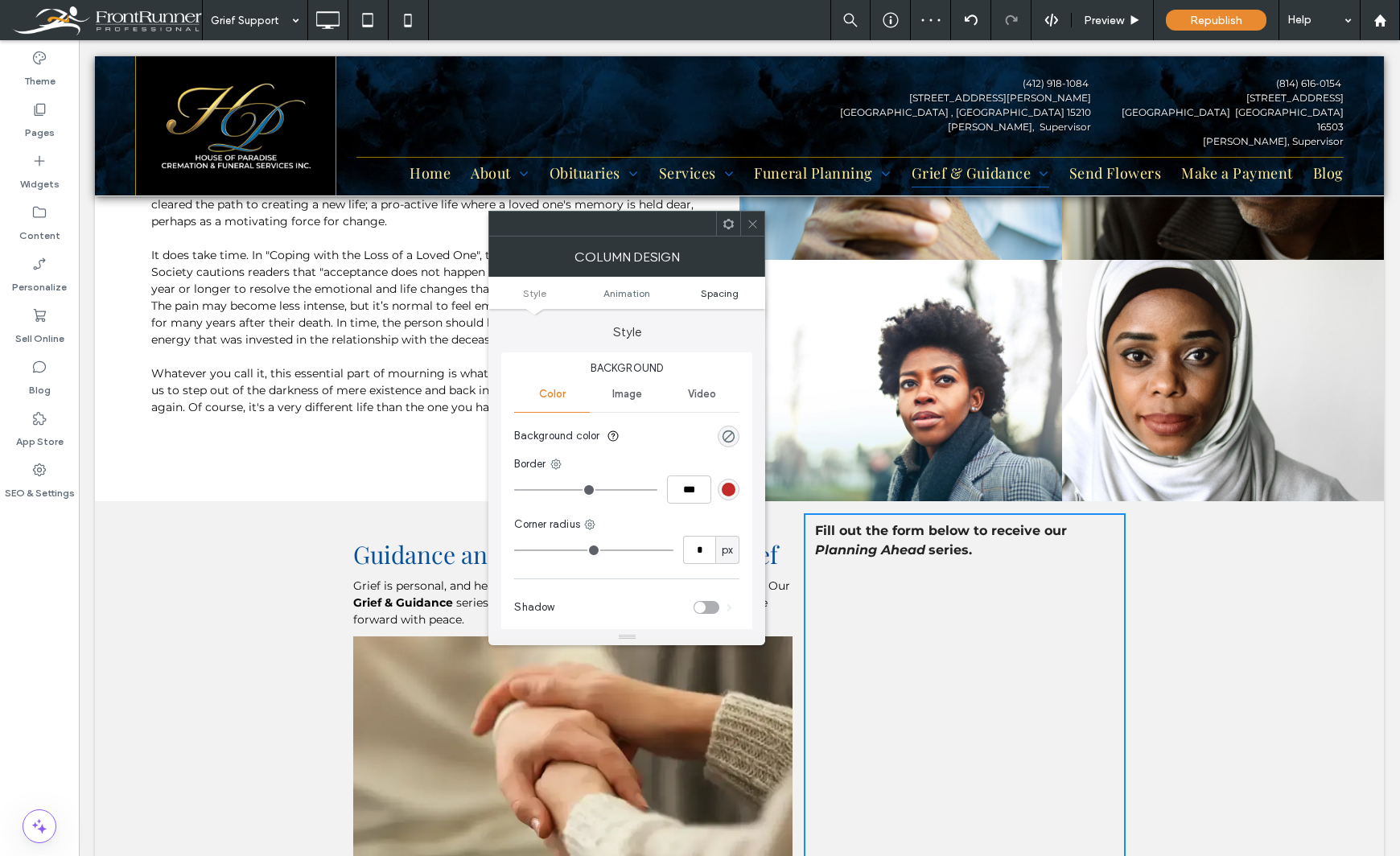
click at [715, 288] on span "Spacing" at bounding box center [719, 293] width 37 height 12
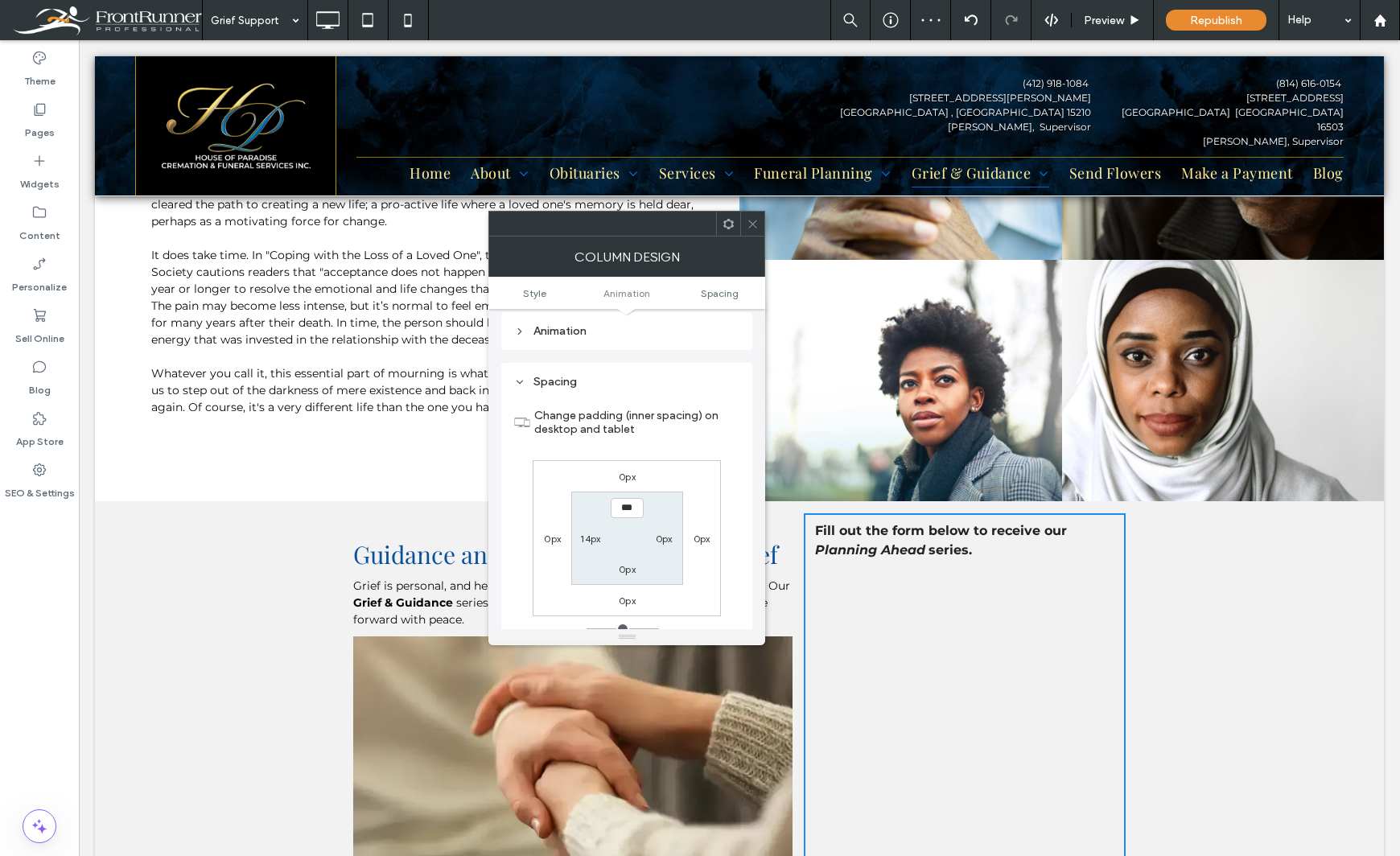
scroll to position [377, 0]
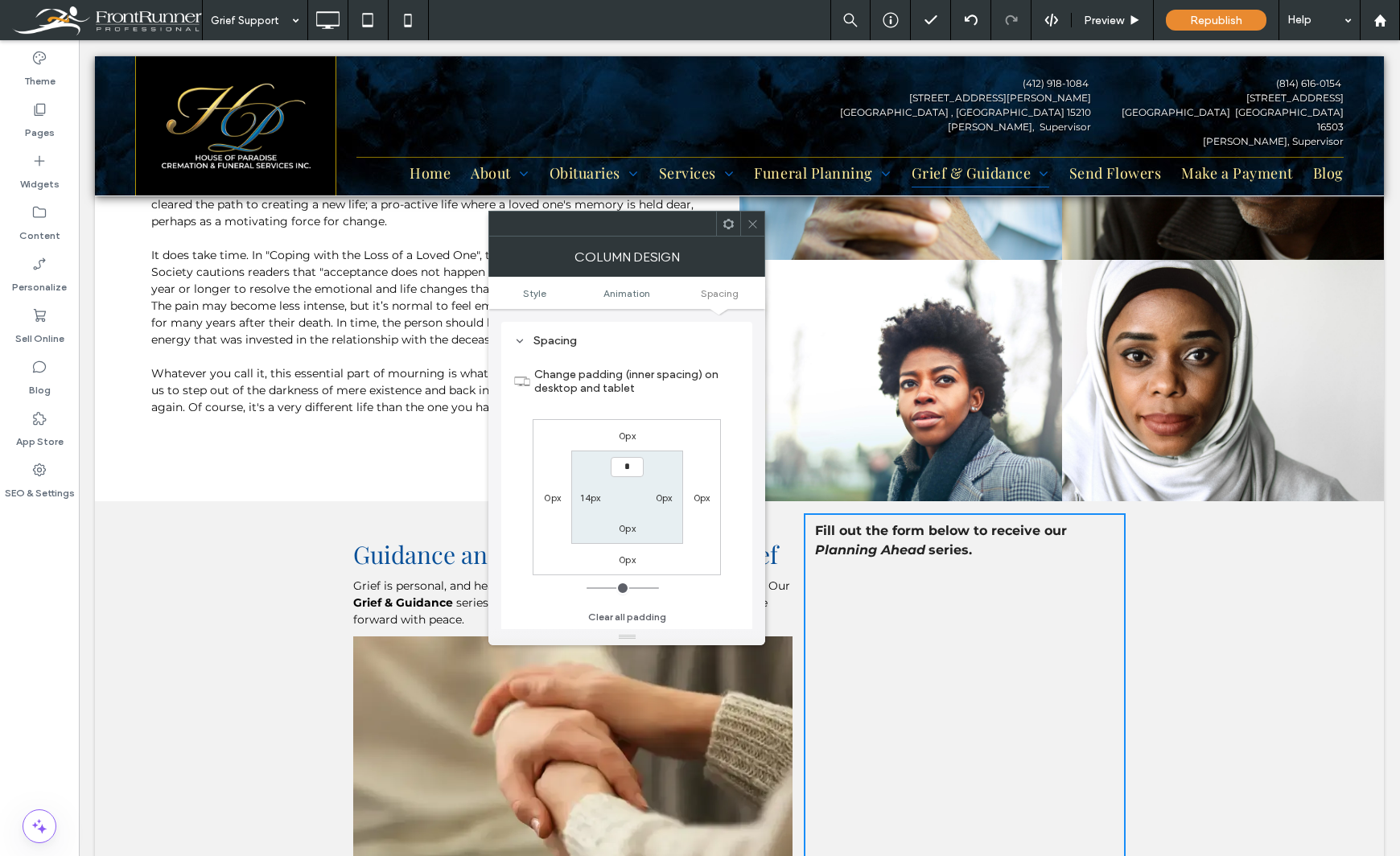
type input "**"
click at [41, 622] on div "Theme Pages Widgets Content Personalize Sell Online Blog App Store SEO & Settin…" at bounding box center [39, 448] width 79 height 816
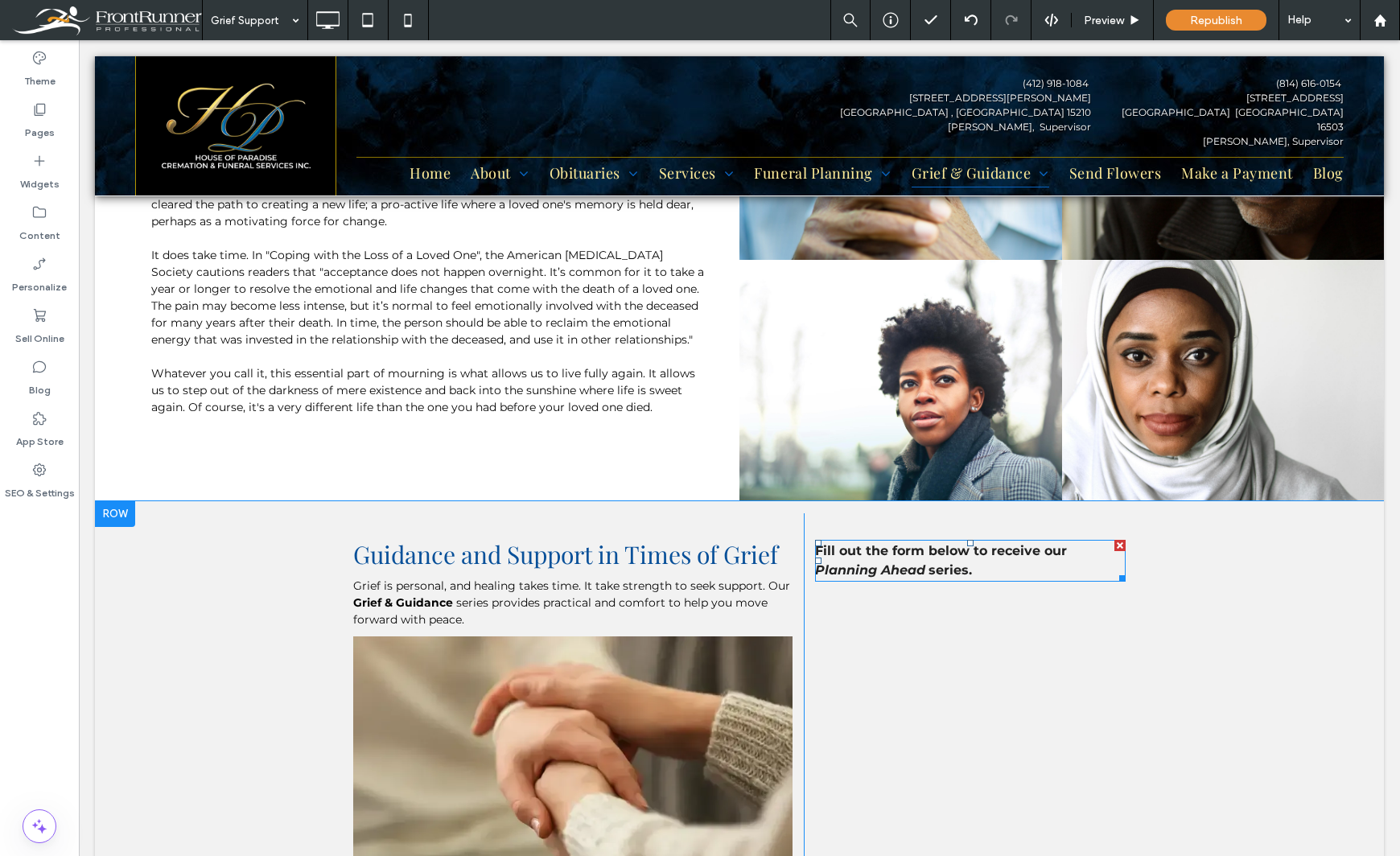
click at [904, 562] on strong "Planning Ahead" at bounding box center [870, 570] width 110 height 16
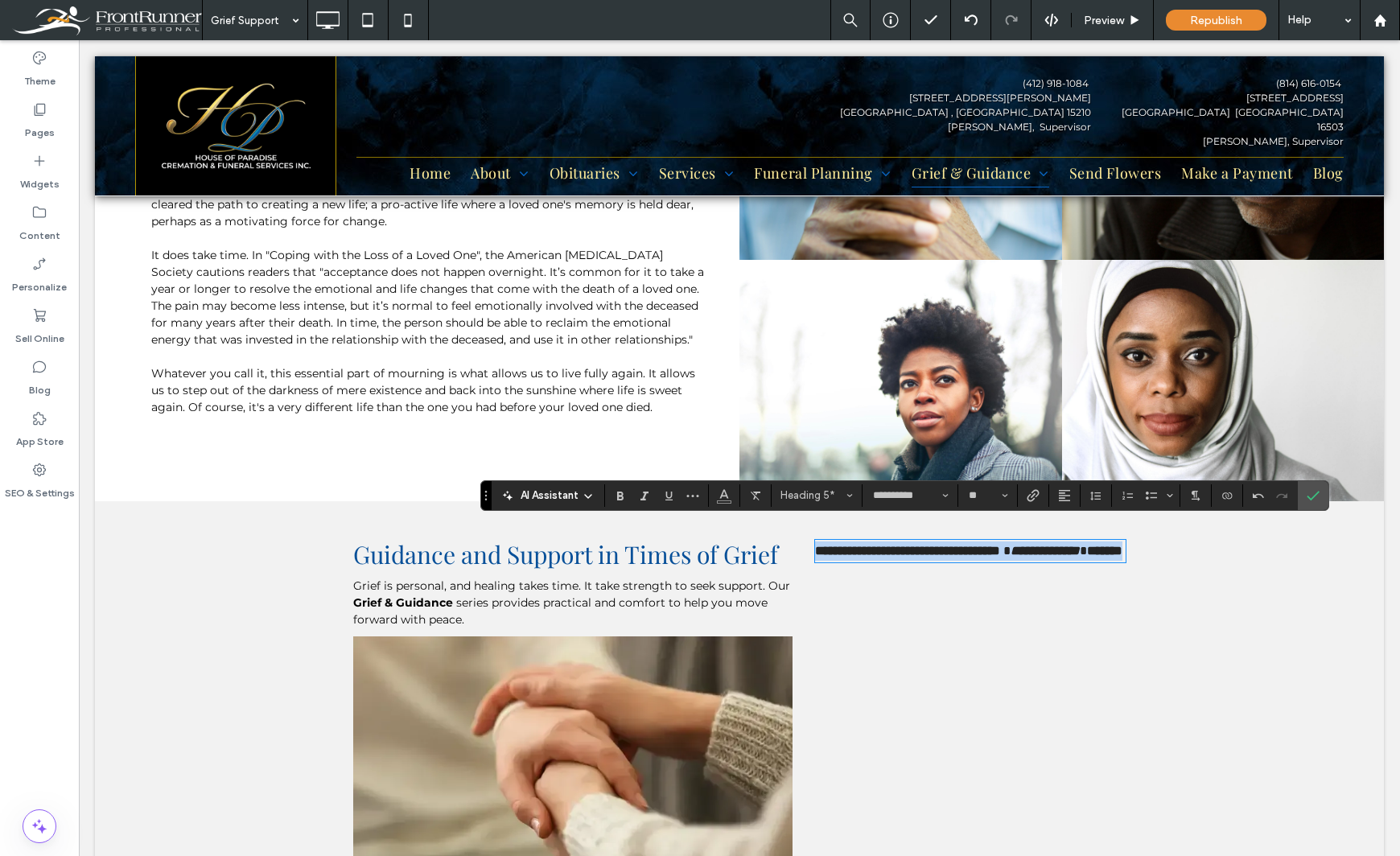
click at [1011, 551] on strong "**********" at bounding box center [1045, 551] width 69 height 12
drag, startPoint x: 1059, startPoint y: 530, endPoint x: 1079, endPoint y: 531, distance: 20.0
click at [1011, 545] on span at bounding box center [1005, 551] width 11 height 12
click at [1312, 496] on icon "Confirm" at bounding box center [1312, 494] width 13 height 13
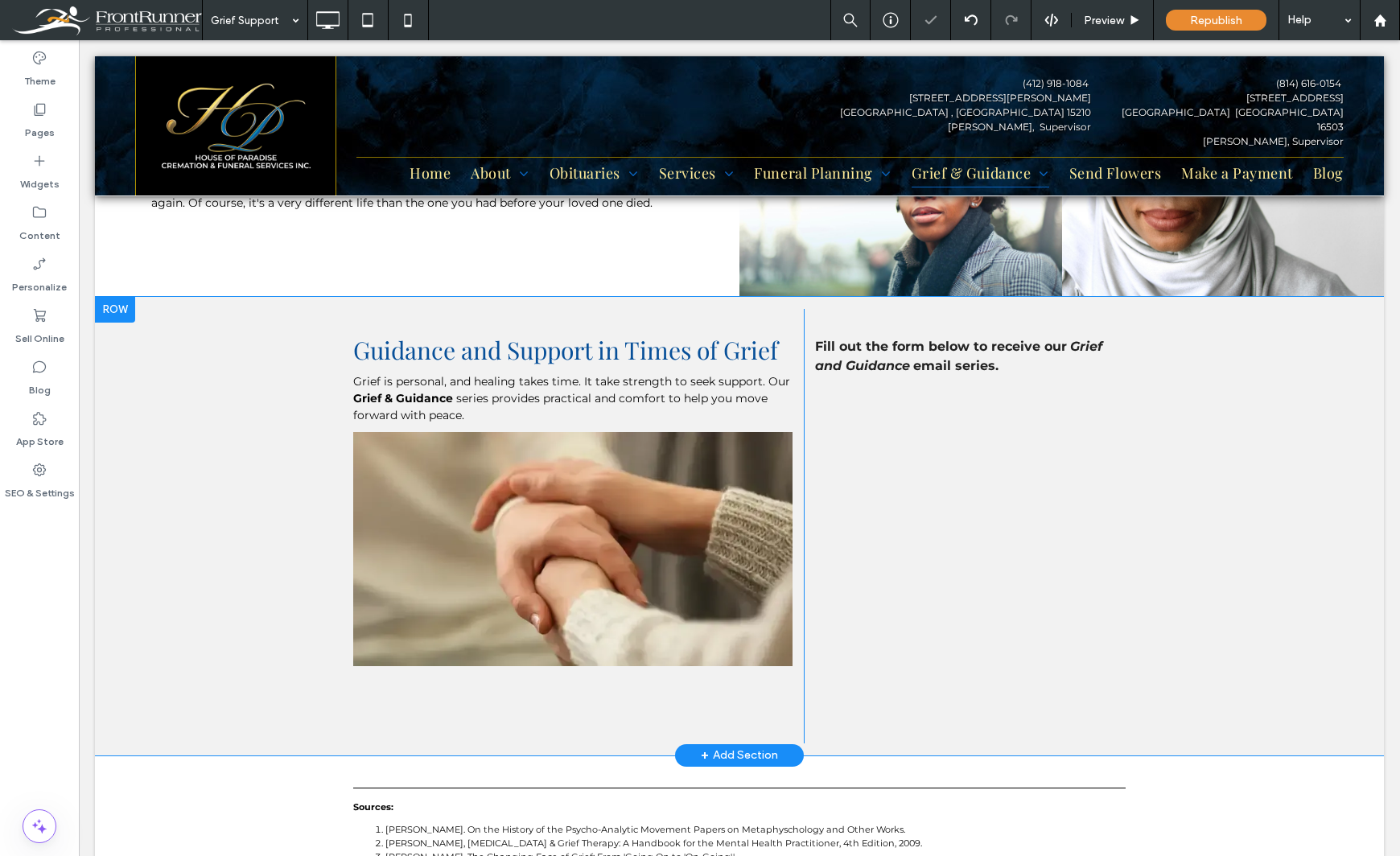
scroll to position [2493, 0]
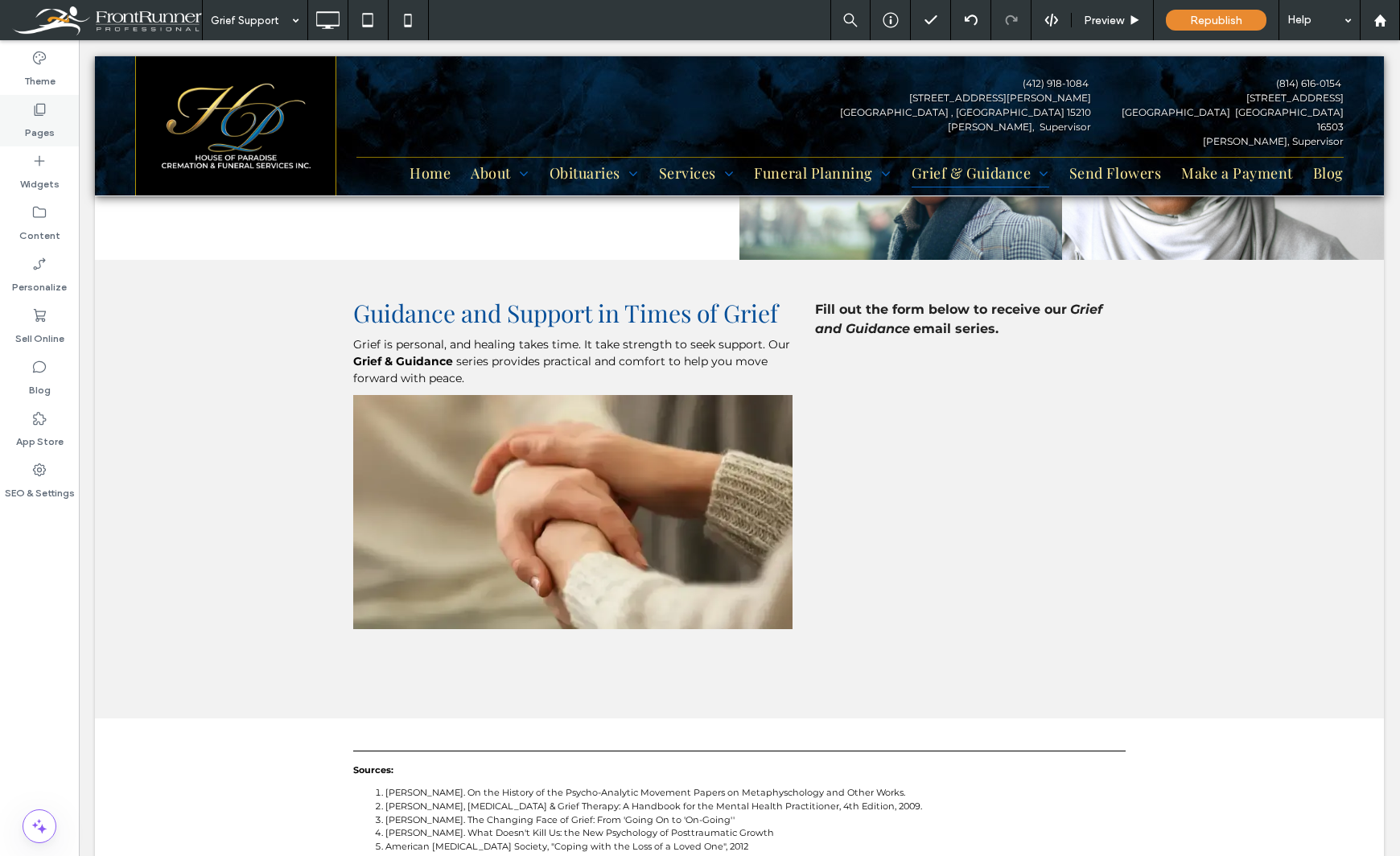
click at [42, 123] on label "Pages" at bounding box center [39, 128] width 30 height 23
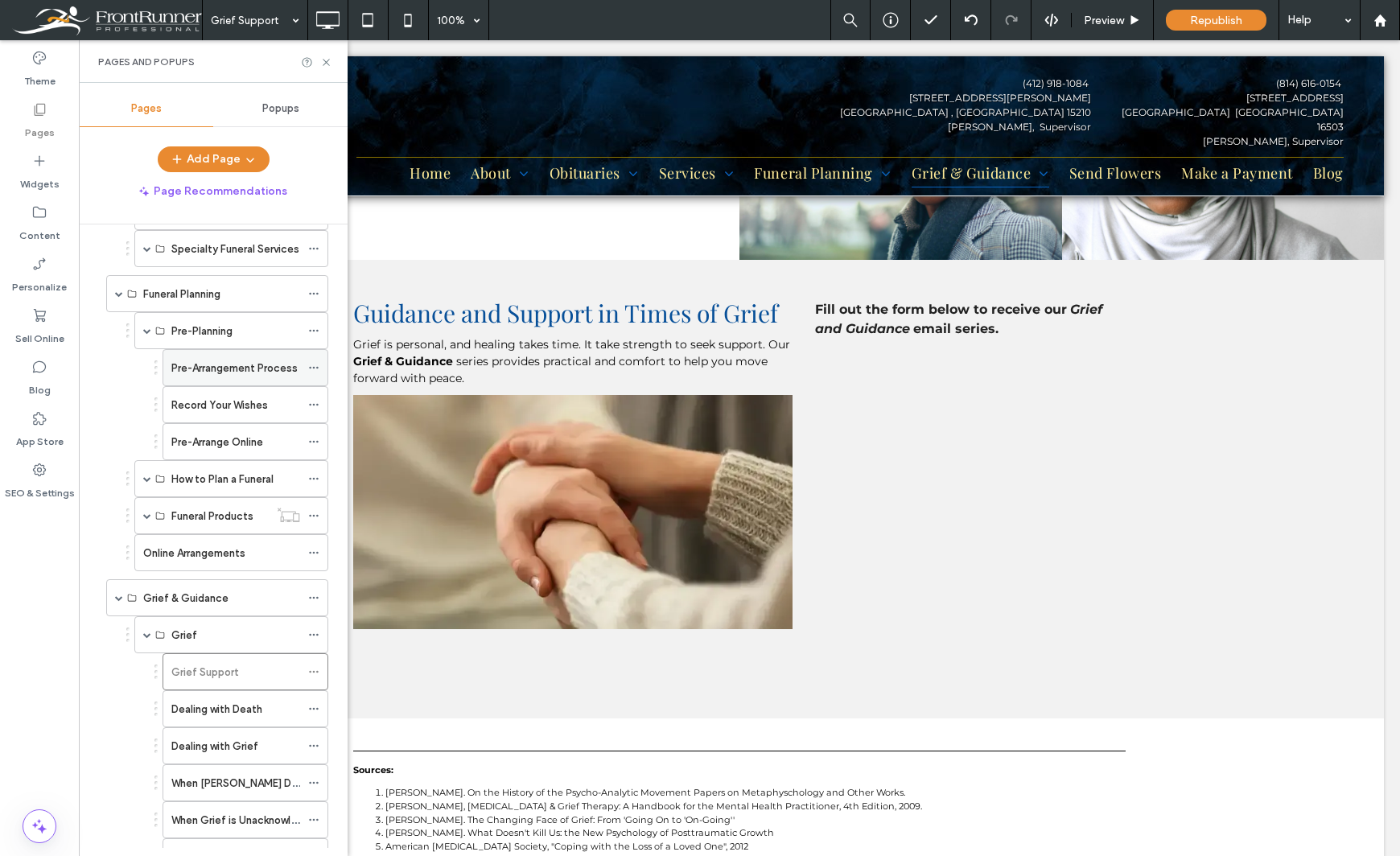
scroll to position [311, 0]
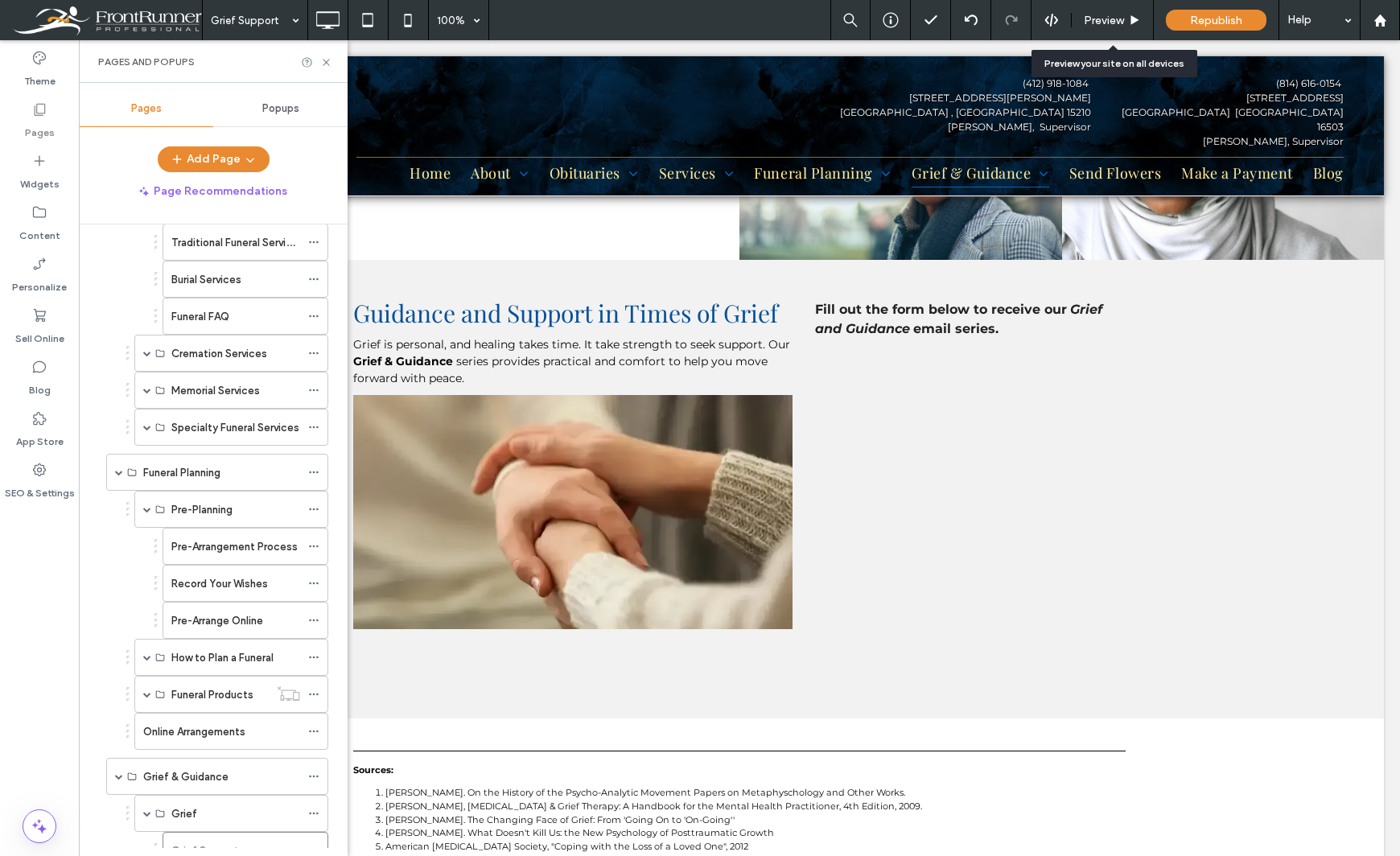
click at [1116, 26] on span "Preview" at bounding box center [1103, 21] width 40 height 14
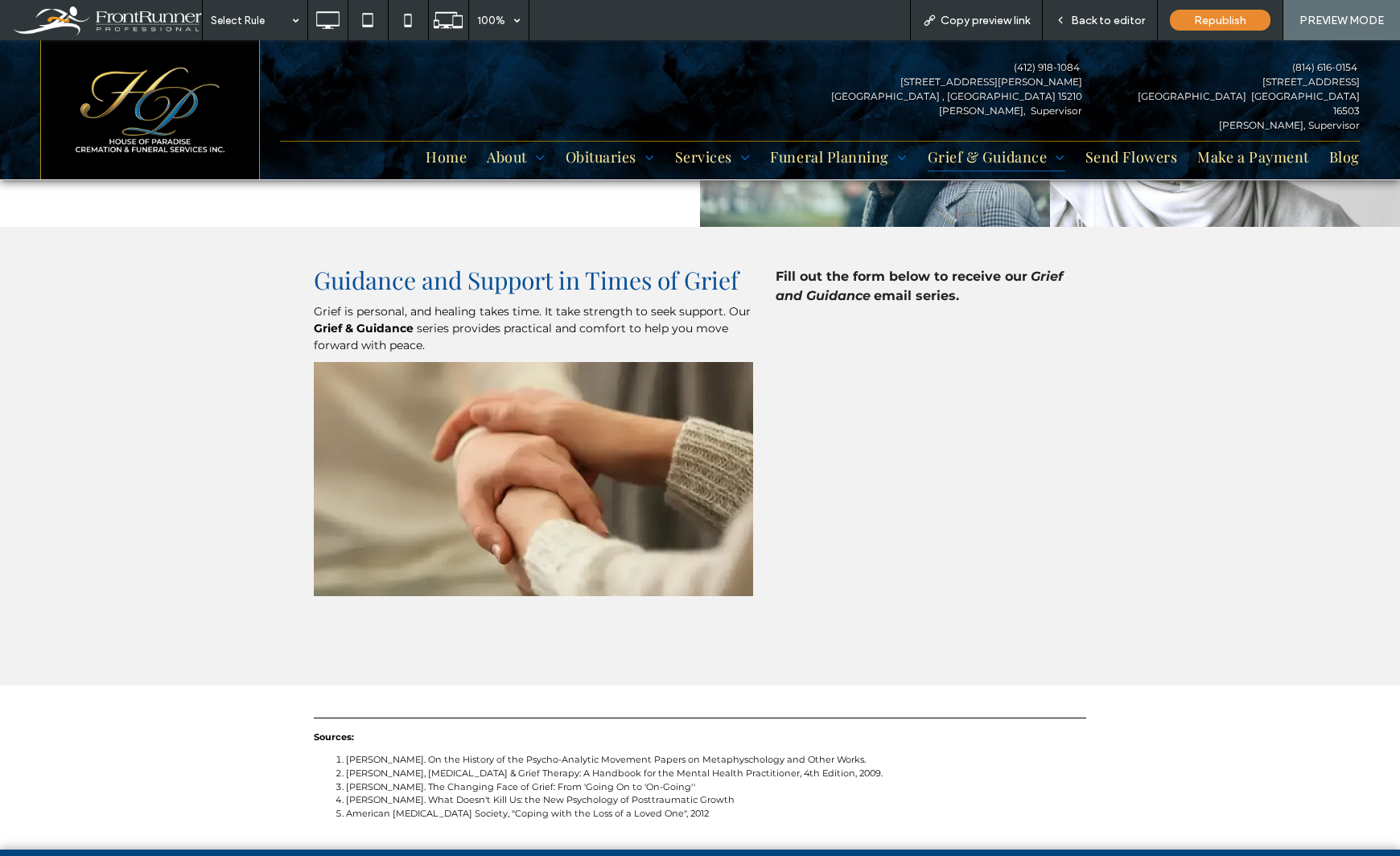
scroll to position [2460, 0]
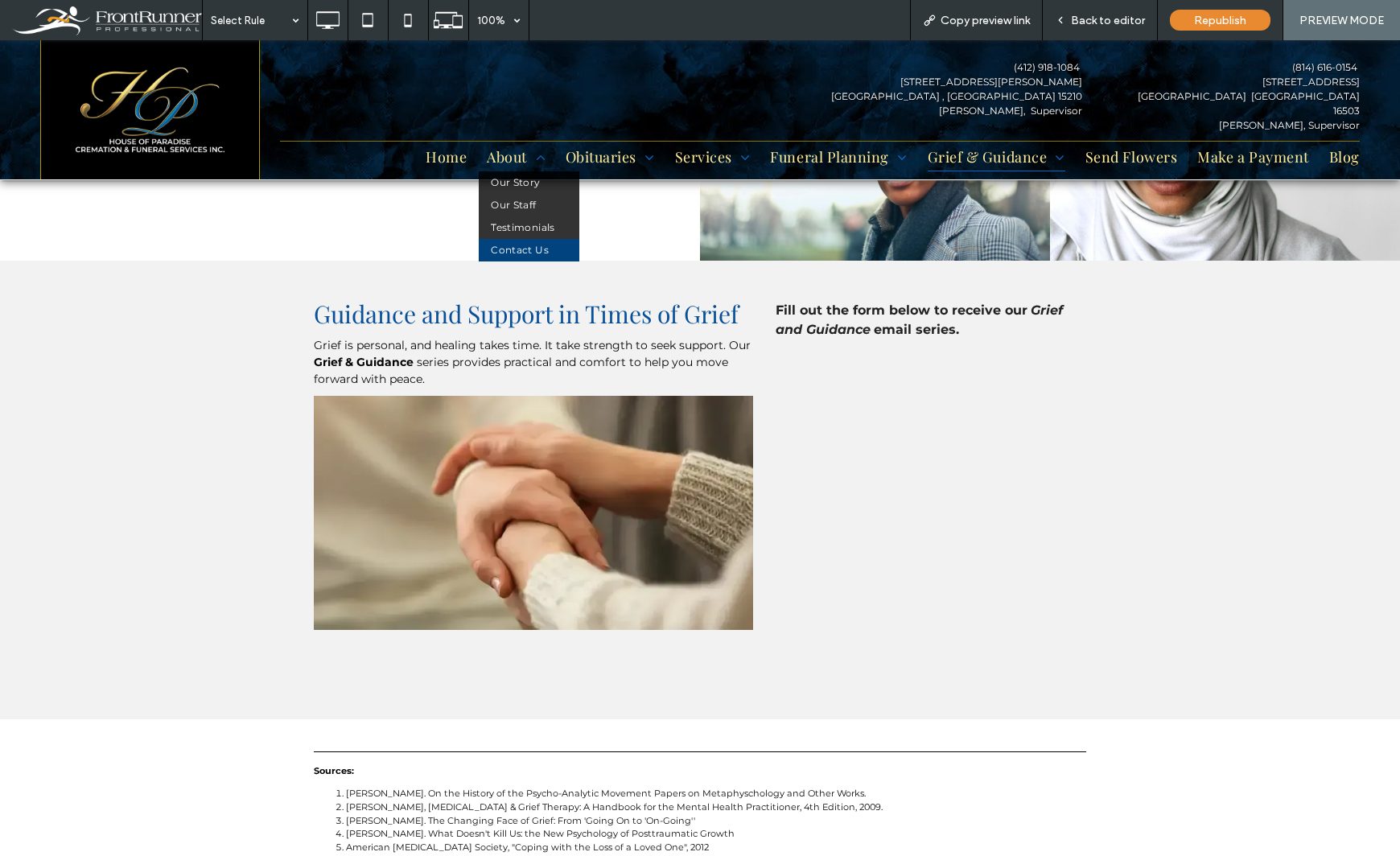
click at [491, 252] on span "Contact Us" at bounding box center [519, 250] width 58 height 15
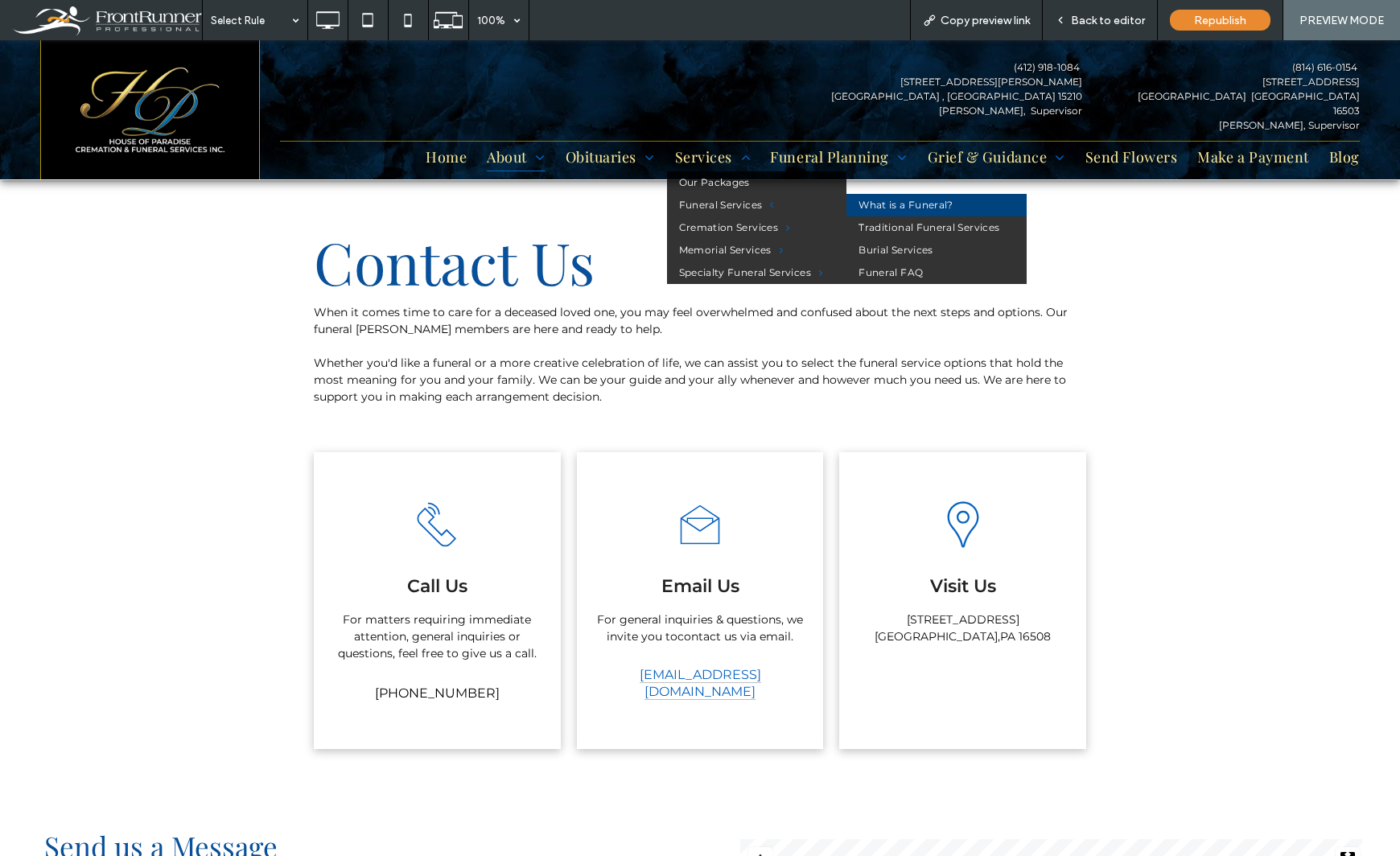
click at [893, 199] on link "What is a Funeral?" at bounding box center [936, 205] width 180 height 23
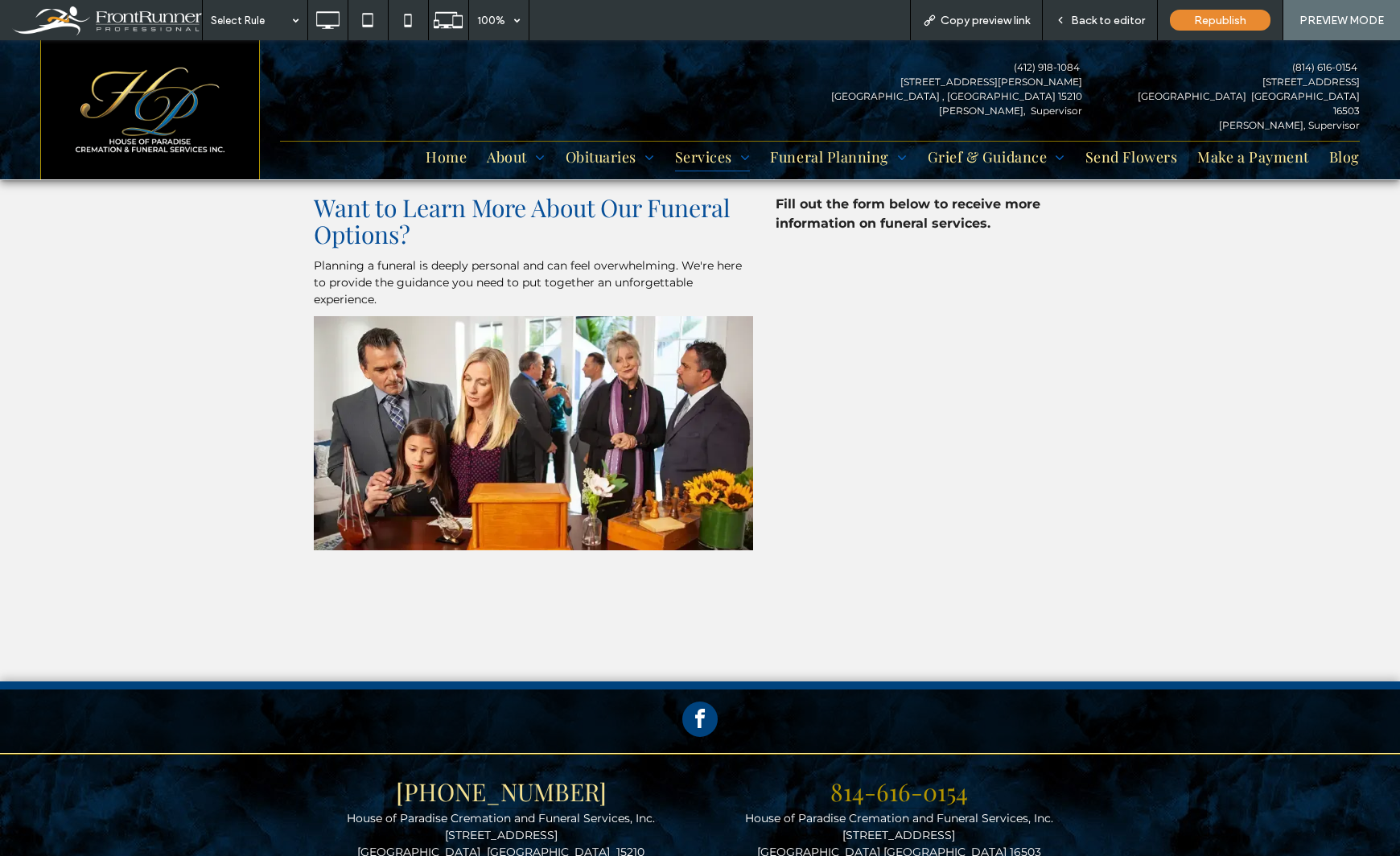
scroll to position [1076, 0]
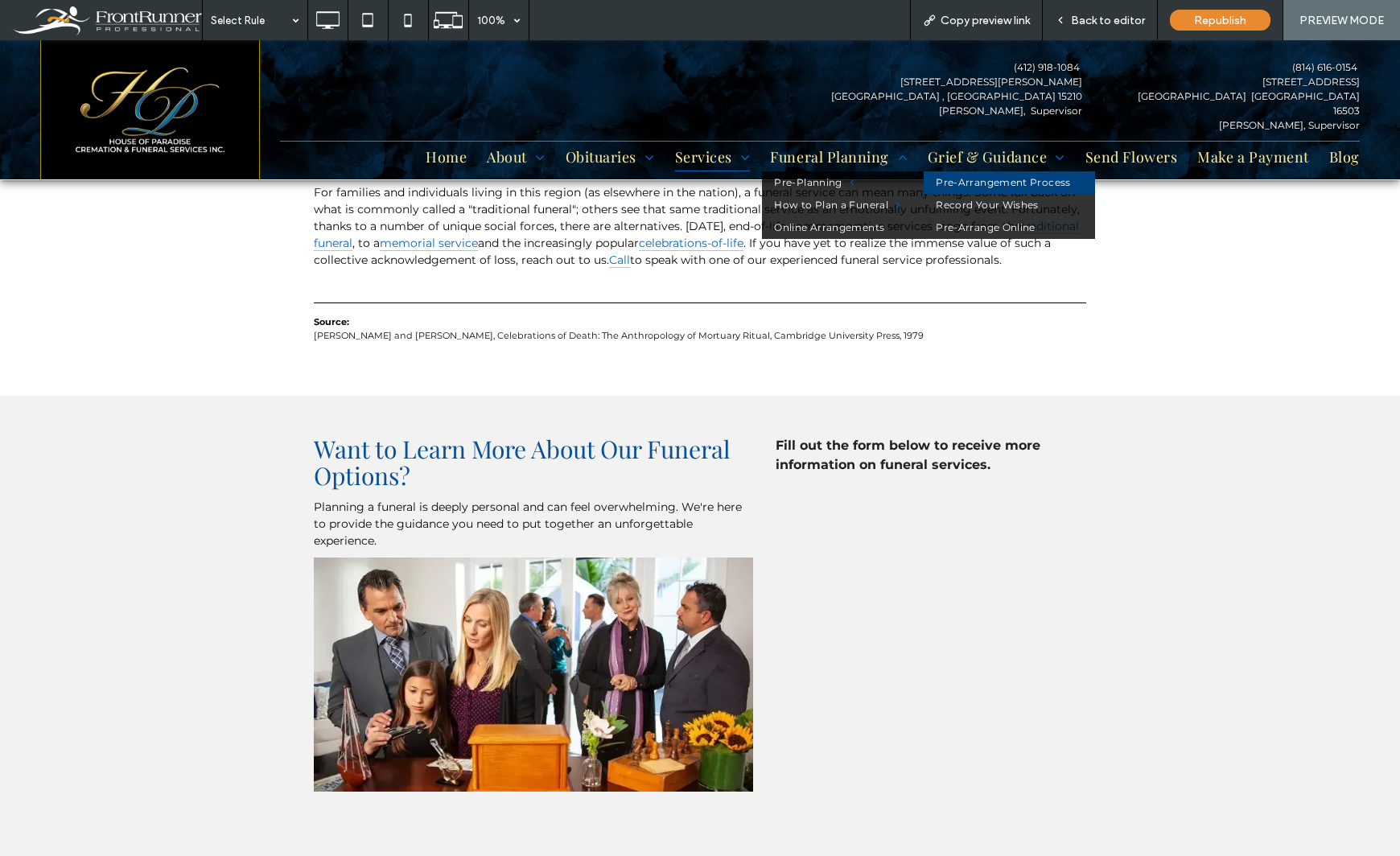
click at [957, 183] on link "Pre-Arrangement Process" at bounding box center [1008, 182] width 170 height 23
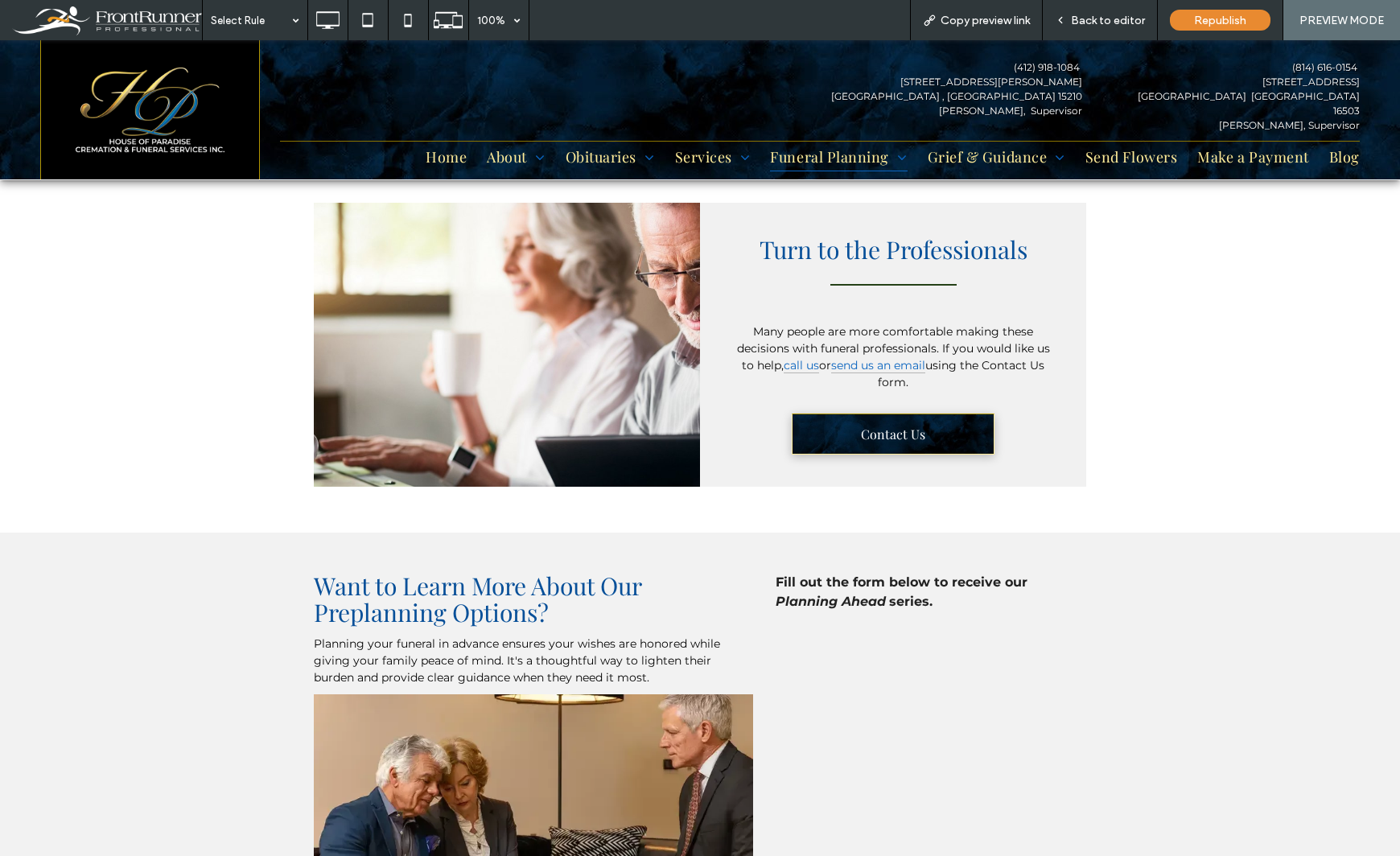
scroll to position [1238, 0]
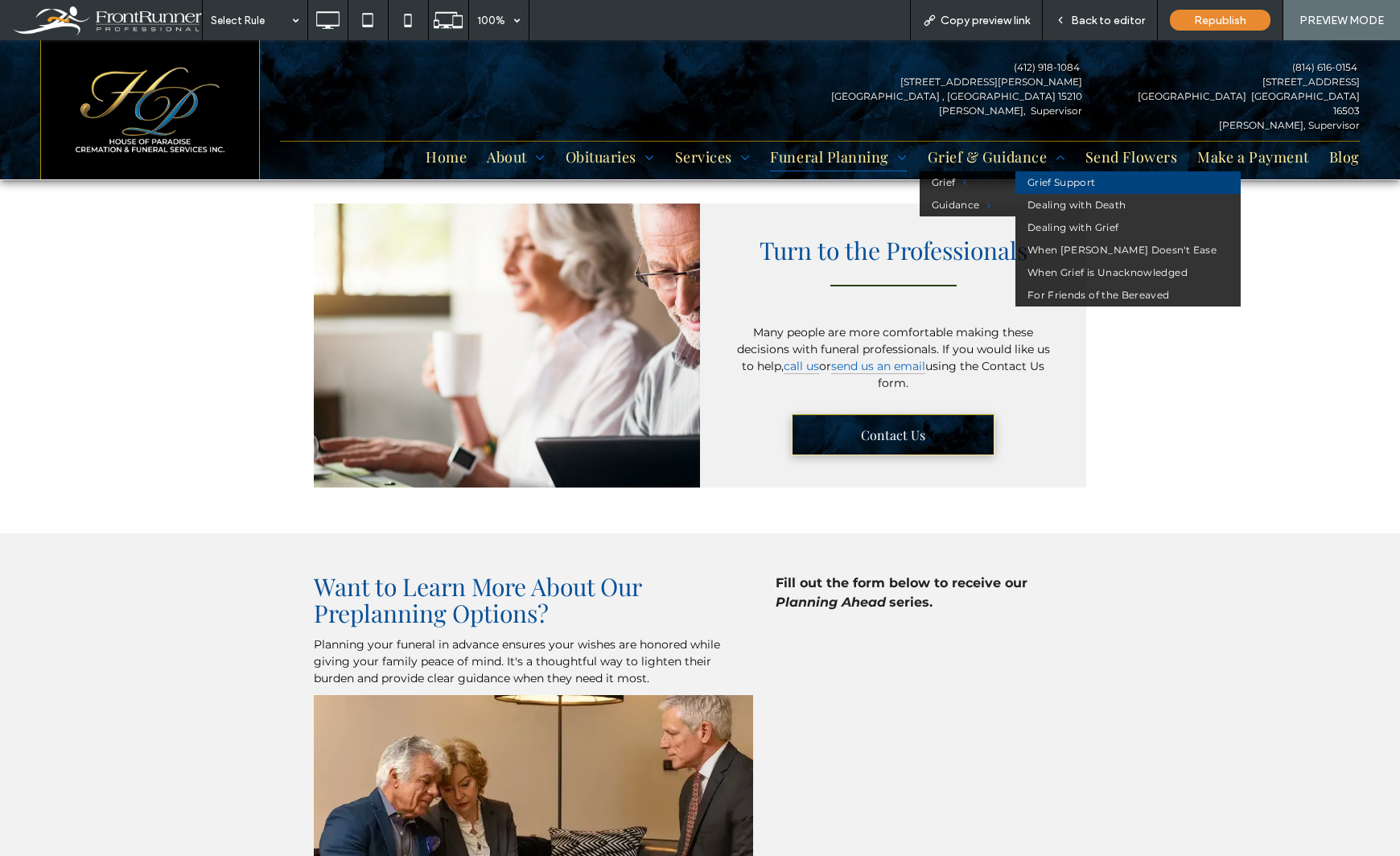
click at [1157, 184] on link "Grief Support" at bounding box center [1127, 182] width 226 height 23
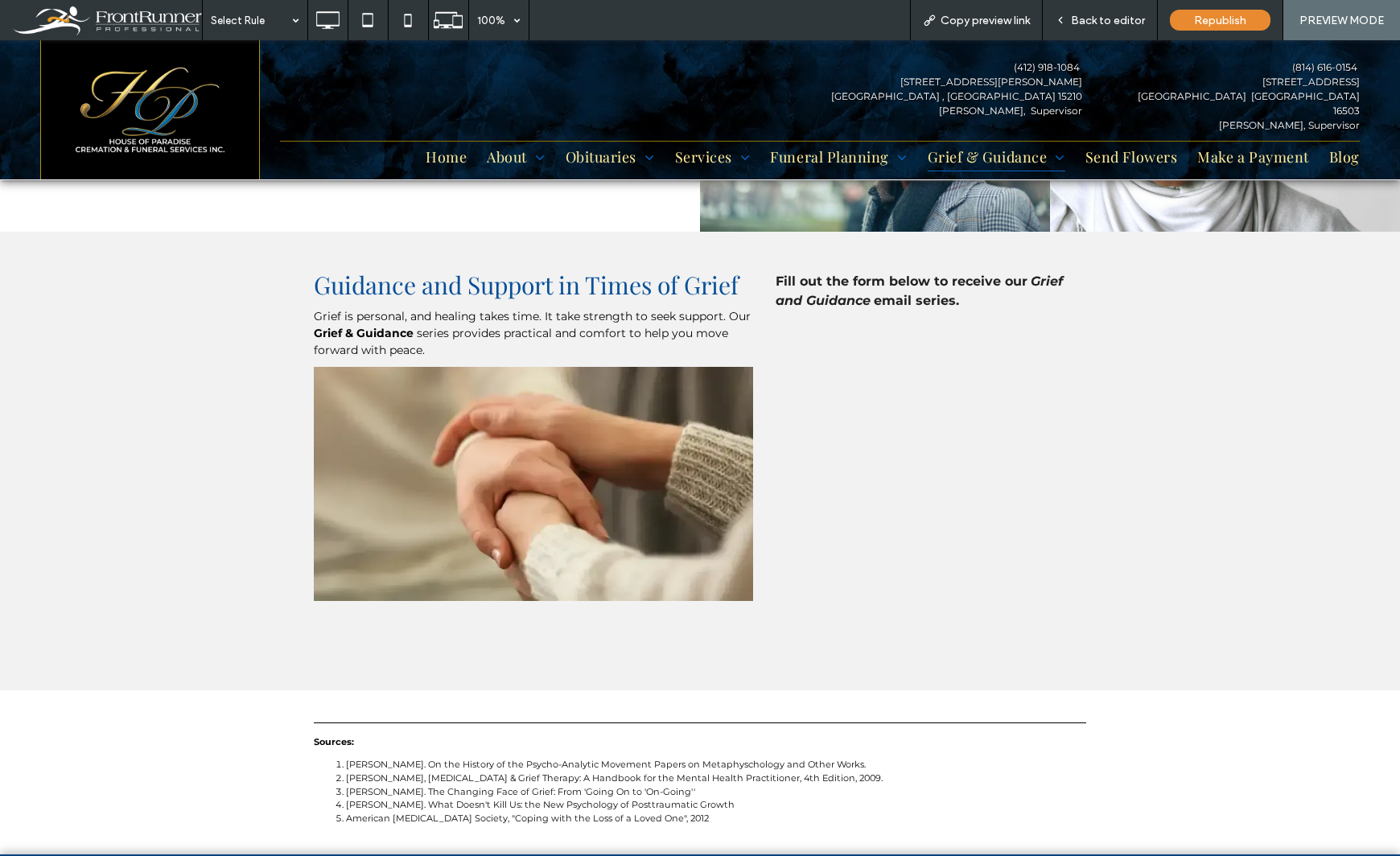
scroll to position [2493, 0]
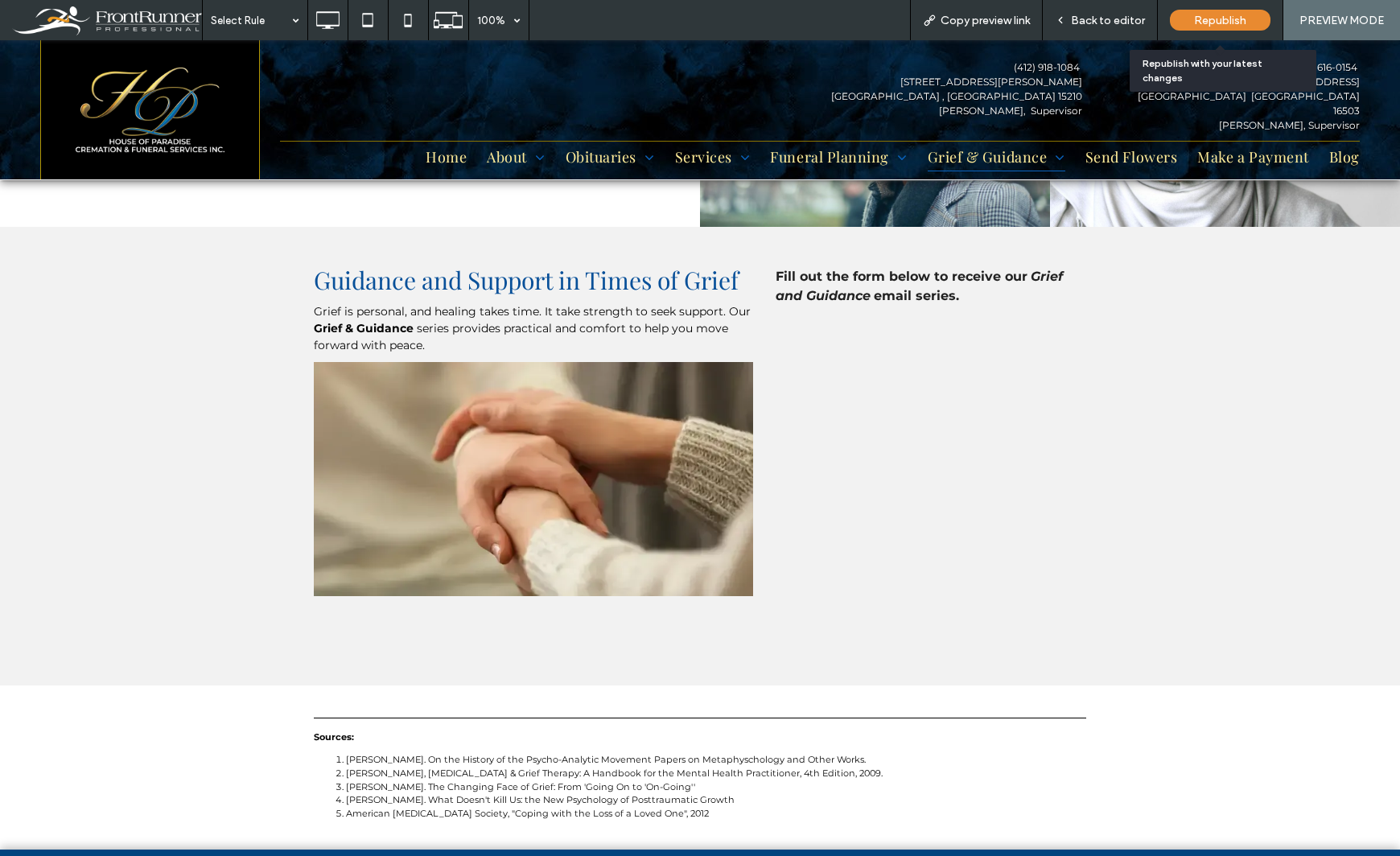
click at [1193, 19] on div "Republish" at bounding box center [1220, 20] width 100 height 21
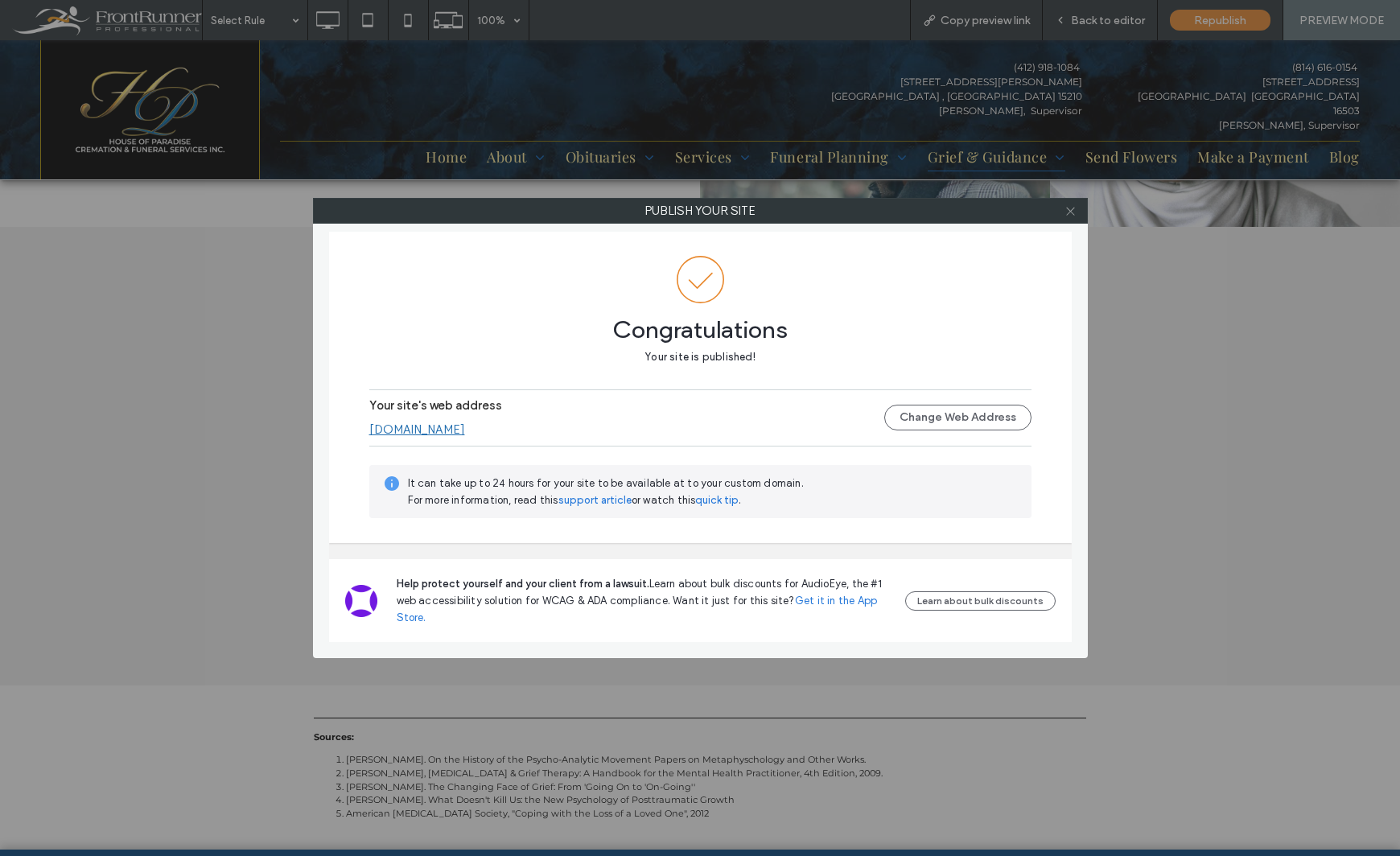
click at [1072, 211] on icon at bounding box center [1070, 211] width 12 height 12
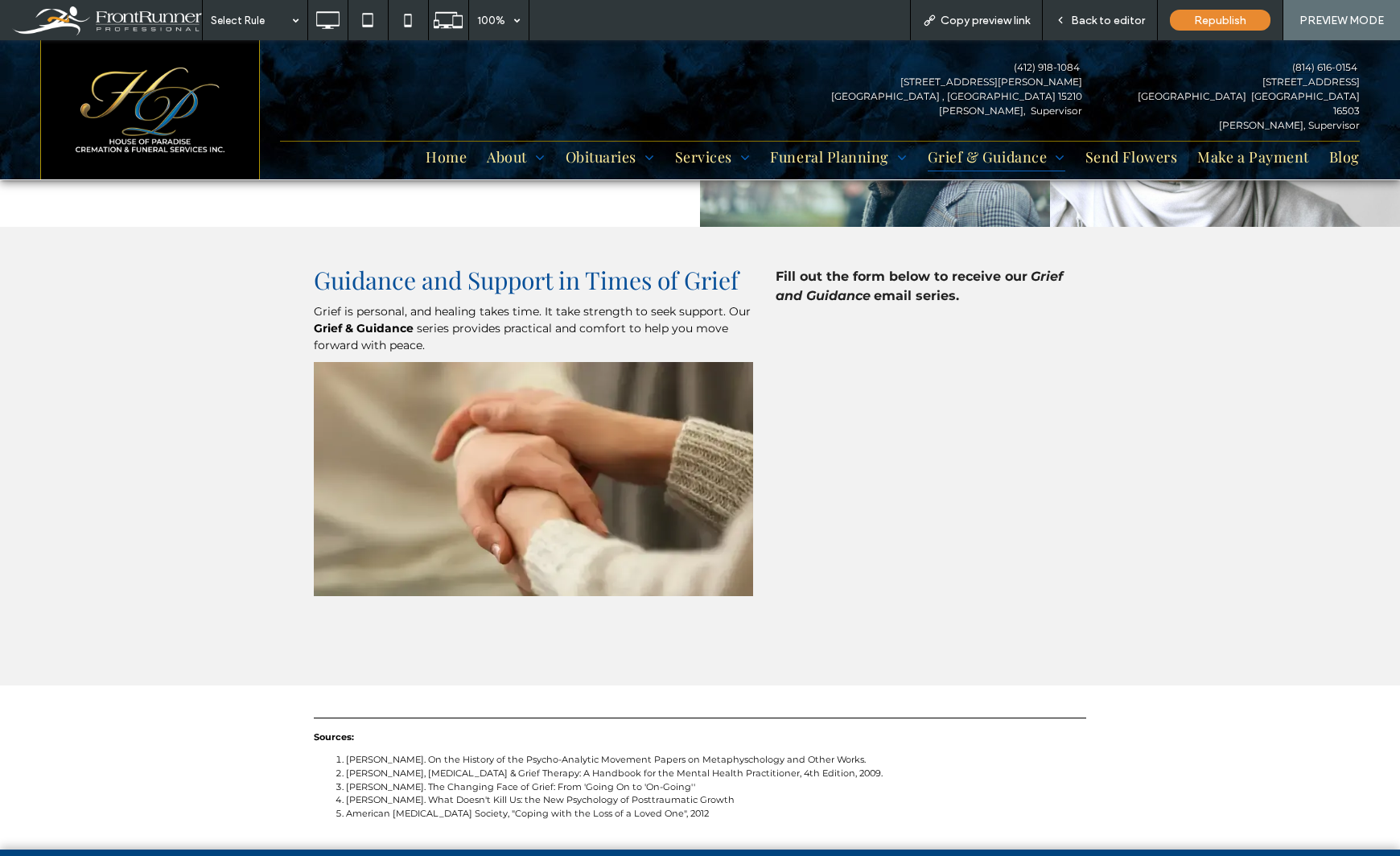
click at [1085, 17] on span "Back to editor" at bounding box center [1107, 21] width 74 height 14
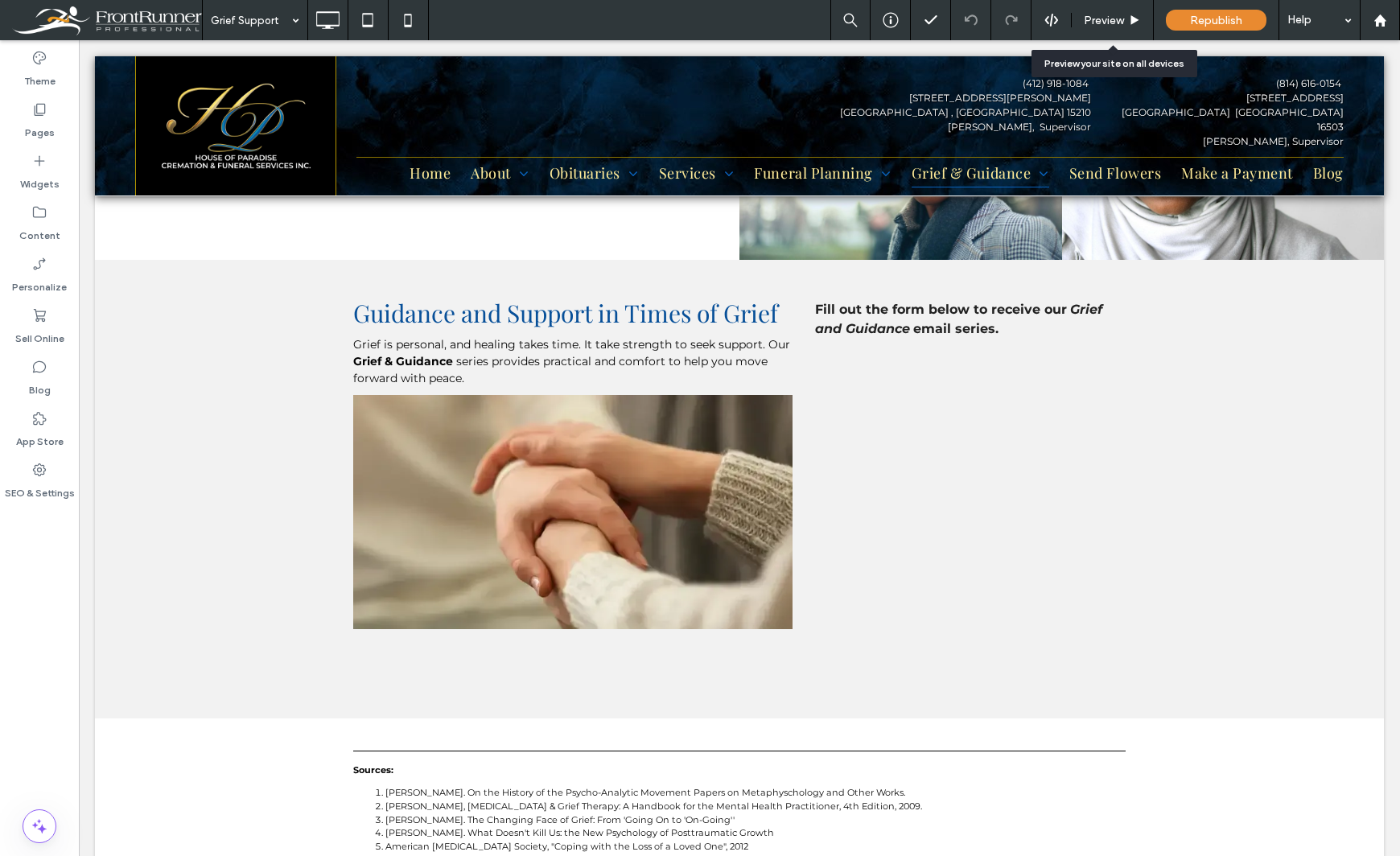
scroll to position [2510, 0]
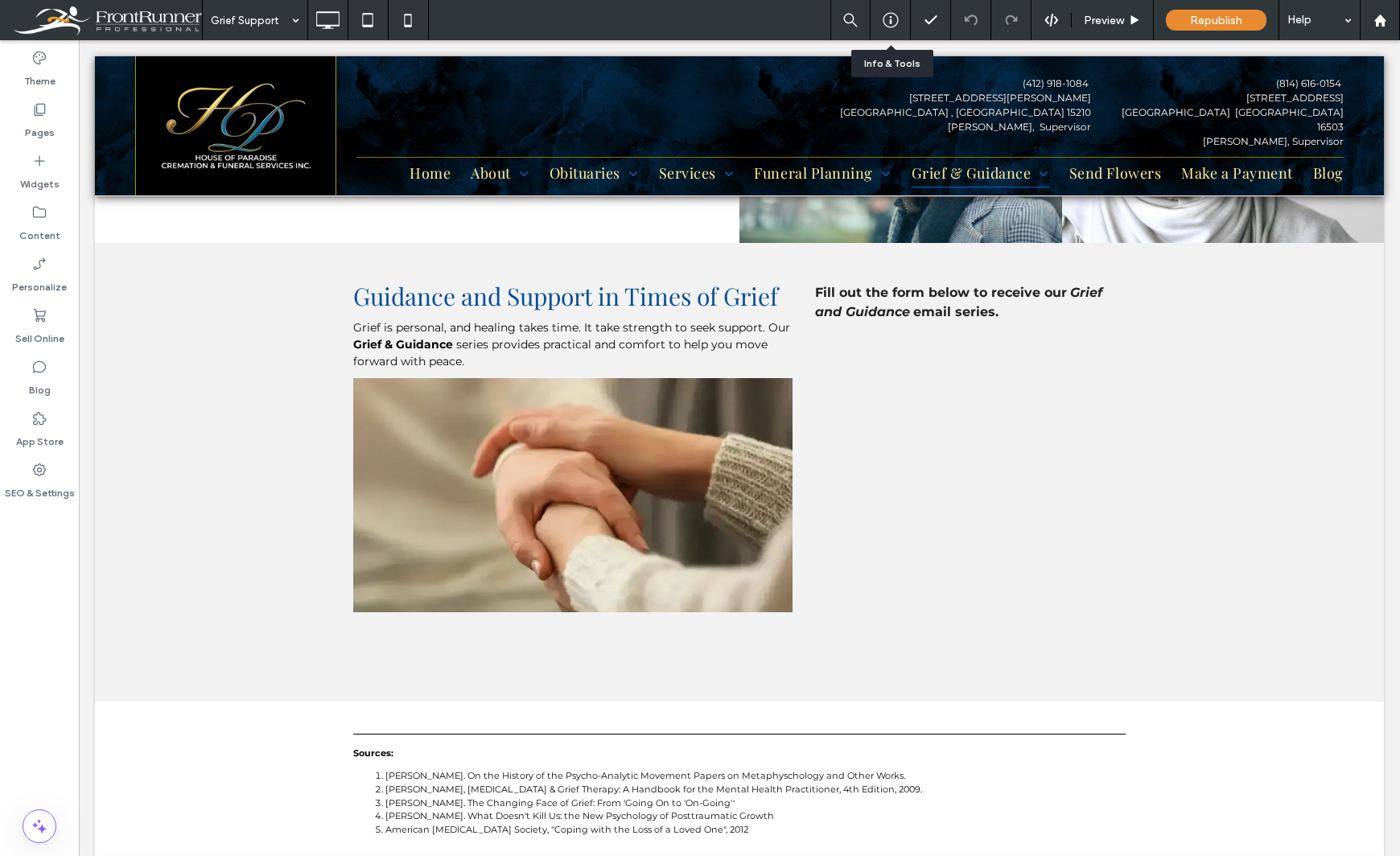
drag, startPoint x: 888, startPoint y: 19, endPoint x: 832, endPoint y: 67, distance: 73.8
click at [888, 19] on icon at bounding box center [891, 20] width 16 height 16
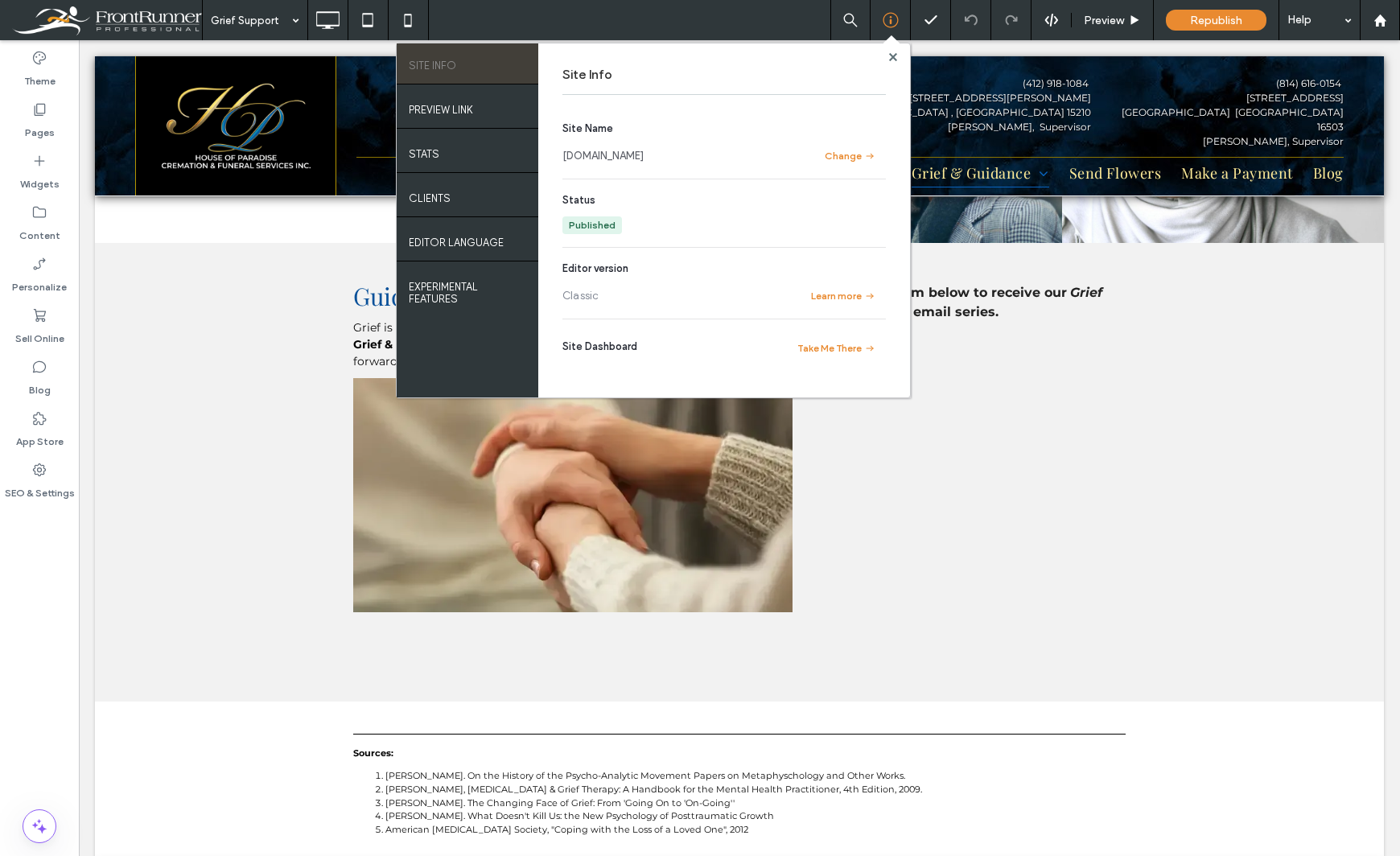
click at [643, 157] on link "[DOMAIN_NAME]" at bounding box center [603, 156] width 81 height 16
